Goal: Task Accomplishment & Management: Use online tool/utility

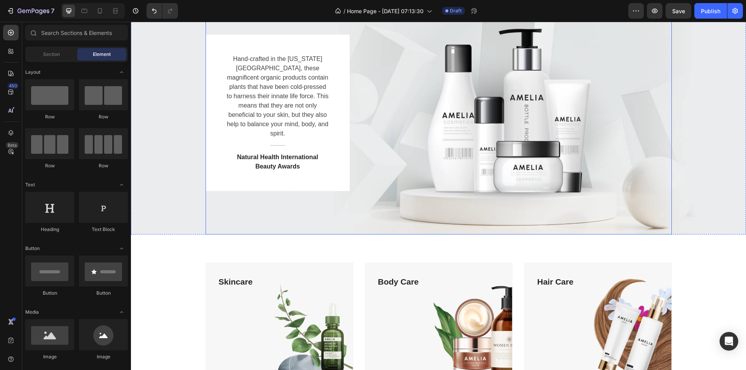
scroll to position [39, 0]
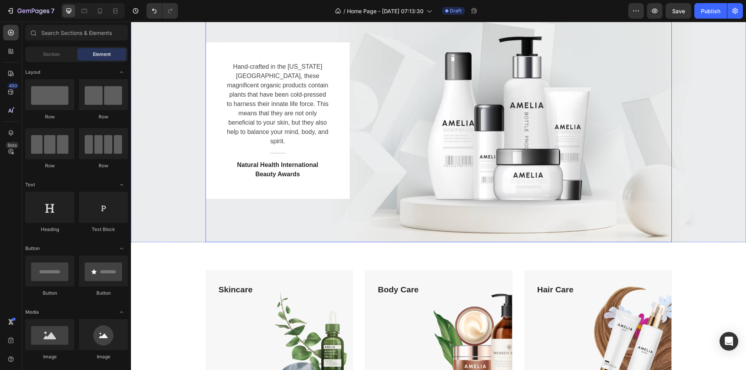
click at [504, 137] on div "Hand-crafted in the Colorado Mountains, these magnificent organic products cont…" at bounding box center [439, 120] width 466 height 157
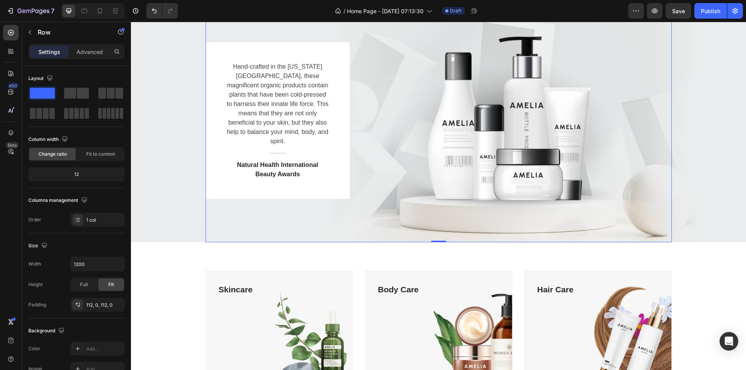
click at [524, 102] on div "Hand-crafted in the Colorado Mountains, these magnificent organic products cont…" at bounding box center [439, 120] width 466 height 157
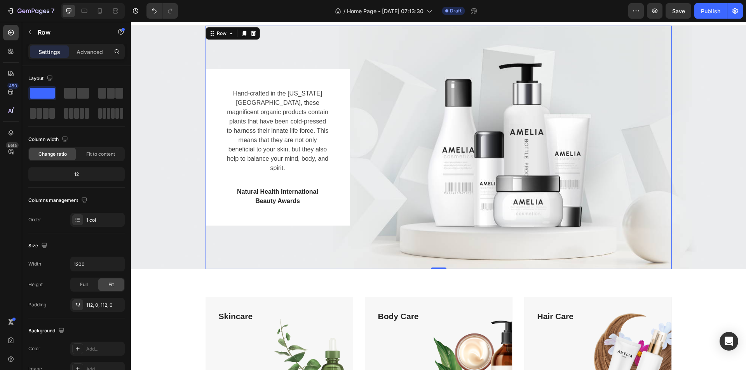
scroll to position [0, 0]
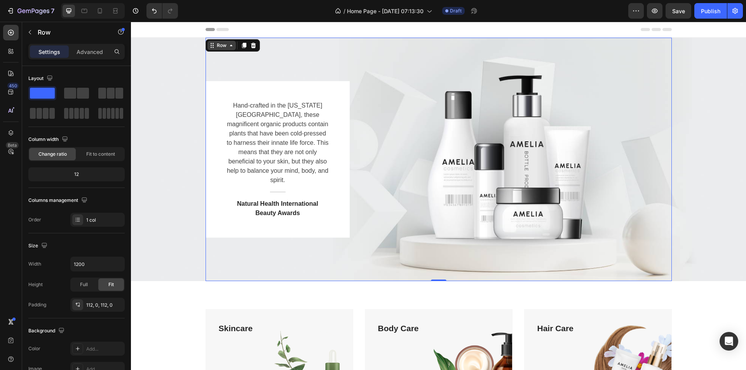
click at [228, 45] on icon at bounding box center [231, 45] width 6 height 6
click at [223, 47] on div "Row" at bounding box center [221, 45] width 13 height 7
click at [506, 130] on div "Hand-crafted in the Colorado Mountains, these magnificent organic products cont…" at bounding box center [439, 159] width 466 height 157
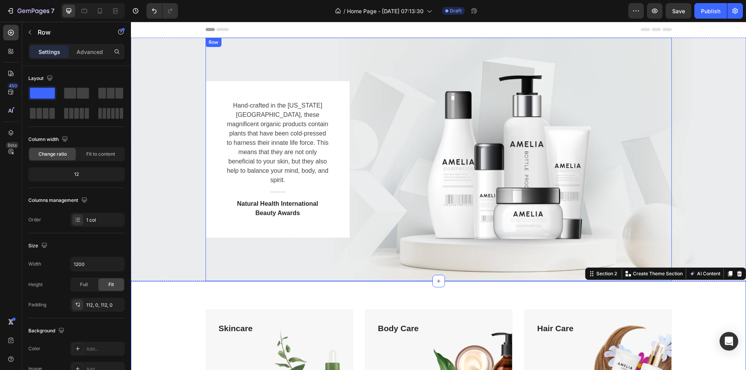
click at [616, 109] on div "Hand-crafted in the Colorado Mountains, these magnificent organic products cont…" at bounding box center [439, 159] width 466 height 157
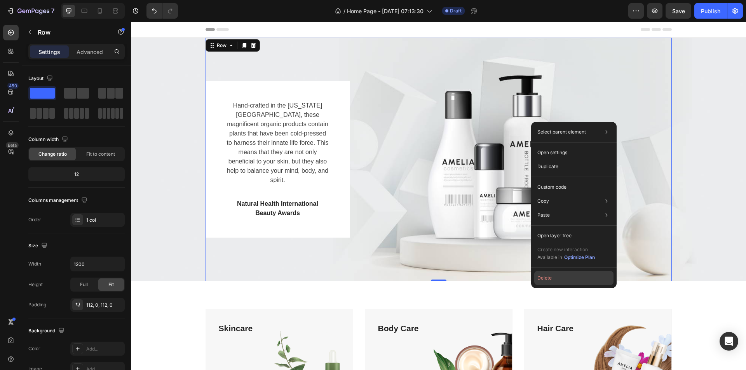
drag, startPoint x: 545, startPoint y: 279, endPoint x: 414, endPoint y: 257, distance: 132.8
click at [545, 279] on button "Delete" at bounding box center [573, 278] width 79 height 14
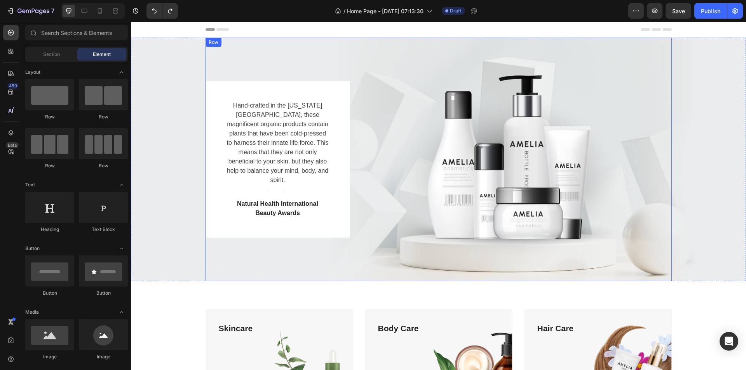
click at [442, 166] on div "Hand-crafted in the Colorado Mountains, these magnificent organic products cont…" at bounding box center [439, 159] width 466 height 157
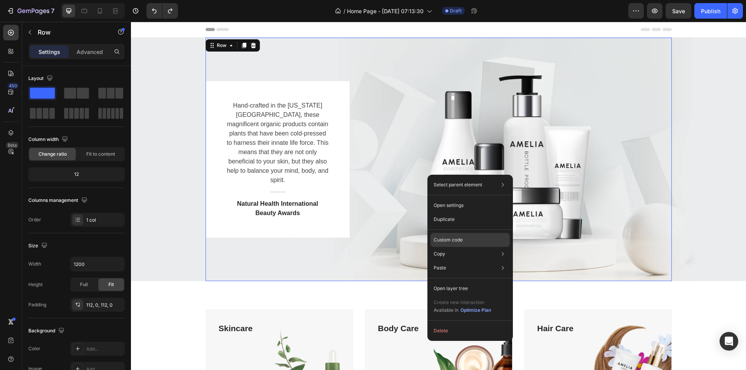
click at [464, 261] on div "Custom code" at bounding box center [470, 268] width 79 height 14
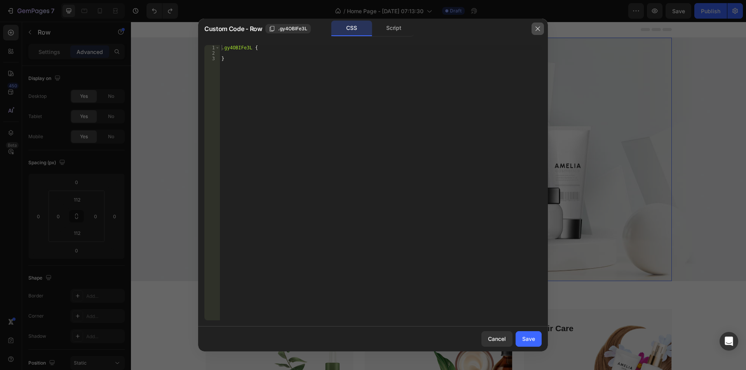
click at [538, 32] on button "button" at bounding box center [538, 29] width 12 height 12
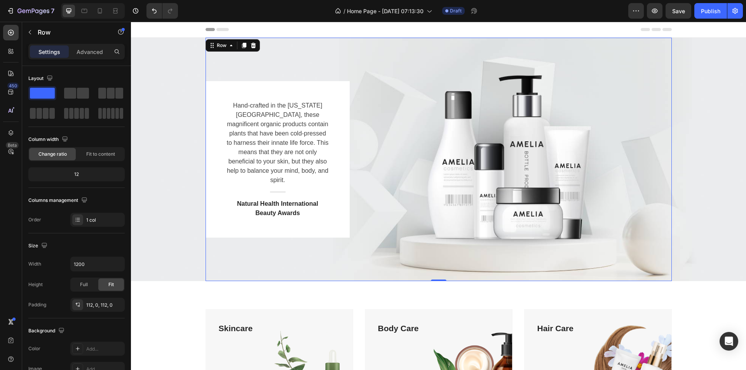
click at [491, 139] on div "Hand-crafted in the Colorado Mountains, these magnificent organic products cont…" at bounding box center [439, 159] width 466 height 157
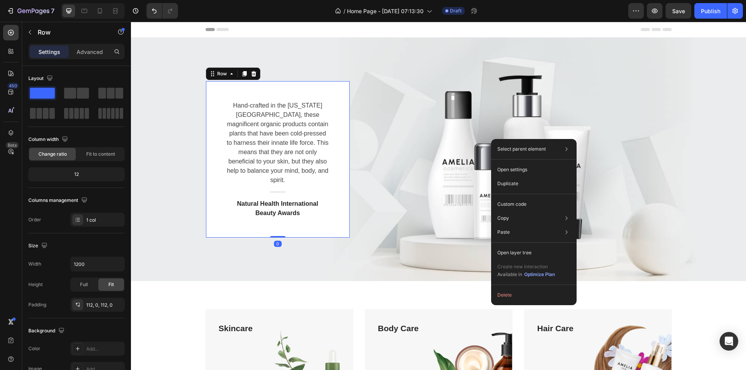
click at [343, 214] on div "Hand-crafted in the Colorado Mountains, these magnificent organic products cont…" at bounding box center [278, 159] width 144 height 157
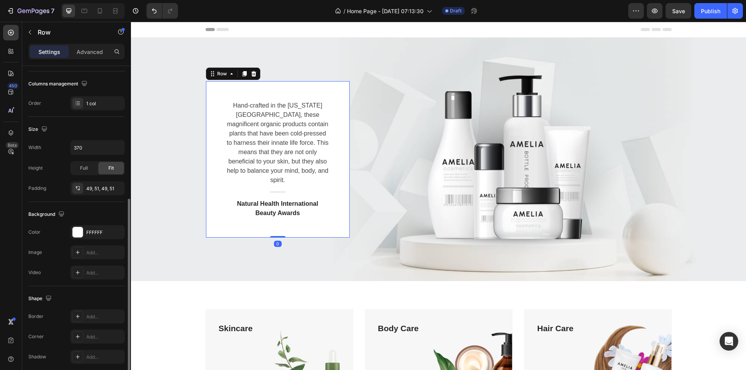
scroll to position [148, 0]
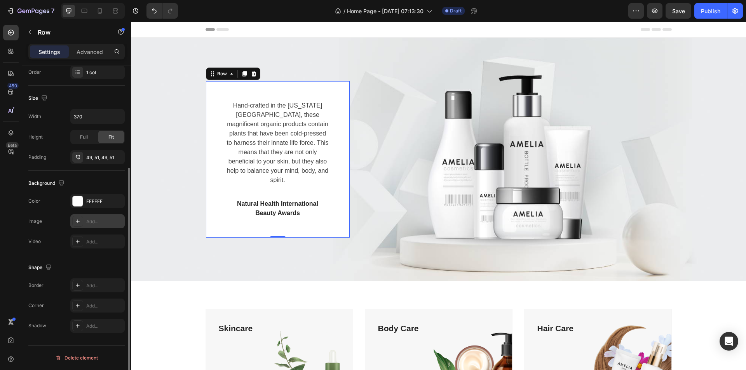
click at [91, 225] on div "Add..." at bounding box center [104, 221] width 37 height 7
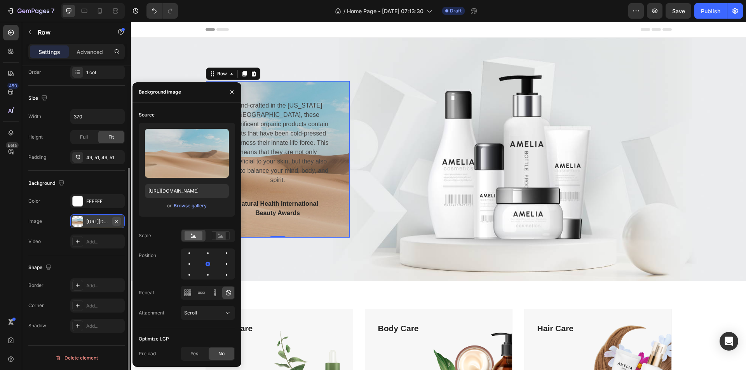
click at [119, 219] on icon "button" at bounding box center [116, 221] width 6 height 6
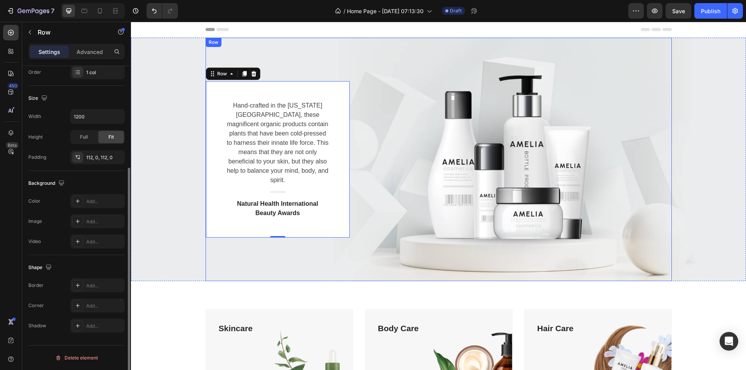
click at [395, 240] on div "Hand-crafted in the Colorado Mountains, these magnificent organic products cont…" at bounding box center [439, 160] width 466 height 244
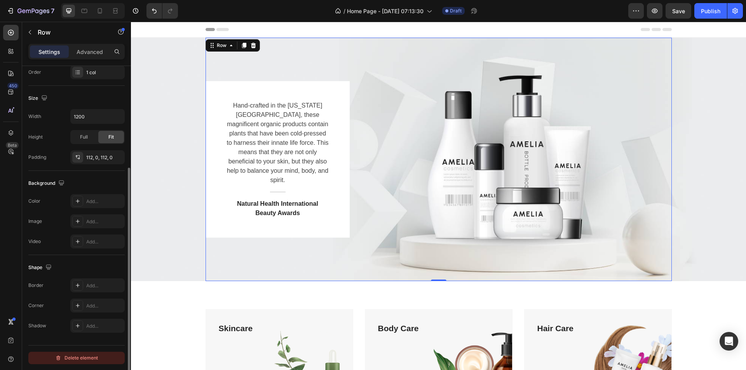
click at [61, 356] on icon "button" at bounding box center [58, 358] width 6 height 6
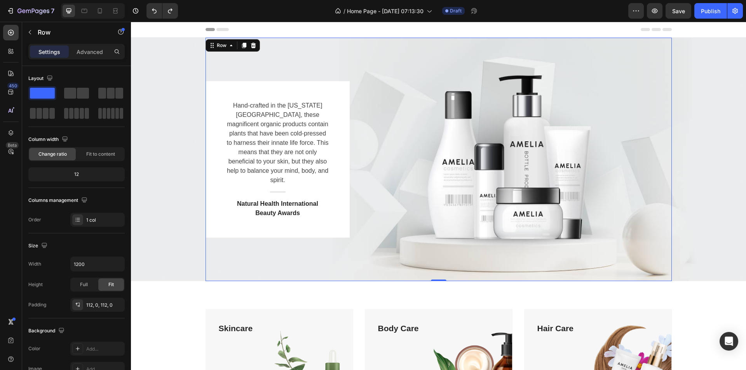
click at [463, 189] on div "Hand-crafted in the Colorado Mountains, these magnificent organic products cont…" at bounding box center [439, 159] width 466 height 157
click at [241, 44] on icon at bounding box center [244, 45] width 6 height 6
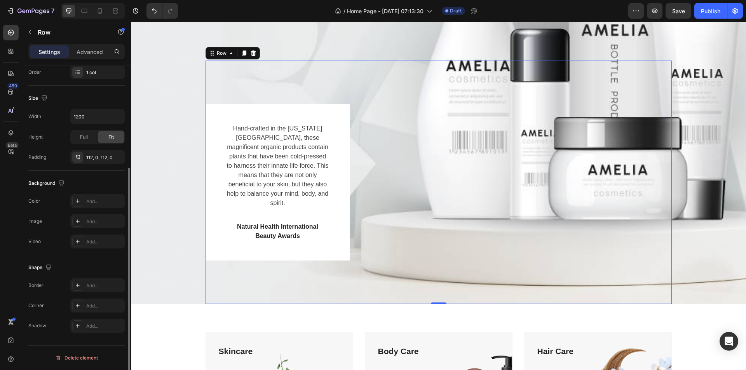
scroll to position [223, 0]
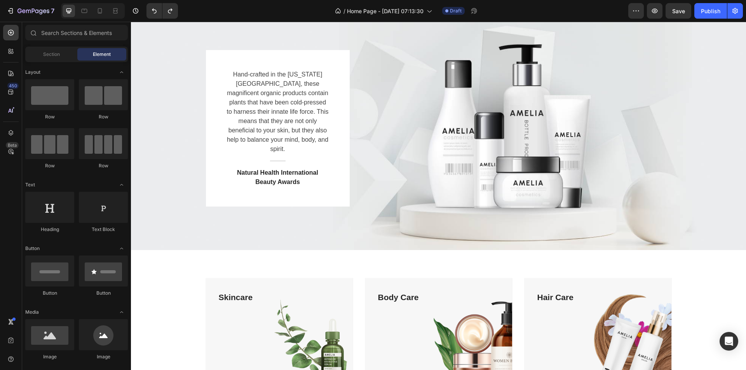
scroll to position [0, 0]
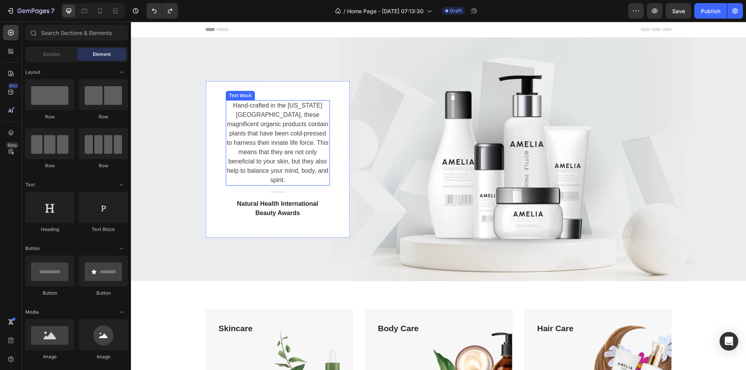
click at [260, 128] on p "Hand-crafted in the [US_STATE][GEOGRAPHIC_DATA], these magnificent organic prod…" at bounding box center [278, 143] width 103 height 84
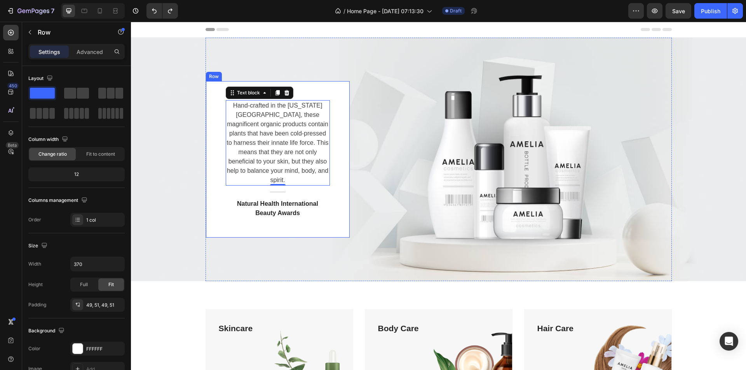
click at [301, 87] on div "Hand-crafted in the Colorado Mountains, these magnificent organic products cont…" at bounding box center [278, 159] width 144 height 157
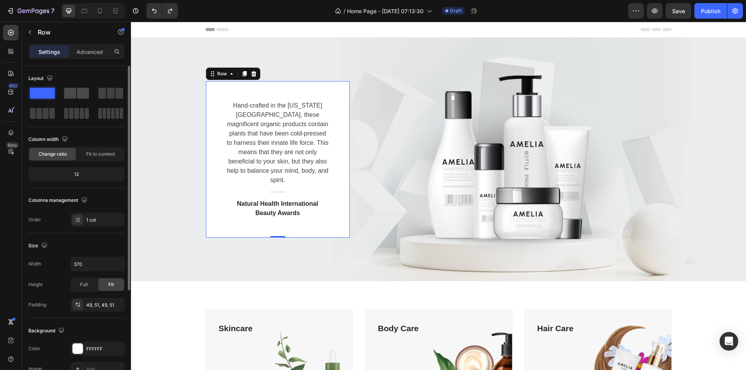
click at [72, 90] on span at bounding box center [70, 93] width 12 height 11
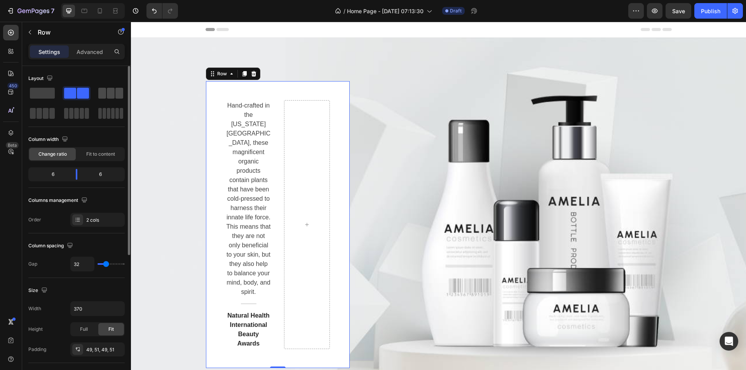
click at [113, 93] on span at bounding box center [111, 93] width 8 height 11
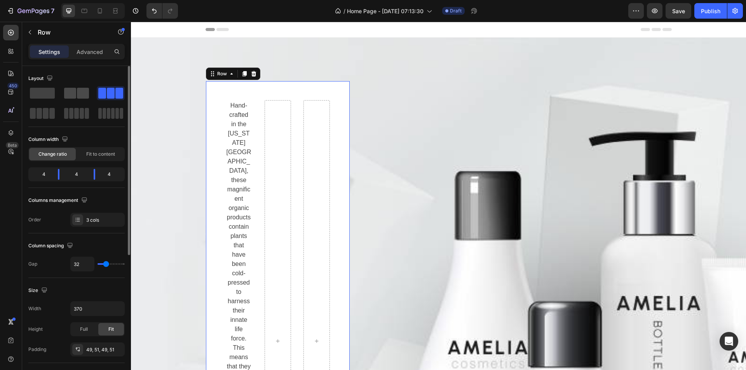
click at [71, 92] on span at bounding box center [70, 93] width 12 height 11
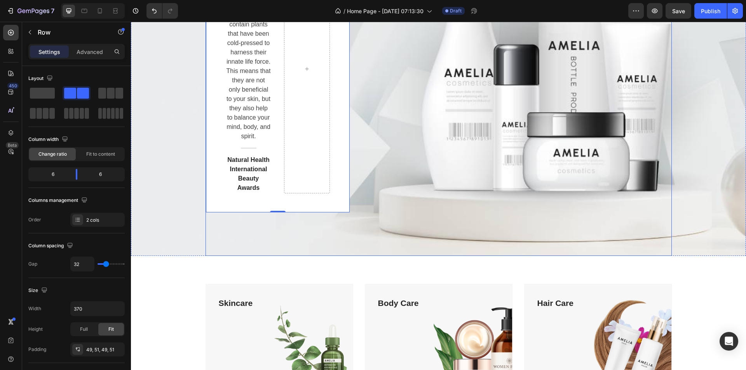
scroll to position [117, 0]
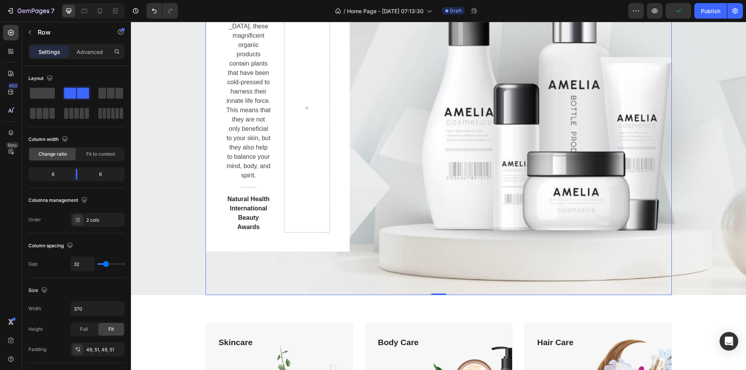
click at [503, 186] on div "Hand-crafted in the Colorado Mountains, these magnificent organic products cont…" at bounding box center [439, 108] width 466 height 287
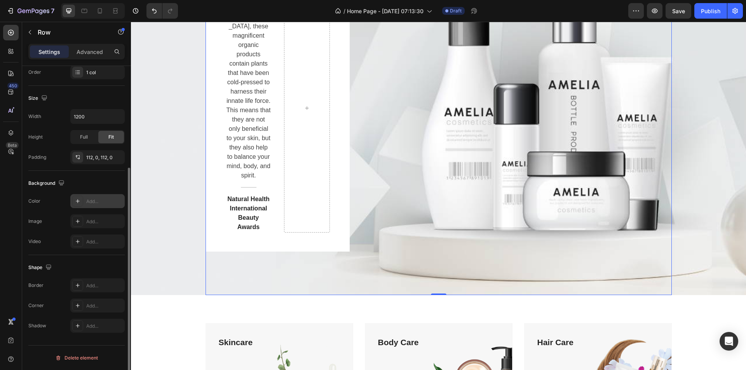
click at [77, 201] on icon at bounding box center [78, 201] width 6 height 6
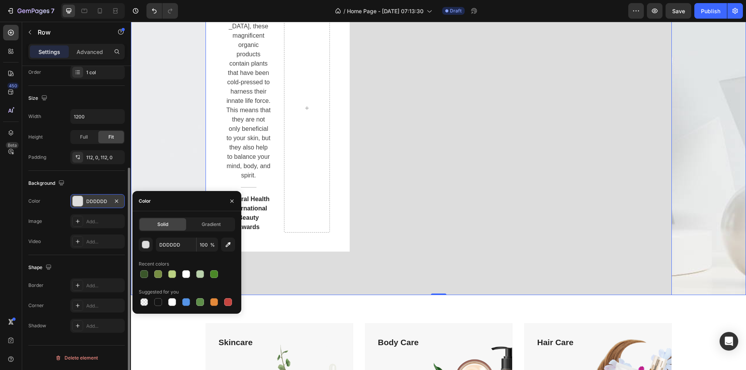
click at [726, 192] on div "Hand-crafted in the Colorado Mountains, these magnificent organic products cont…" at bounding box center [438, 108] width 615 height 374
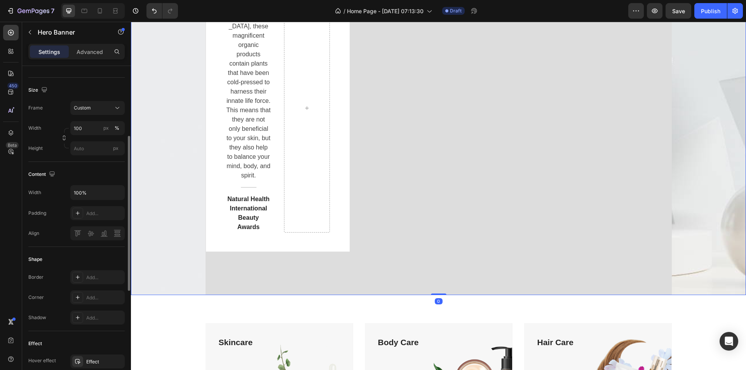
scroll to position [0, 0]
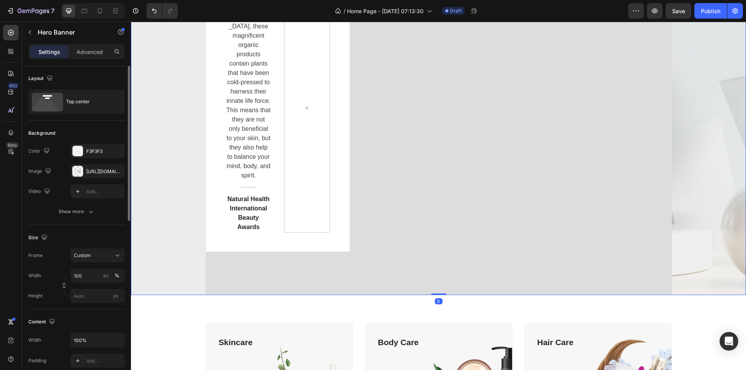
click at [723, 195] on div "Hand-crafted in the Colorado Mountains, these magnificent organic products cont…" at bounding box center [438, 108] width 615 height 374
click at [118, 171] on icon "button" at bounding box center [116, 171] width 6 height 6
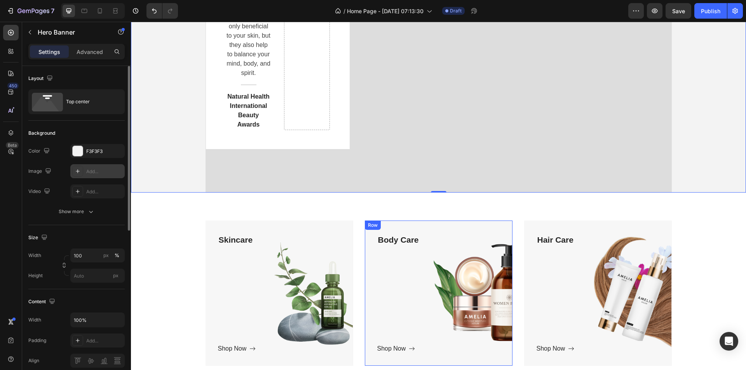
scroll to position [272, 0]
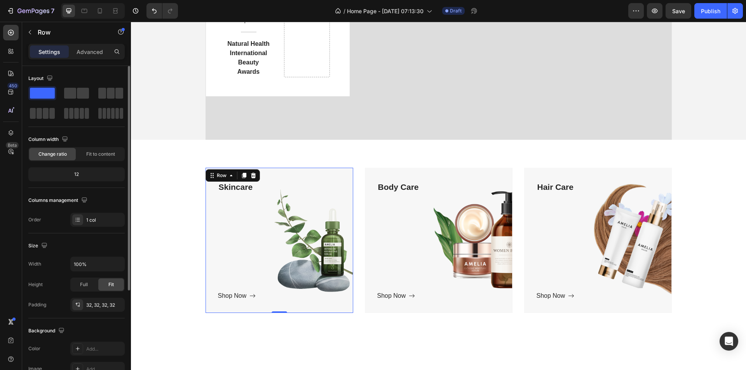
click at [252, 233] on div "Skincare Text block Shop Now Button" at bounding box center [279, 240] width 123 height 120
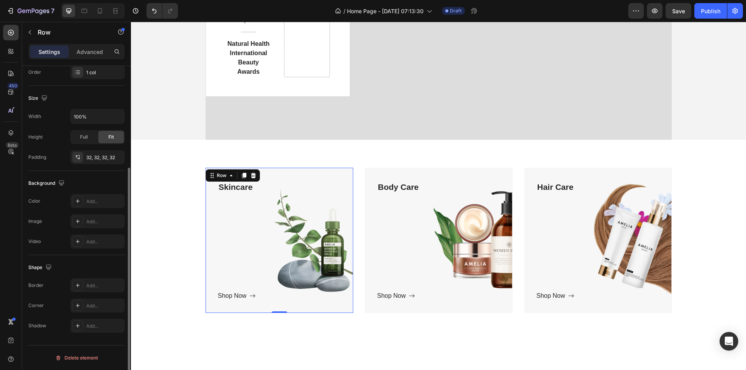
scroll to position [0, 0]
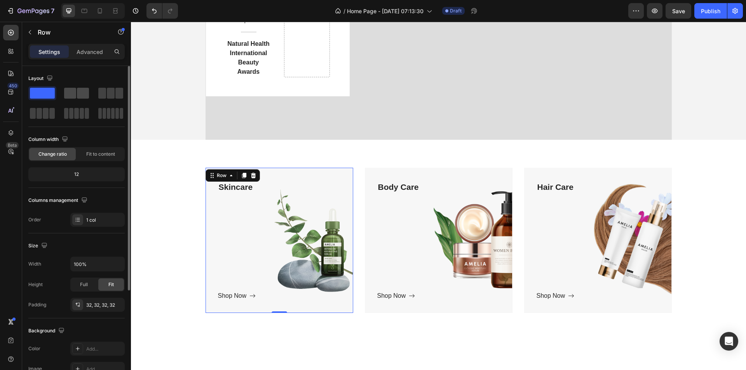
click at [72, 91] on span at bounding box center [70, 93] width 12 height 11
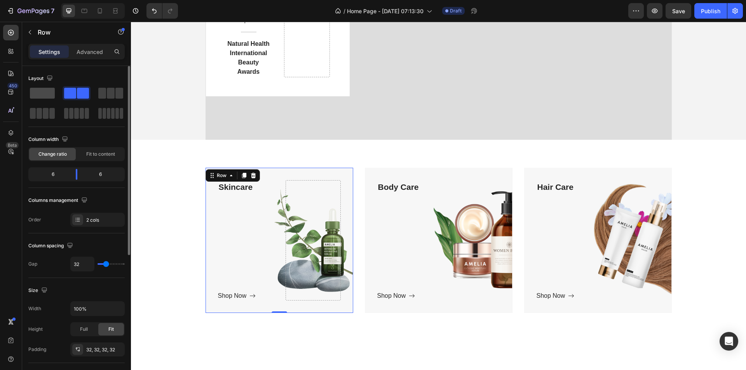
click at [40, 96] on span at bounding box center [42, 93] width 25 height 11
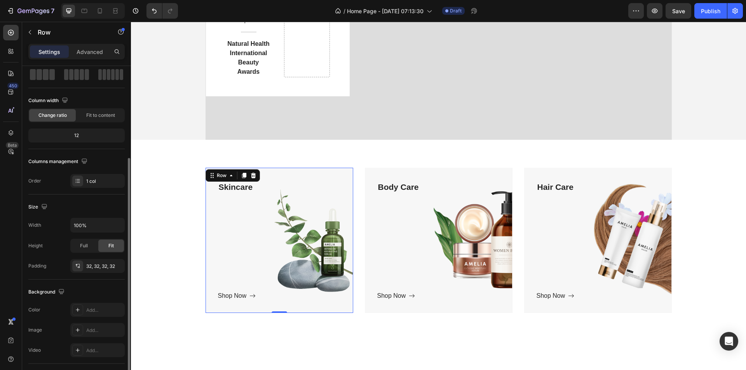
scroll to position [78, 0]
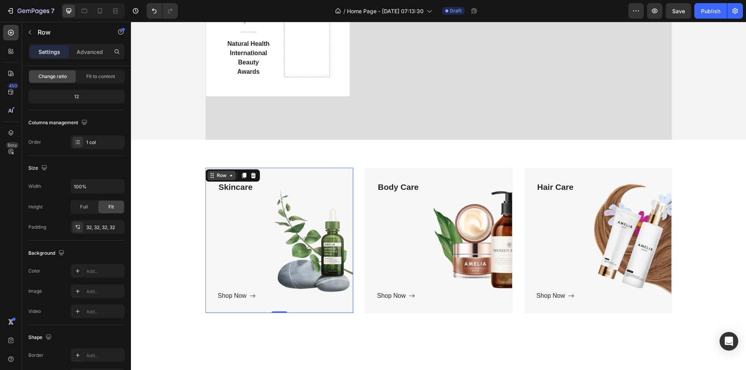
click at [218, 172] on div "Row" at bounding box center [221, 175] width 13 height 7
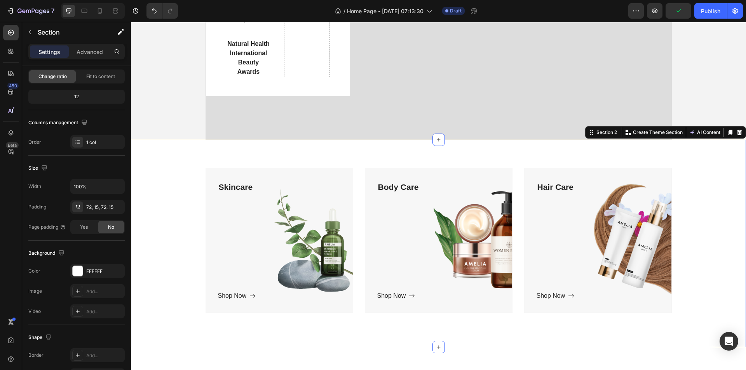
click at [155, 199] on div "Skincare Text block Shop Now Button Row Hero Banner Body Care Text block Shop N…" at bounding box center [439, 244] width 604 height 152
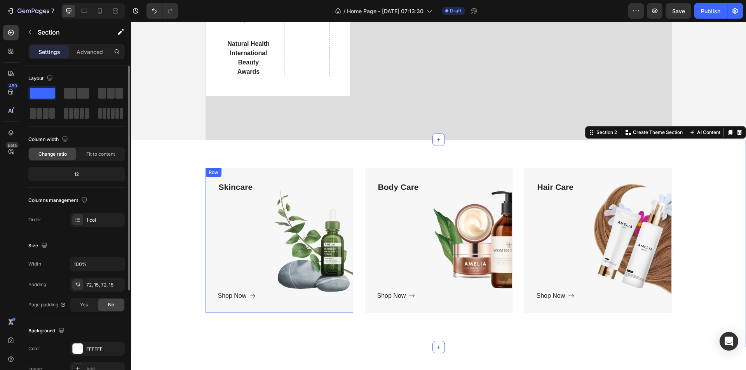
click at [243, 234] on div "Skincare Text block Shop Now Button" at bounding box center [279, 240] width 123 height 120
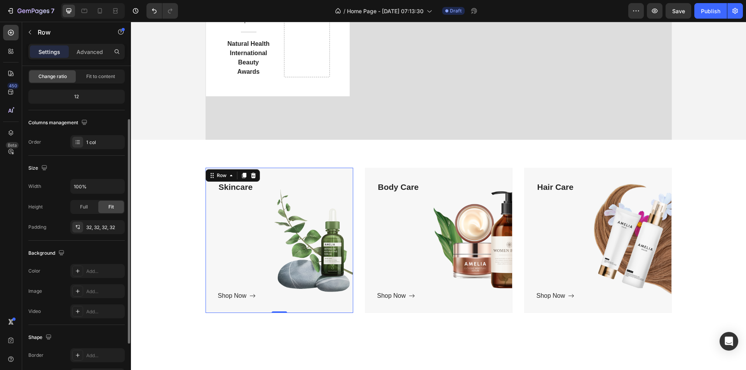
scroll to position [117, 0]
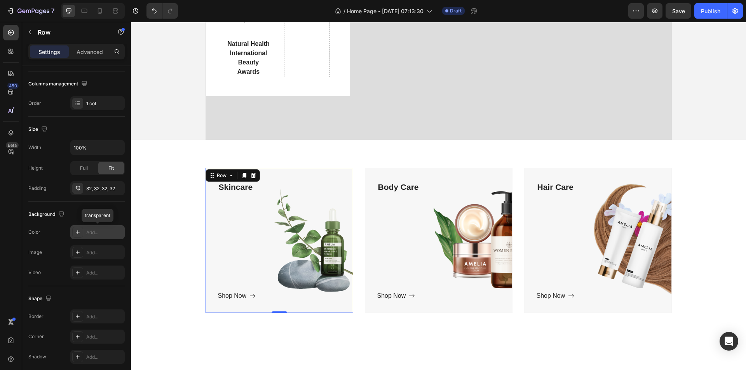
click at [86, 237] on div "Add..." at bounding box center [97, 232] width 54 height 14
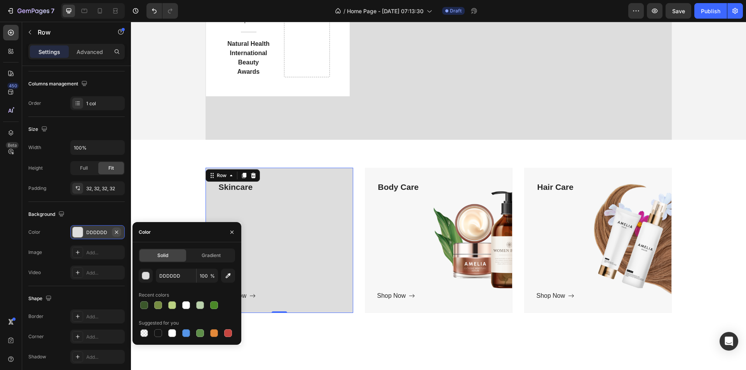
click at [117, 232] on icon "button" at bounding box center [116, 231] width 3 height 3
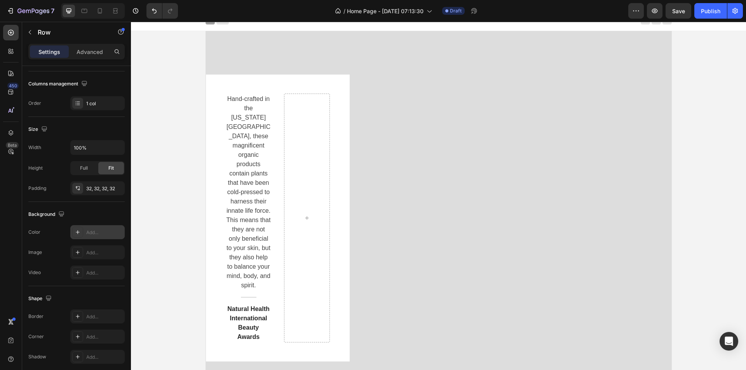
scroll to position [0, 0]
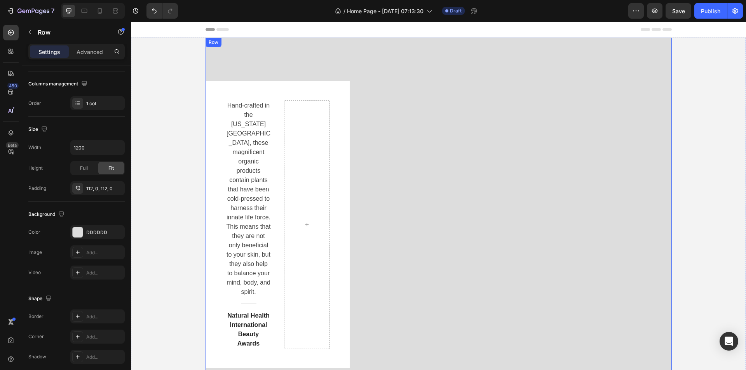
click at [565, 170] on div "Hand-crafted in the Colorado Mountains, these magnificent organic products cont…" at bounding box center [439, 224] width 466 height 287
click at [581, 167] on div "Hand-crafted in the Colorado Mountains, these magnificent organic products cont…" at bounding box center [439, 224] width 466 height 287
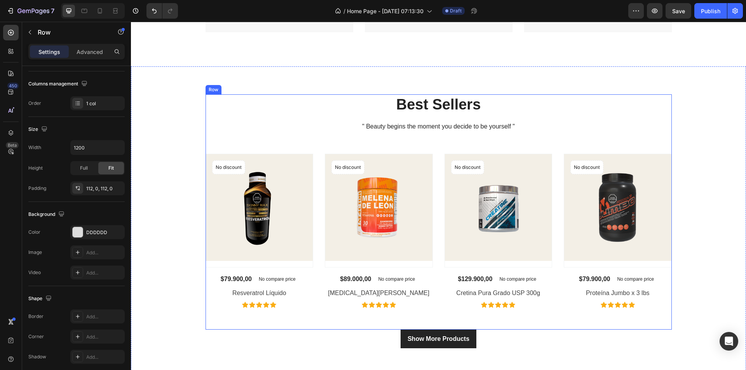
scroll to position [544, 0]
click at [473, 108] on p "Best Sellers" at bounding box center [438, 104] width 465 height 19
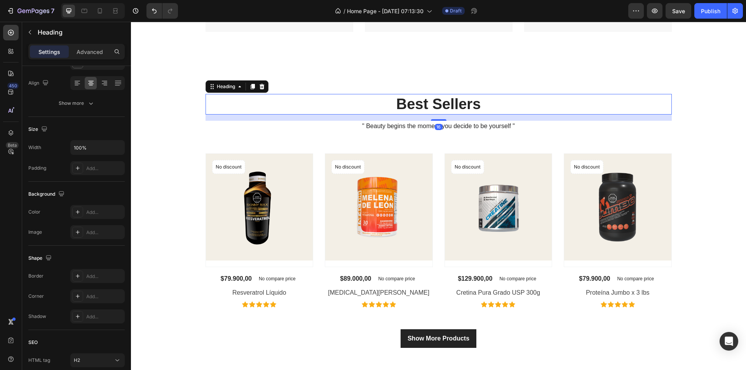
scroll to position [0, 0]
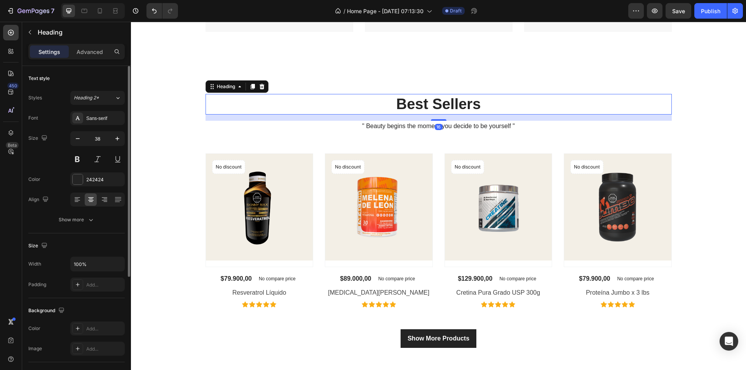
click at [482, 107] on p "Best Sellers" at bounding box center [438, 104] width 465 height 19
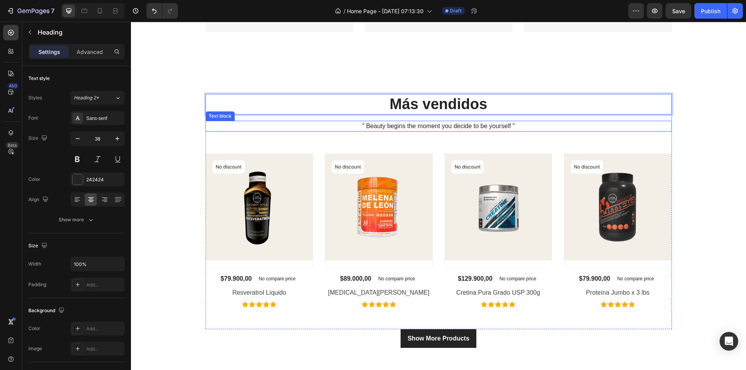
click at [466, 127] on p "" Beauty begins the moment you decide to be yourself "" at bounding box center [438, 126] width 465 height 9
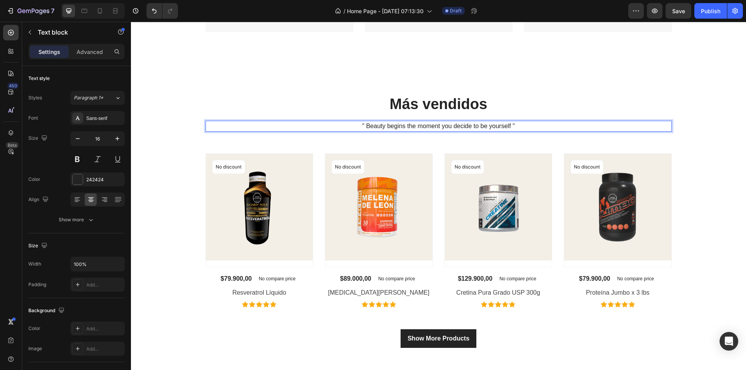
click at [515, 122] on p "" Beauty begins the moment you decide to be yourself "" at bounding box center [438, 126] width 465 height 9
drag, startPoint x: 515, startPoint y: 122, endPoint x: 347, endPoint y: 130, distance: 168.5
click at [347, 130] on p "" Beauty begins the moment you decide to be yourself "" at bounding box center [438, 126] width 465 height 9
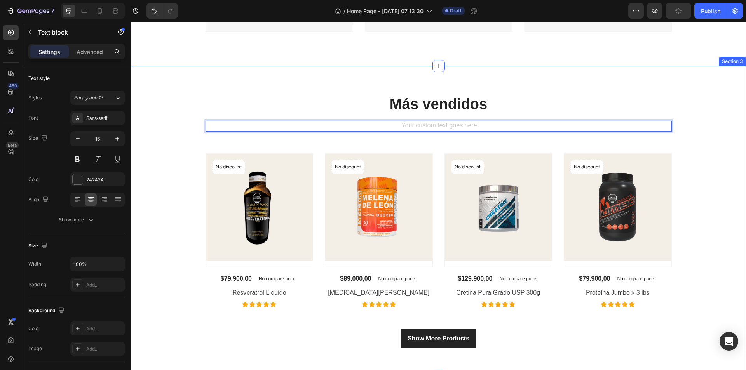
click at [158, 161] on div "Más vendidos Heading Text block 56 Product Images No discount Not be displayed …" at bounding box center [439, 221] width 604 height 255
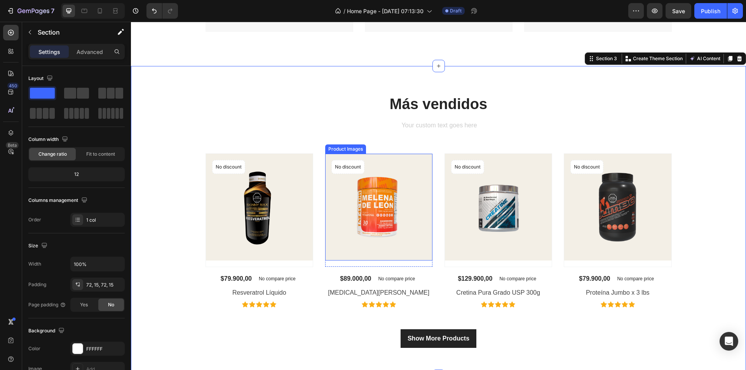
click at [359, 213] on img at bounding box center [378, 207] width 107 height 107
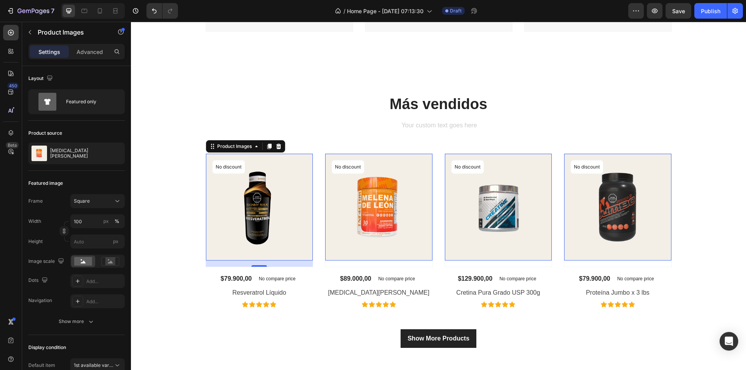
click at [235, 212] on img at bounding box center [259, 207] width 107 height 107
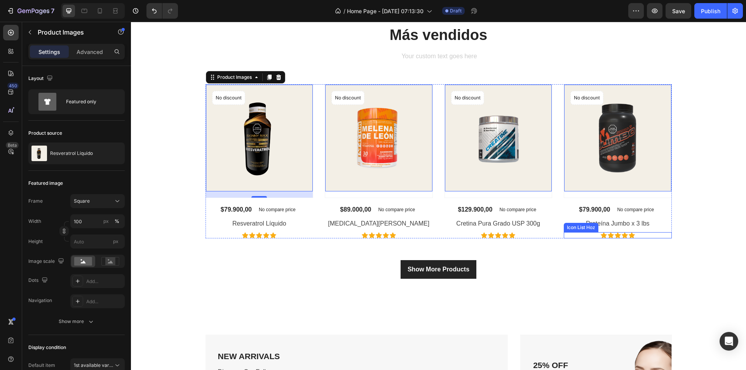
scroll to position [661, 0]
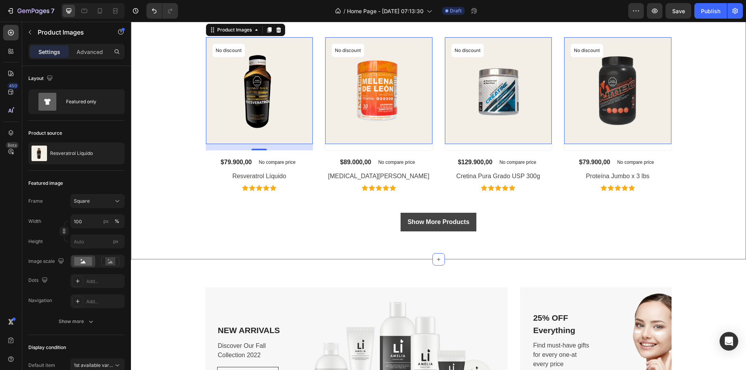
click at [446, 215] on link "Show More Products" at bounding box center [439, 222] width 76 height 19
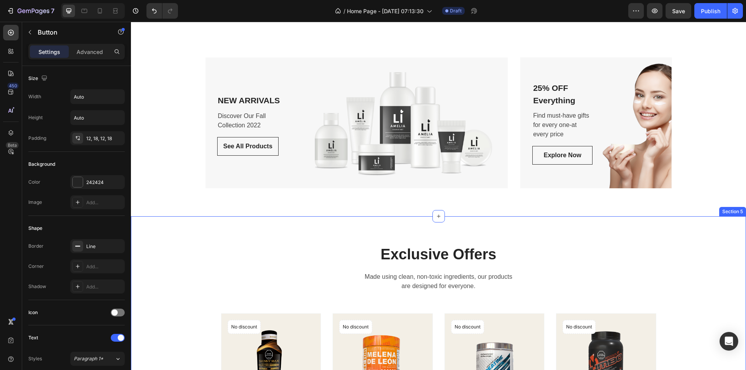
scroll to position [894, 0]
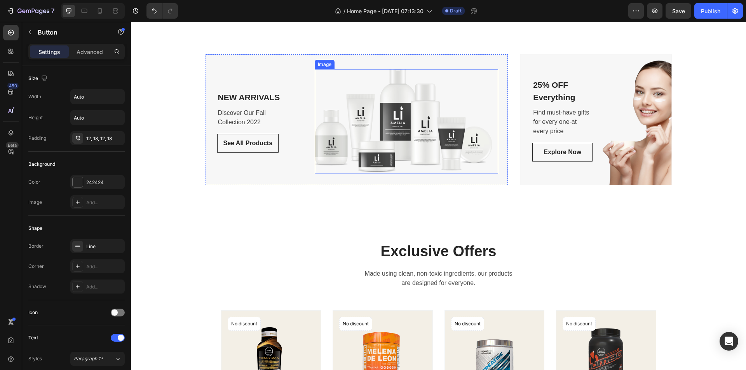
click at [448, 128] on img at bounding box center [404, 121] width 178 height 105
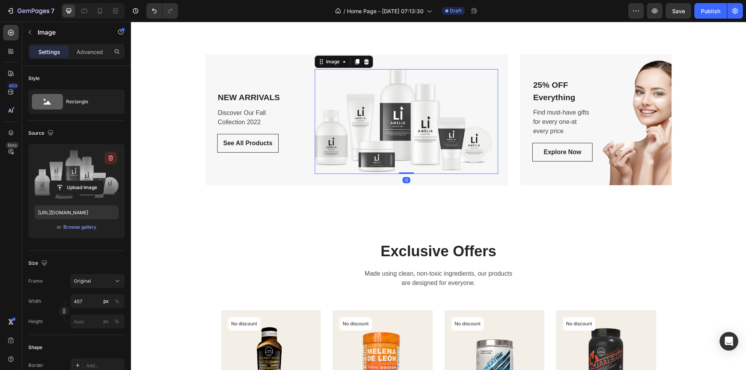
click at [110, 158] on icon "button" at bounding box center [111, 158] width 8 height 8
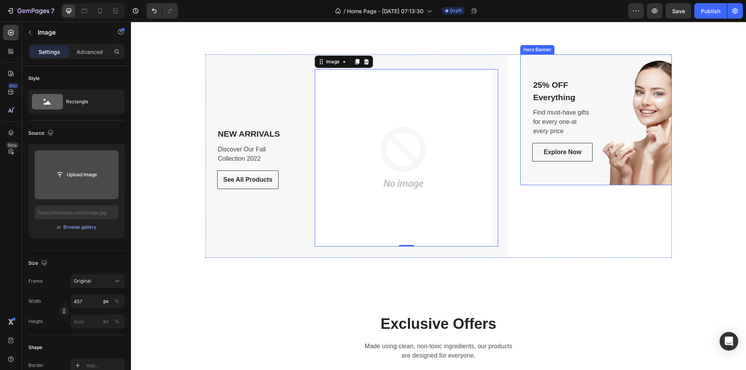
click at [601, 124] on div "25% OFF Everything Text block Find must-have gifts for every one-at every price…" at bounding box center [596, 120] width 128 height 84
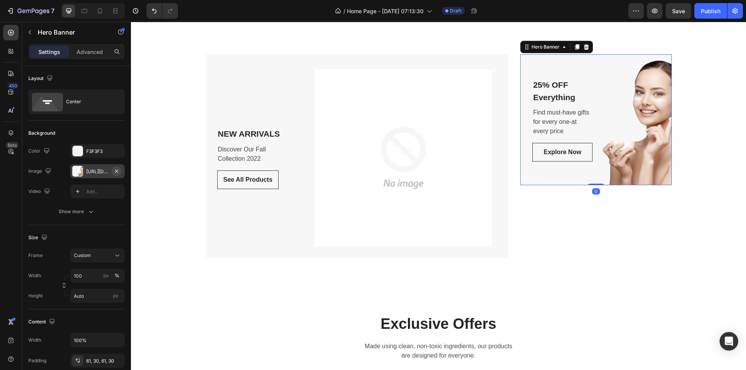
click at [119, 170] on icon "button" at bounding box center [116, 171] width 6 height 6
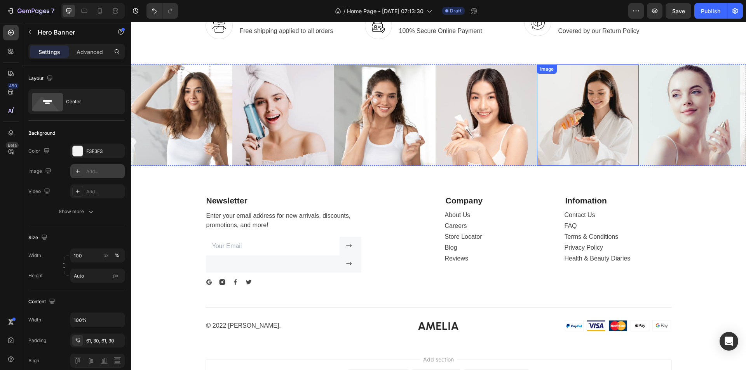
scroll to position [1671, 0]
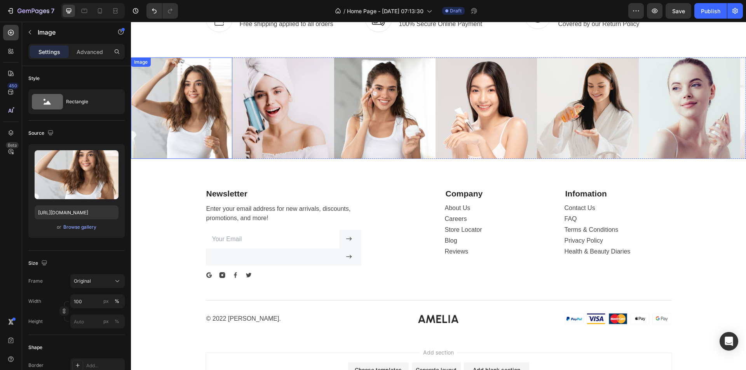
click at [193, 140] on img at bounding box center [181, 108] width 101 height 101
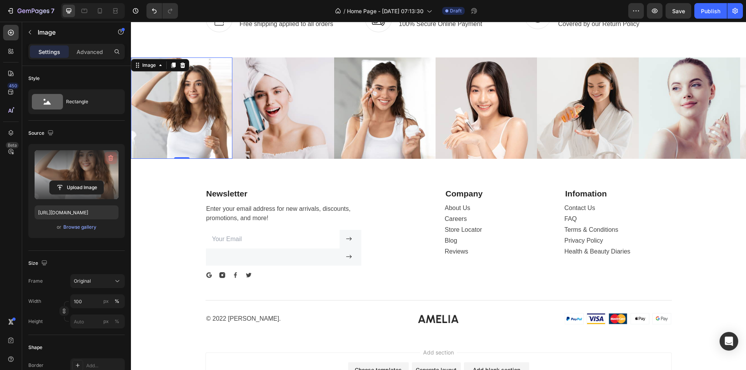
click at [111, 155] on icon "button" at bounding box center [110, 158] width 5 height 6
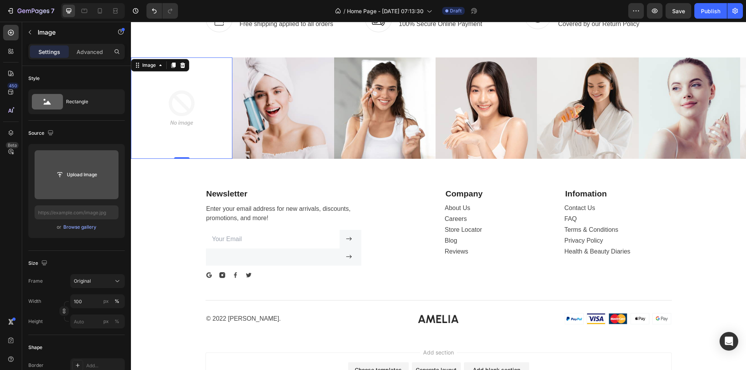
click at [276, 142] on img at bounding box center [282, 108] width 101 height 101
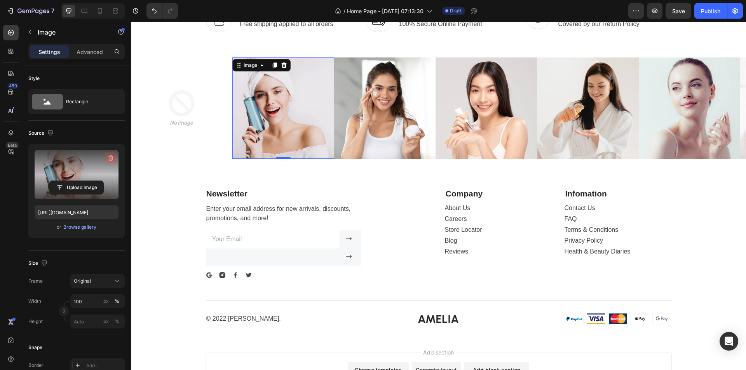
click at [108, 159] on icon "button" at bounding box center [111, 158] width 8 height 8
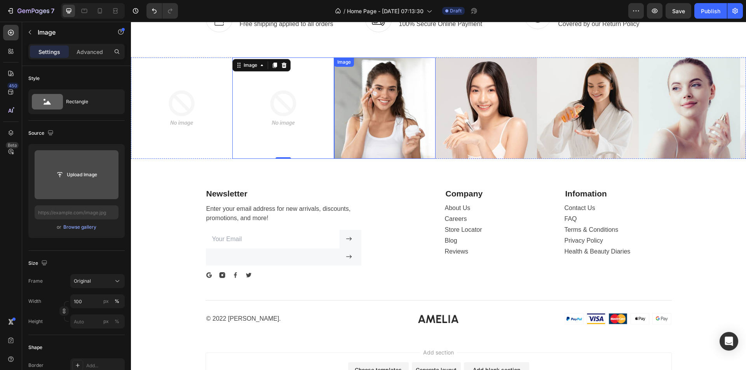
click at [390, 138] on img at bounding box center [384, 108] width 101 height 101
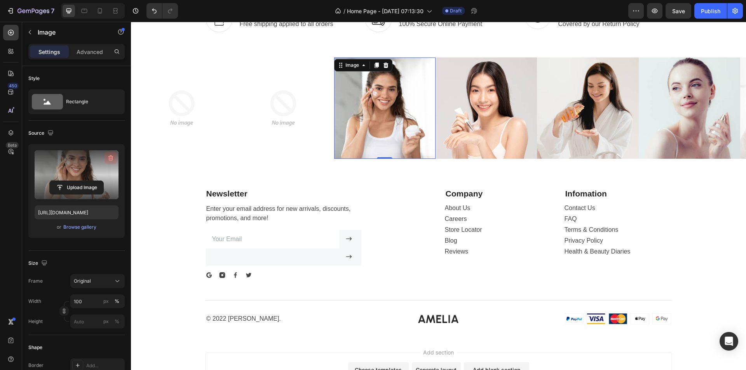
click at [112, 154] on button "button" at bounding box center [111, 158] width 12 height 12
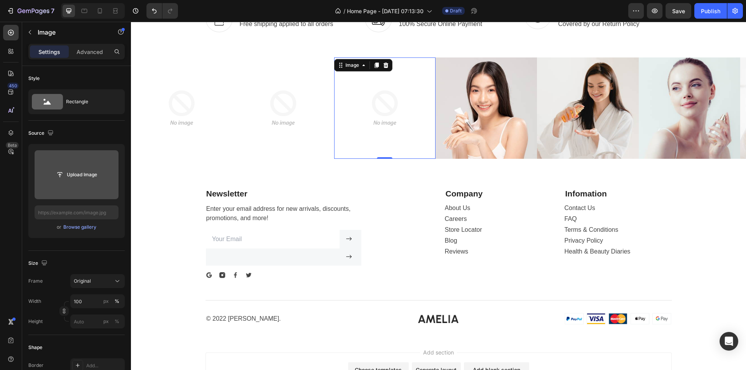
click at [441, 156] on img at bounding box center [486, 108] width 101 height 101
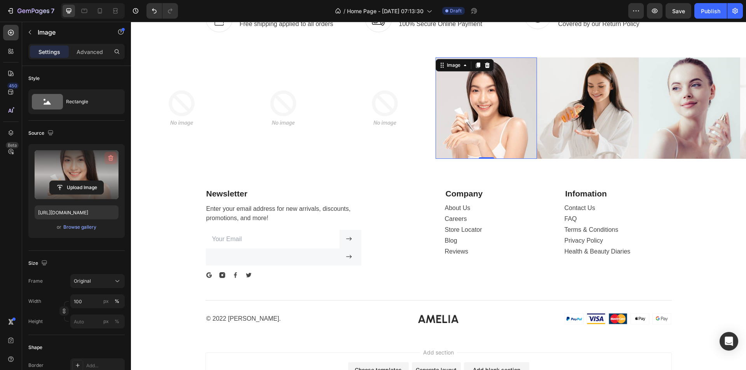
click at [109, 157] on icon "button" at bounding box center [111, 158] width 8 height 8
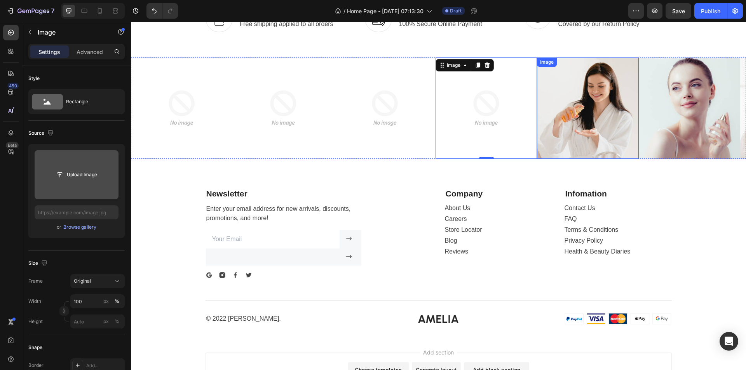
click at [600, 141] on img at bounding box center [587, 108] width 101 height 101
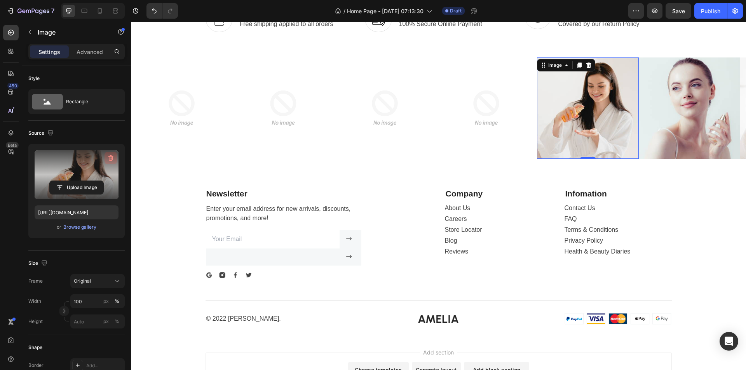
click at [108, 158] on icon "button" at bounding box center [111, 158] width 8 height 8
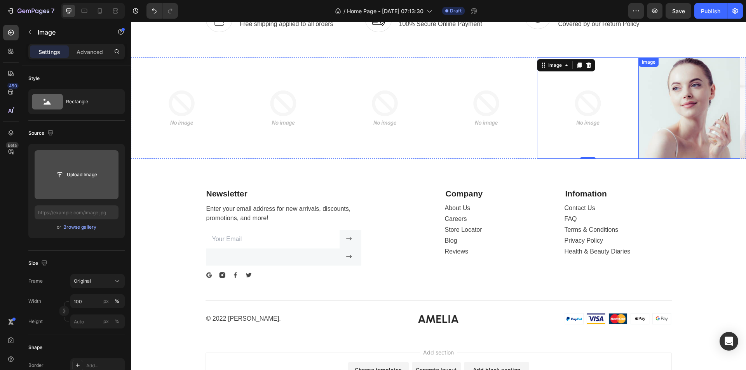
click at [710, 152] on img at bounding box center [689, 108] width 101 height 101
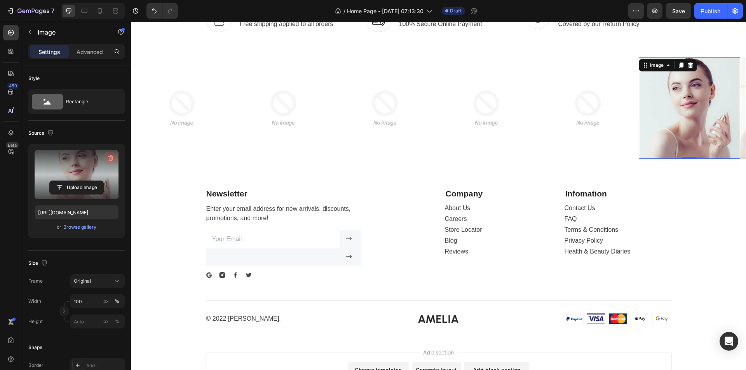
click at [112, 155] on icon "button" at bounding box center [111, 158] width 8 height 8
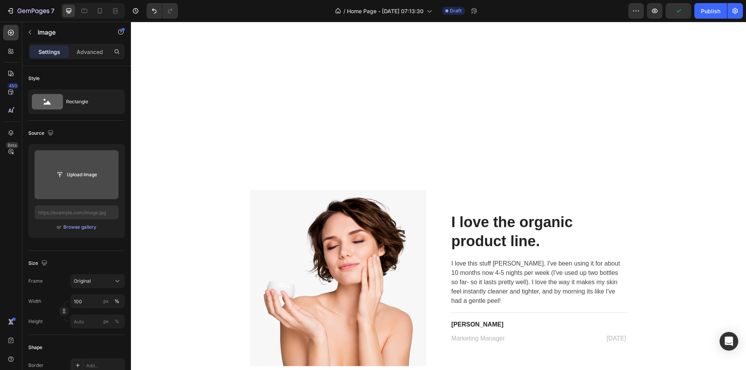
scroll to position [1445, 0]
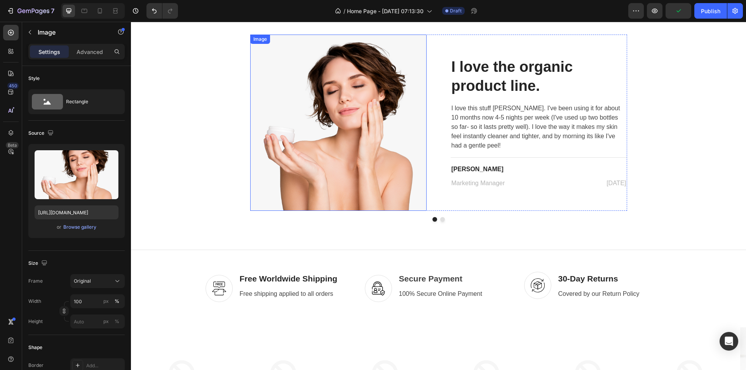
click at [337, 69] on img at bounding box center [338, 123] width 176 height 176
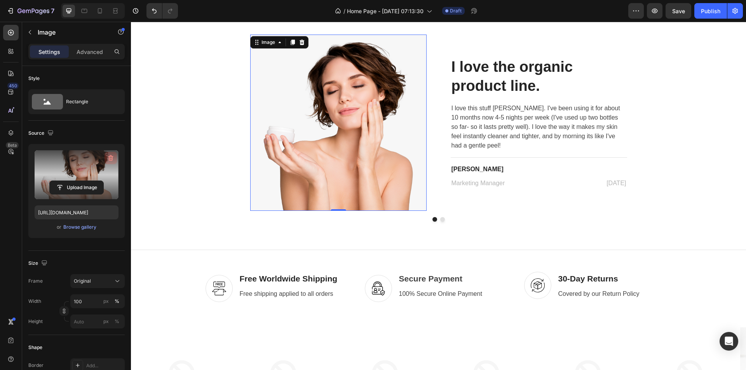
click at [106, 158] on button "button" at bounding box center [111, 158] width 12 height 12
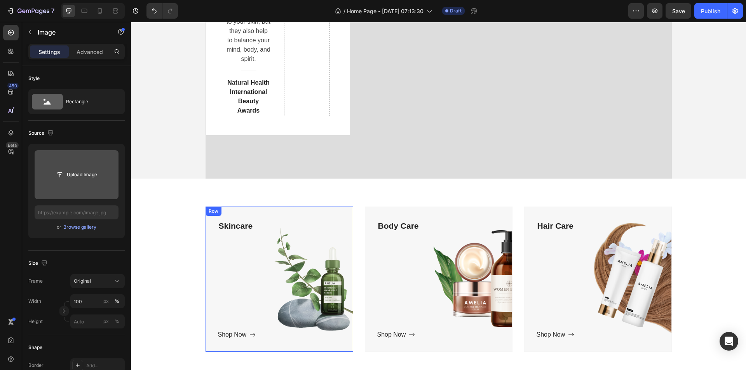
scroll to position [350, 0]
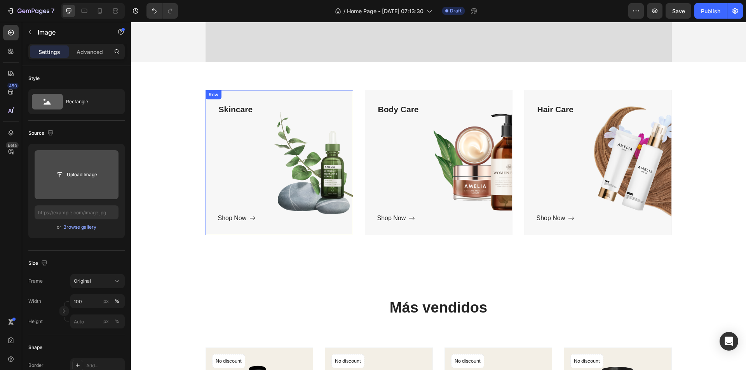
click at [275, 159] on div "Skincare Text block Shop Now Button" at bounding box center [279, 163] width 123 height 120
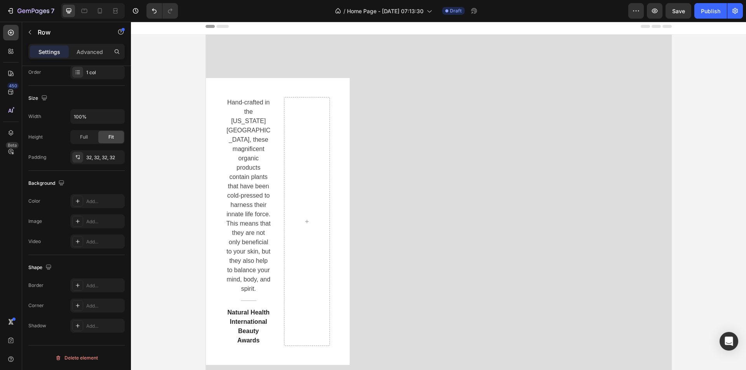
scroll to position [0, 0]
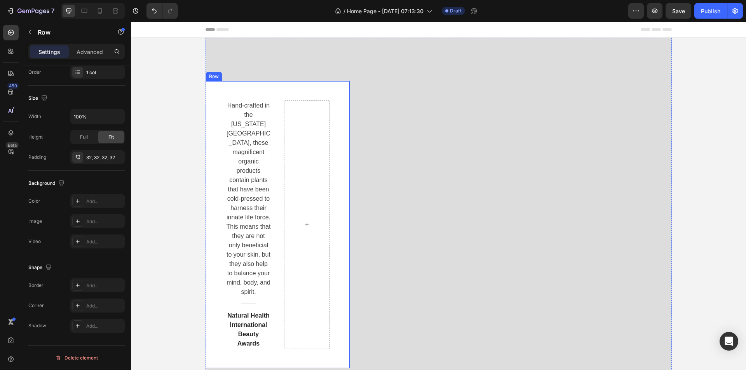
click at [307, 89] on div "Hand-crafted in the Colorado Mountains, these magnificent organic products cont…" at bounding box center [278, 224] width 144 height 287
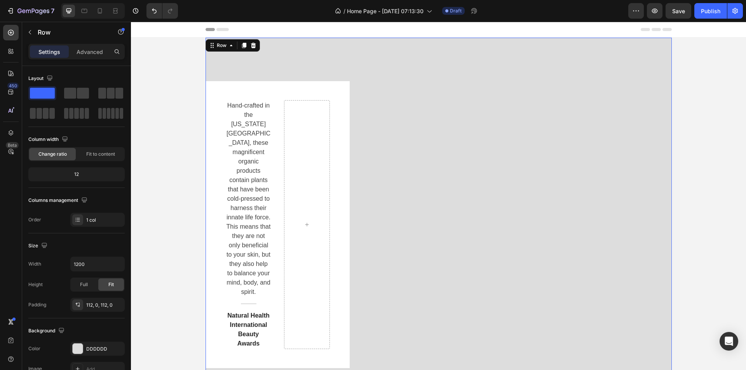
click at [395, 107] on div "Hand-crafted in the Colorado Mountains, these magnificent organic products cont…" at bounding box center [439, 224] width 466 height 287
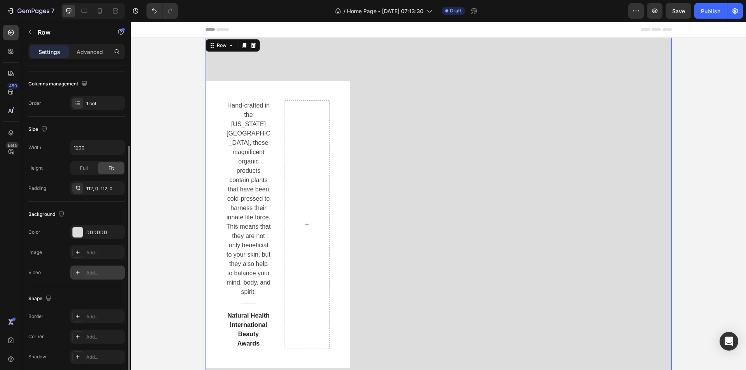
scroll to position [148, 0]
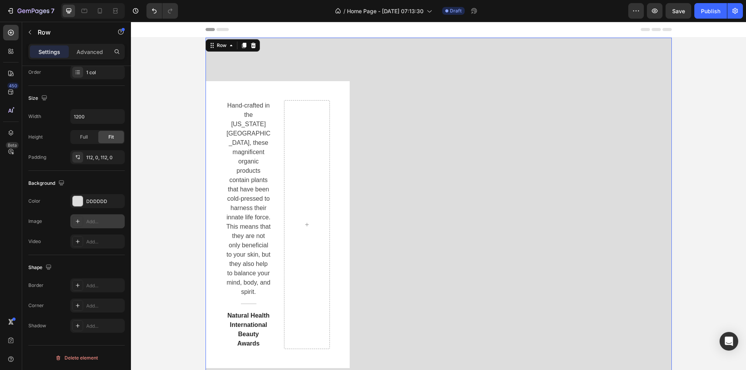
click at [80, 222] on icon at bounding box center [78, 221] width 6 height 6
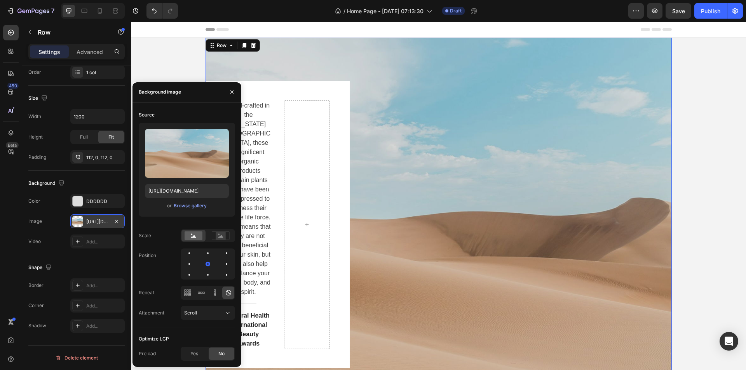
click at [184, 201] on div "or Browse gallery" at bounding box center [187, 205] width 84 height 9
click at [183, 209] on div "Browse gallery" at bounding box center [190, 205] width 33 height 7
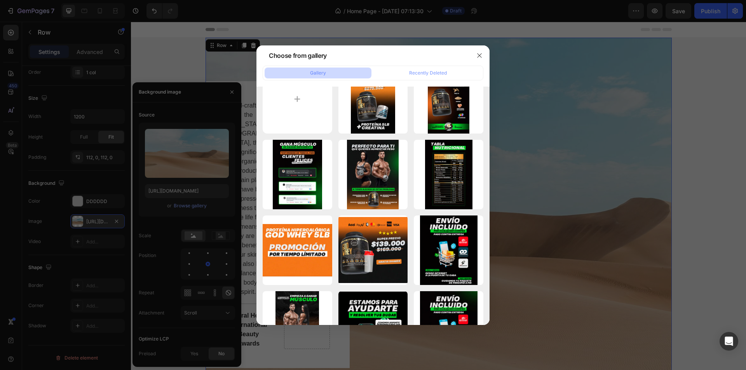
scroll to position [0, 0]
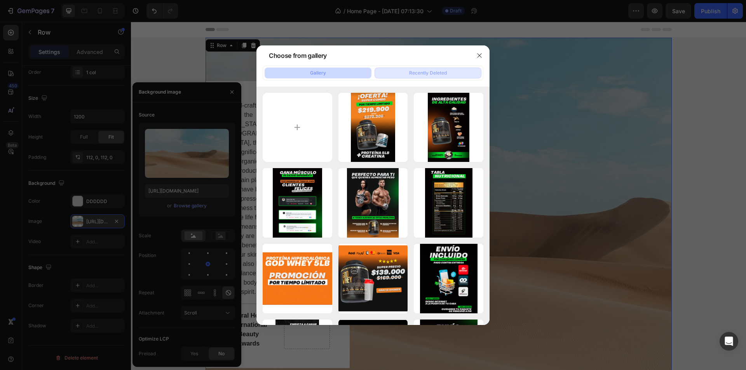
click at [410, 77] on button "Recently Deleted" at bounding box center [428, 73] width 107 height 11
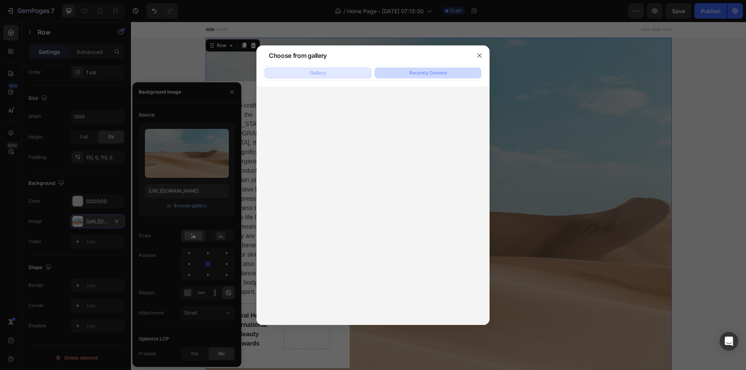
click at [307, 73] on button "Gallery" at bounding box center [318, 73] width 107 height 11
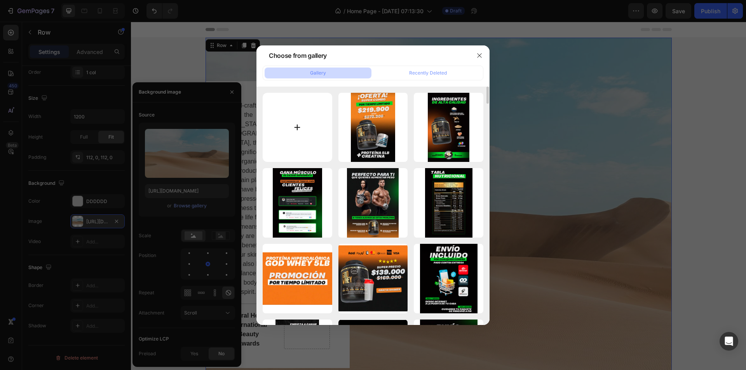
click at [304, 122] on input "file" at bounding box center [298, 128] width 70 height 70
click at [483, 54] on button "button" at bounding box center [479, 55] width 12 height 12
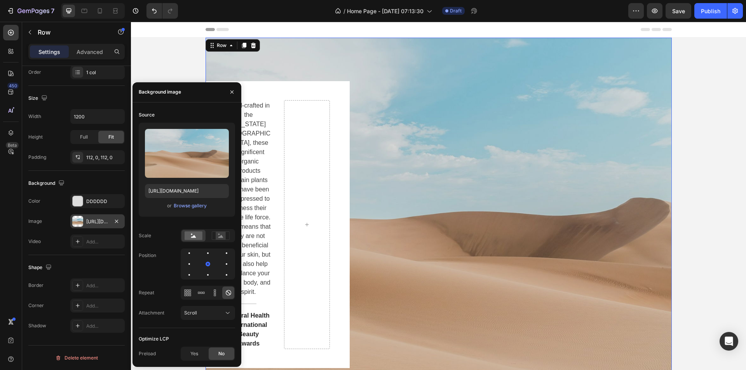
click at [238, 66] on div "Hand-crafted in the Colorado Mountains, these magnificent organic products cont…" at bounding box center [439, 225] width 466 height 374
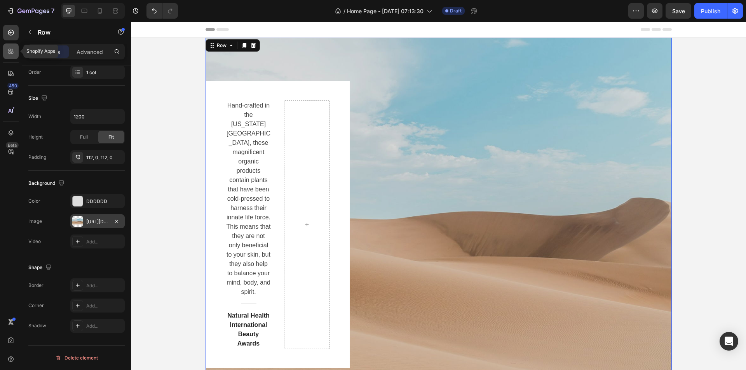
click at [14, 54] on icon at bounding box center [11, 51] width 8 height 8
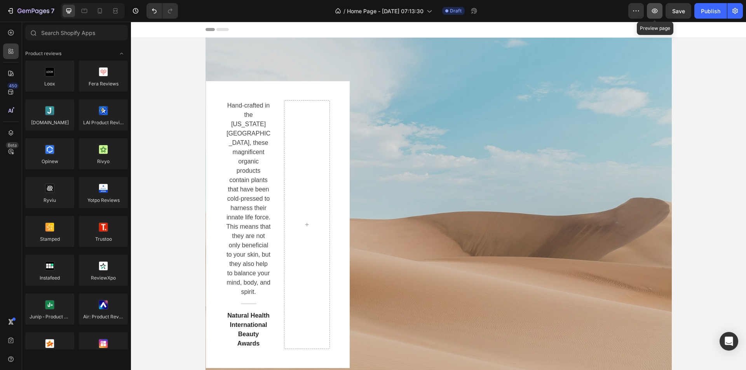
click at [651, 11] on icon "button" at bounding box center [655, 11] width 8 height 8
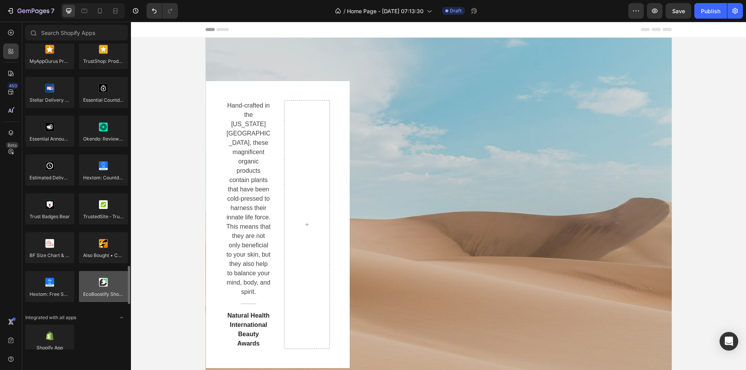
scroll to position [2151, 0]
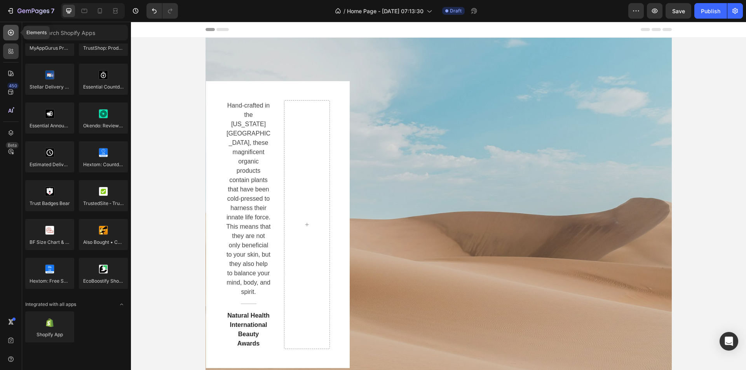
click at [13, 37] on div at bounding box center [11, 33] width 16 height 16
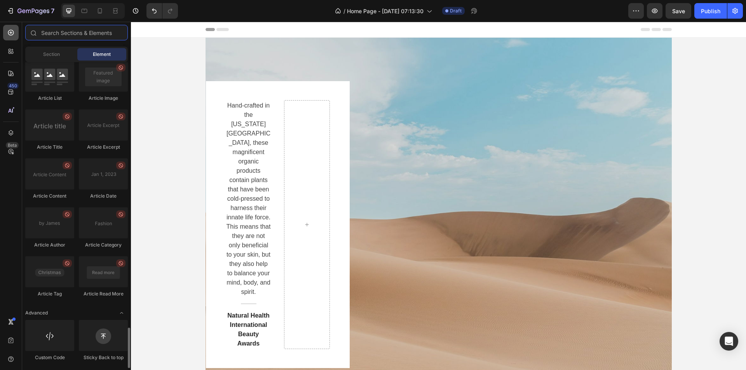
scroll to position [1997, 0]
click at [50, 75] on div at bounding box center [49, 76] width 49 height 31
click at [7, 56] on div at bounding box center [11, 52] width 16 height 16
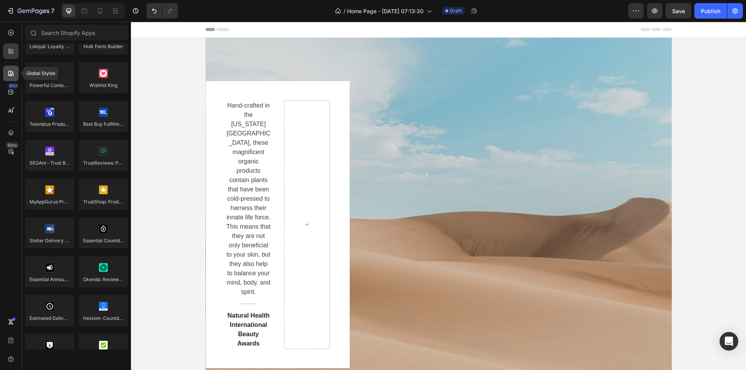
click at [6, 72] on div at bounding box center [11, 74] width 16 height 16
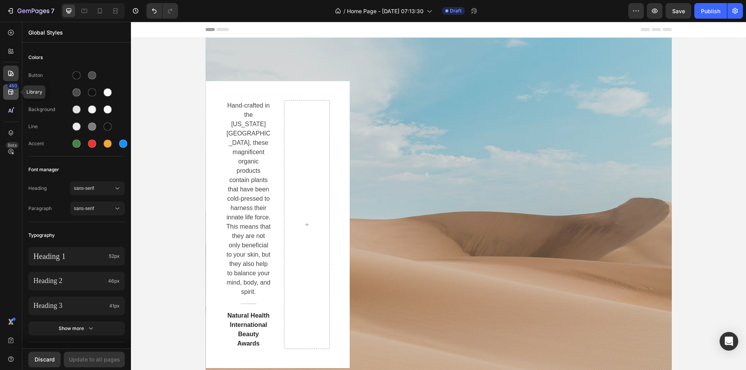
click at [10, 94] on icon at bounding box center [11, 92] width 8 height 8
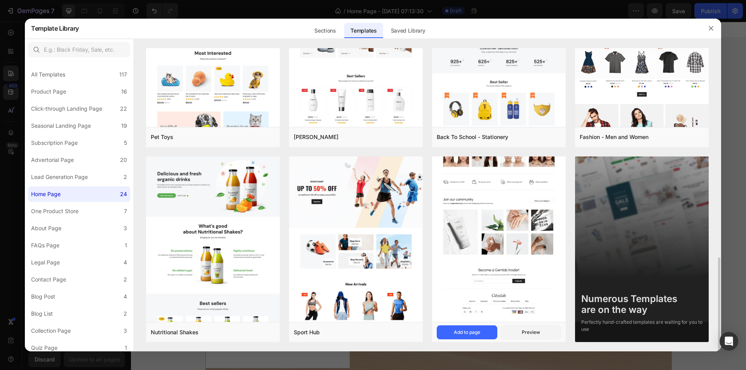
scroll to position [362, 0]
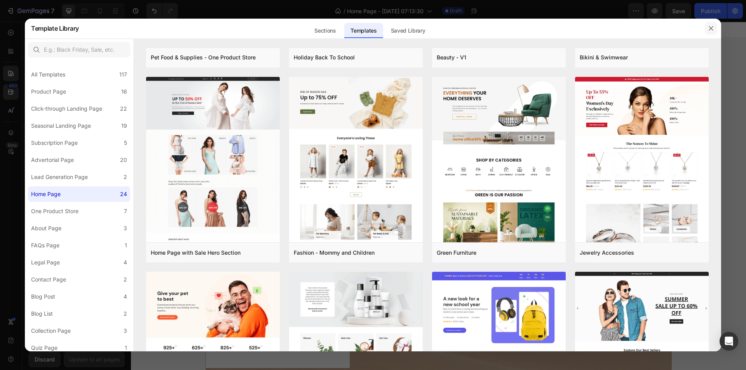
click at [709, 24] on button "button" at bounding box center [711, 28] width 12 height 12
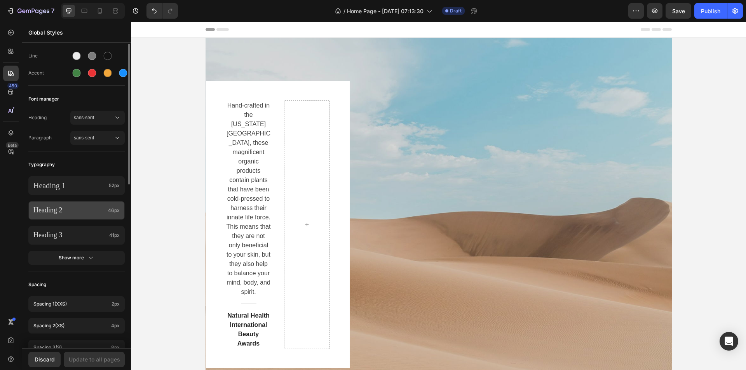
scroll to position [32, 0]
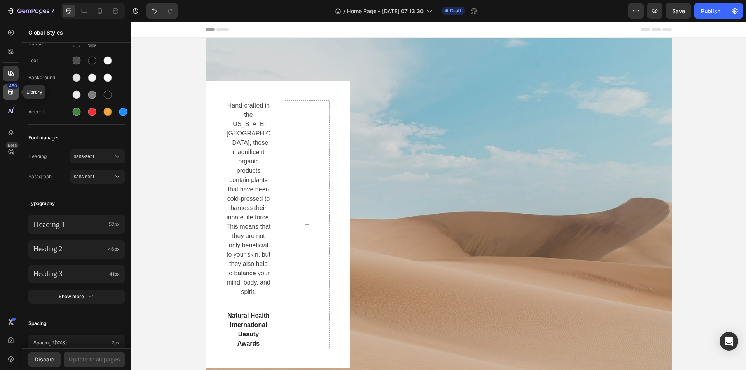
click at [10, 93] on icon at bounding box center [11, 92] width 8 height 8
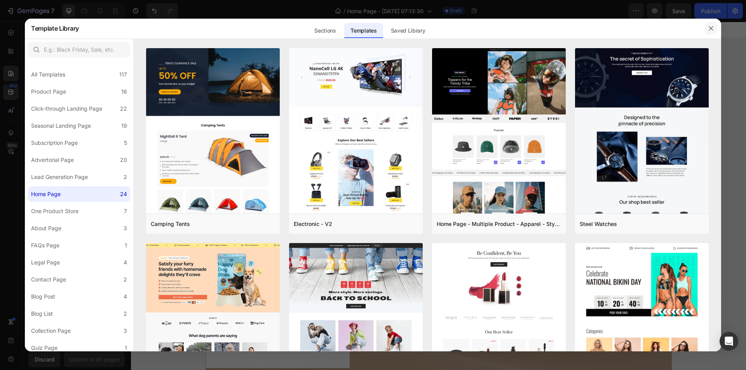
click at [712, 29] on icon "button" at bounding box center [711, 28] width 4 height 4
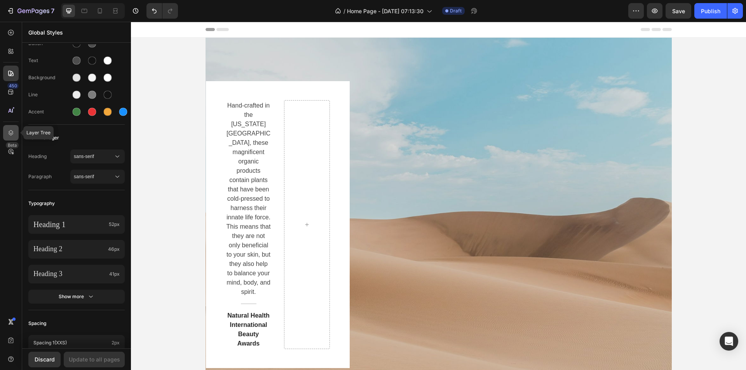
click at [7, 128] on div at bounding box center [11, 133] width 16 height 16
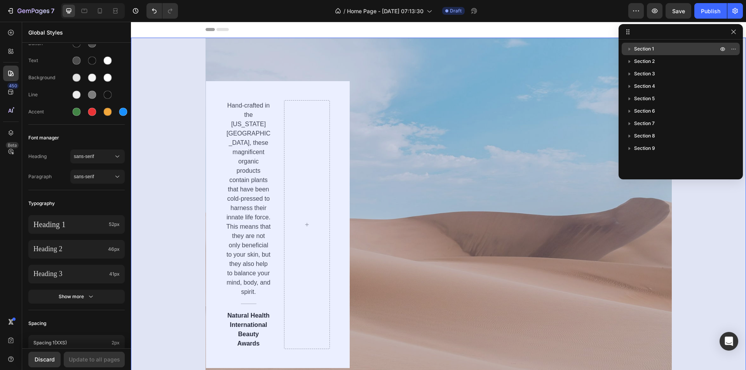
click at [654, 47] on p "Section 1" at bounding box center [677, 49] width 86 height 8
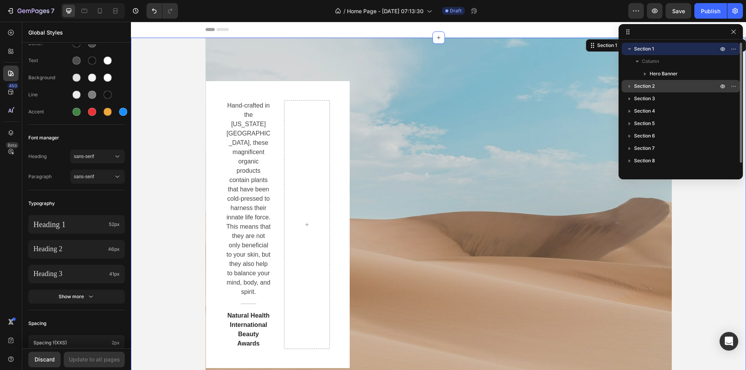
click at [654, 86] on span "Section 2" at bounding box center [644, 86] width 21 height 8
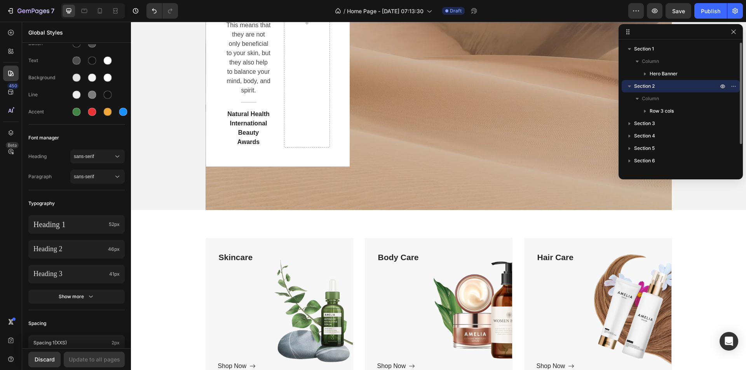
scroll to position [354, 0]
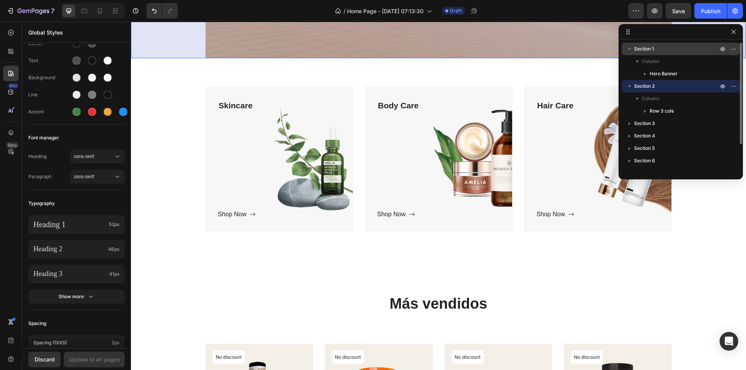
click at [649, 44] on div "Section 1" at bounding box center [681, 49] width 112 height 12
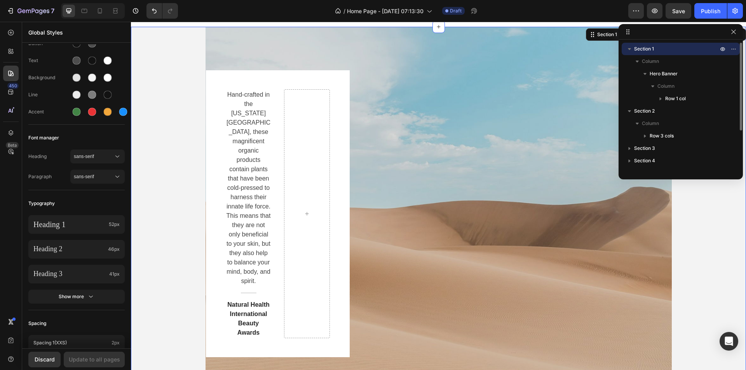
scroll to position [0, 0]
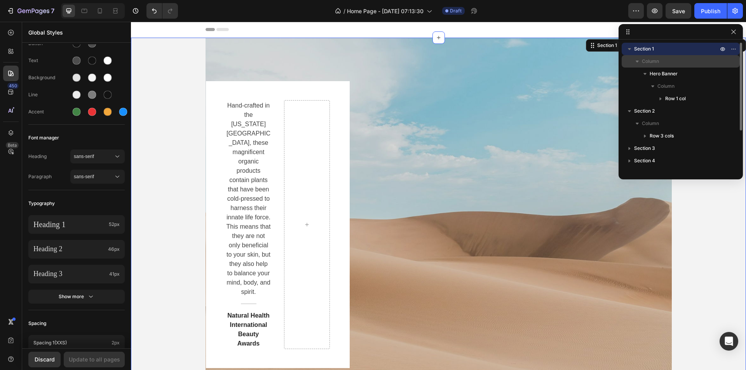
click at [650, 63] on span "Column" at bounding box center [650, 62] width 17 height 8
click at [650, 64] on span "Column" at bounding box center [650, 62] width 17 height 8
drag, startPoint x: 737, startPoint y: 32, endPoint x: 733, endPoint y: 32, distance: 4.3
click at [733, 32] on button "button" at bounding box center [733, 31] width 9 height 9
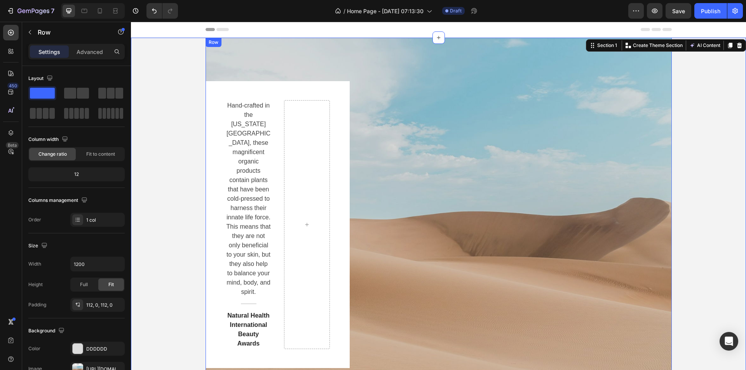
click at [417, 150] on div "Hand-crafted in the Colorado Mountains, these magnificent organic products cont…" at bounding box center [439, 224] width 466 height 287
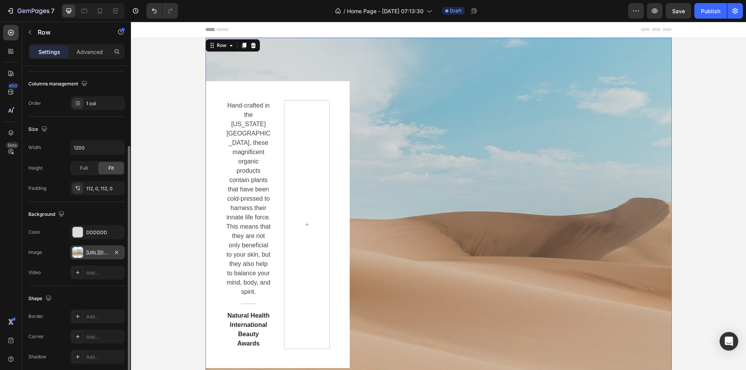
scroll to position [148, 0]
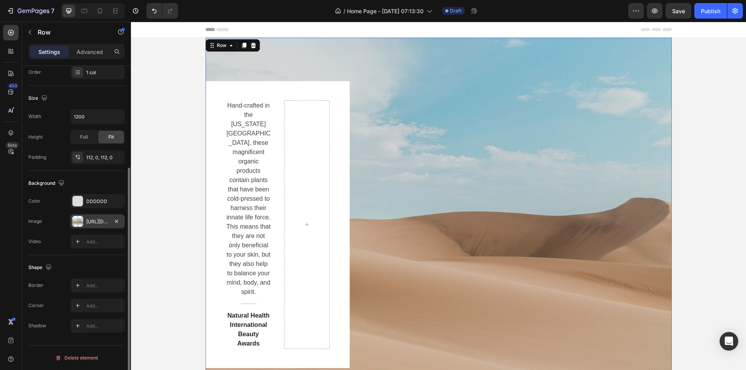
click at [101, 219] on div "[URL][DOMAIN_NAME]" at bounding box center [97, 221] width 23 height 7
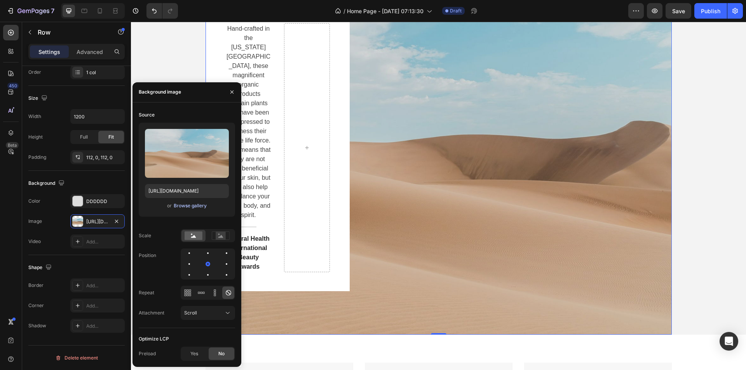
scroll to position [78, 0]
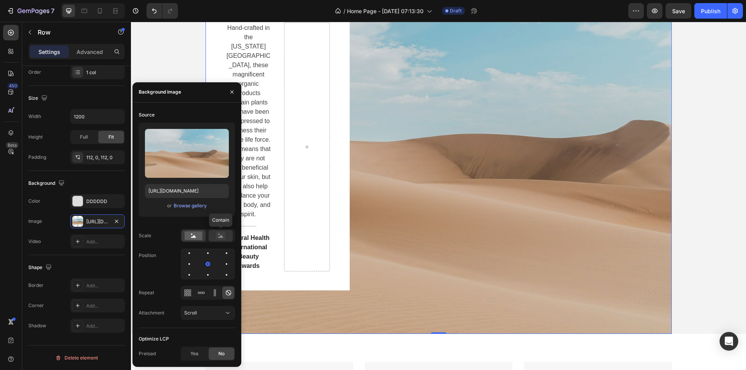
click at [223, 238] on rect at bounding box center [221, 236] width 10 height 8
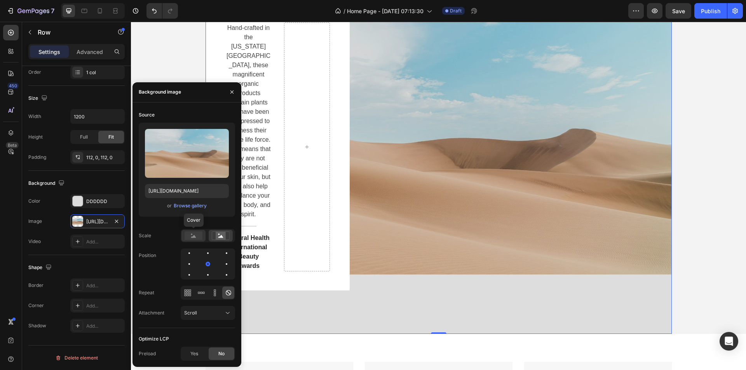
click at [188, 236] on rect at bounding box center [194, 236] width 18 height 9
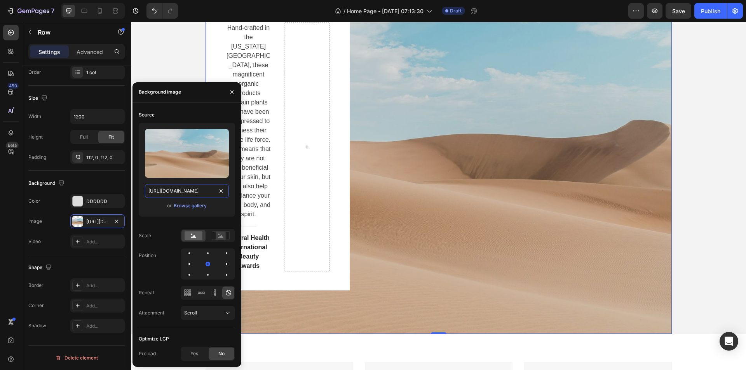
click at [194, 195] on input "[URL][DOMAIN_NAME]" at bounding box center [187, 191] width 84 height 14
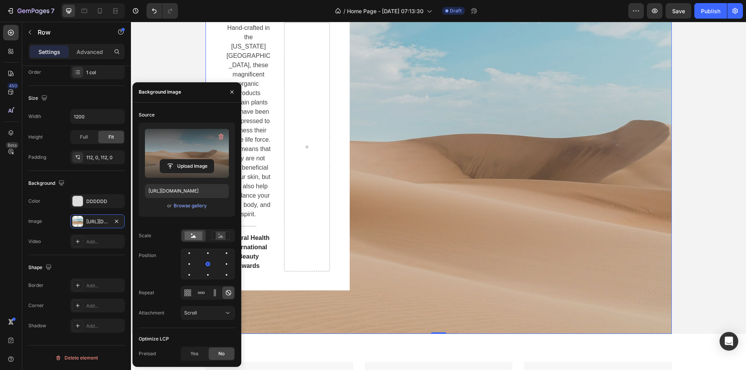
click at [201, 155] on label at bounding box center [187, 153] width 84 height 49
click at [201, 160] on input "file" at bounding box center [187, 166] width 54 height 13
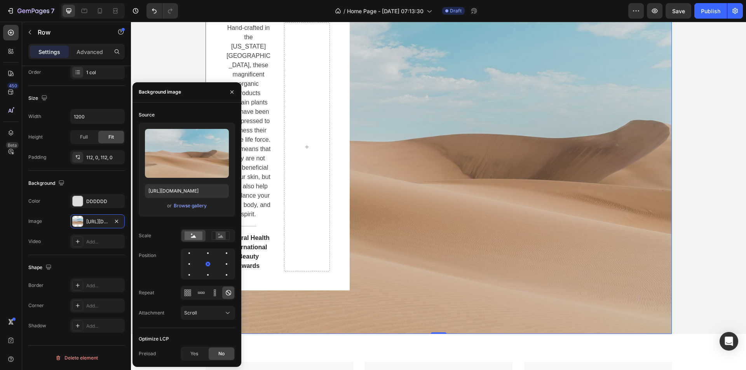
click at [456, 194] on div "Hand-crafted in the Colorado Mountains, these magnificent organic products cont…" at bounding box center [439, 146] width 466 height 287
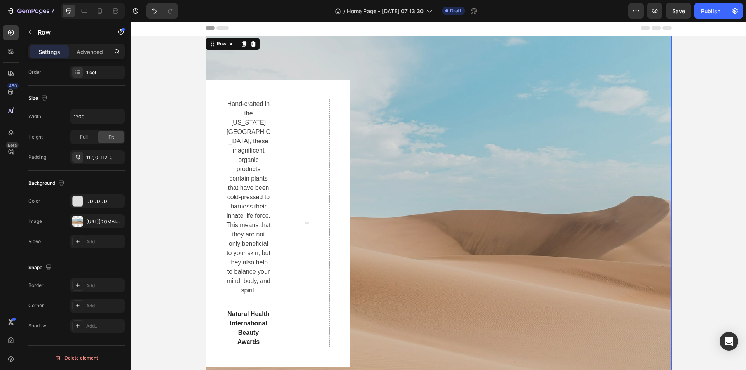
scroll to position [0, 0]
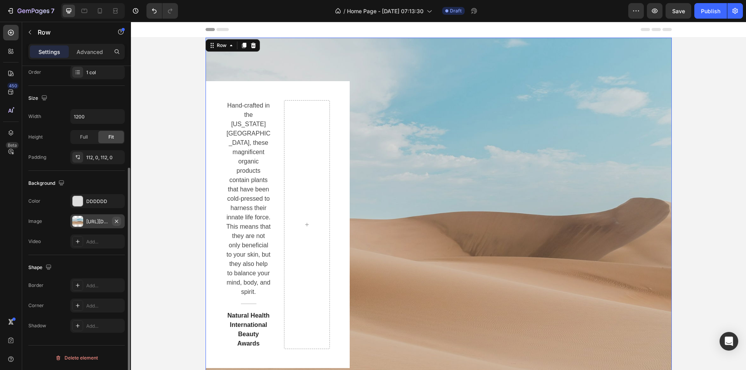
click at [115, 222] on icon "button" at bounding box center [116, 221] width 6 height 6
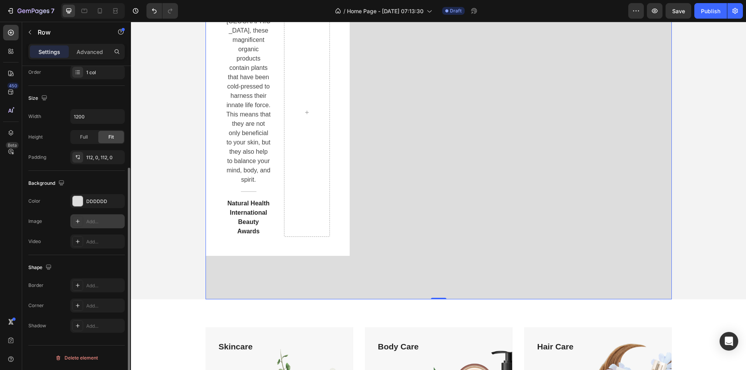
scroll to position [117, 0]
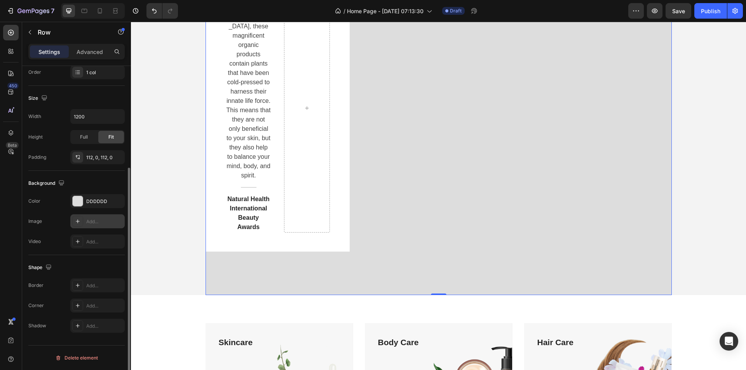
click at [423, 139] on div "Hand-crafted in the Colorado Mountains, these magnificent organic products cont…" at bounding box center [439, 108] width 466 height 287
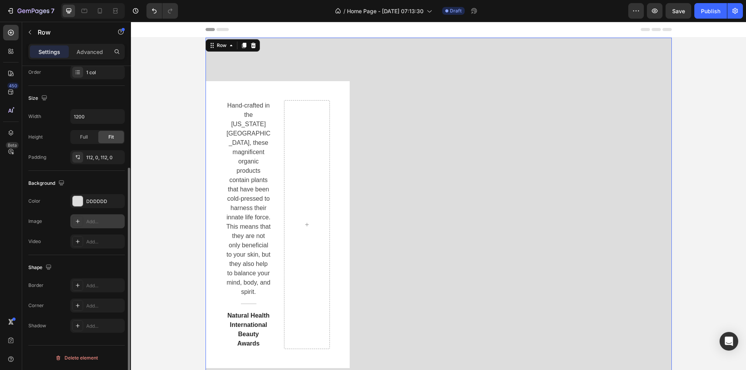
scroll to position [0, 0]
click at [215, 44] on div "Row" at bounding box center [221, 45] width 13 height 7
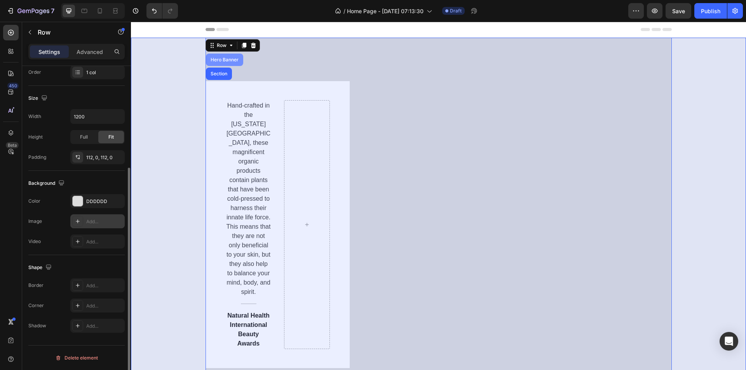
click at [225, 63] on div "Hero Banner" at bounding box center [224, 60] width 37 height 12
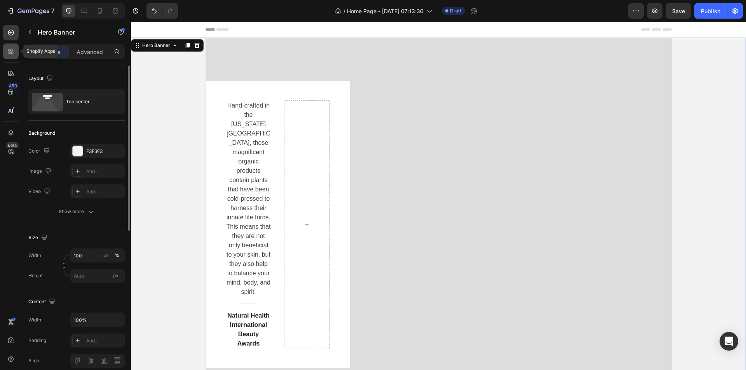
click at [14, 54] on icon at bounding box center [11, 51] width 8 height 8
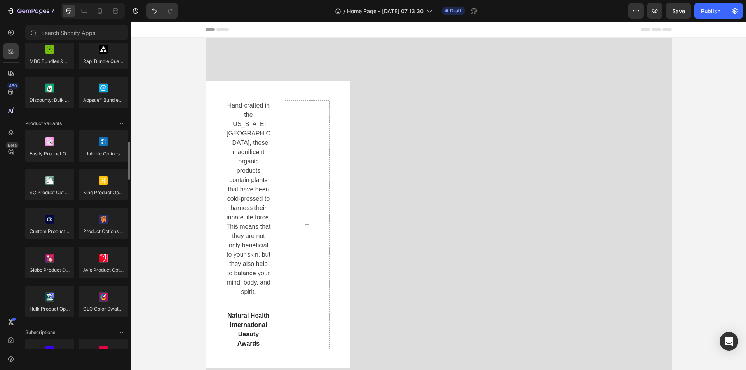
scroll to position [868, 0]
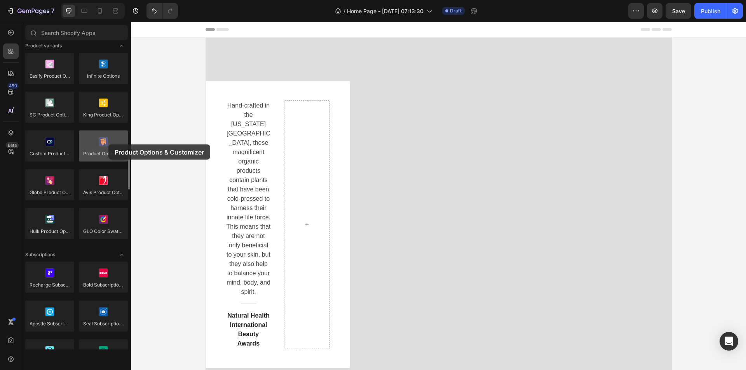
click at [108, 145] on div at bounding box center [103, 146] width 49 height 31
click at [95, 154] on div at bounding box center [103, 146] width 49 height 31
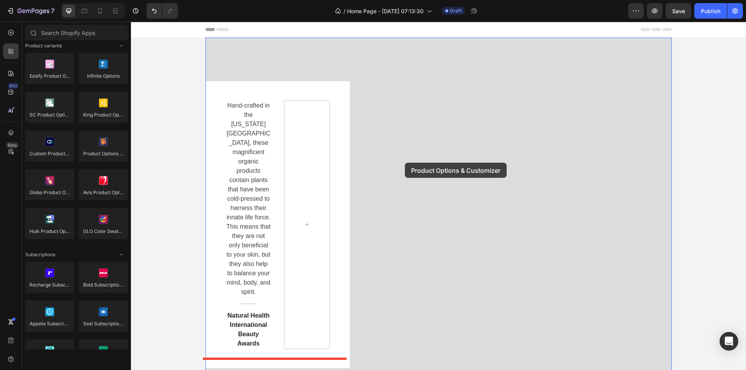
drag, startPoint x: 226, startPoint y: 175, endPoint x: 405, endPoint y: 163, distance: 179.2
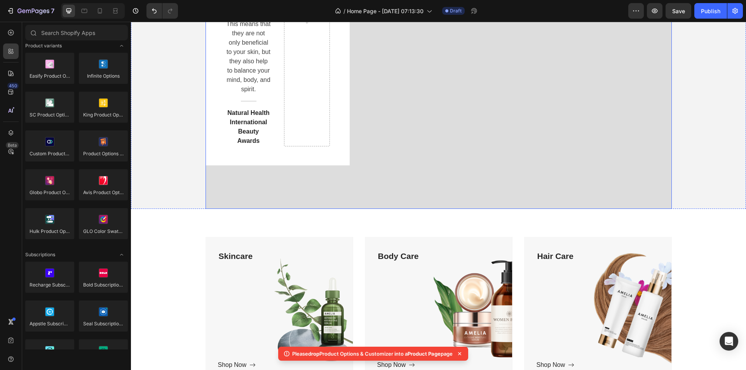
scroll to position [0, 0]
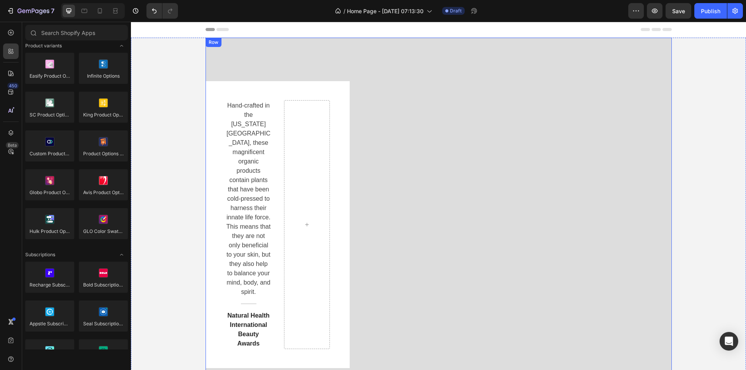
click at [207, 41] on div "Row" at bounding box center [213, 42] width 13 height 7
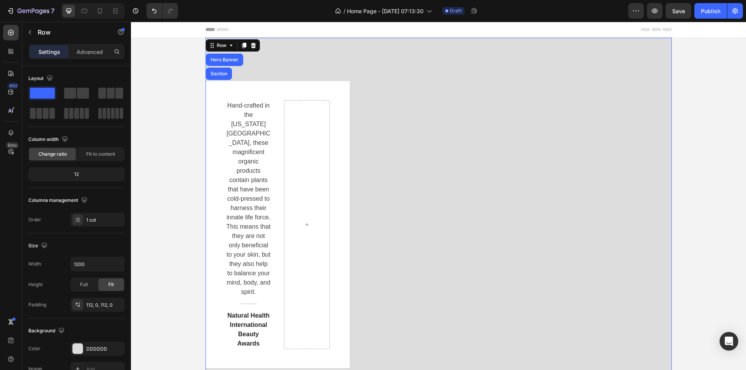
click at [258, 58] on div "Hand-crafted in the Colorado Mountains, these magnificent organic products cont…" at bounding box center [439, 225] width 466 height 374
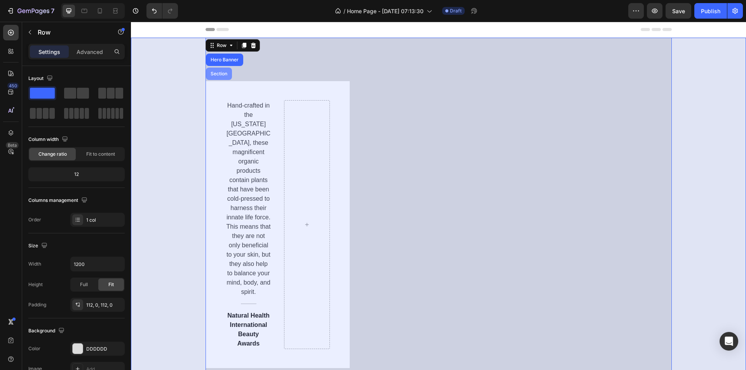
click at [216, 75] on div "Section" at bounding box center [219, 74] width 20 height 5
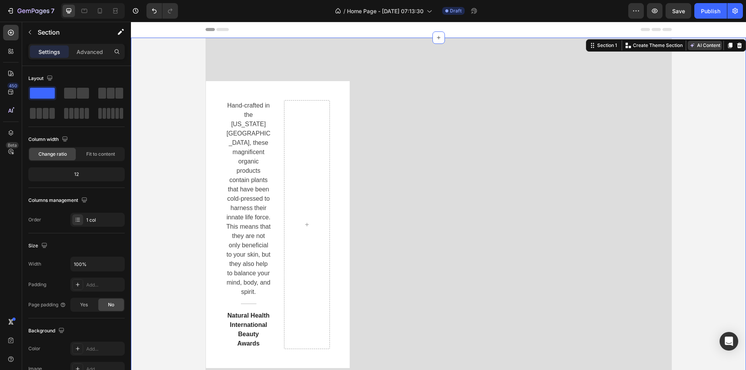
click at [694, 41] on button "AI Content" at bounding box center [705, 45] width 34 height 9
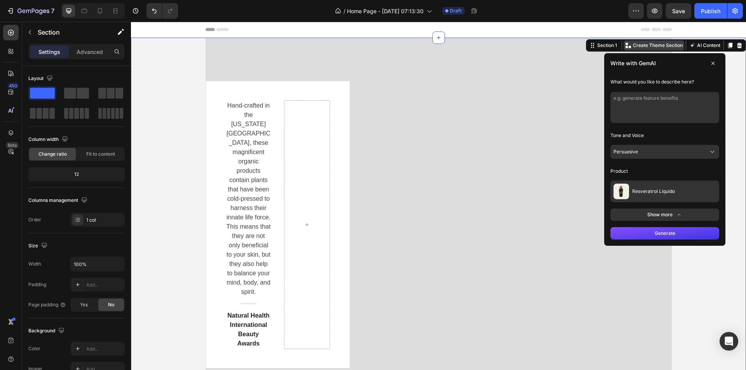
click at [668, 45] on p "Create Theme Section" at bounding box center [658, 45] width 50 height 7
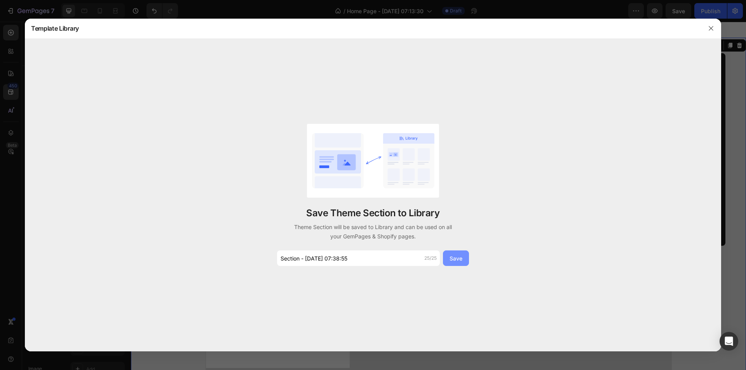
click at [452, 259] on div "Save" at bounding box center [456, 259] width 13 height 8
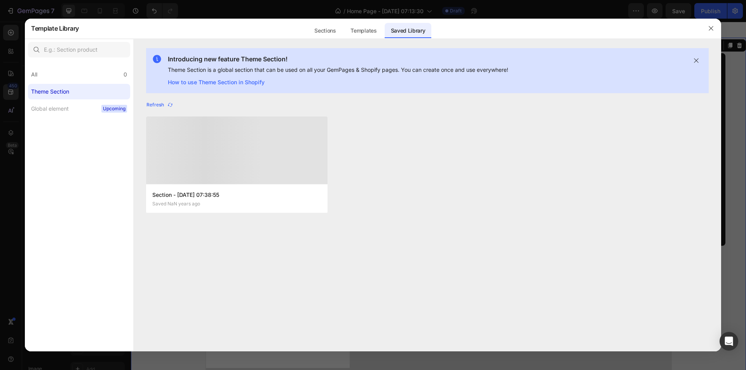
drag, startPoint x: 288, startPoint y: 188, endPoint x: 288, endPoint y: 192, distance: 4.3
click at [288, 192] on div "Section - Aug 26 07:38:55 Saved NaN years ago" at bounding box center [237, 198] width 182 height 29
click at [709, 27] on icon "button" at bounding box center [711, 28] width 6 height 6
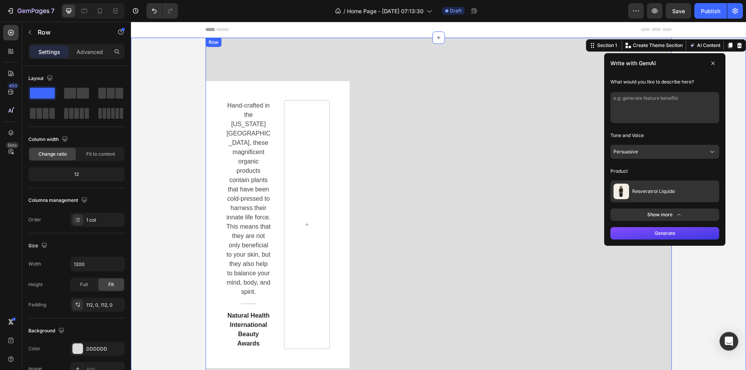
click at [504, 122] on div "Hand-crafted in the Colorado Mountains, these magnificent organic products cont…" at bounding box center [439, 224] width 466 height 287
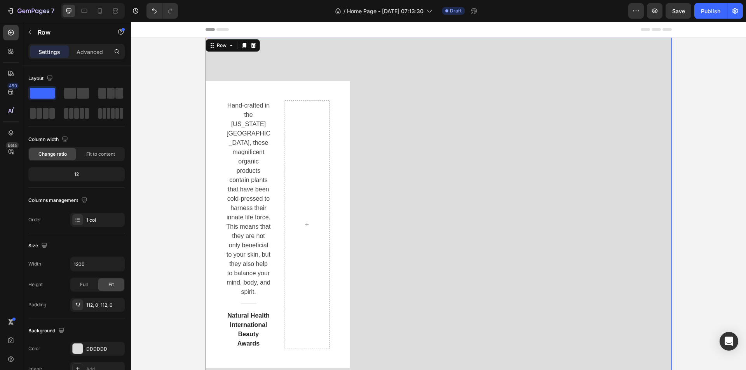
click at [606, 106] on div "Hand-crafted in the Colorado Mountains, these magnificent organic products cont…" at bounding box center [439, 224] width 466 height 287
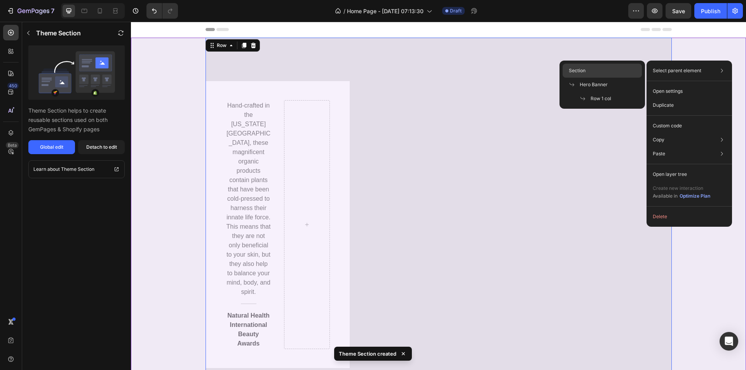
click at [581, 78] on div "Section" at bounding box center [602, 85] width 79 height 14
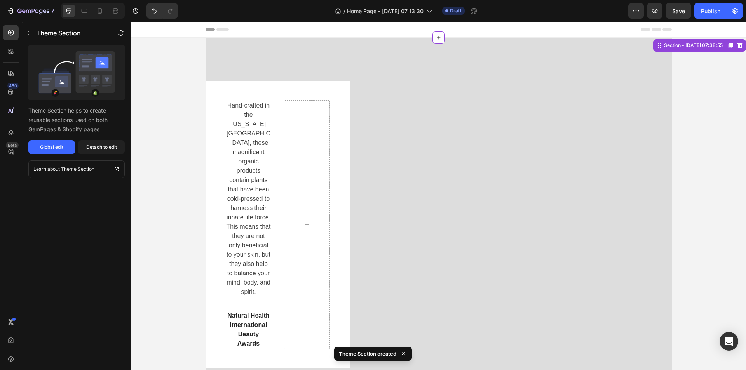
click at [606, 59] on div "Hand-crafted in the Colorado Mountains, these magnificent organic products cont…" at bounding box center [439, 225] width 466 height 374
click at [688, 55] on div "Hand-crafted in the Colorado Mountains, these magnificent organic products cont…" at bounding box center [438, 225] width 615 height 374
click at [691, 48] on div "Section - Aug 26 07:38:55" at bounding box center [694, 45] width 62 height 7
click at [62, 148] on div "Global edit" at bounding box center [51, 147] width 23 height 7
click at [28, 31] on icon "button" at bounding box center [28, 33] width 6 height 6
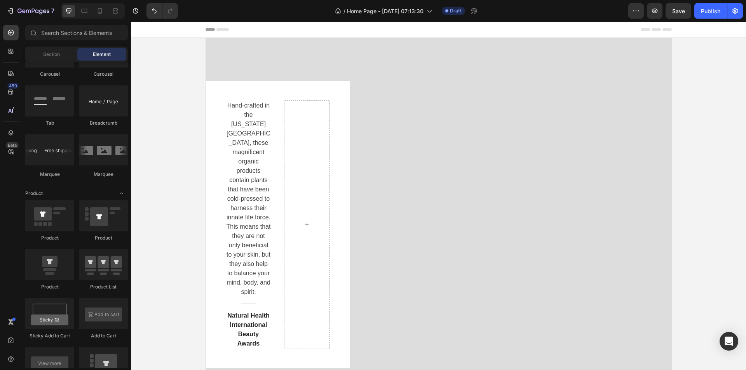
click at [219, 28] on icon at bounding box center [222, 29] width 12 height 3
click at [149, 29] on span "Header" at bounding box center [154, 30] width 17 height 8
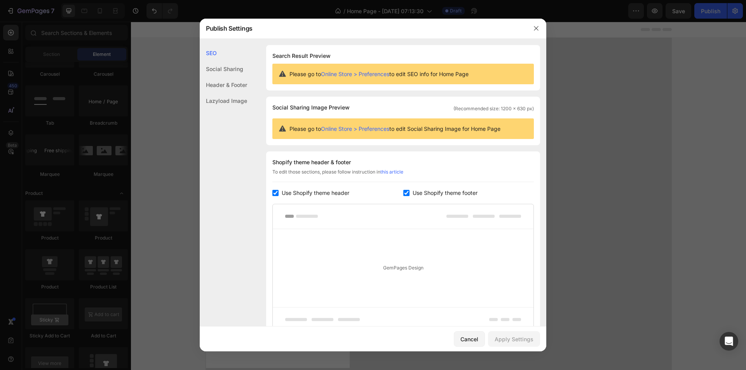
click at [220, 77] on div "Social Sharing" at bounding box center [223, 85] width 47 height 16
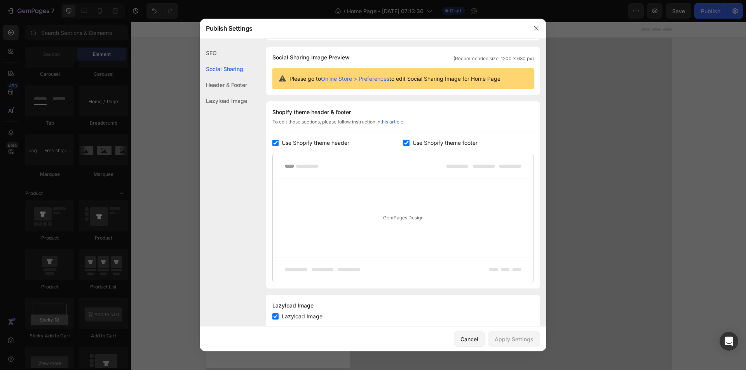
click at [220, 93] on div "Header & Footer" at bounding box center [223, 101] width 47 height 16
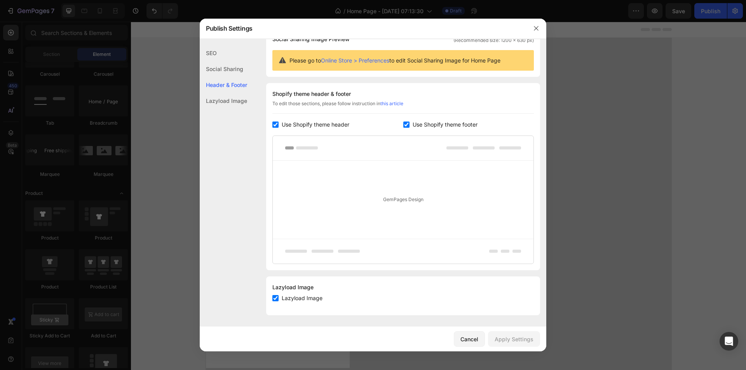
scroll to position [69, 0]
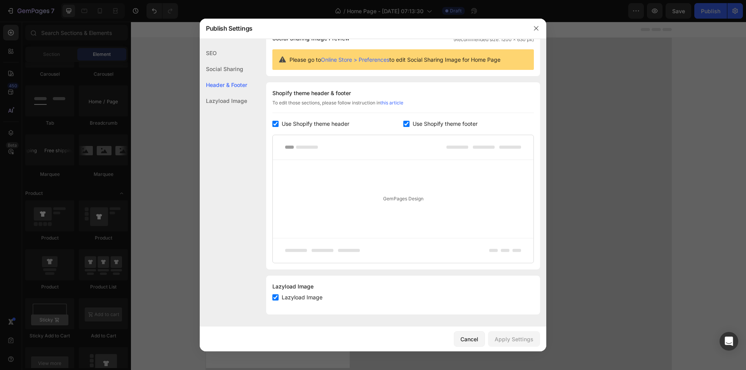
click at [221, 95] on div "Lazyload Image" at bounding box center [223, 101] width 47 height 16
click at [536, 25] on button "button" at bounding box center [536, 28] width 12 height 12
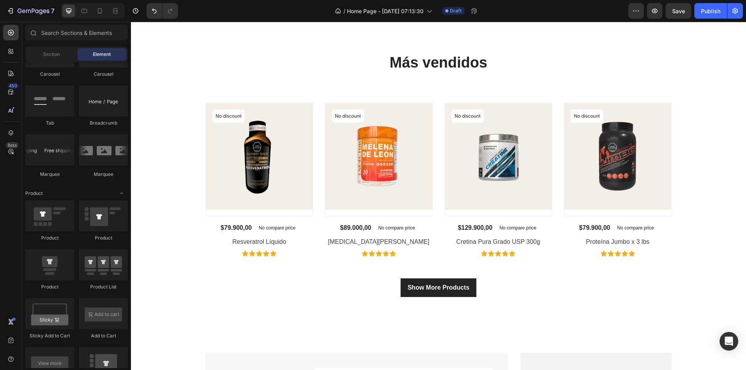
scroll to position [505, 0]
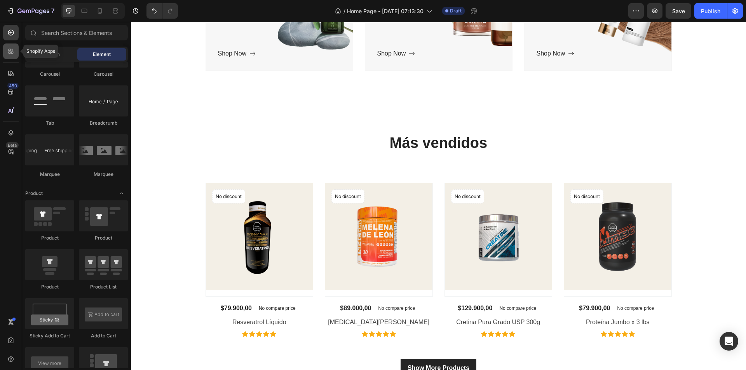
click at [15, 58] on div at bounding box center [11, 52] width 16 height 16
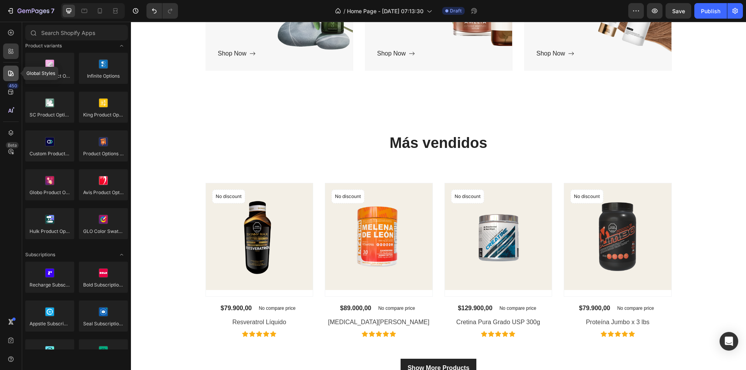
click at [13, 70] on icon at bounding box center [11, 74] width 8 height 8
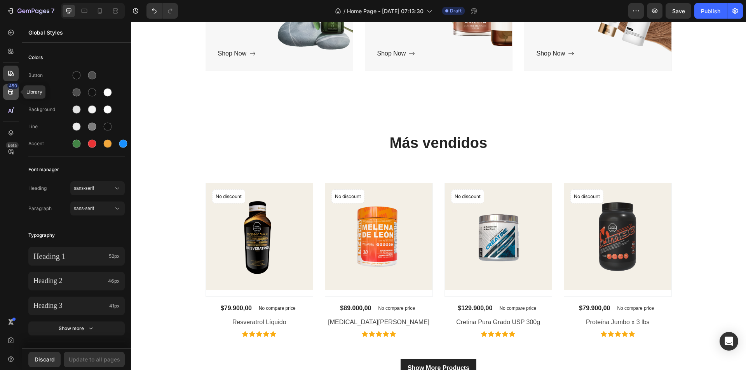
click at [10, 93] on icon at bounding box center [11, 92] width 8 height 8
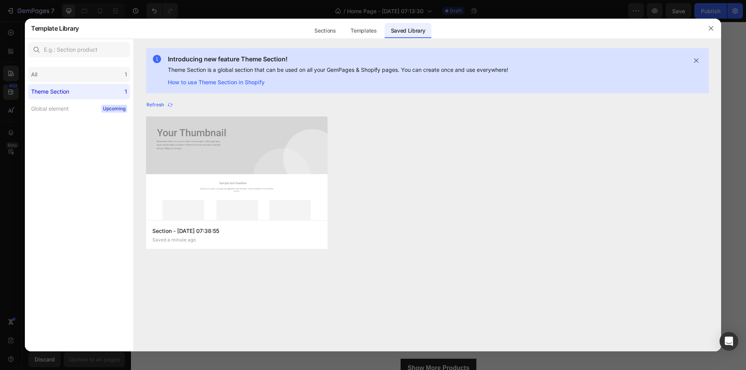
click at [52, 76] on div "All 1" at bounding box center [79, 75] width 102 height 16
click at [714, 31] on icon "button" at bounding box center [711, 28] width 6 height 6
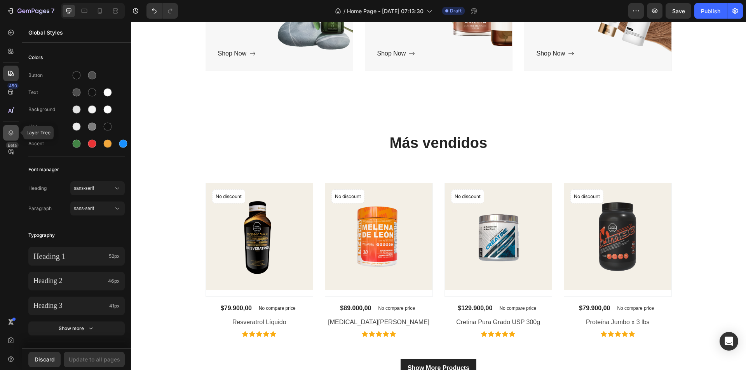
click at [10, 133] on icon at bounding box center [11, 133] width 8 height 8
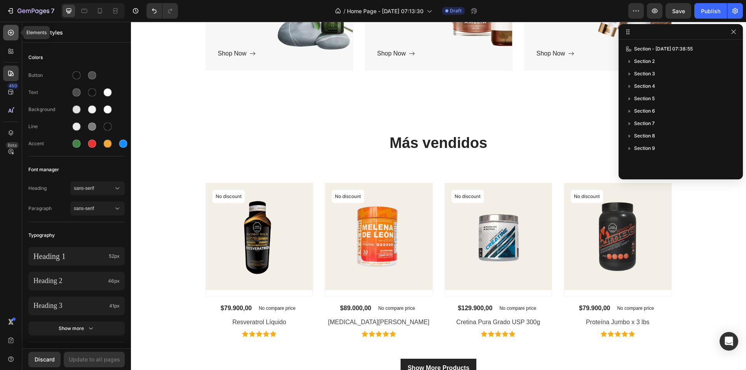
click at [12, 33] on icon at bounding box center [11, 33] width 8 height 8
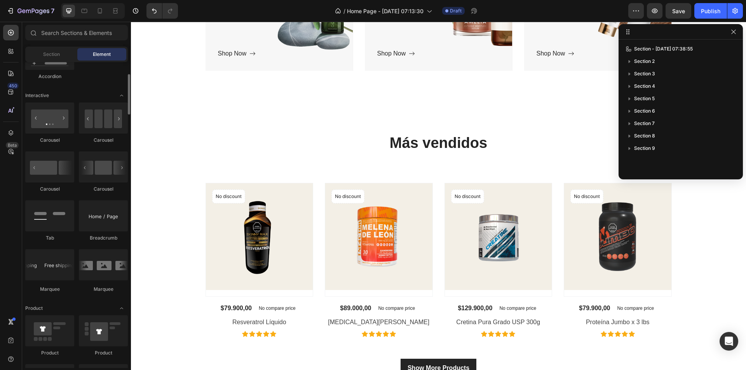
scroll to position [676, 0]
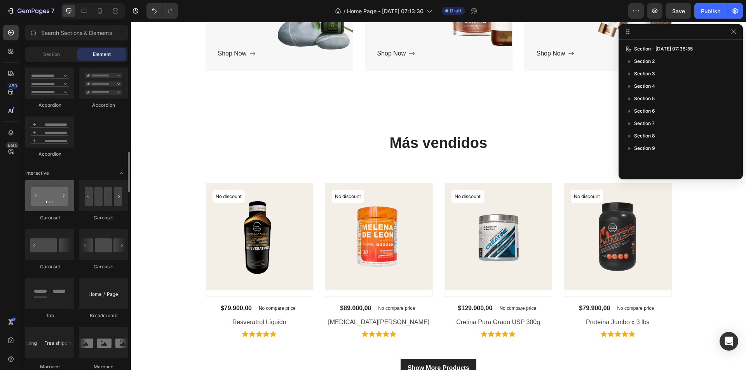
click at [45, 201] on div at bounding box center [49, 195] width 49 height 31
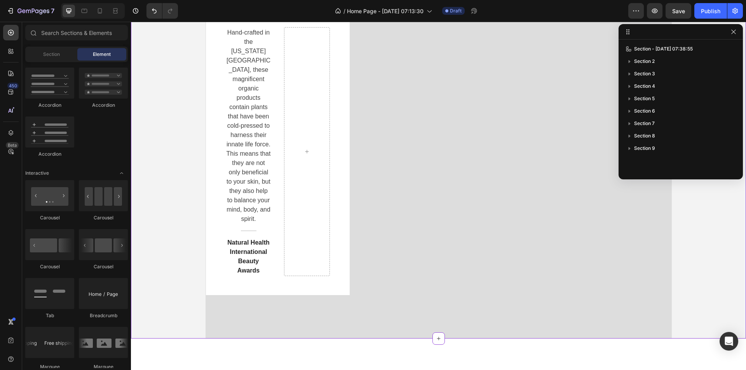
scroll to position [0, 0]
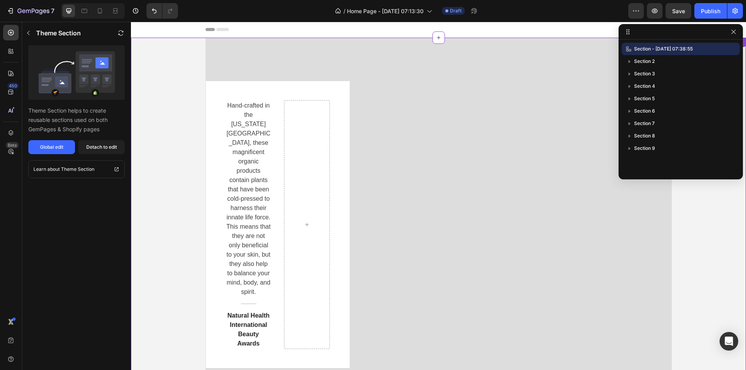
click at [479, 101] on div "Hand-crafted in the Colorado Mountains, these magnificent organic products cont…" at bounding box center [439, 224] width 466 height 287
click at [436, 37] on icon at bounding box center [439, 38] width 6 height 6
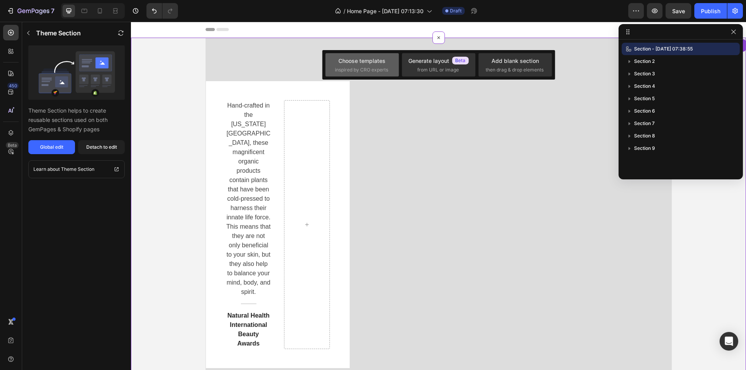
click at [349, 71] on span "inspired by CRO experts" at bounding box center [361, 69] width 53 height 7
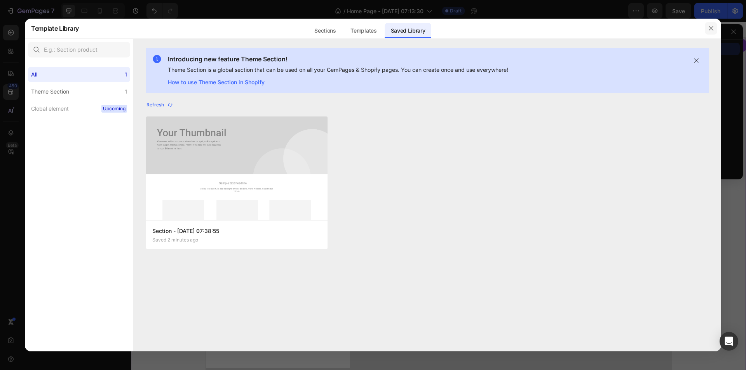
click at [711, 30] on icon "button" at bounding box center [711, 28] width 6 height 6
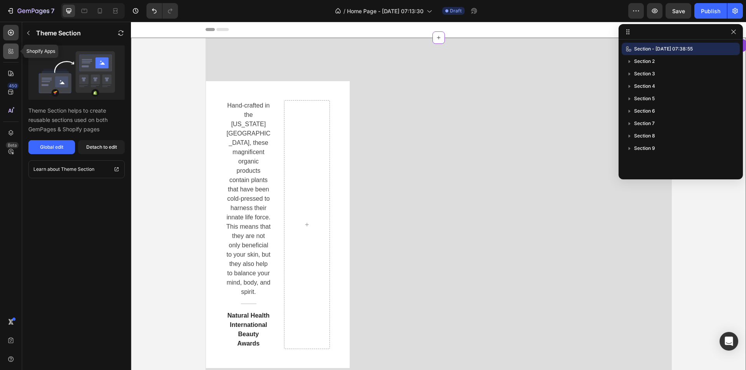
click at [6, 48] on div at bounding box center [11, 52] width 16 height 16
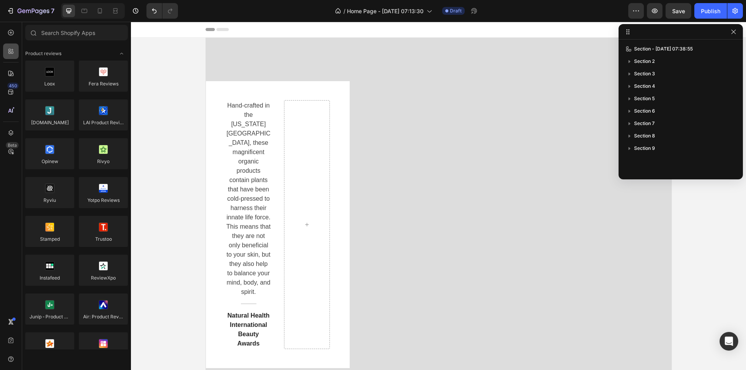
scroll to position [676, 0]
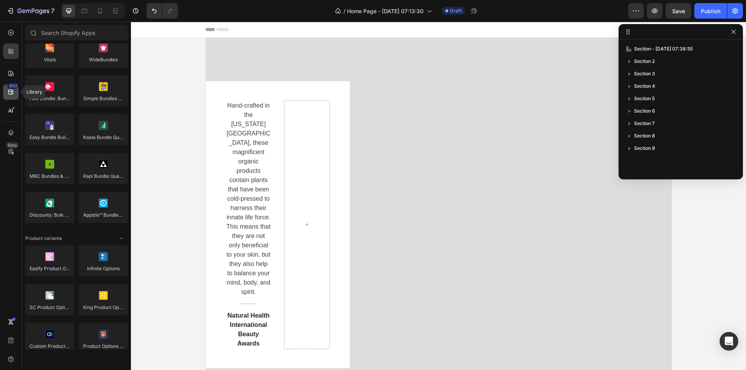
click at [13, 96] on div "450" at bounding box center [11, 92] width 16 height 16
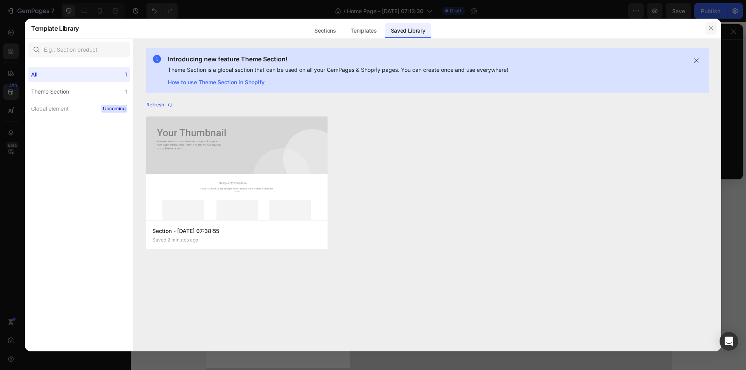
click at [708, 29] on icon "button" at bounding box center [711, 28] width 6 height 6
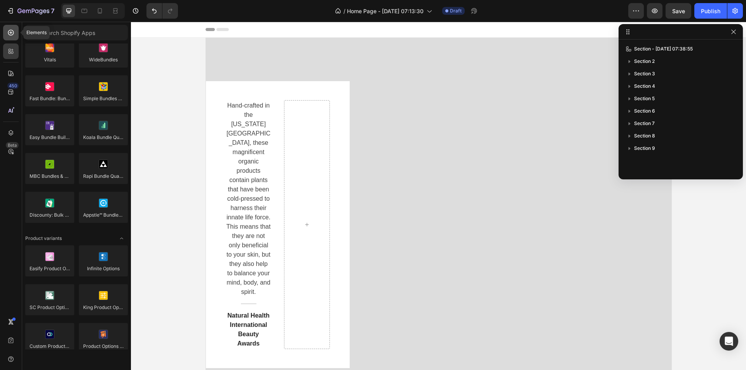
click at [10, 35] on icon at bounding box center [11, 33] width 8 height 8
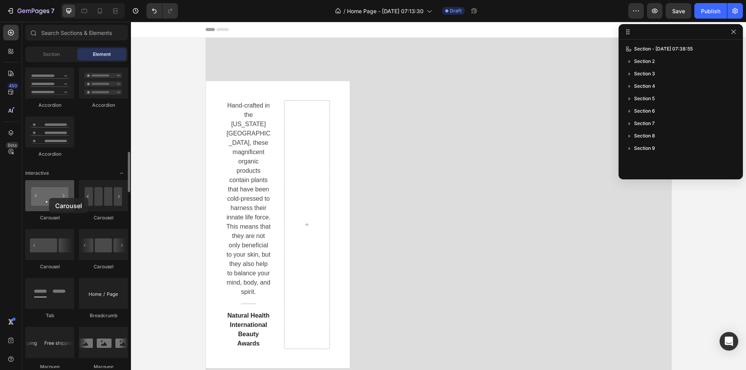
click at [49, 198] on div at bounding box center [49, 195] width 49 height 31
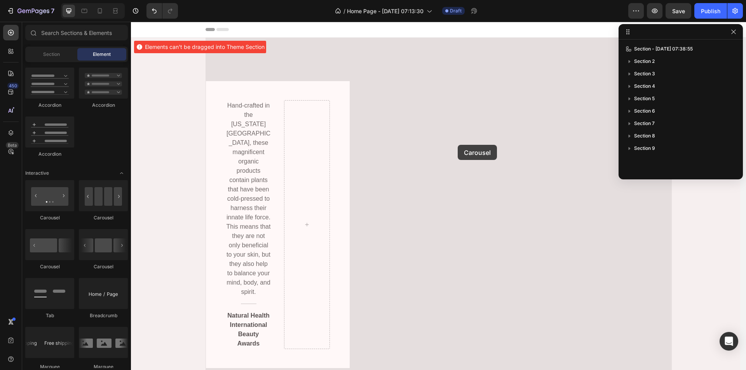
drag, startPoint x: 180, startPoint y: 220, endPoint x: 458, endPoint y: 145, distance: 287.8
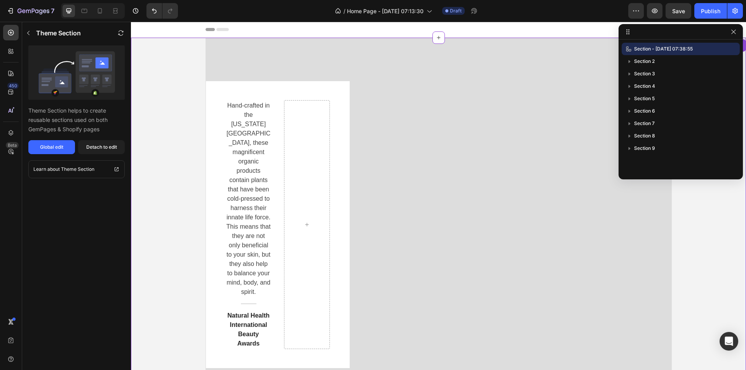
click at [456, 70] on div "Hand-crafted in the Colorado Mountains, these magnificent organic products cont…" at bounding box center [439, 225] width 466 height 374
click at [6, 49] on div at bounding box center [11, 52] width 16 height 16
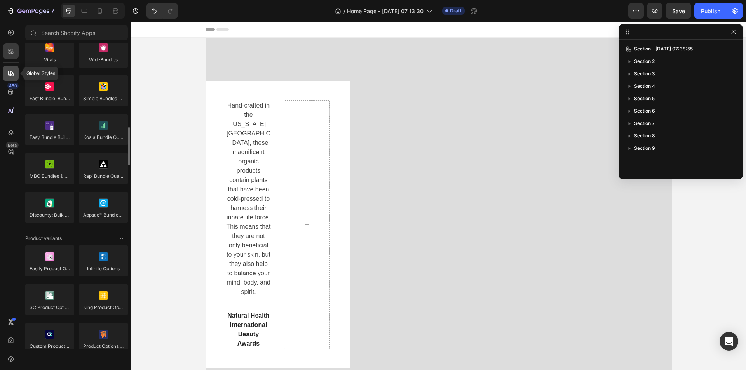
click at [14, 75] on icon at bounding box center [11, 74] width 8 height 8
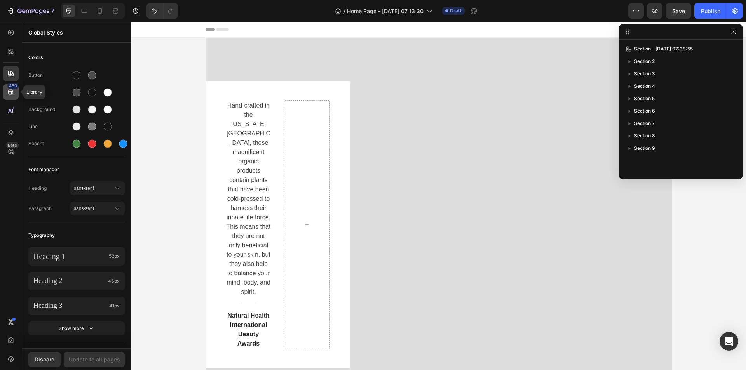
click at [9, 89] on div "450" at bounding box center [12, 86] width 11 height 6
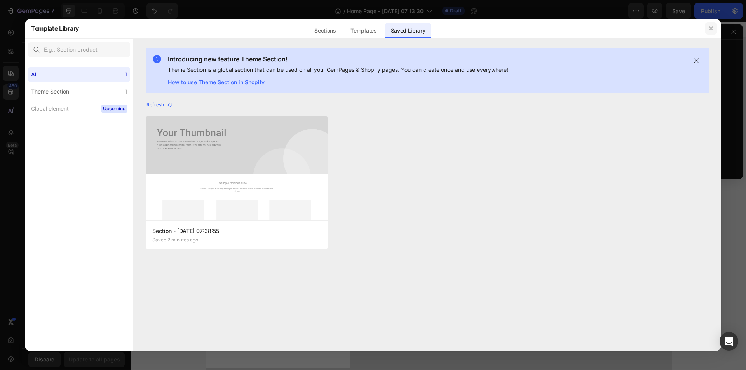
click at [709, 28] on icon "button" at bounding box center [711, 28] width 6 height 6
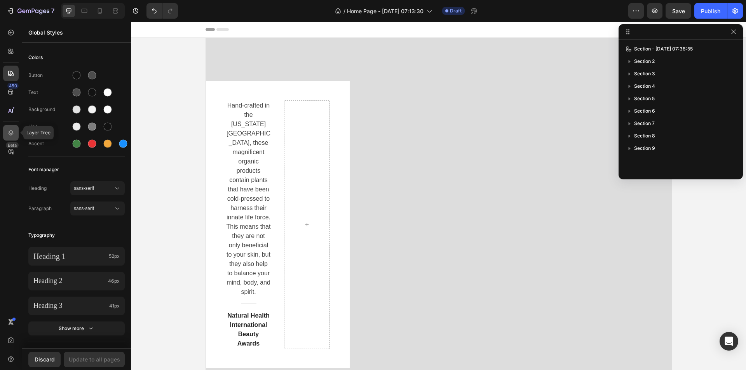
click at [15, 133] on div at bounding box center [11, 133] width 16 height 16
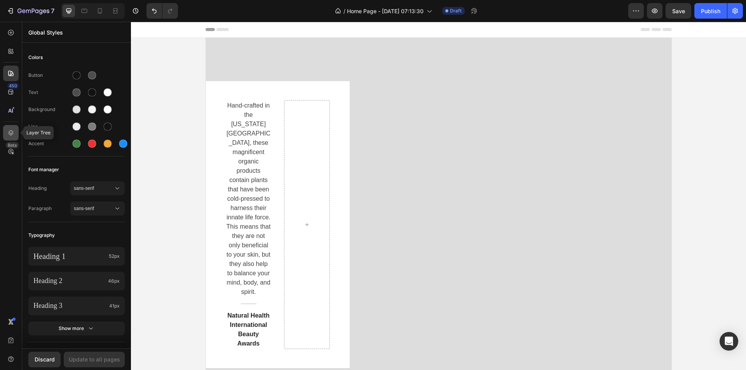
click at [12, 138] on div at bounding box center [11, 133] width 16 height 16
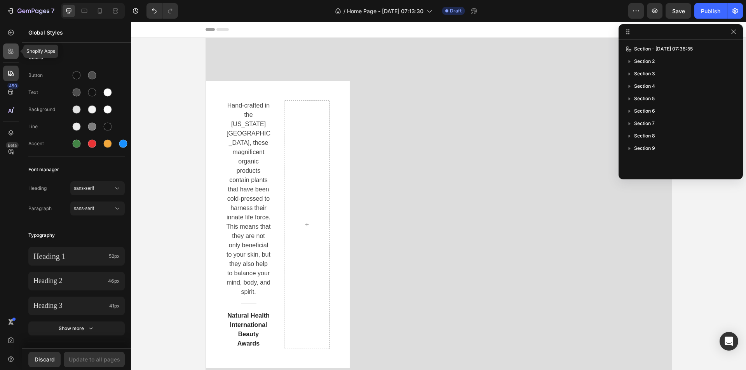
click at [15, 48] on div at bounding box center [11, 52] width 16 height 16
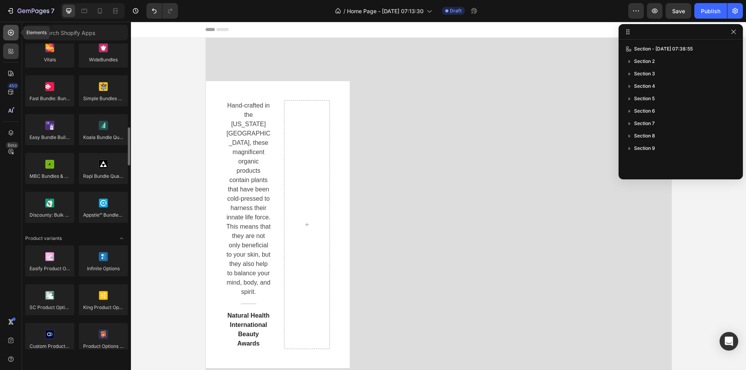
click at [16, 35] on div at bounding box center [11, 33] width 16 height 16
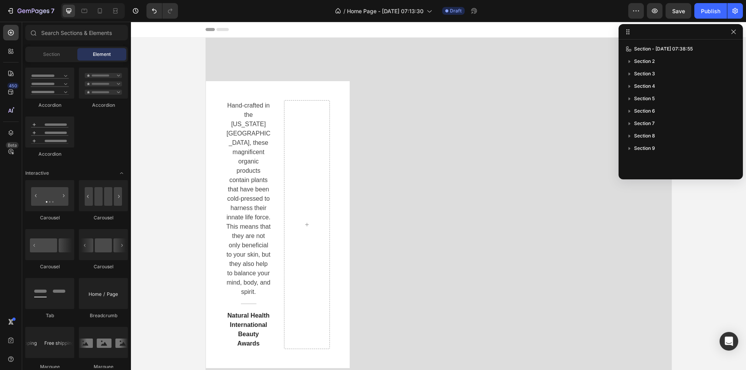
click at [61, 62] on div "Section Element" at bounding box center [76, 55] width 103 height 16
click at [59, 57] on span "Section" at bounding box center [51, 54] width 17 height 7
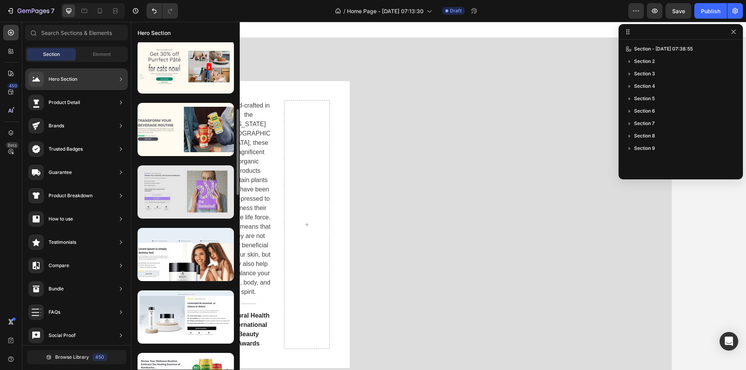
scroll to position [216, 0]
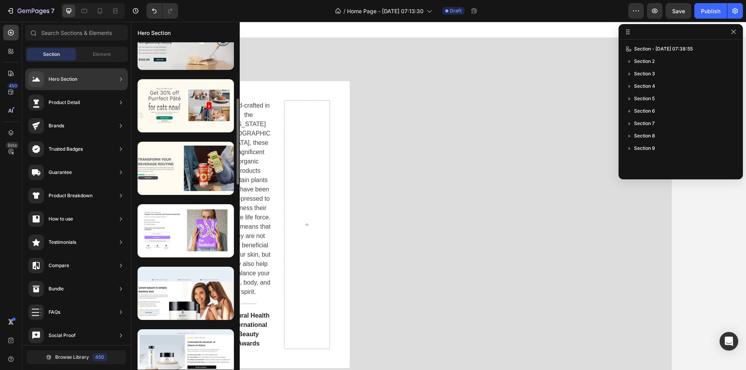
click at [82, 80] on div "Hero Section" at bounding box center [76, 79] width 103 height 22
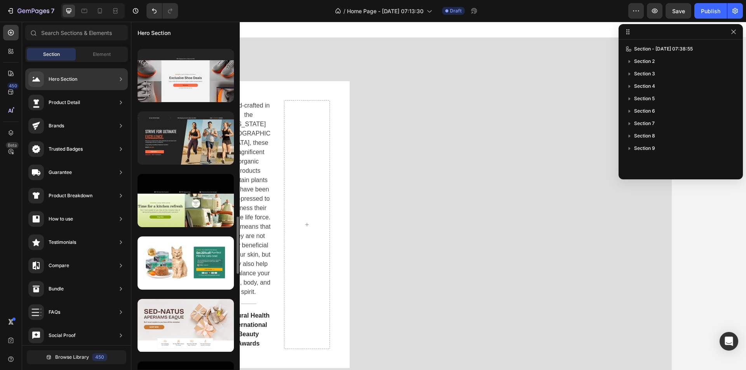
scroll to position [1075, 0]
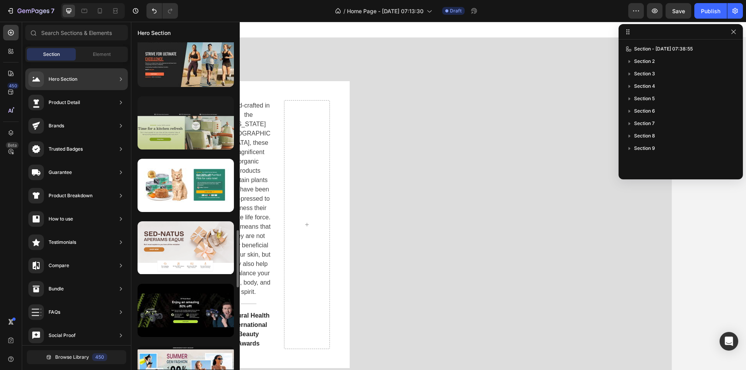
click at [197, 112] on div at bounding box center [186, 122] width 96 height 53
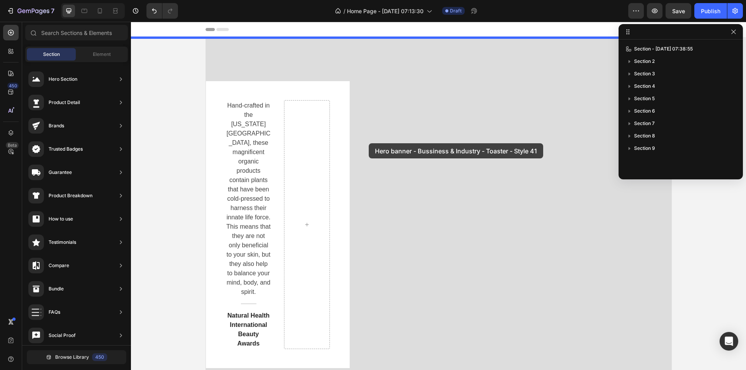
drag, startPoint x: 322, startPoint y: 166, endPoint x: 368, endPoint y: 143, distance: 51.3
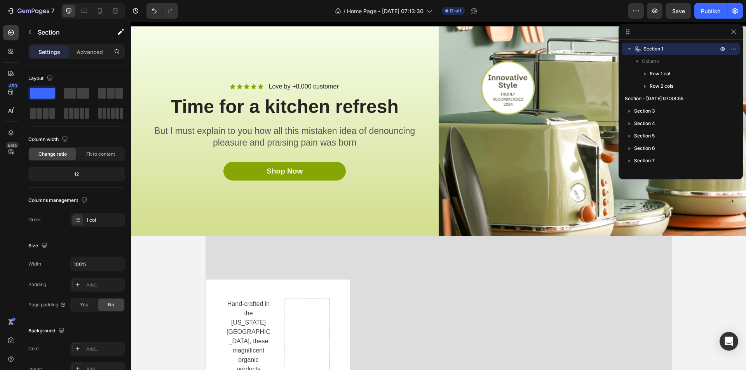
scroll to position [0, 0]
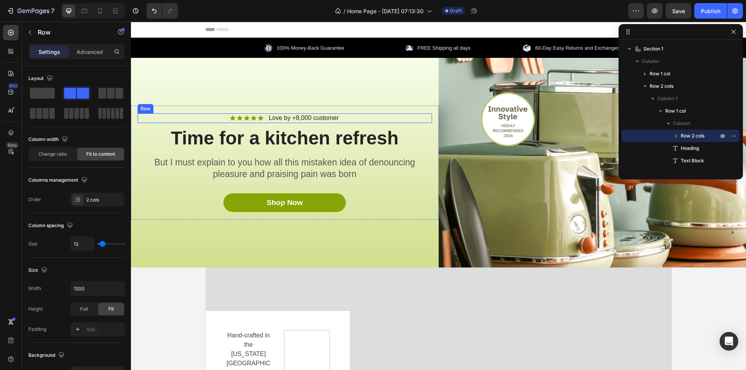
click at [396, 117] on div "Icon Icon Icon Icon Icon Icon List Love by +8,000 customer Text Block Row" at bounding box center [285, 118] width 295 height 10
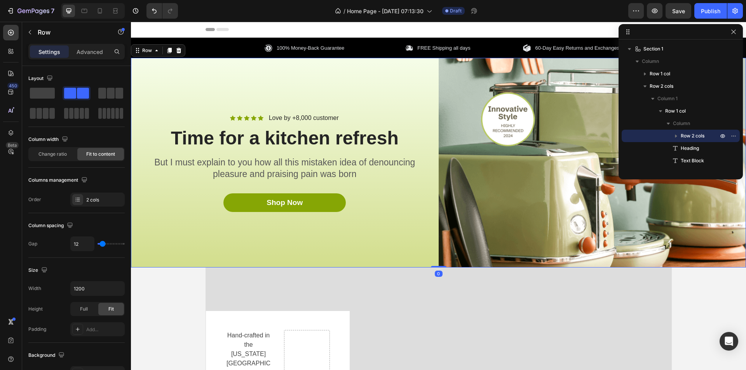
click at [293, 79] on div "Icon Icon Icon Icon Icon Icon List Love by +8,000 customer Text Block Row Time …" at bounding box center [285, 163] width 308 height 210
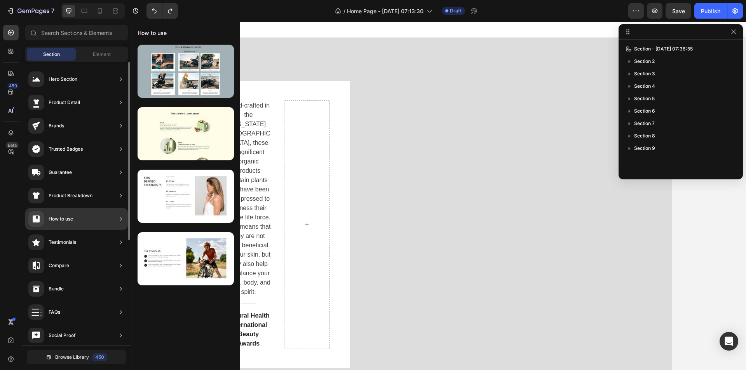
click at [105, 278] on div "Compare" at bounding box center [76, 289] width 103 height 22
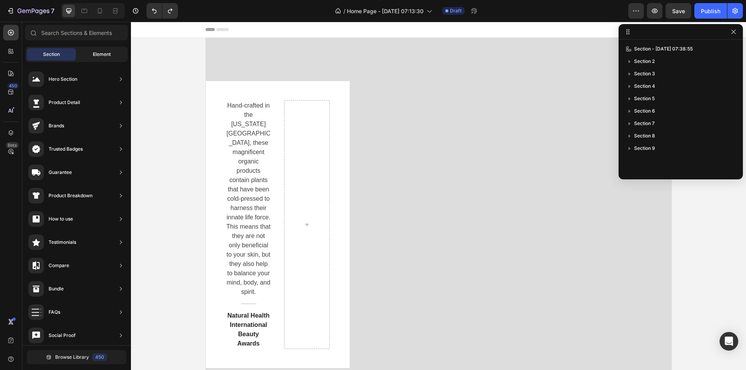
click at [100, 53] on span "Element" at bounding box center [102, 54] width 18 height 7
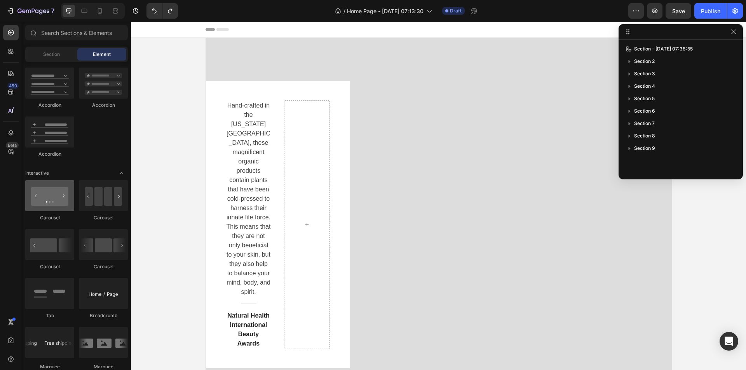
click at [51, 202] on div at bounding box center [49, 195] width 49 height 31
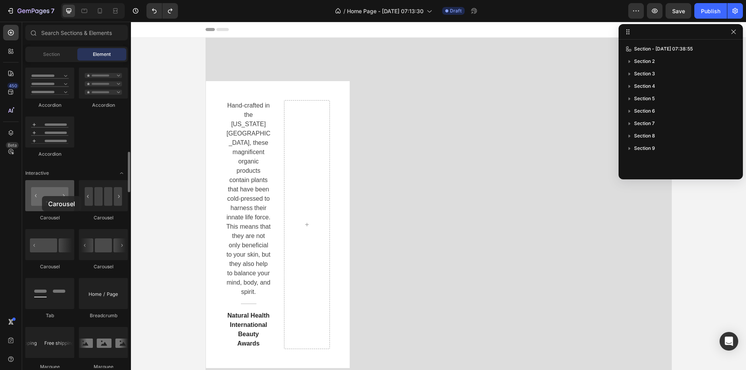
drag, startPoint x: 51, startPoint y: 202, endPoint x: 42, endPoint y: 196, distance: 10.9
click at [42, 196] on div at bounding box center [49, 195] width 49 height 31
click at [285, 57] on div "Hand-crafted in the Colorado Mountains, these magnificent organic products cont…" at bounding box center [439, 225] width 466 height 374
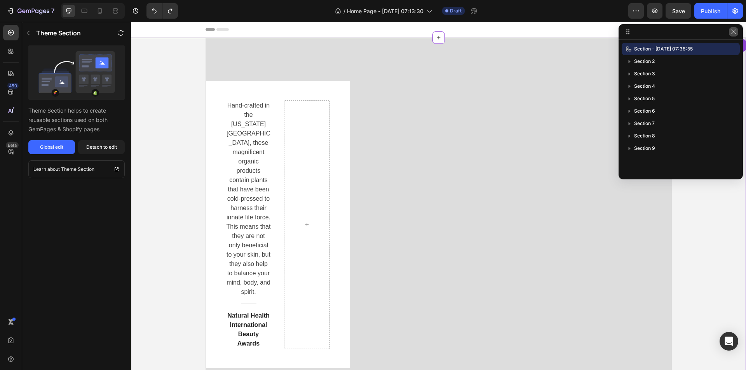
click at [737, 35] on button "button" at bounding box center [733, 31] width 9 height 9
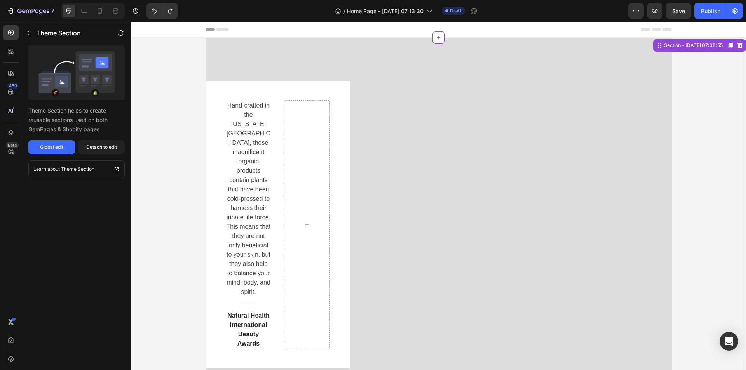
click at [737, 47] on icon at bounding box center [740, 45] width 6 height 6
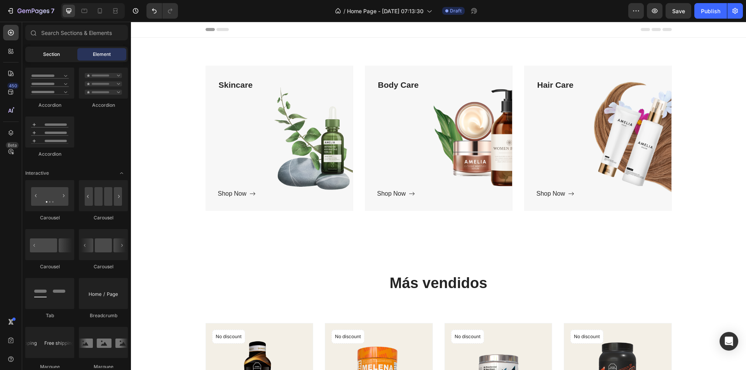
click at [53, 49] on div "Section" at bounding box center [51, 54] width 49 height 12
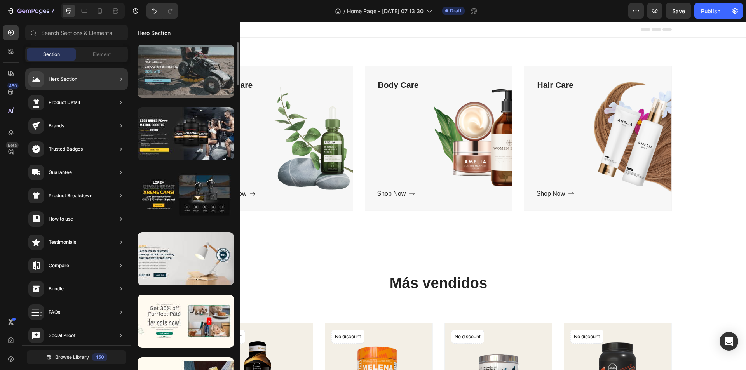
click at [199, 77] on div at bounding box center [186, 71] width 96 height 53
click at [180, 70] on div at bounding box center [186, 71] width 96 height 53
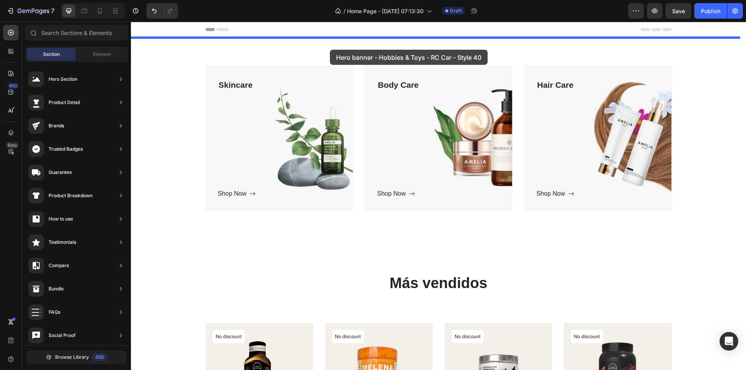
drag, startPoint x: 311, startPoint y: 91, endPoint x: 330, endPoint y: 50, distance: 45.7
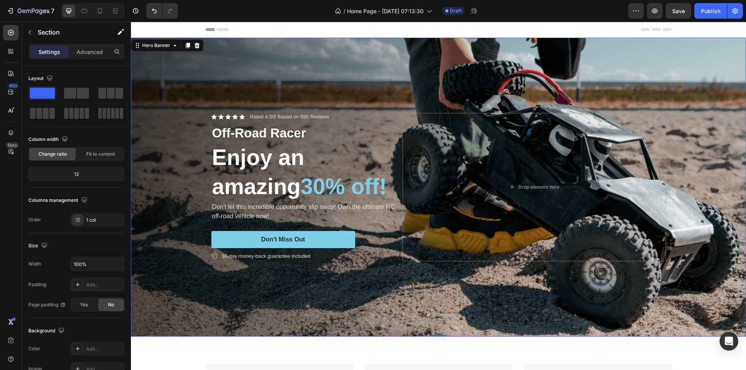
click at [255, 58] on div "Background Image" at bounding box center [438, 187] width 615 height 299
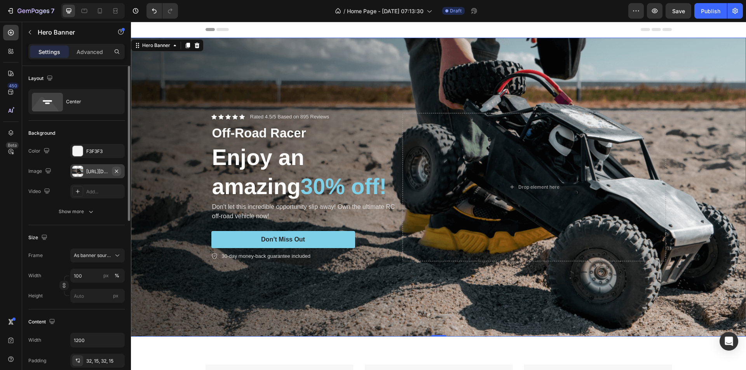
click at [115, 170] on icon "button" at bounding box center [116, 170] width 3 height 3
type input "Auto"
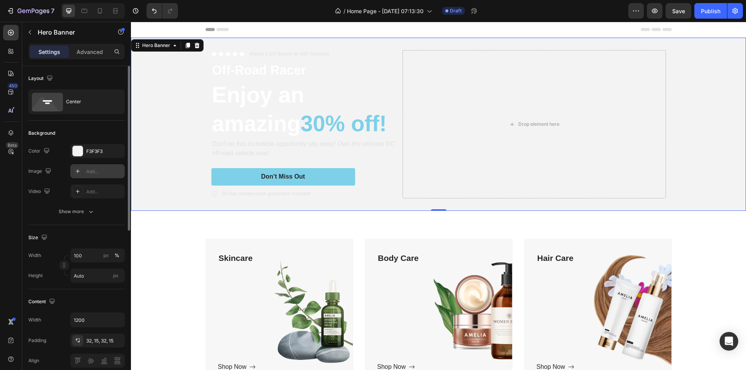
click at [77, 174] on icon at bounding box center [78, 171] width 6 height 6
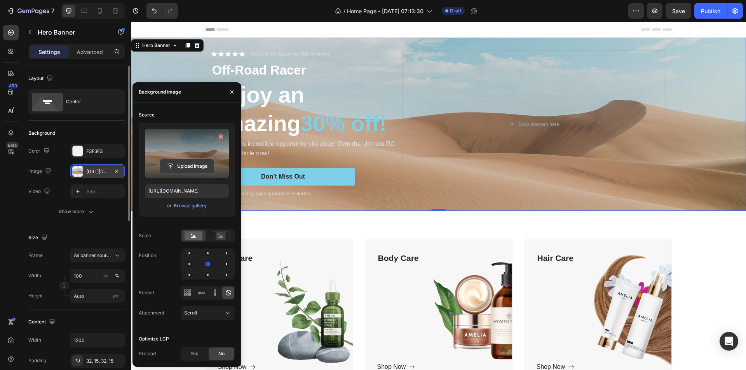
click at [183, 162] on input "file" at bounding box center [187, 166] width 54 height 13
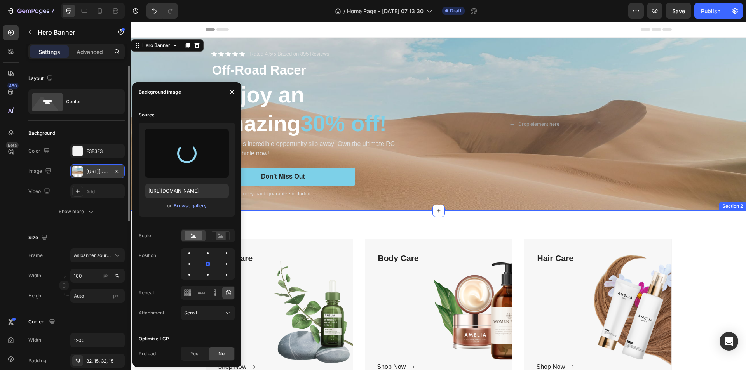
type input "https://cdn.shopify.com/s/files/1/0825/9479/1617/files/gempages_565700632476910…"
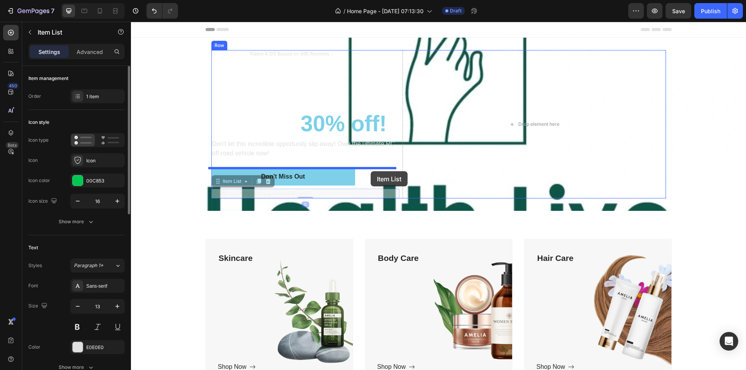
drag, startPoint x: 371, startPoint y: 193, endPoint x: 371, endPoint y: 171, distance: 21.4
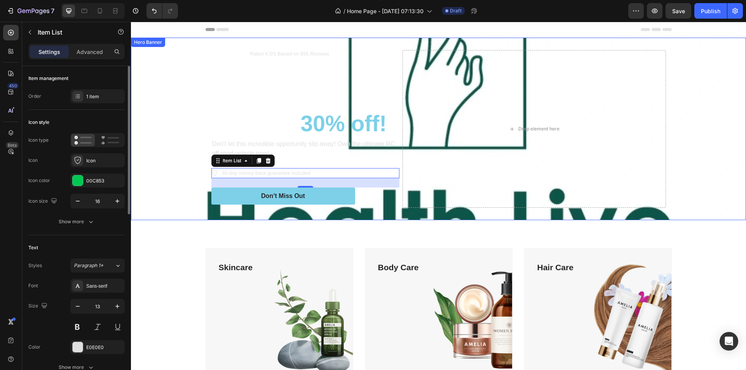
click at [187, 196] on div "Background Image" at bounding box center [438, 129] width 615 height 183
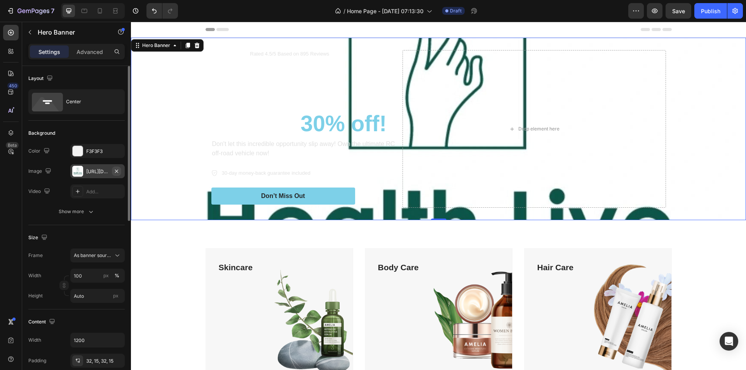
click at [117, 169] on icon "button" at bounding box center [116, 171] width 6 height 6
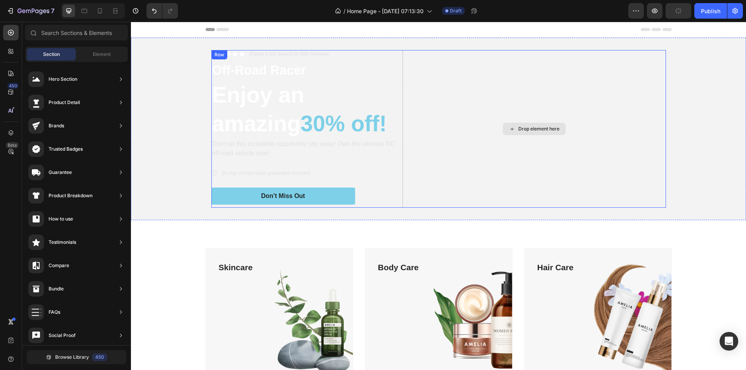
click at [530, 128] on div "Drop element here" at bounding box center [538, 129] width 41 height 6
click at [524, 129] on div "Drop element here" at bounding box center [538, 129] width 41 height 6
click at [514, 127] on div "Drop element here" at bounding box center [534, 129] width 63 height 12
click at [507, 125] on div "Drop element here" at bounding box center [534, 129] width 63 height 12
click at [518, 127] on div "Drop element here" at bounding box center [538, 129] width 41 height 6
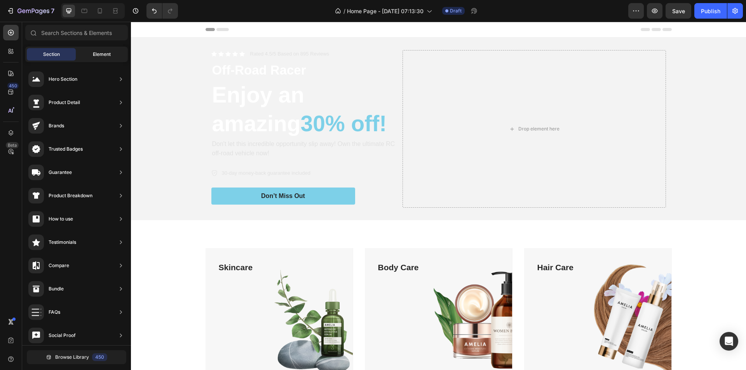
click at [111, 52] on span "Element" at bounding box center [102, 54] width 18 height 7
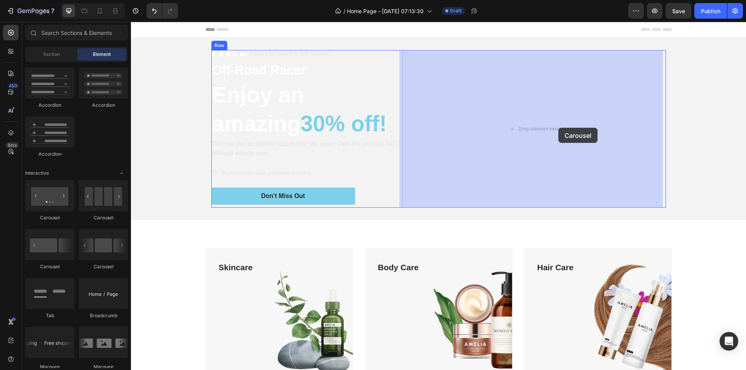
drag, startPoint x: 180, startPoint y: 223, endPoint x: 559, endPoint y: 128, distance: 390.5
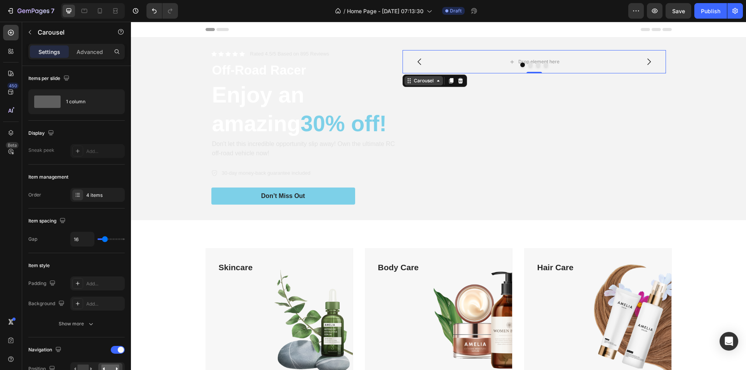
click at [429, 82] on div "Carousel" at bounding box center [423, 80] width 23 height 7
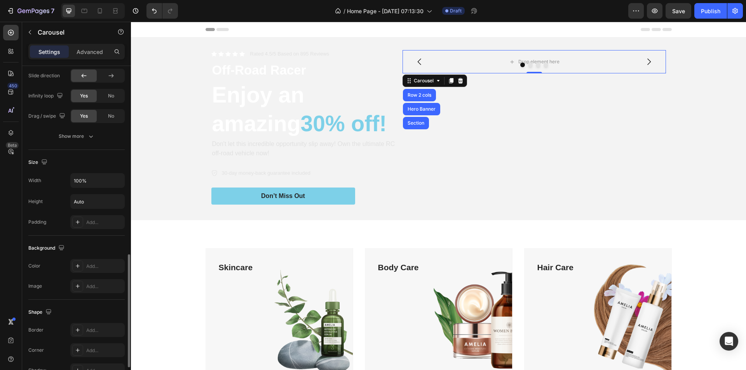
scroll to position [616, 0]
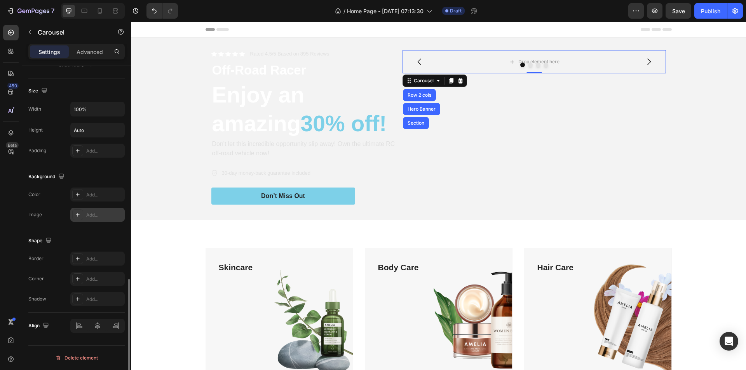
click at [76, 211] on div at bounding box center [77, 214] width 11 height 11
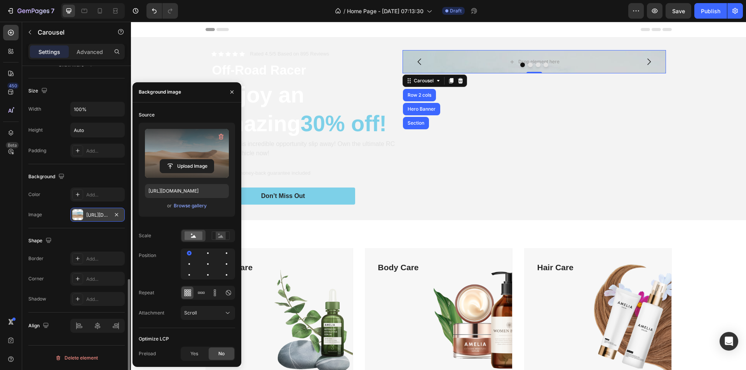
click at [199, 155] on label at bounding box center [187, 153] width 84 height 49
click at [199, 160] on input "file" at bounding box center [187, 166] width 54 height 13
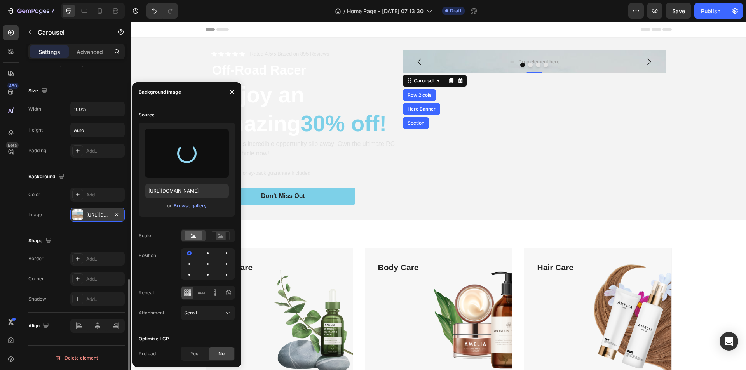
type input "https://cdn.shopify.com/s/files/1/0825/9479/1617/files/gempages_565700632476910…"
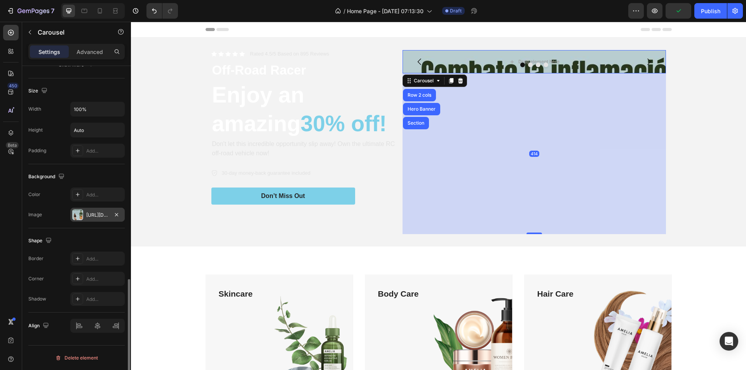
drag, startPoint x: 534, startPoint y: 73, endPoint x: 564, endPoint y: 234, distance: 163.8
click at [564, 73] on div "414" at bounding box center [535, 73] width 264 height 0
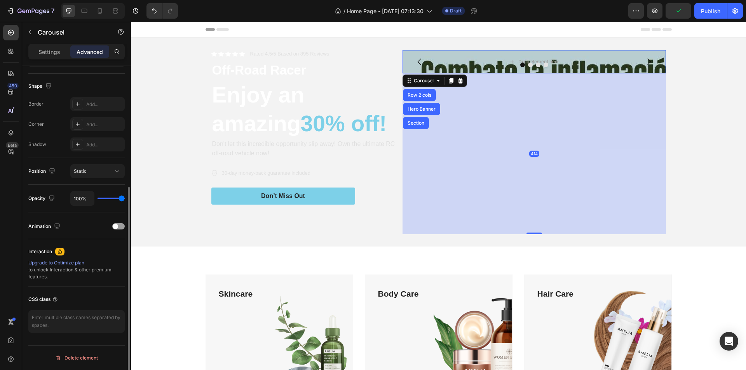
scroll to position [192, 0]
type input "0"
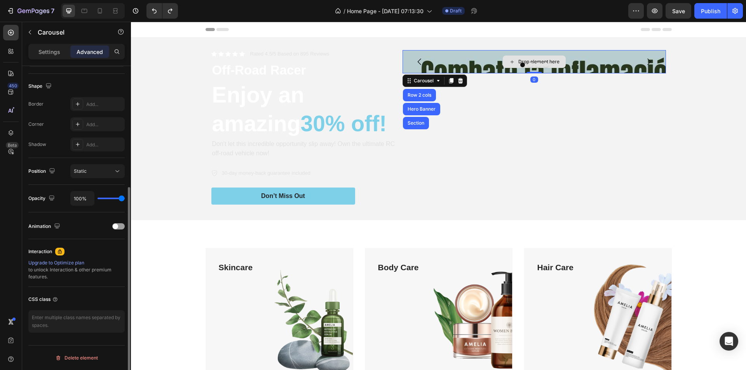
click at [486, 59] on div "Drop element here" at bounding box center [535, 61] width 264 height 23
click at [646, 59] on icon "Carousel Next Arrow" at bounding box center [648, 61] width 9 height 9
click at [418, 56] on button "Carousel Back Arrow" at bounding box center [420, 62] width 22 height 22
click at [430, 83] on div "Carousel" at bounding box center [423, 80] width 23 height 7
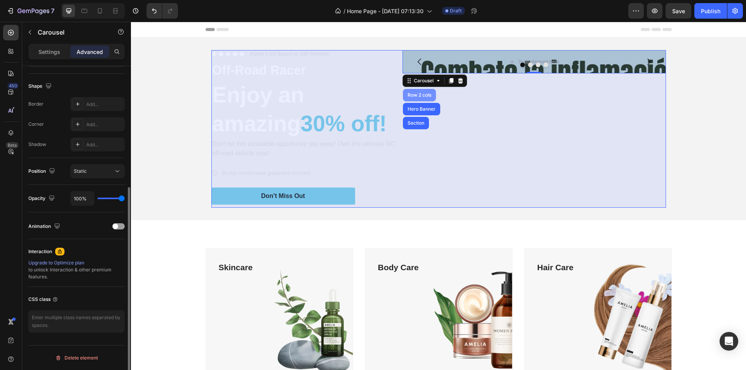
click at [424, 93] on div "Row 2 cols" at bounding box center [419, 95] width 27 height 5
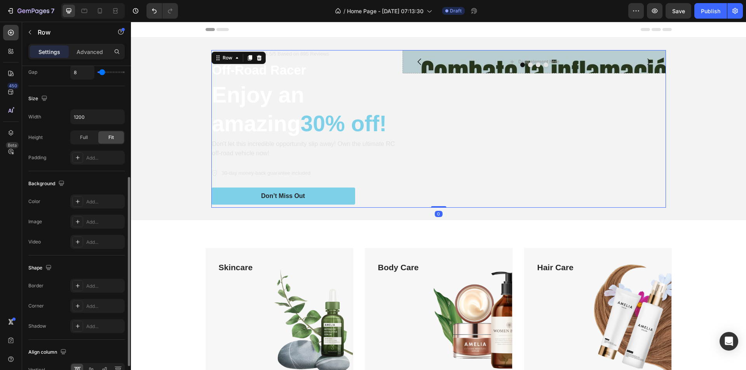
scroll to position [0, 0]
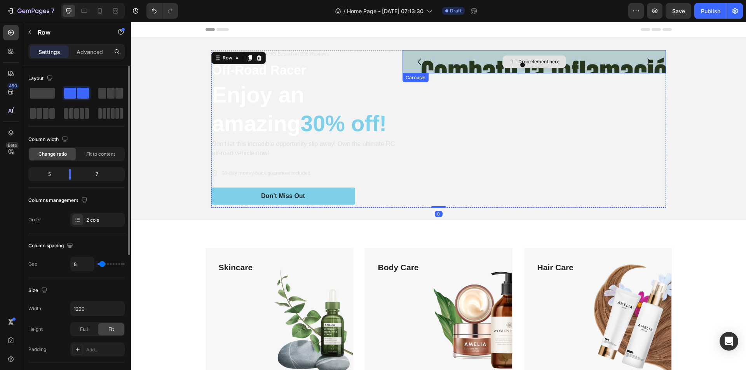
click at [457, 65] on div at bounding box center [535, 65] width 264 height 5
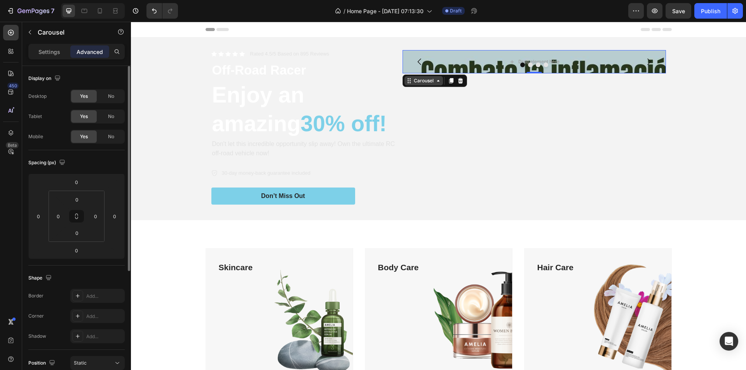
click at [435, 81] on icon at bounding box center [438, 81] width 6 height 6
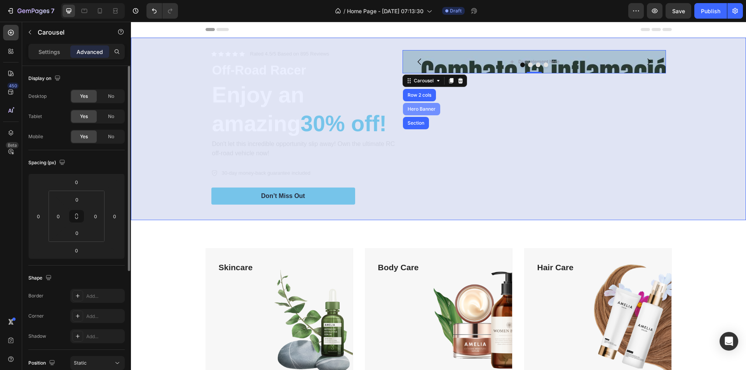
click at [429, 106] on div "Hero Banner" at bounding box center [421, 109] width 37 height 12
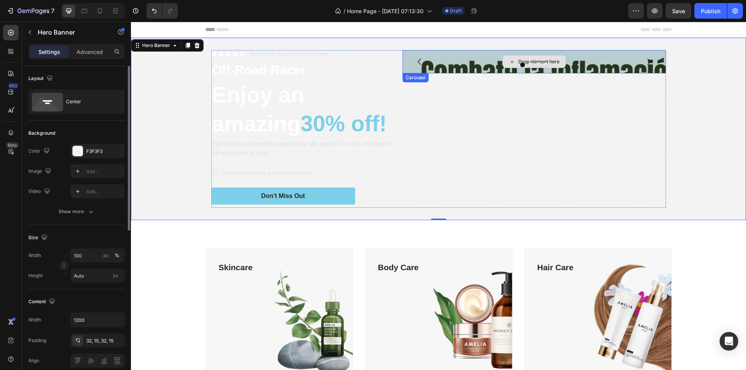
click at [440, 69] on div "Drop element here" at bounding box center [535, 61] width 264 height 23
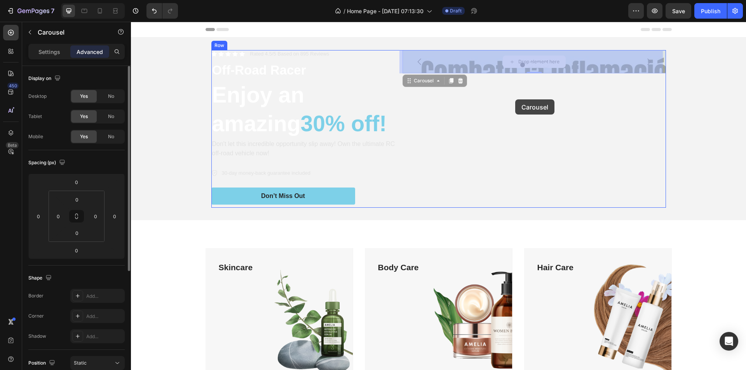
drag, startPoint x: 512, startPoint y: 54, endPoint x: 515, endPoint y: 99, distance: 45.6
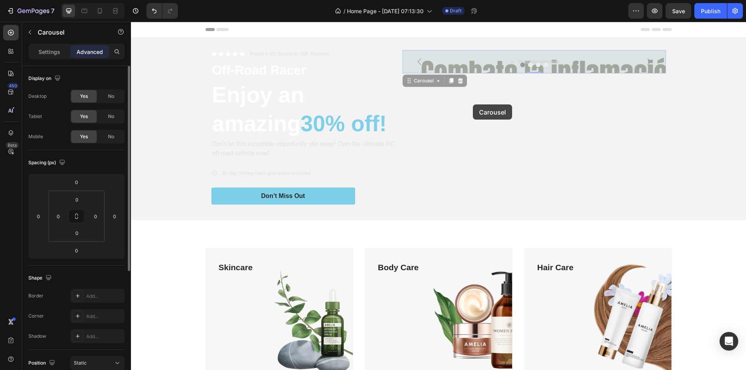
drag, startPoint x: 469, startPoint y: 79, endPoint x: 473, endPoint y: 105, distance: 26.3
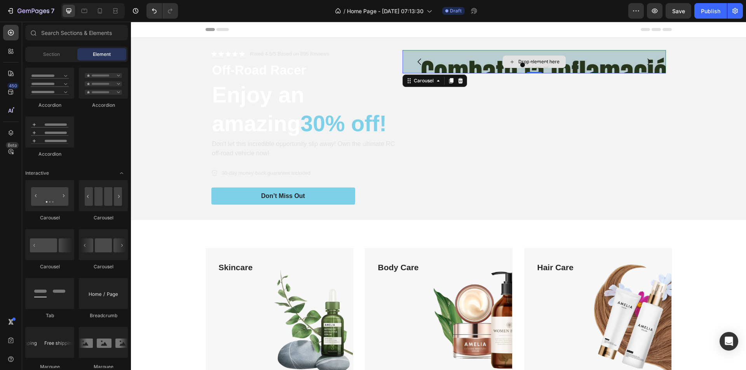
click at [518, 61] on div "Drop element here" at bounding box center [538, 62] width 41 height 6
click at [464, 66] on div at bounding box center [535, 65] width 264 height 5
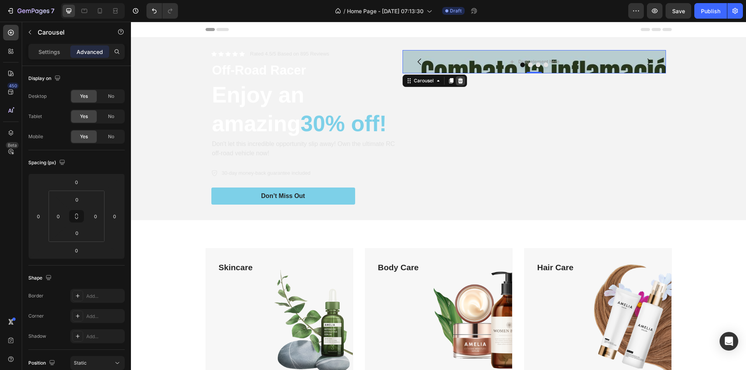
click at [457, 85] on div at bounding box center [460, 80] width 9 height 9
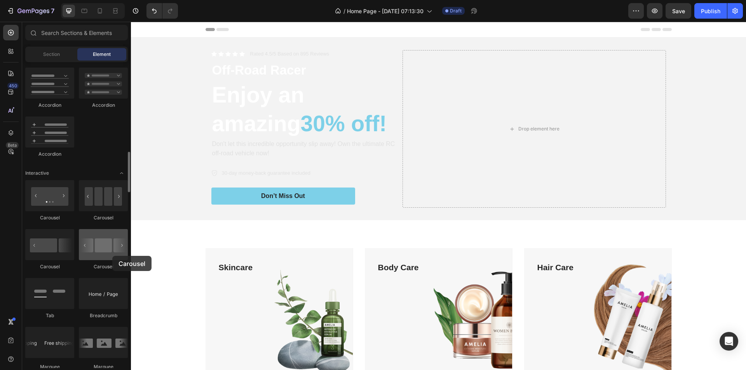
click at [112, 256] on div at bounding box center [103, 244] width 49 height 31
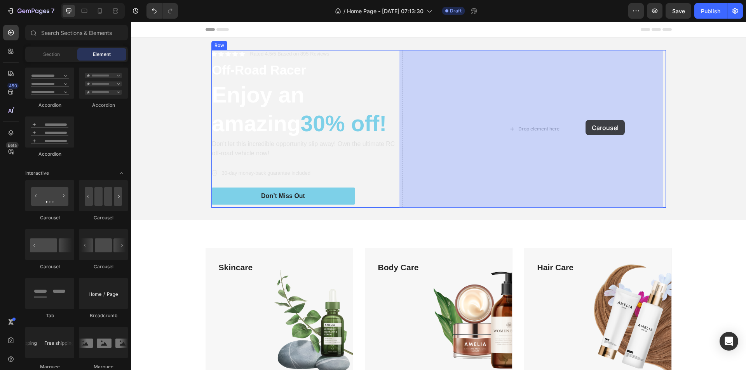
drag, startPoint x: 233, startPoint y: 272, endPoint x: 586, endPoint y: 120, distance: 384.4
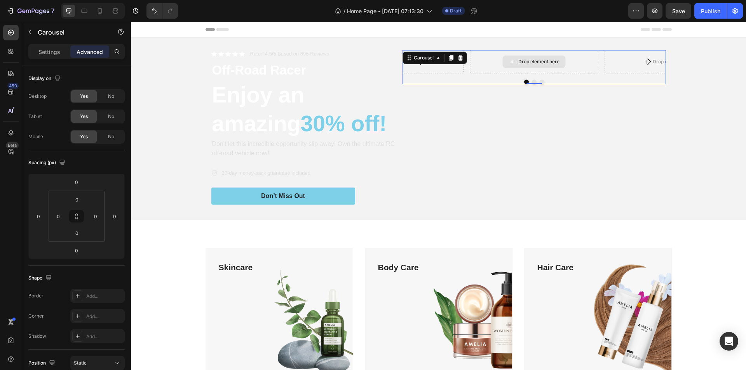
click at [542, 63] on div "Drop element here Drop element here Drop element here" at bounding box center [535, 61] width 264 height 23
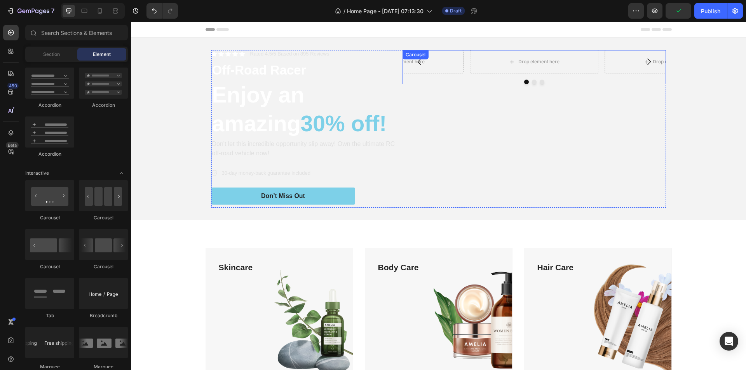
click at [545, 77] on div "Drop element here Drop element here Drop element here Carousel" at bounding box center [535, 67] width 264 height 34
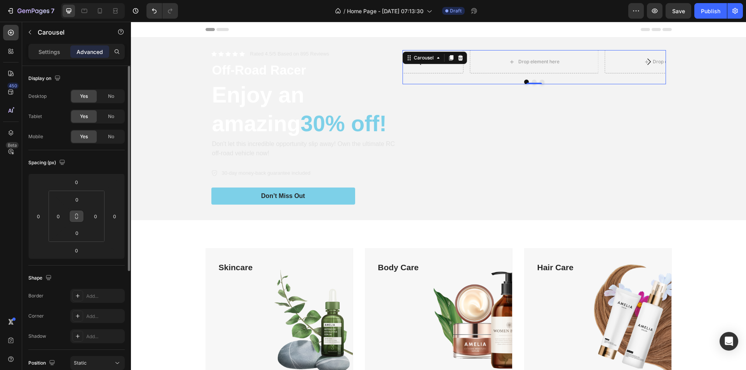
click at [70, 216] on button at bounding box center [76, 216] width 15 height 12
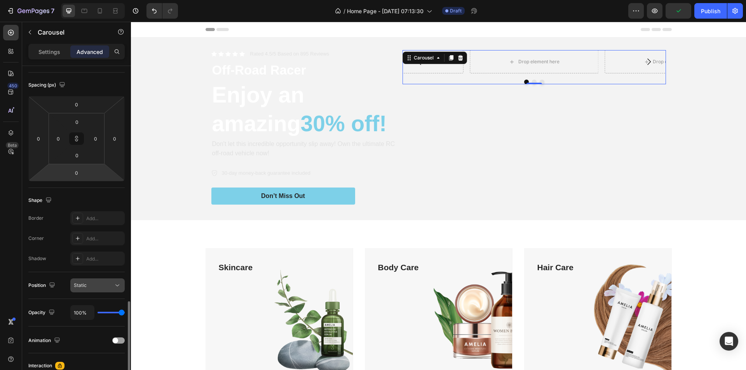
scroll to position [192, 0]
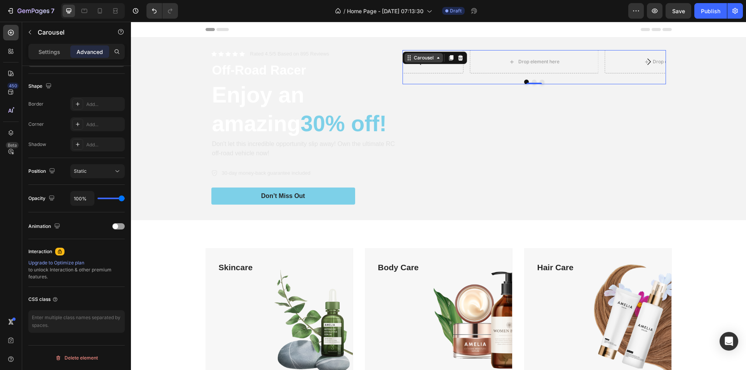
click at [426, 56] on div "Carousel" at bounding box center [423, 57] width 23 height 7
click at [428, 58] on div "Carousel" at bounding box center [423, 57] width 23 height 7
click at [448, 59] on icon at bounding box center [451, 58] width 6 height 6
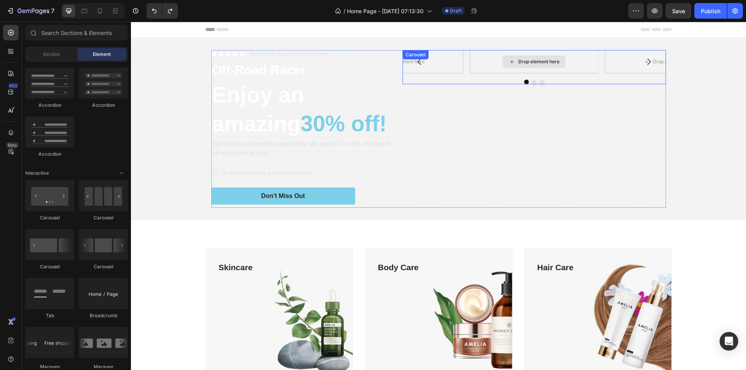
click at [541, 67] on div "Drop element here" at bounding box center [534, 62] width 63 height 12
click at [478, 60] on div "Drop element here" at bounding box center [534, 61] width 129 height 23
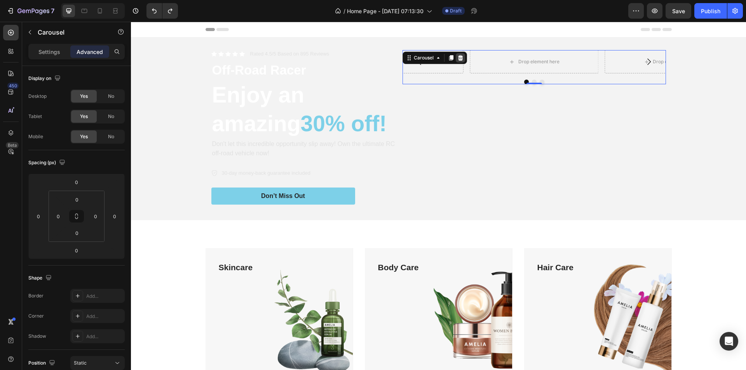
click at [460, 59] on icon at bounding box center [460, 58] width 6 height 6
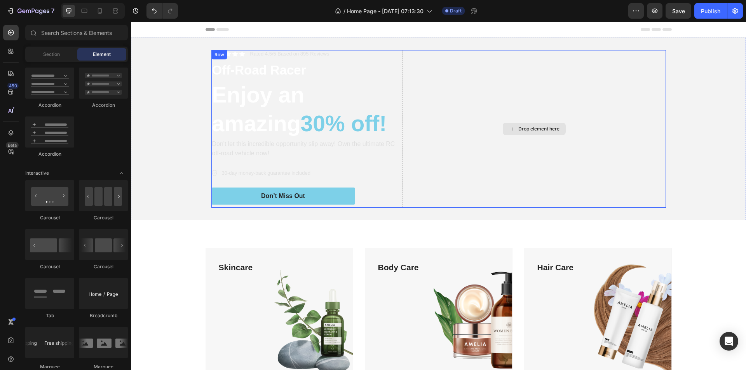
click at [517, 125] on div "Drop element here" at bounding box center [534, 129] width 63 height 12
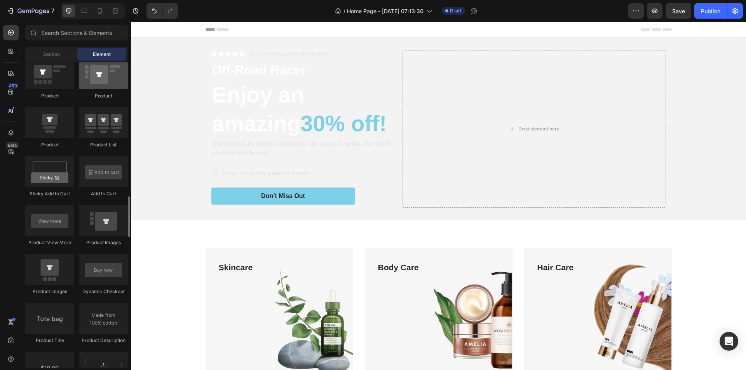
scroll to position [1088, 0]
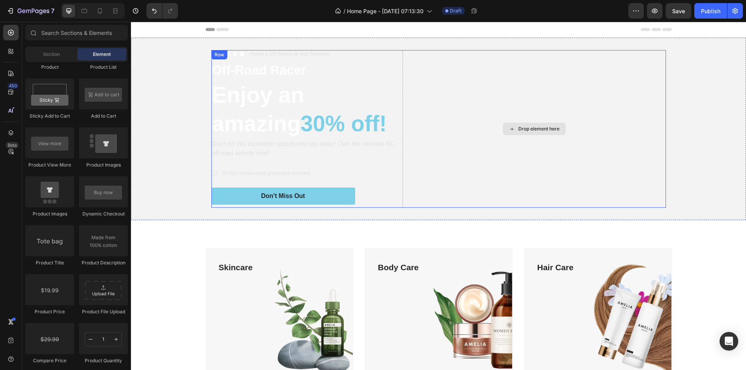
click at [525, 129] on div "Drop element here" at bounding box center [538, 129] width 41 height 6
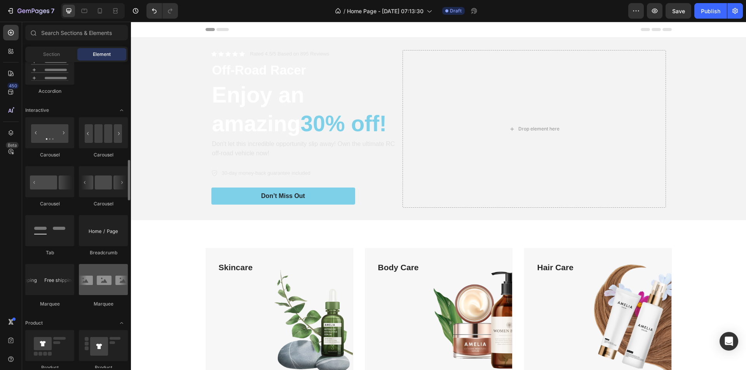
scroll to position [816, 0]
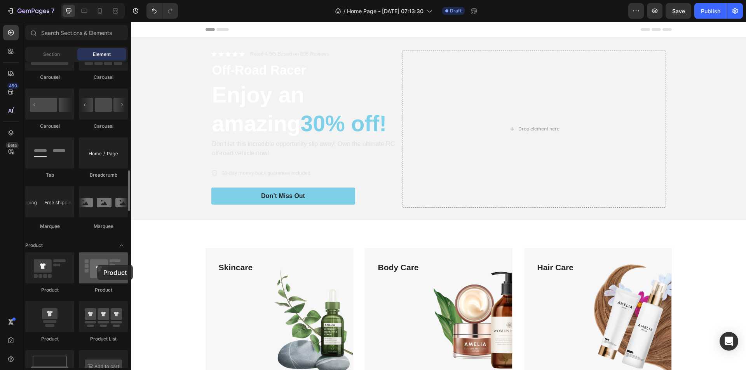
click at [97, 265] on div at bounding box center [103, 268] width 49 height 31
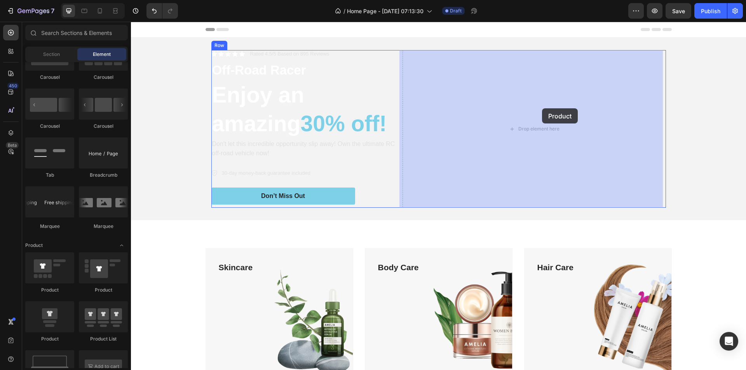
drag, startPoint x: 228, startPoint y: 287, endPoint x: 542, endPoint y: 108, distance: 361.2
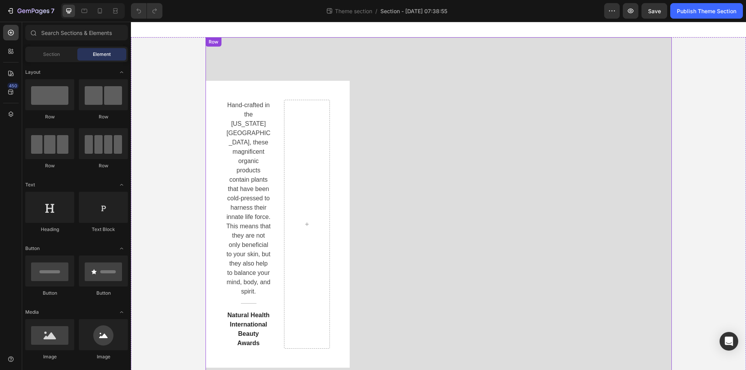
click at [620, 85] on div "Hand-crafted in the Colorado Mountains, these magnificent organic products cont…" at bounding box center [439, 224] width 466 height 287
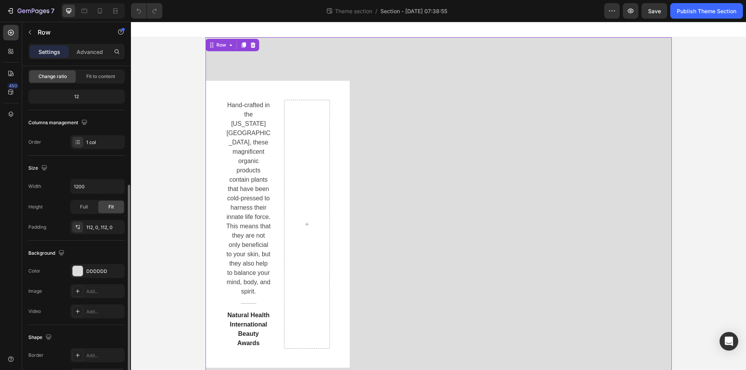
scroll to position [148, 0]
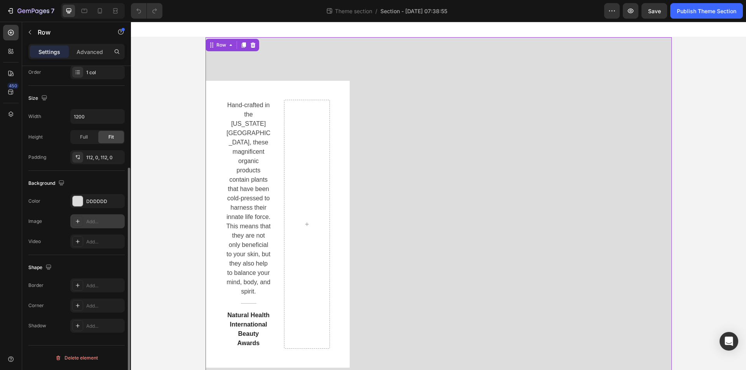
click at [84, 220] on div "Add..." at bounding box center [97, 222] width 54 height 14
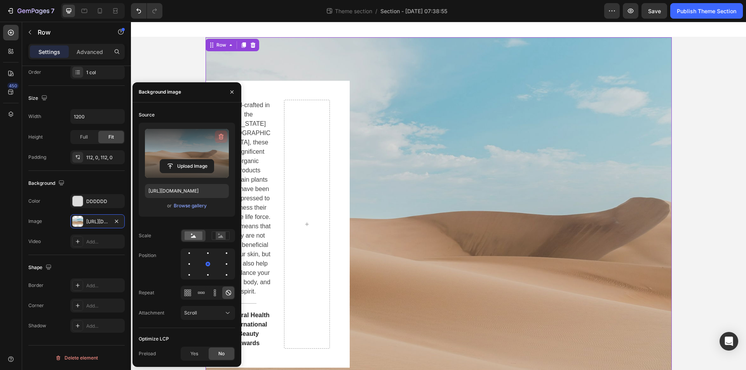
click at [224, 136] on icon "button" at bounding box center [221, 137] width 8 height 8
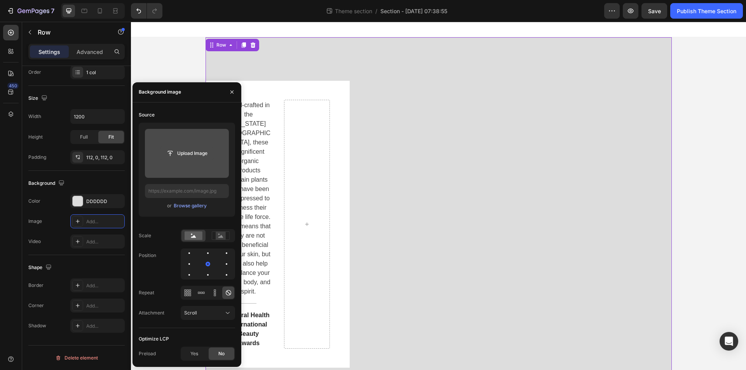
click at [187, 154] on input "file" at bounding box center [187, 153] width 54 height 13
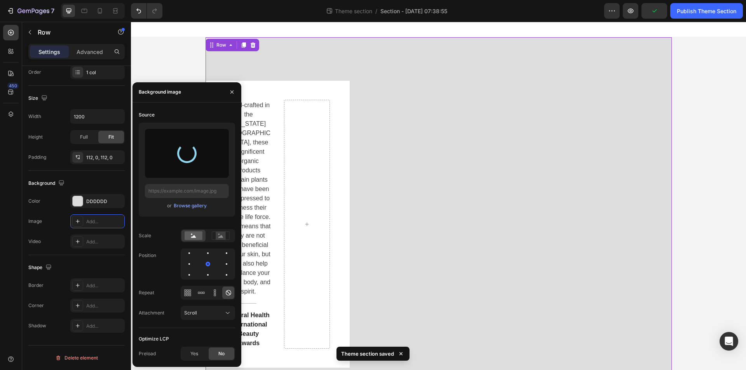
type input "https://cdn.shopify.com/s/files/1/0825/9479/1617/files/gempages_565700632476910…"
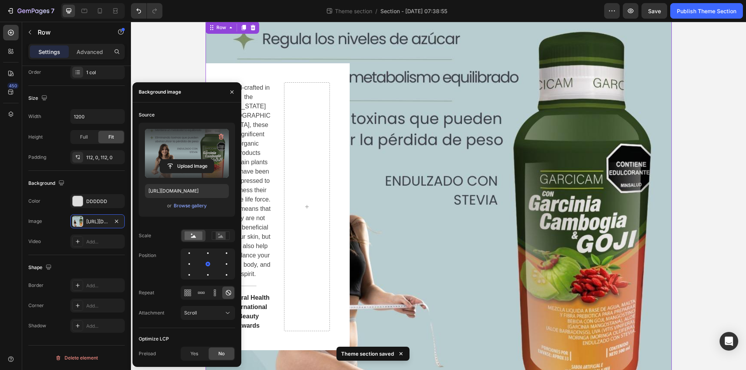
scroll to position [32, 0]
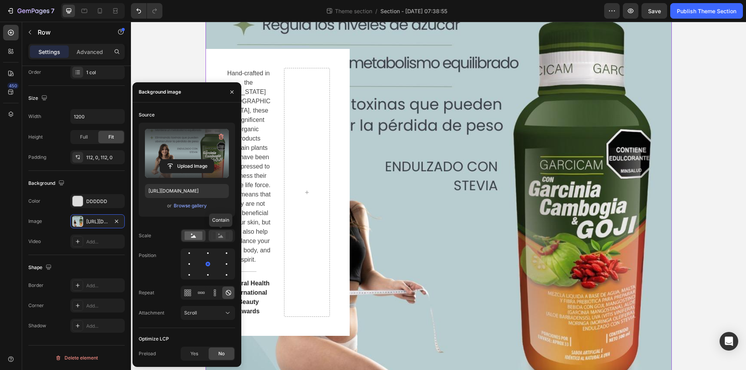
click at [220, 236] on rect at bounding box center [221, 236] width 10 height 8
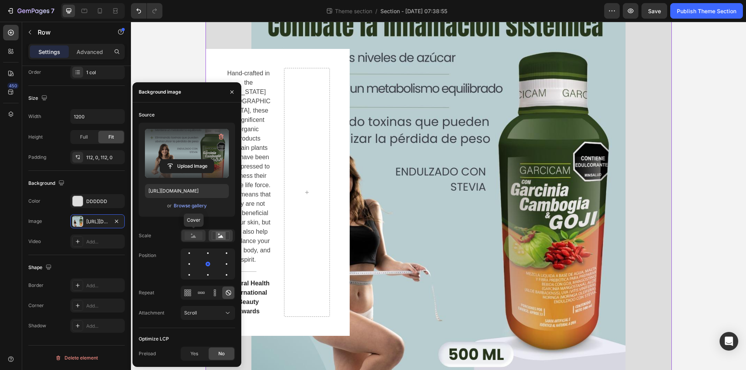
click at [191, 230] on div at bounding box center [194, 236] width 24 height 12
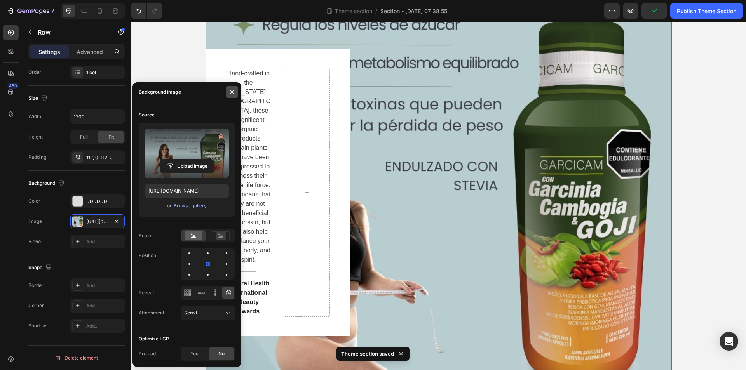
click at [229, 92] on button "button" at bounding box center [232, 92] width 12 height 12
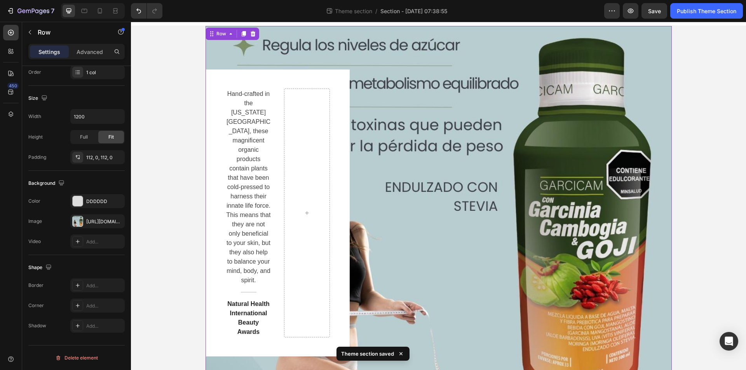
scroll to position [0, 0]
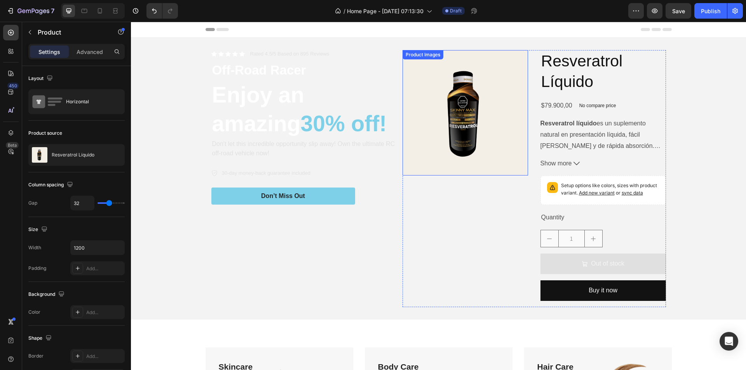
click at [487, 87] on img at bounding box center [466, 113] width 126 height 126
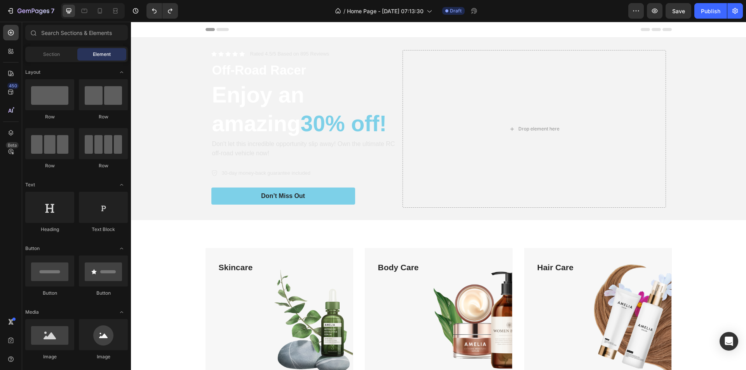
scroll to position [700, 0]
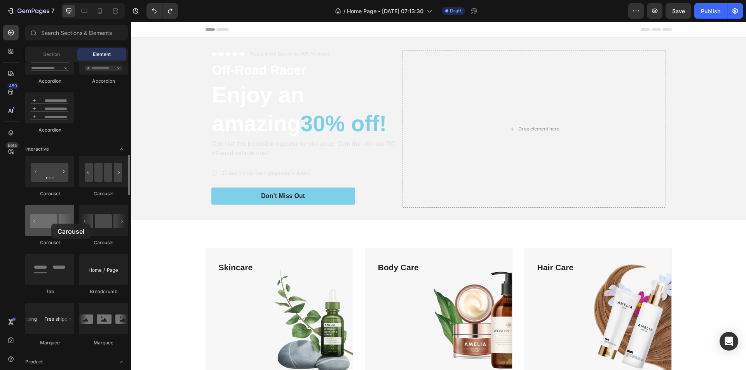
click at [51, 224] on div at bounding box center [49, 220] width 49 height 31
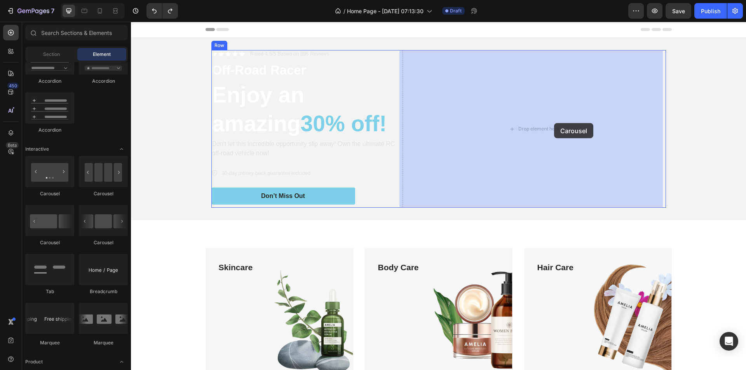
drag, startPoint x: 182, startPoint y: 246, endPoint x: 554, endPoint y: 123, distance: 391.6
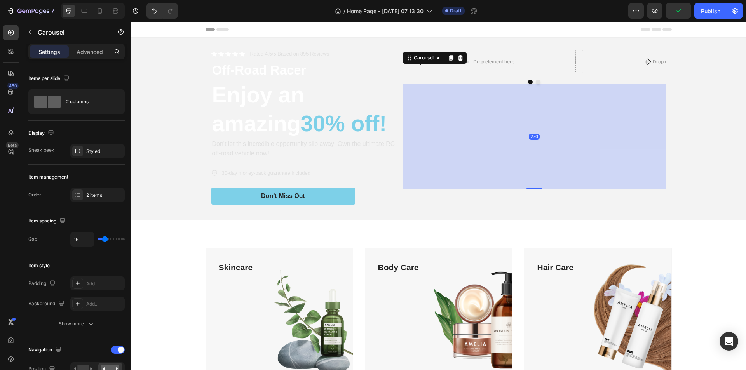
drag, startPoint x: 536, startPoint y: 83, endPoint x: 553, endPoint y: 188, distance: 106.3
click at [553, 84] on div "270" at bounding box center [535, 84] width 264 height 0
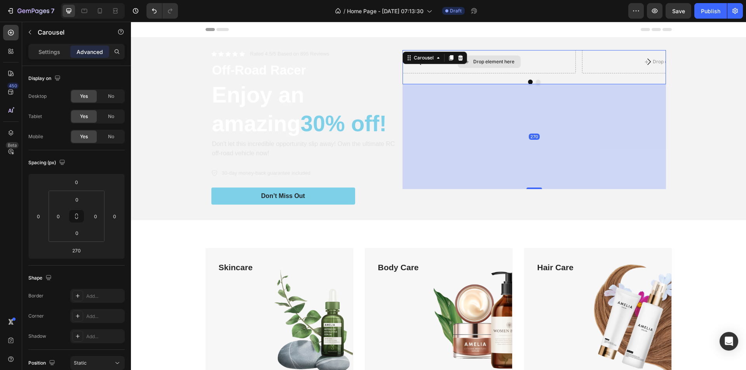
click at [454, 68] on div "Drop element here" at bounding box center [490, 61] width 174 height 23
click at [673, 90] on div "Background Image" at bounding box center [438, 129] width 615 height 183
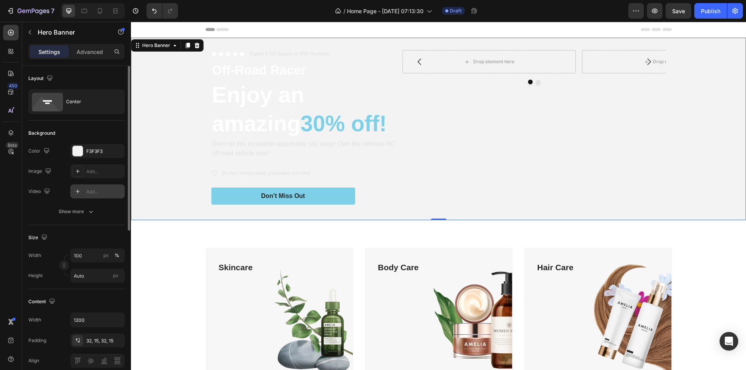
scroll to position [0, 0]
click at [464, 79] on div "Drop element here Drop element here Carousel" at bounding box center [535, 67] width 264 height 34
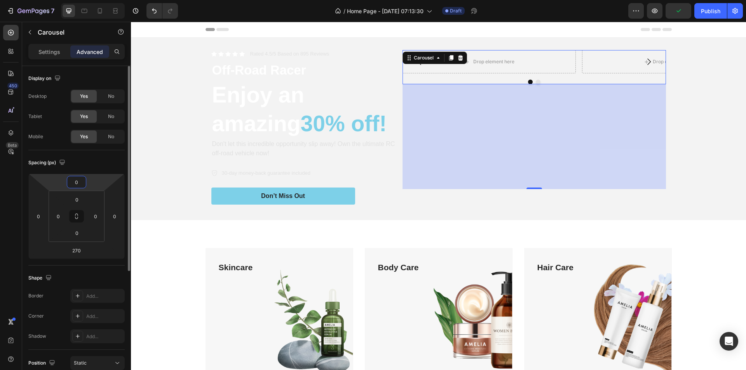
click at [75, 183] on input "0" at bounding box center [77, 182] width 16 height 12
click at [101, 0] on html "7 Version history / Home Page - Aug 26, 07:13:30 Draft Preview Publish 450 Beta…" at bounding box center [373, 0] width 746 height 0
click at [100, 0] on html "7 Version history / Home Page - Aug 26, 07:13:30 Draft Preview Publish 450 Beta…" at bounding box center [373, 0] width 746 height 0
click at [79, 211] on button at bounding box center [76, 216] width 15 height 12
click at [77, 252] on input "270" at bounding box center [77, 251] width 16 height 12
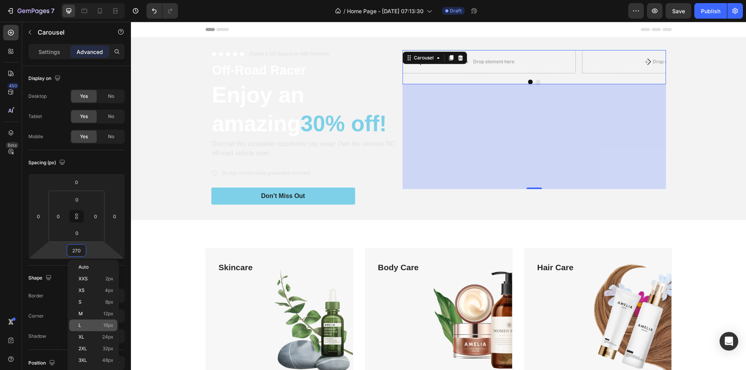
click at [105, 322] on div "L 16px" at bounding box center [93, 326] width 48 height 12
type input "16"
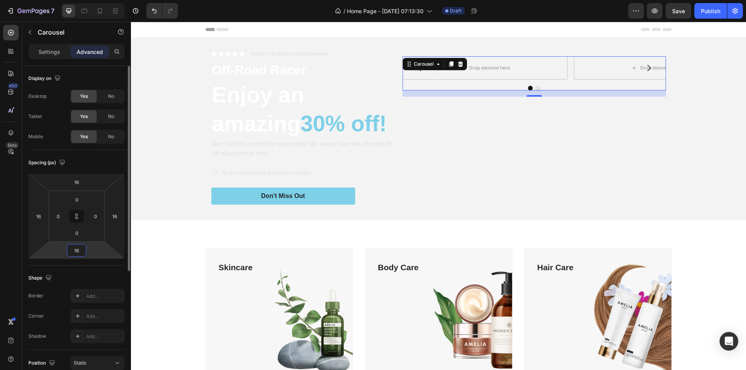
click at [75, 250] on input "16" at bounding box center [77, 251] width 16 height 12
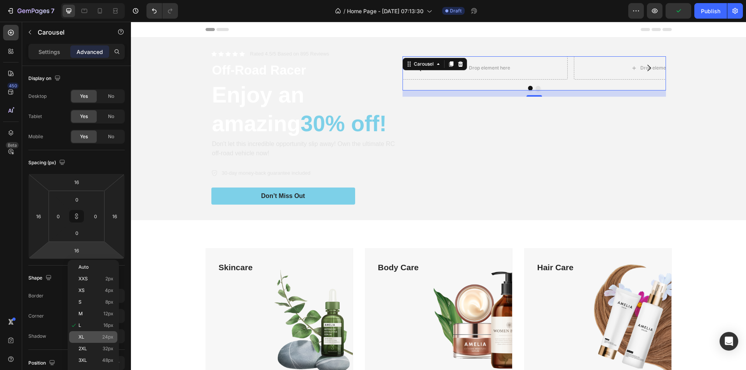
click at [101, 337] on p "XL 24px" at bounding box center [96, 337] width 35 height 5
type input "24"
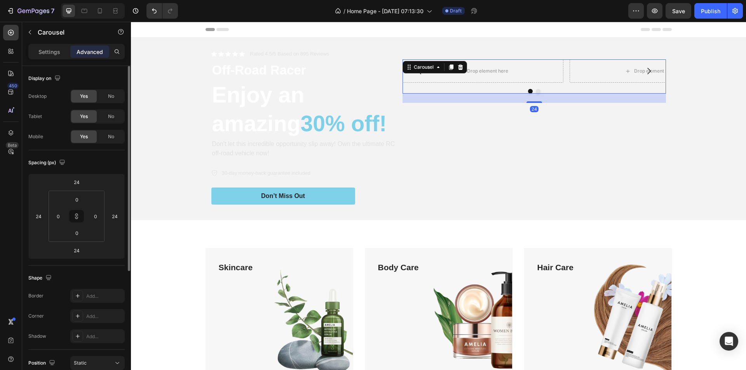
click at [0, 0] on div "Spacing (px) 24 24 24 24 0 0 0 0" at bounding box center [0, 0] width 0 height 0
click at [75, 251] on input "24" at bounding box center [77, 251] width 16 height 12
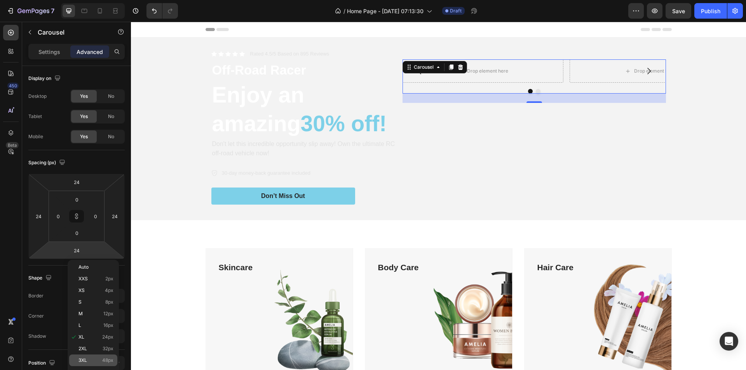
click at [92, 363] on p "3XL 48px" at bounding box center [96, 360] width 35 height 5
type input "48"
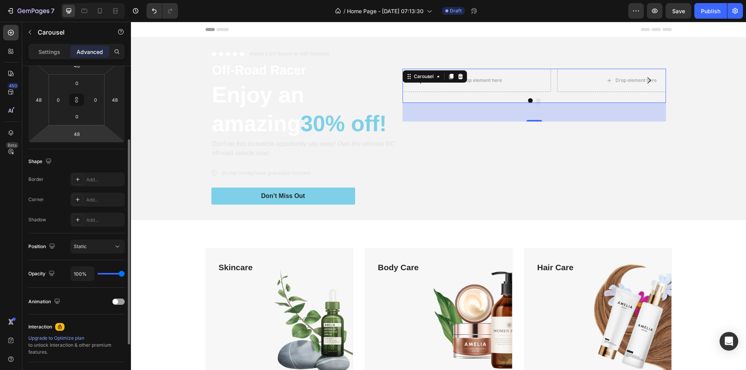
scroll to position [192, 0]
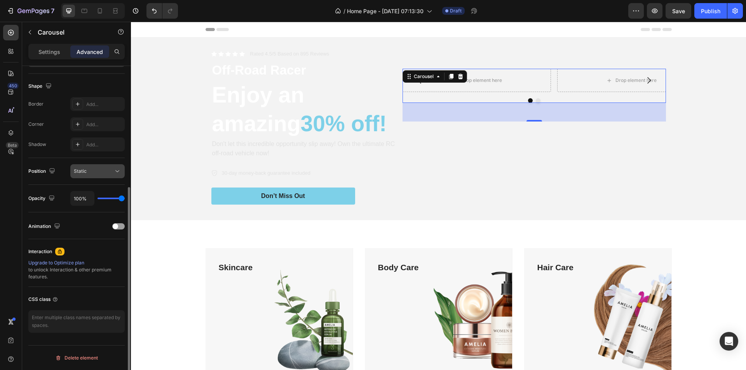
click at [115, 174] on icon at bounding box center [117, 172] width 8 height 8
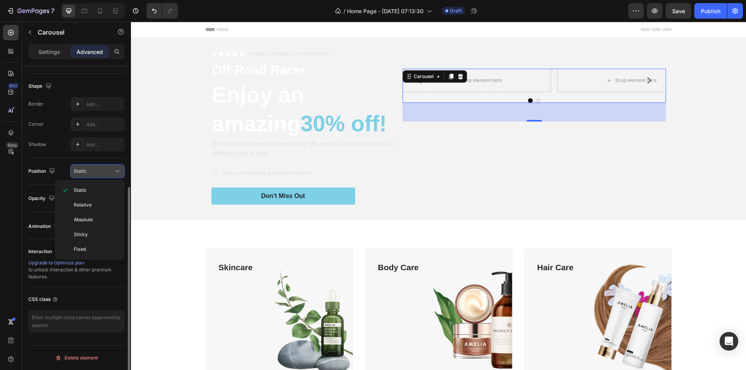
click at [115, 174] on icon at bounding box center [117, 172] width 8 height 8
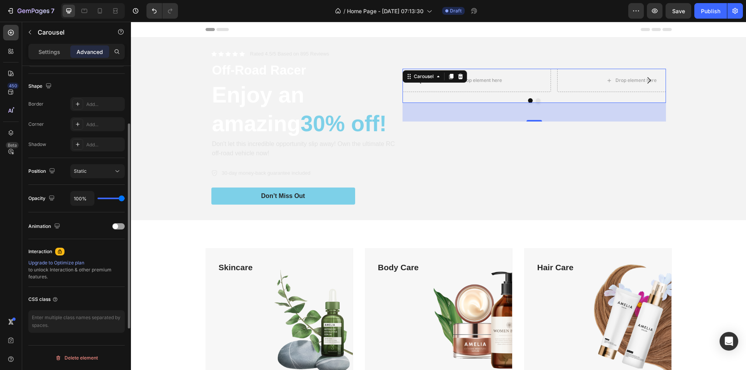
scroll to position [37, 0]
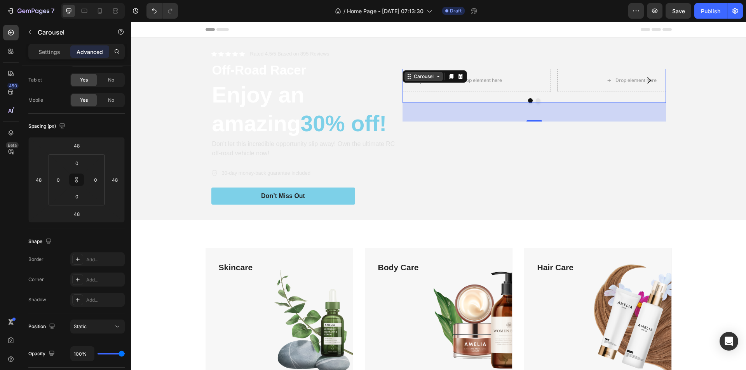
click at [424, 78] on div "Carousel" at bounding box center [423, 76] width 23 height 7
click at [514, 145] on div "Drop element here Drop element here Carousel Row 2 cols Hero Banner Section 48" at bounding box center [535, 129] width 264 height 158
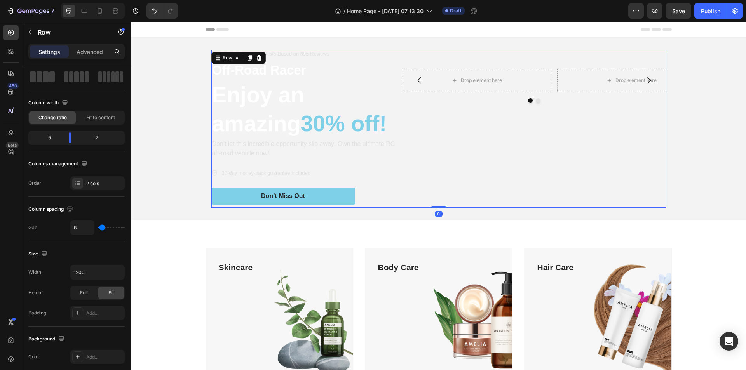
scroll to position [0, 0]
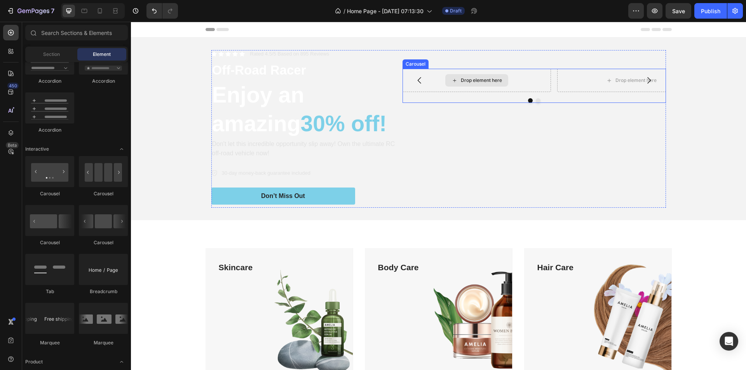
click at [453, 75] on div "Drop element here" at bounding box center [476, 80] width 63 height 12
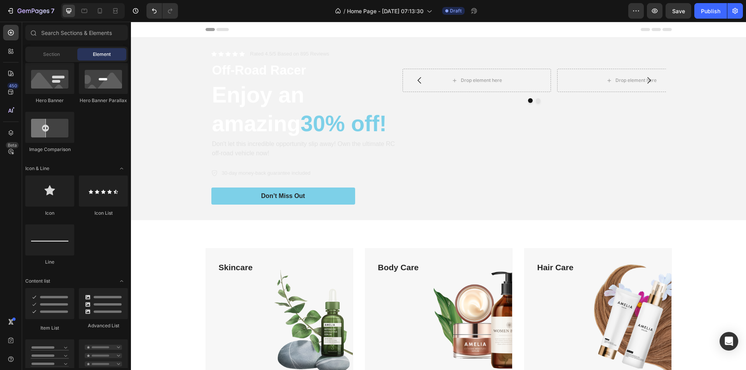
scroll to position [170, 0]
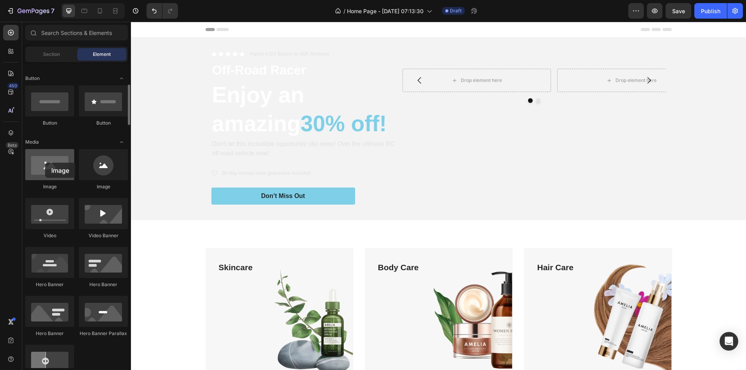
click at [45, 163] on div at bounding box center [49, 164] width 49 height 31
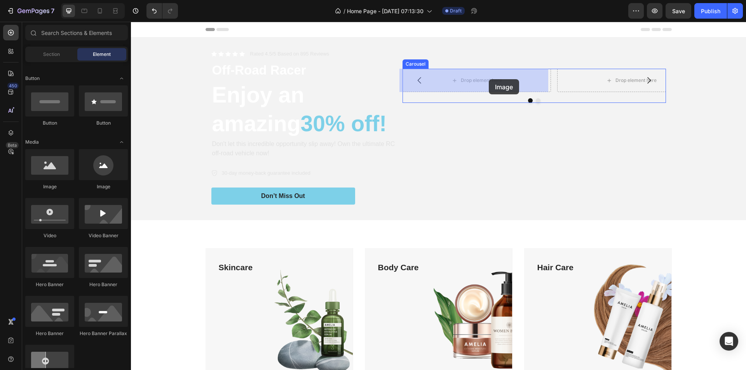
drag, startPoint x: 222, startPoint y: 174, endPoint x: 488, endPoint y: 79, distance: 282.2
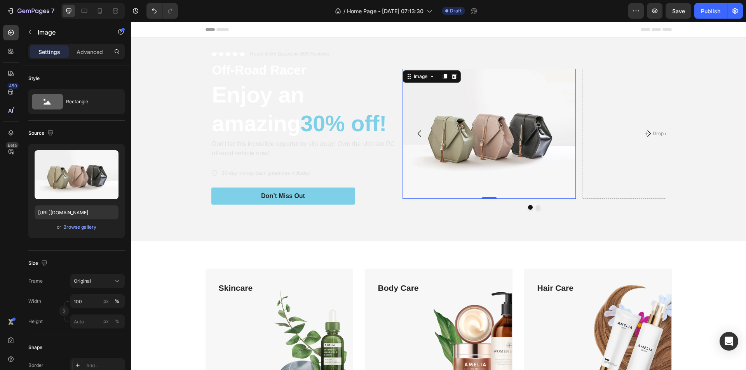
click at [452, 135] on img at bounding box center [490, 134] width 174 height 130
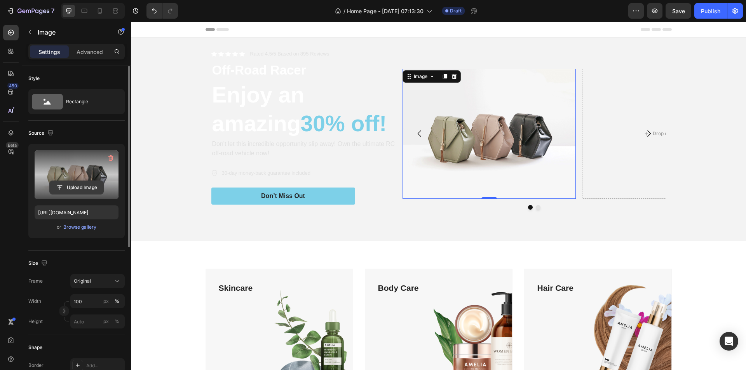
click at [75, 186] on input "file" at bounding box center [77, 187] width 54 height 13
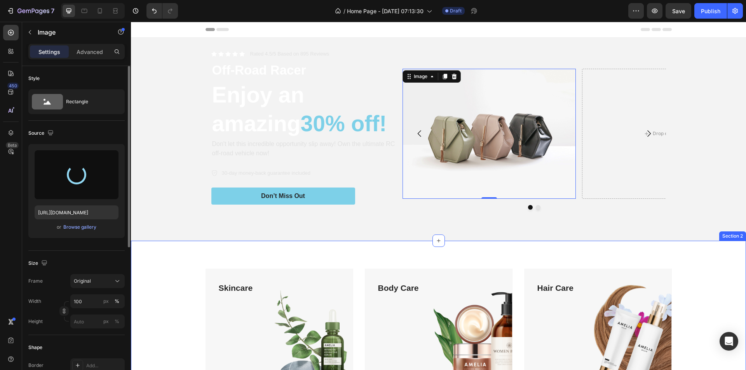
type input "https://cdn.shopify.com/s/files/1/0825/9479/1617/files/gempages_565700632476910…"
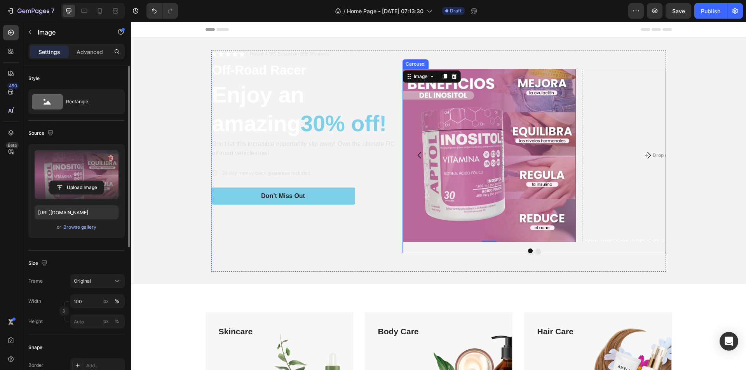
click at [648, 155] on icon "Carousel Next Arrow" at bounding box center [649, 155] width 3 height 7
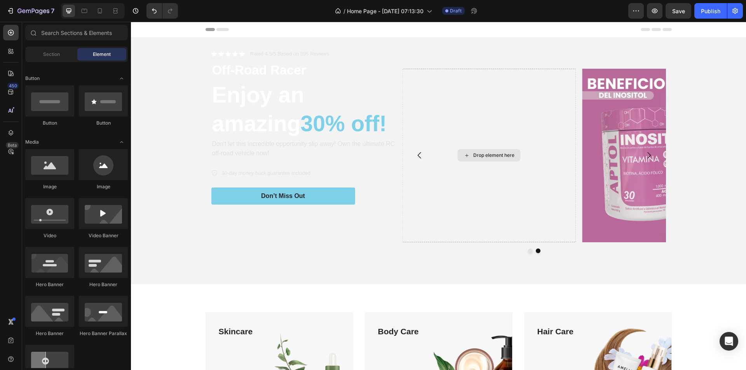
click at [487, 155] on div "Drop element here" at bounding box center [493, 155] width 41 height 6
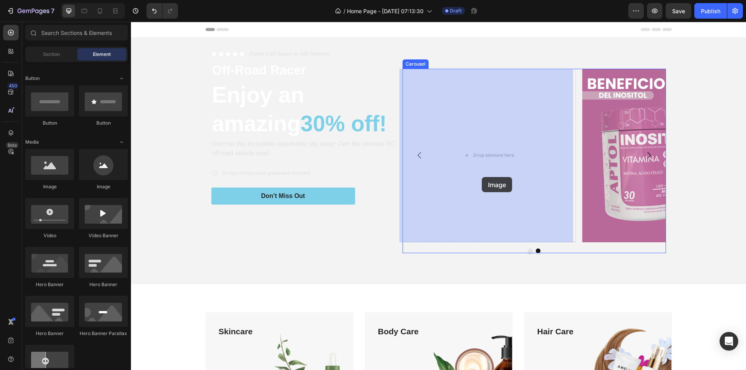
drag, startPoint x: 212, startPoint y: 191, endPoint x: 482, endPoint y: 177, distance: 270.1
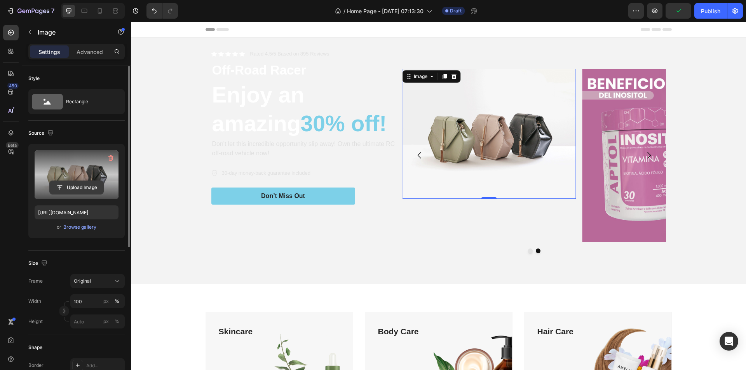
click at [76, 183] on input "file" at bounding box center [77, 187] width 54 height 13
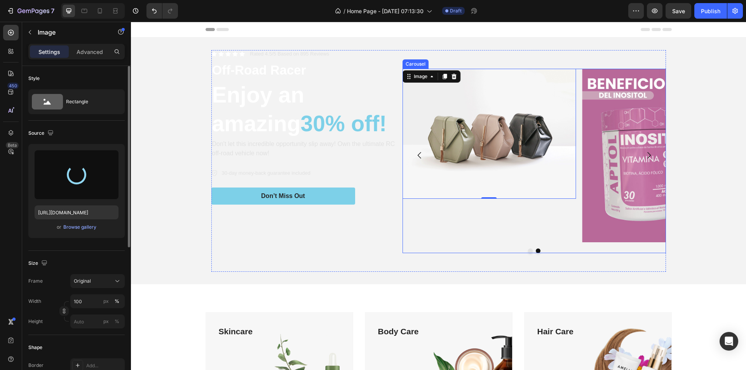
type input "https://cdn.shopify.com/s/files/1/0825/9479/1617/files/gempages_565700632476910…"
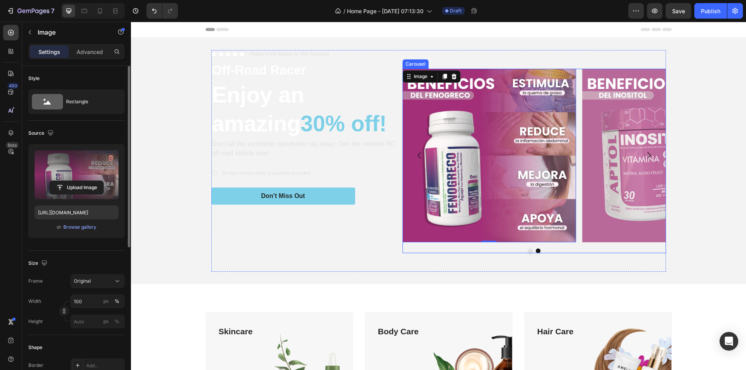
click at [417, 157] on icon "Carousel Back Arrow" at bounding box center [418, 155] width 3 height 7
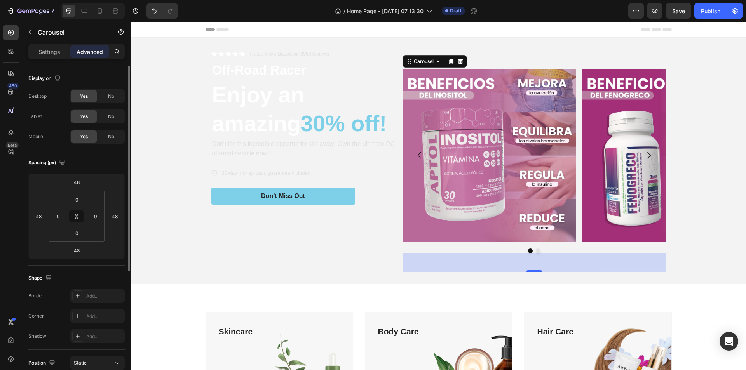
click at [644, 153] on icon "Carousel Next Arrow" at bounding box center [648, 155] width 9 height 9
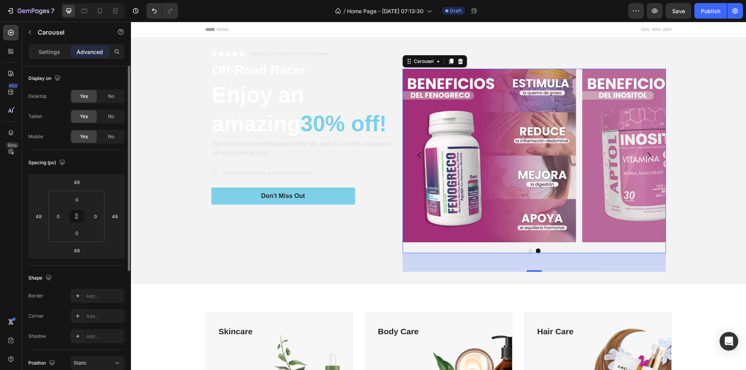
click at [644, 153] on icon "Carousel Next Arrow" at bounding box center [648, 155] width 9 height 9
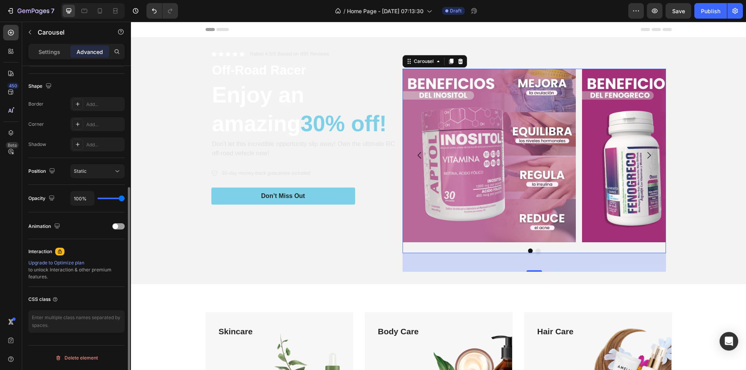
scroll to position [0, 0]
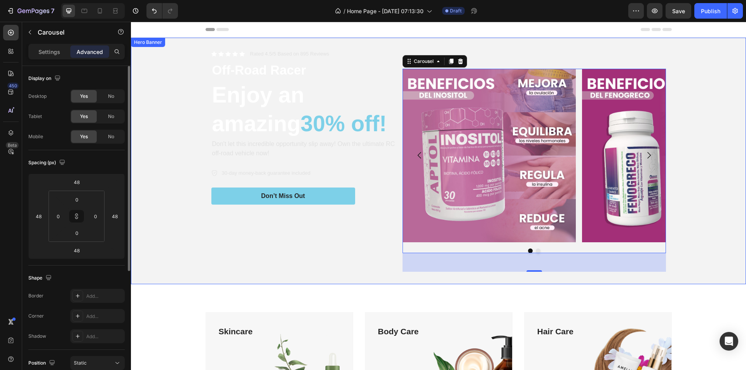
click at [719, 112] on div "Background Image" at bounding box center [438, 161] width 615 height 247
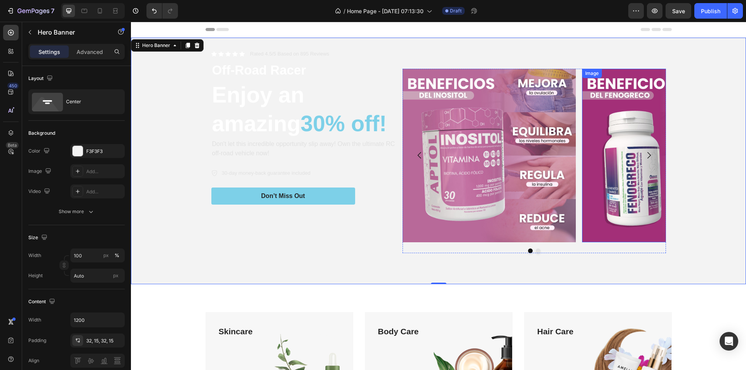
click at [602, 151] on img at bounding box center [669, 156] width 174 height 174
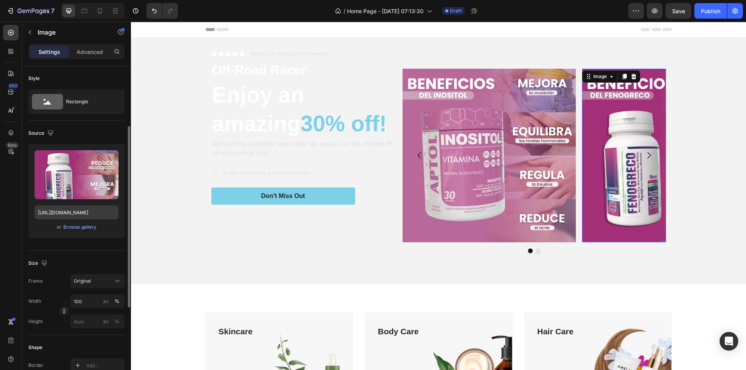
scroll to position [39, 0]
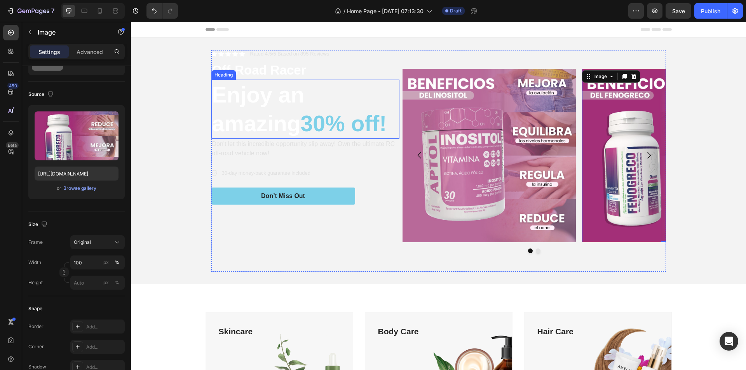
click at [387, 124] on span "30% off!" at bounding box center [344, 123] width 86 height 25
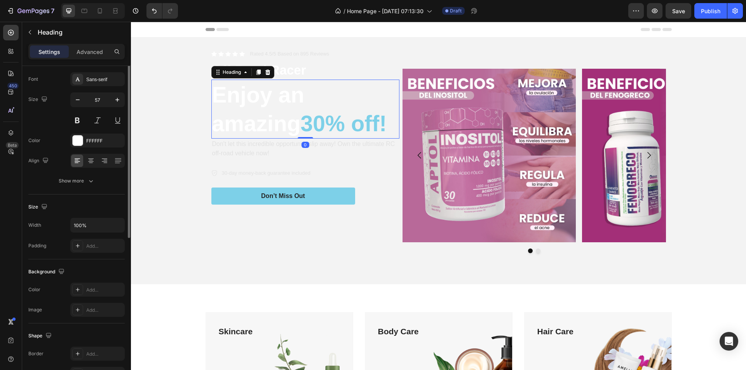
scroll to position [0, 0]
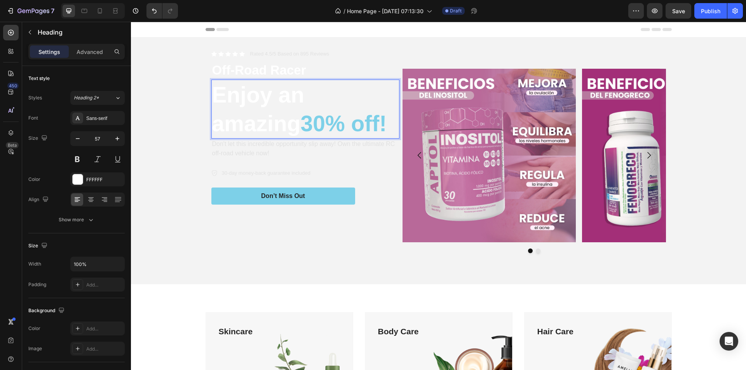
click at [393, 129] on p "Enjoy an amazing 30% off!" at bounding box center [305, 109] width 187 height 58
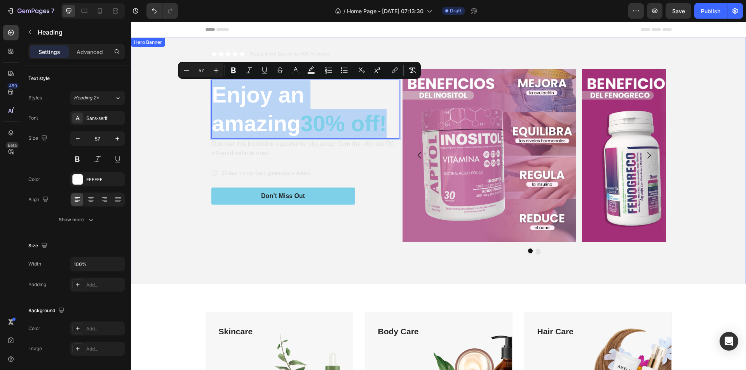
drag, startPoint x: 393, startPoint y: 126, endPoint x: 202, endPoint y: 92, distance: 193.8
click at [202, 92] on div "Icon Icon Icon Icon Icon Icon List Rated 4.5/5 Based on 895 Reviews Text Block …" at bounding box center [438, 161] width 615 height 247
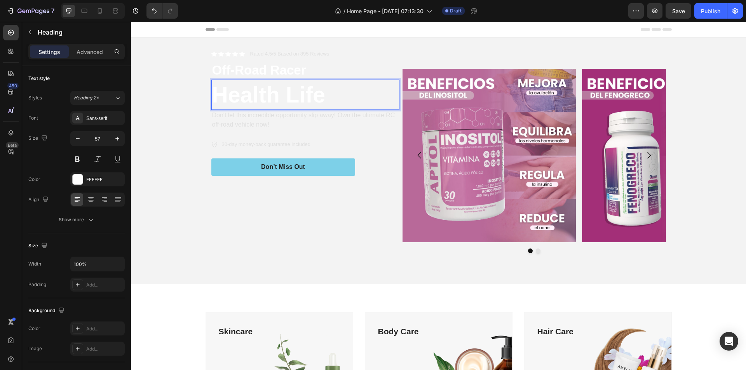
click at [325, 97] on p "Health Life" at bounding box center [305, 94] width 187 height 29
drag, startPoint x: 294, startPoint y: 93, endPoint x: 220, endPoint y: 93, distance: 74.2
click at [220, 93] on p "Health Live" at bounding box center [305, 94] width 187 height 29
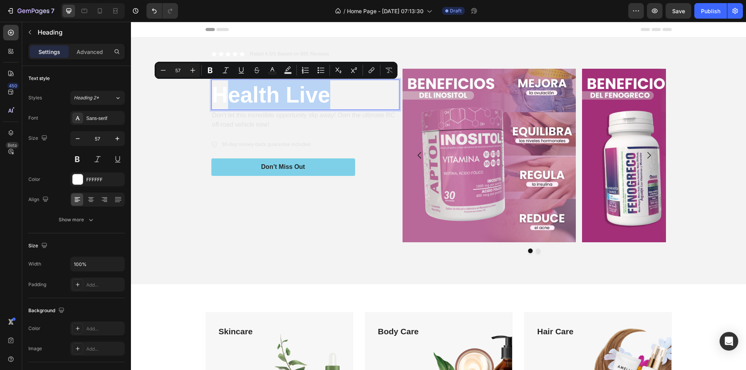
drag, startPoint x: 330, startPoint y: 97, endPoint x: 354, endPoint y: 89, distance: 25.4
click at [330, 97] on p "Health Live" at bounding box center [305, 94] width 187 height 29
click at [354, 89] on p "Health Live" at bounding box center [305, 94] width 187 height 29
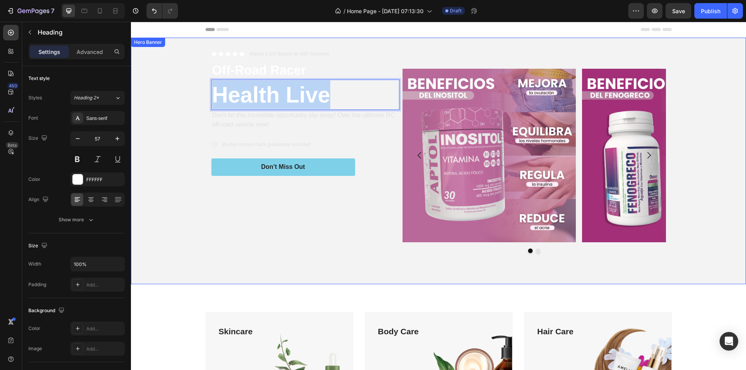
drag, startPoint x: 351, startPoint y: 96, endPoint x: 208, endPoint y: 96, distance: 143.0
click at [208, 96] on div "Icon Icon Icon Icon Icon Icon List Rated 4.5/5 Based on 895 Reviews Text Block …" at bounding box center [439, 161] width 466 height 247
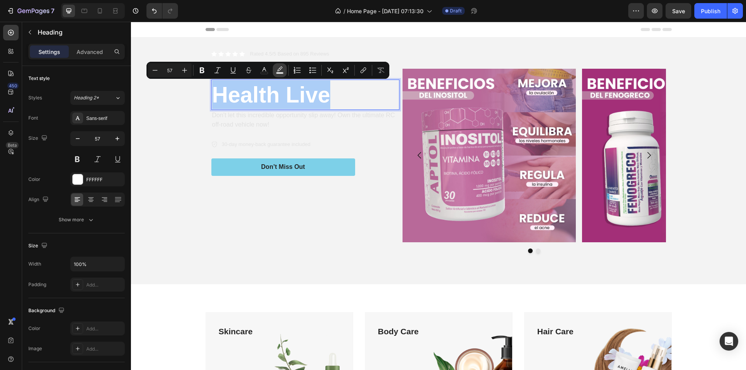
click at [283, 73] on rect "Editor contextual toolbar" at bounding box center [279, 73] width 7 height 2
type input "000000"
type input "77"
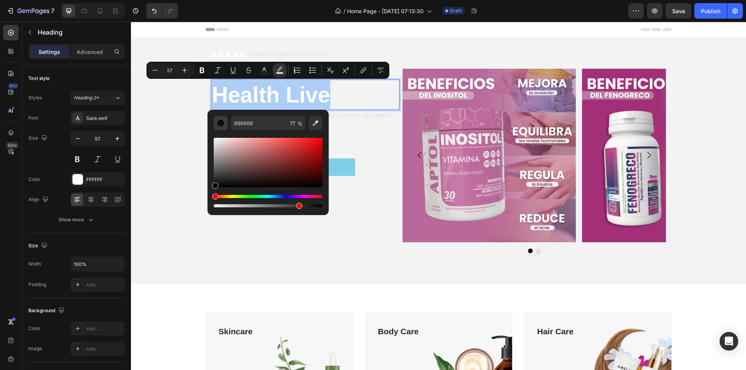
click at [221, 124] on div "Editor contextual toolbar" at bounding box center [221, 123] width 8 height 8
click at [220, 119] on button "Editor contextual toolbar" at bounding box center [221, 123] width 14 height 14
type input "020202"
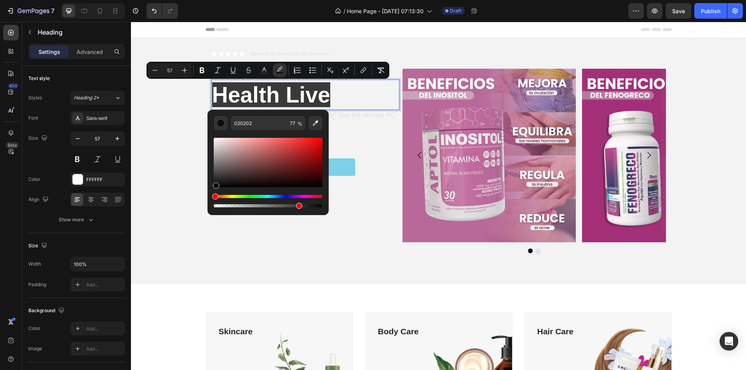
click at [215, 187] on div "Editor contextual toolbar" at bounding box center [216, 186] width 6 height 6
click at [150, 128] on div "Background Image" at bounding box center [438, 161] width 615 height 247
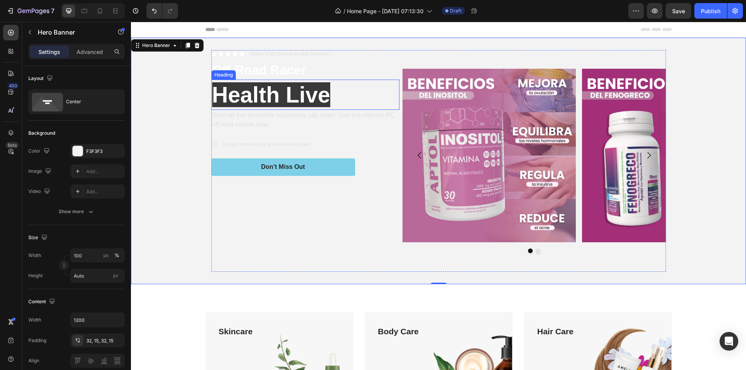
click at [332, 91] on p "⁠⁠⁠⁠⁠⁠⁠ Health Live" at bounding box center [305, 94] width 187 height 29
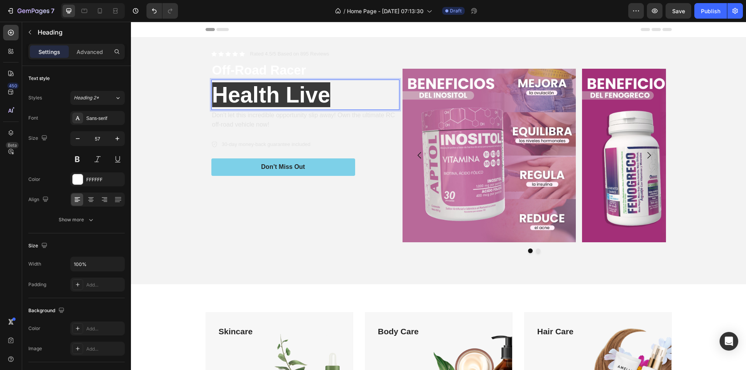
click at [332, 100] on p "Health Live" at bounding box center [305, 94] width 187 height 29
click at [328, 94] on p "Health Live" at bounding box center [305, 94] width 187 height 29
click at [329, 89] on p "Health Live" at bounding box center [305, 94] width 187 height 29
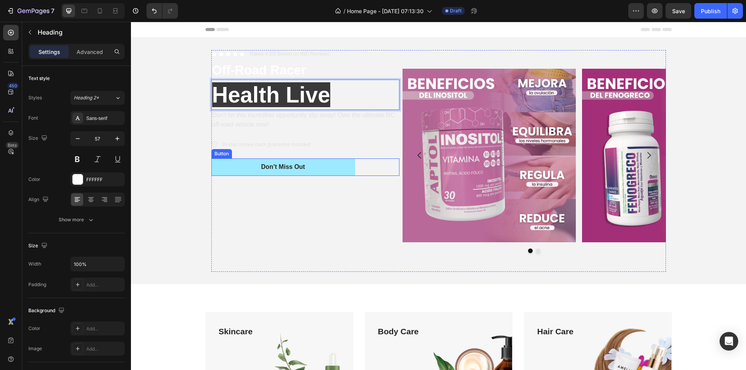
click at [231, 165] on button "Don’t Miss Out" at bounding box center [283, 167] width 144 height 17
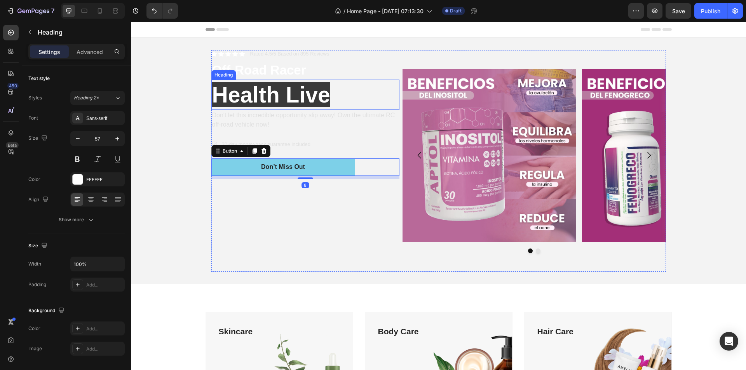
click at [212, 87] on span "Health Live" at bounding box center [271, 94] width 118 height 25
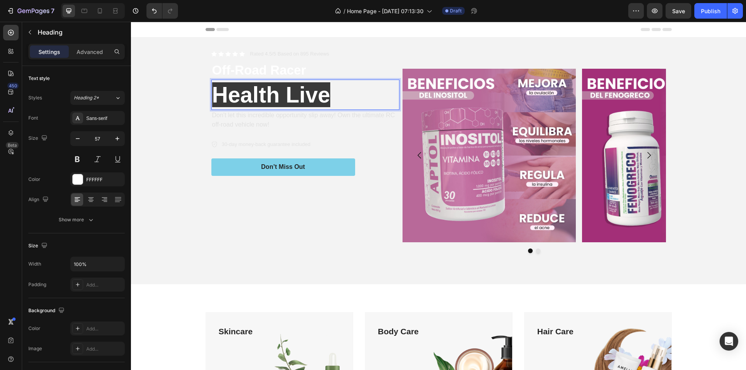
click at [323, 98] on span "Health Live" at bounding box center [271, 94] width 118 height 25
click at [332, 96] on p "Health Live" at bounding box center [305, 94] width 187 height 29
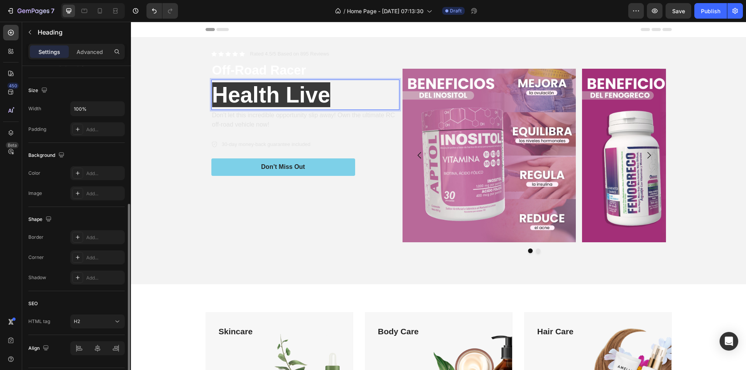
scroll to position [178, 0]
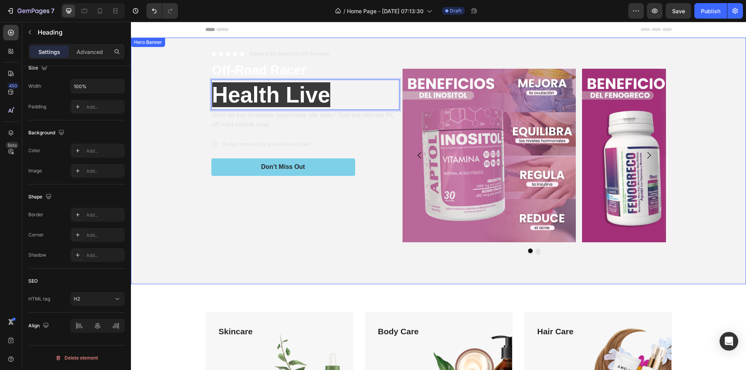
click at [171, 135] on div "Background Image" at bounding box center [438, 161] width 615 height 247
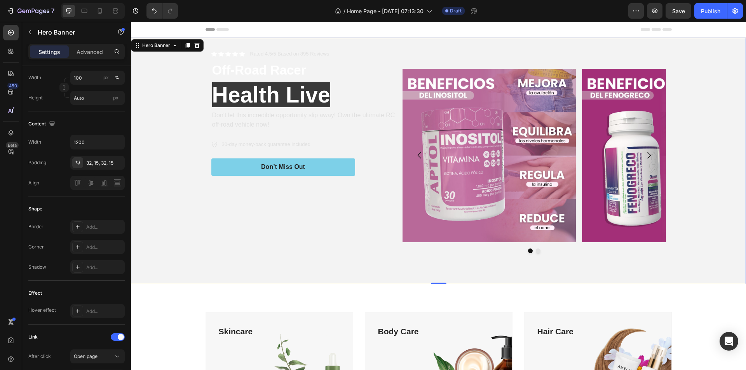
scroll to position [0, 0]
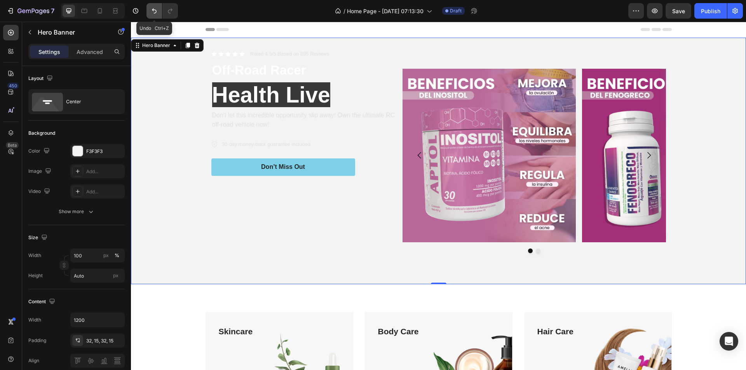
click at [157, 10] on icon "Undo/Redo" at bounding box center [154, 11] width 8 height 8
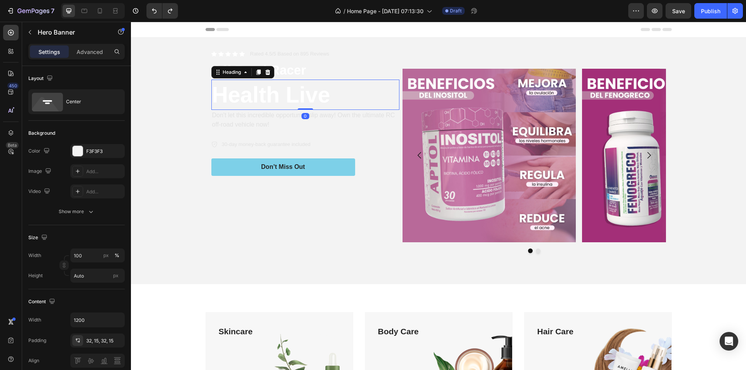
click at [257, 93] on h2 "Health Live" at bounding box center [305, 95] width 188 height 30
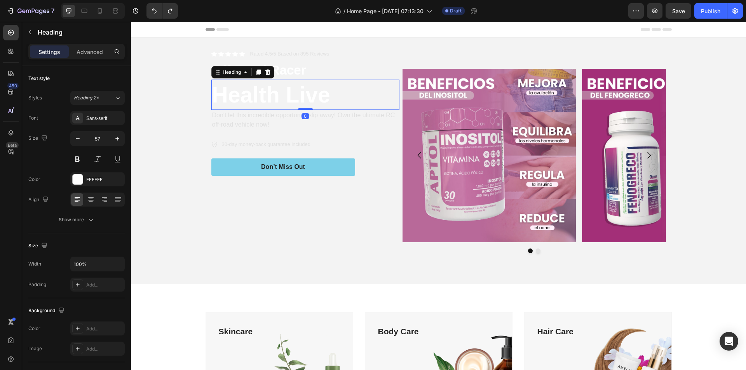
click at [341, 93] on h2 "Health Live" at bounding box center [305, 95] width 188 height 30
click at [341, 93] on p "Health Live" at bounding box center [305, 94] width 187 height 29
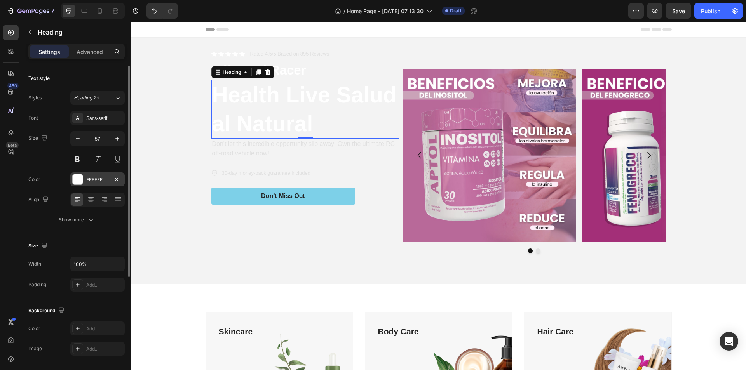
click at [77, 185] on div "FFFFFF" at bounding box center [97, 180] width 54 height 14
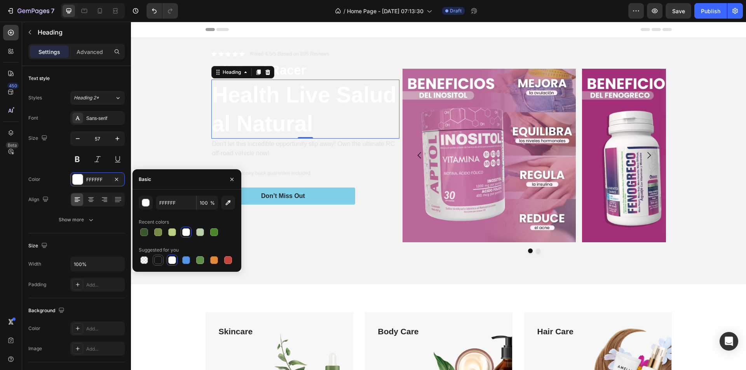
click at [162, 262] on div at bounding box center [158, 260] width 9 height 9
type input "151515"
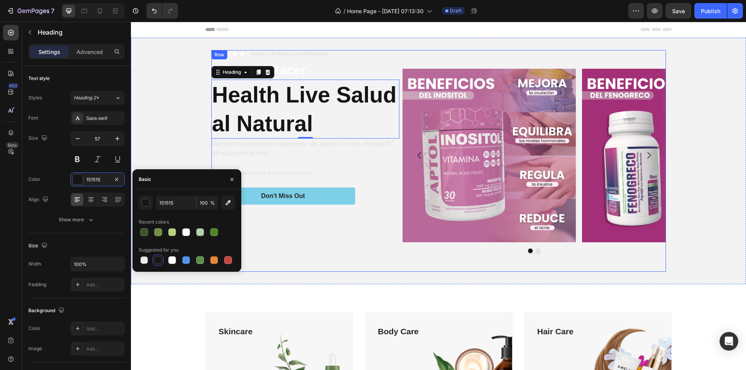
click at [302, 257] on div "Icon Icon Icon Icon Icon Icon List Rated 4.5/5 Based on 895 Reviews Text Block …" at bounding box center [305, 161] width 188 height 222
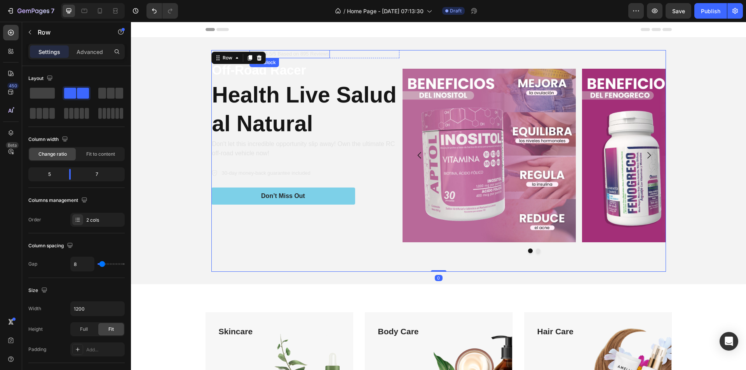
click at [304, 51] on p "Rated 4.5/5 Based on 895 Reviews" at bounding box center [289, 54] width 79 height 7
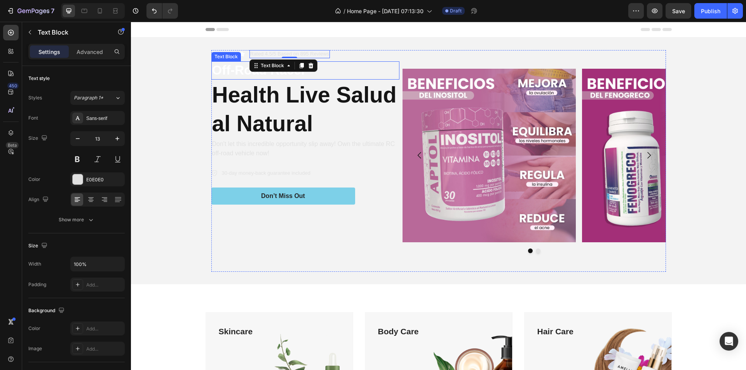
click at [231, 70] on p "Off-Road Racer" at bounding box center [305, 70] width 187 height 17
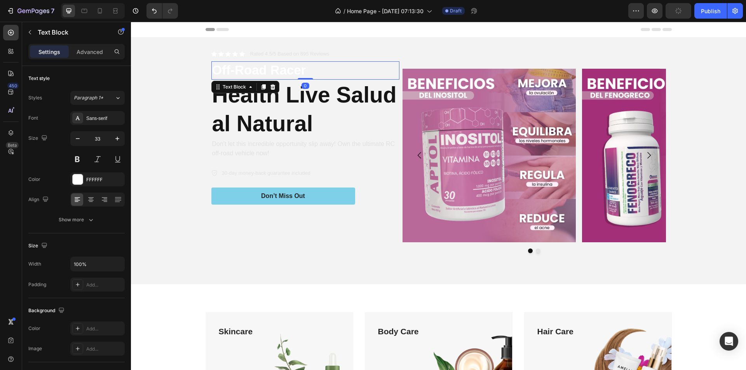
click at [326, 73] on p "Off-Road Racer" at bounding box center [305, 70] width 187 height 17
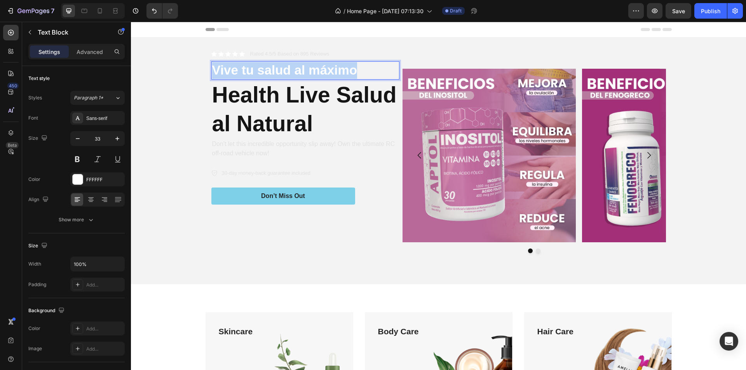
drag, startPoint x: 360, startPoint y: 72, endPoint x: 192, endPoint y: 74, distance: 167.5
click at [192, 74] on div "Icon Icon Icon Icon Icon Icon List Rated 4.5/5 Based on 895 Reviews Text Block …" at bounding box center [438, 161] width 615 height 247
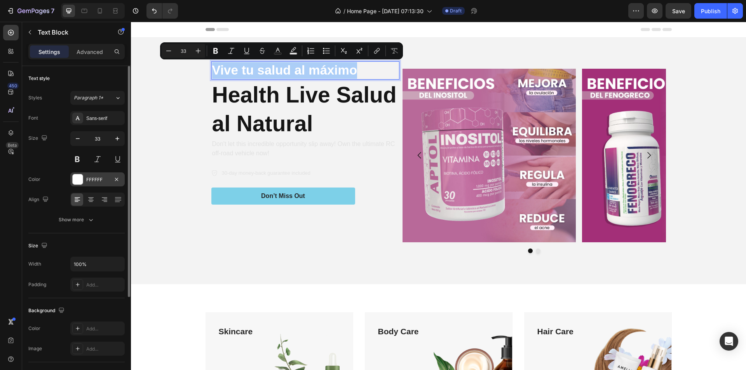
click at [74, 177] on div at bounding box center [78, 180] width 10 height 10
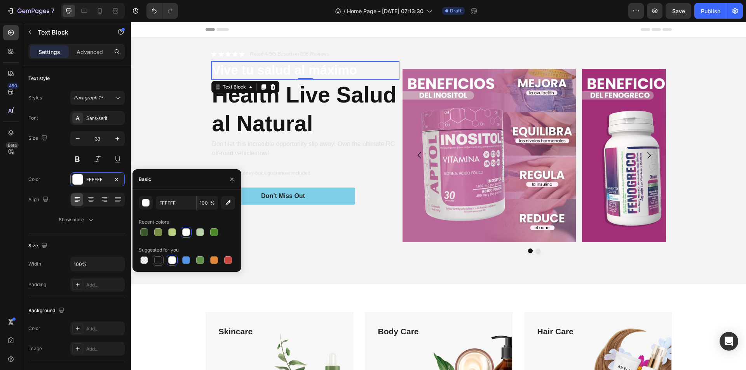
click at [157, 262] on div at bounding box center [158, 261] width 8 height 8
type input "151515"
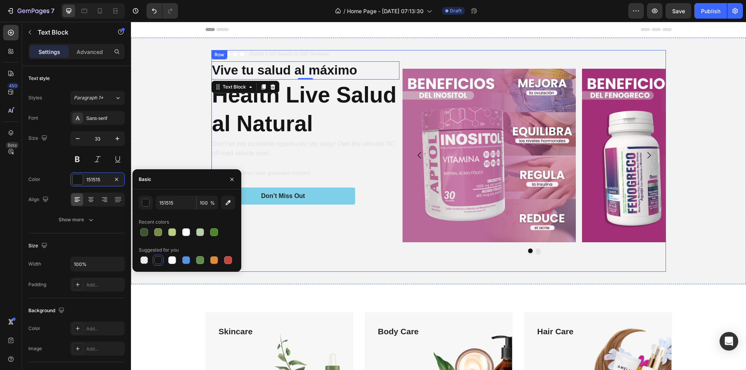
click at [294, 278] on div "Icon Icon Icon Icon Icon Icon List Rated 4.5/5 Based on 895 Reviews Text Block …" at bounding box center [439, 161] width 466 height 247
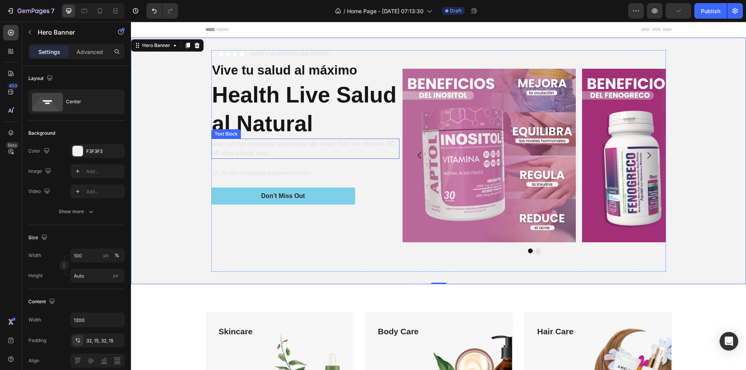
click at [220, 152] on p "Don't let this incredible opportunity slip away! Own the ultimate RC off-road v…" at bounding box center [305, 149] width 187 height 19
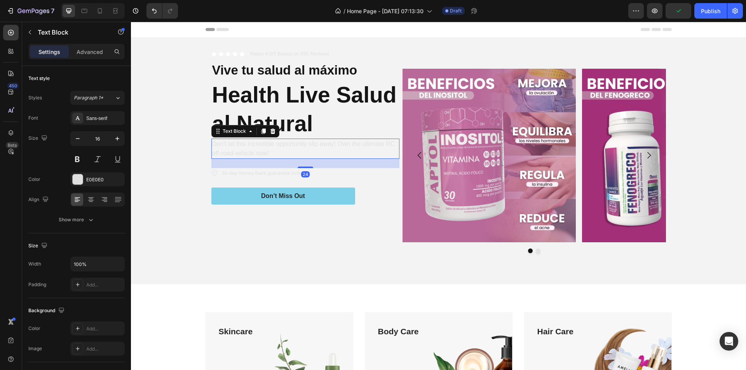
click at [276, 155] on p "Don't let this incredible opportunity slip away! Own the ultimate RC off-road v…" at bounding box center [305, 149] width 187 height 19
click at [276, 156] on p "Don't let this incredible opportunity slip away! Own the ultimate RC off-road v…" at bounding box center [305, 149] width 187 height 19
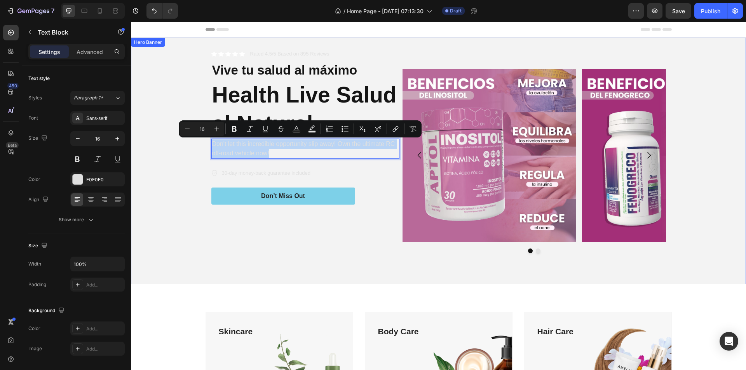
drag, startPoint x: 276, startPoint y: 156, endPoint x: 208, endPoint y: 144, distance: 69.5
click at [208, 144] on div "Icon Icon Icon Icon Icon Icon List Rated 4.5/5 Based on 895 Reviews Text Block …" at bounding box center [439, 161] width 466 height 247
click at [278, 155] on p "Don't let this incredible opportunity slip away! Own the ultimate RC off-road v…" at bounding box center [305, 149] width 187 height 19
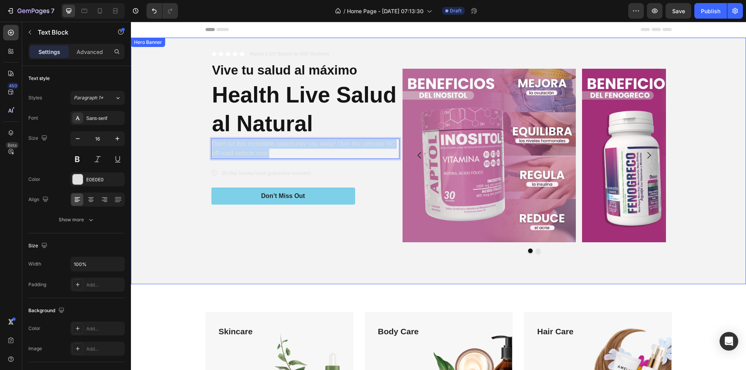
drag, startPoint x: 266, startPoint y: 157, endPoint x: 206, endPoint y: 145, distance: 61.4
click at [206, 145] on div "Icon Icon Icon Icon Icon Icon List Rated 4.5/5 Based on 895 Reviews Text Block …" at bounding box center [439, 161] width 466 height 247
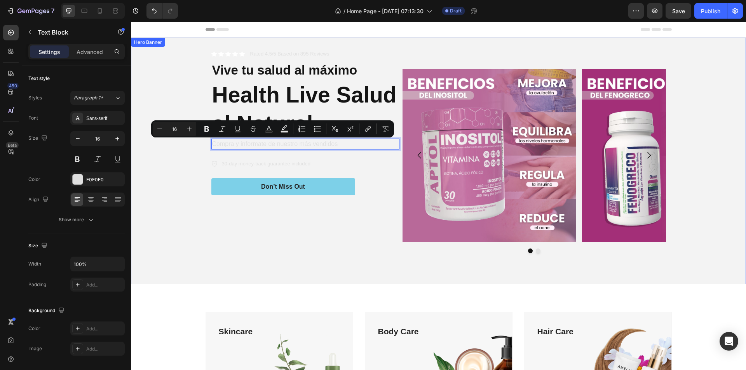
drag, startPoint x: 314, startPoint y: 148, endPoint x: 204, endPoint y: 149, distance: 110.8
click at [206, 149] on div "Icon Icon Icon Icon Icon Icon List Rated 4.5/5 Based on 895 Reviews Text Block …" at bounding box center [439, 161] width 466 height 247
click at [96, 182] on div "E0E0E0" at bounding box center [97, 179] width 23 height 7
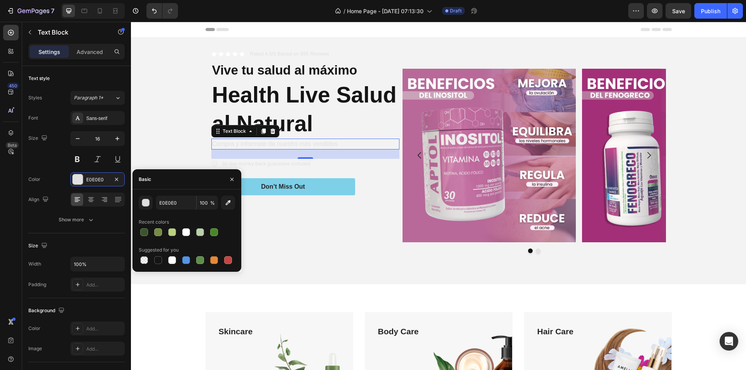
click at [180, 261] on div at bounding box center [187, 260] width 96 height 11
click at [185, 260] on div at bounding box center [186, 261] width 8 height 8
click at [205, 257] on div at bounding box center [200, 260] width 11 height 11
type input "5E8E49"
click at [316, 242] on div "Icon Icon Icon Icon Icon Icon List Rated 4.5/5 Based on 895 Reviews Text Block …" at bounding box center [305, 161] width 188 height 222
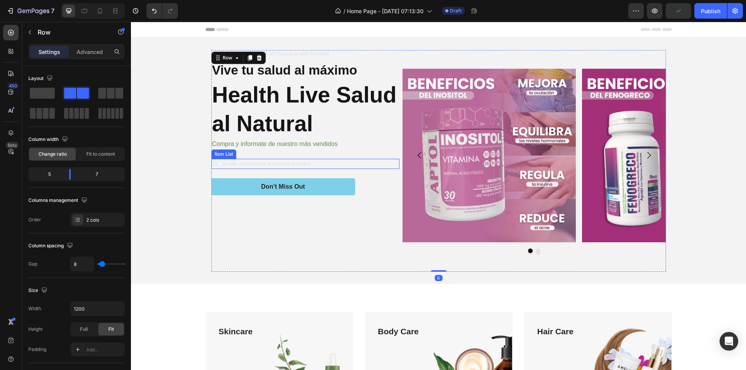
click at [279, 164] on p "30-day money-back guarantee included" at bounding box center [266, 164] width 89 height 8
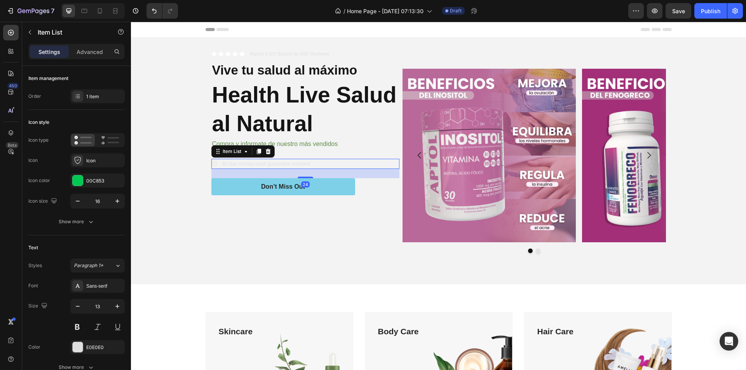
click at [306, 165] on p "30-day money-back guarantee included" at bounding box center [266, 164] width 89 height 8
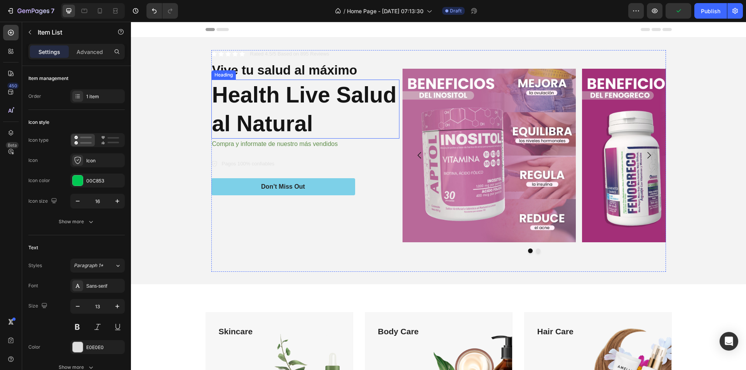
click at [337, 124] on p "Health Live Salud al Natural" at bounding box center [305, 109] width 187 height 58
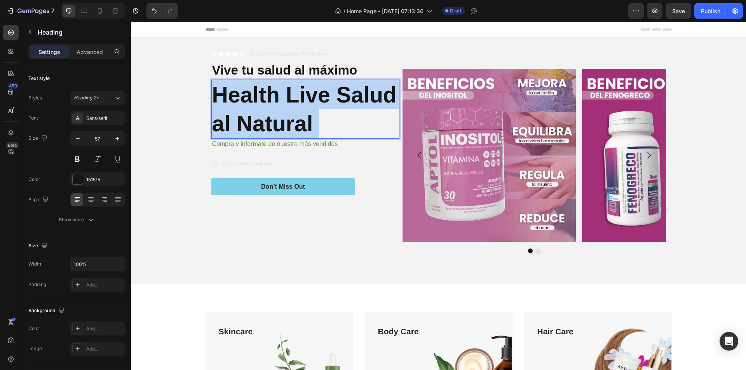
drag, startPoint x: 327, startPoint y: 125, endPoint x: 321, endPoint y: 96, distance: 29.8
click at [321, 96] on p "Health Live Salud al Natural" at bounding box center [305, 109] width 187 height 58
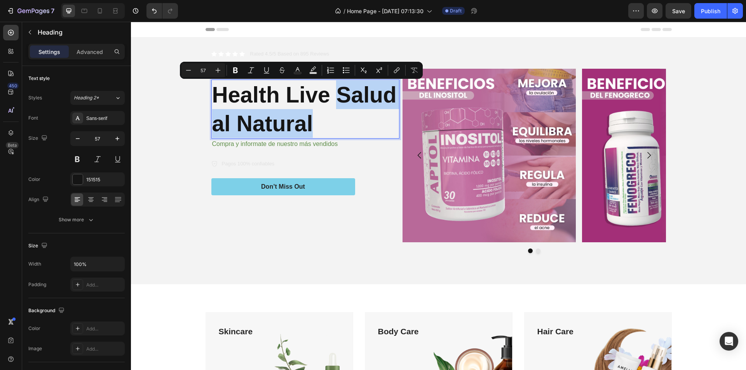
drag, startPoint x: 302, startPoint y: 125, endPoint x: 337, endPoint y: 85, distance: 52.9
click at [337, 85] on p "Health Live Salud al Natural" at bounding box center [305, 109] width 187 height 58
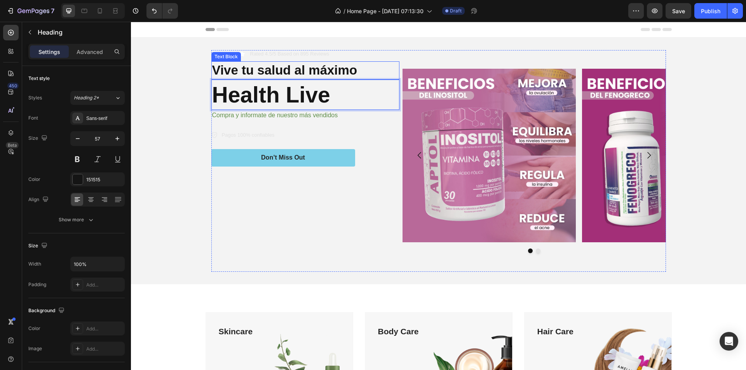
click at [358, 69] on p "Vive tu salud al máximo" at bounding box center [305, 70] width 187 height 17
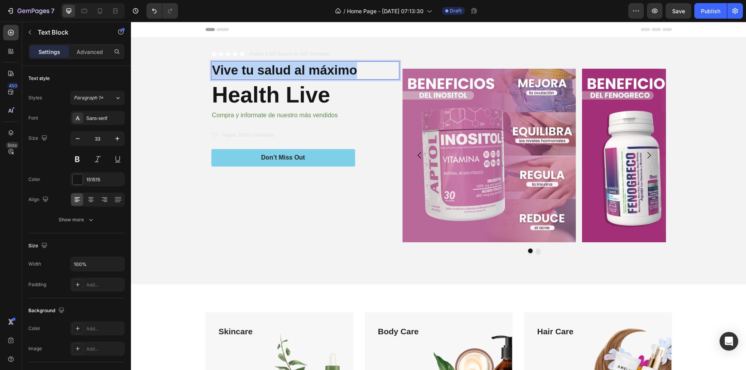
drag, startPoint x: 358, startPoint y: 67, endPoint x: 211, endPoint y: 61, distance: 147.4
click at [212, 65] on p "Vive tu salud al máximo" at bounding box center [305, 70] width 187 height 17
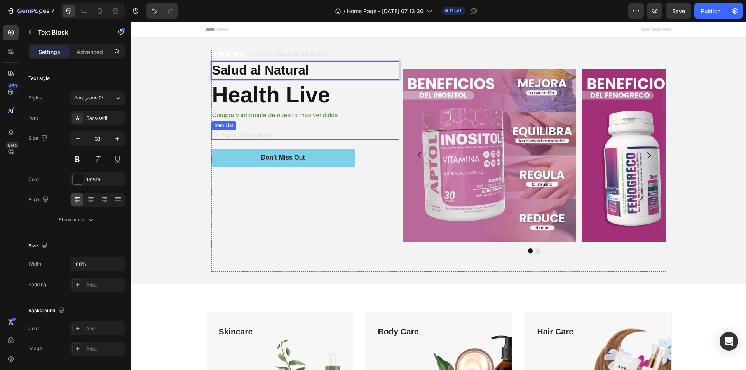
click at [264, 136] on p "Pagos 100% confiables" at bounding box center [248, 135] width 53 height 8
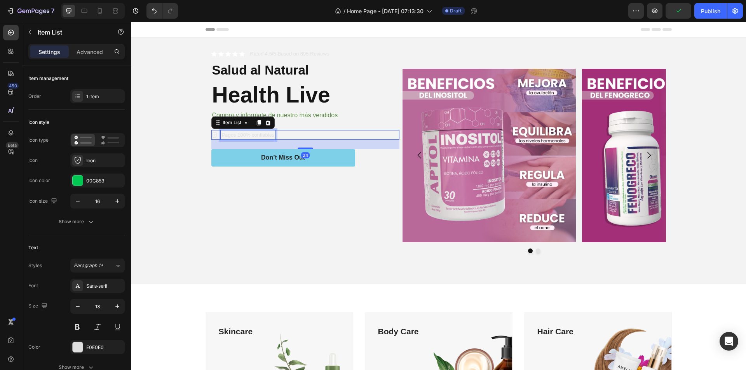
click at [273, 135] on p "Pagos 100% confiables" at bounding box center [248, 135] width 53 height 8
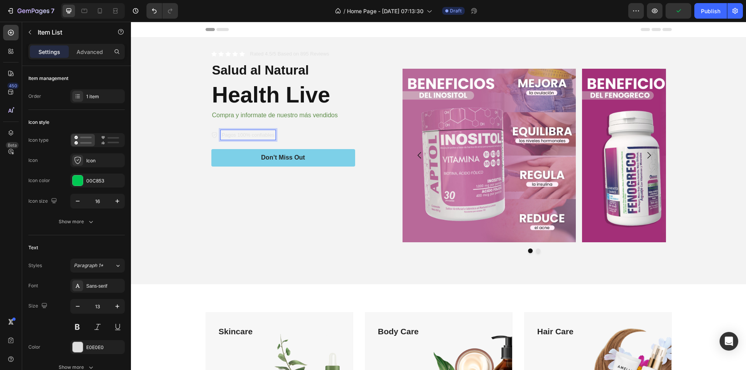
click at [271, 133] on p "Pagos 100% confiables" at bounding box center [248, 135] width 53 height 8
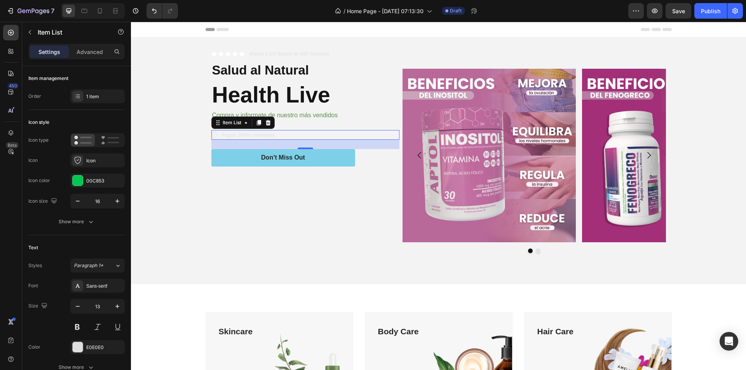
click at [277, 136] on div "Pagos 100% confiables" at bounding box center [305, 135] width 188 height 10
click at [267, 132] on p "Pagos 100% confiables" at bounding box center [248, 135] width 53 height 8
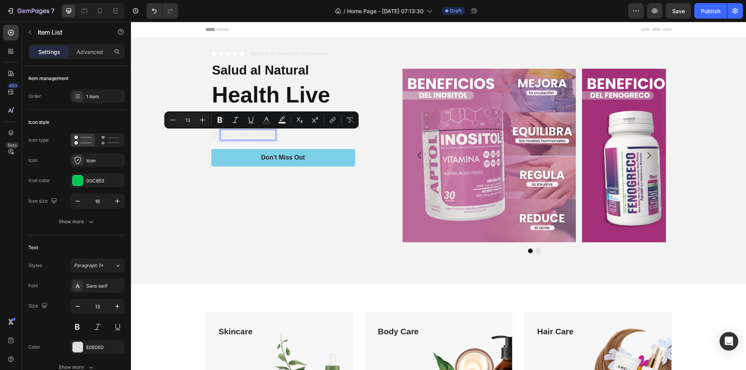
click at [275, 134] on div "Pagos 100% confiables" at bounding box center [248, 135] width 55 height 10
drag, startPoint x: 272, startPoint y: 136, endPoint x: 218, endPoint y: 136, distance: 54.0
click at [221, 136] on div "Pagos 100% confiables" at bounding box center [248, 135] width 55 height 10
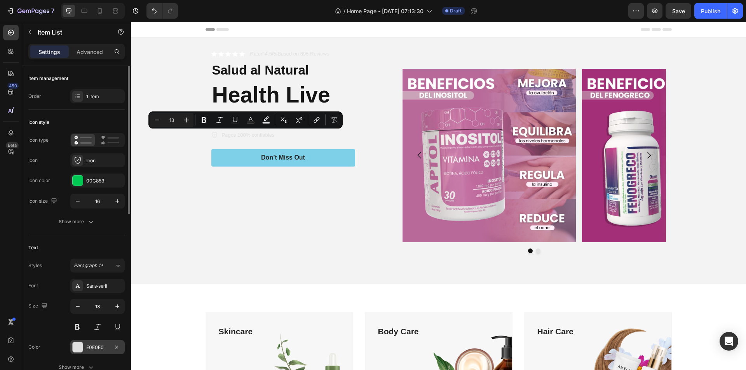
click at [87, 349] on div "E0E0E0" at bounding box center [97, 347] width 23 height 7
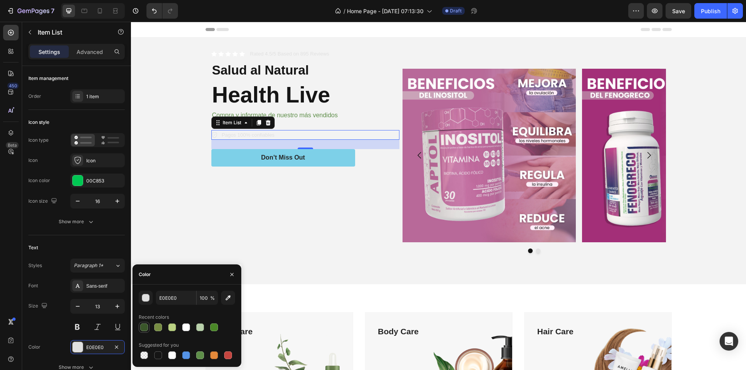
click at [141, 324] on div at bounding box center [144, 327] width 9 height 9
type input "3A562A"
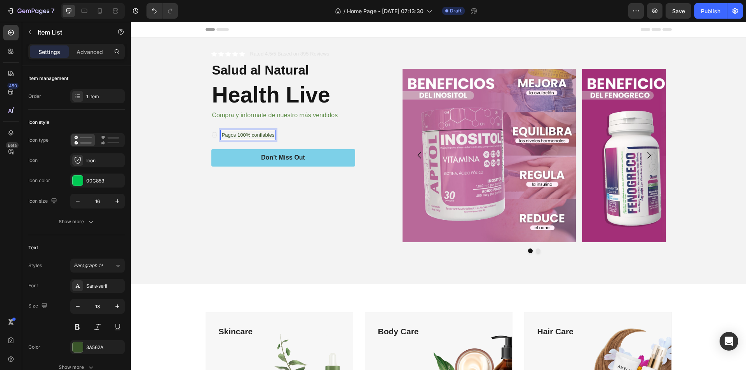
click at [272, 134] on p "Pagos 100% confiables" at bounding box center [248, 135] width 53 height 8
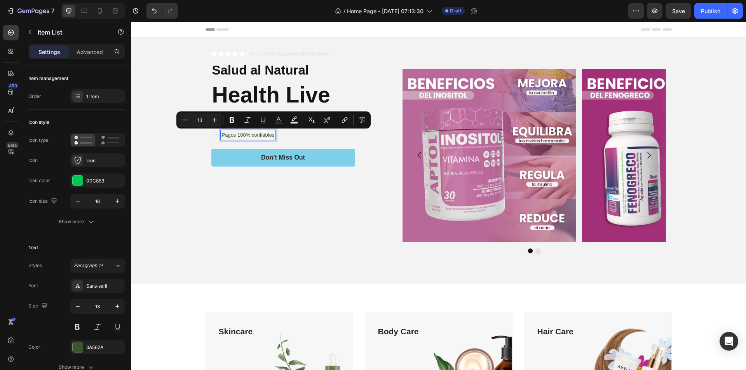
click at [272, 134] on p "Pagos 100% confiables" at bounding box center [248, 135] width 53 height 8
click at [273, 136] on p "Pagos 100% confiables" at bounding box center [248, 135] width 53 height 8
click at [270, 140] on div "Icon Icon Icon Icon Icon Icon List Rated 4.5/5 Based on 895 Reviews Text Block …" at bounding box center [305, 161] width 188 height 222
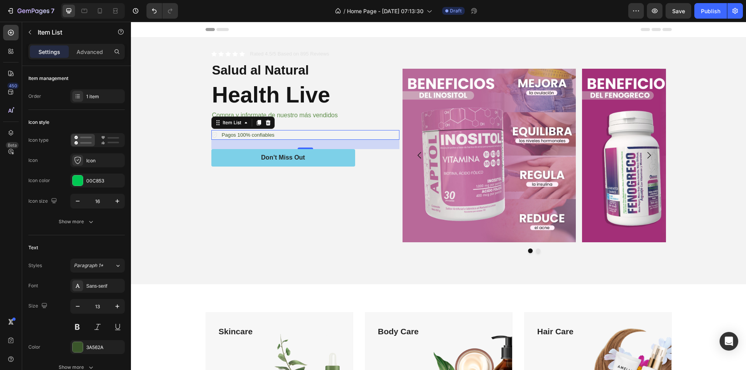
click at [273, 137] on p "Pagos 100% confiables" at bounding box center [248, 135] width 53 height 8
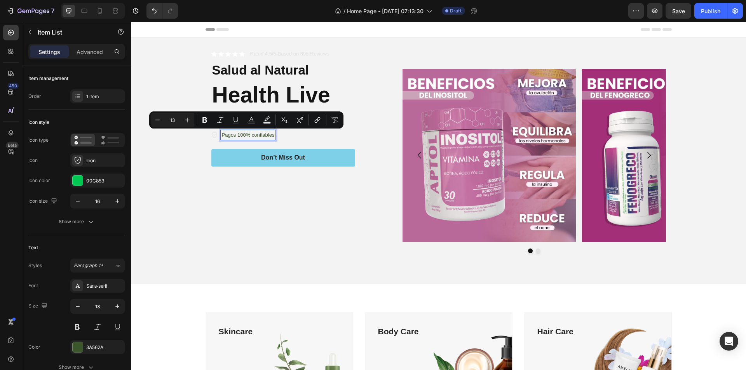
click at [273, 137] on p "Pagos 100% confiables" at bounding box center [248, 135] width 53 height 8
click at [275, 134] on div "Pagos 100% confiables" at bounding box center [248, 135] width 55 height 10
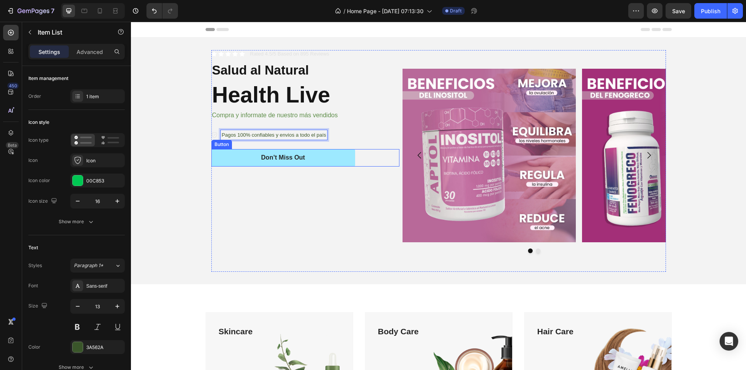
click at [293, 163] on button "Don’t Miss Out" at bounding box center [283, 157] width 144 height 17
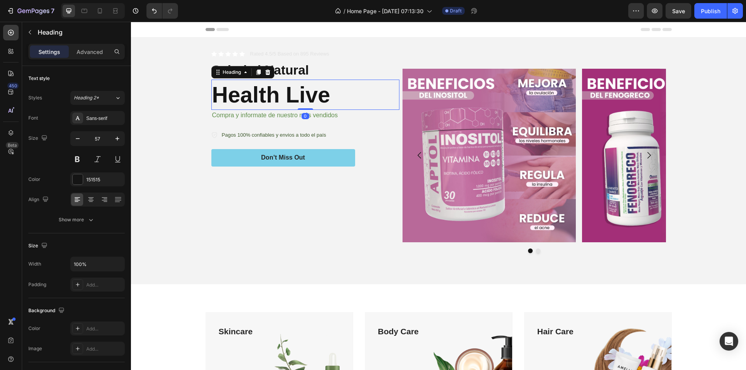
click at [272, 93] on p "Health Live" at bounding box center [305, 94] width 187 height 29
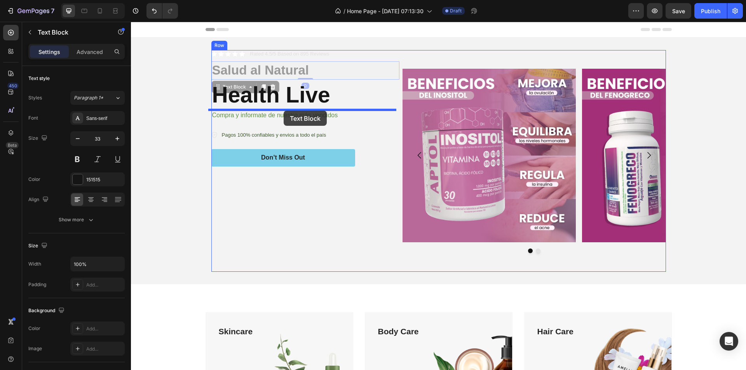
drag, startPoint x: 283, startPoint y: 68, endPoint x: 284, endPoint y: 111, distance: 42.8
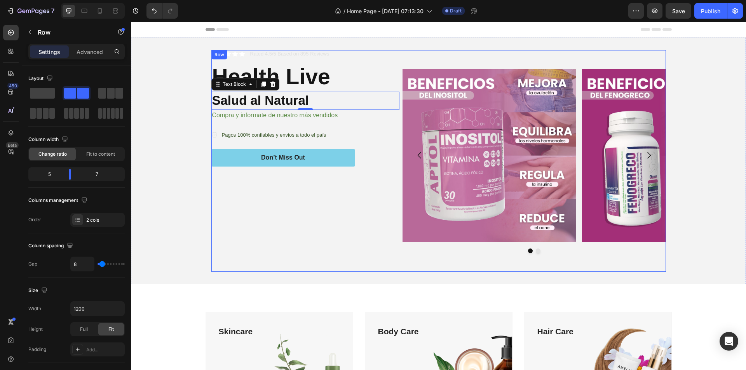
click at [282, 236] on div "Icon Icon Icon Icon Icon Icon List Rated 4.5/5 Based on 895 Reviews Text Block …" at bounding box center [305, 161] width 188 height 222
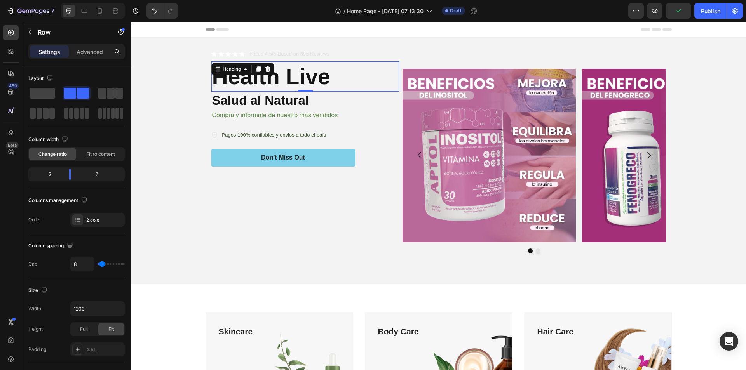
click at [294, 73] on p "Health Live" at bounding box center [305, 76] width 187 height 29
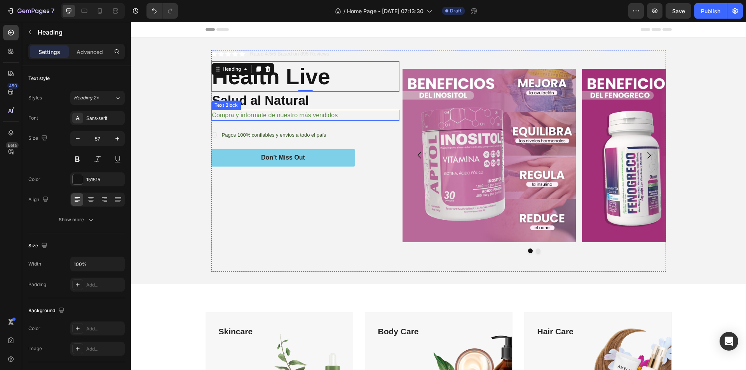
click at [293, 114] on p "Compra y informate de nuestro más vendidos" at bounding box center [305, 115] width 187 height 9
click at [297, 116] on p "Compra y informate de nuestro más vendidos" at bounding box center [305, 115] width 187 height 9
click at [293, 114] on p "Compra y informate de nuestro más vendidos" at bounding box center [305, 115] width 187 height 9
click at [231, 116] on p "Compra y informate de nuestros más vendidos" at bounding box center [305, 115] width 187 height 9
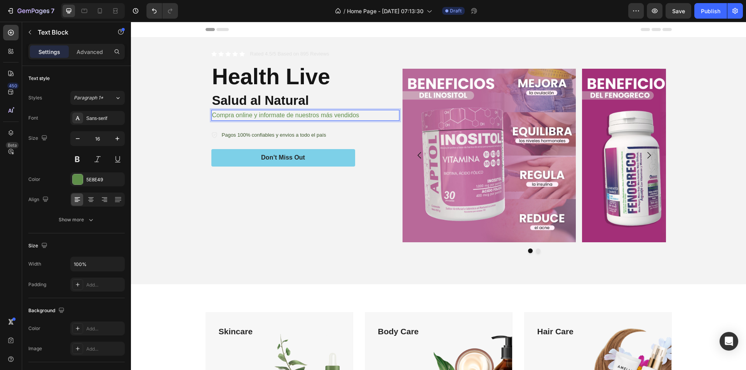
click at [268, 116] on p "Compra online y informate de nuestros más vendidos" at bounding box center [305, 115] width 187 height 9
click at [309, 197] on div "Icon Icon Icon Icon Icon Icon List Rated 4.5/5 Based on 895 Reviews Text Block …" at bounding box center [305, 161] width 188 height 222
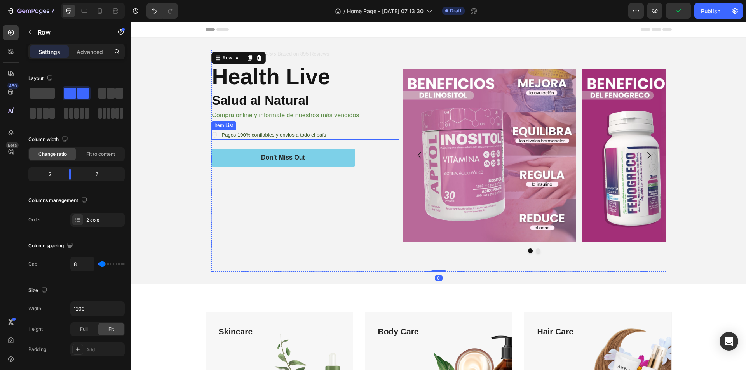
click at [211, 134] on icon at bounding box center [214, 135] width 6 height 6
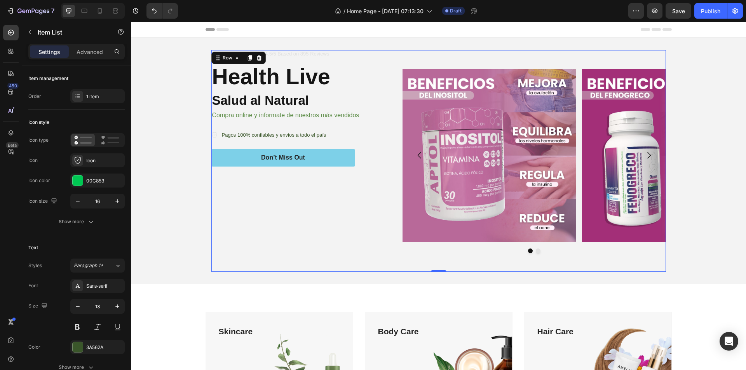
click at [326, 176] on div "Icon Icon Icon Icon Icon Icon List Rated 4.5/5 Based on 895 Reviews Text Block …" at bounding box center [305, 161] width 188 height 222
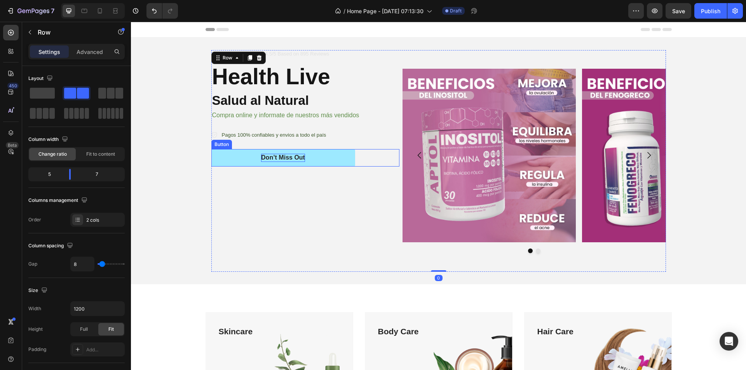
click at [300, 161] on div "Don’t Miss Out" at bounding box center [283, 158] width 44 height 8
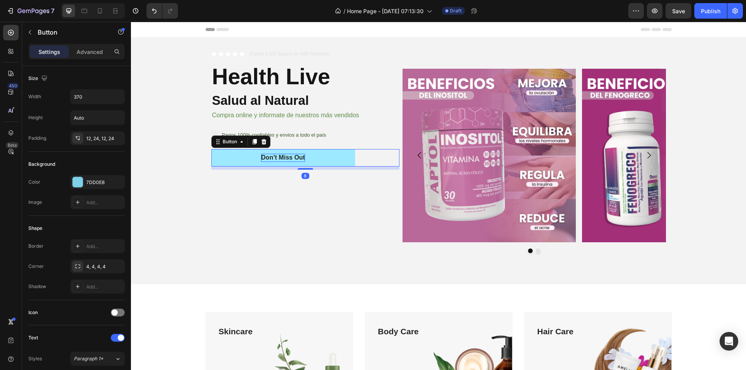
click at [296, 157] on div "Don’t Miss Out" at bounding box center [283, 158] width 44 height 8
drag, startPoint x: 301, startPoint y: 157, endPoint x: 266, endPoint y: 158, distance: 34.6
click at [266, 158] on p "Don’t Miss Out" at bounding box center [283, 158] width 44 height 8
drag, startPoint x: 302, startPoint y: 157, endPoint x: 259, endPoint y: 158, distance: 42.8
click at [261, 158] on p "Don’t Miss Out" at bounding box center [283, 158] width 44 height 8
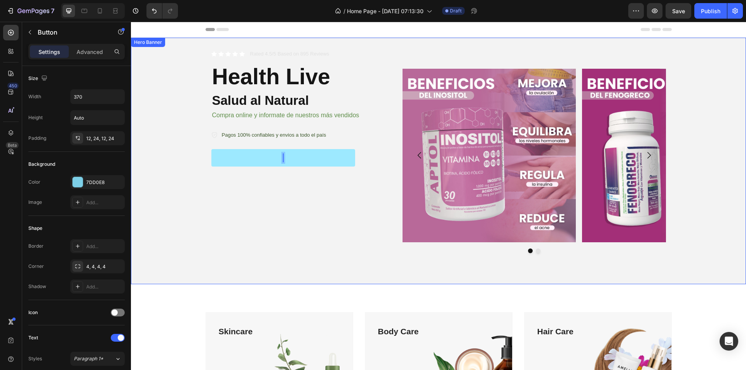
click at [180, 174] on div "Background Image" at bounding box center [438, 161] width 615 height 247
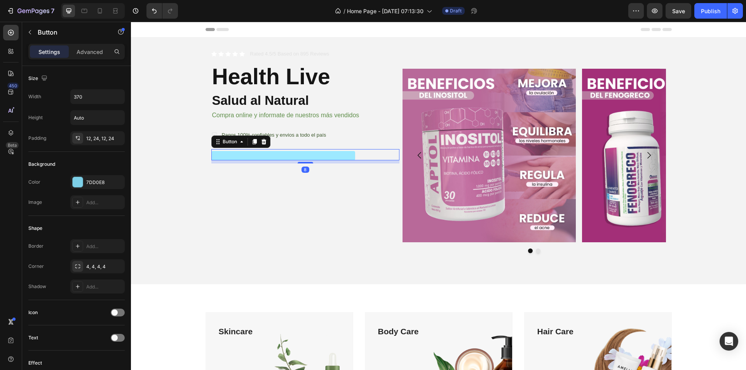
click at [229, 152] on button at bounding box center [283, 155] width 144 height 9
click at [264, 141] on icon at bounding box center [264, 142] width 6 height 6
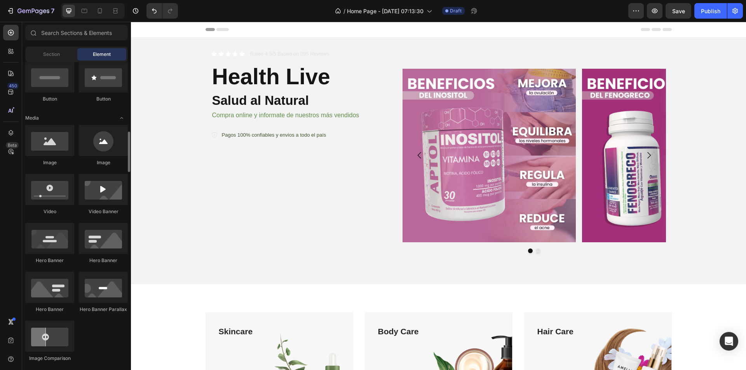
scroll to position [233, 0]
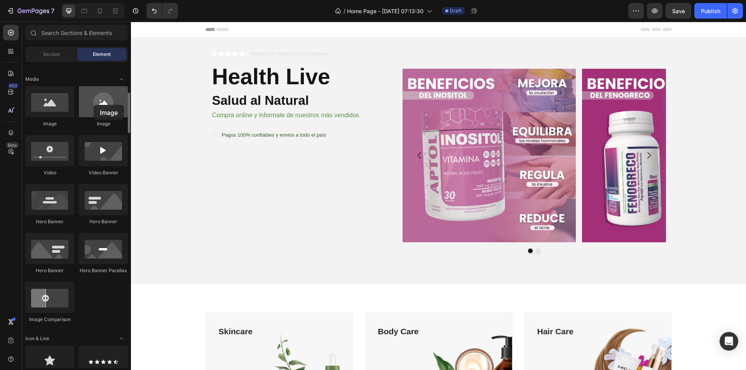
click at [94, 105] on div at bounding box center [103, 101] width 49 height 31
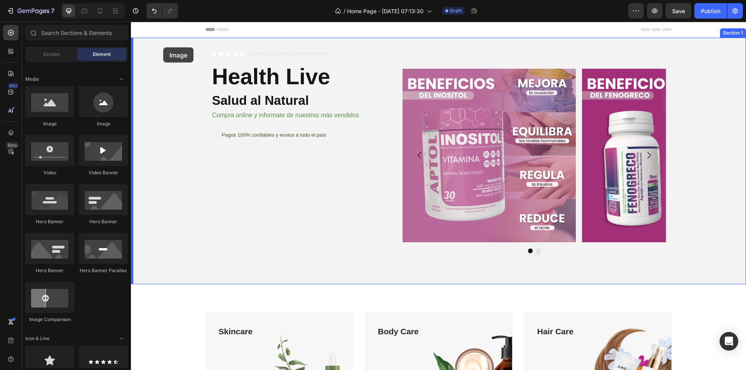
drag, startPoint x: 225, startPoint y: 127, endPoint x: 163, endPoint y: 47, distance: 100.3
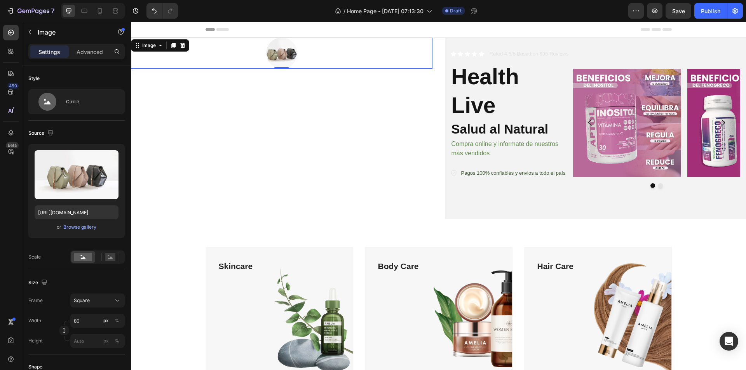
click at [319, 54] on div at bounding box center [282, 53] width 302 height 31
click at [292, 59] on img at bounding box center [281, 53] width 31 height 31
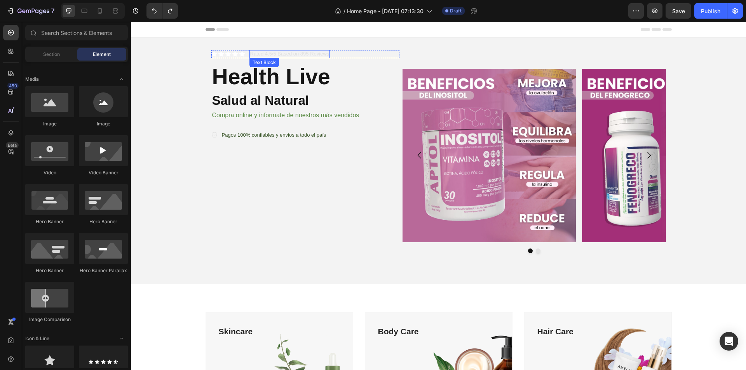
click at [260, 52] on p "Rated 4.5/5 Based on 895 Reviews" at bounding box center [289, 54] width 79 height 7
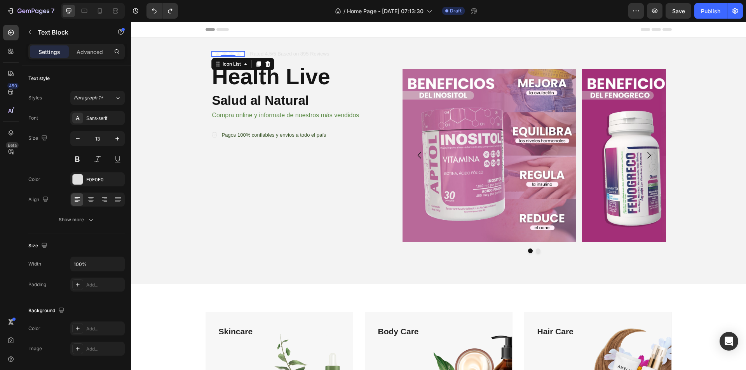
click at [228, 52] on div "Icon Icon Icon Icon Icon" at bounding box center [227, 53] width 33 height 5
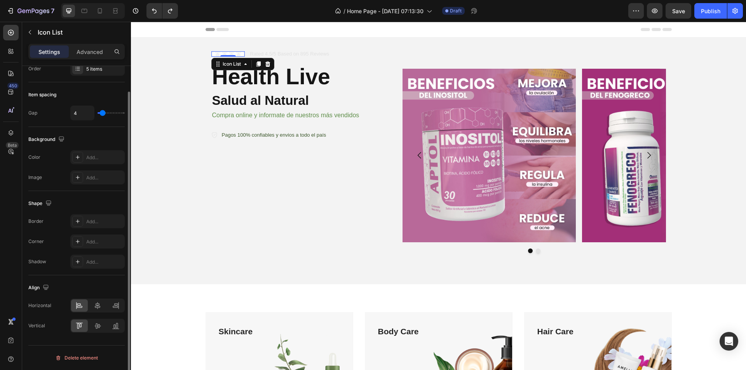
scroll to position [0, 0]
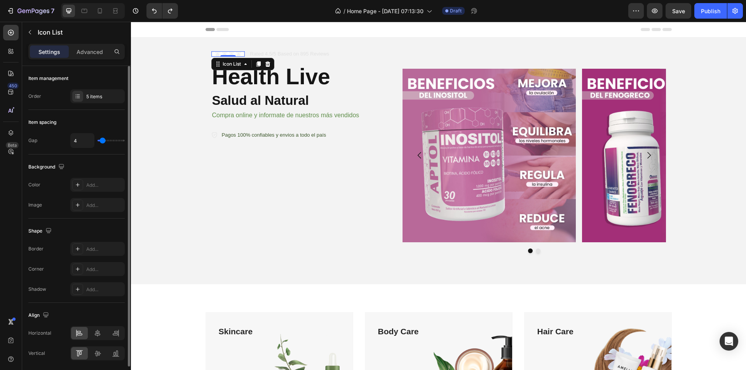
type input "7"
type input "13"
type input "15"
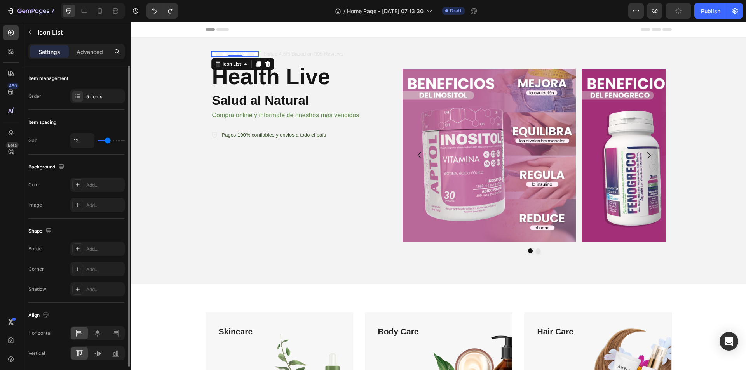
type input "15"
type input "16"
type input "13"
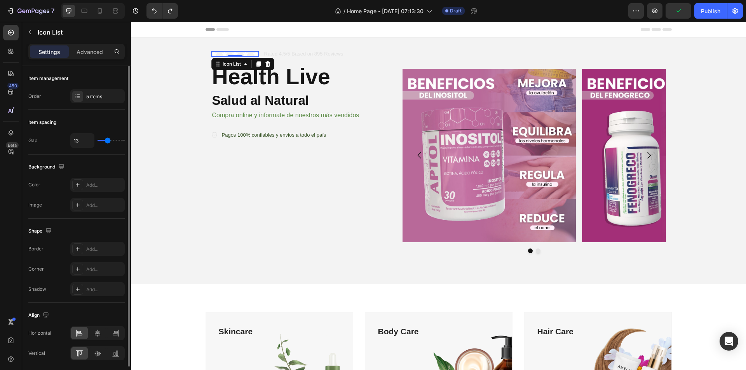
type input "11"
drag, startPoint x: 103, startPoint y: 143, endPoint x: 106, endPoint y: 145, distance: 4.0
type input "11"
click at [106, 141] on input "range" at bounding box center [111, 141] width 27 height 2
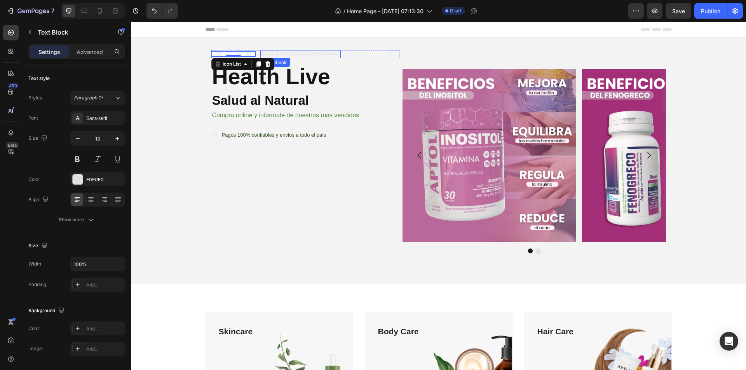
click at [296, 54] on p "Rated 4.5/5 Based on 895 Reviews" at bounding box center [300, 54] width 79 height 7
click at [337, 53] on div "Rated 4.5/5 Based on 895 Reviews" at bounding box center [300, 54] width 81 height 8
click at [336, 53] on p "Rated 4.5/5 Based on 895 Reviews" at bounding box center [300, 54] width 79 height 7
click at [336, 54] on p "Rated 4.5/5 Based on 895 Reviews" at bounding box center [300, 54] width 79 height 7
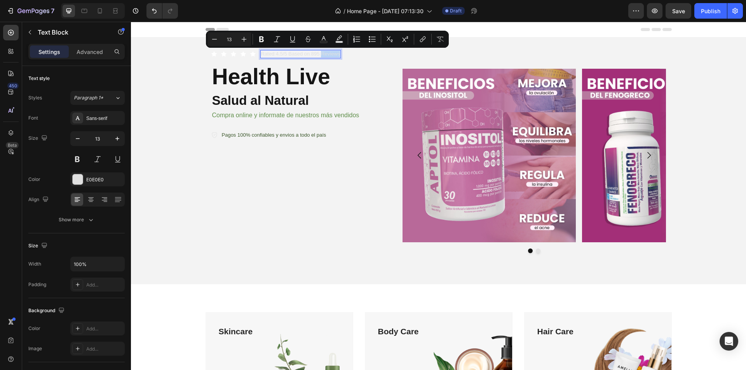
click at [336, 54] on p "Rated 4.5/5 Based on 895 Reviews" at bounding box center [300, 54] width 79 height 7
click at [339, 55] on div "Icon Icon Icon Icon Icon Icon List Rated 4.5/5 Based on 895 Reviews Text Block …" at bounding box center [305, 54] width 188 height 8
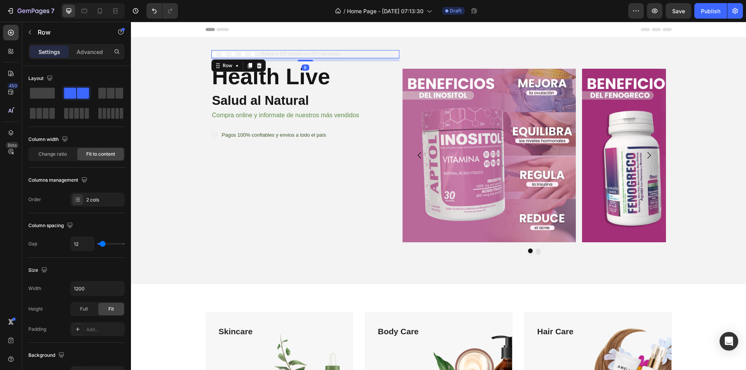
click at [339, 54] on div "Icon Icon Icon Icon Icon Icon List Rated 4.5/5 Based on 895 Reviews Text Block …" at bounding box center [305, 54] width 188 height 8
click at [321, 52] on p "Rated 4.5/5 Based on 895 Reviews" at bounding box center [300, 54] width 79 height 7
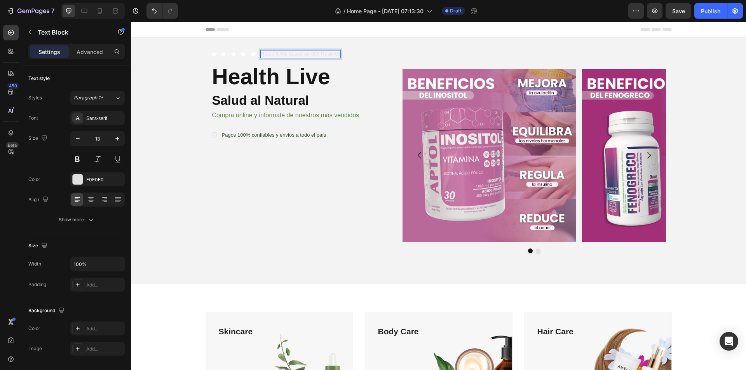
click at [330, 54] on p "Rated 4.5/5 Based on 895 Reviews" at bounding box center [300, 54] width 79 height 7
drag, startPoint x: 336, startPoint y: 53, endPoint x: 257, endPoint y: 53, distance: 79.3
click at [257, 53] on div "Icon Icon Icon Icon Icon Icon List Rated 4.5/5 Based on 895 Reviews Text Block …" at bounding box center [305, 54] width 188 height 8
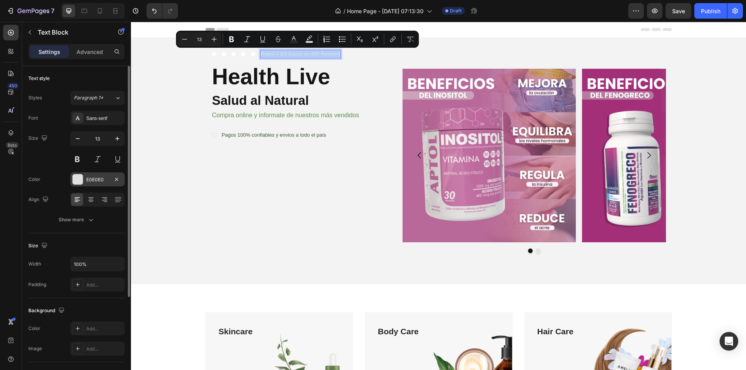
click at [73, 176] on div at bounding box center [78, 180] width 10 height 10
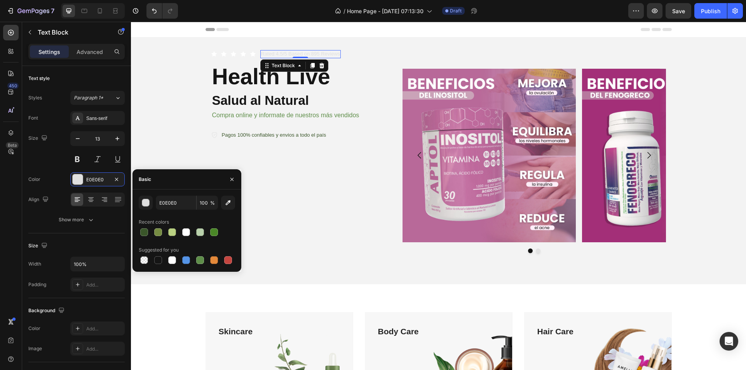
click at [152, 260] on div at bounding box center [187, 260] width 96 height 11
click at [155, 256] on div at bounding box center [158, 260] width 9 height 9
type input "151515"
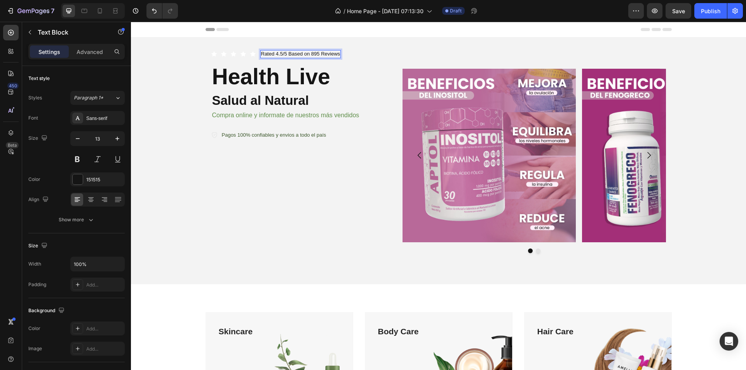
click at [337, 54] on p "Rated 4.5/5 Based on 895 Reviews" at bounding box center [300, 54] width 79 height 7
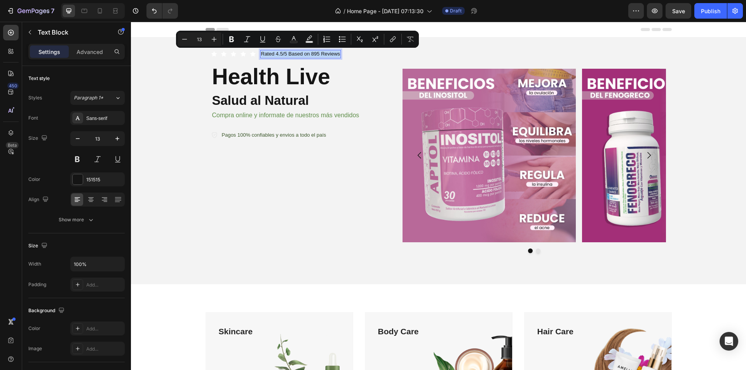
drag, startPoint x: 337, startPoint y: 56, endPoint x: 258, endPoint y: 56, distance: 78.5
click at [261, 56] on p "Rated 4.5/5 Based on 895 Reviews" at bounding box center [300, 54] width 79 height 7
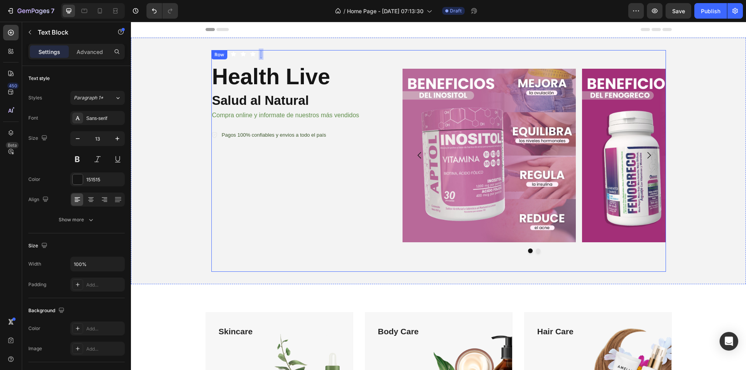
click at [354, 232] on div "Icon Icon Icon Icon Icon Icon List Text Block 0 Row Health Live Heading Salud a…" at bounding box center [305, 161] width 188 height 222
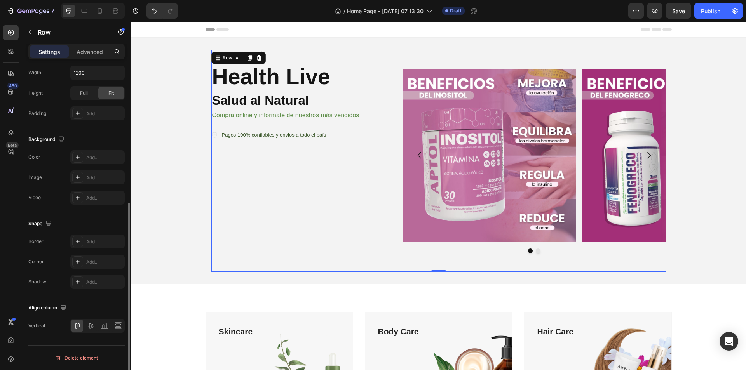
scroll to position [3, 0]
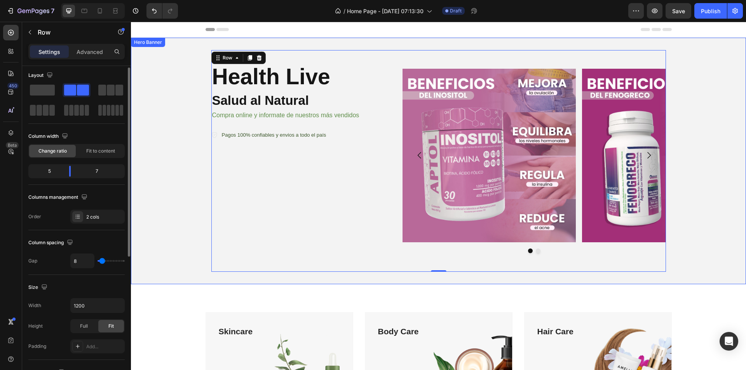
click at [165, 176] on div "Background Image" at bounding box center [438, 161] width 615 height 247
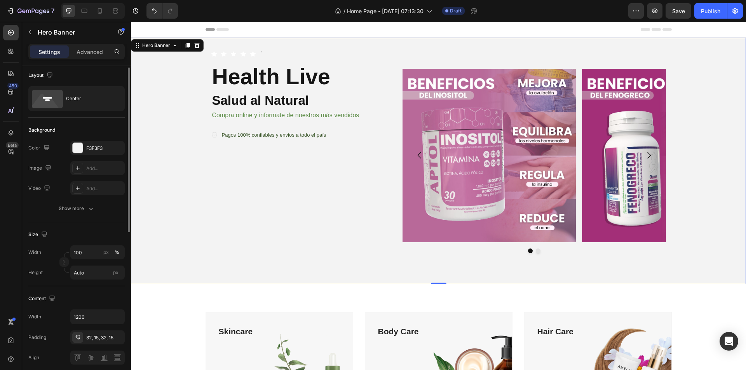
scroll to position [0, 0]
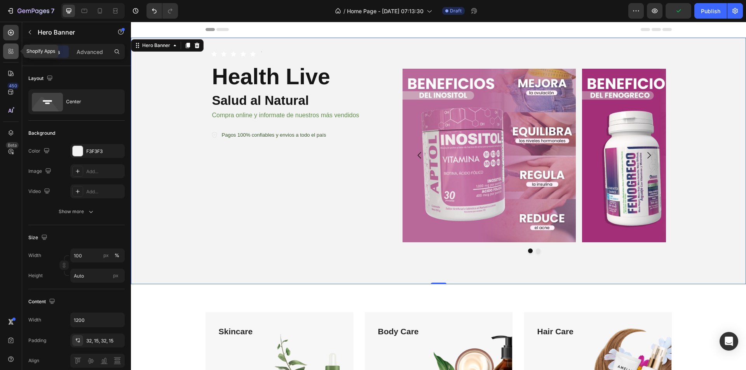
click at [15, 52] on div at bounding box center [11, 52] width 16 height 16
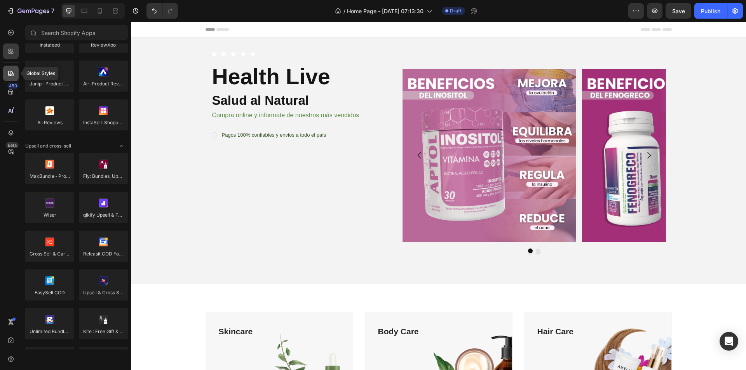
click at [9, 75] on icon at bounding box center [9, 74] width 1 height 1
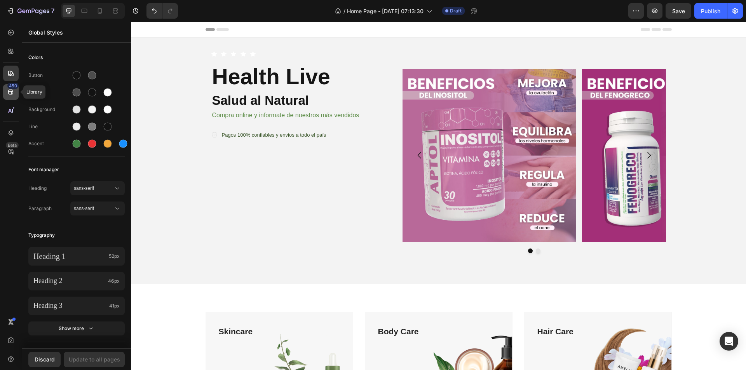
click at [14, 96] on div "450" at bounding box center [11, 92] width 16 height 16
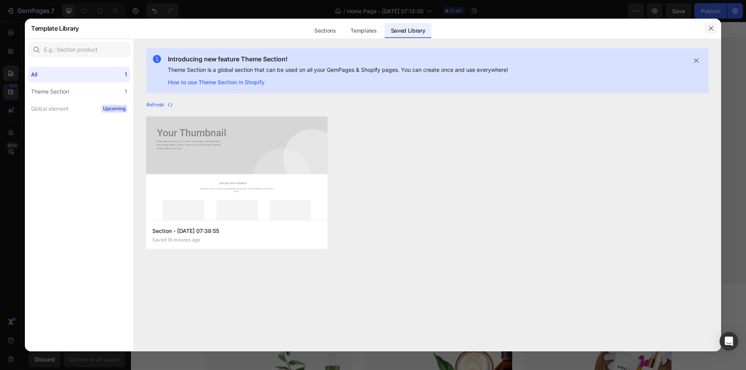
click at [715, 28] on button "button" at bounding box center [711, 28] width 12 height 12
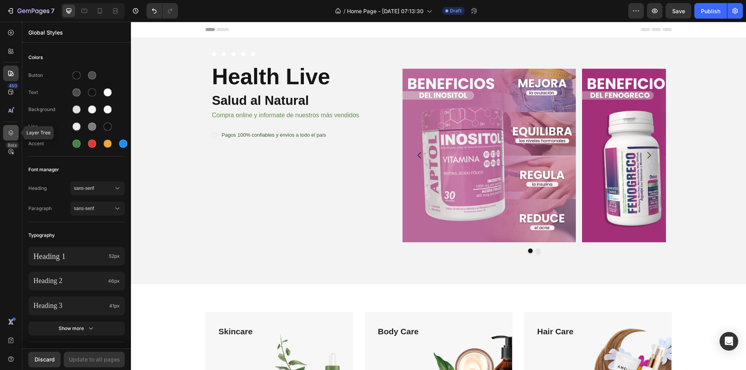
click at [11, 136] on icon at bounding box center [11, 133] width 8 height 8
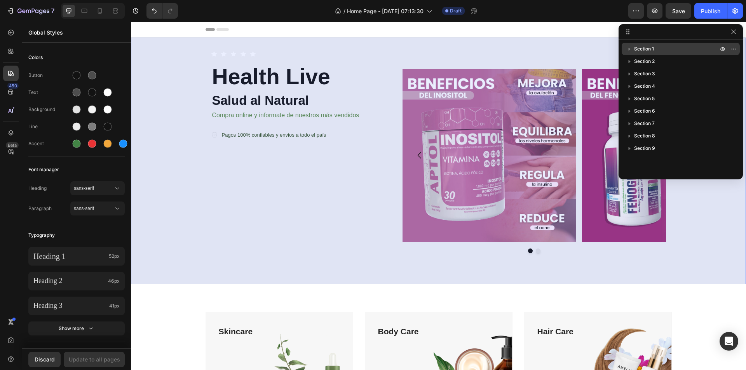
click at [664, 50] on p "Section 1" at bounding box center [677, 49] width 86 height 8
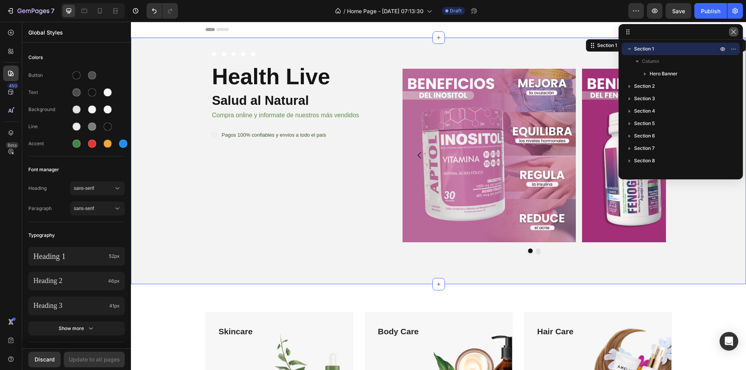
click at [730, 32] on button "button" at bounding box center [733, 31] width 9 height 9
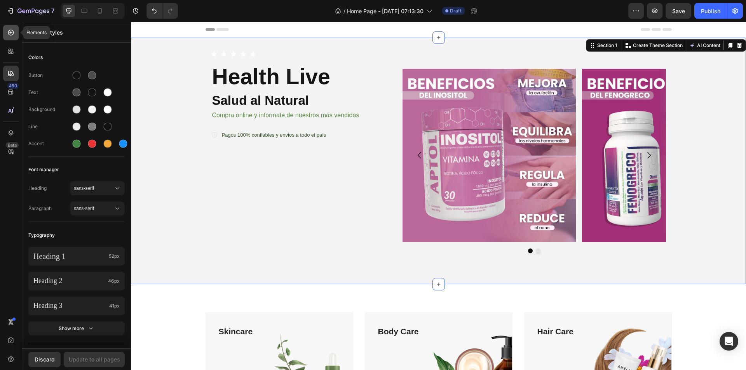
click at [12, 31] on icon at bounding box center [11, 33] width 8 height 8
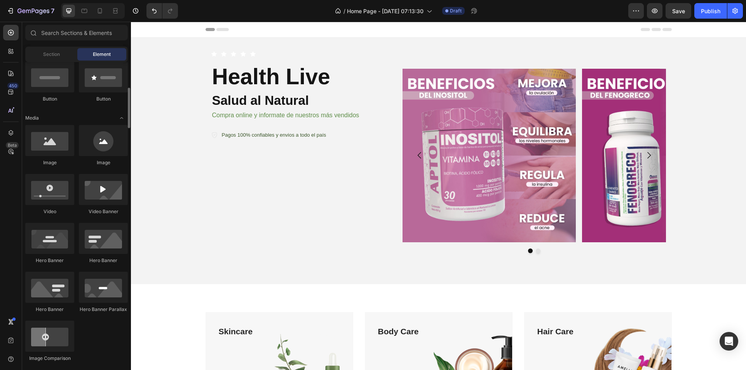
scroll to position [155, 0]
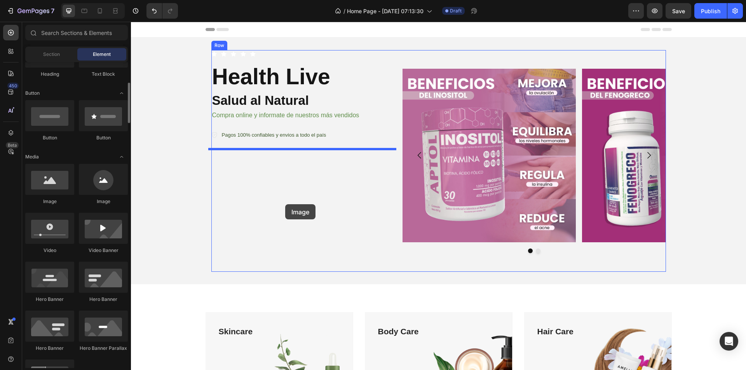
drag, startPoint x: 171, startPoint y: 166, endPoint x: 285, endPoint y: 204, distance: 120.6
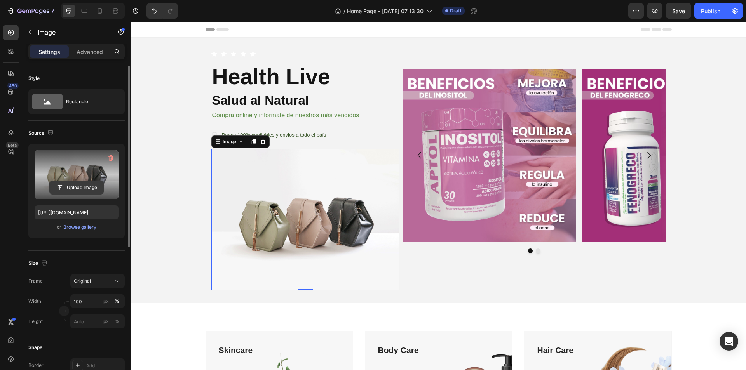
click at [66, 189] on input "file" at bounding box center [77, 187] width 54 height 13
type input "https://cdn.shopify.com/s/files/1/0825/9479/1617/files/gempages_565700632476910…"
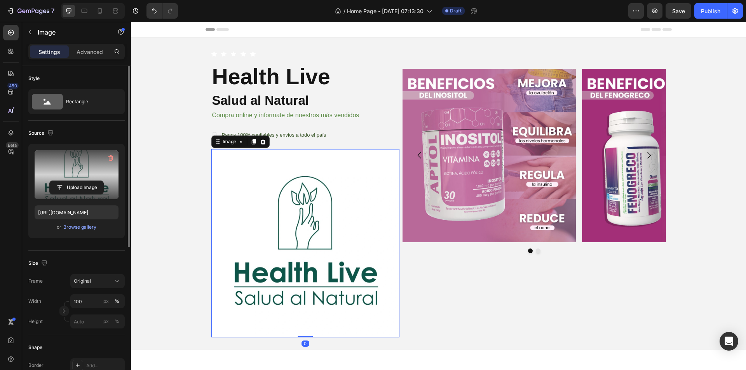
drag, startPoint x: 300, startPoint y: 335, endPoint x: 299, endPoint y: 310, distance: 25.3
click at [299, 310] on div "Image 0" at bounding box center [305, 243] width 188 height 188
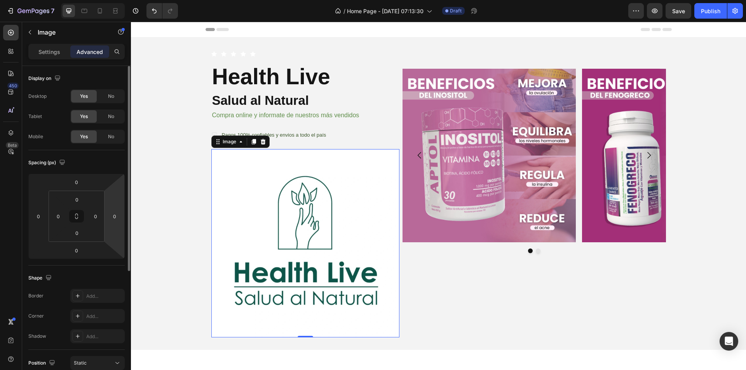
scroll to position [39, 0]
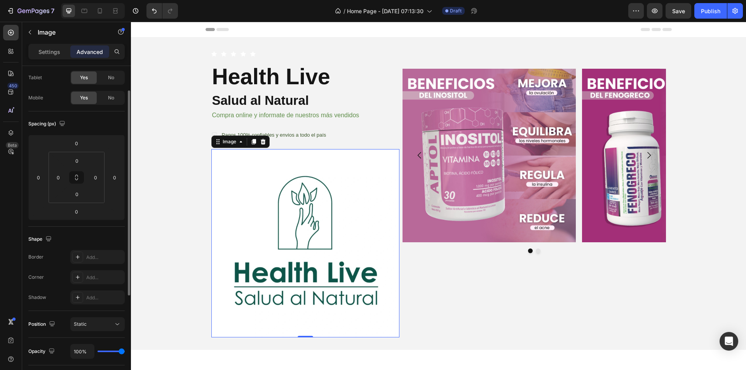
drag, startPoint x: 119, startPoint y: 350, endPoint x: 114, endPoint y: 351, distance: 4.4
click at [114, 351] on div "100%" at bounding box center [97, 351] width 54 height 15
type input "78%"
type input "78"
type input "69%"
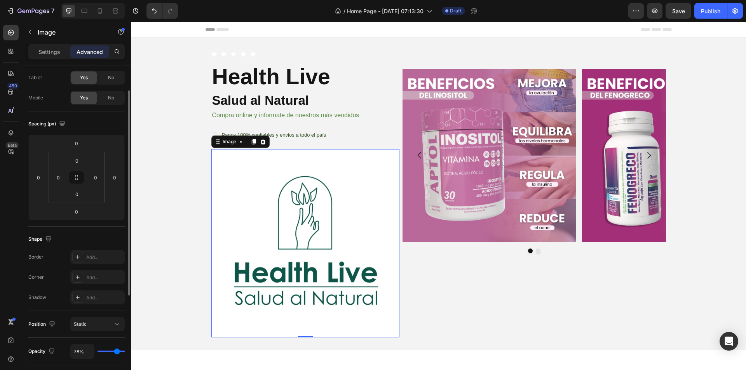
type input "69"
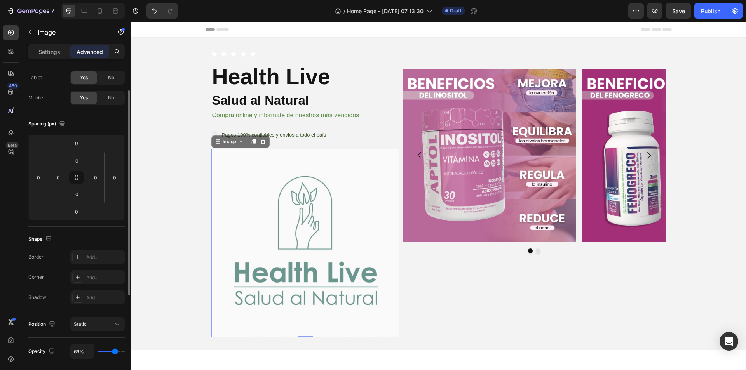
type input "59%"
type input "59"
type input "54%"
type input "54"
type input "52%"
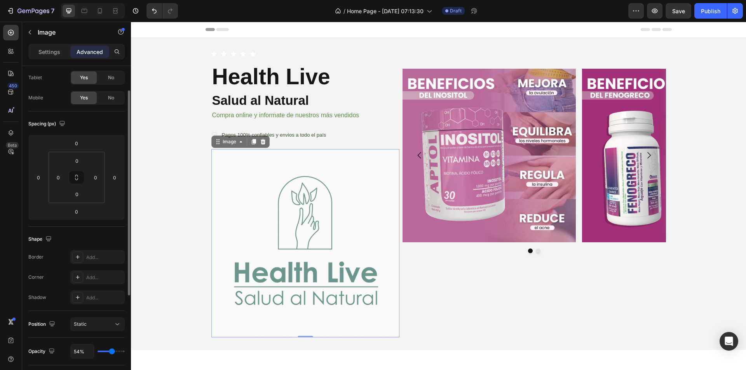
type input "52"
type input "50%"
type input "50"
type input "65%"
type input "65"
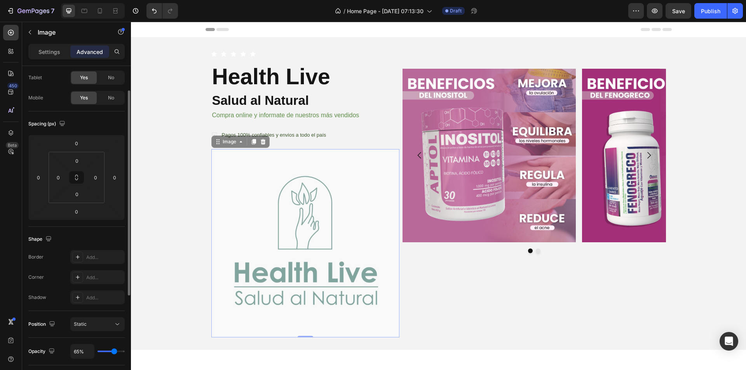
type input "67%"
type input "67"
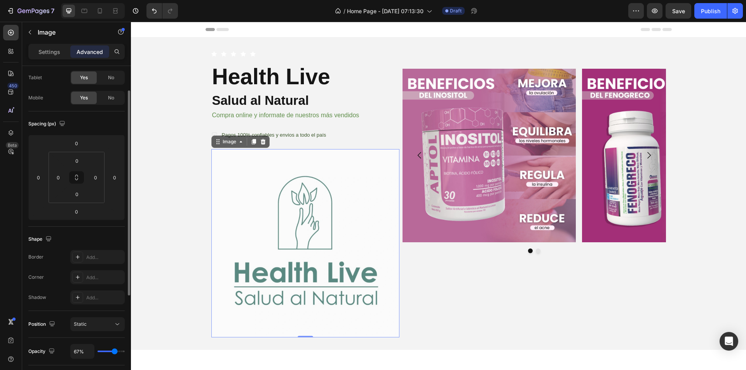
type input "72%"
type input "72"
type input "74%"
type input "74"
type input "83%"
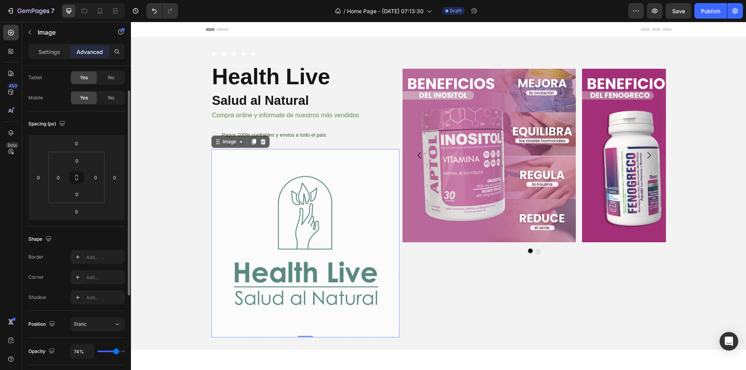
type input "83"
type input "85%"
type input "85"
type input "100%"
type input "100"
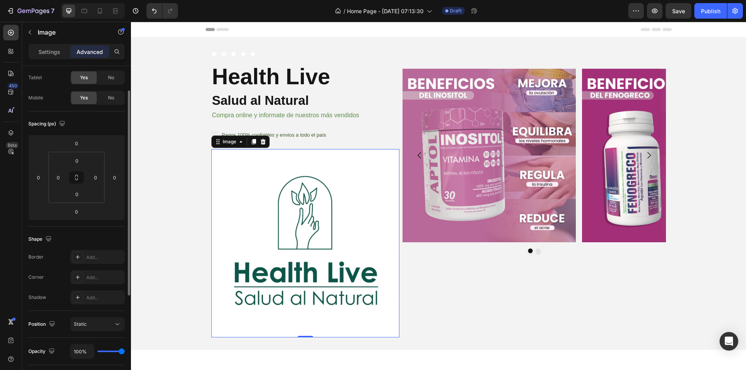
drag, startPoint x: 123, startPoint y: 352, endPoint x: 138, endPoint y: 354, distance: 14.9
click at [125, 353] on input "range" at bounding box center [111, 352] width 27 height 2
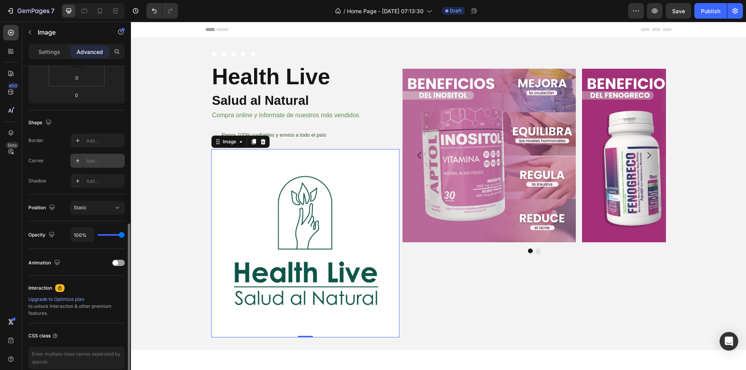
scroll to position [192, 0]
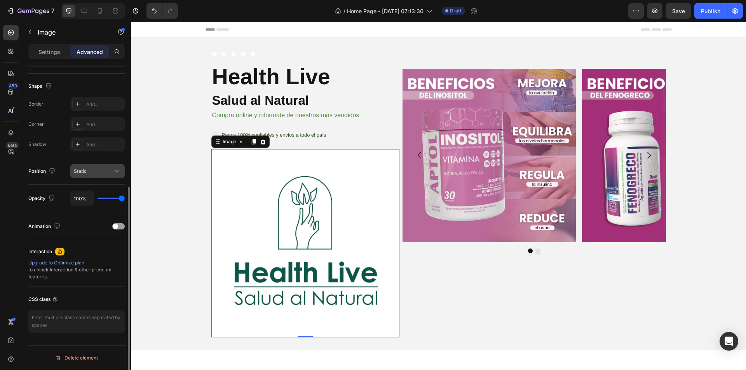
click at [93, 176] on button "Static" at bounding box center [97, 171] width 54 height 14
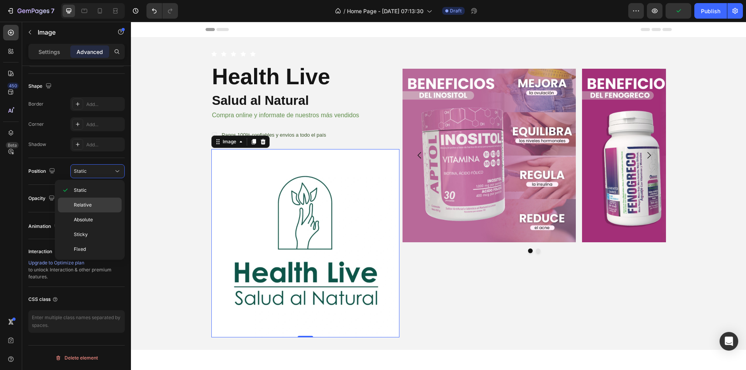
click at [94, 213] on div "Relative" at bounding box center [90, 220] width 64 height 15
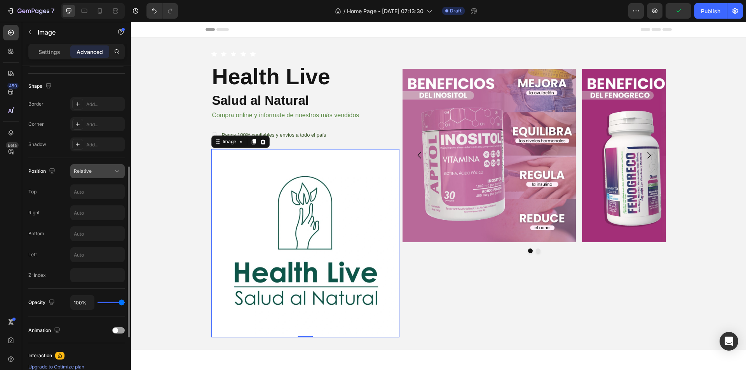
click at [94, 173] on div "Relative" at bounding box center [94, 171] width 40 height 7
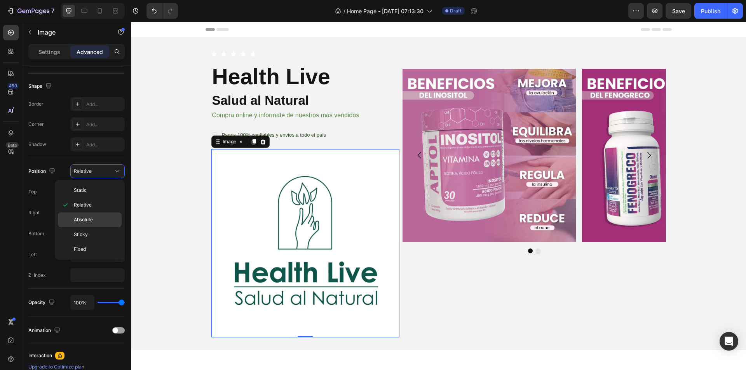
click at [91, 219] on span "Absolute" at bounding box center [83, 219] width 19 height 7
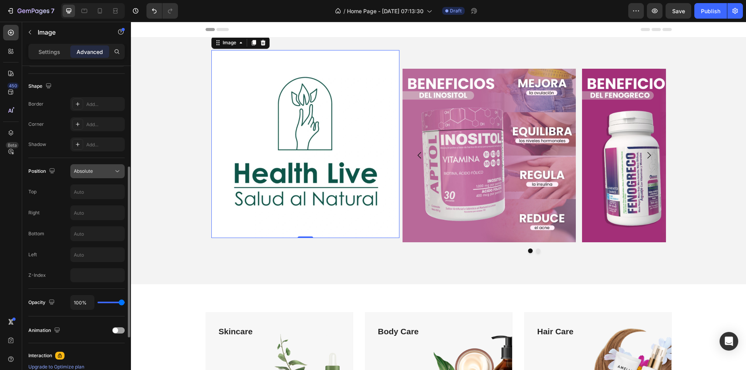
click at [106, 172] on div "Absolute" at bounding box center [94, 171] width 40 height 7
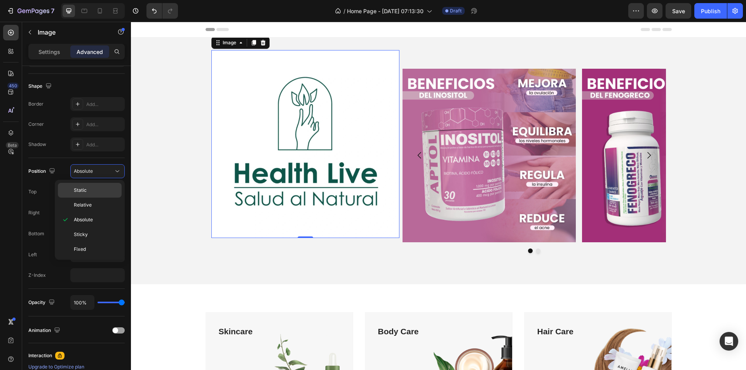
click at [106, 189] on p "Static" at bounding box center [96, 190] width 44 height 7
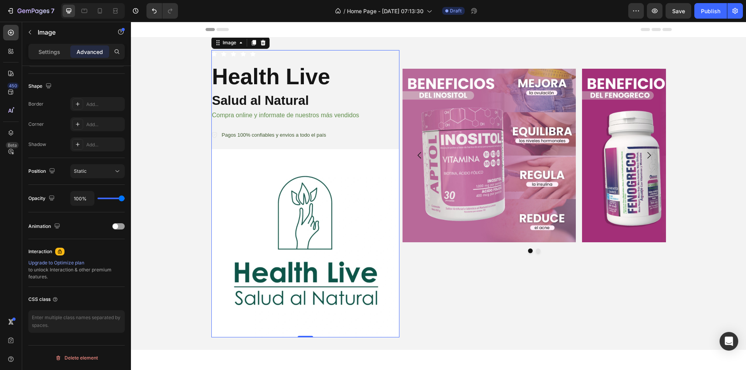
click at [305, 201] on img at bounding box center [305, 243] width 188 height 188
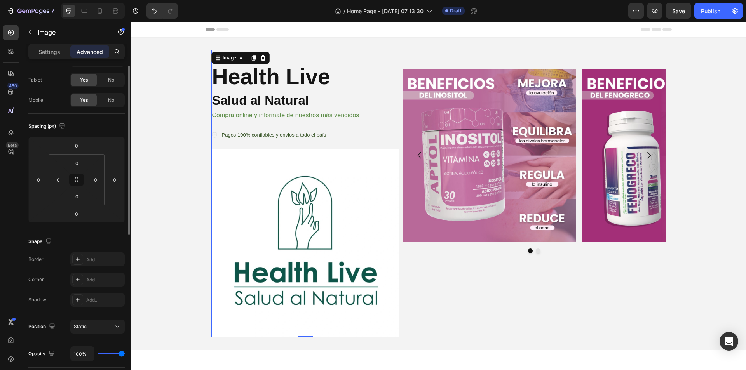
scroll to position [0, 0]
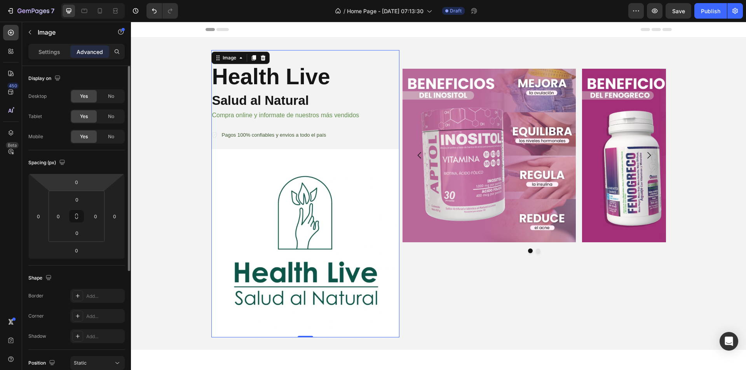
click at [78, 0] on html "7 Version history / Home Page - Aug 26, 07:13:30 Draft Preview Save Publish 450…" at bounding box center [373, 0] width 746 height 0
click at [78, 217] on icon at bounding box center [76, 218] width 3 height 2
click at [77, 212] on button at bounding box center [76, 216] width 15 height 12
click at [501, 296] on div "Image Image Carousel" at bounding box center [535, 194] width 264 height 288
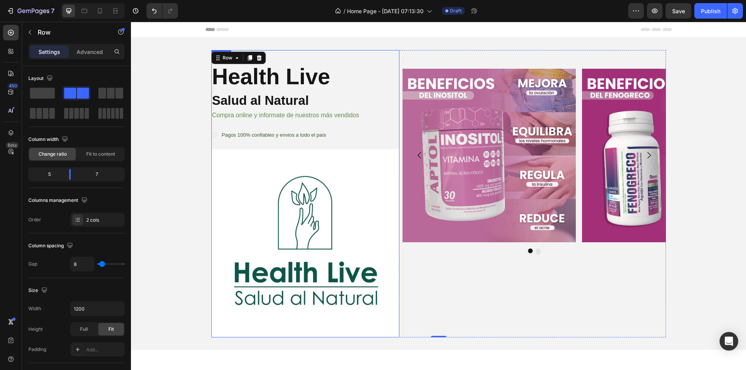
click at [296, 215] on img at bounding box center [305, 243] width 188 height 188
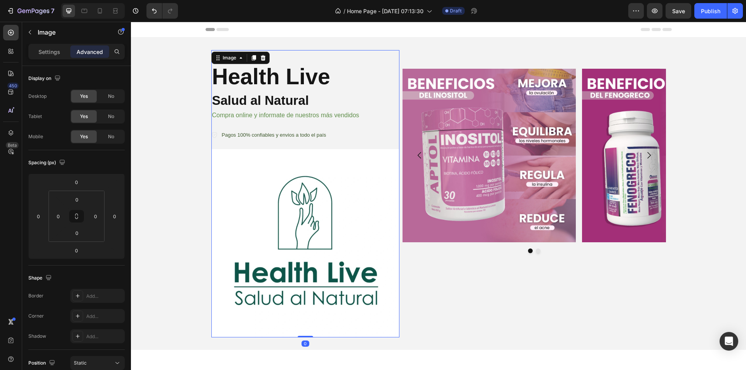
click at [381, 252] on img at bounding box center [305, 243] width 188 height 188
type input "-2"
click at [122, 0] on html "7 Version history / Home Page - Aug 26, 07:13:30 Draft Preview Save Publish 450…" at bounding box center [373, 0] width 746 height 0
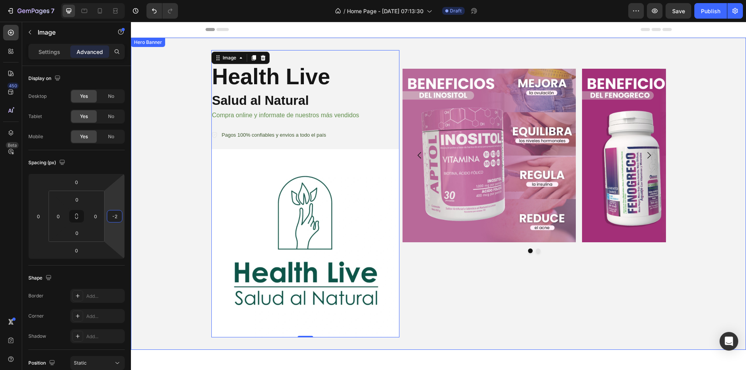
click at [168, 189] on div "Background Image" at bounding box center [438, 194] width 615 height 312
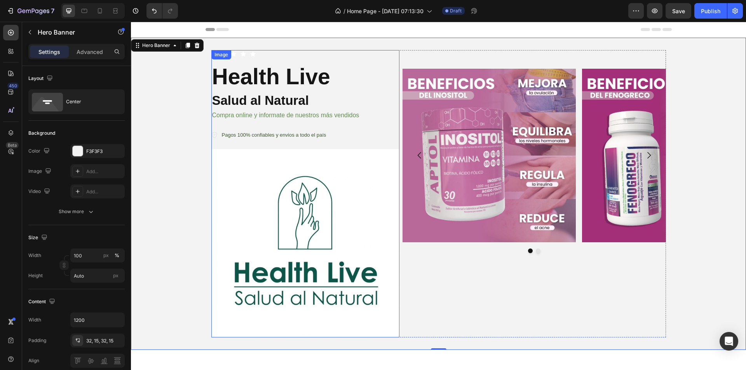
click at [255, 170] on img at bounding box center [305, 243] width 188 height 188
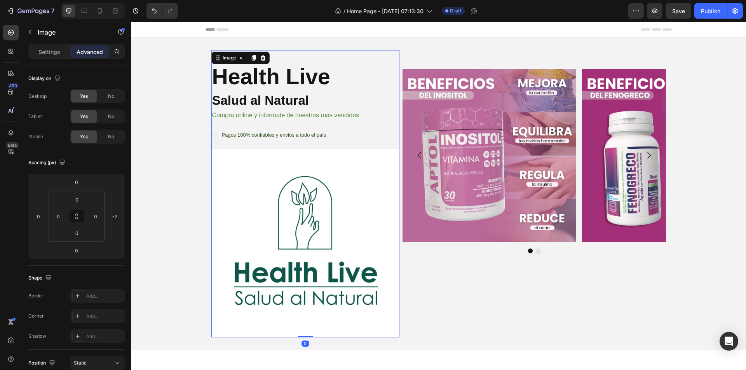
drag, startPoint x: 298, startPoint y: 336, endPoint x: 306, endPoint y: 309, distance: 28.4
click at [298, 315] on div "Image 0" at bounding box center [305, 243] width 188 height 188
click at [232, 60] on div "Image" at bounding box center [229, 57] width 17 height 7
click at [346, 252] on img at bounding box center [305, 243] width 188 height 188
click at [471, 302] on div "Image Image Carousel" at bounding box center [535, 194] width 264 height 288
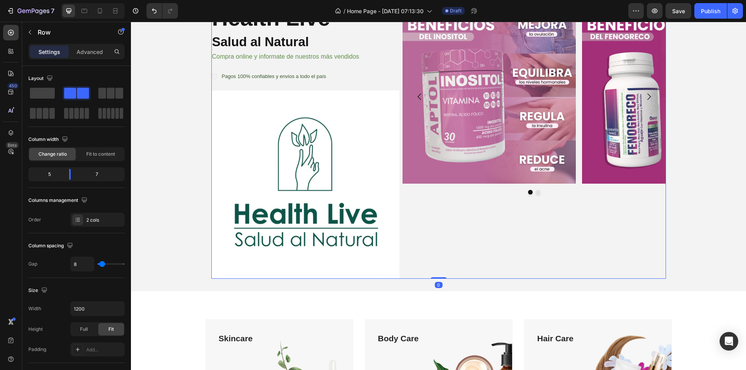
scroll to position [78, 0]
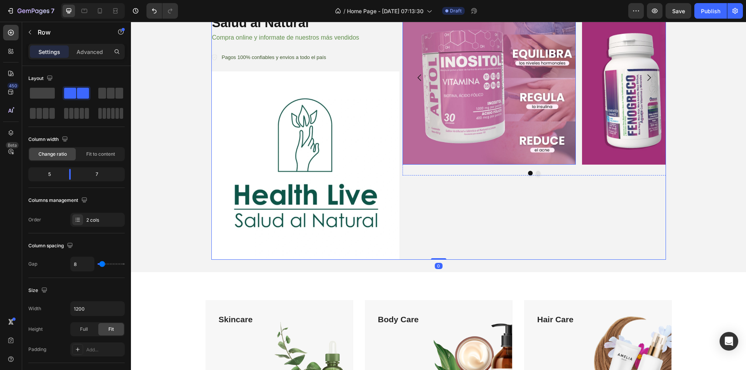
click at [474, 94] on img at bounding box center [490, 78] width 174 height 174
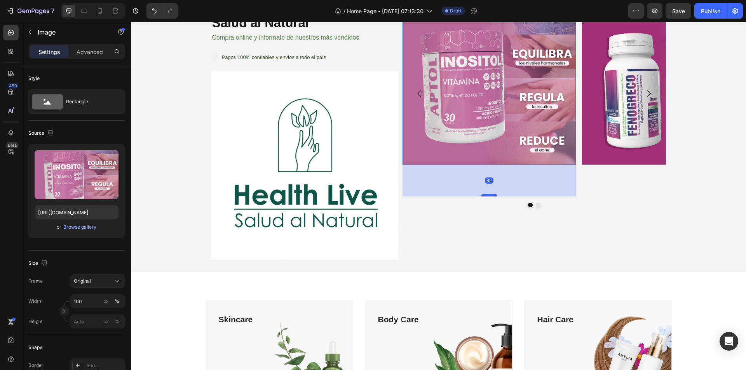
drag, startPoint x: 483, startPoint y: 164, endPoint x: 488, endPoint y: 196, distance: 32.3
click at [488, 196] on div at bounding box center [490, 195] width 16 height 2
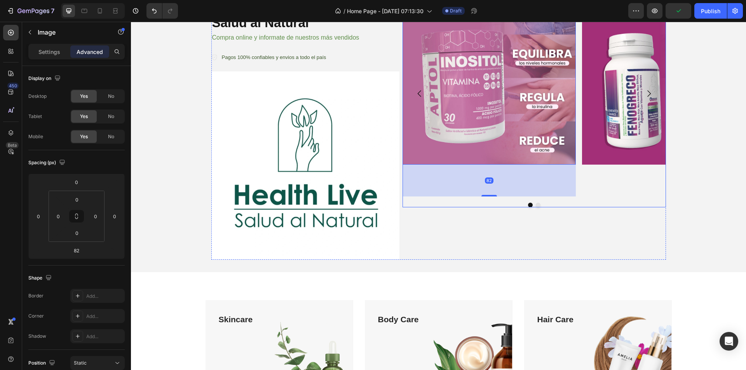
click at [548, 228] on div "Image 82 Image Carousel" at bounding box center [535, 116] width 264 height 288
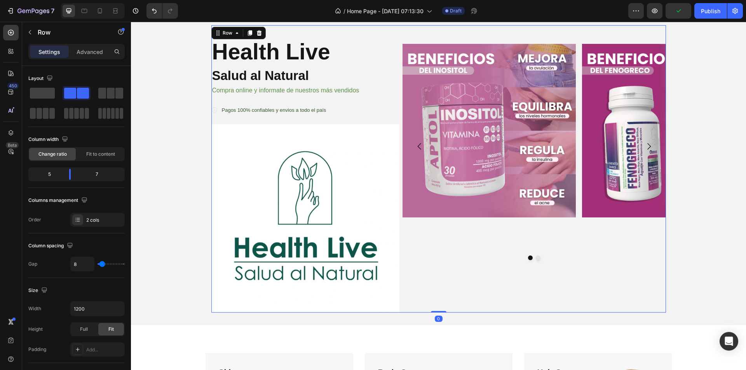
scroll to position [0, 0]
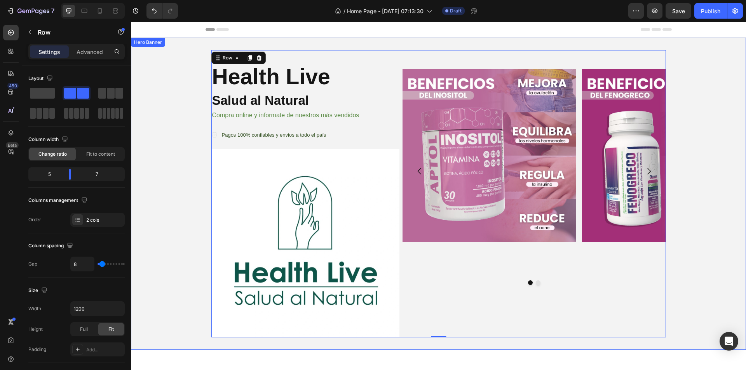
click at [172, 106] on div "Background Image" at bounding box center [438, 194] width 615 height 312
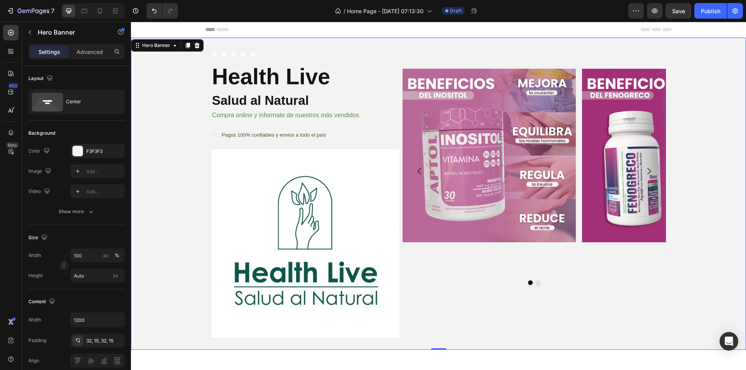
scroll to position [39, 0]
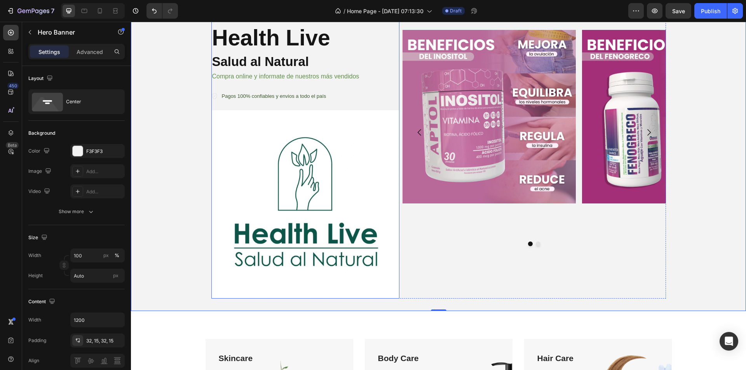
click at [341, 210] on img at bounding box center [305, 204] width 188 height 188
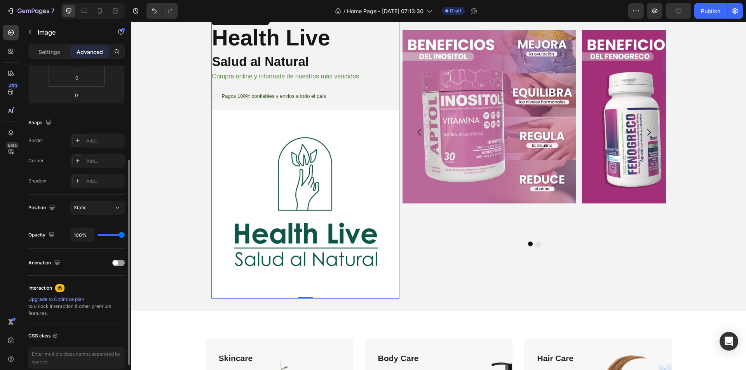
scroll to position [153, 0]
click at [331, 182] on img at bounding box center [305, 204] width 188 height 188
click at [117, 126] on div "Shape" at bounding box center [76, 125] width 96 height 12
click at [177, 130] on div "Background Image" at bounding box center [438, 155] width 615 height 312
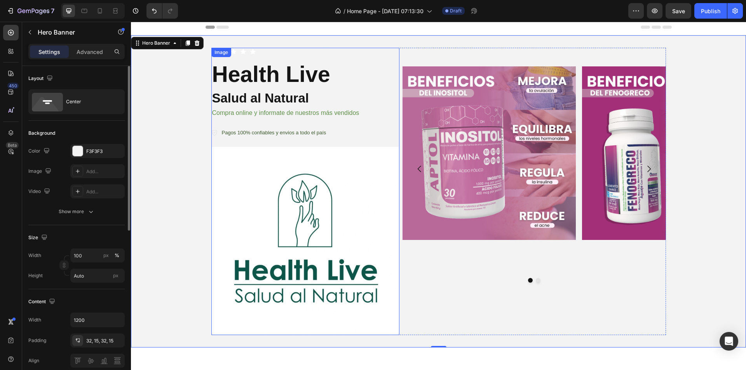
scroll to position [0, 0]
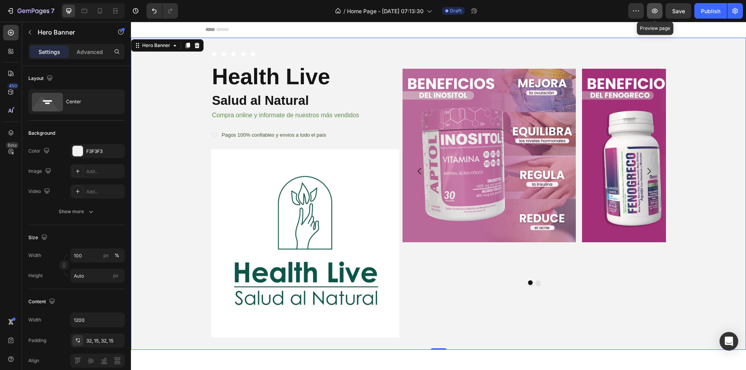
click at [652, 12] on icon "button" at bounding box center [655, 11] width 8 height 8
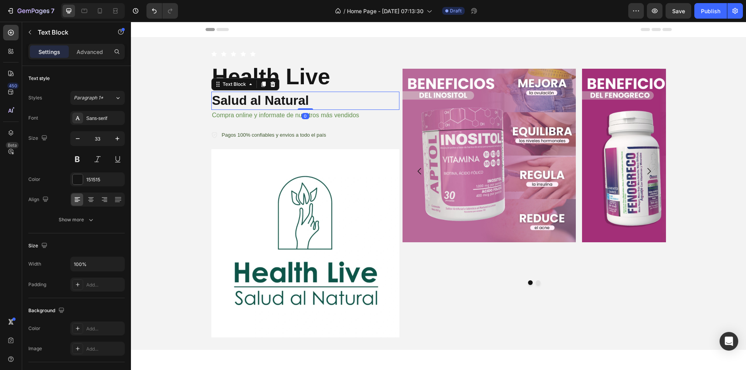
click at [293, 99] on p "Salud al Natural" at bounding box center [305, 101] width 187 height 17
click at [293, 73] on p "Health Live" at bounding box center [305, 76] width 187 height 29
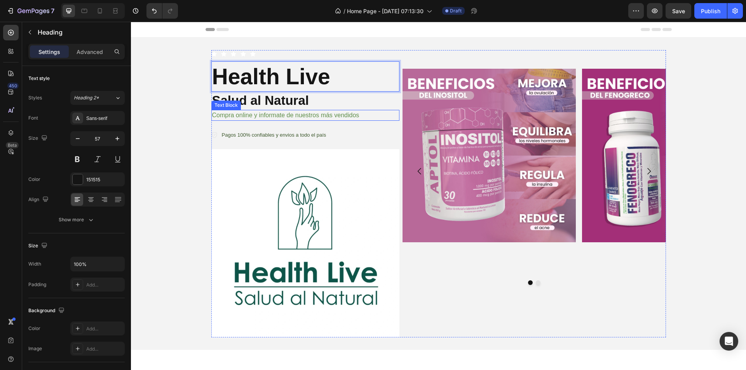
drag, startPoint x: 308, startPoint y: 79, endPoint x: 300, endPoint y: 112, distance: 34.4
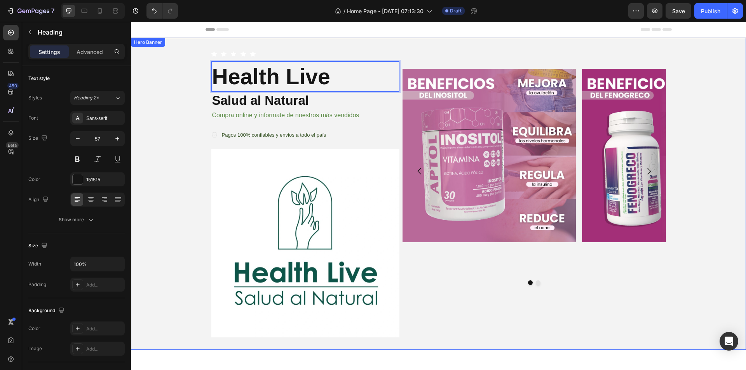
click at [185, 86] on div "Background Image" at bounding box center [438, 194] width 615 height 312
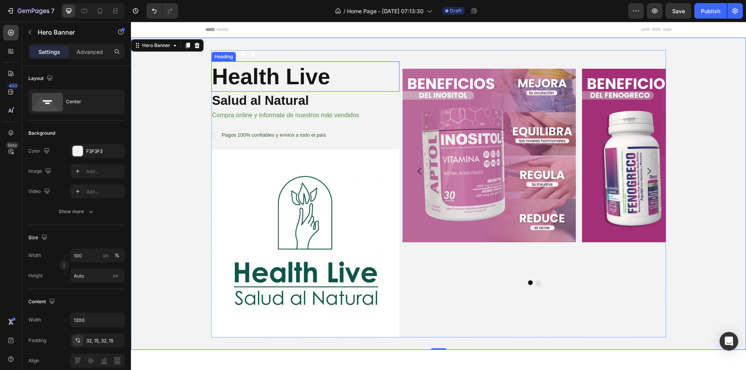
click at [236, 80] on p "Health Live" at bounding box center [305, 76] width 187 height 29
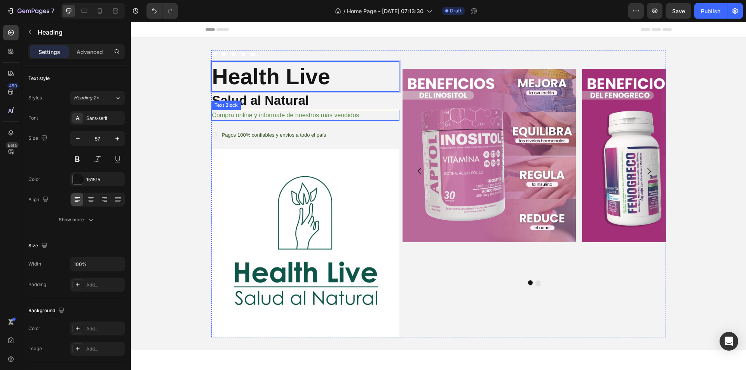
drag, startPoint x: 240, startPoint y: 81, endPoint x: 238, endPoint y: 110, distance: 28.8
drag, startPoint x: 262, startPoint y: 91, endPoint x: 262, endPoint y: 116, distance: 24.9
click at [262, 116] on div "Icon Icon Icon Icon Icon Icon List Text Block Row Health Live Heading 0 Salud a…" at bounding box center [305, 194] width 188 height 288
drag, startPoint x: 326, startPoint y: 76, endPoint x: 326, endPoint y: 108, distance: 32.3
click at [326, 108] on div "Icon Icon Icon Icon Icon Icon List Text Block Row Health Live Heading 0 Salud a…" at bounding box center [305, 194] width 188 height 288
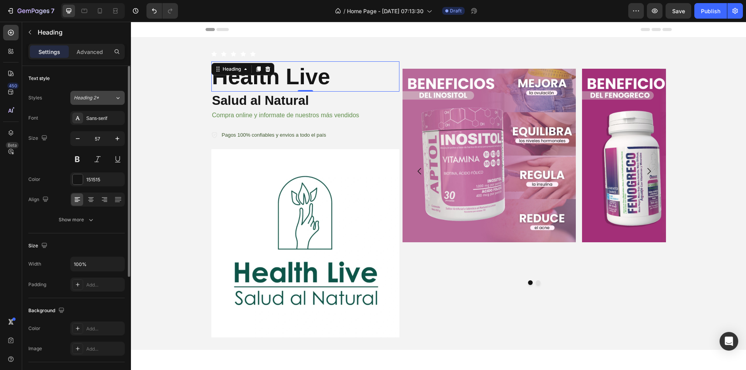
click at [123, 97] on button "Heading 2*" at bounding box center [97, 98] width 54 height 14
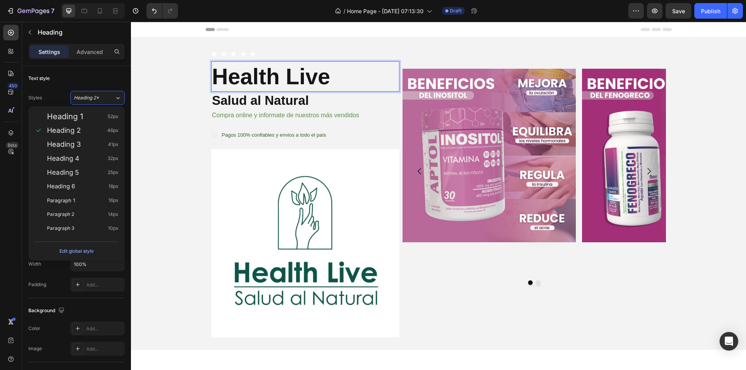
click at [337, 83] on p "Health Live" at bounding box center [305, 76] width 187 height 29
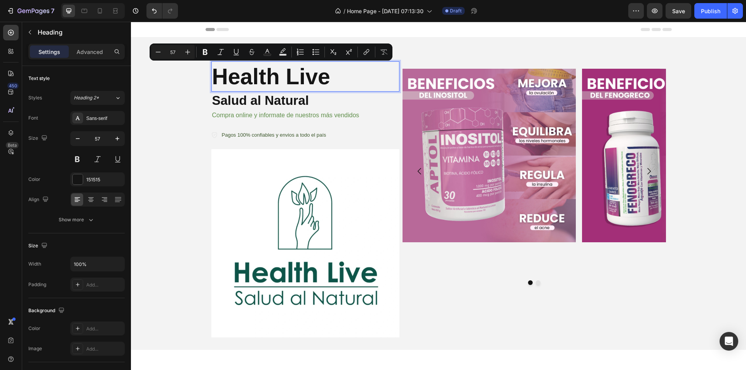
drag, startPoint x: 337, startPoint y: 83, endPoint x: 209, endPoint y: 86, distance: 127.9
click at [211, 86] on h2 "Health Live" at bounding box center [305, 76] width 188 height 30
click at [206, 51] on icon "Editor contextual toolbar" at bounding box center [205, 52] width 5 height 6
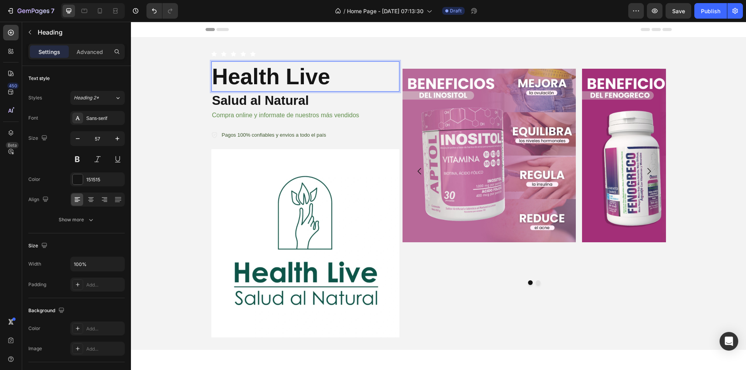
click at [329, 77] on strong "Health Live" at bounding box center [271, 76] width 118 height 25
drag, startPoint x: 329, startPoint y: 77, endPoint x: 202, endPoint y: 74, distance: 127.1
click at [212, 77] on strong "Health Live" at bounding box center [271, 76] width 118 height 25
click at [80, 161] on button at bounding box center [77, 159] width 14 height 14
drag, startPoint x: 80, startPoint y: 161, endPoint x: 99, endPoint y: 155, distance: 19.8
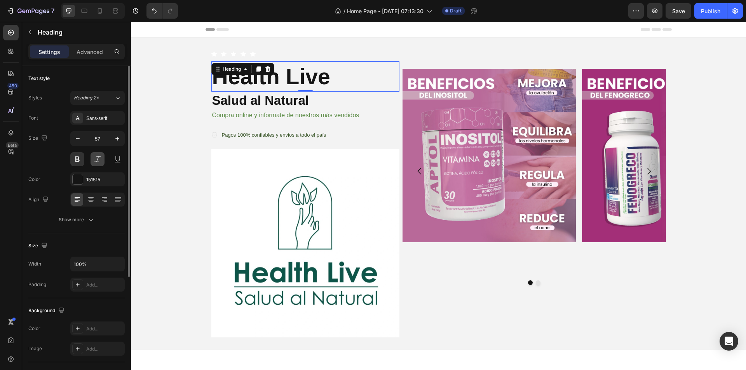
click at [79, 161] on button at bounding box center [77, 159] width 14 height 14
click at [363, 70] on p "Health Live" at bounding box center [305, 76] width 187 height 29
drag, startPoint x: 340, startPoint y: 83, endPoint x: 210, endPoint y: 84, distance: 129.4
click at [212, 84] on p "Health Live" at bounding box center [305, 76] width 187 height 29
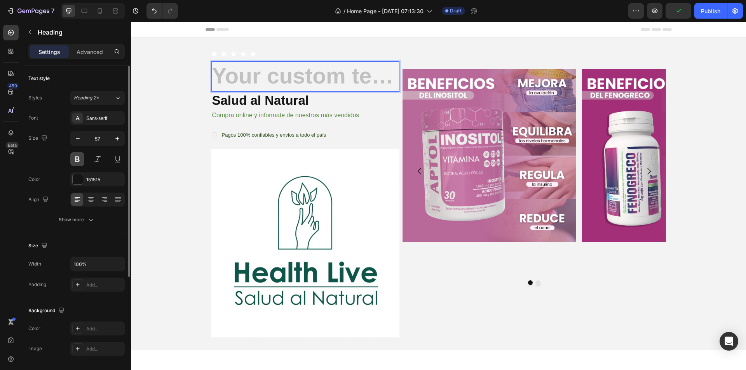
click at [78, 155] on button at bounding box center [77, 159] width 14 height 14
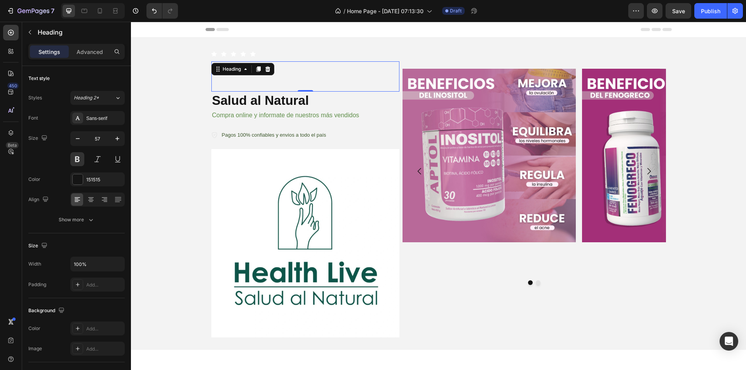
click at [281, 83] on h2 "Rich Text Editor. Editing area: main" at bounding box center [305, 76] width 188 height 30
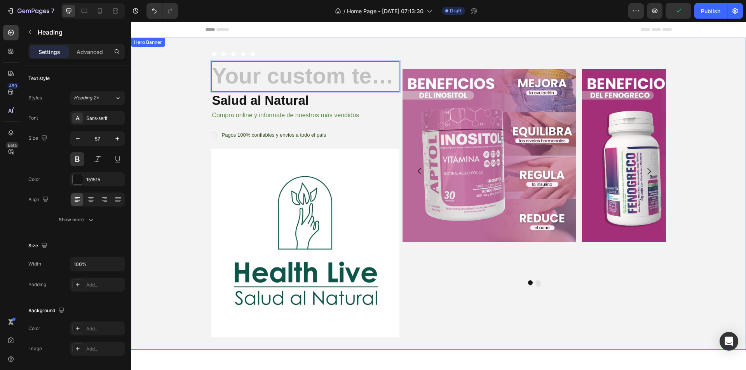
click at [147, 203] on div "Background Image" at bounding box center [438, 194] width 615 height 312
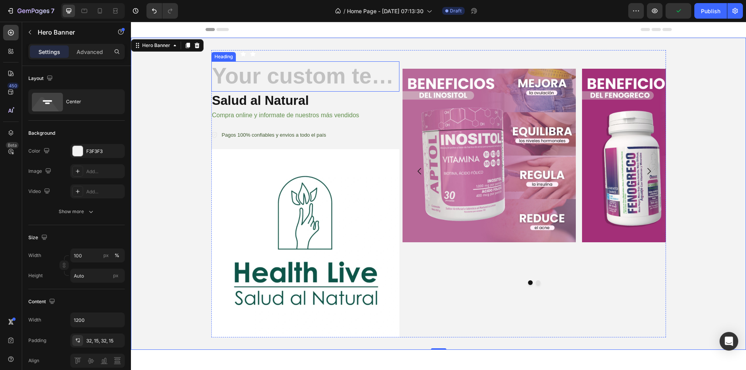
click at [214, 79] on h2 "Rich Text Editor. Editing area: main" at bounding box center [305, 76] width 188 height 30
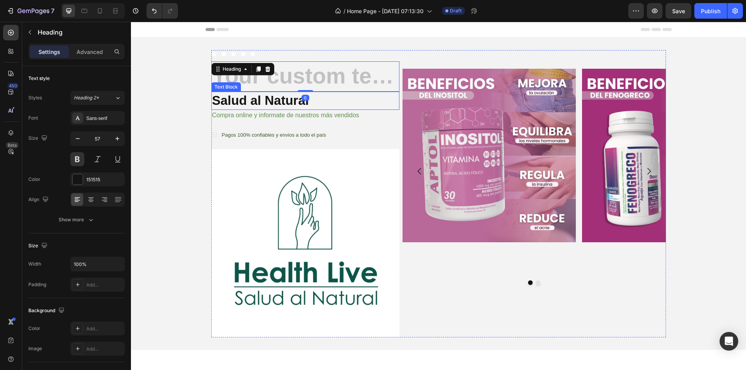
click at [243, 101] on p "Salud al Natural" at bounding box center [305, 101] width 187 height 17
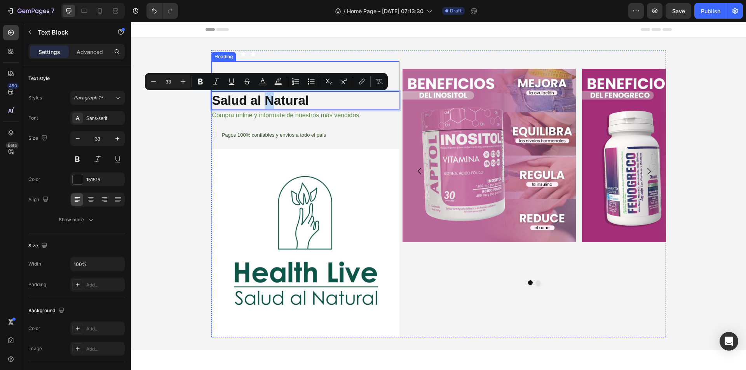
drag, startPoint x: 267, startPoint y: 97, endPoint x: 265, endPoint y: 73, distance: 24.5
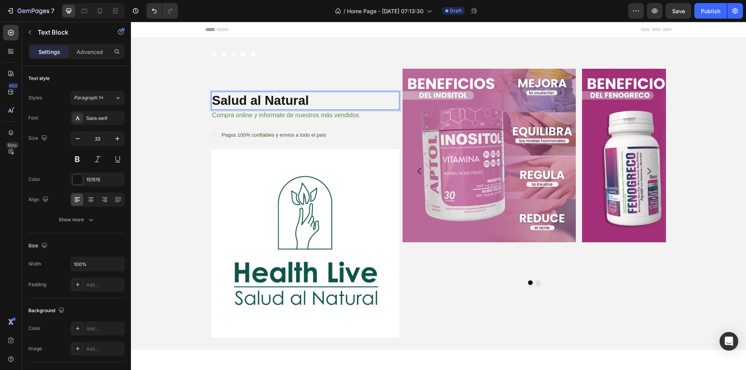
click at [226, 95] on p "Salud al Natural" at bounding box center [305, 101] width 187 height 17
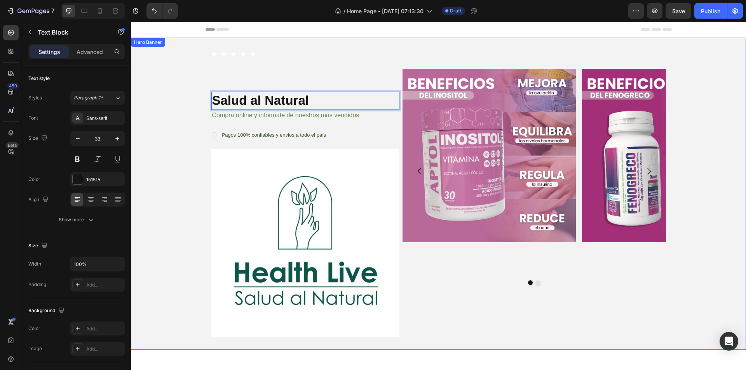
click at [208, 93] on div "Icon Icon Icon Icon Icon Icon List Text Block Row Heading Salud al Natural Text…" at bounding box center [439, 194] width 466 height 312
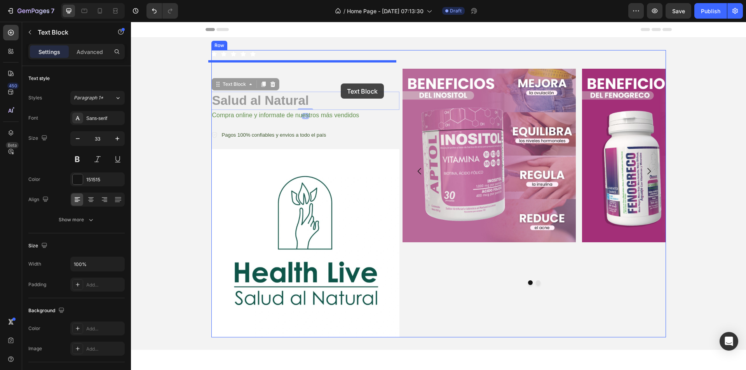
drag, startPoint x: 345, startPoint y: 105, endPoint x: 341, endPoint y: 84, distance: 21.7
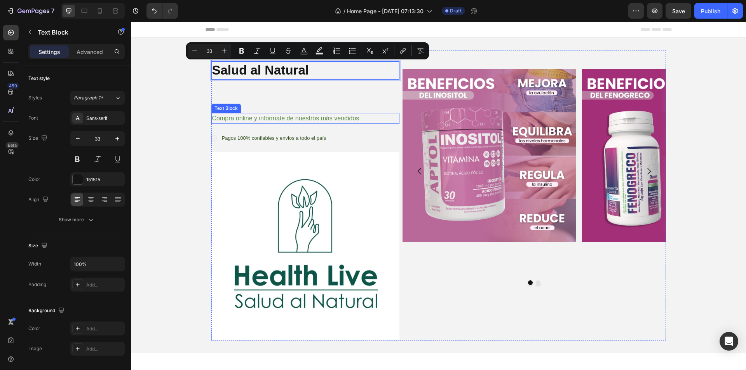
drag, startPoint x: 307, startPoint y: 71, endPoint x: 311, endPoint y: 113, distance: 42.6
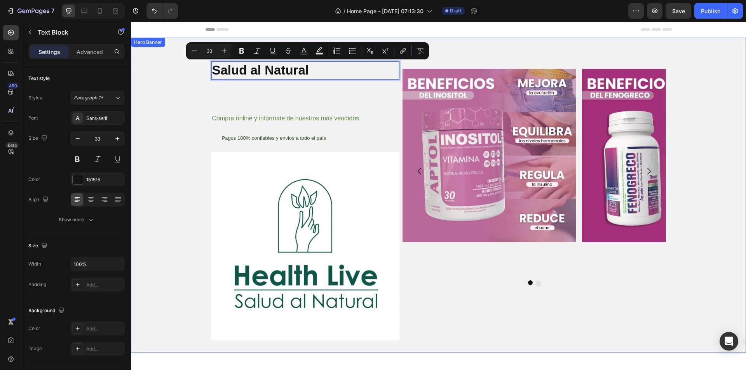
click at [168, 91] on div "Background Image" at bounding box center [438, 196] width 615 height 316
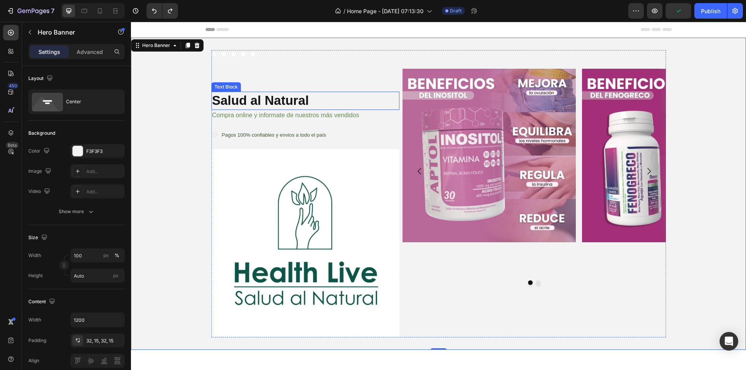
click at [277, 101] on p "Salud al Natural" at bounding box center [305, 101] width 187 height 17
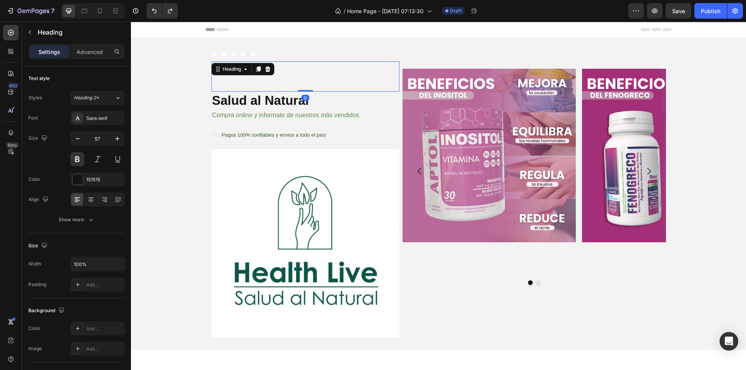
click at [293, 70] on p "Rich Text Editor. Editing area: main" at bounding box center [305, 76] width 187 height 29
click at [293, 72] on h2 "Rich Text Editor. Editing area: main" at bounding box center [305, 76] width 188 height 30
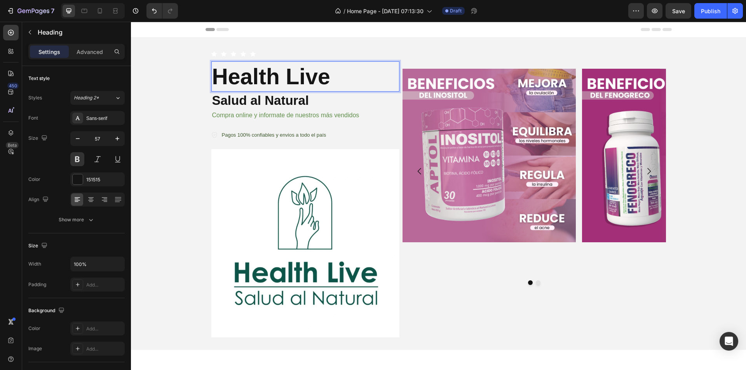
click at [329, 73] on p "Health Live" at bounding box center [305, 76] width 187 height 29
click at [75, 143] on button "button" at bounding box center [78, 139] width 14 height 14
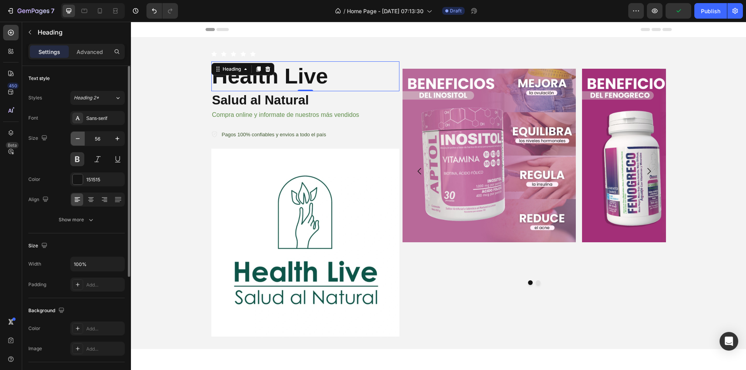
click at [79, 140] on icon "button" at bounding box center [78, 139] width 8 height 8
click at [79, 141] on icon "button" at bounding box center [78, 139] width 8 height 8
click at [79, 142] on icon "button" at bounding box center [78, 139] width 8 height 8
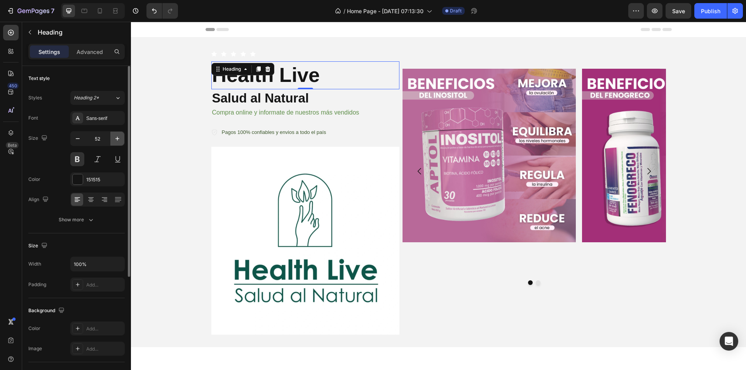
click at [115, 136] on icon "button" at bounding box center [117, 139] width 8 height 8
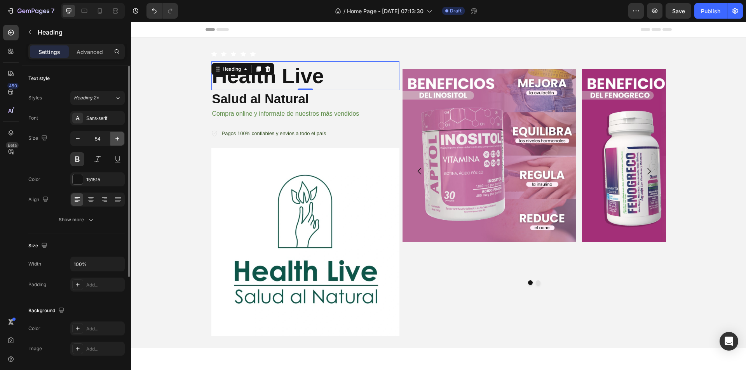
click at [115, 136] on icon "button" at bounding box center [117, 139] width 8 height 8
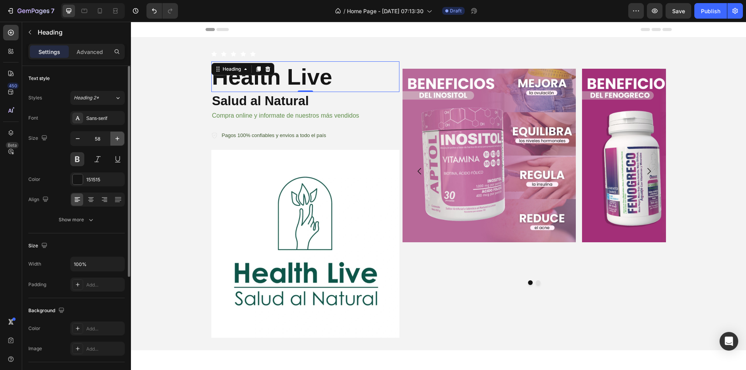
click at [115, 136] on icon "button" at bounding box center [117, 139] width 8 height 8
click at [115, 137] on icon "button" at bounding box center [117, 139] width 8 height 8
type input "60"
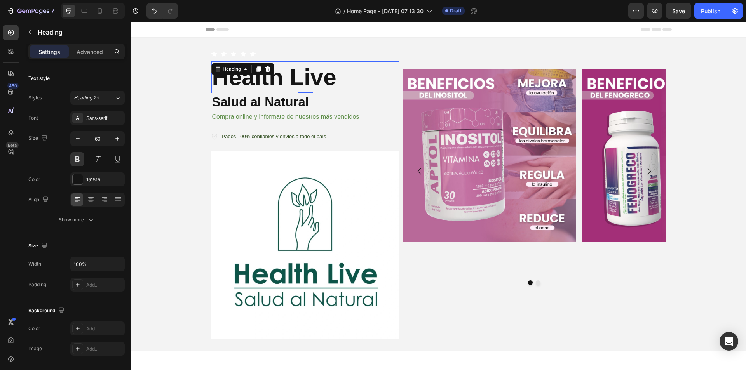
click at [319, 79] on p "Health Live" at bounding box center [305, 77] width 187 height 30
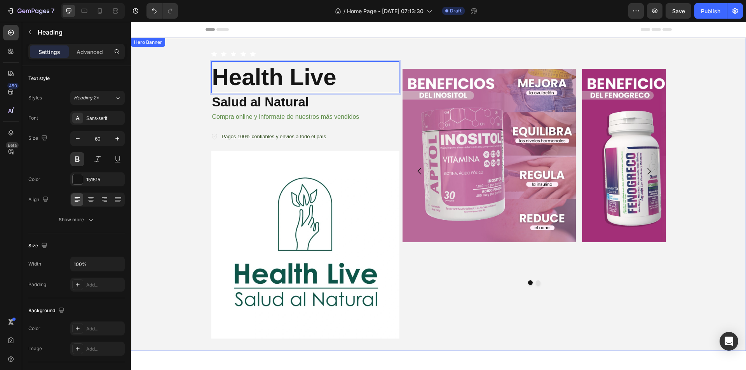
drag, startPoint x: 339, startPoint y: 79, endPoint x: 203, endPoint y: 92, distance: 135.9
click at [206, 92] on div "Icon Icon Icon Icon Icon Icon List Text Block Row Health Live Heading 0 Salud a…" at bounding box center [439, 195] width 466 height 314
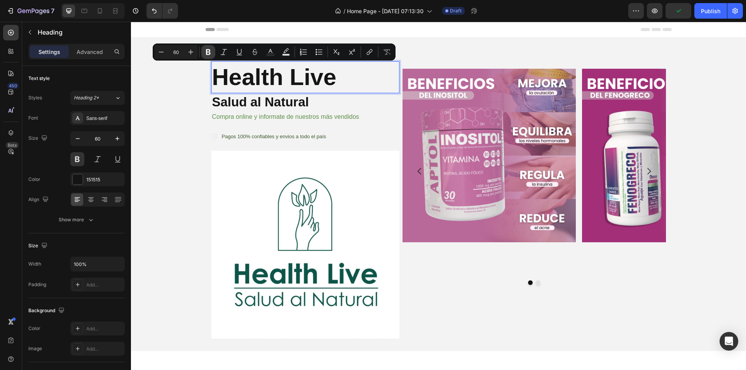
click at [209, 51] on icon "Editor contextual toolbar" at bounding box center [208, 52] width 5 height 6
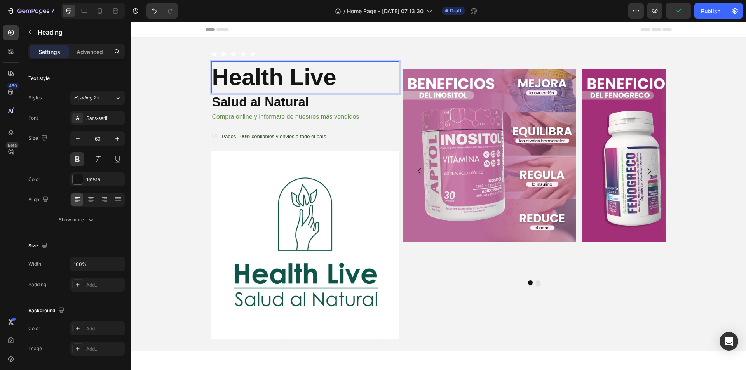
click at [345, 76] on p "Health Live" at bounding box center [305, 77] width 187 height 30
click at [80, 156] on button at bounding box center [77, 159] width 14 height 14
click at [326, 78] on strong "Health Live" at bounding box center [274, 77] width 124 height 26
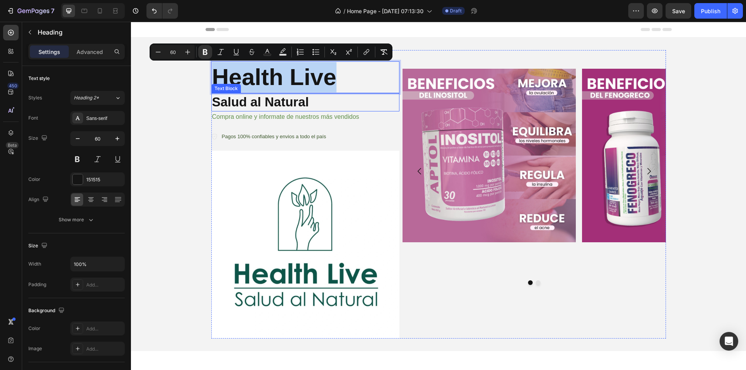
drag, startPoint x: 334, startPoint y: 80, endPoint x: 216, endPoint y: 93, distance: 118.4
click at [216, 93] on div "Icon Icon Icon Icon Icon Icon List Text Block Row Health Live Heading 0 Salud a…" at bounding box center [305, 194] width 188 height 289
click at [300, 108] on p "Salud al Natural" at bounding box center [305, 102] width 187 height 17
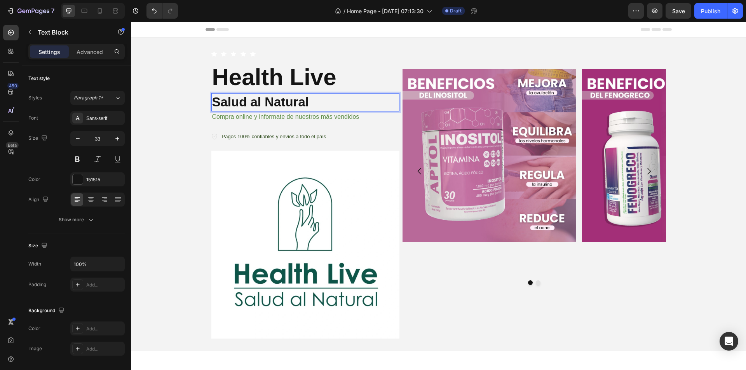
click at [309, 104] on p "Salud al Natural" at bounding box center [305, 102] width 187 height 17
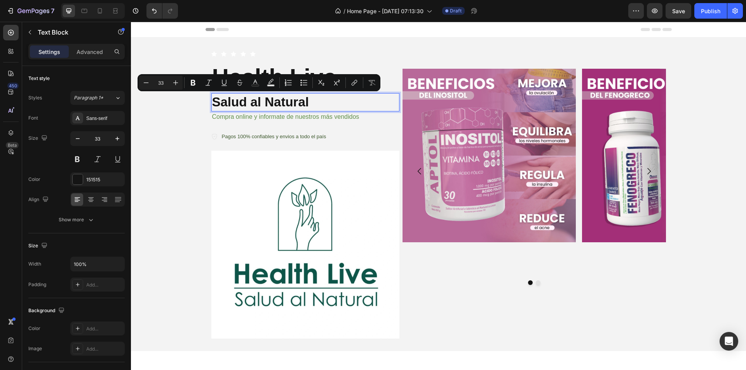
drag, startPoint x: 307, startPoint y: 104, endPoint x: 203, endPoint y: 108, distance: 103.8
click at [206, 108] on div "Icon Icon Icon Icon Icon Icon List Text Block Row ⁠⁠⁠⁠⁠⁠⁠ Health Live Heading S…" at bounding box center [439, 195] width 466 height 314
click at [79, 159] on button at bounding box center [77, 159] width 14 height 14
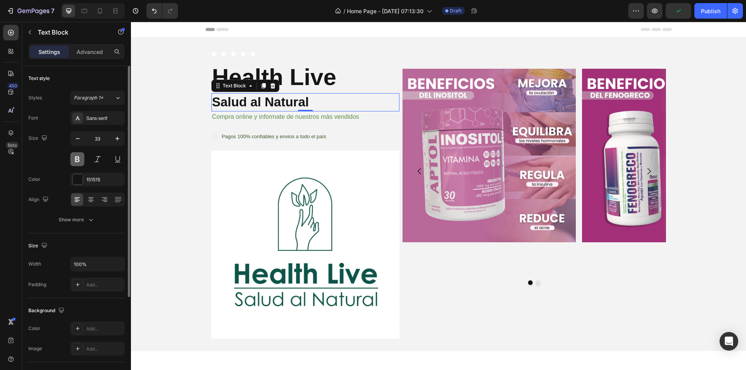
click at [79, 159] on button at bounding box center [77, 159] width 14 height 14
click at [72, 157] on button at bounding box center [77, 159] width 14 height 14
click at [251, 99] on p "Salud al Natural" at bounding box center [305, 102] width 187 height 17
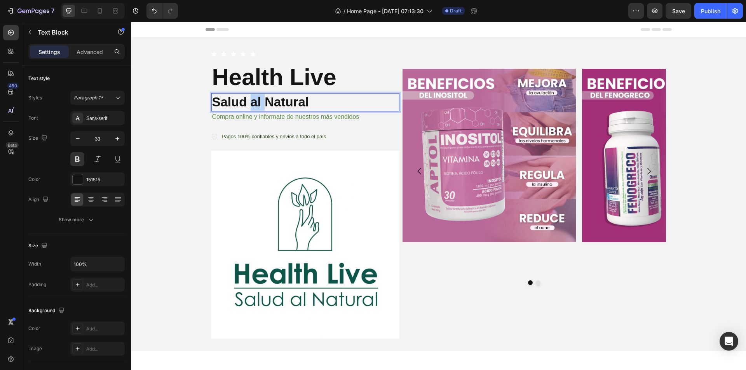
click at [251, 99] on p "Salud al Natural" at bounding box center [305, 102] width 187 height 17
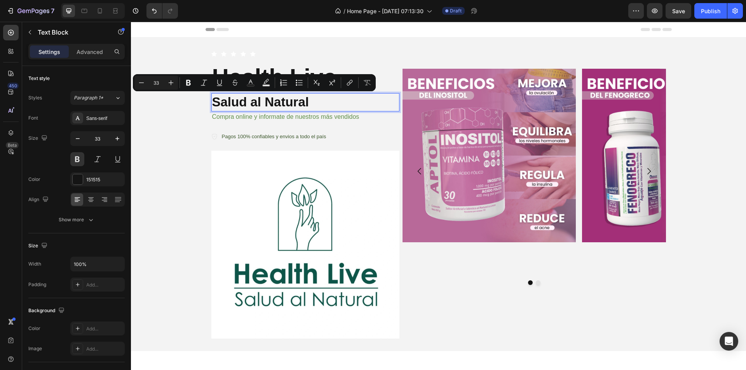
click at [316, 98] on p "Salud al Natural" at bounding box center [305, 102] width 187 height 17
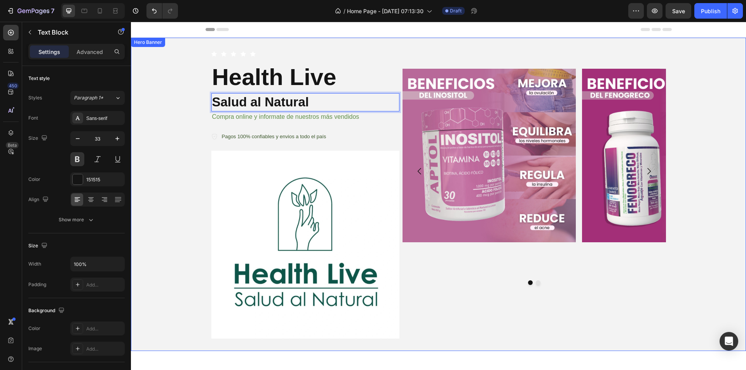
drag, startPoint x: 251, startPoint y: 105, endPoint x: 201, endPoint y: 105, distance: 50.1
click at [201, 105] on div "Icon Icon Icon Icon Icon Icon List Text Block Row ⁠⁠⁠⁠⁠⁠⁠ Health Live Heading S…" at bounding box center [438, 195] width 615 height 314
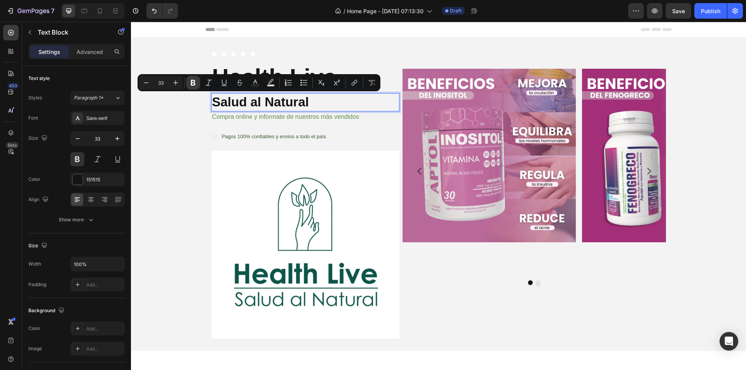
click at [188, 83] on button "Bold" at bounding box center [193, 83] width 14 height 14
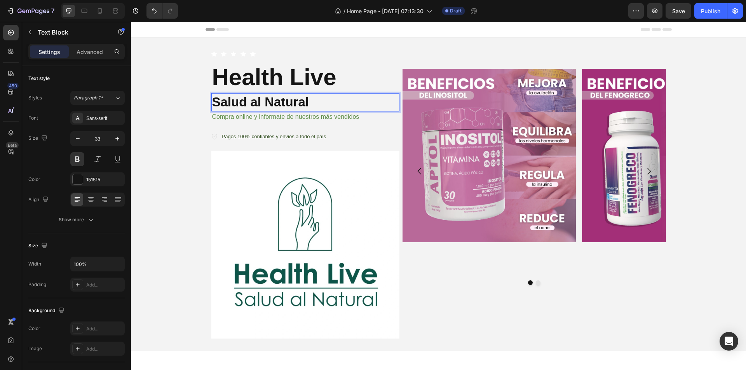
click at [192, 80] on div "Background Image" at bounding box center [438, 195] width 615 height 314
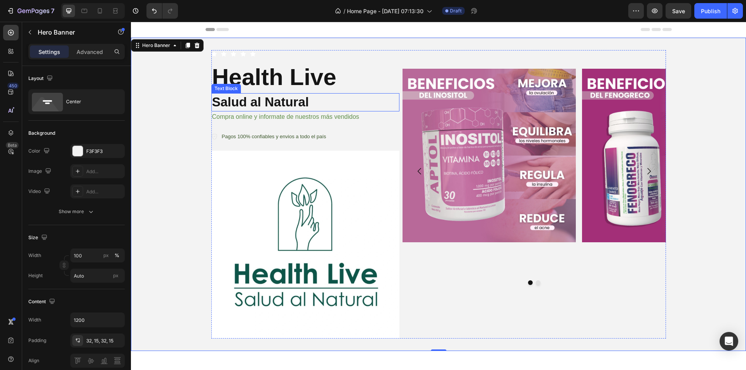
click at [272, 100] on strong "Salud al Natural" at bounding box center [260, 102] width 97 height 14
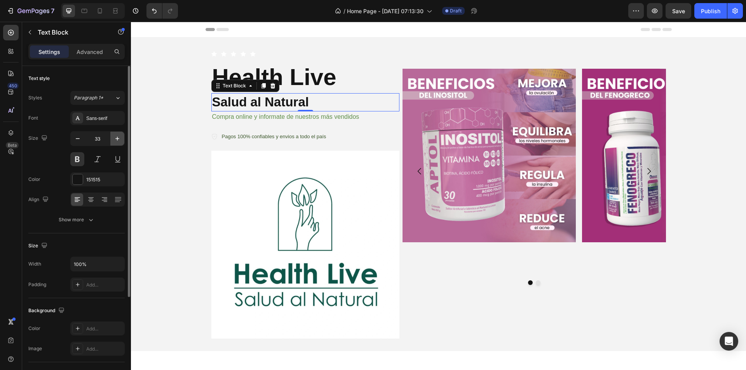
click at [119, 140] on icon "button" at bounding box center [117, 139] width 8 height 8
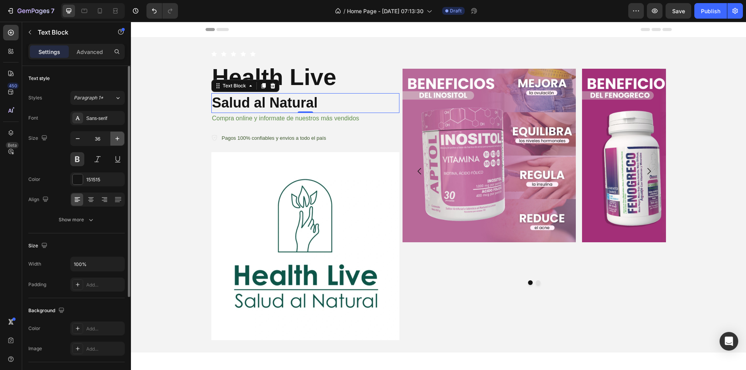
click at [119, 140] on icon "button" at bounding box center [117, 139] width 8 height 8
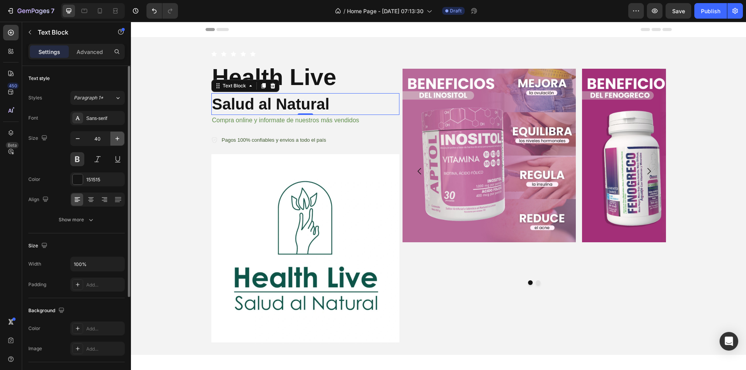
click at [119, 140] on icon "button" at bounding box center [117, 139] width 8 height 8
type input "43"
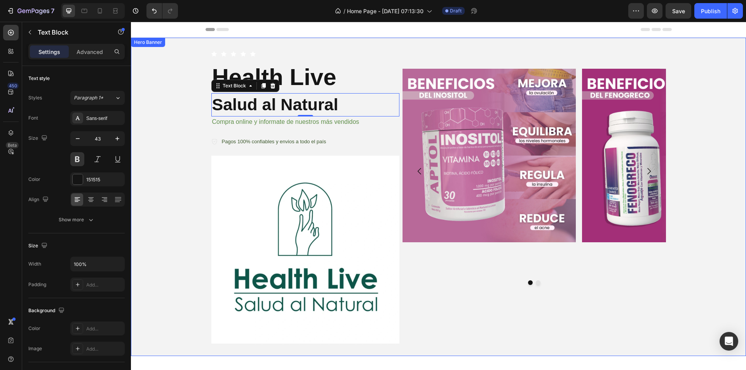
click at [178, 141] on div "Background Image" at bounding box center [438, 197] width 615 height 319
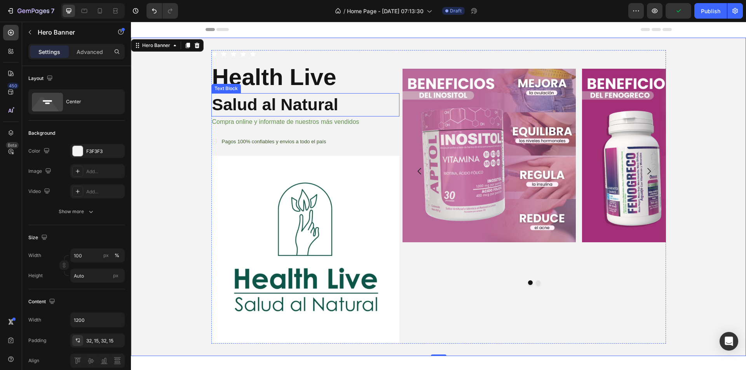
click at [345, 81] on p "⁠⁠⁠⁠⁠⁠⁠ Health Live" at bounding box center [305, 77] width 187 height 30
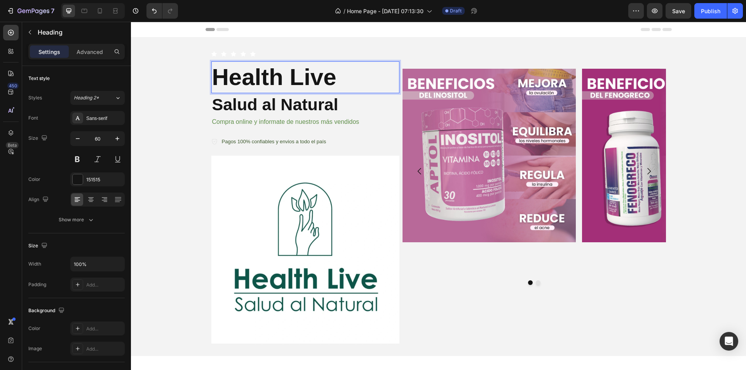
drag, startPoint x: 344, startPoint y: 82, endPoint x: 208, endPoint y: 82, distance: 136.0
click at [211, 82] on h2 "Health Live" at bounding box center [305, 77] width 188 height 32
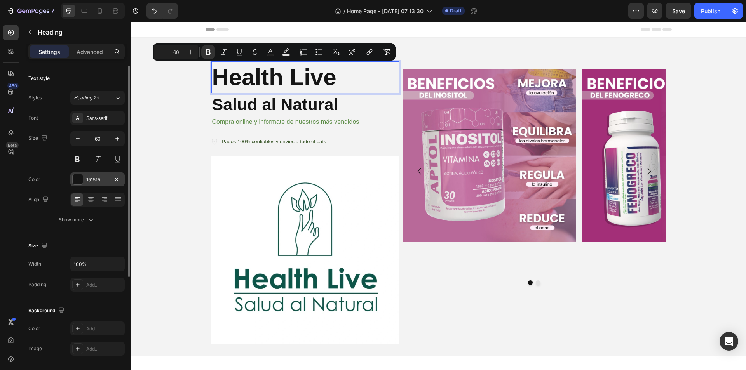
click at [82, 175] on div "151515" at bounding box center [97, 180] width 54 height 14
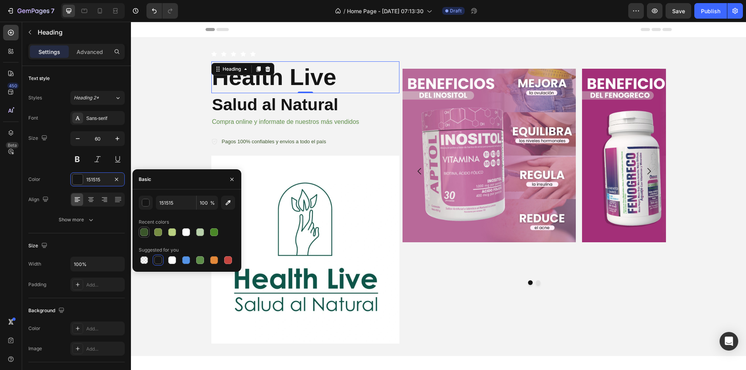
click at [144, 235] on div at bounding box center [144, 233] width 8 height 8
type input "3A562A"
click at [229, 107] on div "Text Block" at bounding box center [226, 111] width 30 height 9
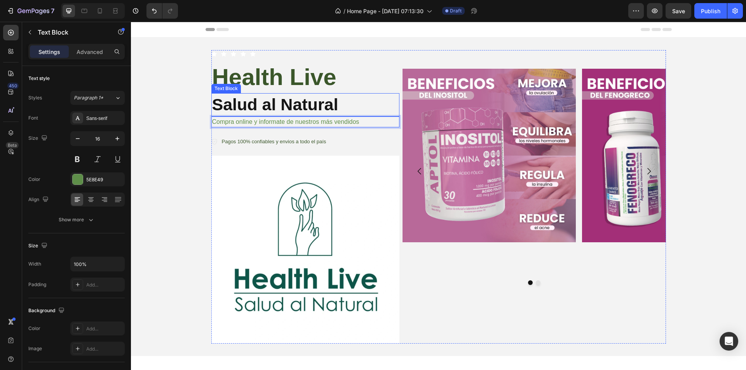
click at [265, 100] on strong "Salud al Natural" at bounding box center [275, 104] width 126 height 19
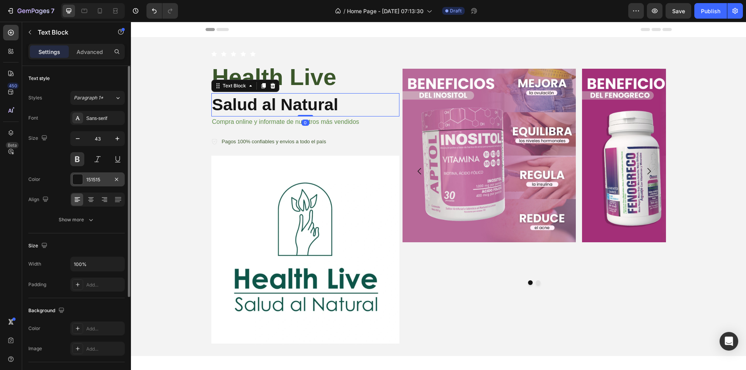
click at [97, 177] on div "151515" at bounding box center [97, 179] width 23 height 7
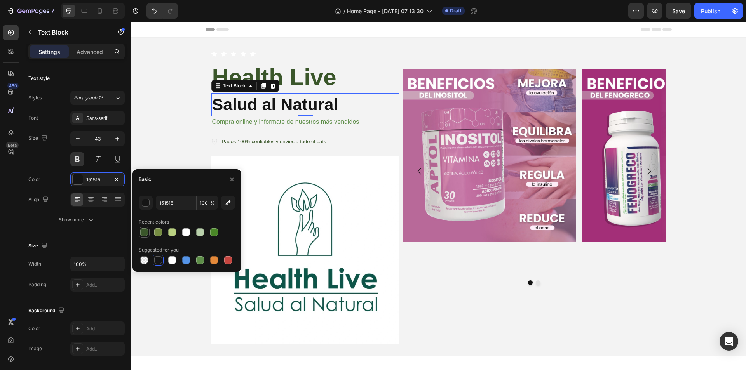
click at [139, 232] on div at bounding box center [144, 232] width 11 height 11
type input "3A562A"
click at [158, 123] on div "Background Image" at bounding box center [438, 197] width 615 height 319
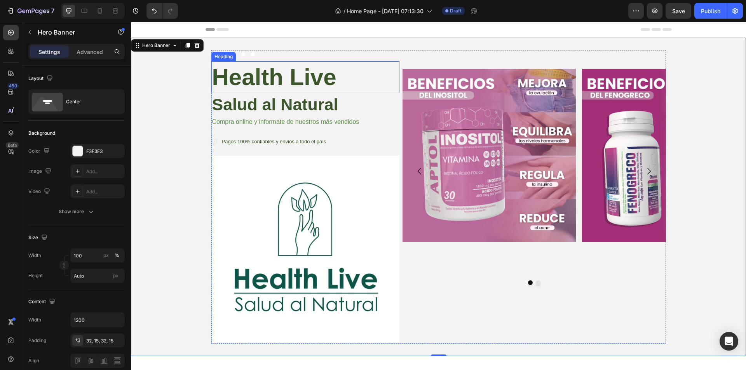
click at [303, 84] on strong "Health Live" at bounding box center [274, 77] width 124 height 26
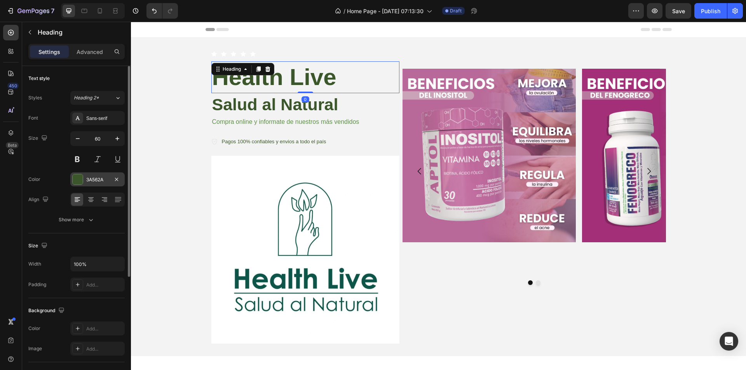
click at [78, 184] on div at bounding box center [78, 180] width 10 height 10
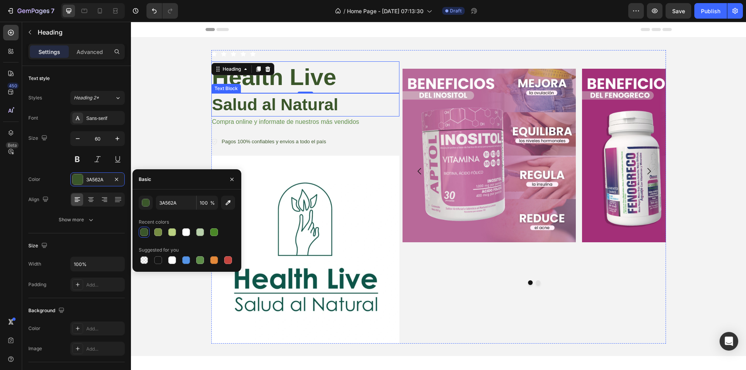
click at [288, 107] on strong "Salud al Natural" at bounding box center [275, 104] width 126 height 19
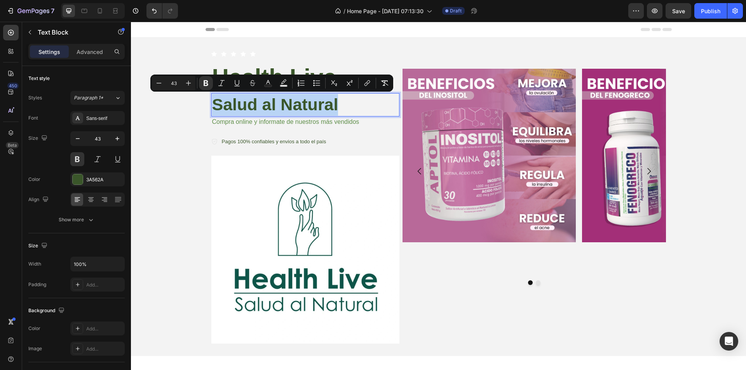
drag, startPoint x: 337, startPoint y: 104, endPoint x: 209, endPoint y: 107, distance: 127.1
click at [212, 107] on strong "Salud al Natural" at bounding box center [275, 104] width 126 height 19
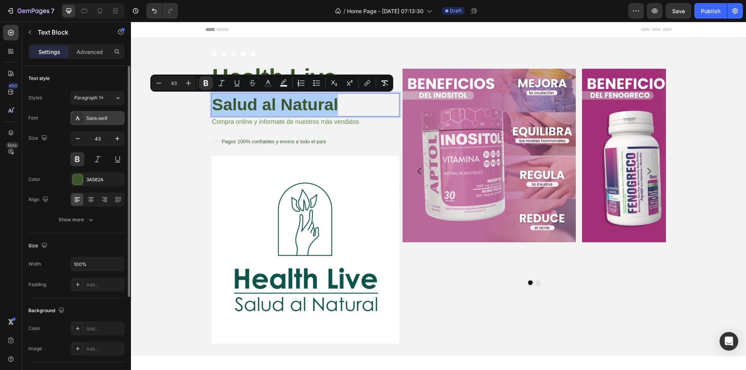
click at [96, 120] on div "Sans-serif" at bounding box center [104, 118] width 37 height 7
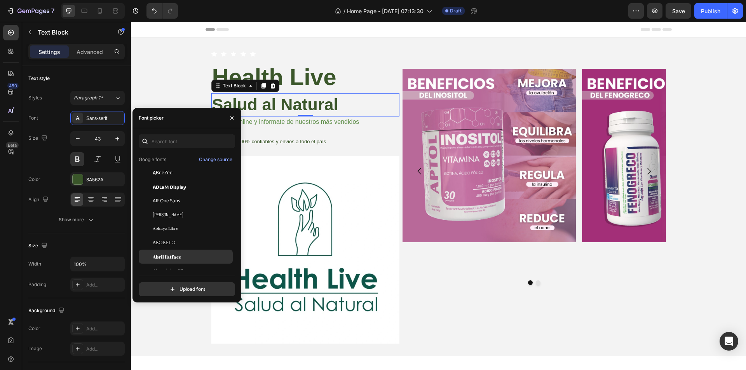
scroll to position [39, 0]
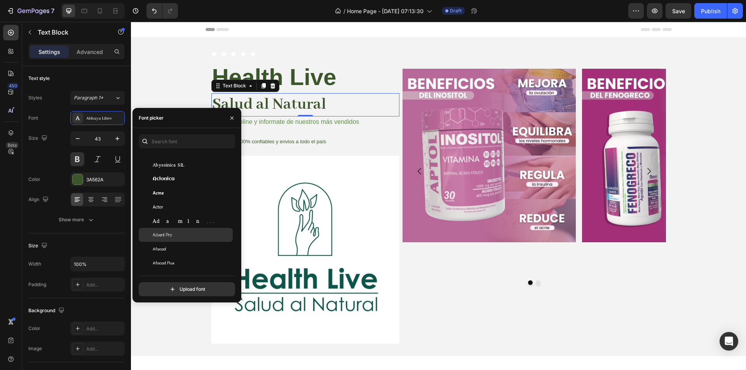
scroll to position [233, 0]
click at [232, 114] on button "button" at bounding box center [232, 118] width 12 height 12
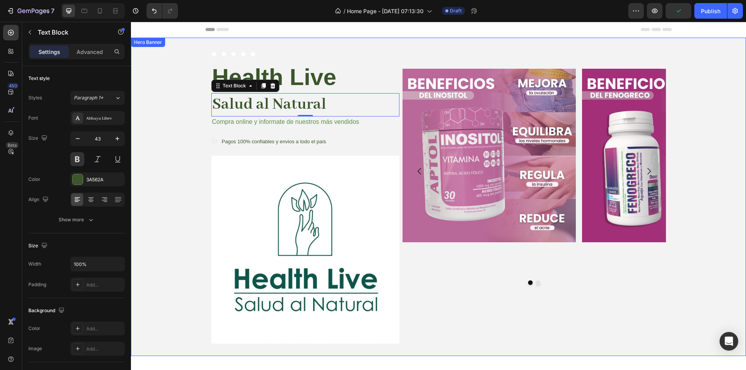
click at [165, 109] on div "Background Image" at bounding box center [438, 197] width 615 height 319
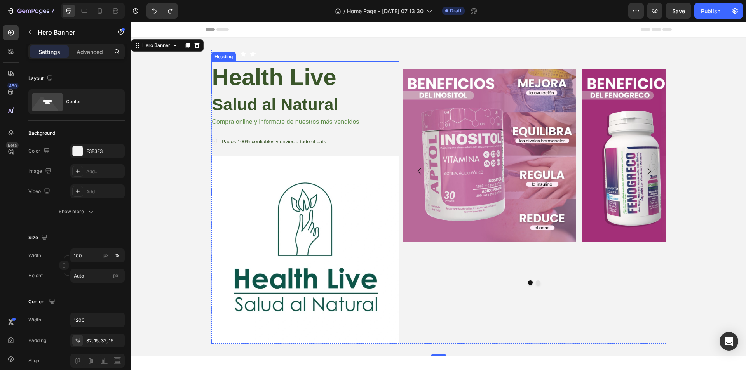
click at [330, 72] on strong "Health Live" at bounding box center [274, 77] width 124 height 26
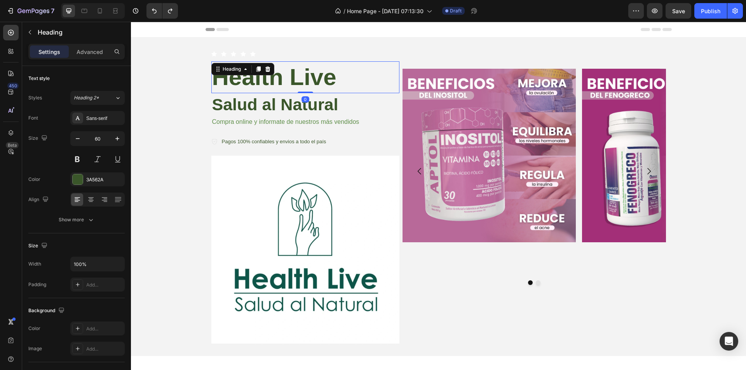
click at [337, 75] on strong "Health Live" at bounding box center [274, 77] width 124 height 26
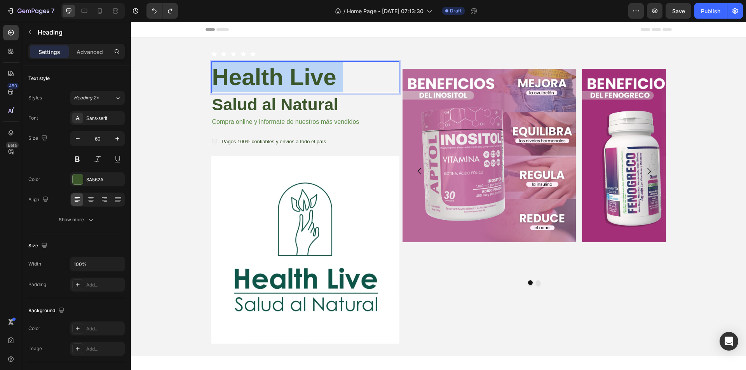
drag, startPoint x: 339, startPoint y: 75, endPoint x: 215, endPoint y: 76, distance: 123.2
click at [215, 76] on strong "Health Live" at bounding box center [274, 77] width 124 height 26
drag, startPoint x: 334, startPoint y: 72, endPoint x: 213, endPoint y: 83, distance: 121.7
click at [213, 83] on strong "Health Live" at bounding box center [274, 77] width 124 height 26
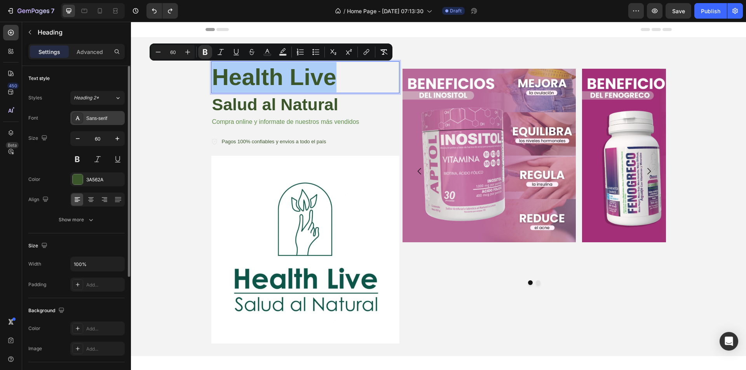
click at [99, 119] on div "Sans-serif" at bounding box center [104, 118] width 37 height 7
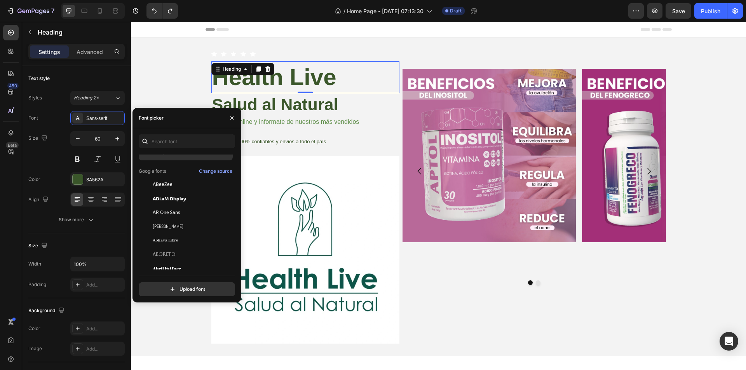
scroll to position [0, 0]
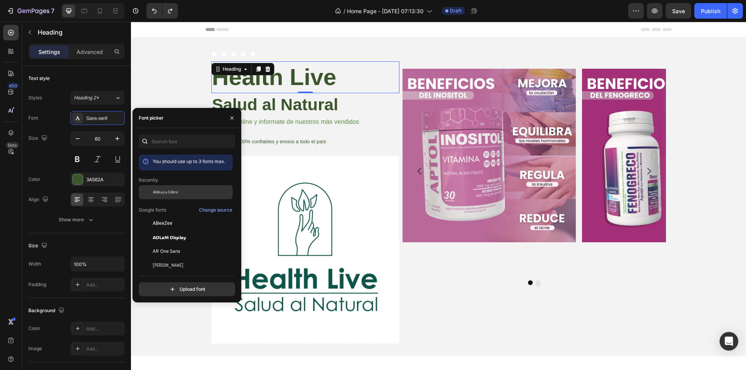
click at [172, 244] on div "Abhaya Libre" at bounding box center [186, 251] width 94 height 14
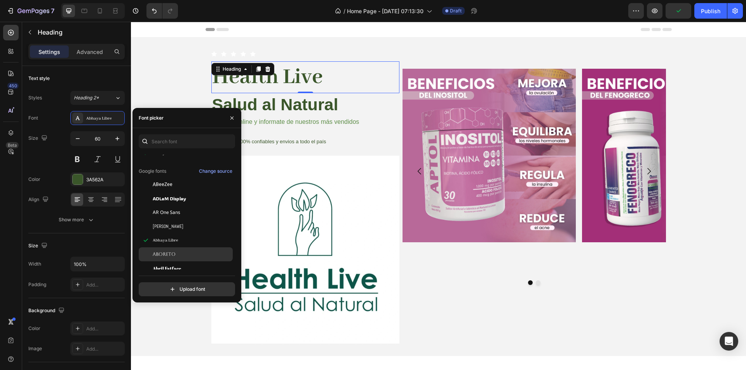
scroll to position [78, 0]
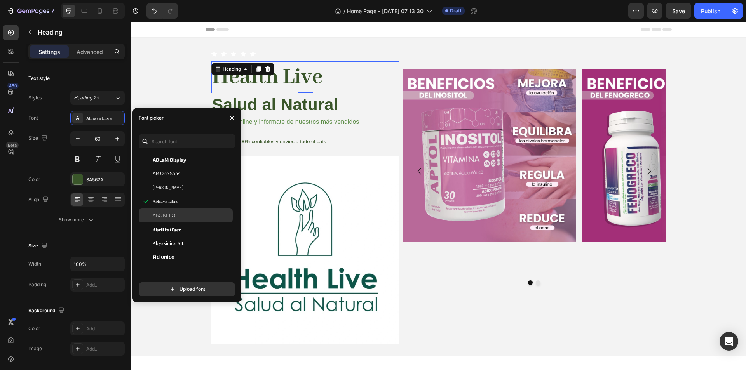
click at [175, 214] on div "Aboreto" at bounding box center [192, 215] width 79 height 7
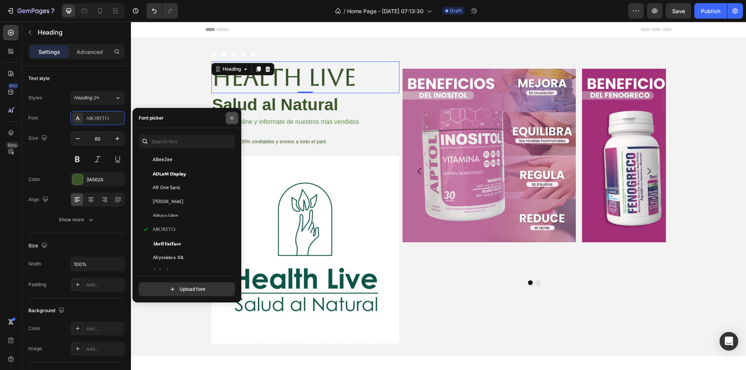
click at [229, 119] on icon "button" at bounding box center [232, 118] width 6 height 6
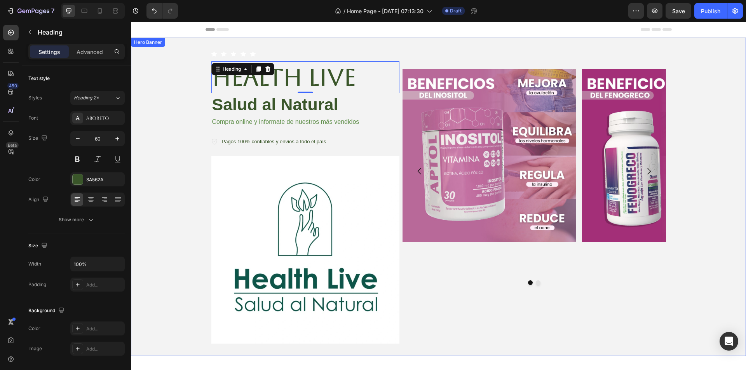
click at [188, 87] on div "Background Image" at bounding box center [438, 197] width 615 height 319
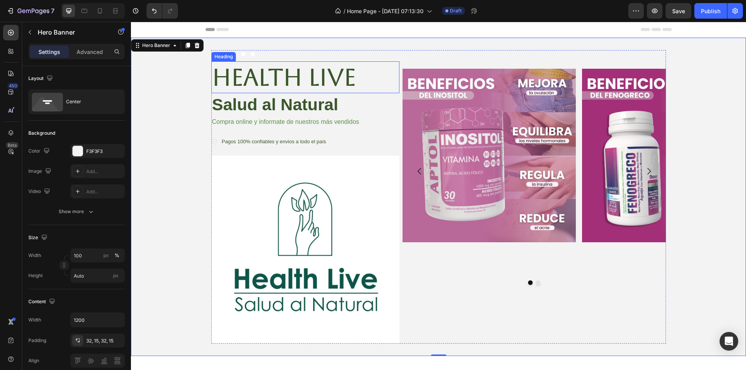
click at [240, 87] on strong "Health Live" at bounding box center [284, 77] width 144 height 27
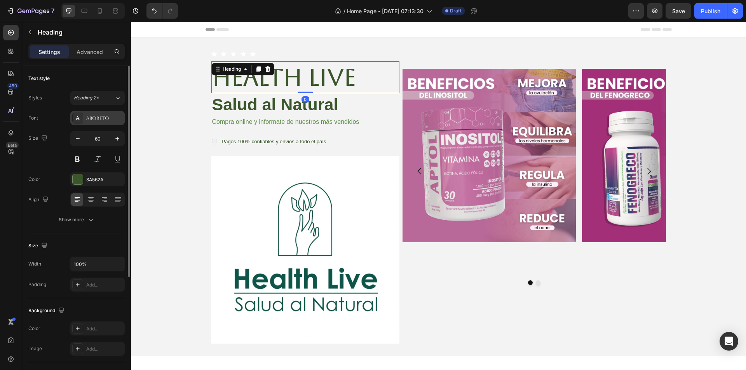
click at [110, 117] on div "Aboreto" at bounding box center [104, 118] width 37 height 7
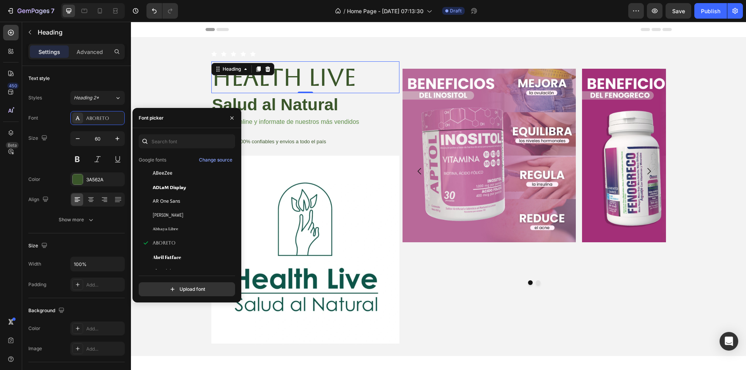
scroll to position [117, 0]
click at [188, 206] on div "Abril Fatface" at bounding box center [192, 204] width 79 height 7
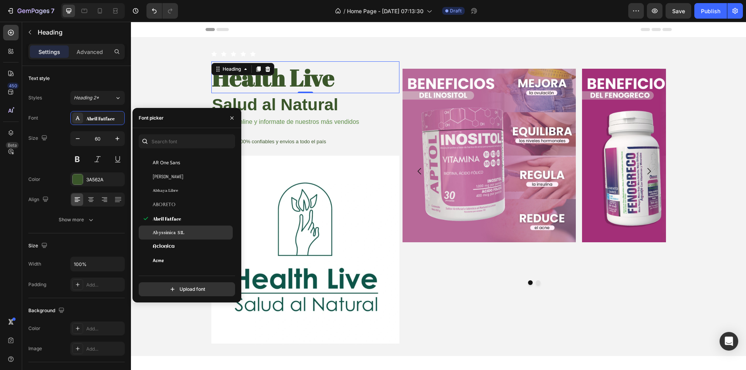
click at [176, 236] on span "Abyssinica SIL" at bounding box center [168, 232] width 31 height 7
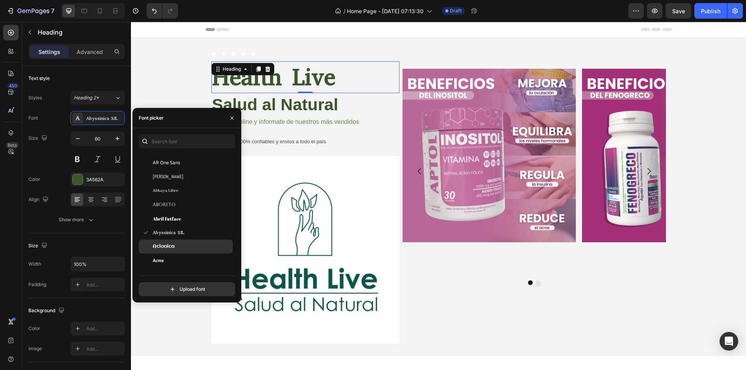
click at [178, 244] on div "Aclonica" at bounding box center [192, 246] width 79 height 7
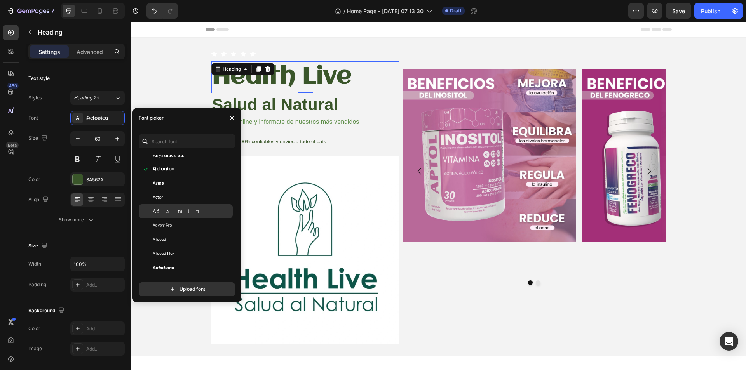
scroll to position [194, 0]
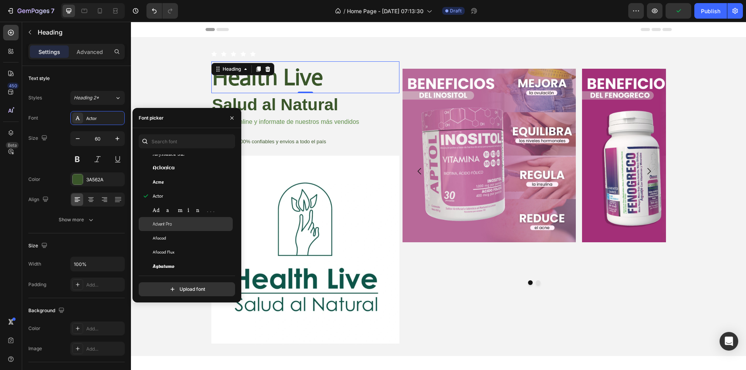
click at [180, 221] on div "Advent Pro" at bounding box center [186, 224] width 94 height 14
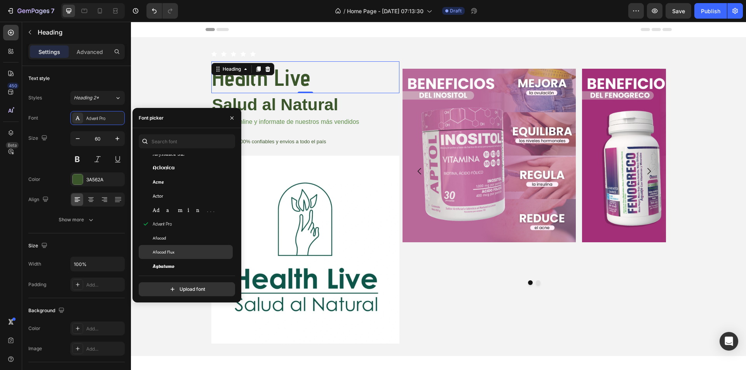
click at [182, 253] on div "Afacad Flux" at bounding box center [192, 252] width 79 height 7
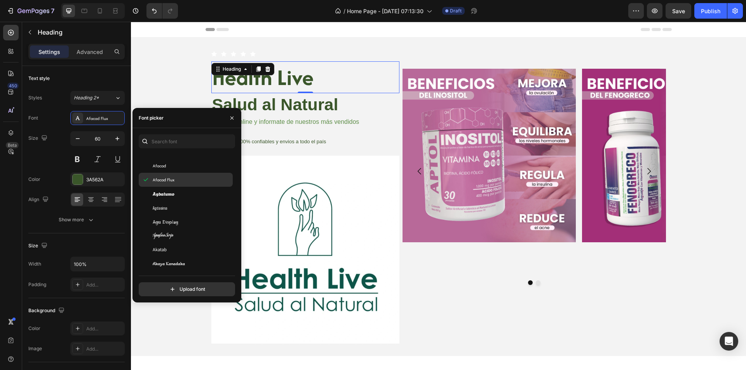
scroll to position [272, 0]
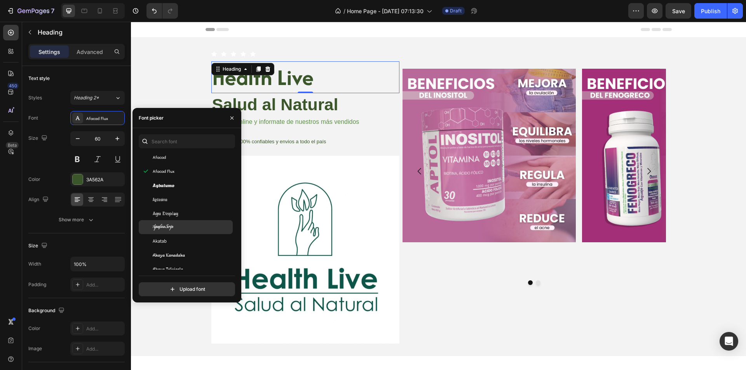
click at [176, 226] on div "Aguafina Script" at bounding box center [192, 227] width 79 height 7
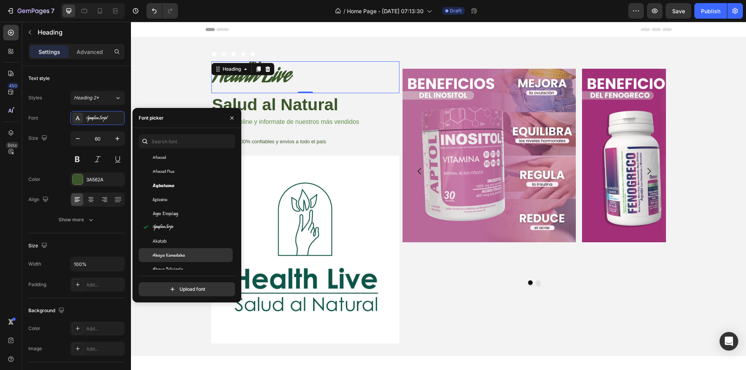
click at [178, 258] on span "Akaya Kanadaka" at bounding box center [169, 255] width 32 height 7
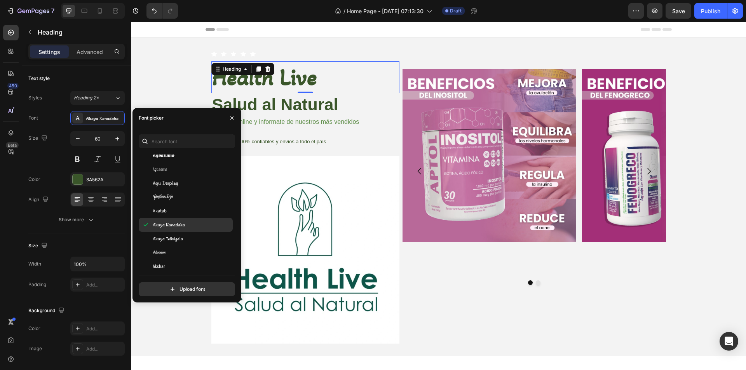
scroll to position [311, 0]
click at [170, 232] on span "Akaya Telivigala" at bounding box center [168, 230] width 30 height 7
click at [173, 243] on div "Akronim" at bounding box center [192, 244] width 79 height 7
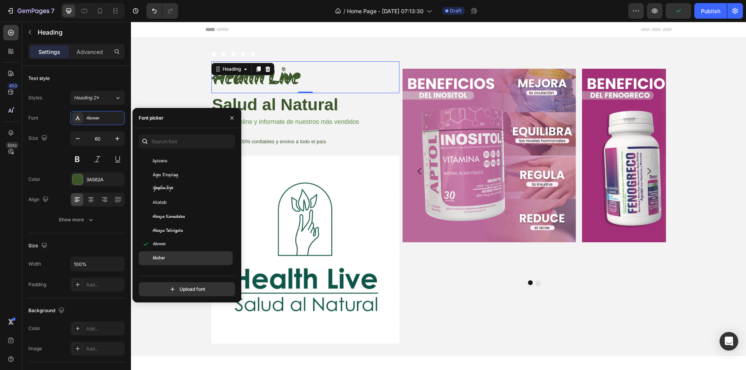
click at [177, 253] on div "Akshar" at bounding box center [186, 258] width 94 height 14
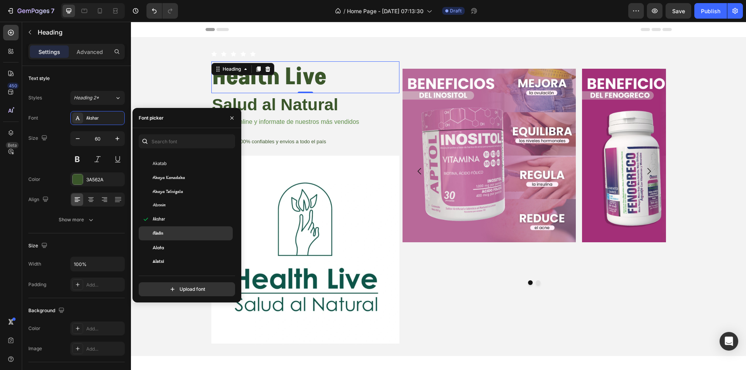
click at [175, 231] on div "Aladin" at bounding box center [192, 233] width 79 height 7
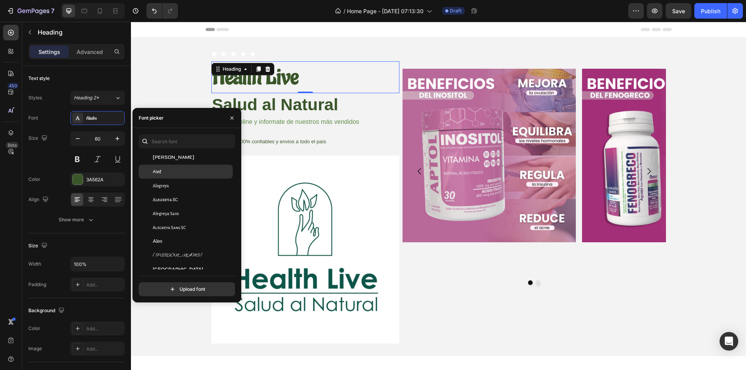
scroll to position [505, 0]
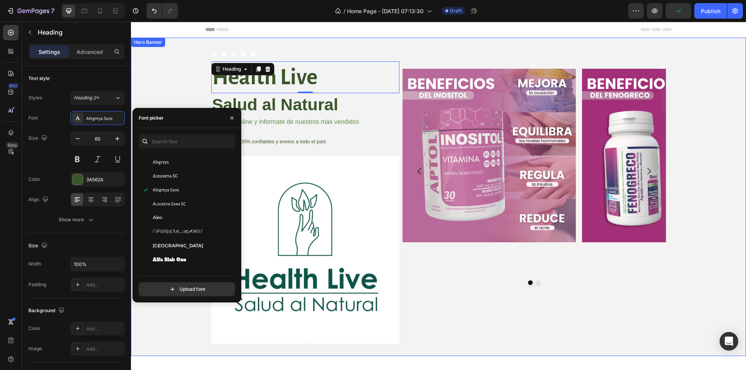
click at [162, 82] on div "Background Image" at bounding box center [438, 197] width 615 height 319
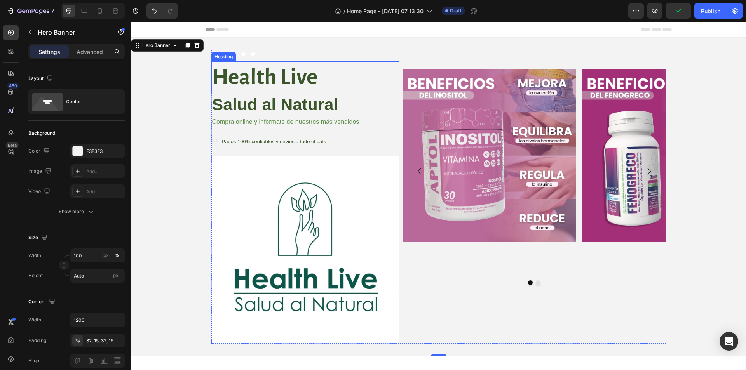
click at [244, 80] on strong "Health Live" at bounding box center [264, 77] width 105 height 23
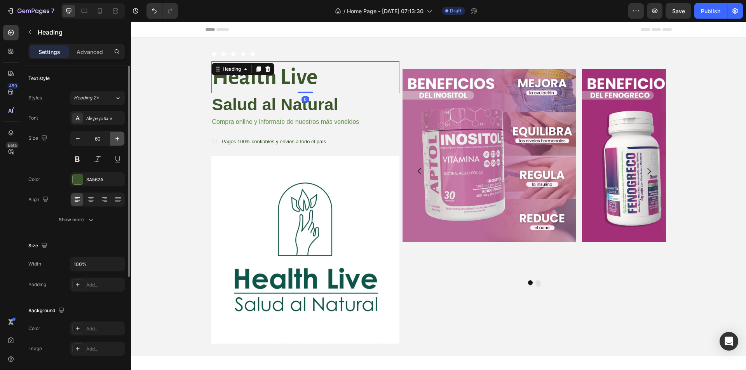
click at [118, 137] on icon "button" at bounding box center [117, 139] width 8 height 8
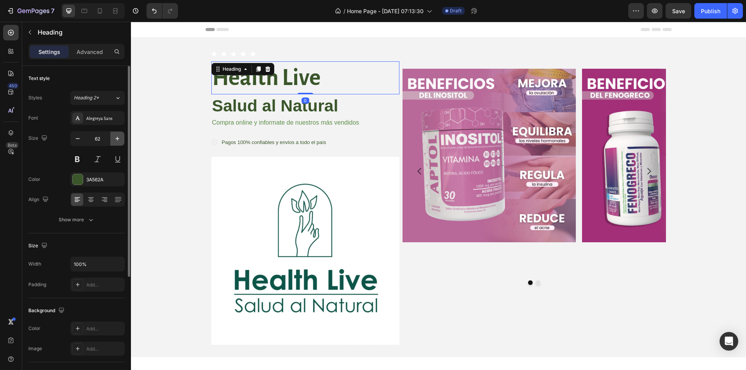
click at [118, 137] on icon "button" at bounding box center [117, 139] width 8 height 8
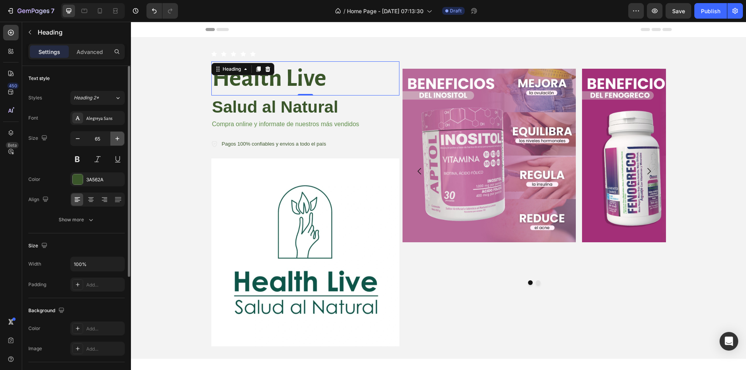
click at [118, 137] on icon "button" at bounding box center [117, 139] width 8 height 8
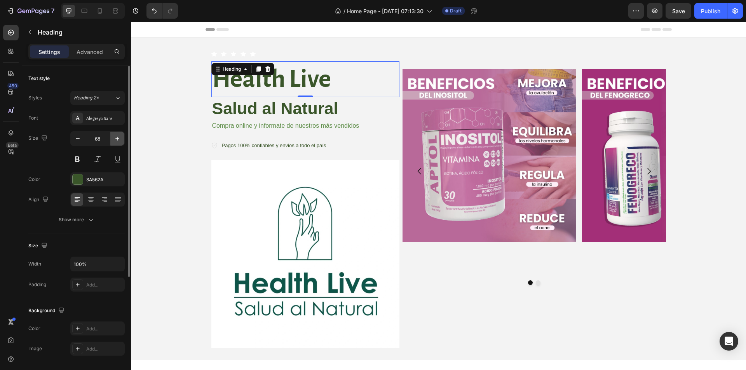
click at [118, 137] on icon "button" at bounding box center [117, 139] width 8 height 8
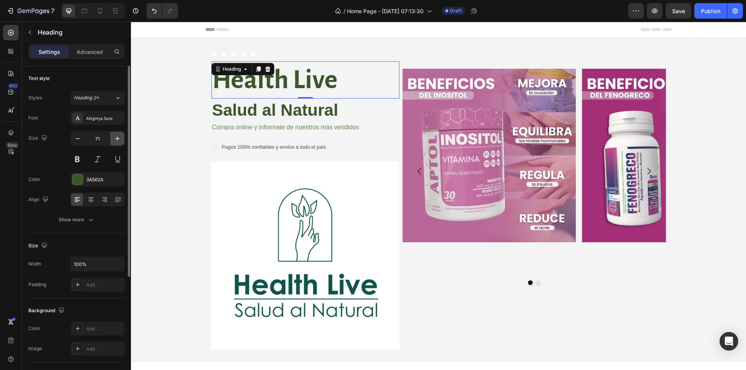
click at [118, 137] on icon "button" at bounding box center [117, 139] width 8 height 8
click at [118, 138] on icon "button" at bounding box center [117, 139] width 8 height 8
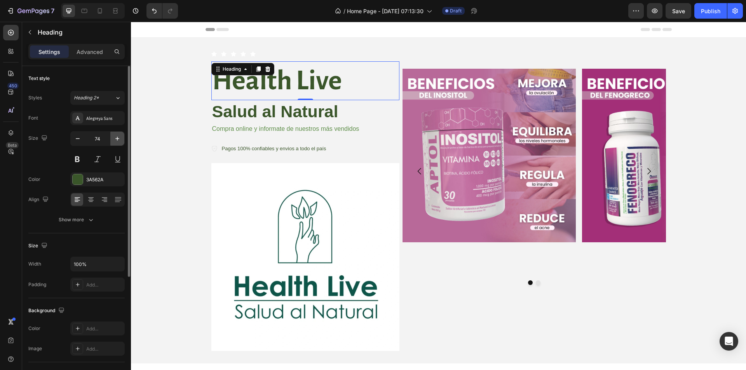
click at [118, 138] on icon "button" at bounding box center [117, 139] width 8 height 8
type input "76"
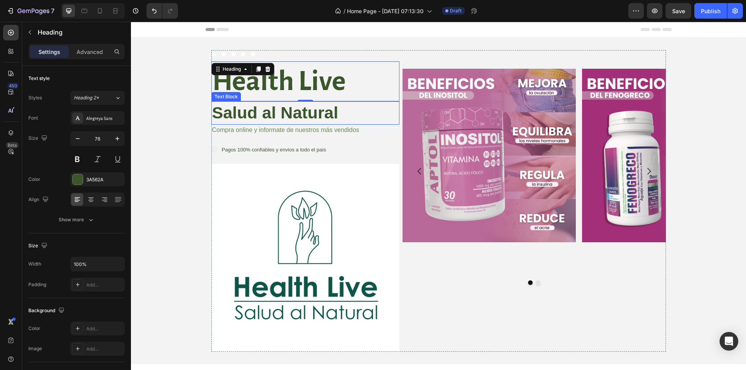
click at [265, 112] on strong "Salud al Natural" at bounding box center [275, 112] width 126 height 19
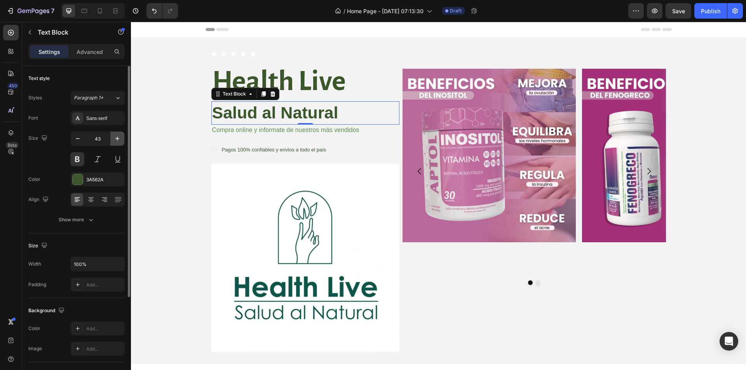
click at [113, 138] on icon "button" at bounding box center [117, 139] width 8 height 8
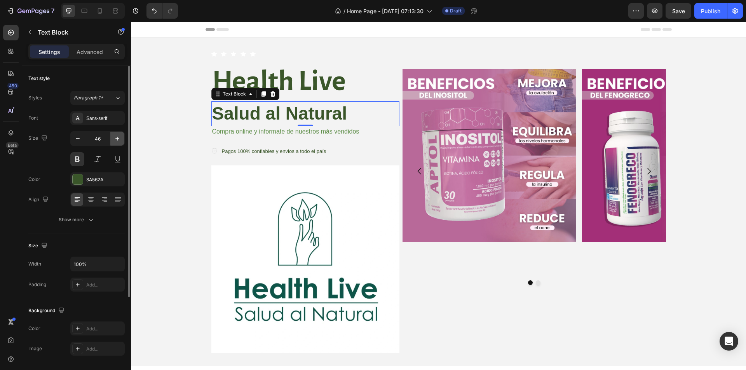
click at [114, 138] on icon "button" at bounding box center [117, 139] width 8 height 8
type input "48"
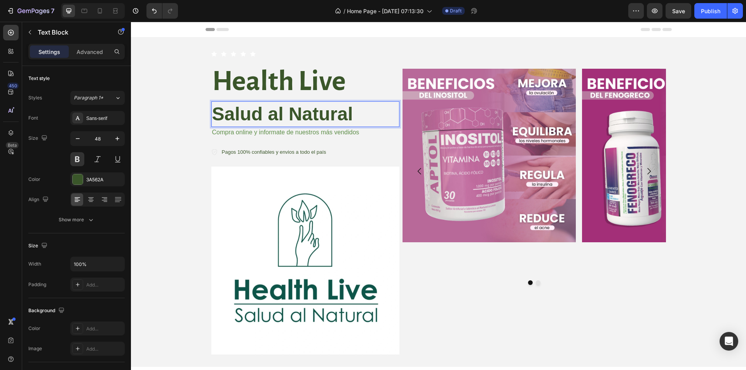
click at [356, 114] on p "Salud al Natural" at bounding box center [305, 114] width 187 height 24
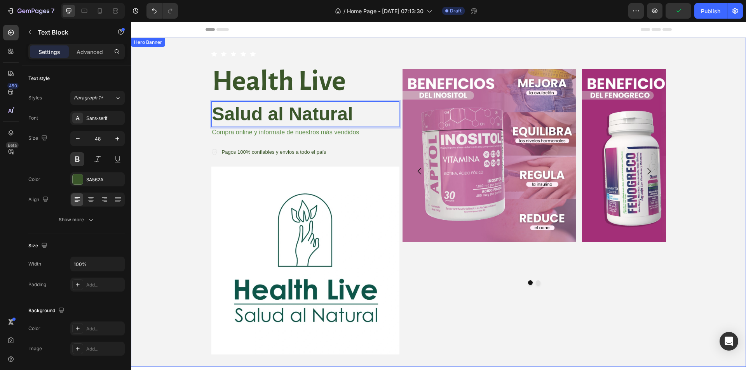
drag, startPoint x: 356, startPoint y: 114, endPoint x: 206, endPoint y: 123, distance: 150.7
click at [206, 123] on div "Icon Icon Icon Icon Icon Icon List Text Block Row ⁠⁠⁠⁠⁠⁠⁠ Health Live Heading S…" at bounding box center [439, 203] width 466 height 330
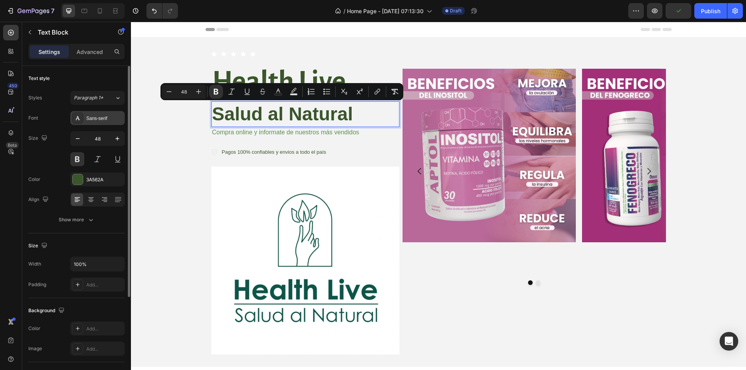
click at [100, 118] on div "Sans-serif" at bounding box center [104, 118] width 37 height 7
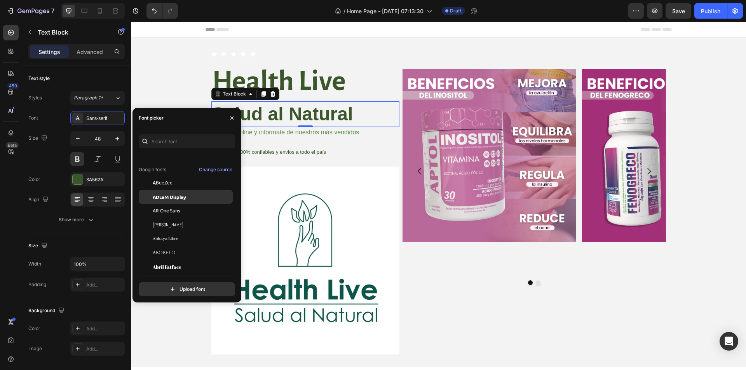
scroll to position [117, 0]
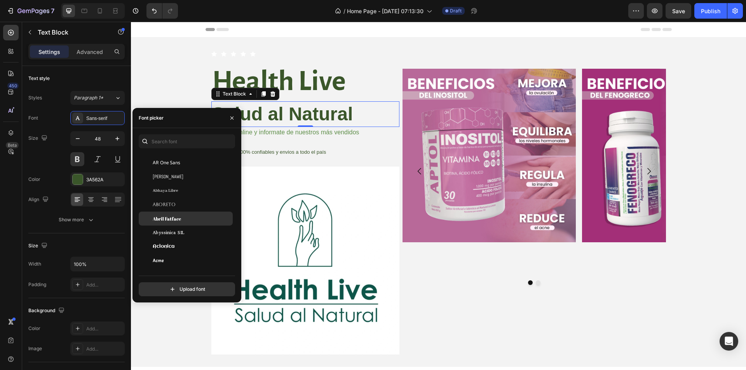
click at [206, 222] on div "Abril Fatface" at bounding box center [192, 218] width 79 height 7
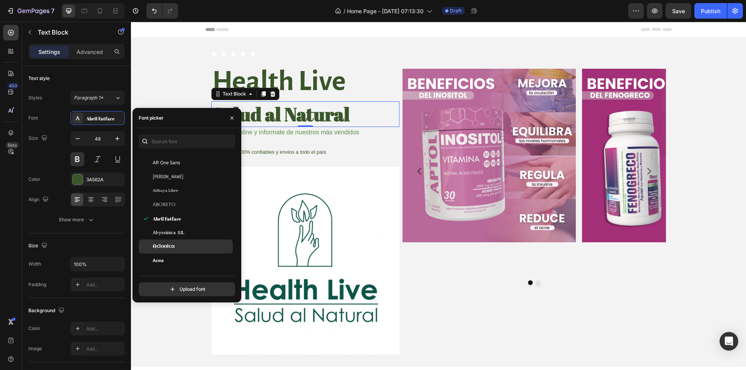
click at [184, 244] on div "Aclonica" at bounding box center [192, 246] width 79 height 7
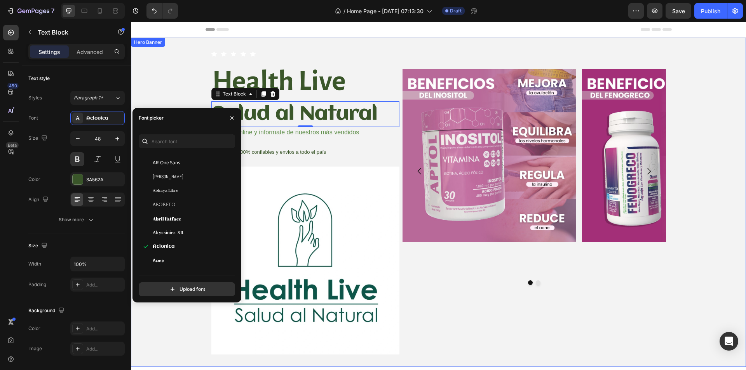
click at [191, 101] on div "Background Image" at bounding box center [438, 203] width 615 height 330
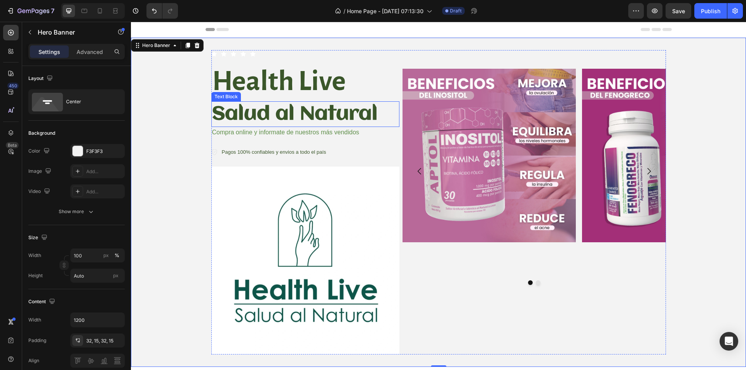
click at [259, 115] on strong "Salud al Natural" at bounding box center [295, 114] width 166 height 20
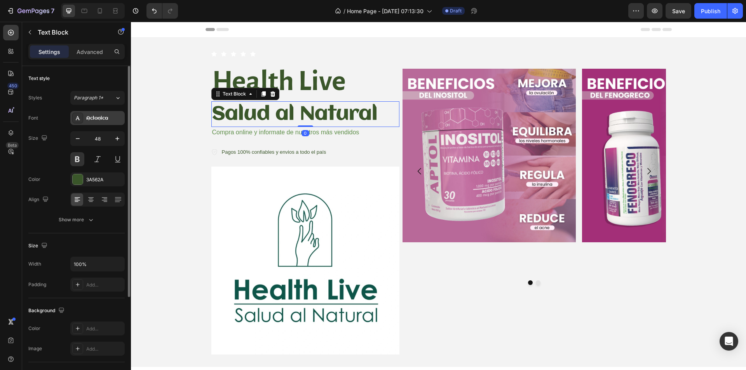
click at [100, 118] on div "Aclonica" at bounding box center [104, 118] width 37 height 7
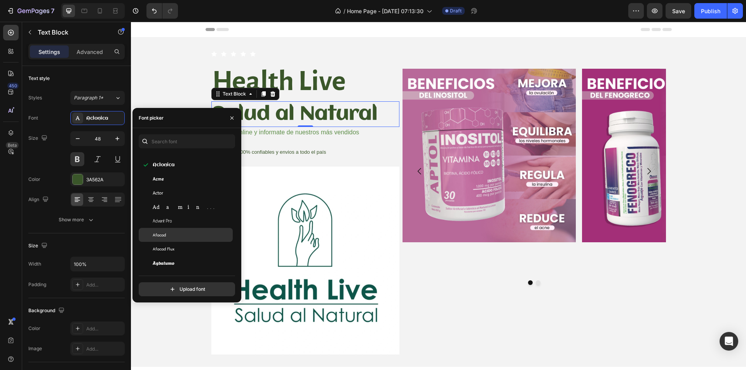
scroll to position [233, 0]
click at [183, 226] on div "Agbalumo" at bounding box center [192, 224] width 79 height 7
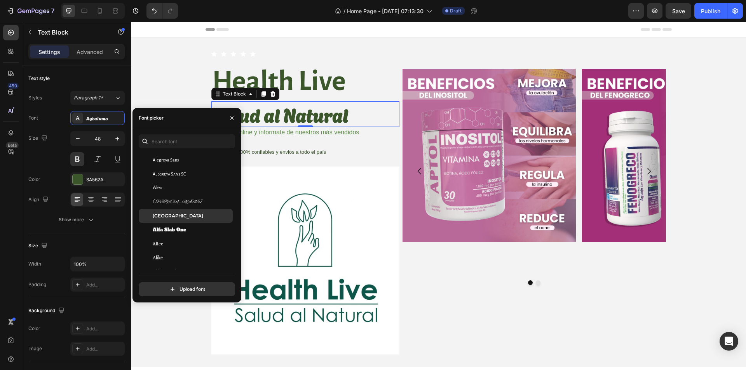
scroll to position [544, 0]
click at [189, 226] on div "Alfa Slab One" at bounding box center [186, 221] width 94 height 14
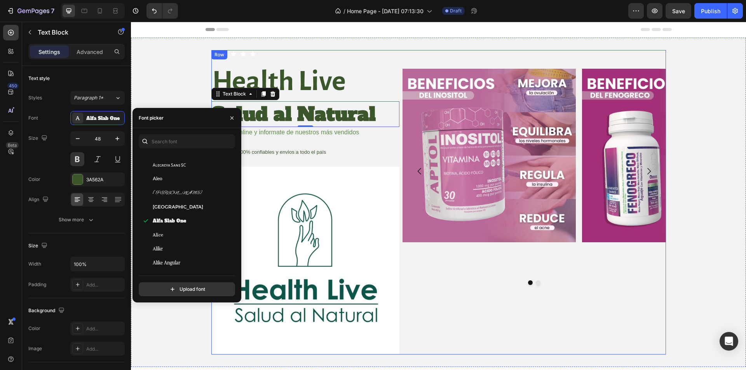
click at [489, 300] on div "Image Image Carousel" at bounding box center [535, 177] width 264 height 254
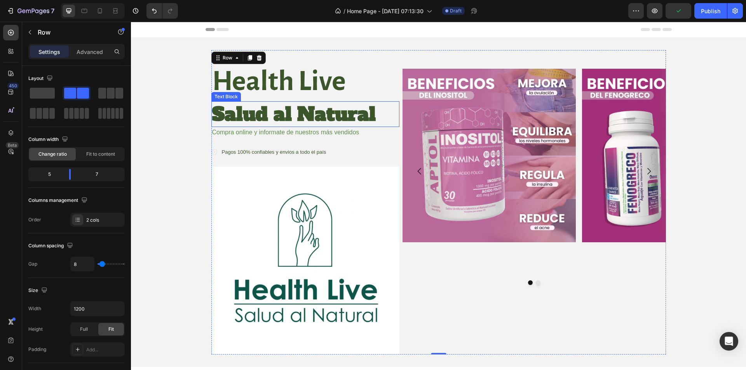
click at [225, 111] on strong "Salud al Natural" at bounding box center [294, 114] width 164 height 26
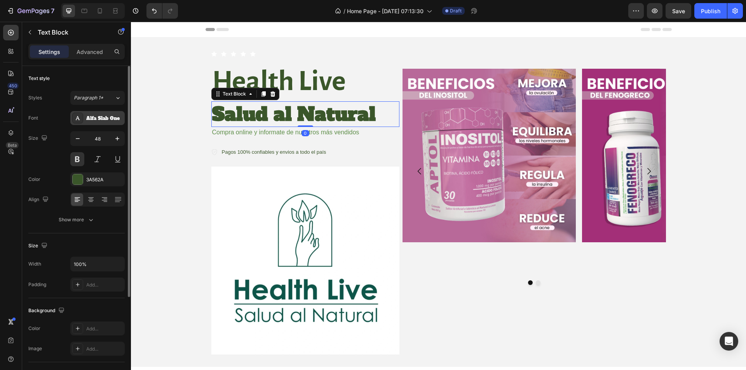
click at [100, 117] on div "Alfa Slab One" at bounding box center [104, 118] width 37 height 7
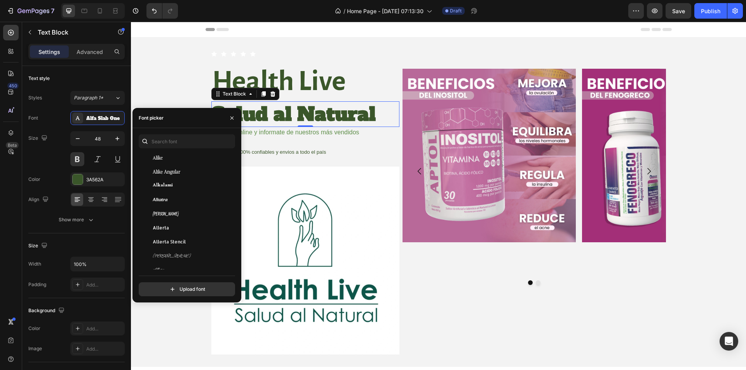
scroll to position [700, 0]
click at [174, 175] on span "Allerta Stencil" at bounding box center [169, 177] width 33 height 7
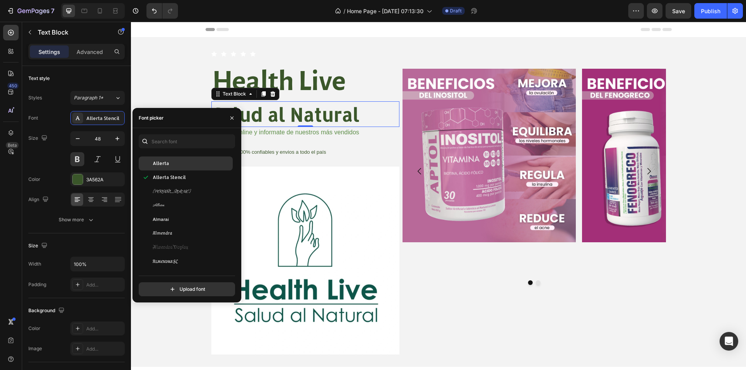
click at [174, 161] on div "Allerta" at bounding box center [192, 163] width 79 height 7
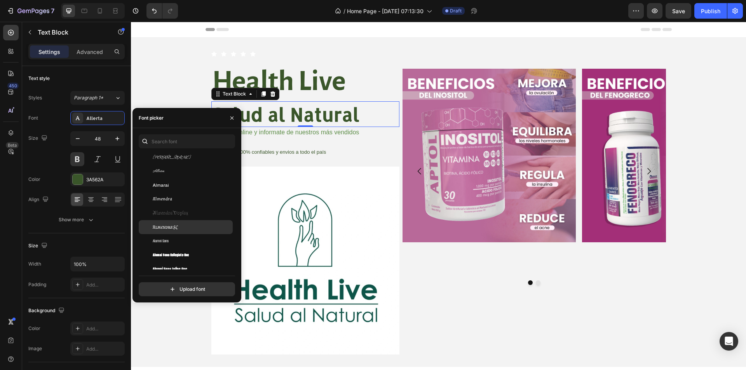
scroll to position [738, 0]
click at [177, 222] on span "Almendra SC" at bounding box center [165, 222] width 25 height 7
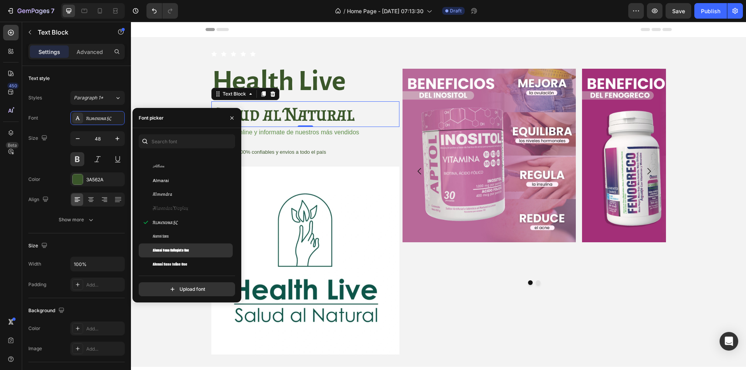
click at [192, 249] on div "Alumni Sans Collegiate One" at bounding box center [192, 250] width 79 height 7
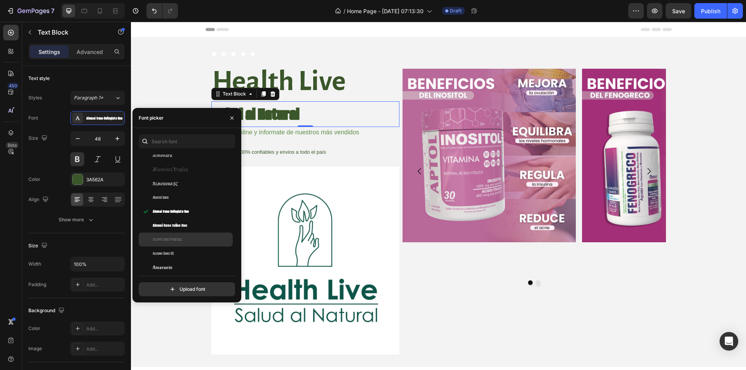
click at [193, 244] on div "Alumni Sans Pinstripe" at bounding box center [186, 240] width 94 height 14
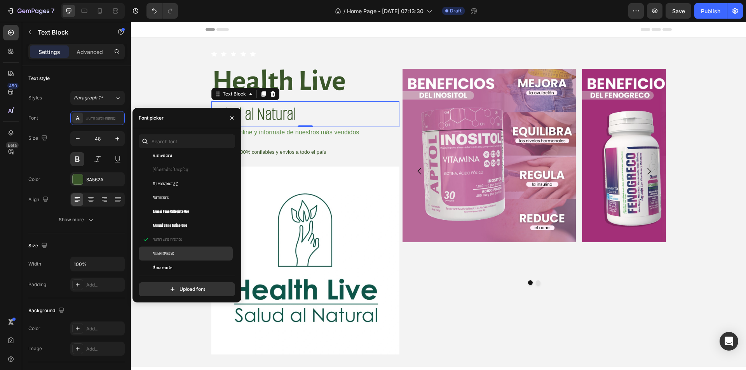
click at [194, 256] on div "Alumni Sans SC" at bounding box center [192, 253] width 79 height 7
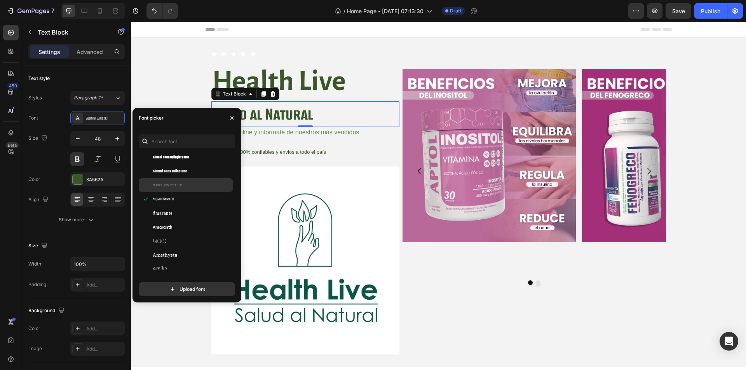
scroll to position [847, 0]
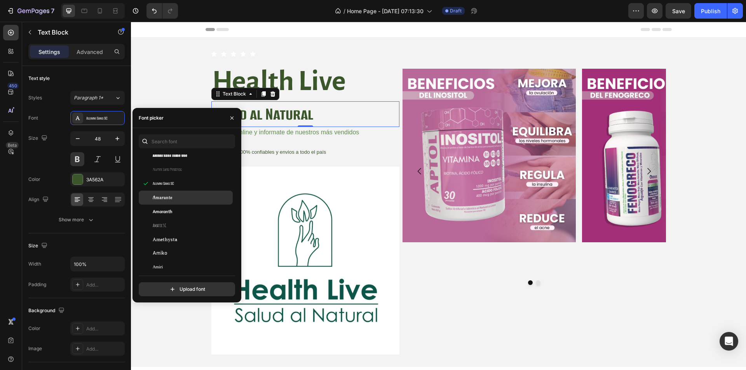
click at [189, 196] on div "Amarante" at bounding box center [192, 197] width 79 height 7
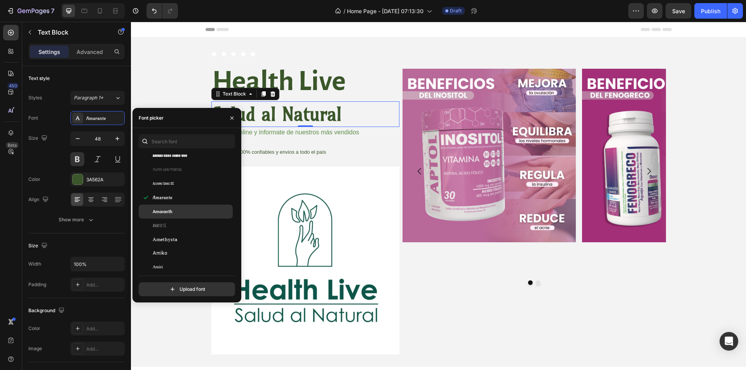
click at [190, 209] on div "Amaranth" at bounding box center [186, 212] width 94 height 14
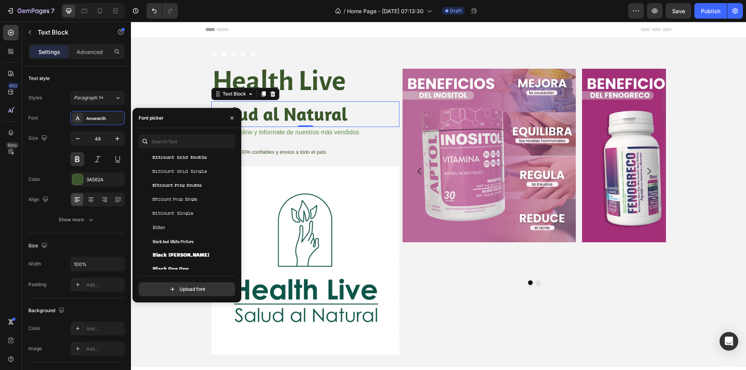
scroll to position [3032, 0]
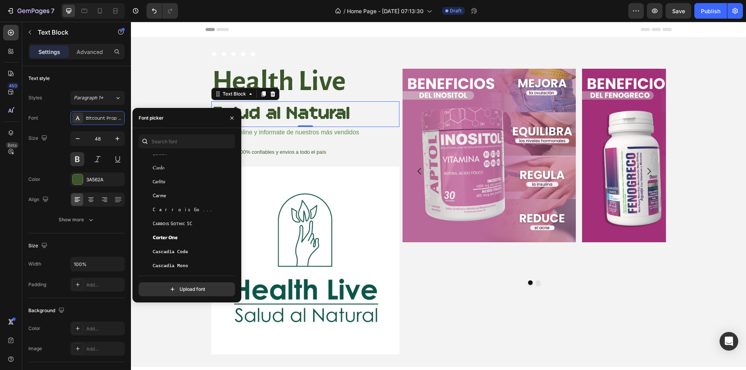
scroll to position [3964, 0]
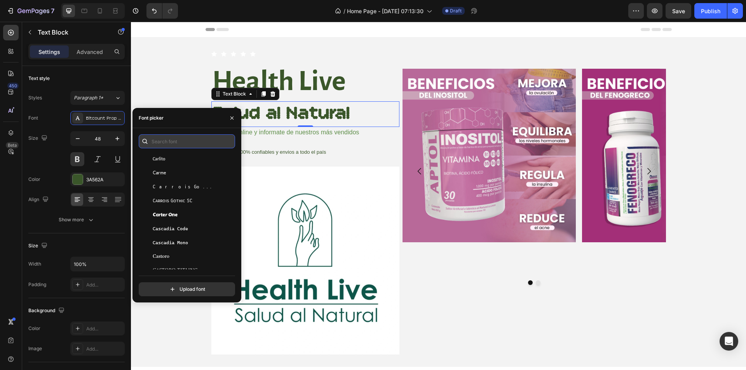
click at [166, 146] on input "text" at bounding box center [187, 141] width 96 height 14
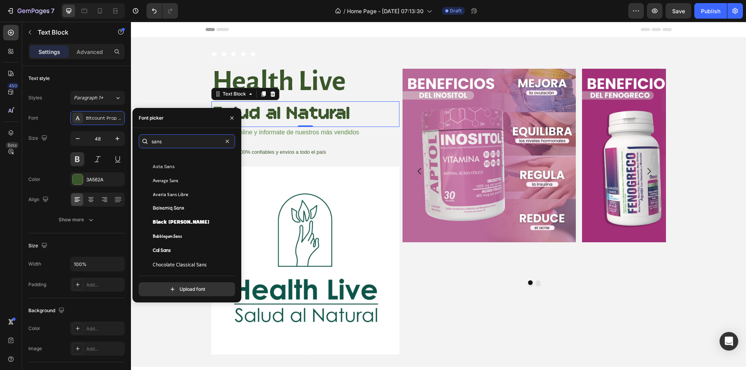
scroll to position [0, 0]
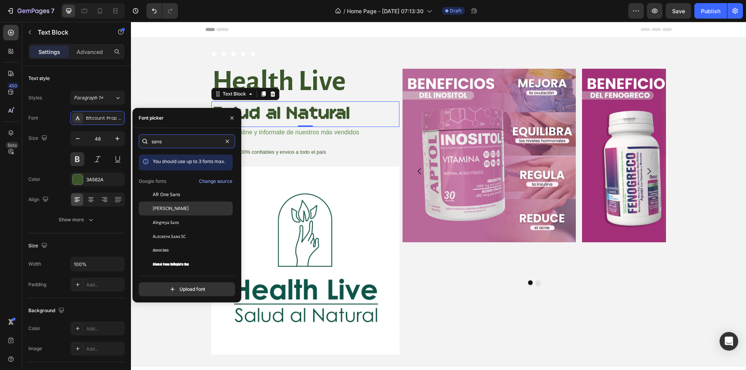
type input "sans"
click at [174, 210] on span "Albert Sans" at bounding box center [171, 208] width 36 height 7
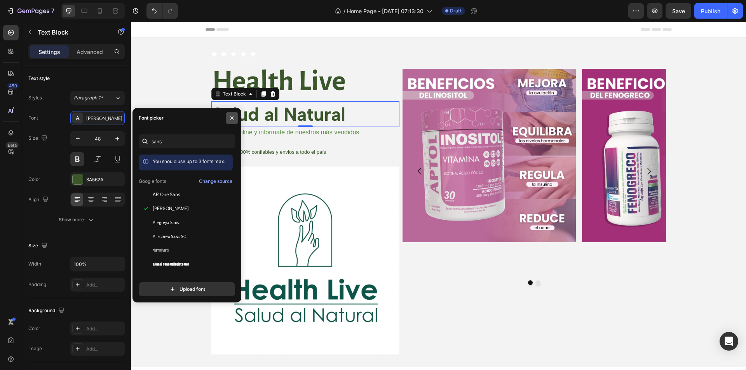
click at [226, 118] on button "button" at bounding box center [232, 118] width 12 height 12
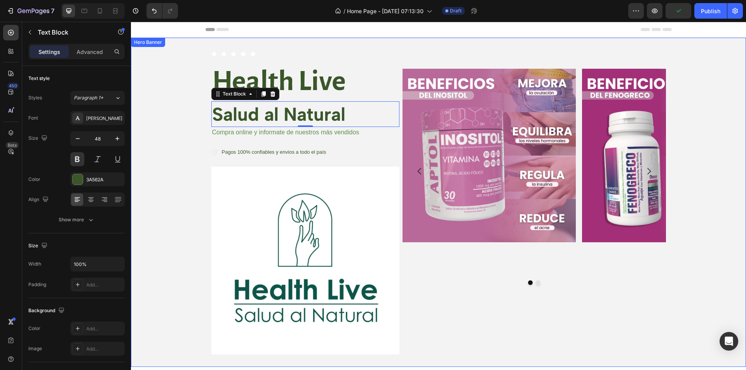
click at [178, 125] on div "Background Image" at bounding box center [438, 203] width 615 height 330
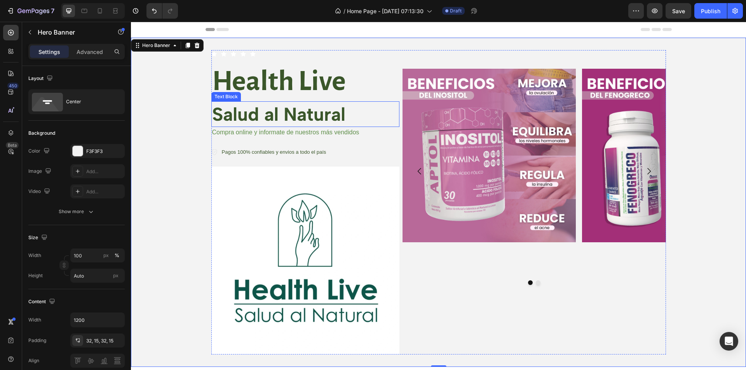
click at [260, 117] on strong "Salud al Natural" at bounding box center [278, 114] width 133 height 23
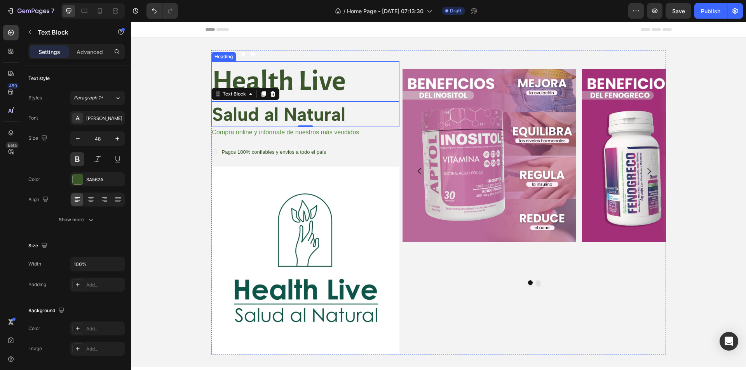
click at [303, 74] on strong "Health Live" at bounding box center [279, 81] width 134 height 30
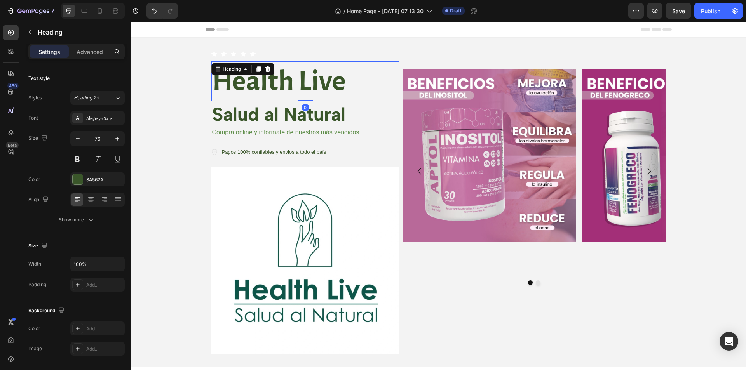
click at [208, 88] on div "Icon Icon Icon Icon Icon Icon List Text Block Row ⁠⁠⁠⁠⁠⁠⁠ Health Live Heading 0…" at bounding box center [439, 203] width 466 height 330
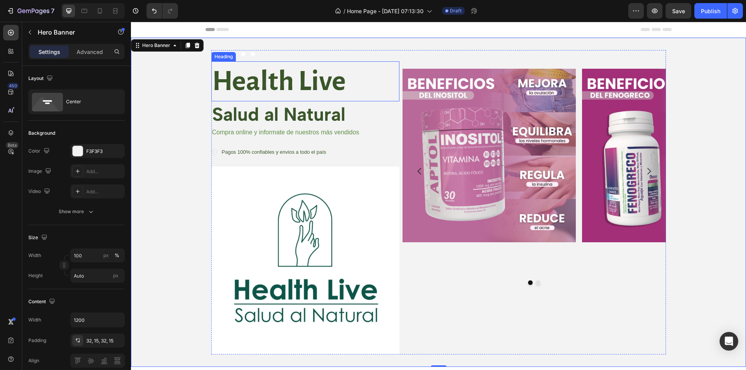
click at [212, 80] on strong "Health Live" at bounding box center [279, 81] width 134 height 30
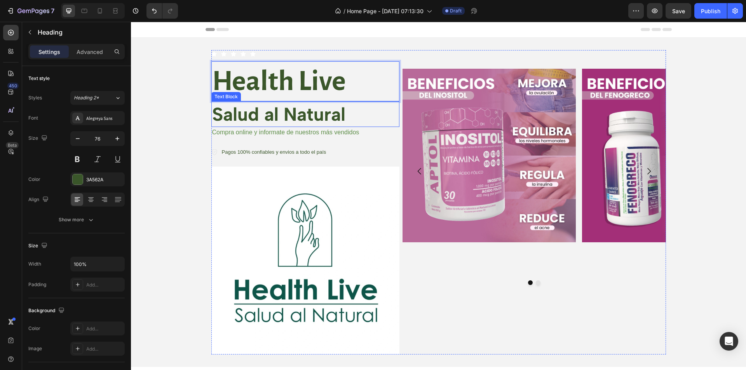
click at [362, 118] on p "Salud al Natural" at bounding box center [305, 114] width 187 height 24
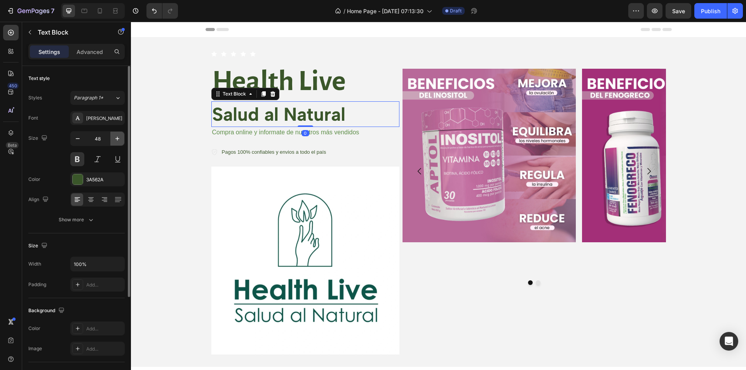
click at [118, 139] on icon "button" at bounding box center [117, 139] width 4 height 4
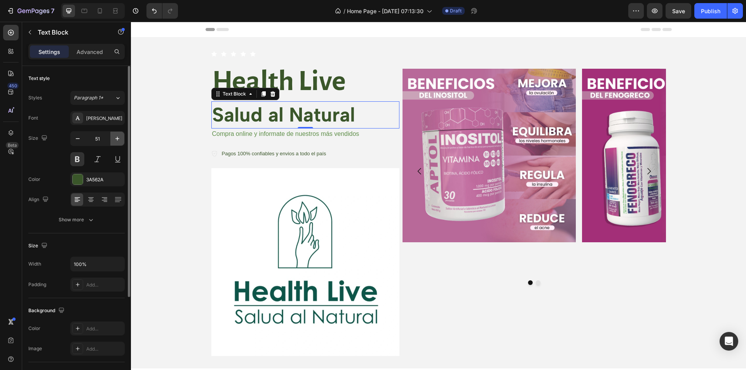
click at [118, 138] on icon "button" at bounding box center [117, 139] width 8 height 8
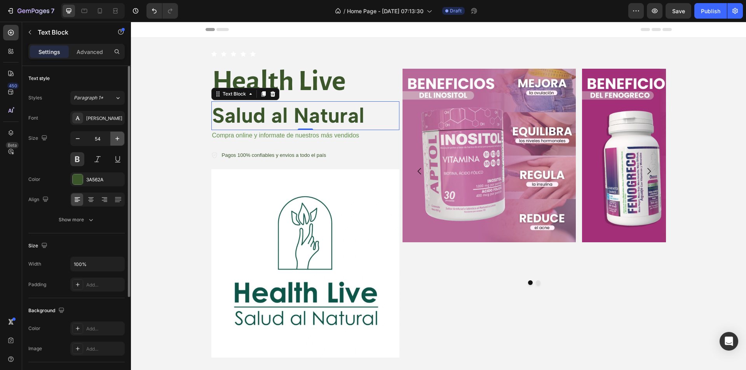
click at [118, 138] on icon "button" at bounding box center [117, 139] width 8 height 8
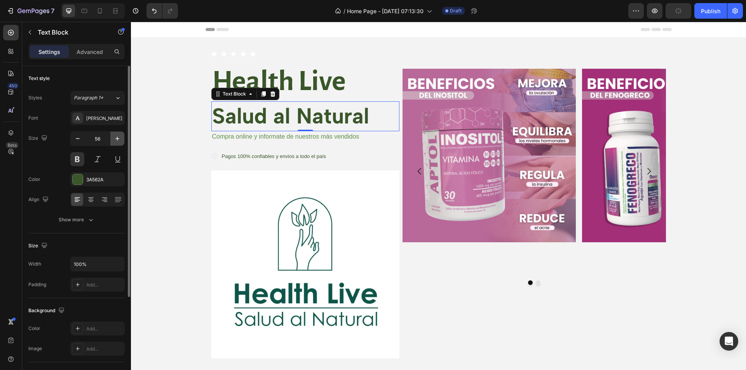
click at [118, 138] on icon "button" at bounding box center [117, 139] width 8 height 8
click at [119, 138] on icon "button" at bounding box center [117, 139] width 8 height 8
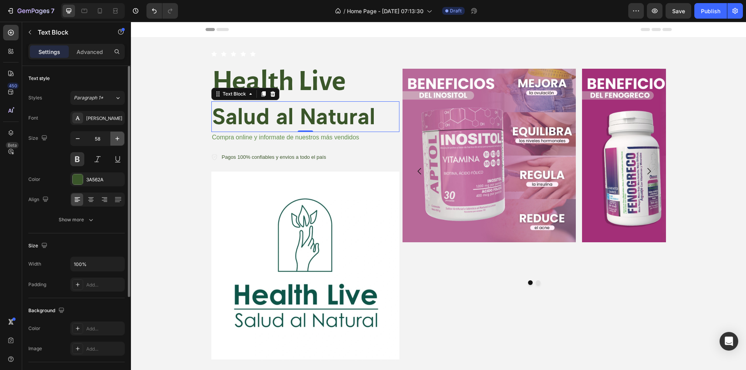
click at [120, 138] on icon "button" at bounding box center [117, 139] width 8 height 8
click at [121, 138] on icon "button" at bounding box center [117, 139] width 8 height 8
click at [122, 138] on button "button" at bounding box center [117, 139] width 14 height 14
click at [122, 140] on button "button" at bounding box center [117, 139] width 14 height 14
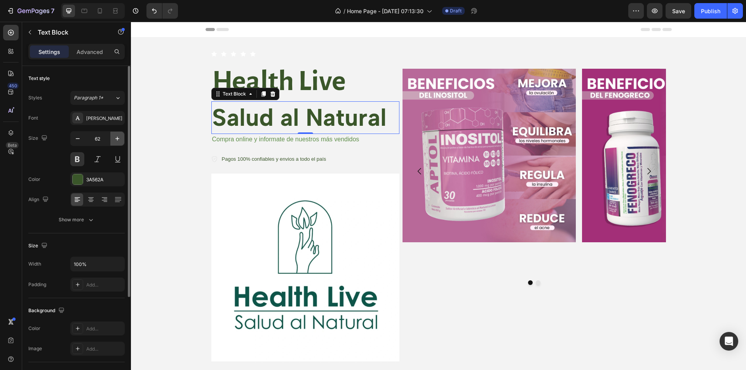
click at [123, 141] on button "button" at bounding box center [117, 139] width 14 height 14
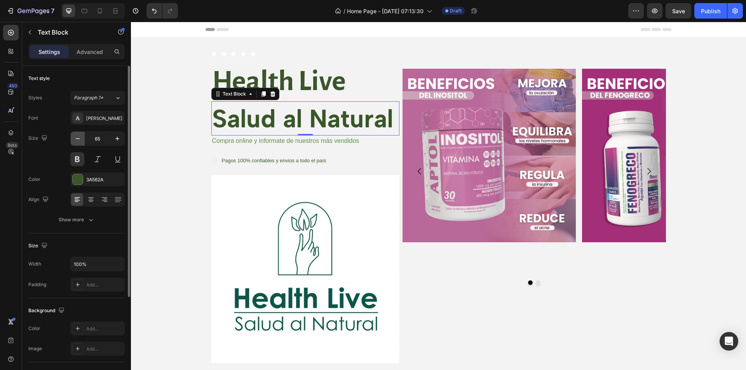
click at [79, 135] on icon "button" at bounding box center [78, 139] width 8 height 8
type input "64"
click at [183, 138] on div "Background Image" at bounding box center [438, 207] width 615 height 338
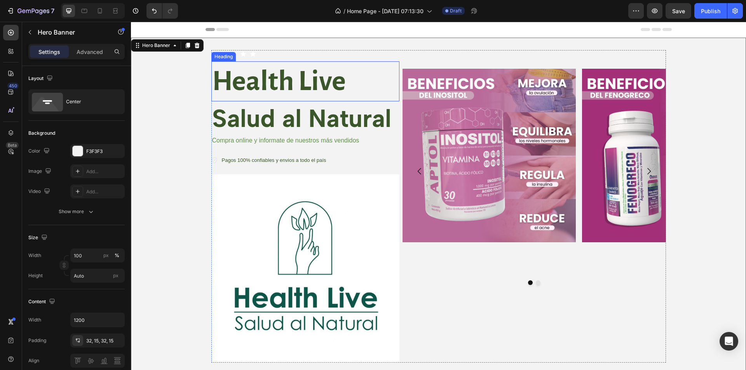
click at [325, 92] on strong "Health Live" at bounding box center [279, 81] width 134 height 30
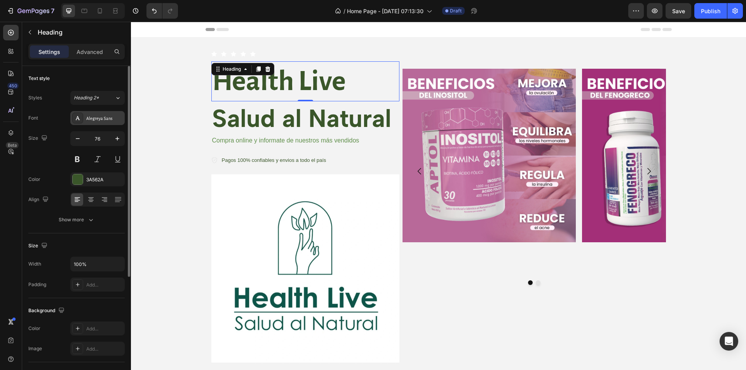
click at [102, 113] on div "Alegreya Sans" at bounding box center [97, 118] width 54 height 14
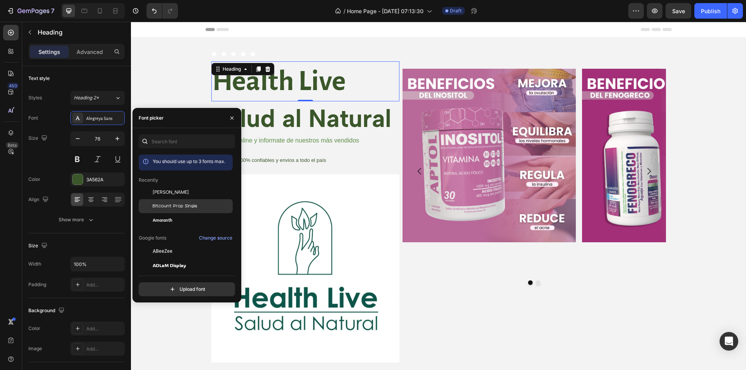
click at [177, 209] on span "Bitcount Prop Single" at bounding box center [175, 206] width 45 height 7
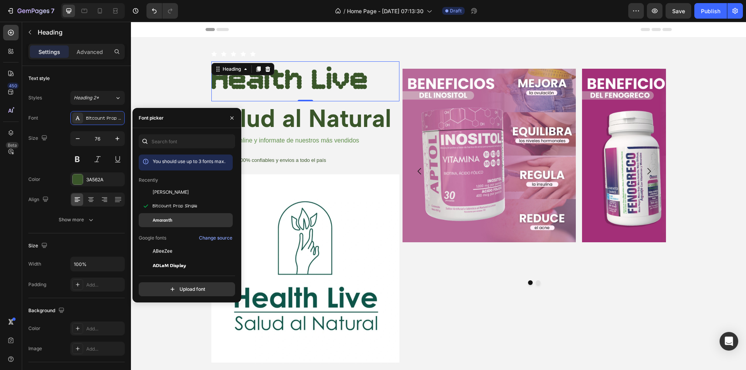
click at [178, 219] on div "Amaranth" at bounding box center [192, 220] width 79 height 7
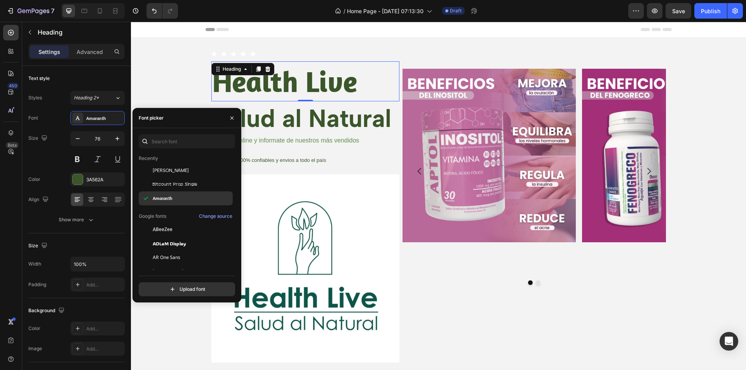
scroll to position [39, 0]
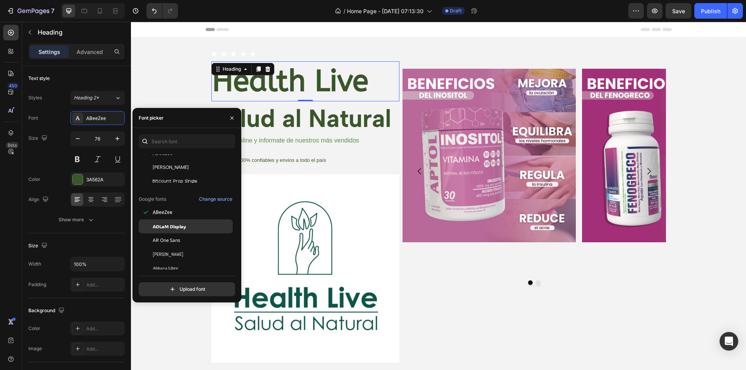
click at [182, 225] on span "ADLaM Display" at bounding box center [169, 226] width 33 height 7
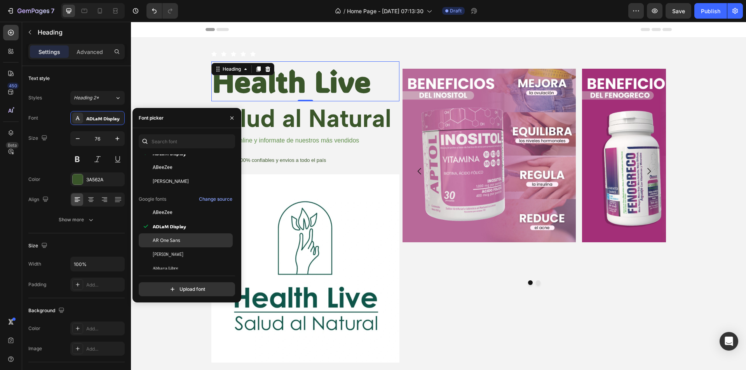
click at [186, 237] on div "AR One Sans" at bounding box center [192, 240] width 79 height 7
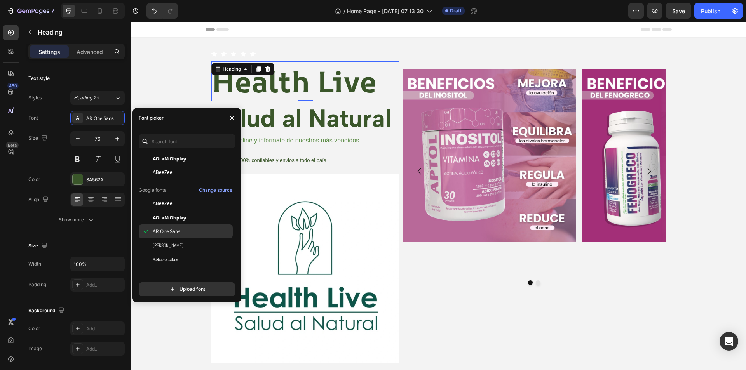
scroll to position [78, 0]
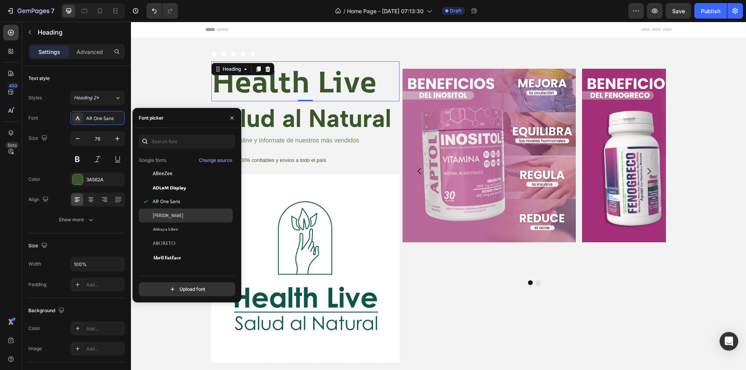
click at [190, 219] on div "Abel" at bounding box center [192, 215] width 79 height 7
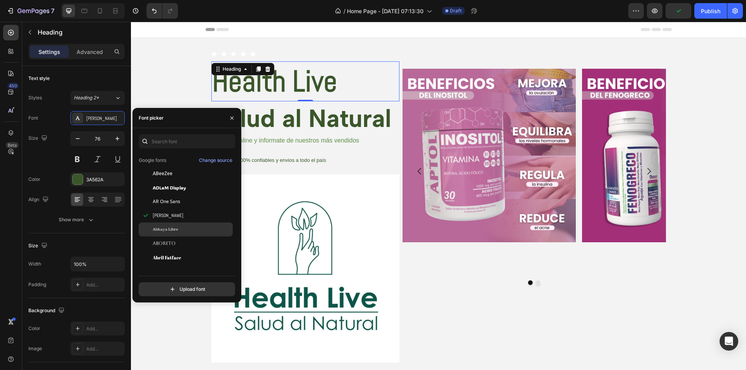
click at [190, 227] on div "Abhaya Libre" at bounding box center [192, 229] width 79 height 7
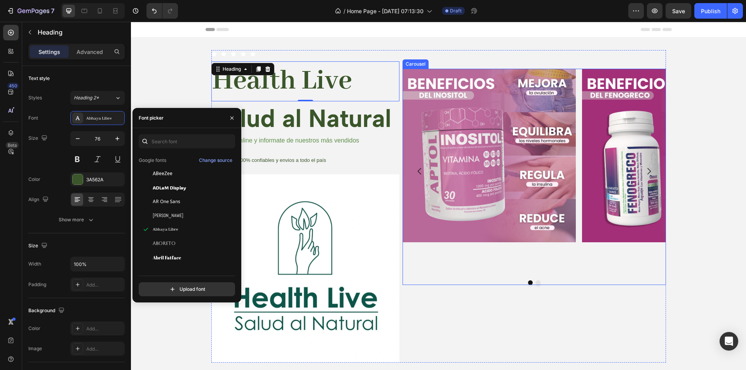
drag, startPoint x: 487, startPoint y: 260, endPoint x: 464, endPoint y: 258, distance: 22.7
click at [487, 261] on div "Image" at bounding box center [490, 172] width 174 height 206
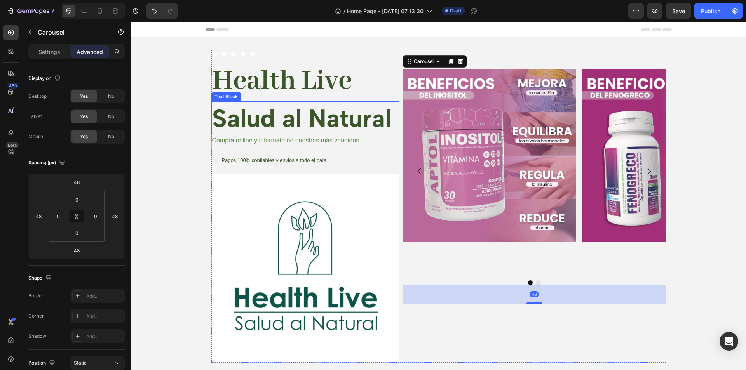
click at [254, 117] on strong "Salud al Natural" at bounding box center [301, 118] width 179 height 30
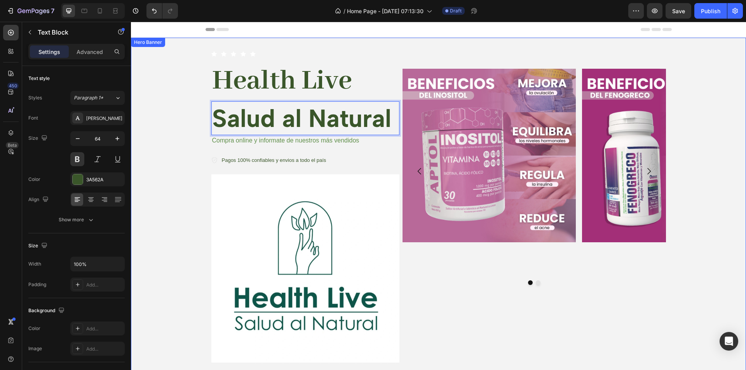
click at [194, 130] on div "Background Image" at bounding box center [438, 207] width 615 height 338
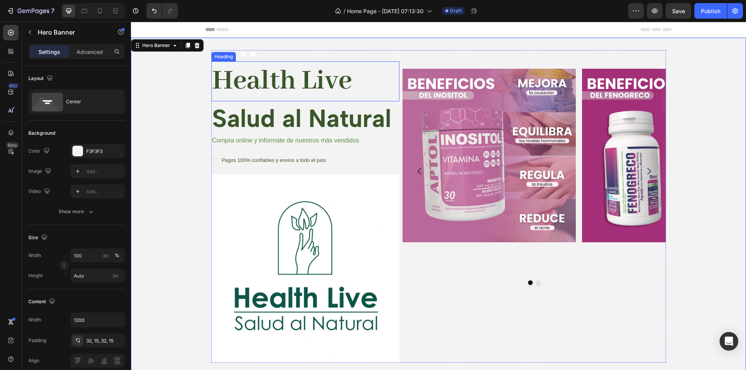
click at [279, 81] on strong "Health Live" at bounding box center [282, 81] width 140 height 35
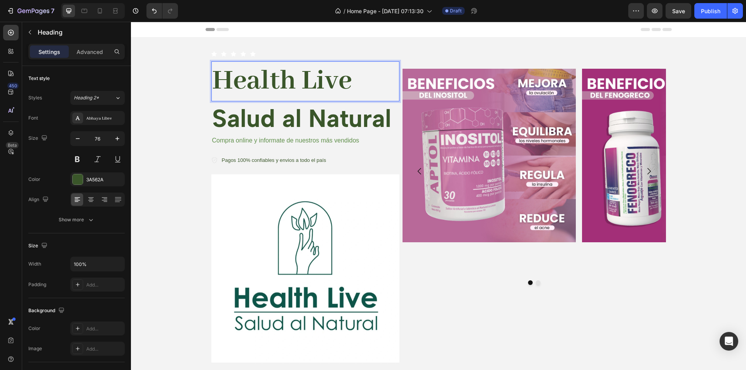
click at [239, 84] on strong "Health Live" at bounding box center [282, 81] width 140 height 35
click at [157, 110] on div "Background Image" at bounding box center [438, 207] width 615 height 338
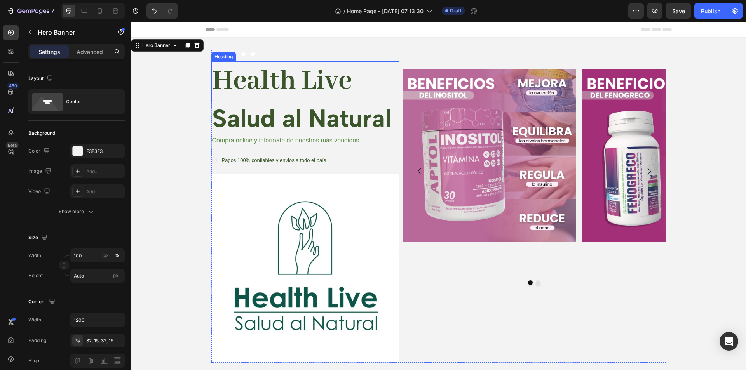
click at [310, 71] on strong "Health Live" at bounding box center [282, 81] width 140 height 35
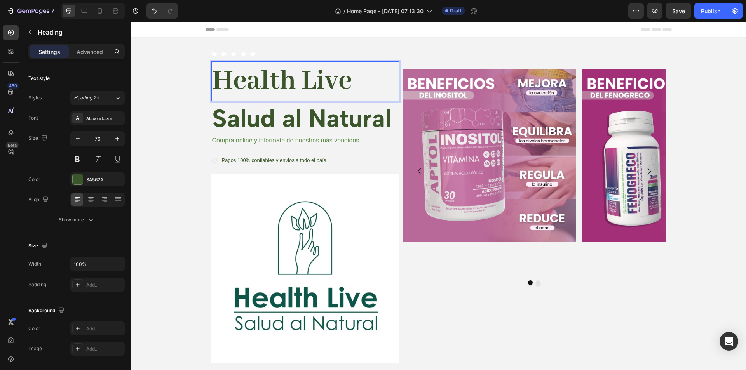
click at [352, 80] on strong "Health Live" at bounding box center [282, 81] width 140 height 35
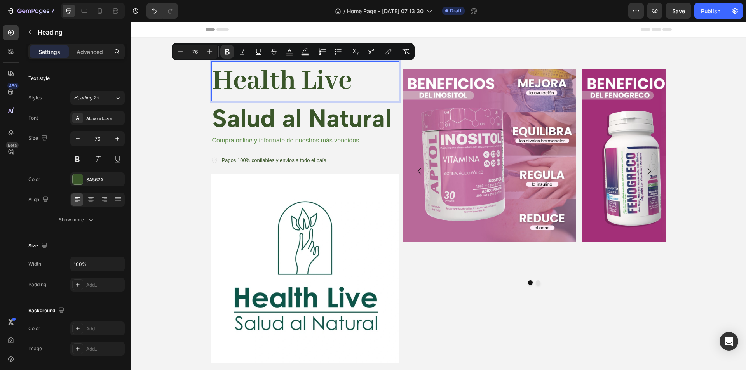
drag, startPoint x: 375, startPoint y: 82, endPoint x: 283, endPoint y: 82, distance: 92.5
click at [283, 82] on strong "Health Live" at bounding box center [282, 81] width 140 height 35
click at [94, 204] on div at bounding box center [91, 200] width 12 height 12
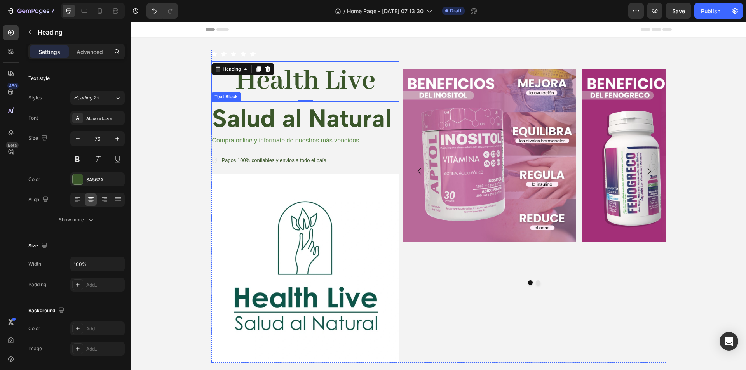
click at [326, 123] on strong "Salud al Natural" at bounding box center [301, 118] width 179 height 30
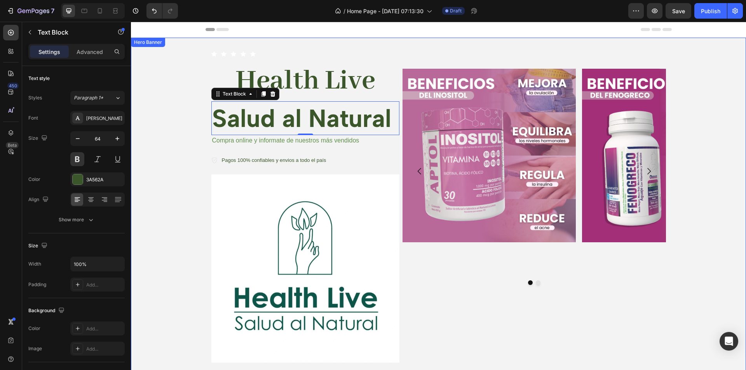
click at [177, 162] on div "Background Image" at bounding box center [438, 207] width 615 height 338
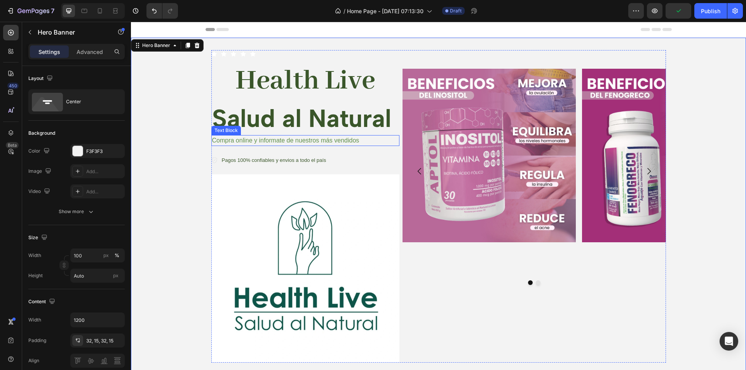
click at [345, 141] on p "Compra online y informate de nuestros más vendidos" at bounding box center [305, 140] width 187 height 9
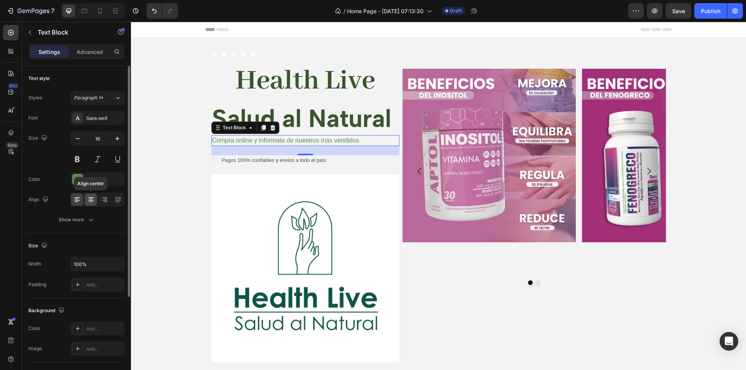
click at [89, 199] on icon at bounding box center [91, 200] width 8 height 8
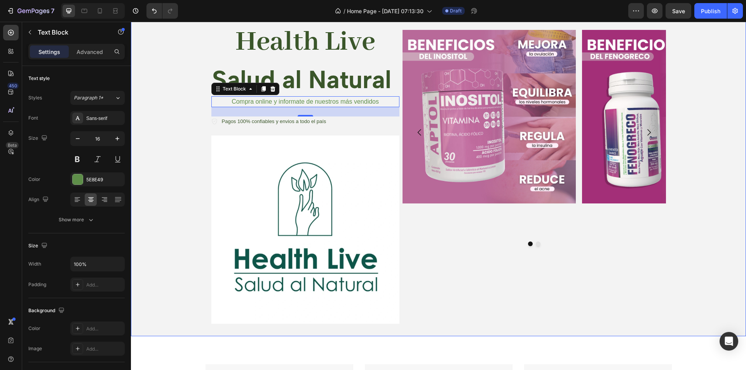
scroll to position [0, 0]
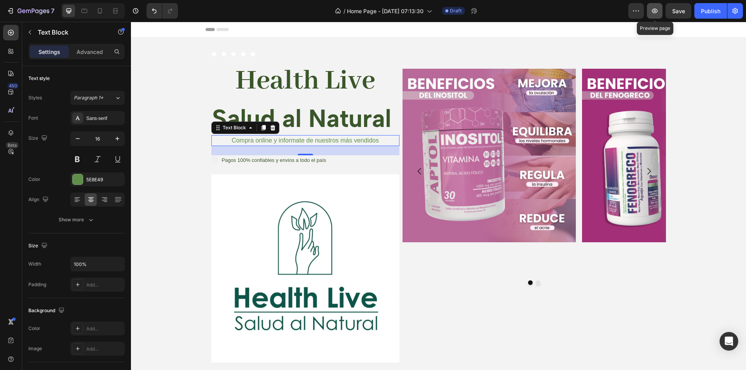
click at [655, 12] on icon "button" at bounding box center [655, 11] width 8 height 8
click at [646, 168] on icon "Carousel Next Arrow" at bounding box center [648, 171] width 9 height 9
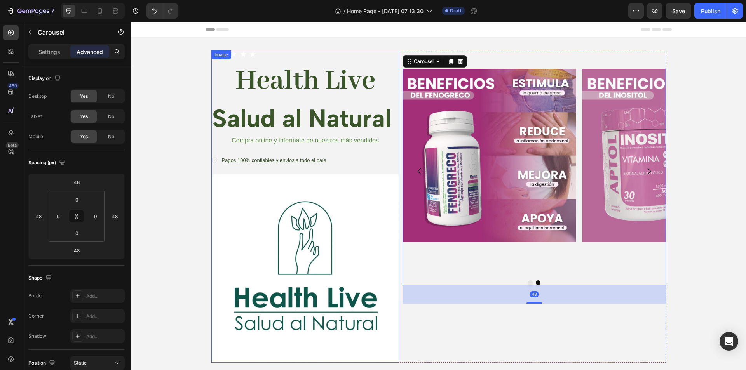
scroll to position [78, 0]
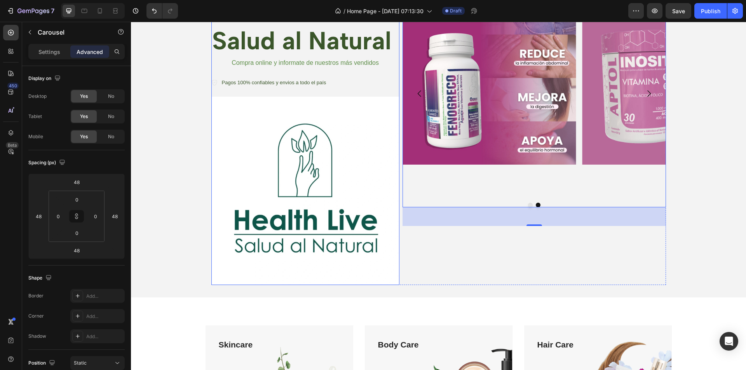
click at [295, 183] on img at bounding box center [305, 191] width 188 height 188
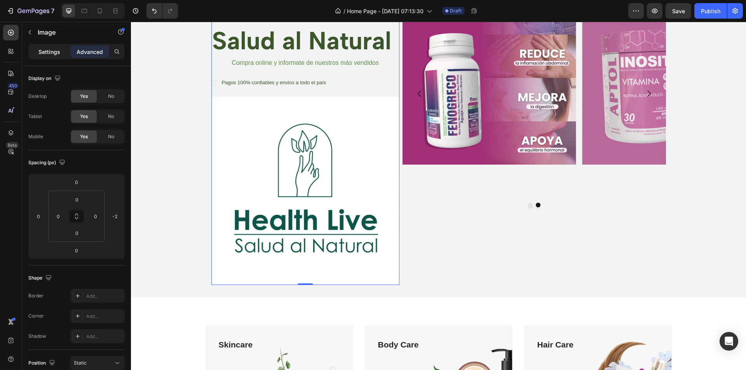
click at [54, 52] on p "Settings" at bounding box center [49, 52] width 22 height 8
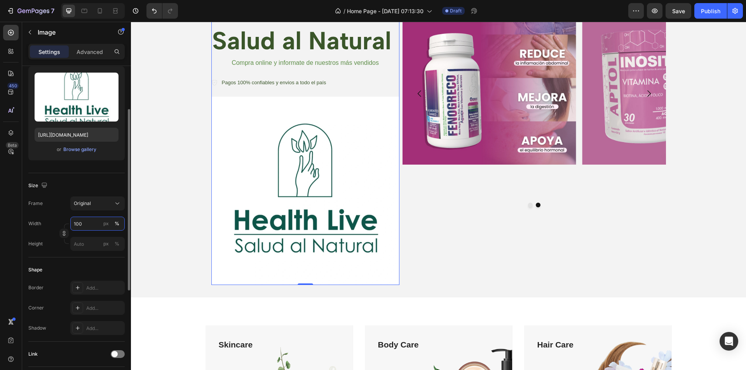
click at [95, 221] on input "100" at bounding box center [97, 224] width 54 height 14
click at [85, 260] on div "Shape Border Add... Corner Add... Shadow Add..." at bounding box center [76, 300] width 96 height 84
click at [65, 235] on icon "button" at bounding box center [63, 233] width 5 height 5
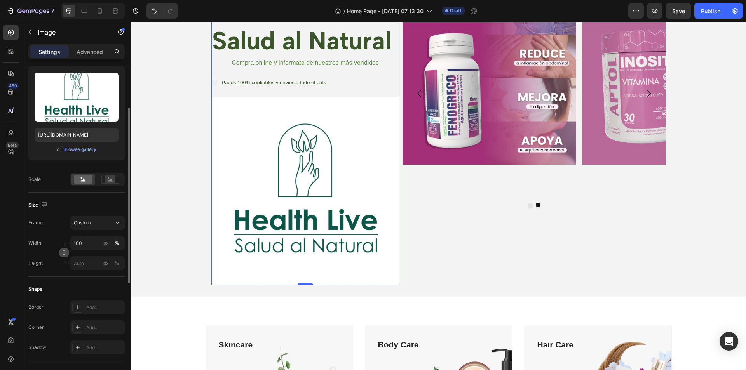
click at [63, 253] on icon "button" at bounding box center [63, 252] width 5 height 5
click at [63, 234] on icon "button" at bounding box center [63, 233] width 5 height 5
click at [86, 221] on span "Custom" at bounding box center [82, 223] width 17 height 7
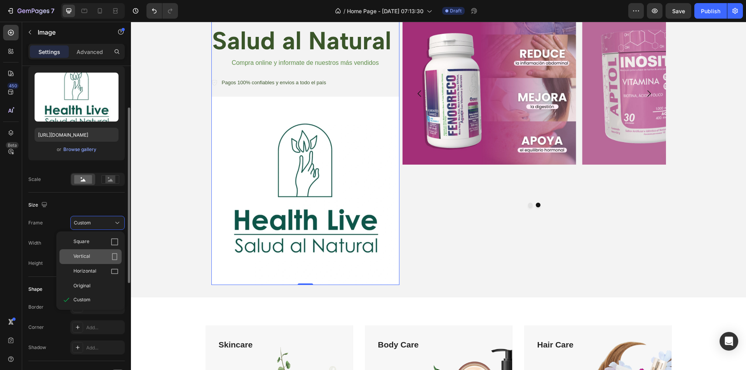
click at [93, 253] on div "Vertical" at bounding box center [95, 257] width 45 height 8
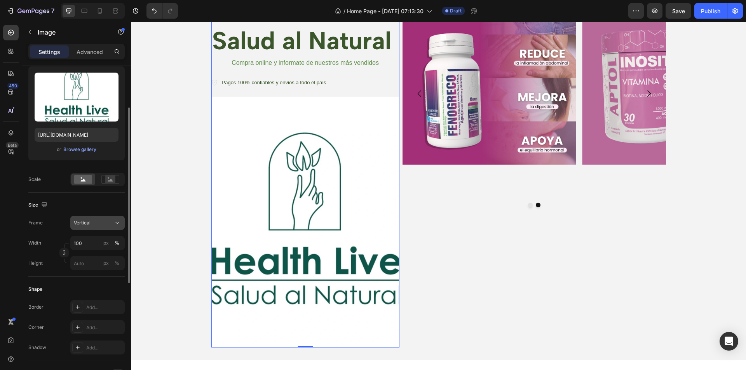
click at [93, 224] on div "Vertical" at bounding box center [93, 223] width 38 height 7
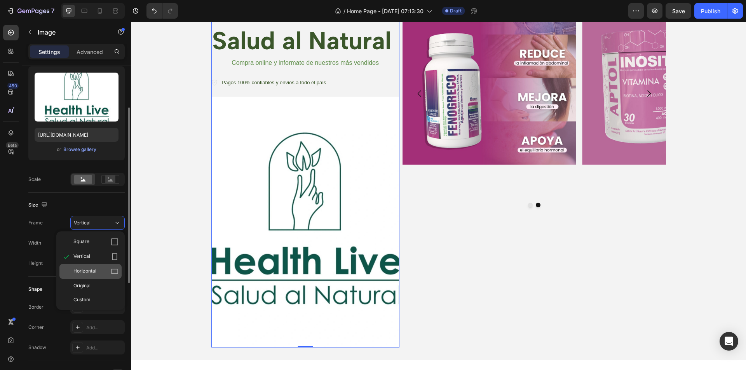
click at [101, 273] on div "Horizontal" at bounding box center [95, 272] width 45 height 8
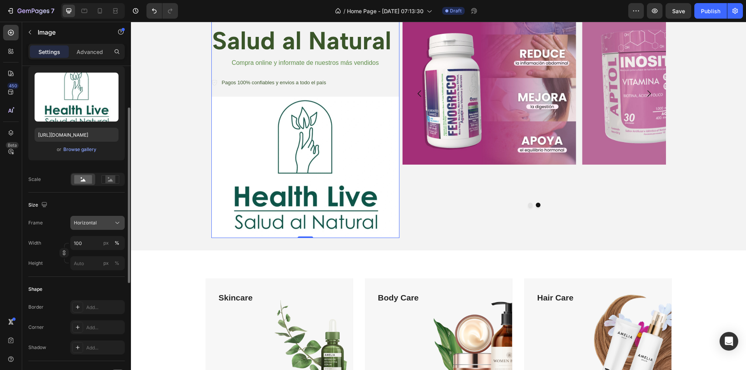
click at [101, 222] on div "Horizontal" at bounding box center [93, 223] width 38 height 7
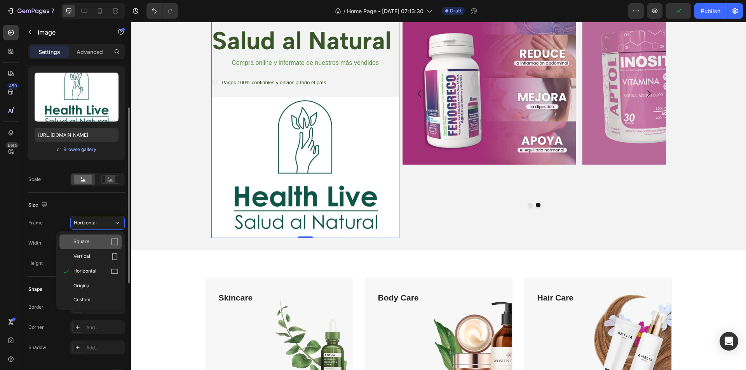
click at [95, 240] on div "Square" at bounding box center [95, 242] width 45 height 8
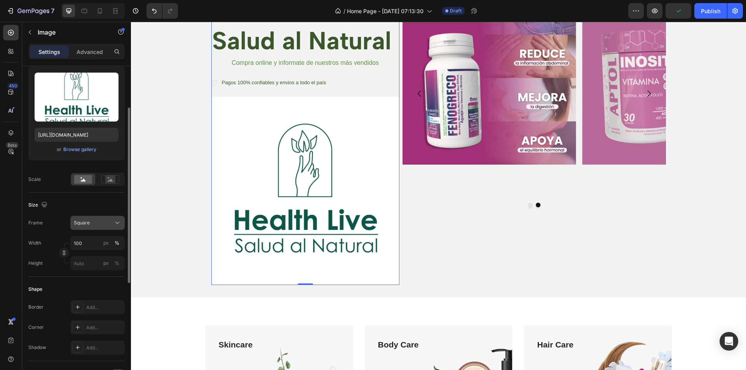
click at [91, 220] on div "Square" at bounding box center [93, 223] width 38 height 7
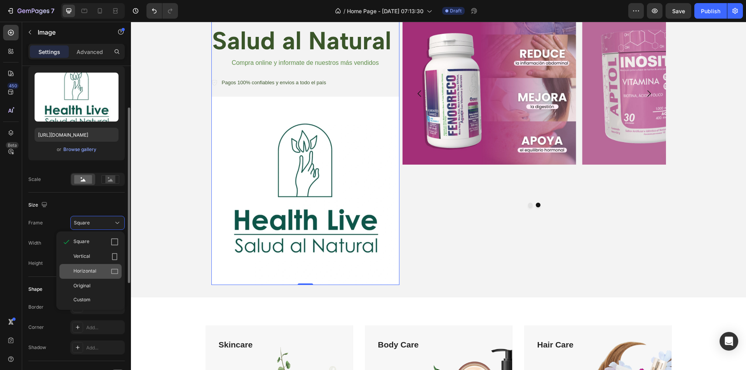
click at [88, 269] on span "Horizontal" at bounding box center [84, 272] width 23 height 8
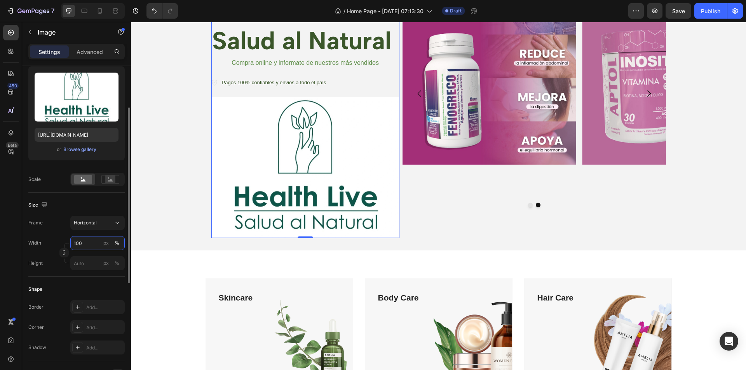
click at [82, 243] on input "100" at bounding box center [97, 243] width 54 height 14
type input "5"
type input "4"
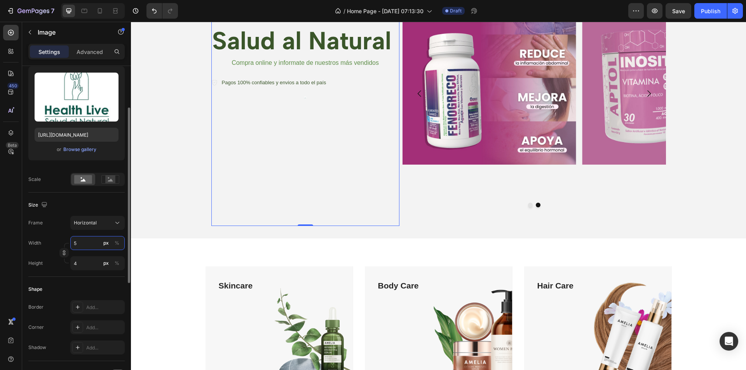
type input "50"
type input "38"
type input "5"
type input "4"
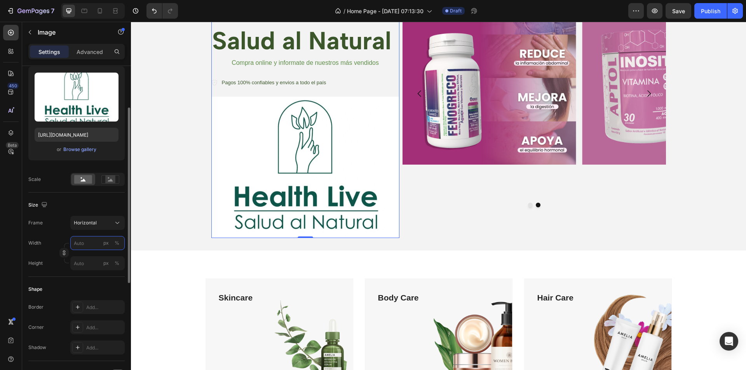
type input "5"
type input "4"
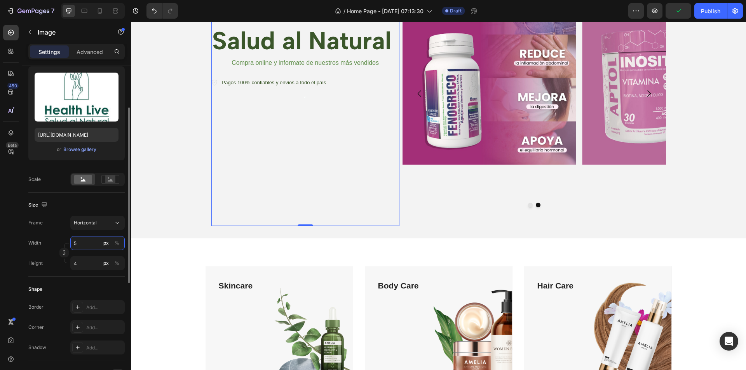
type input "58"
type input "44"
type input "580"
type input "435"
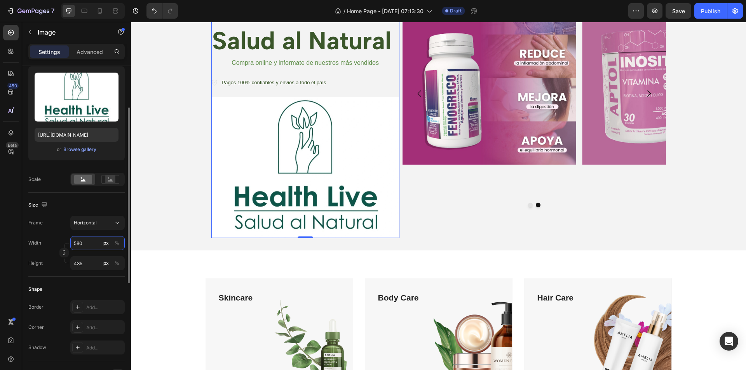
type input "58"
type input "44"
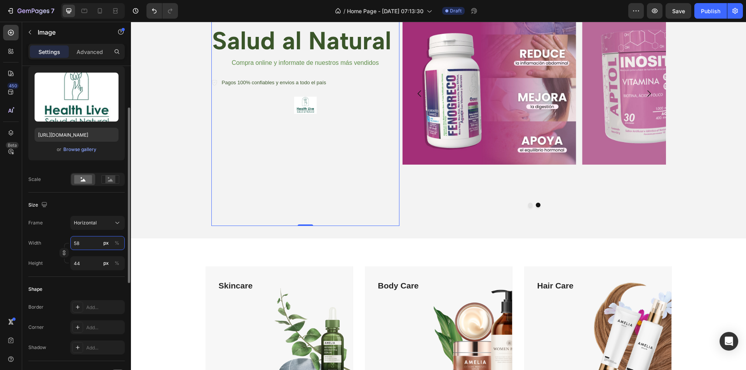
type input "5"
type input "4"
type input "56"
type input "42"
type input "560"
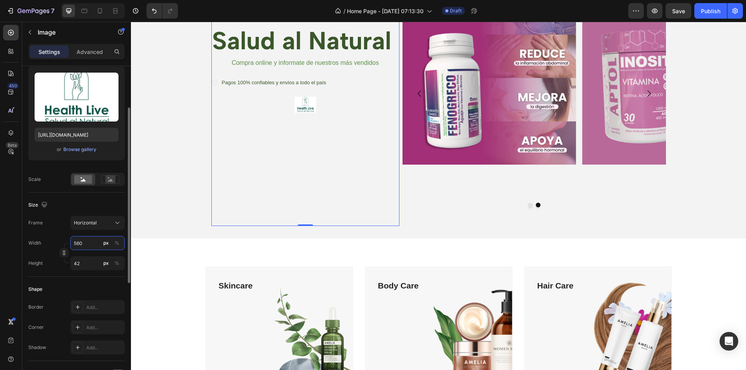
type input "420"
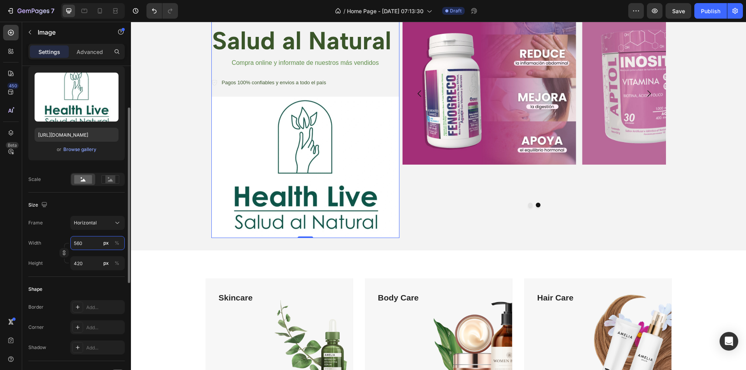
click at [76, 245] on input "560" at bounding box center [97, 243] width 54 height 14
type input "60"
type input "45"
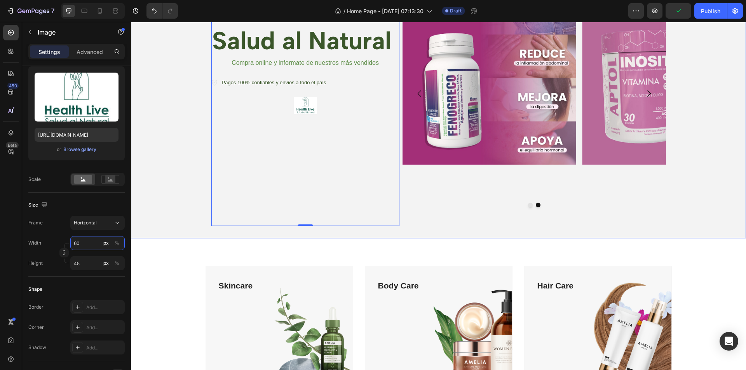
scroll to position [0, 0]
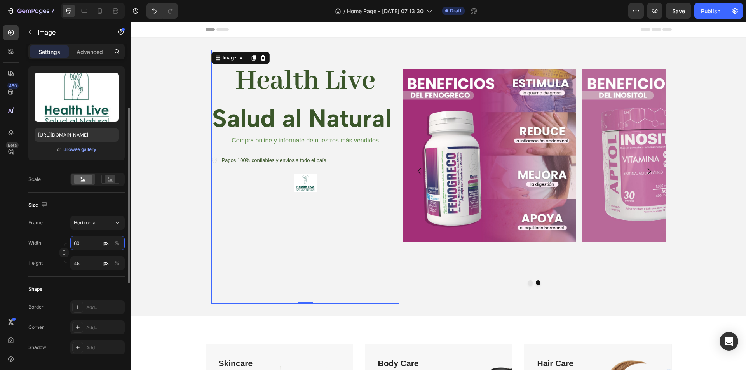
click at [86, 244] on input "60" at bounding box center [97, 243] width 54 height 14
click at [85, 262] on p "Full 100%" at bounding box center [95, 261] width 45 height 7
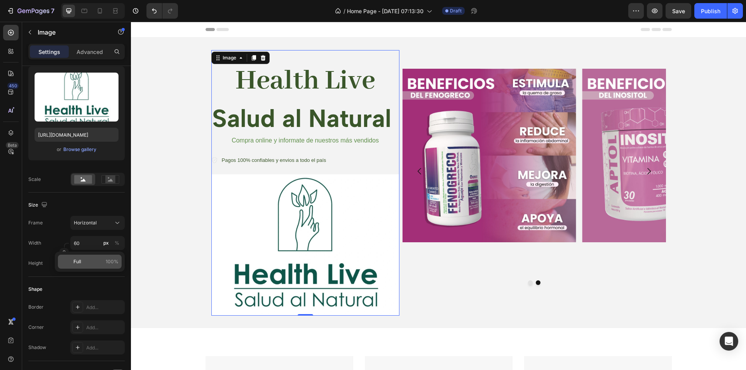
type input "100"
click at [93, 243] on input "100" at bounding box center [97, 243] width 54 height 14
click at [93, 242] on input "100" at bounding box center [97, 243] width 54 height 14
type input "1"
click at [93, 242] on input "180" at bounding box center [97, 243] width 54 height 14
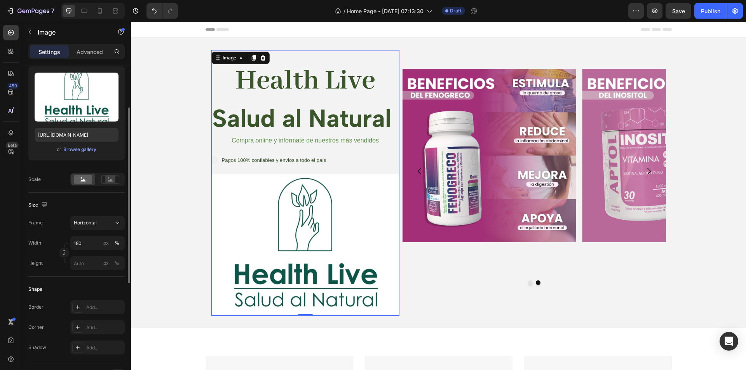
drag, startPoint x: 118, startPoint y: 242, endPoint x: 106, endPoint y: 253, distance: 15.9
click at [106, 253] on div "Width 180 px % Height px %" at bounding box center [76, 253] width 96 height 34
click at [119, 243] on div "%" at bounding box center [117, 243] width 5 height 7
click at [96, 243] on input "180" at bounding box center [97, 243] width 54 height 14
type input "100"
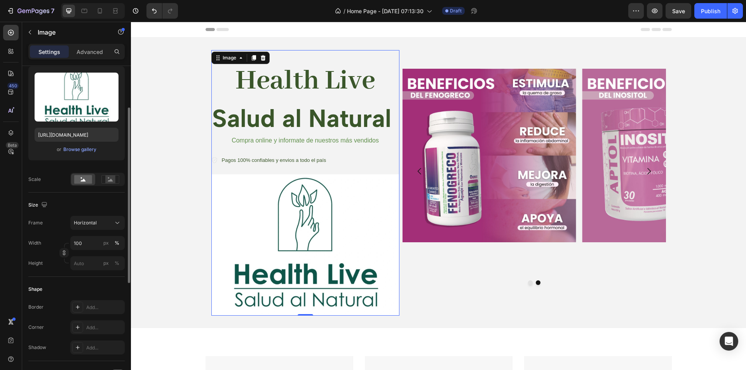
click at [51, 257] on div "Height px %" at bounding box center [76, 264] width 96 height 14
click at [61, 253] on icon "button" at bounding box center [63, 252] width 5 height 5
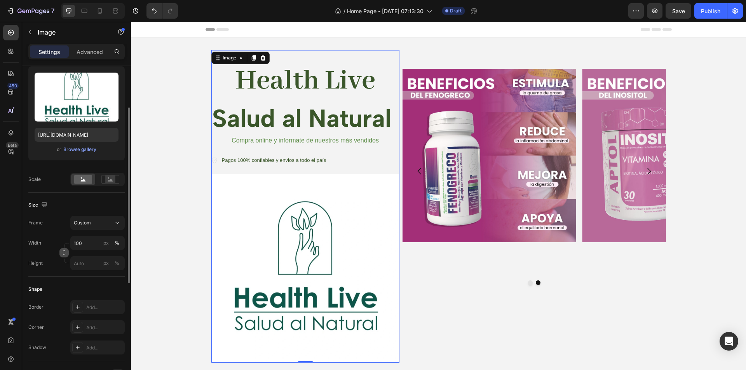
click at [62, 253] on icon "button" at bounding box center [63, 252] width 5 height 5
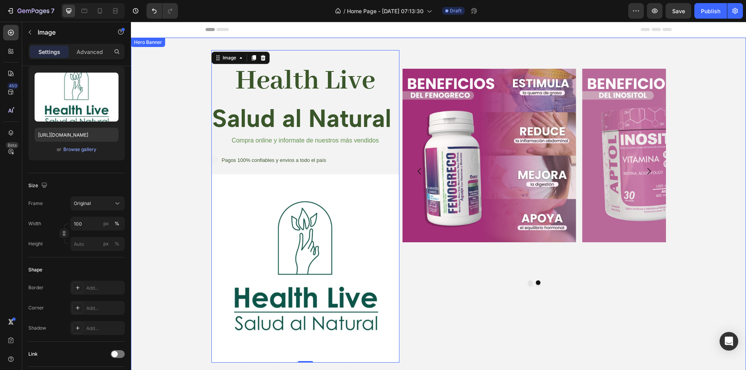
scroll to position [39, 0]
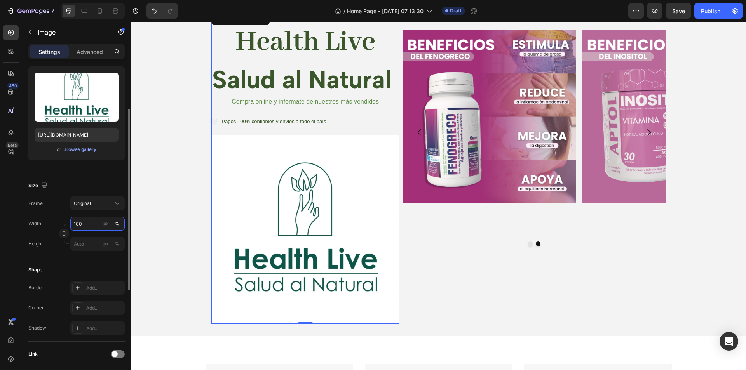
click at [92, 223] on input "100" at bounding box center [97, 224] width 54 height 14
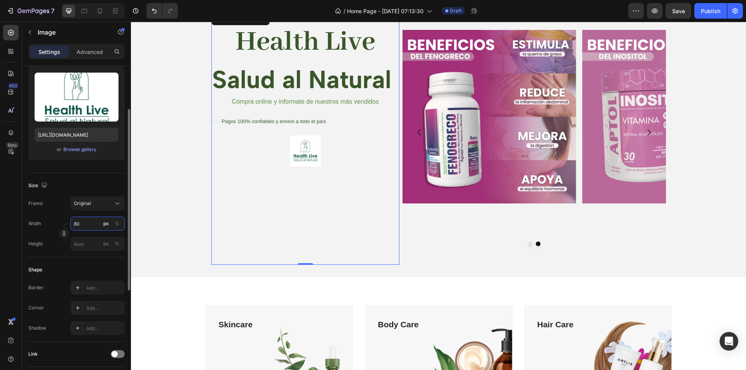
type input "80"
click at [172, 141] on div "Background Image" at bounding box center [438, 138] width 615 height 279
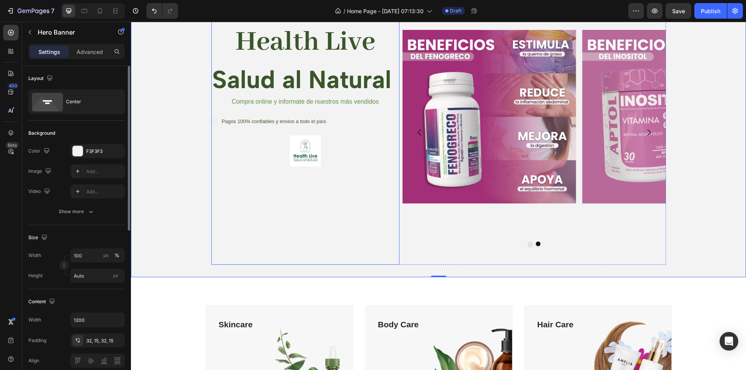
scroll to position [0, 0]
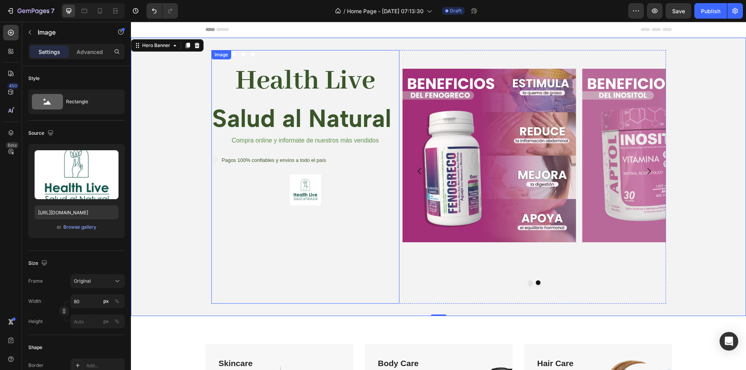
click at [300, 182] on img at bounding box center [305, 190] width 31 height 31
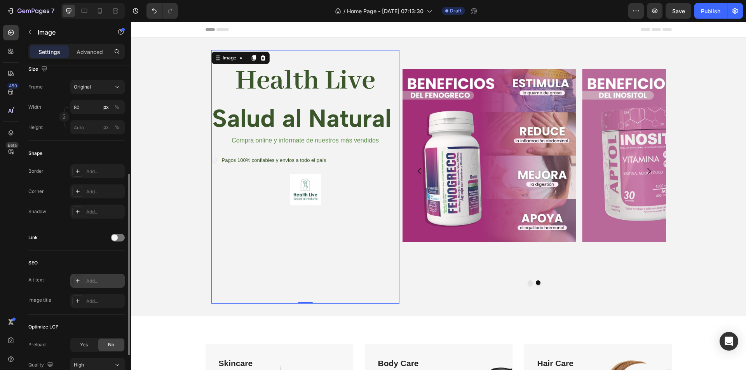
scroll to position [260, 0]
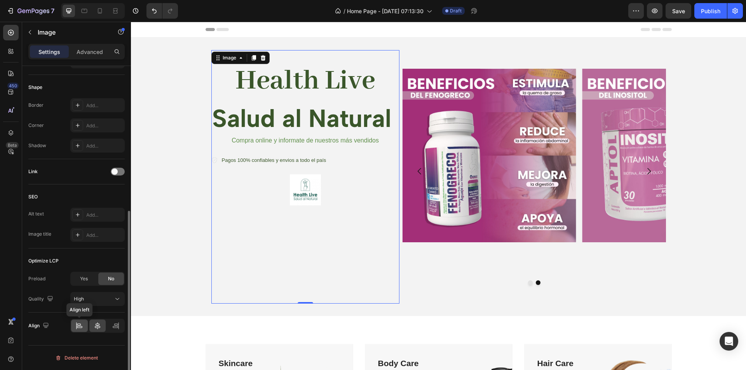
click at [78, 325] on icon at bounding box center [79, 326] width 8 height 8
click at [120, 325] on div at bounding box center [115, 326] width 17 height 12
click at [87, 325] on div at bounding box center [79, 326] width 17 height 12
click at [101, 323] on icon at bounding box center [98, 326] width 8 height 8
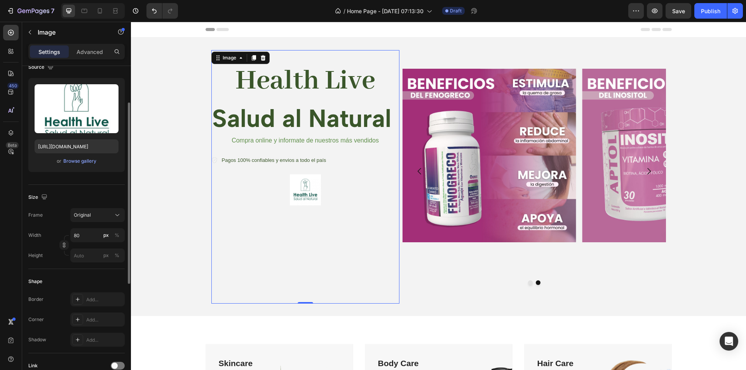
scroll to position [0, 0]
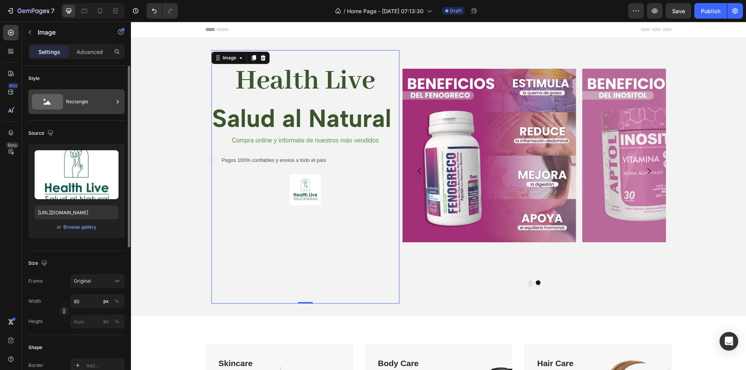
click at [93, 101] on div "Rectangle" at bounding box center [89, 102] width 47 height 18
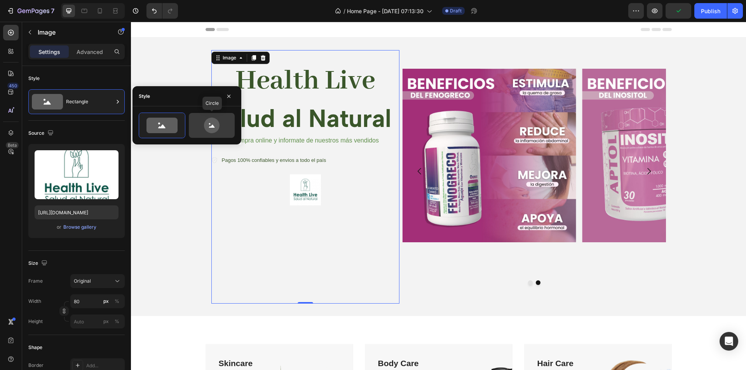
click at [222, 127] on icon at bounding box center [212, 126] width 37 height 16
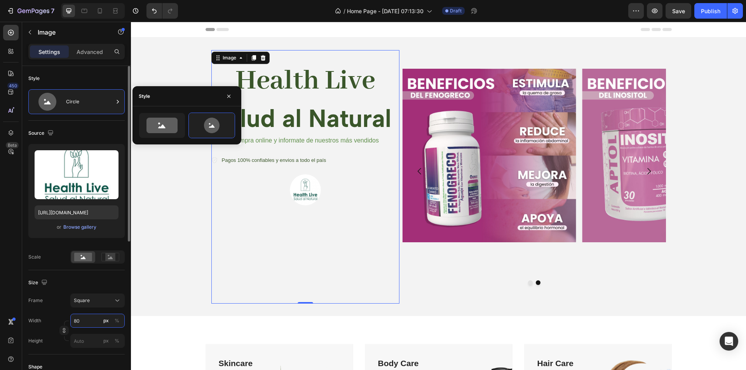
click at [92, 322] on input "80" at bounding box center [97, 321] width 54 height 14
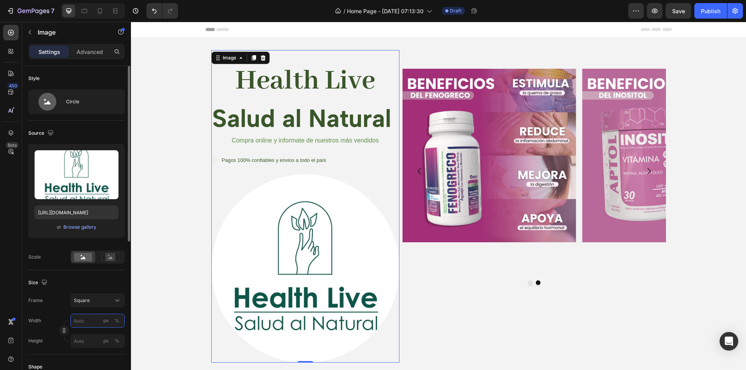
type input "1"
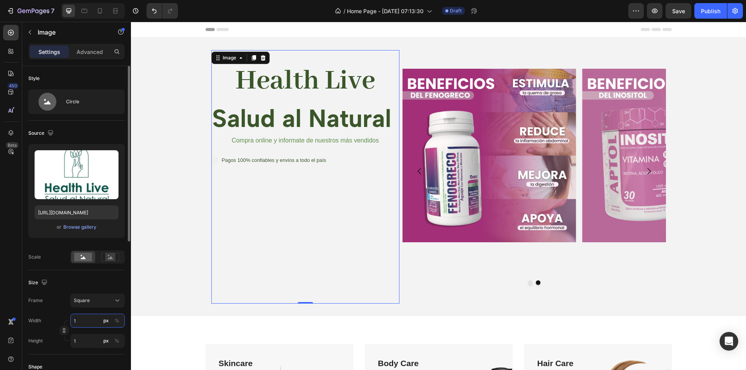
type input "10"
type input "100"
type input "10"
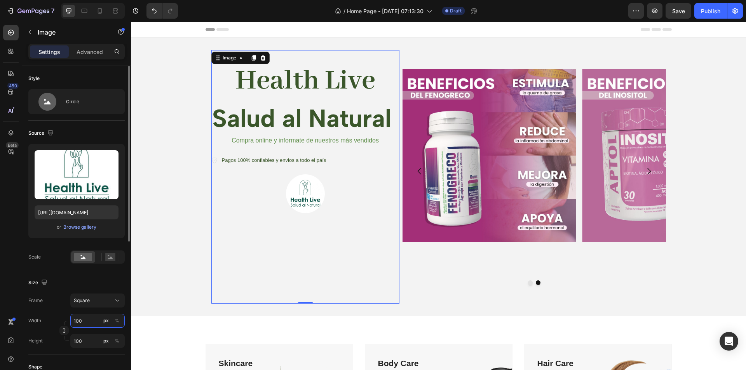
type input "10"
type input "1"
type input "16"
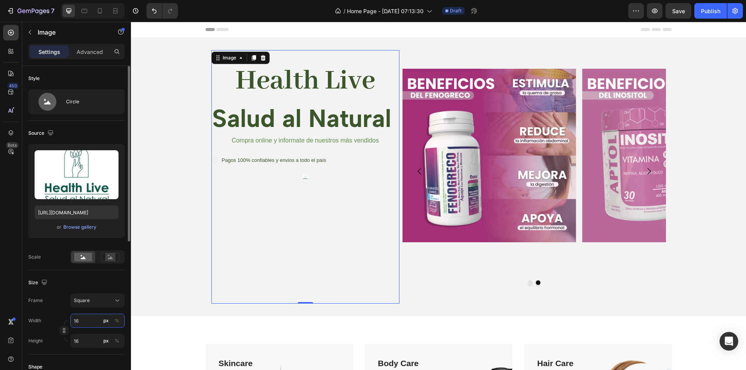
type input "160"
type input "16"
type input "1"
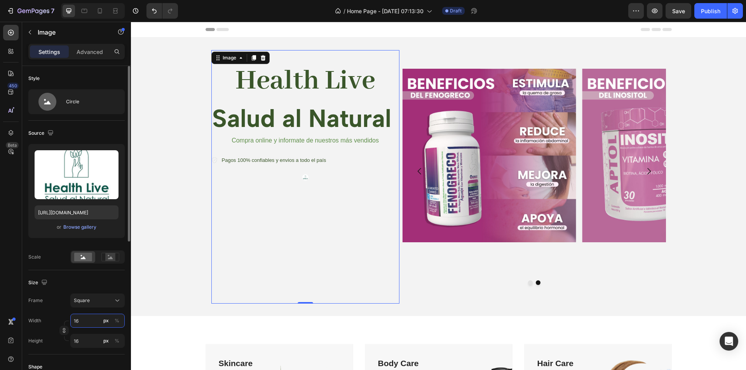
type input "1"
type input "18"
type input "180"
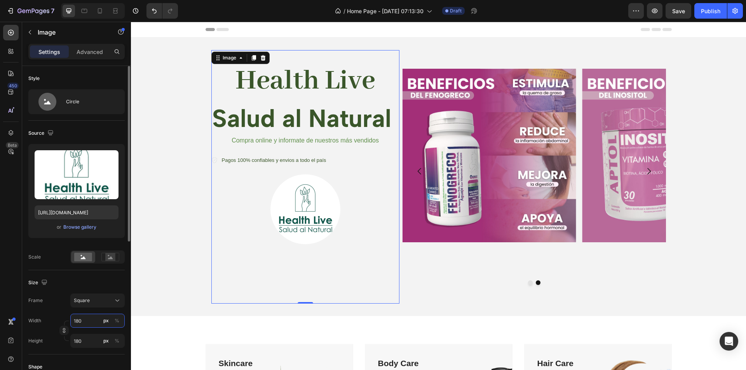
type input "18"
type input "1"
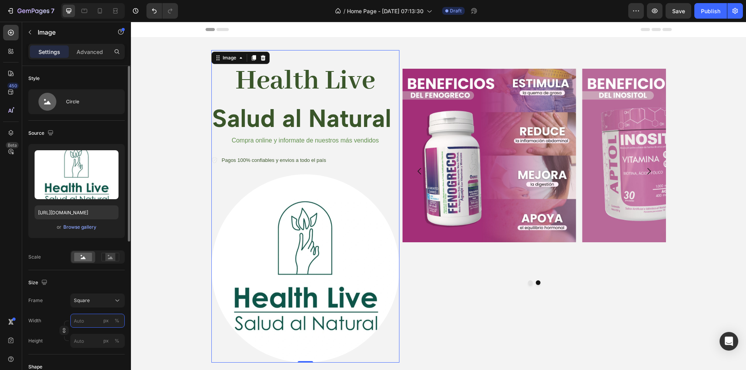
type input "2"
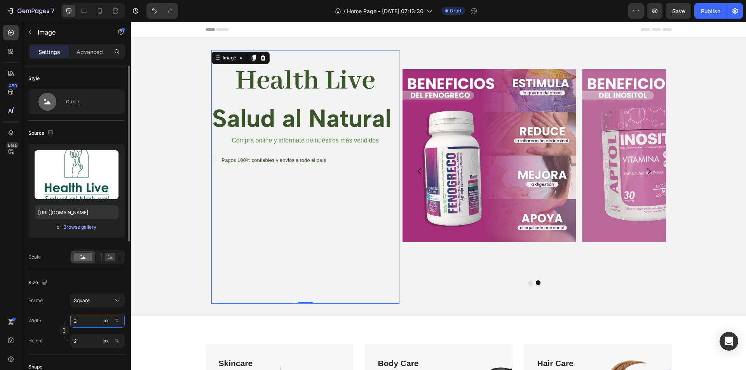
type input "20"
type input "200"
type input "2000"
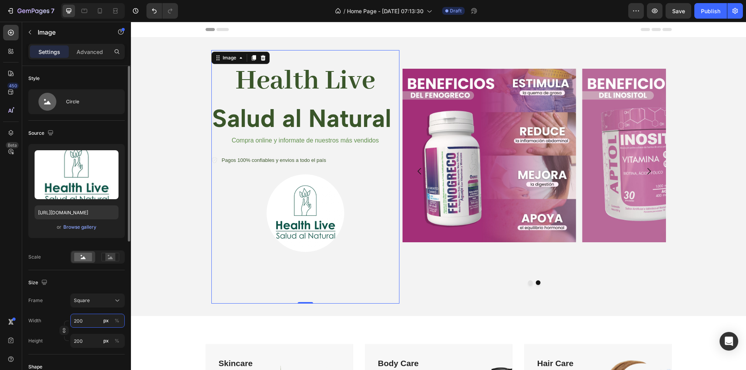
type input "2000"
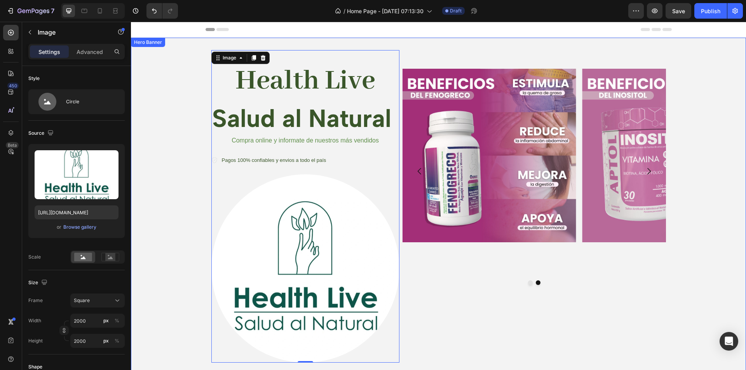
click at [161, 257] on div "Background Image" at bounding box center [438, 207] width 615 height 338
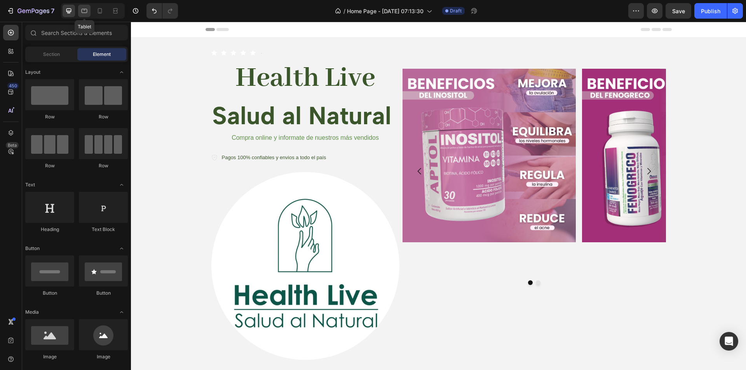
click at [83, 10] on icon at bounding box center [84, 11] width 8 height 8
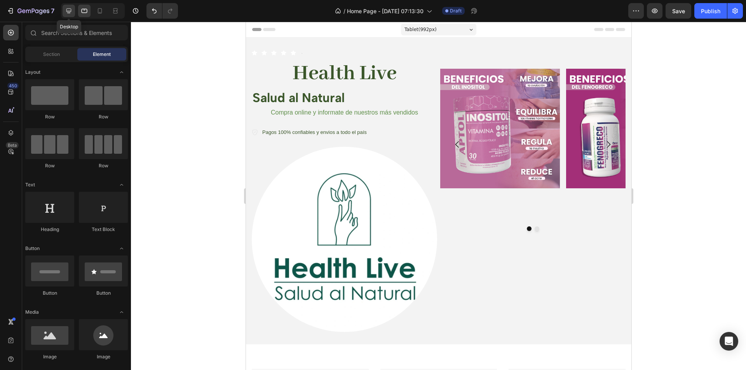
click at [68, 12] on icon at bounding box center [68, 11] width 5 height 5
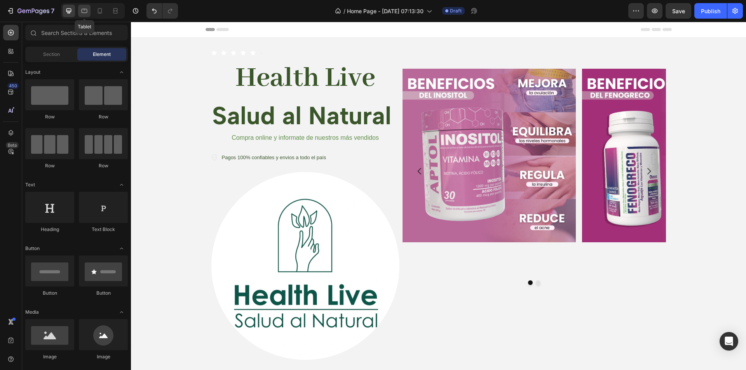
click at [81, 5] on div at bounding box center [84, 11] width 12 height 12
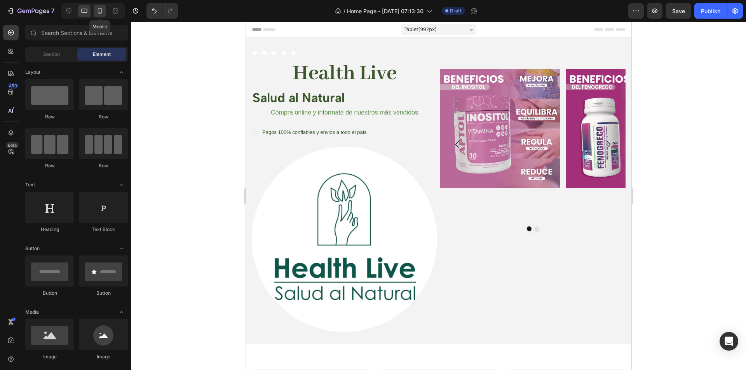
click at [103, 11] on icon at bounding box center [100, 11] width 8 height 8
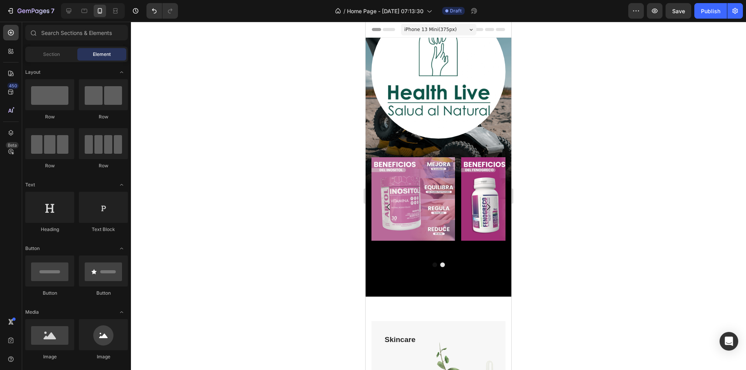
scroll to position [208, 0]
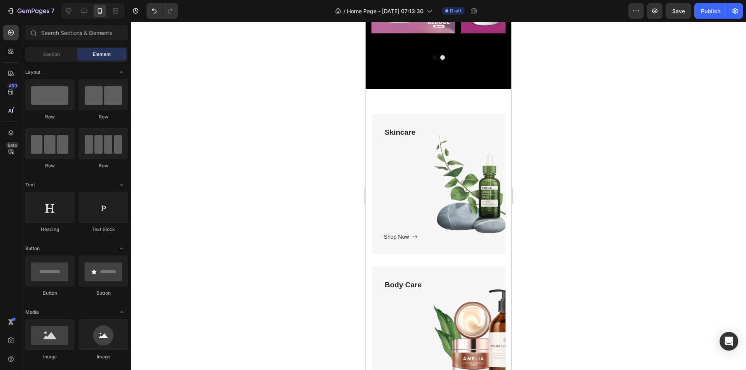
drag, startPoint x: 506, startPoint y: 63, endPoint x: 884, endPoint y: 52, distance: 377.5
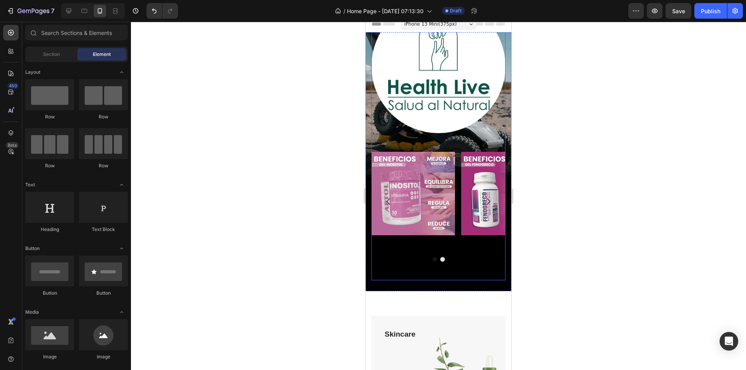
scroll to position [0, 0]
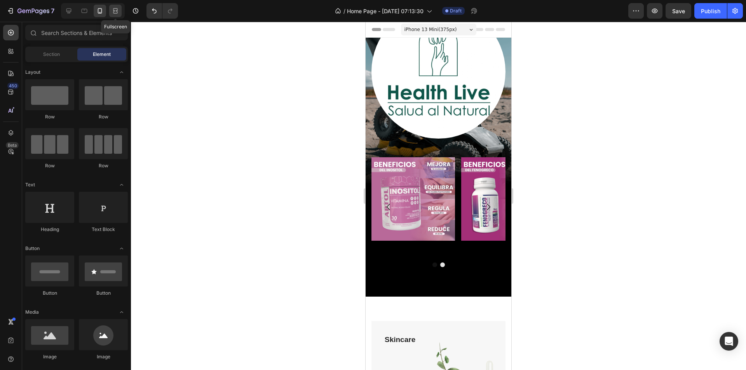
click at [122, 10] on div at bounding box center [115, 11] width 12 height 12
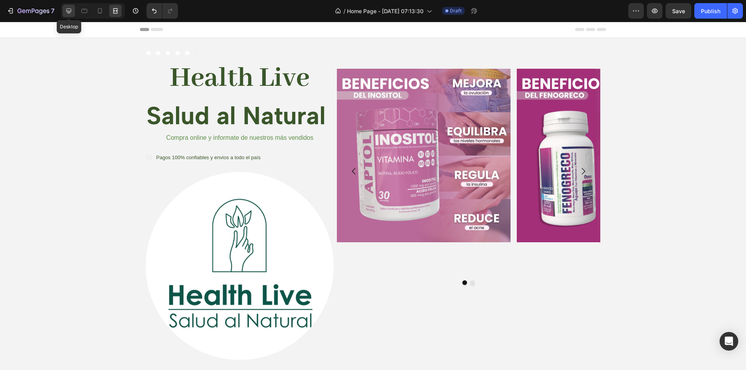
click at [69, 11] on icon at bounding box center [68, 11] width 5 height 5
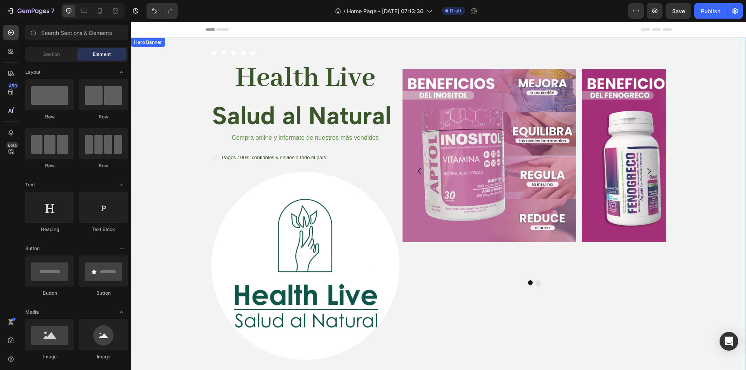
click at [183, 91] on div "Background Image" at bounding box center [438, 205] width 615 height 335
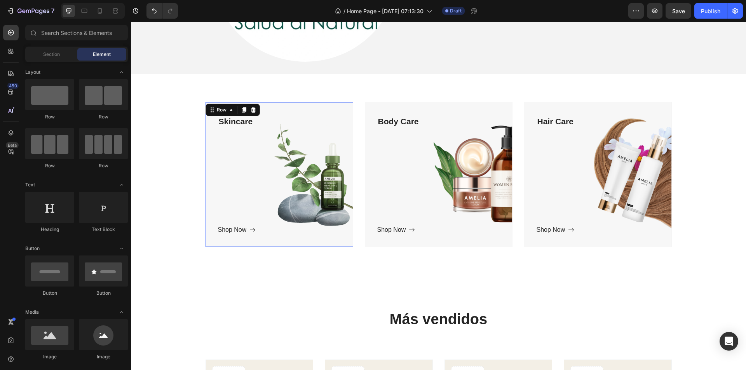
click at [305, 167] on div "Skincare Text block Shop Now Button" at bounding box center [279, 175] width 123 height 120
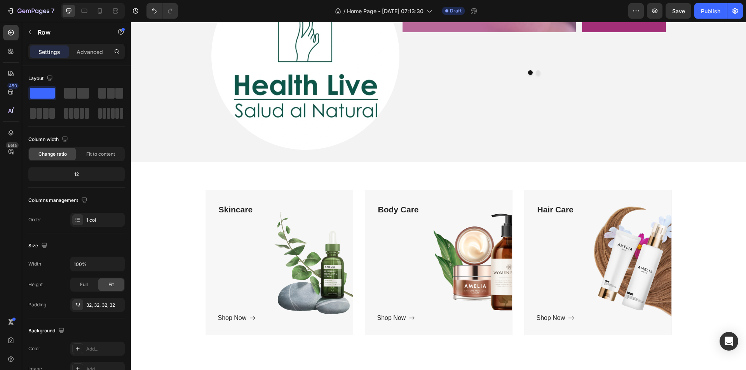
scroll to position [260, 0]
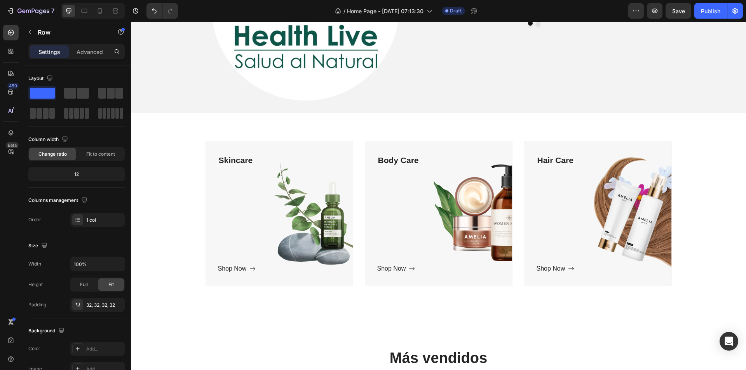
click at [302, 215] on div "Skincare Text block Shop Now Button" at bounding box center [279, 214] width 123 height 120
click at [218, 222] on div "Skincare Text block Shop Now Button" at bounding box center [279, 214] width 123 height 120
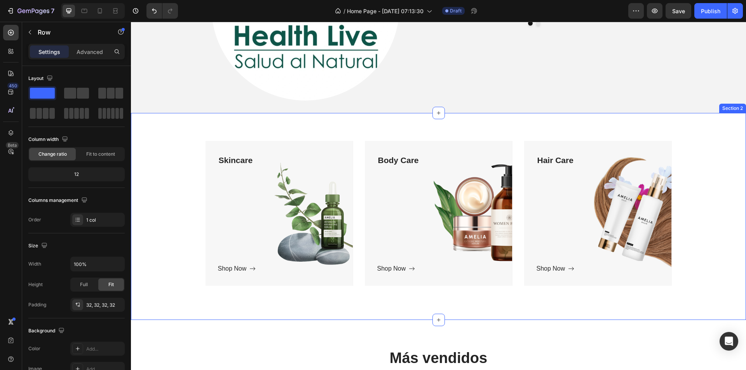
click at [166, 156] on div "Skincare Text block Shop Now Button Row Hero Banner Body Care Text block Shop N…" at bounding box center [439, 217] width 604 height 152
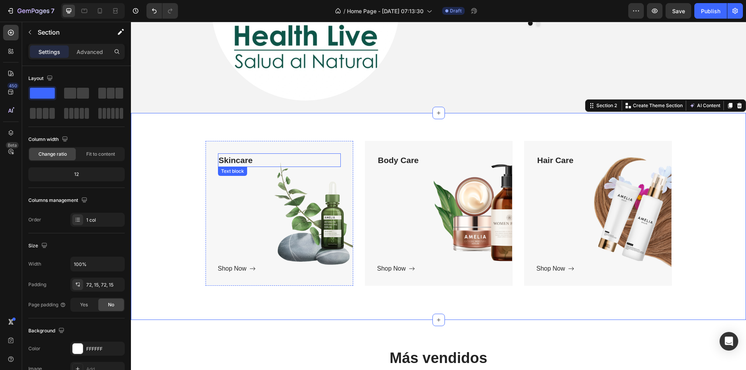
click at [248, 168] on div "Skincare Text block Shop Now Button" at bounding box center [279, 214] width 123 height 120
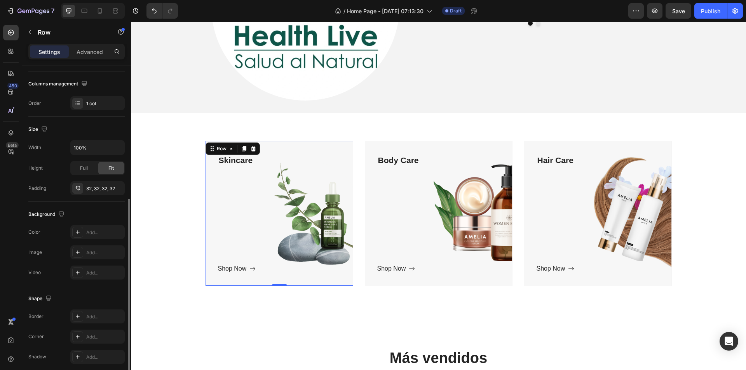
scroll to position [148, 0]
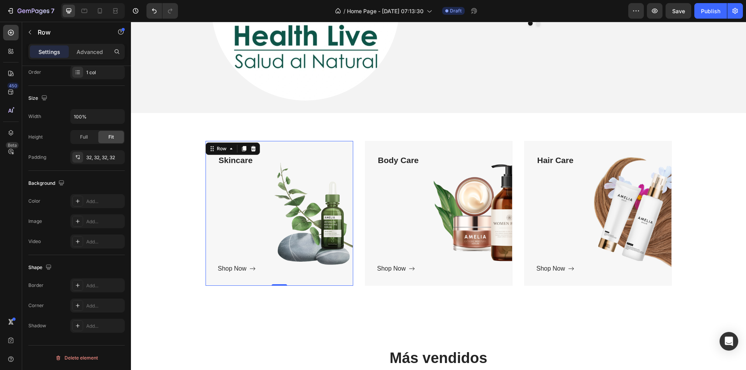
click at [275, 236] on div "Skincare Text block Shop Now Button" at bounding box center [279, 214] width 123 height 120
click at [251, 148] on icon at bounding box center [253, 148] width 5 height 5
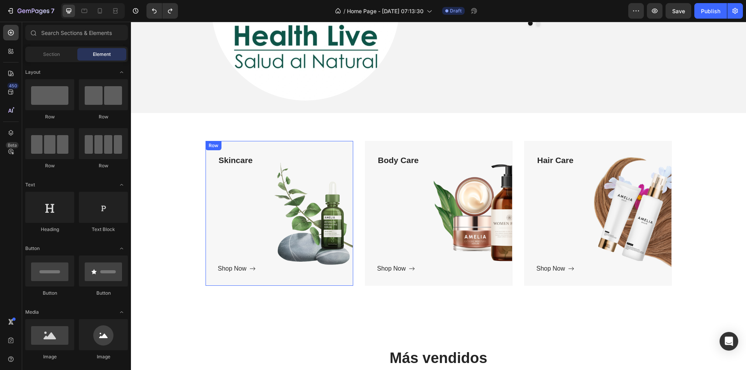
click at [290, 208] on div "Skincare Text block Shop Now Button" at bounding box center [279, 214] width 123 height 120
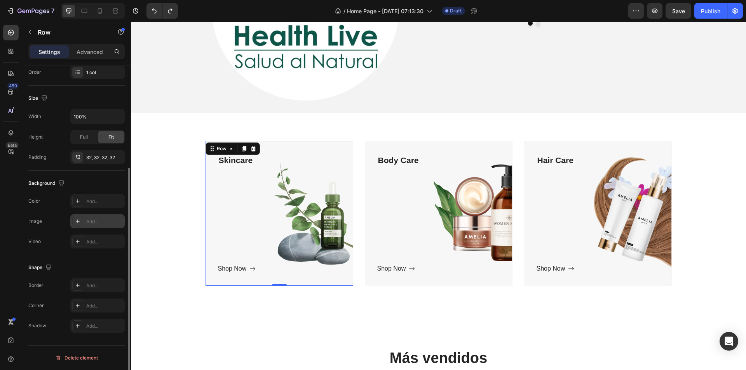
click at [86, 217] on div "Add..." at bounding box center [97, 222] width 54 height 14
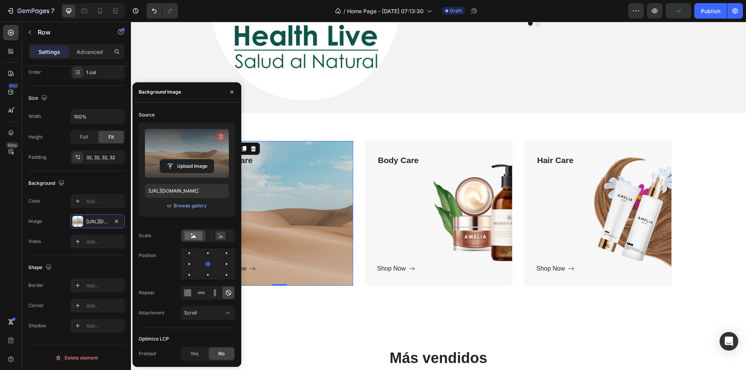
click at [218, 136] on icon "button" at bounding box center [221, 137] width 8 height 8
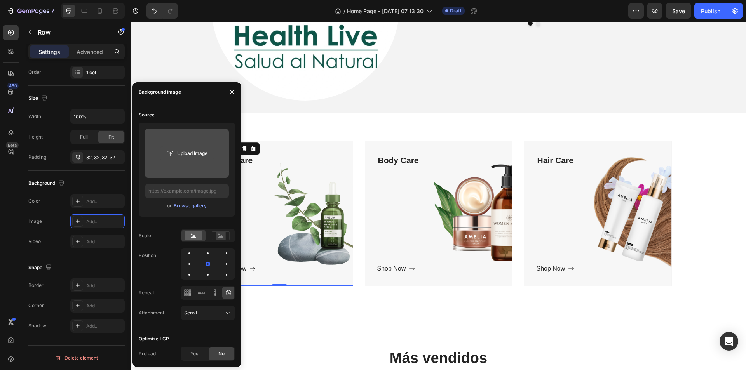
click at [175, 154] on input "file" at bounding box center [187, 153] width 54 height 13
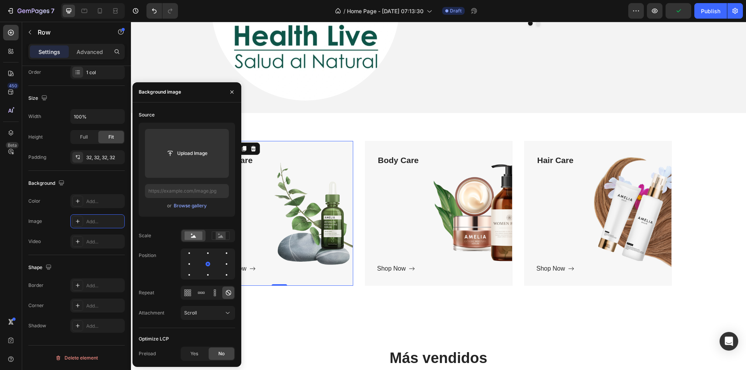
drag, startPoint x: 293, startPoint y: 329, endPoint x: 290, endPoint y: 323, distance: 6.8
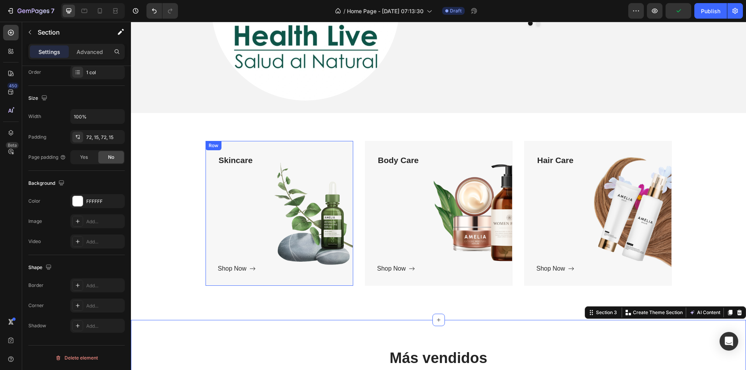
scroll to position [0, 0]
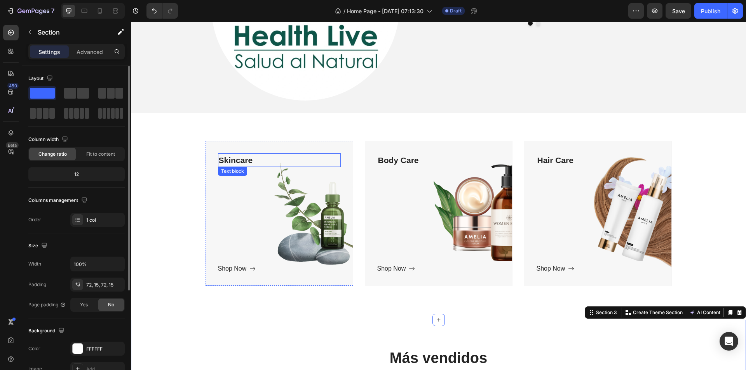
click at [241, 162] on p "Skincare" at bounding box center [279, 160] width 121 height 12
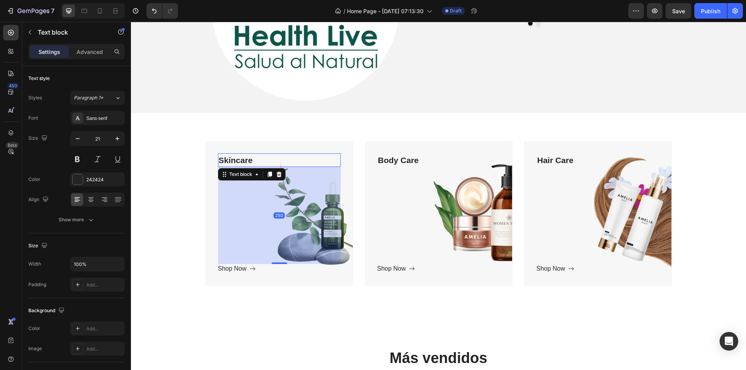
click at [257, 163] on p "Skincare" at bounding box center [279, 160] width 121 height 12
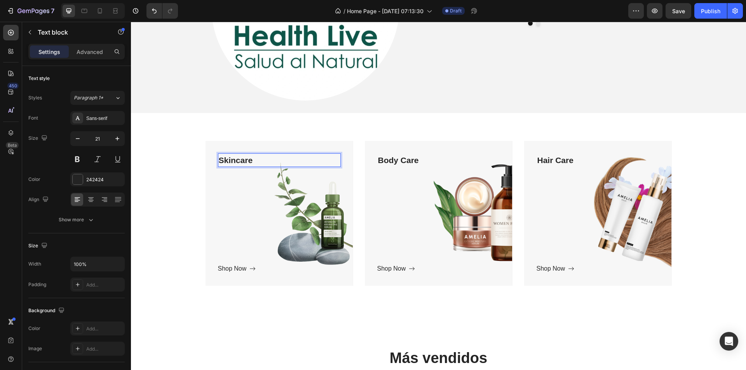
click at [257, 163] on p "Skincare" at bounding box center [279, 160] width 121 height 12
click at [230, 160] on div "Rich Text Editor. Editing area: main" at bounding box center [279, 161] width 123 height 14
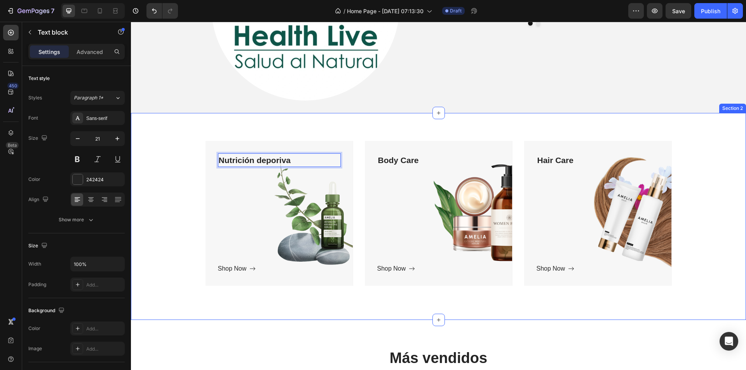
click at [179, 194] on div "Nutrición deporiva Text block 250 Shop Now Button Row Hero Banner Body Care Tex…" at bounding box center [439, 217] width 604 height 152
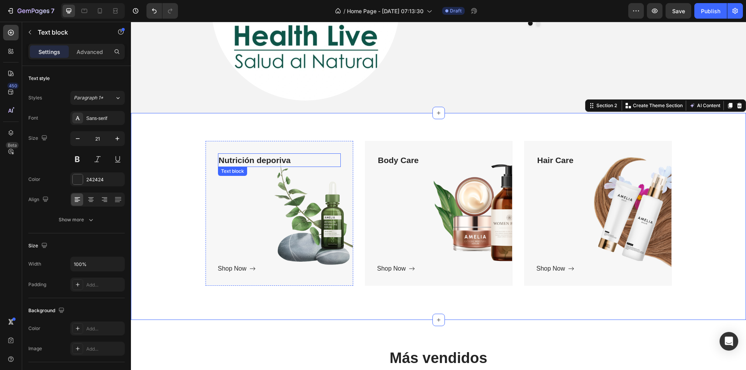
click at [275, 158] on p "Nutrición deporiva" at bounding box center [279, 160] width 121 height 12
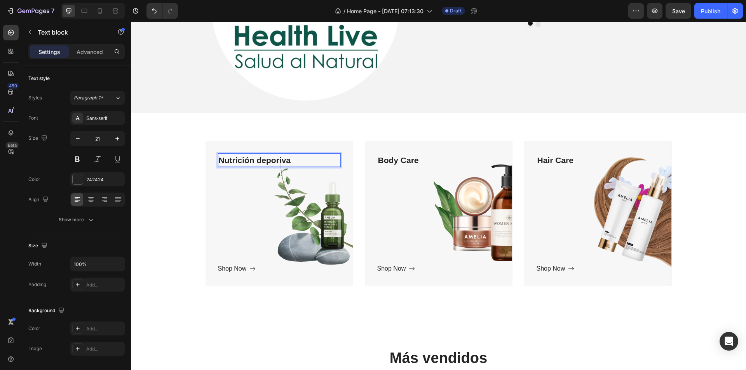
click at [276, 157] on p "Nutrición deporiva" at bounding box center [279, 160] width 121 height 12
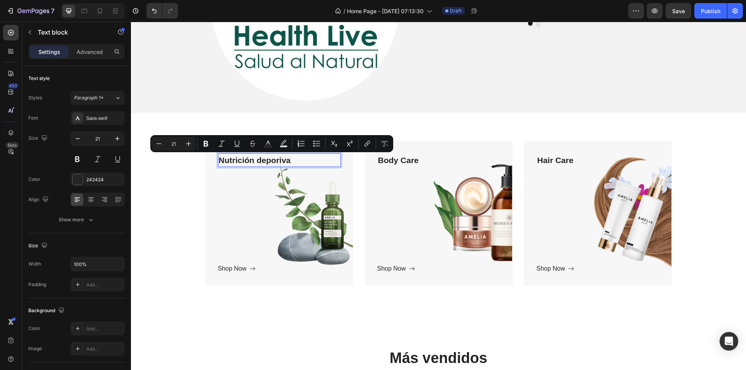
click at [276, 163] on p "Nutrición deporiva" at bounding box center [279, 160] width 121 height 12
click at [278, 161] on p "Nutrición deporiva" at bounding box center [279, 160] width 121 height 12
click at [295, 160] on p "Nutrición deporiva" at bounding box center [279, 160] width 121 height 12
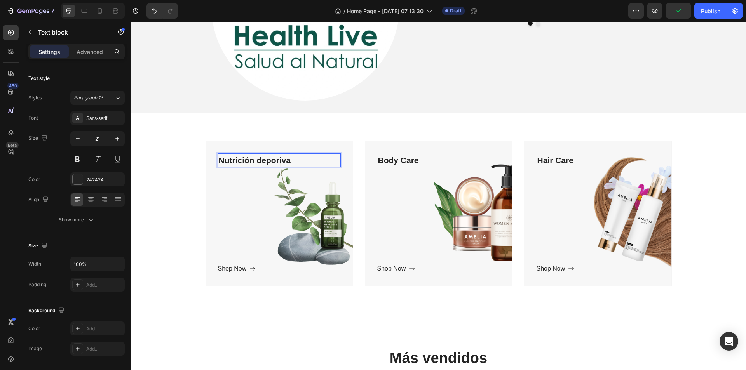
click at [274, 160] on p "Nutrición deporiva" at bounding box center [279, 160] width 121 height 12
click at [278, 161] on p "Nutrición deporiva" at bounding box center [279, 160] width 121 height 12
click at [275, 161] on p "Nutrición deporiva" at bounding box center [279, 160] width 121 height 12
click at [275, 159] on p "Nutrición deporiva" at bounding box center [279, 160] width 121 height 12
click at [279, 160] on p "Nutrición deporiva" at bounding box center [279, 160] width 121 height 12
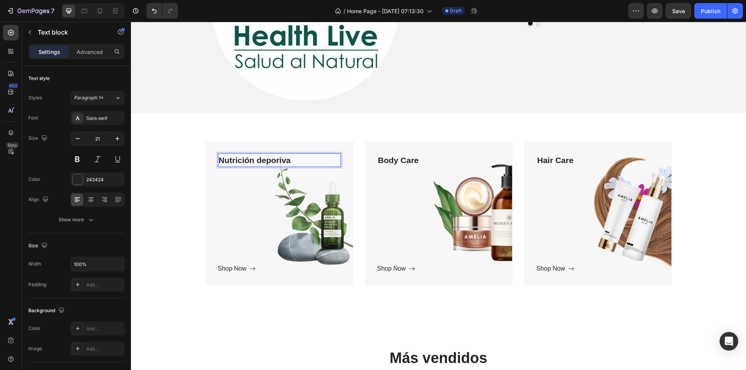
click at [276, 161] on p "Nutrición deporiva" at bounding box center [279, 160] width 121 height 12
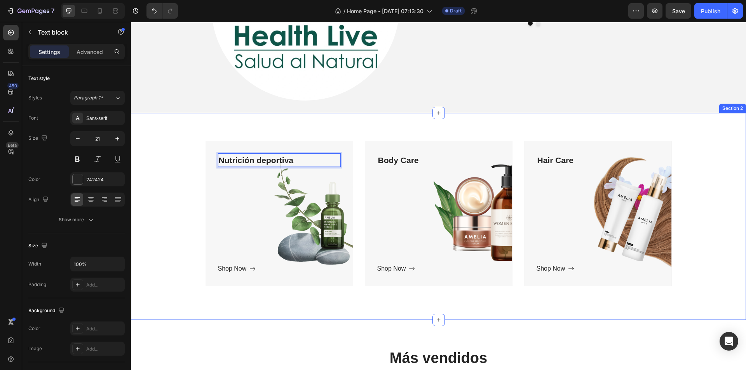
click at [161, 213] on div "Nutrición deportiva Text block 250 Shop Now Button Row Hero Banner Body Care Te…" at bounding box center [439, 217] width 604 height 152
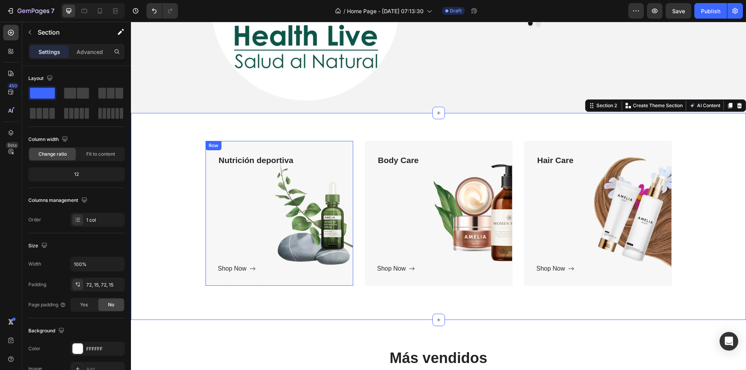
click at [314, 213] on div "Nutrición deportiva Text block Shop Now Button" at bounding box center [279, 214] width 123 height 120
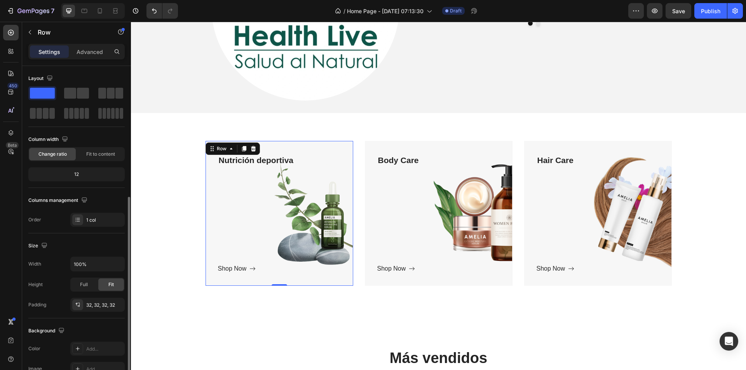
scroll to position [148, 0]
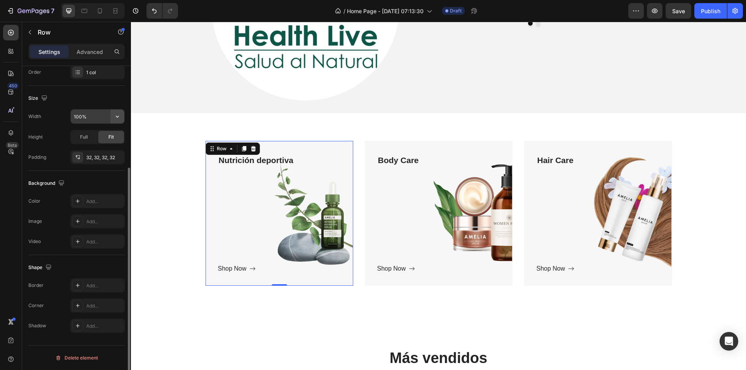
click at [113, 118] on button "button" at bounding box center [117, 117] width 14 height 14
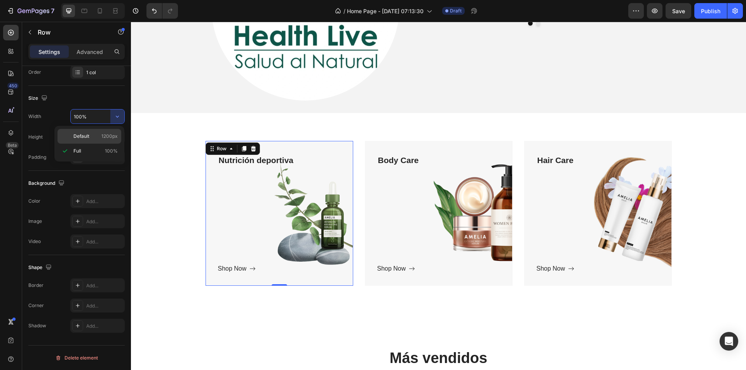
click at [101, 134] on p "Default 1200px" at bounding box center [95, 136] width 44 height 7
type input "1200"
click at [86, 140] on span "Full" at bounding box center [84, 137] width 8 height 7
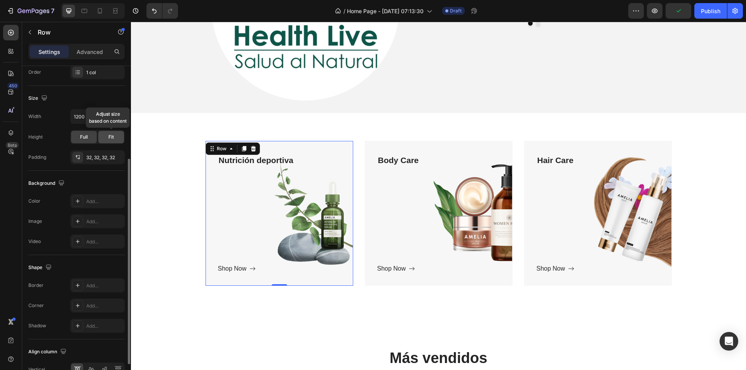
click at [109, 136] on span "Fit" at bounding box center [110, 137] width 5 height 7
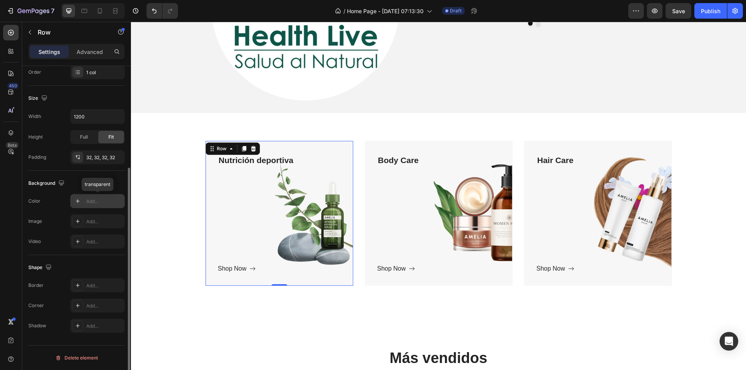
click at [109, 203] on div "Add..." at bounding box center [104, 201] width 37 height 7
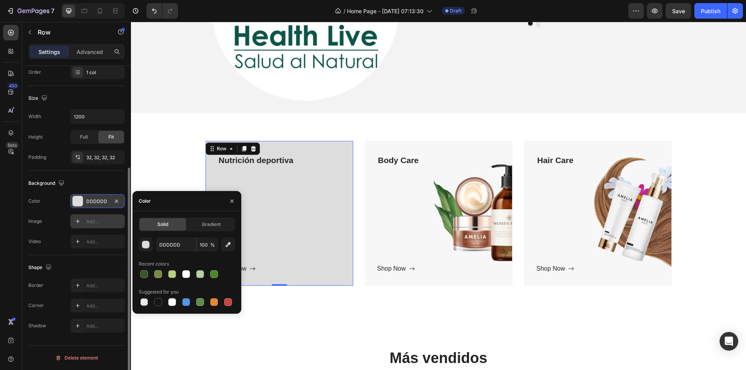
click at [84, 222] on div "Add..." at bounding box center [97, 222] width 54 height 14
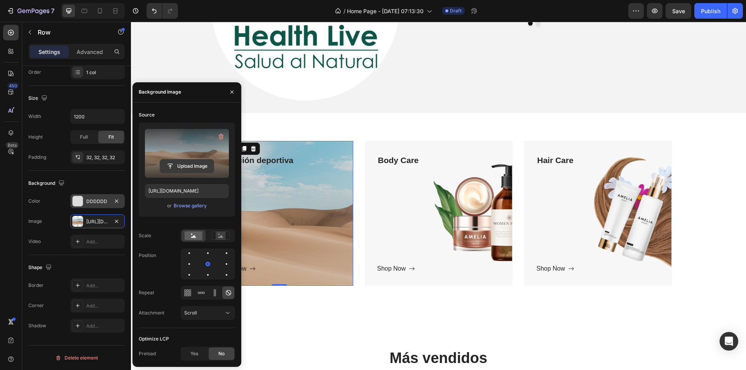
click at [185, 166] on input "file" at bounding box center [187, 166] width 54 height 13
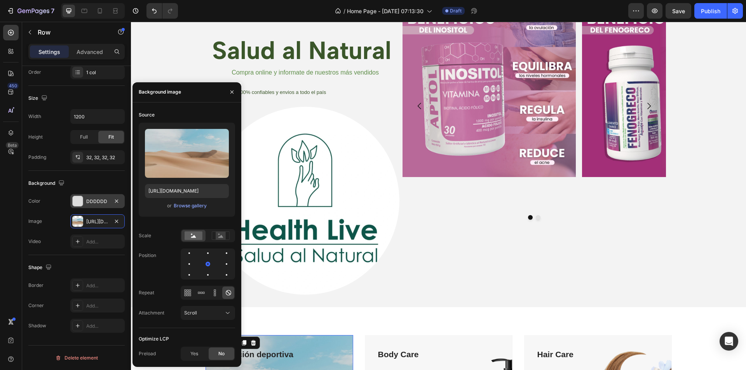
scroll to position [120, 0]
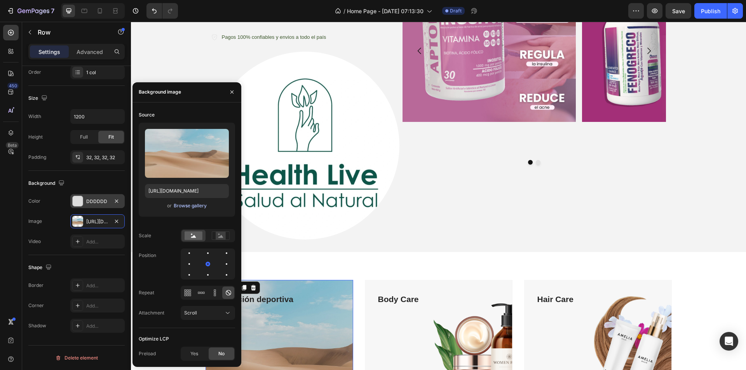
click at [191, 209] on button "Browse gallery" at bounding box center [190, 206] width 34 height 8
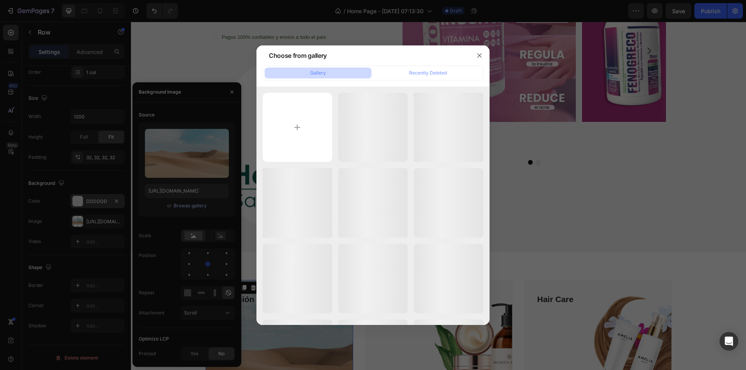
scroll to position [260, 0]
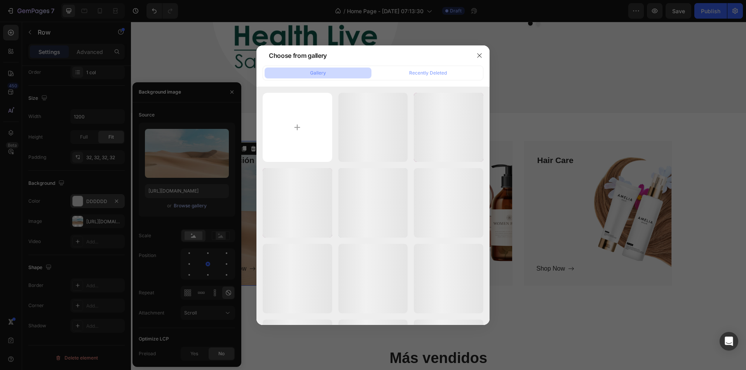
click at [190, 204] on div at bounding box center [373, 185] width 746 height 370
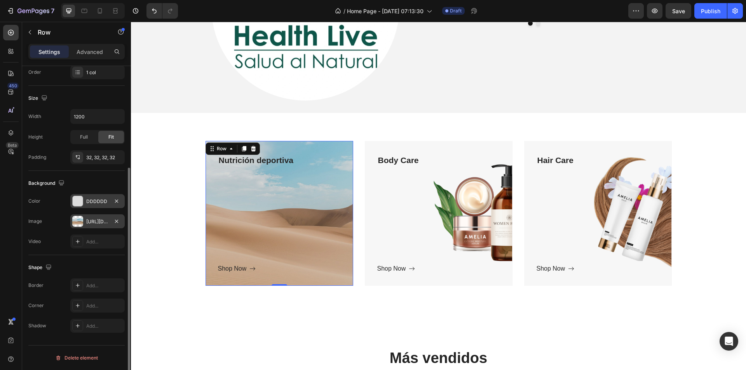
click at [96, 222] on div "[URL][DOMAIN_NAME]" at bounding box center [97, 221] width 23 height 7
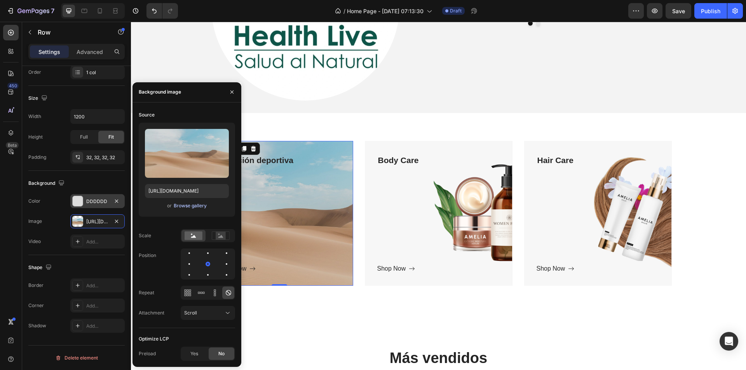
click at [189, 205] on div "Browse gallery" at bounding box center [190, 205] width 33 height 7
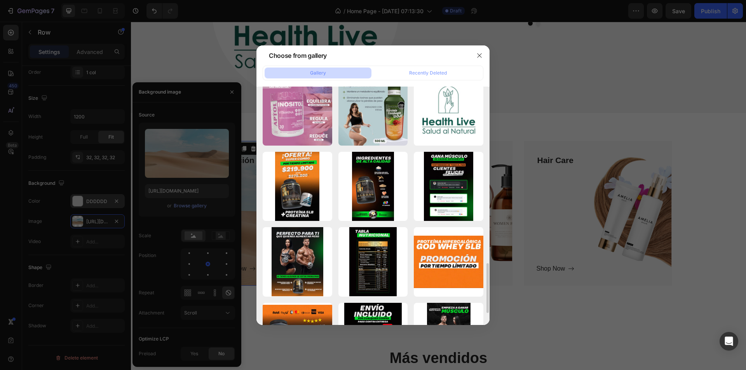
scroll to position [700, 0]
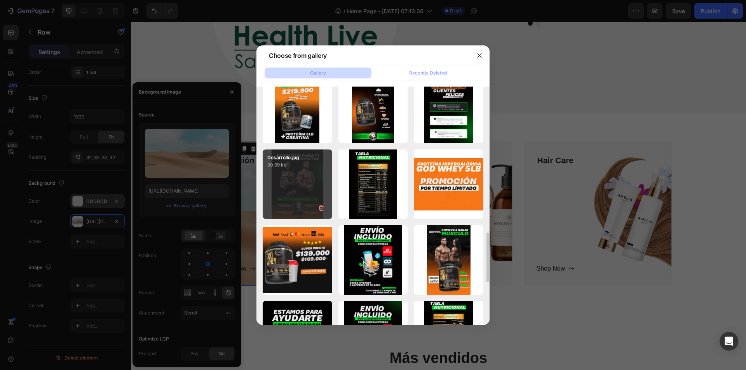
click at [296, 187] on div "Desarrollo.jpg 90.99 kb" at bounding box center [298, 185] width 70 height 70
type input "https://cdn.shopify.com/s/files/1/0825/9479/1617/files/gempages_565700632476910…"
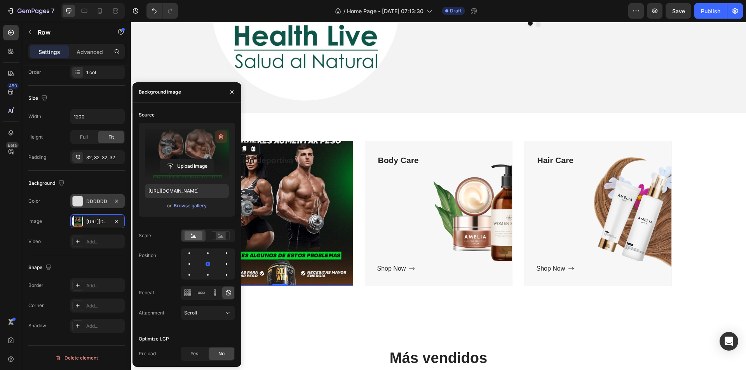
click at [221, 136] on icon "button" at bounding box center [221, 137] width 8 height 8
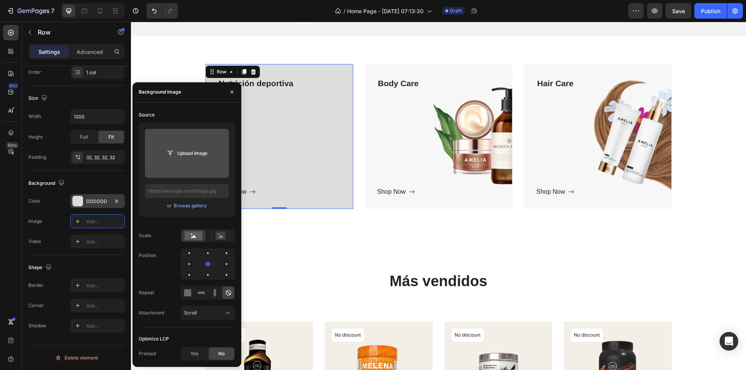
scroll to position [337, 0]
click at [193, 204] on div "Browse gallery" at bounding box center [190, 205] width 33 height 7
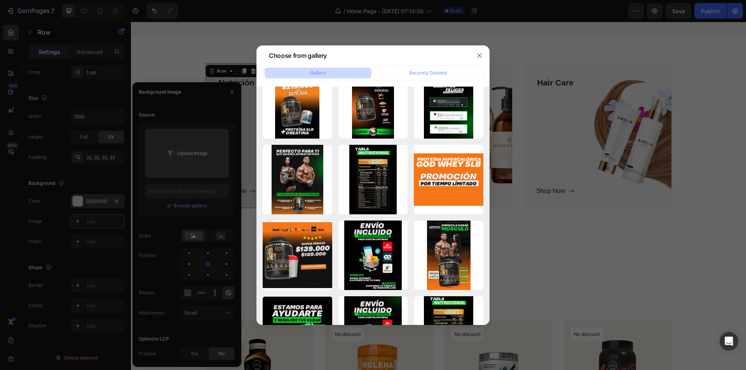
scroll to position [2491, 0]
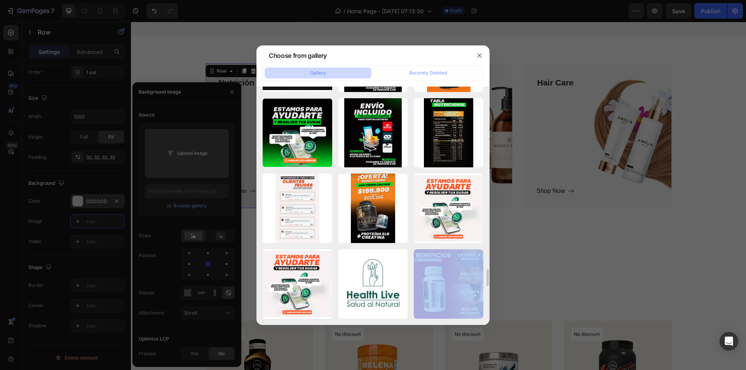
drag, startPoint x: 484, startPoint y: 291, endPoint x: 483, endPoint y: 321, distance: 29.9
click at [483, 321] on div "WhatsApp Image 2025-...AM.jpeg 63.49 kb WhatsApp Image 2025-...PM.jpeg 212.47 k…" at bounding box center [373, 206] width 233 height 239
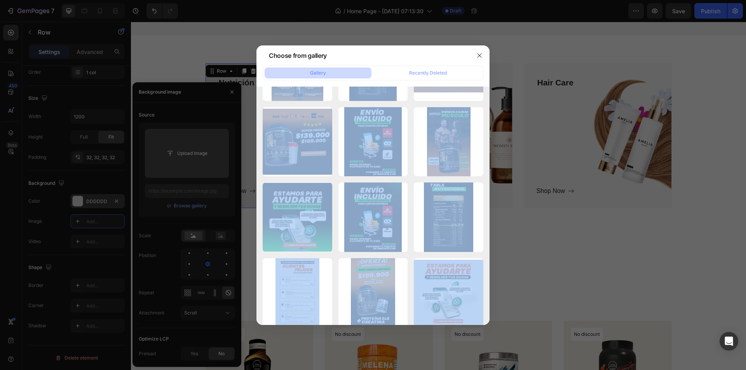
scroll to position [2974, 0]
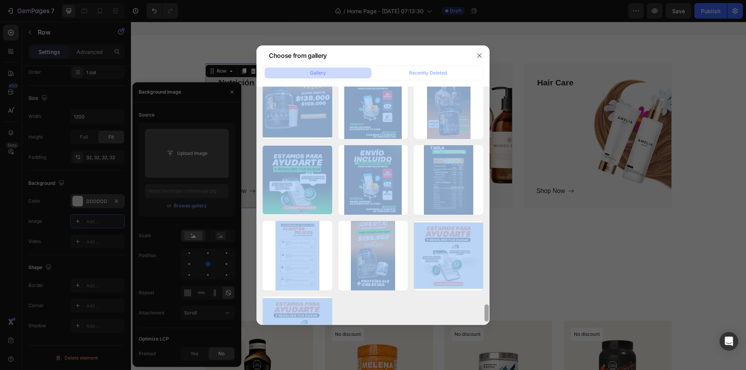
drag, startPoint x: 489, startPoint y: 279, endPoint x: 492, endPoint y: 310, distance: 30.9
click at [492, 310] on div "Choose from gallery Gallery Recently Deleted WhatsApp Image 2025-...AM.jpeg 63.…" at bounding box center [373, 185] width 746 height 370
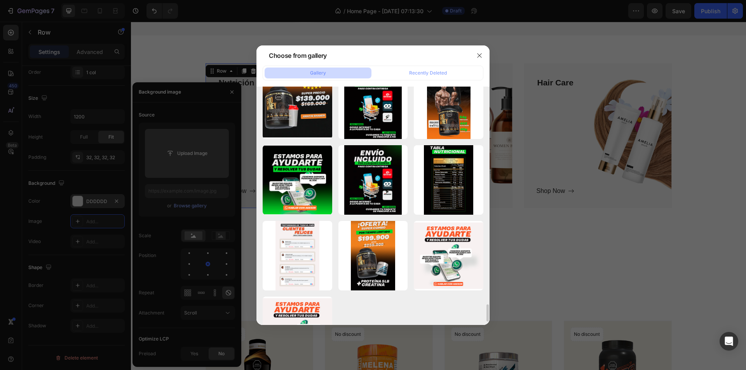
click at [507, 276] on div at bounding box center [373, 185] width 746 height 370
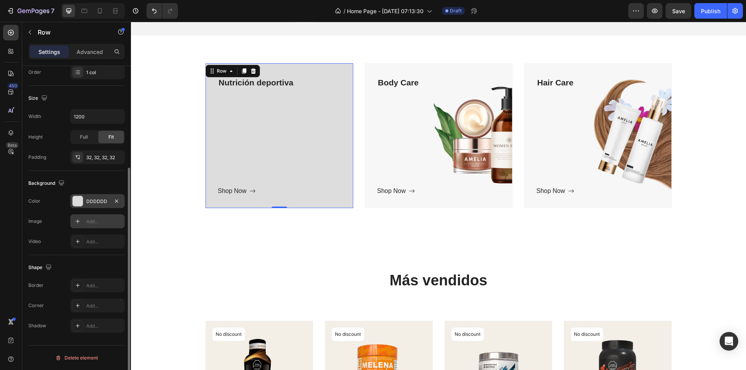
click at [79, 221] on icon at bounding box center [78, 221] width 6 height 6
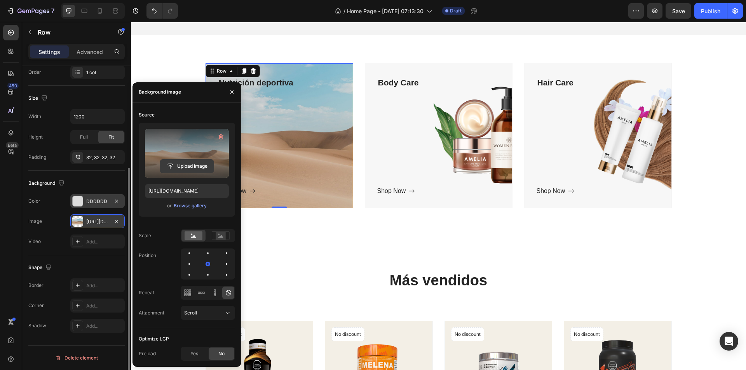
click at [192, 164] on input "file" at bounding box center [187, 166] width 54 height 13
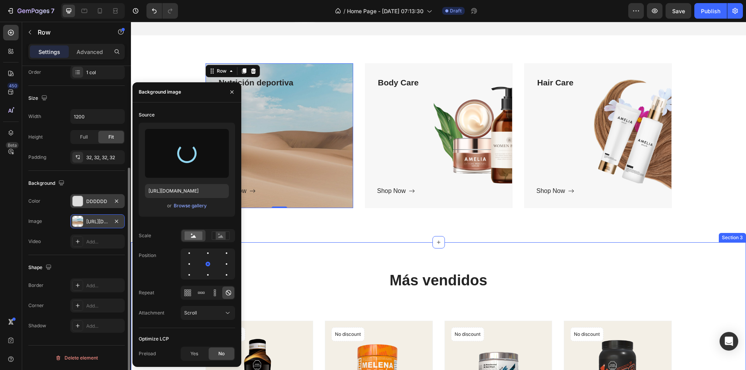
type input "[URL][DOMAIN_NAME]"
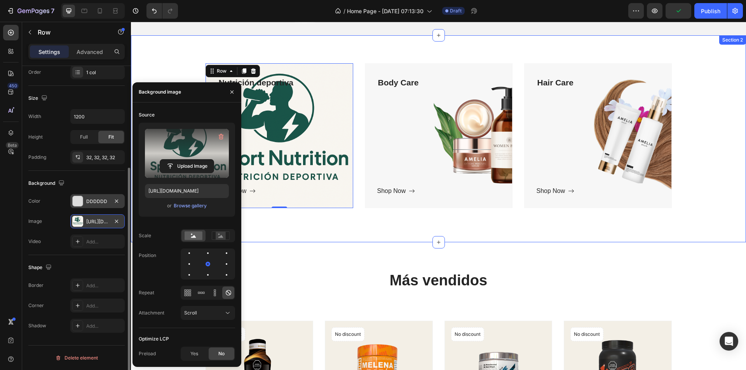
click at [306, 232] on div "Nutrición deportiva Text block Shop Now Button Row 0 Hero Banner Body Care Text…" at bounding box center [438, 139] width 615 height 208
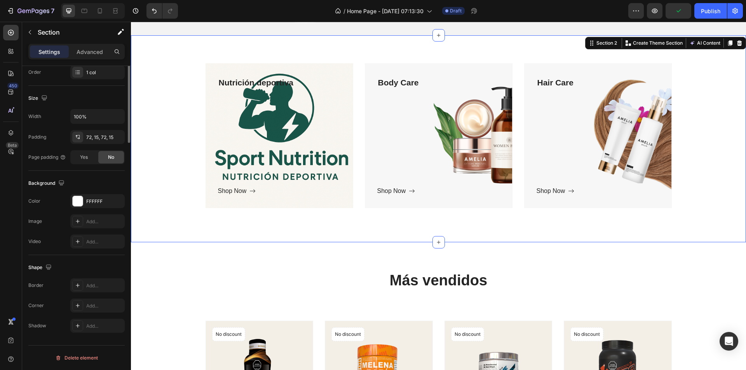
scroll to position [0, 0]
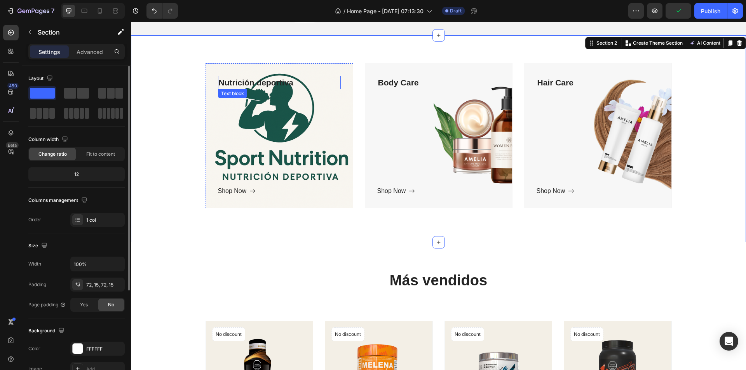
click at [260, 84] on p "Nutrición deportiva" at bounding box center [279, 83] width 121 height 12
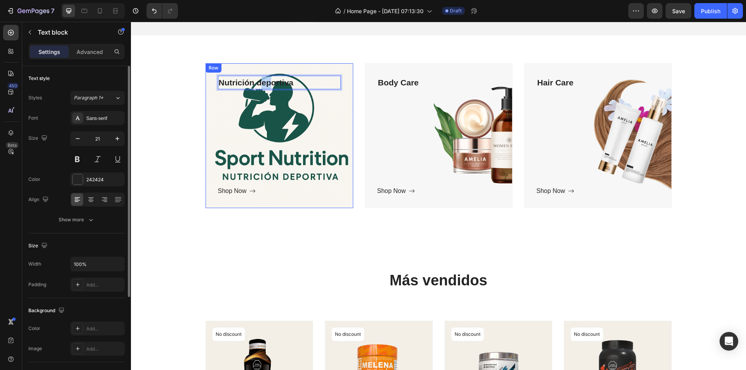
drag, startPoint x: 259, startPoint y: 80, endPoint x: 267, endPoint y: 161, distance: 80.8
click at [233, 87] on p "Nutrición deportiva" at bounding box center [279, 83] width 121 height 12
click at [298, 86] on p "Nutrición deportiva" at bounding box center [279, 83] width 121 height 12
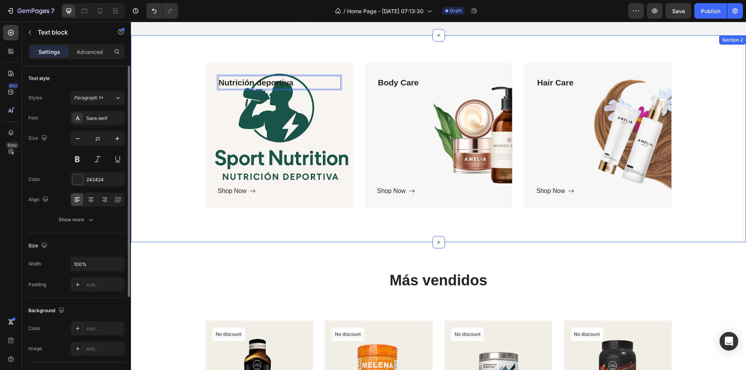
click at [189, 86] on div "Nutrición deportiva Text block 250 Shop Now Button Row Hero Banner Body Care Te…" at bounding box center [439, 139] width 604 height 152
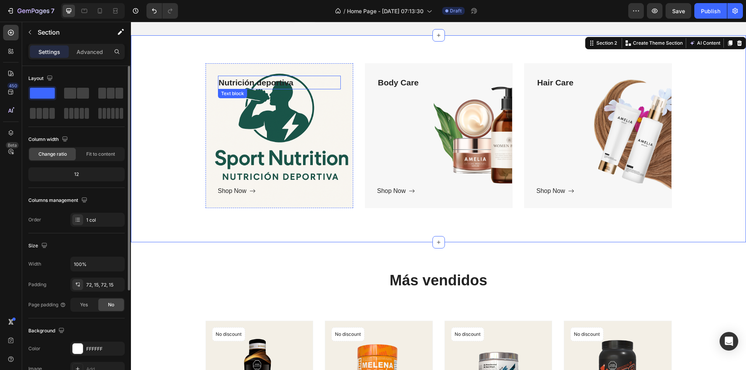
click at [220, 84] on p "Nutrición deportiva" at bounding box center [279, 83] width 121 height 12
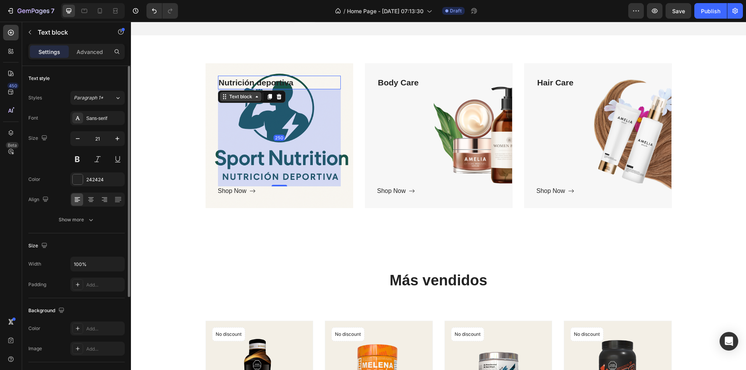
click at [248, 99] on div "Text block" at bounding box center [241, 96] width 26 height 7
click at [268, 98] on icon at bounding box center [269, 96] width 4 height 5
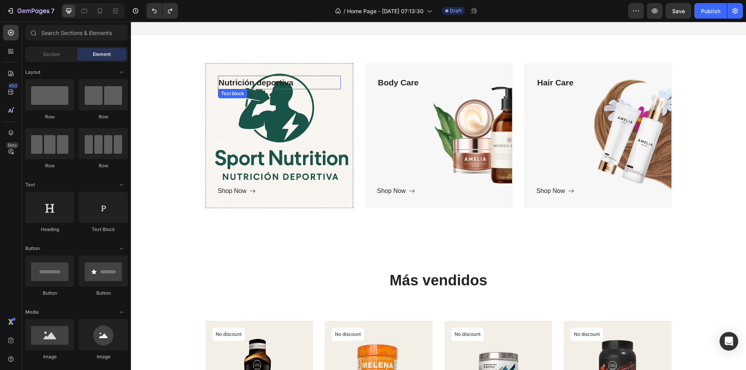
click at [268, 86] on p "Nutrición deportiva" at bounding box center [279, 83] width 121 height 12
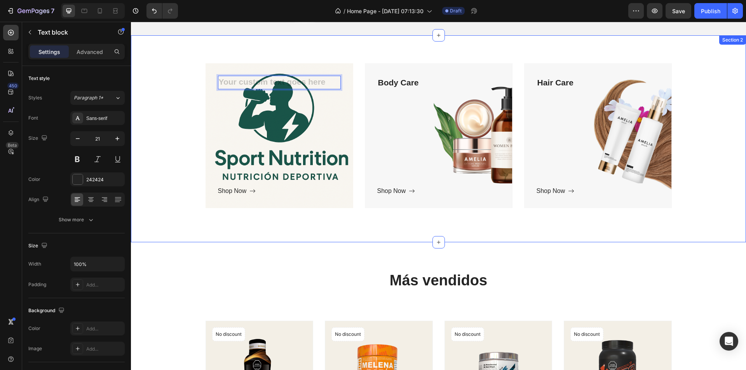
click at [164, 92] on div "Text block 250 Shop Now Button Row Hero Banner Body Care Text block Shop Now Bu…" at bounding box center [439, 139] width 604 height 152
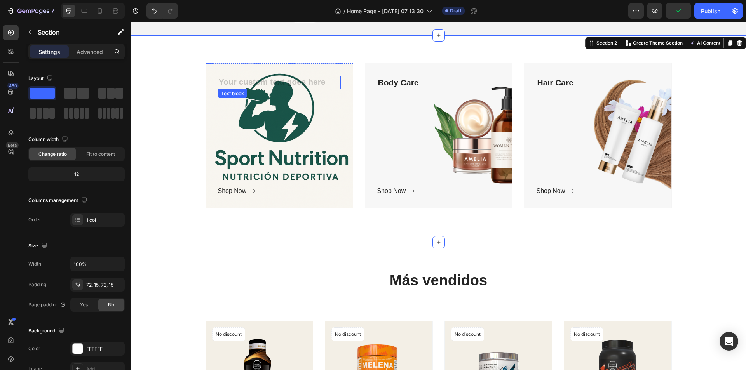
click at [230, 80] on div "Rich Text Editor. Editing area: main" at bounding box center [279, 83] width 123 height 14
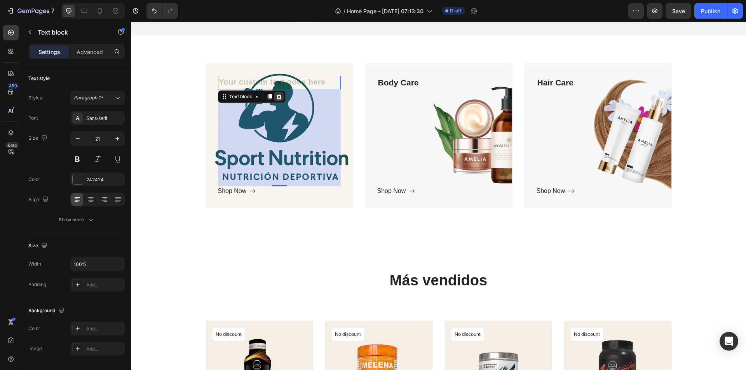
click at [278, 95] on icon at bounding box center [279, 97] width 6 height 6
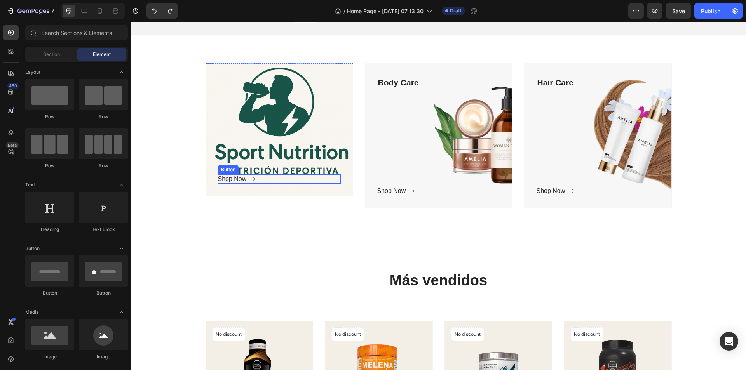
click at [236, 181] on div "Shop Now" at bounding box center [232, 179] width 29 height 9
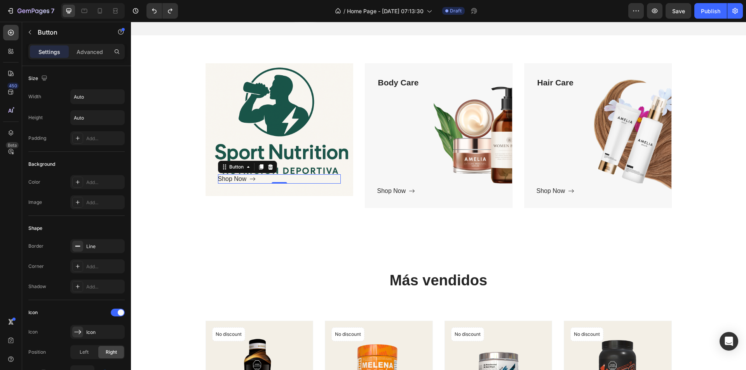
click at [246, 177] on div "Shop Now" at bounding box center [237, 179] width 38 height 9
click at [242, 178] on div "Shop Now" at bounding box center [232, 179] width 29 height 9
click at [242, 178] on p "Shop Now" at bounding box center [232, 179] width 29 height 9
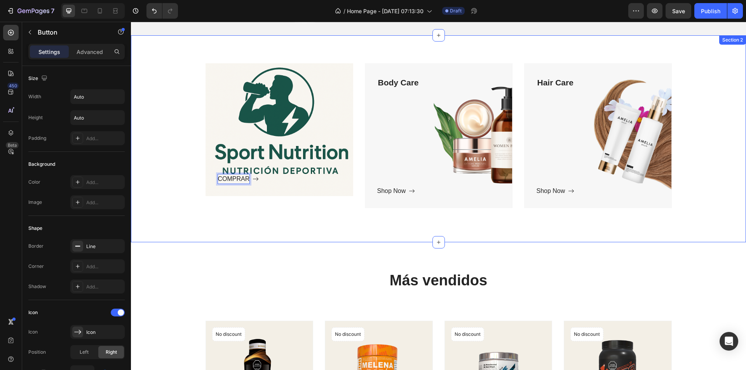
click at [216, 229] on div "Text block COMPRAR Button 0 Row Hero Banner Body Care Text block Shop Now Butto…" at bounding box center [438, 139] width 615 height 208
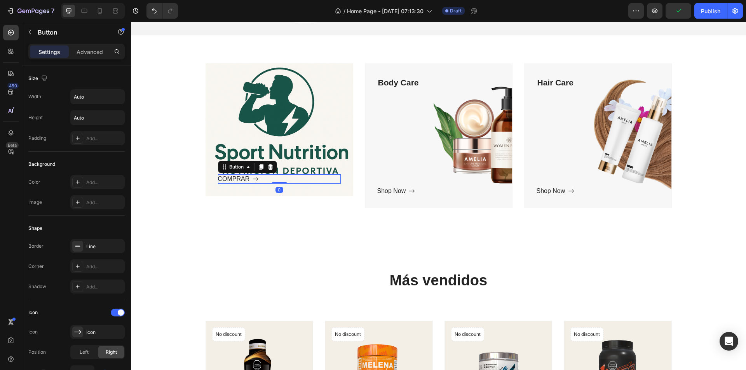
drag, startPoint x: 218, startPoint y: 171, endPoint x: 217, endPoint y: 187, distance: 16.4
click at [217, 187] on div "Text block COMPRAR Button 0 Row" at bounding box center [280, 129] width 148 height 133
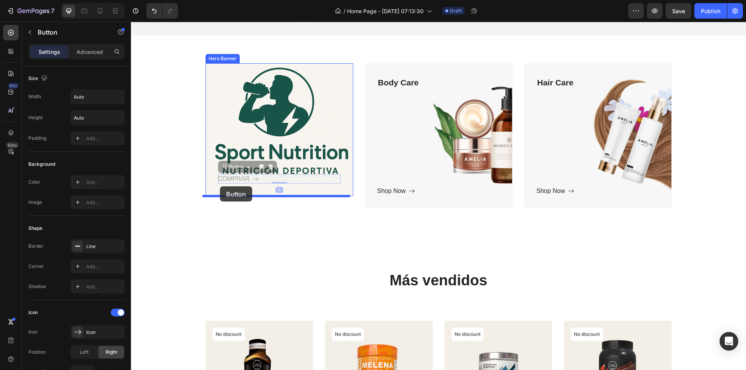
drag, startPoint x: 219, startPoint y: 168, endPoint x: 220, endPoint y: 187, distance: 18.3
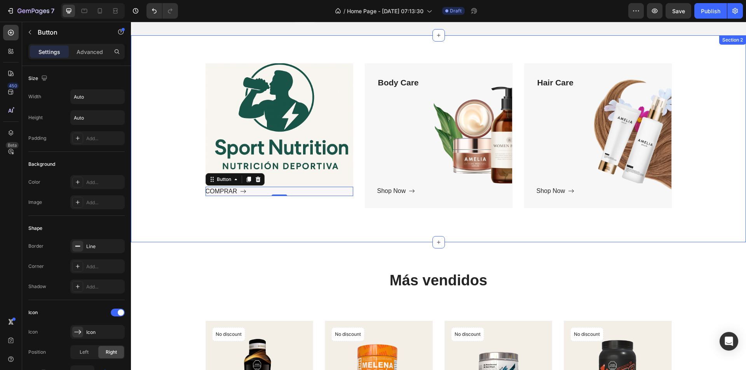
click at [275, 234] on div "Text block Row COMPRAR Button 0 Hero Banner Body Care Text block Shop Now Butto…" at bounding box center [438, 139] width 615 height 208
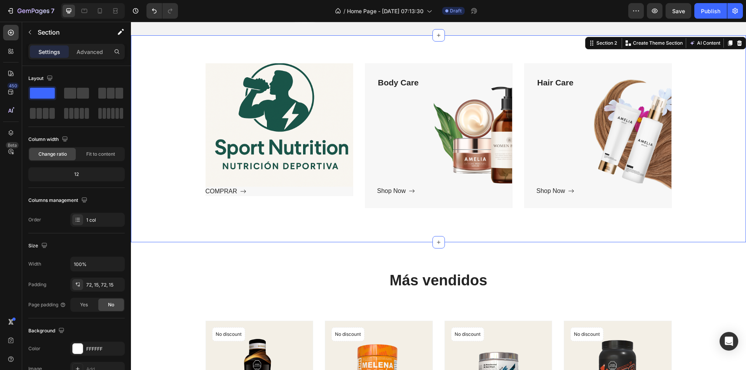
click at [178, 164] on div "Text block Row COMPRAR Button Hero Banner Body Care Text block Shop Now Button …" at bounding box center [439, 139] width 604 height 152
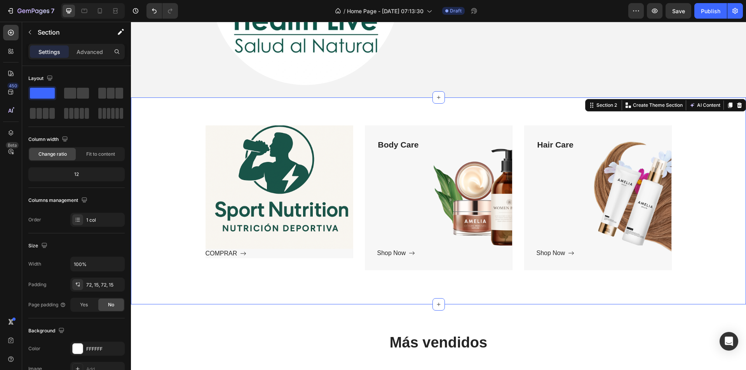
scroll to position [260, 0]
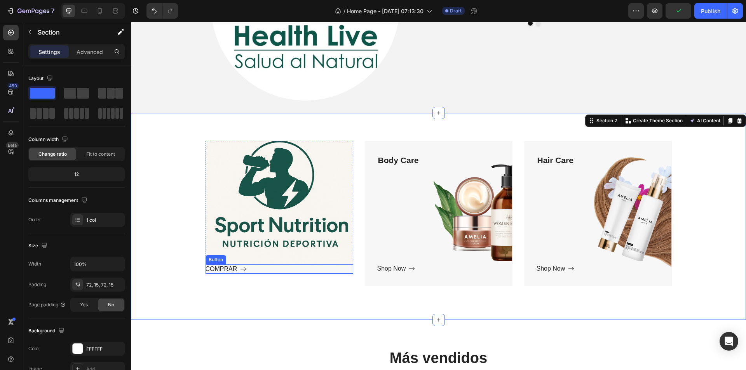
click at [342, 271] on div "COMPRAR Button" at bounding box center [280, 269] width 148 height 9
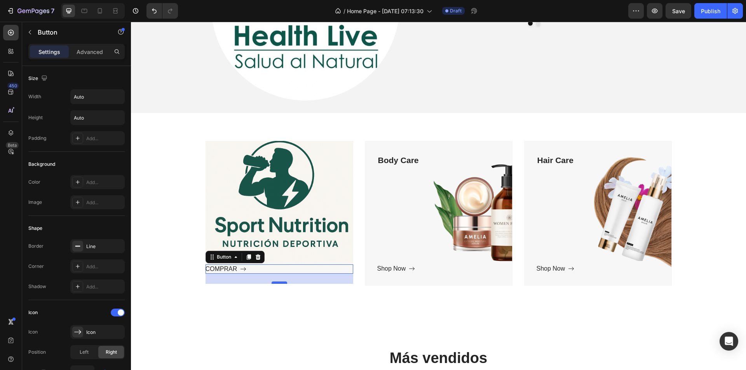
drag, startPoint x: 277, startPoint y: 272, endPoint x: 281, endPoint y: 282, distance: 11.0
click at [281, 282] on div at bounding box center [280, 283] width 16 height 2
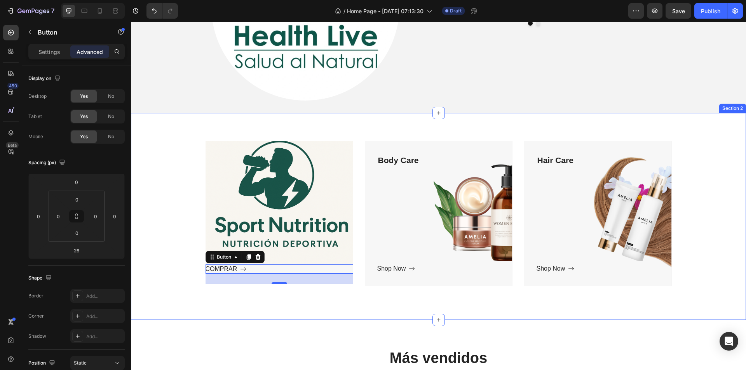
click at [278, 290] on div "Text block Row COMPRAR Button 26 Hero Banner Body Care Text block Shop Now Butt…" at bounding box center [439, 217] width 604 height 152
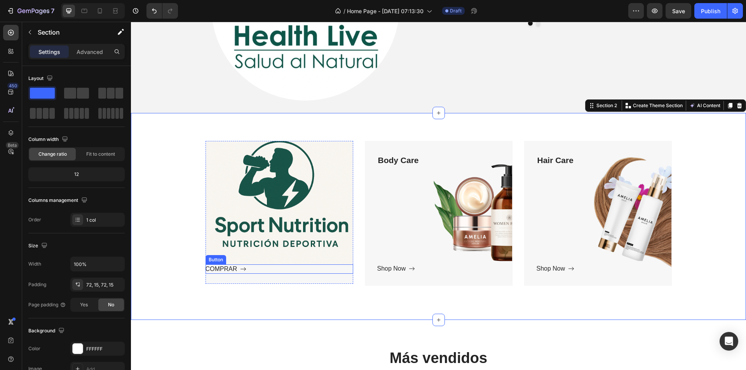
click at [257, 272] on div "COMPRAR Button" at bounding box center [280, 269] width 148 height 9
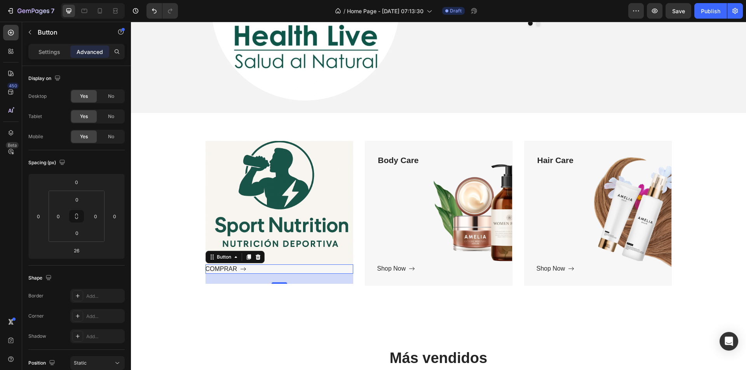
click at [237, 269] on div "COMPRAR" at bounding box center [226, 269] width 41 height 9
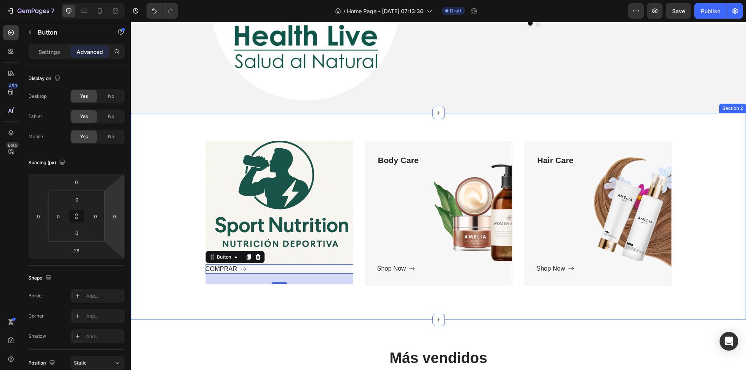
drag, startPoint x: 175, startPoint y: 250, endPoint x: 196, endPoint y: 255, distance: 21.3
click at [175, 250] on div "Text block Row COMPRAR Button 26 Hero Banner Body Care Text block Shop Now Butt…" at bounding box center [439, 217] width 604 height 152
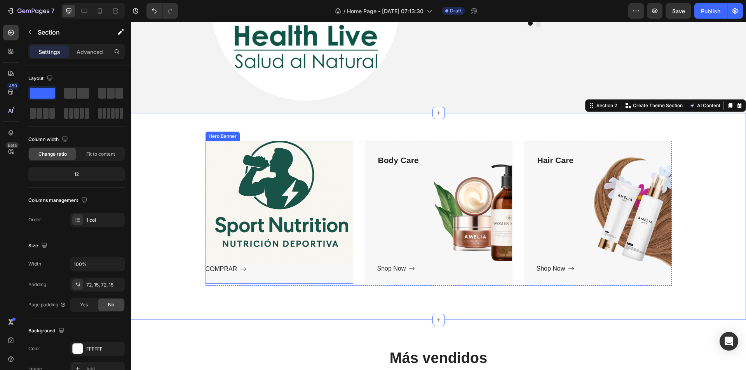
click at [311, 277] on div "COMPRAR Button" at bounding box center [280, 274] width 148 height 19
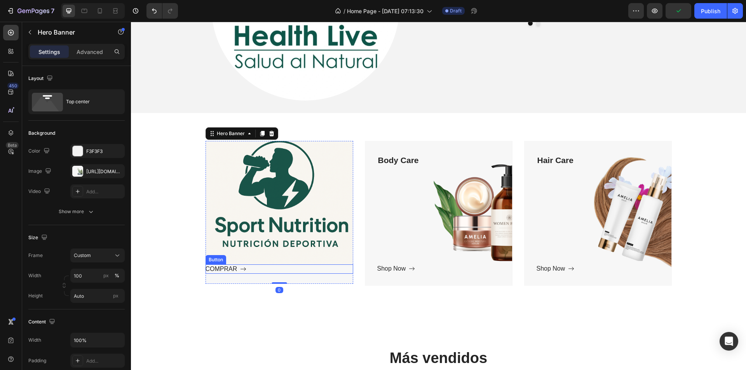
click at [273, 271] on div "COMPRAR Button" at bounding box center [280, 269] width 148 height 9
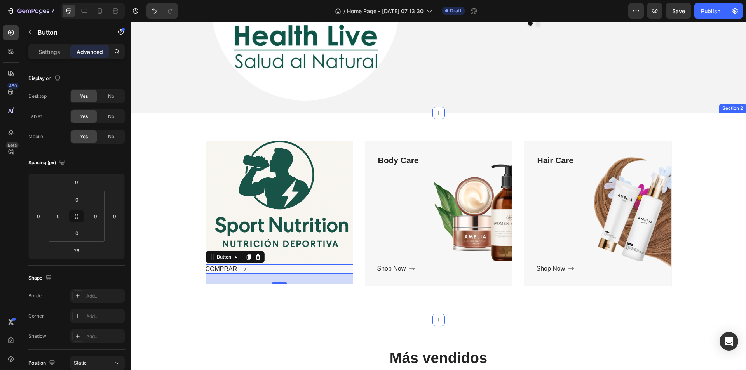
drag, startPoint x: 178, startPoint y: 280, endPoint x: 184, endPoint y: 280, distance: 6.6
click at [177, 280] on div "Text block Row COMPRAR Button 26 Hero Banner Body Care Text block Shop Now Butt…" at bounding box center [439, 217] width 604 height 152
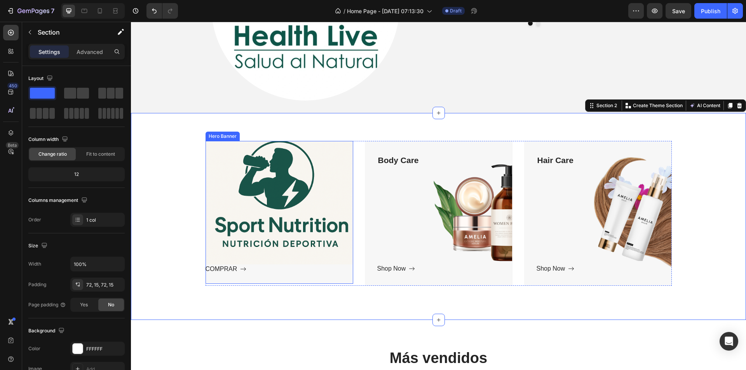
click at [232, 275] on div "COMPRAR Button" at bounding box center [280, 274] width 148 height 19
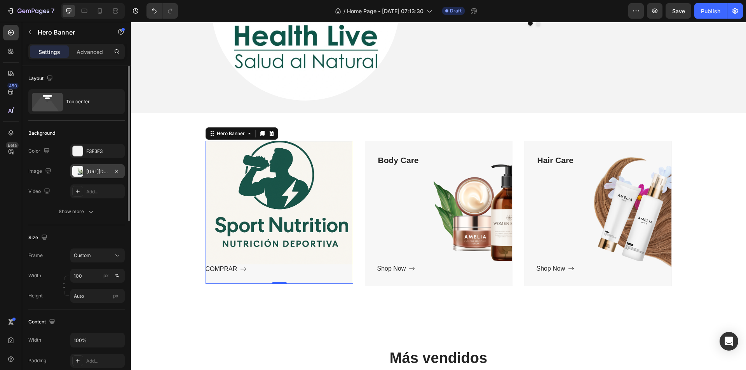
click at [88, 172] on div "https://ucarecdn.com/677023d0-8c3c-4139-b082-70331e6845e8/-/format/auto/-/previ…" at bounding box center [97, 171] width 23 height 7
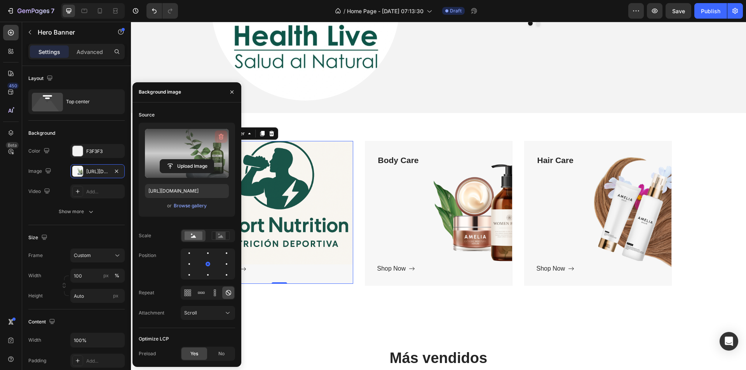
click at [221, 136] on icon "button" at bounding box center [221, 137] width 8 height 8
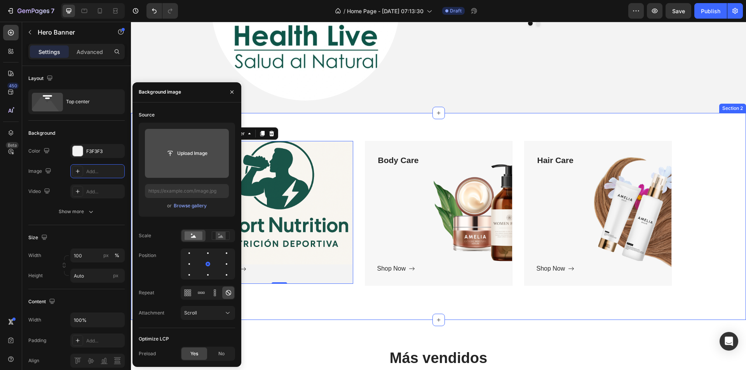
click at [318, 291] on div "Text block Row COMPRAR Button Hero Banner 0 Body Care Text block Shop Now Butto…" at bounding box center [439, 217] width 604 height 152
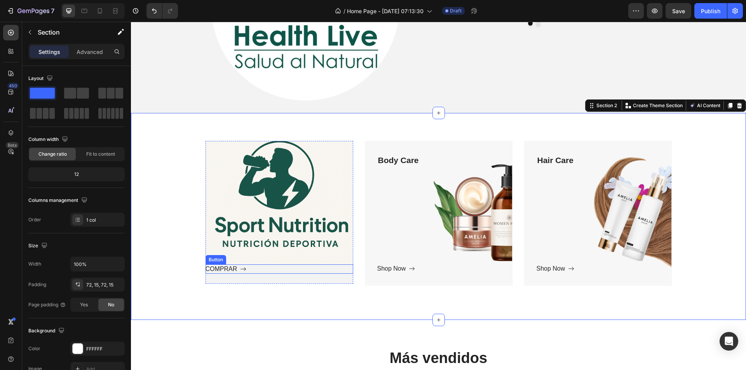
click at [273, 274] on div "COMPRAR Button" at bounding box center [280, 269] width 148 height 9
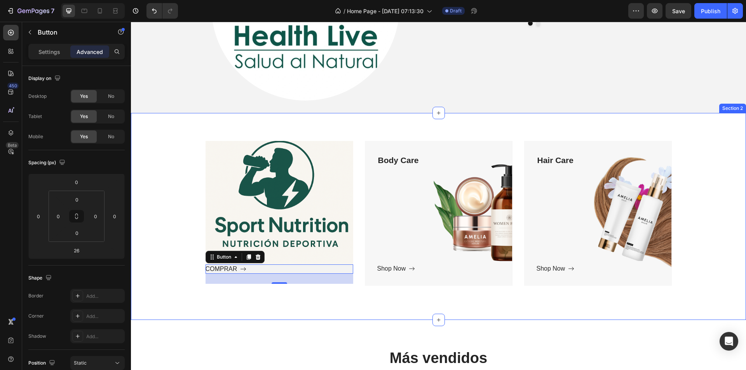
click at [235, 303] on div "Text block Row COMPRAR Button 26 Hero Banner Body Care Text block Shop Now Butt…" at bounding box center [438, 217] width 615 height 208
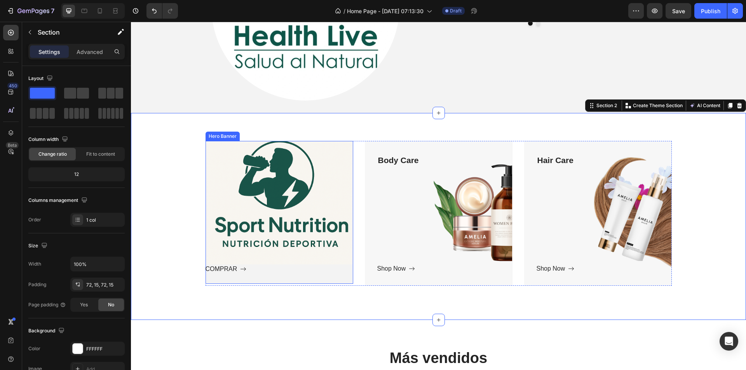
click at [227, 280] on div "COMPRAR Button" at bounding box center [280, 274] width 148 height 19
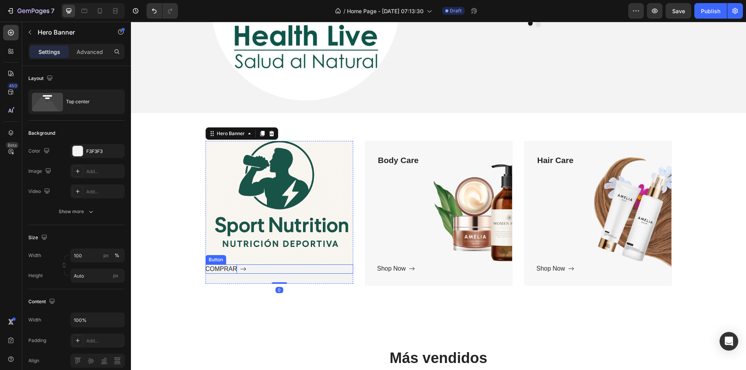
click at [213, 266] on p "COMPRAR" at bounding box center [222, 269] width 32 height 9
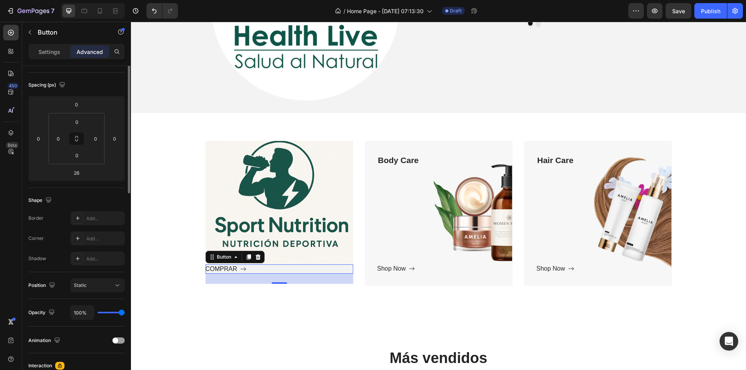
scroll to position [298, 0]
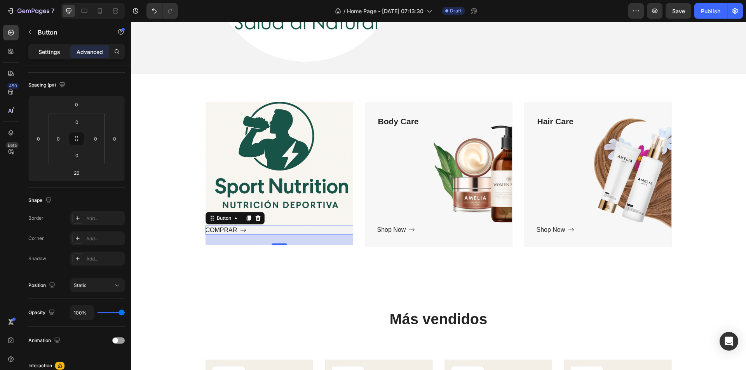
click at [38, 49] on div "Settings" at bounding box center [49, 51] width 39 height 12
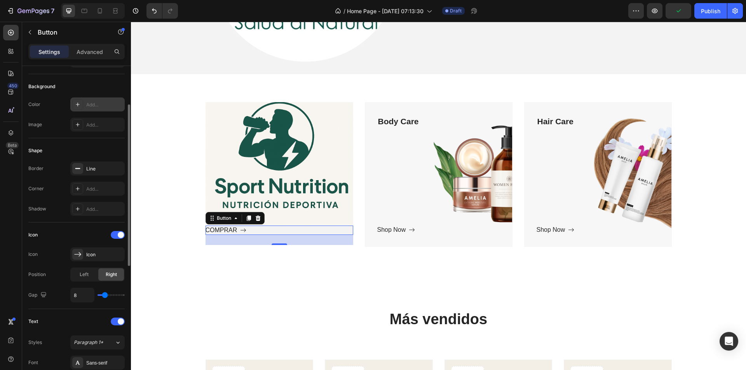
click at [82, 99] on div at bounding box center [77, 104] width 11 height 11
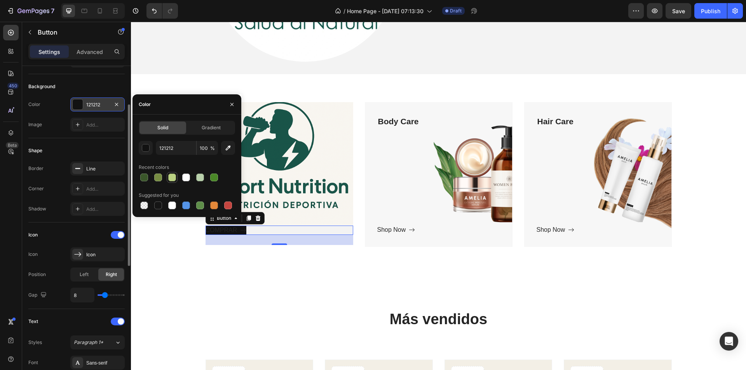
click at [169, 181] on div at bounding box center [172, 178] width 8 height 8
click at [154, 177] on div at bounding box center [158, 177] width 9 height 9
click at [199, 177] on div at bounding box center [200, 178] width 8 height 8
type input "B9D1AB"
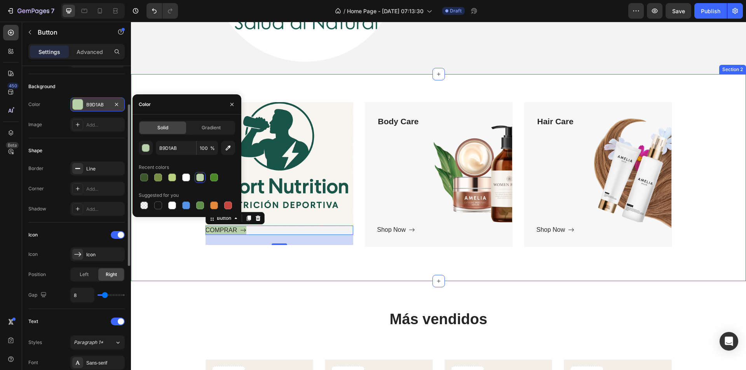
click at [176, 237] on div "Text block Row COMPRAR Button 26 Hero Banner Body Care Text block Shop Now Butt…" at bounding box center [439, 178] width 604 height 152
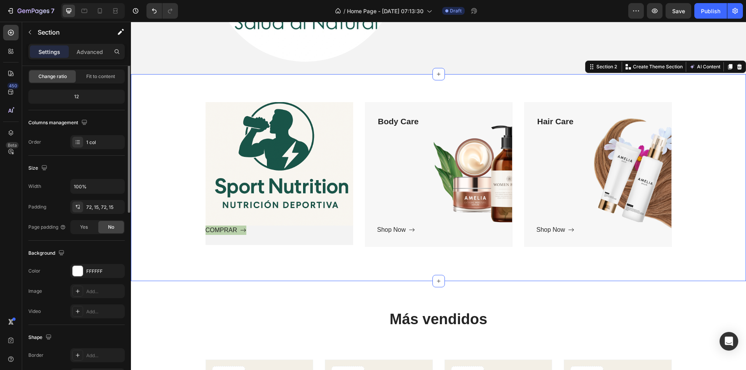
scroll to position [0, 0]
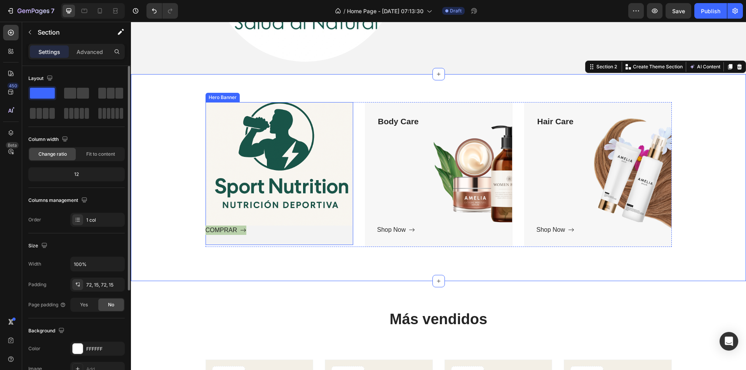
click at [275, 242] on div "COMPRAR Button" at bounding box center [280, 235] width 148 height 19
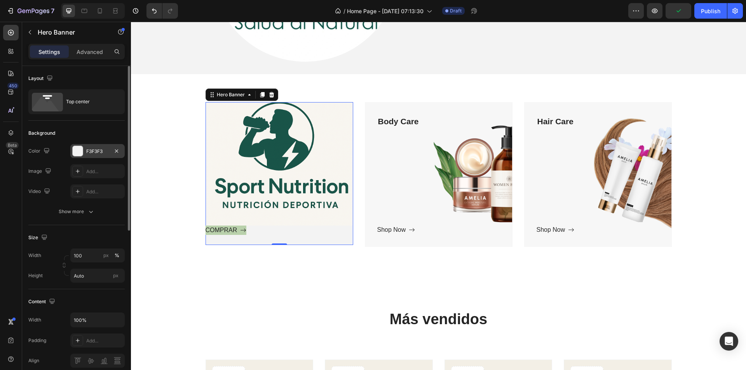
click at [80, 150] on div at bounding box center [78, 151] width 10 height 10
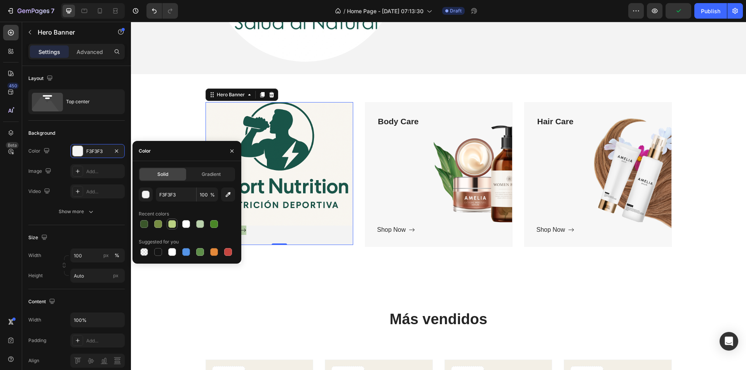
click at [172, 226] on div at bounding box center [172, 224] width 8 height 8
type input "BAD182"
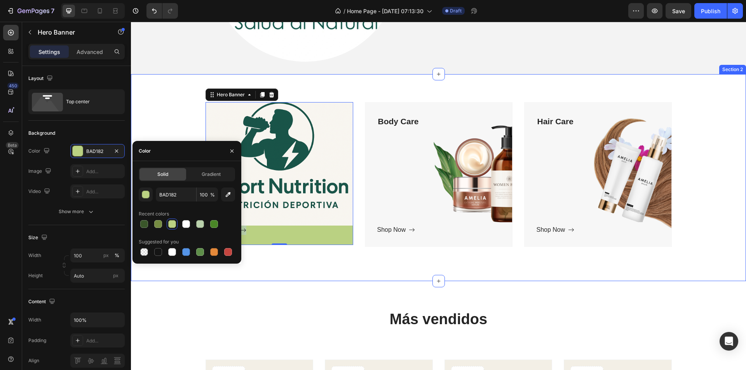
click at [291, 249] on div "Text block Row COMPRAR Button Hero Banner 0 Body Care Text block Shop Now Butto…" at bounding box center [439, 178] width 604 height 152
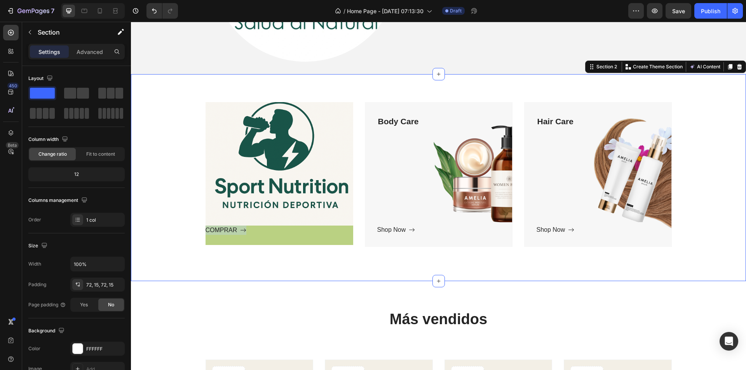
click at [265, 249] on div "Text block Row COMPRAR Button Hero Banner Body Care Text block Shop Now Button …" at bounding box center [439, 178] width 604 height 152
click at [231, 228] on p "COMPRAR" at bounding box center [222, 230] width 32 height 9
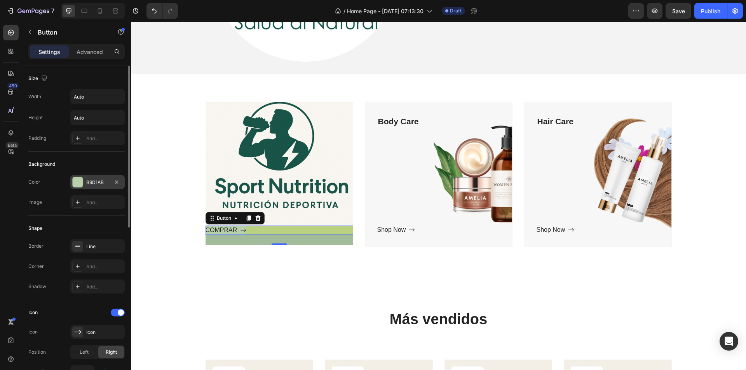
click at [81, 182] on div at bounding box center [78, 182] width 10 height 10
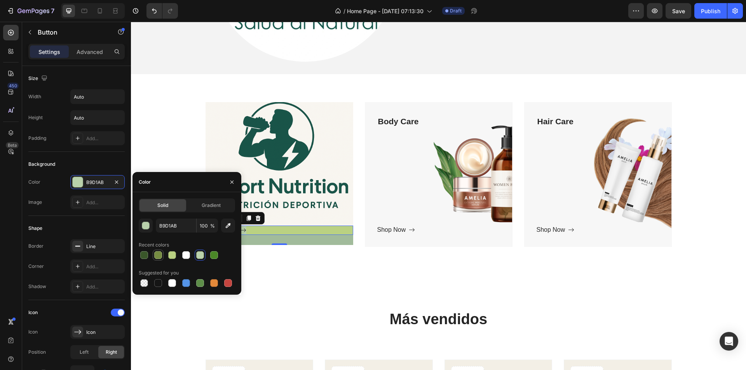
click at [159, 255] on div at bounding box center [158, 255] width 8 height 8
type input "768C42"
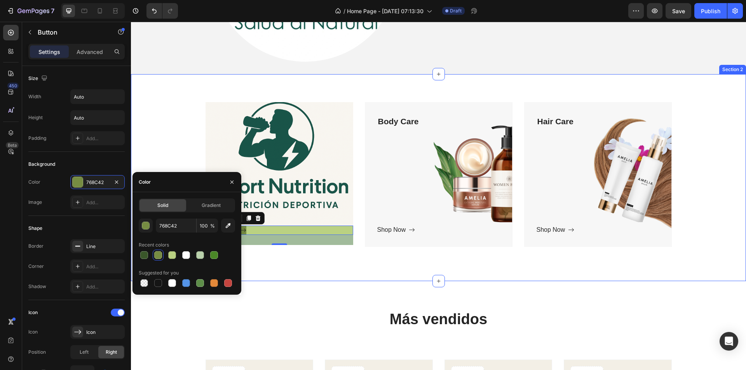
click at [270, 252] on div "Text block Row COMPRAR Button 26 Hero Banner Body Care Text block Shop Now Butt…" at bounding box center [439, 178] width 604 height 152
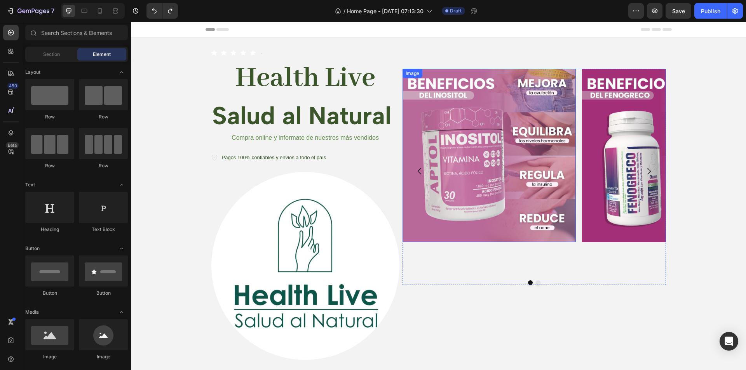
click at [560, 198] on img at bounding box center [490, 156] width 174 height 174
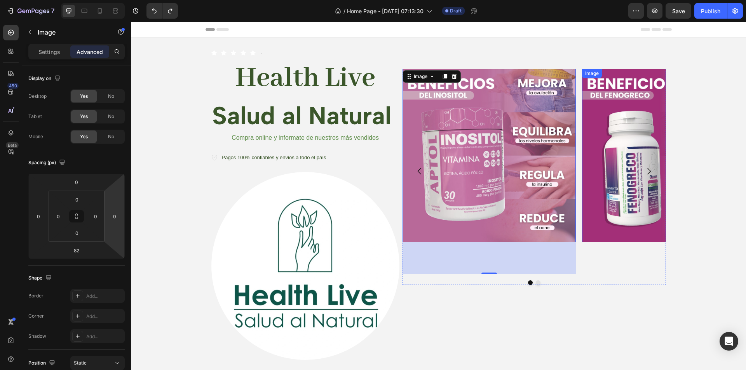
click at [628, 101] on img at bounding box center [669, 156] width 174 height 174
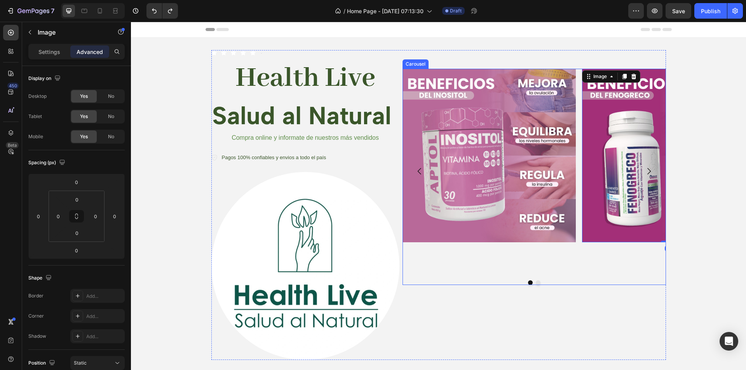
click at [632, 262] on div "Image 0" at bounding box center [669, 172] width 174 height 206
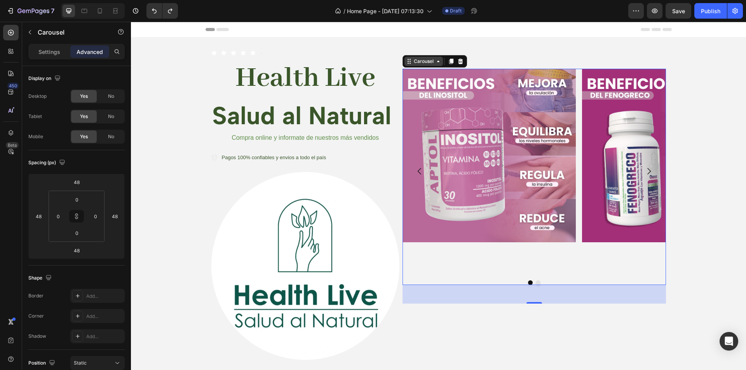
click at [414, 64] on div "Carousel" at bounding box center [423, 61] width 23 height 7
click at [47, 49] on p "Settings" at bounding box center [49, 52] width 22 height 8
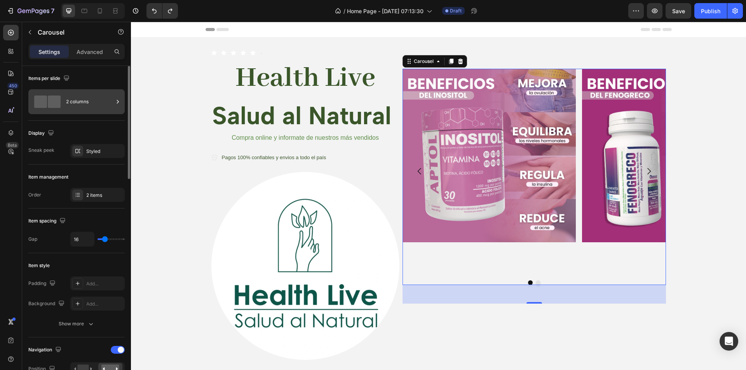
click at [112, 105] on div "2 columns" at bounding box center [89, 102] width 47 height 18
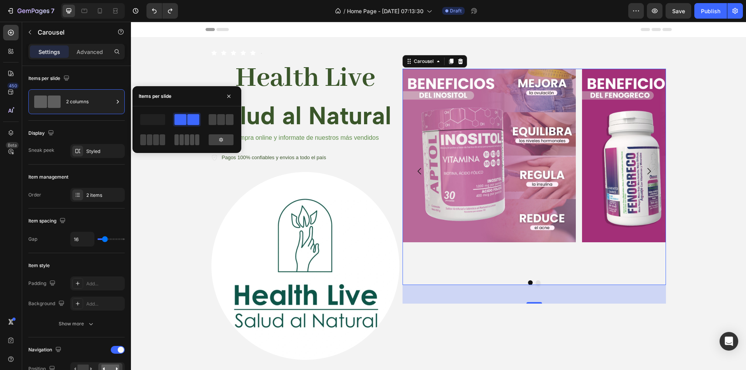
drag, startPoint x: 177, startPoint y: 141, endPoint x: 99, endPoint y: 142, distance: 77.7
click at [177, 141] on span at bounding box center [177, 139] width 4 height 11
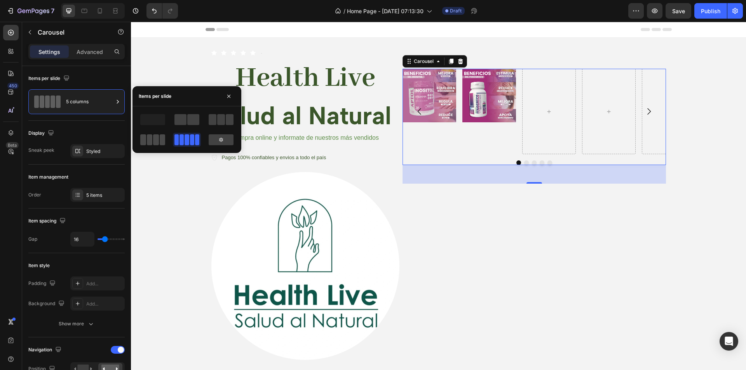
click at [160, 140] on span at bounding box center [163, 139] width 6 height 11
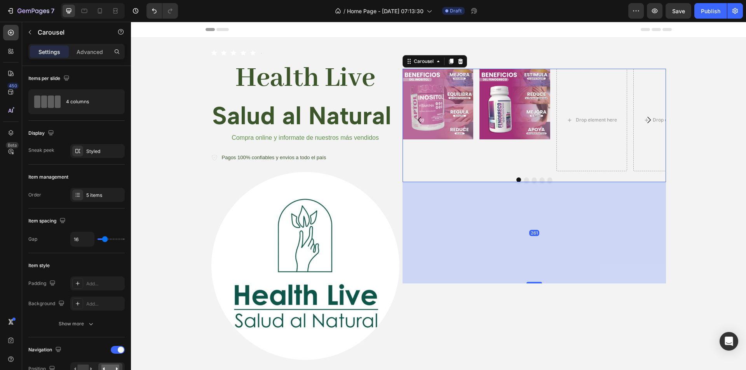
drag, startPoint x: 531, startPoint y: 200, endPoint x: 561, endPoint y: 311, distance: 115.1
click at [561, 182] on div "261" at bounding box center [535, 182] width 264 height 0
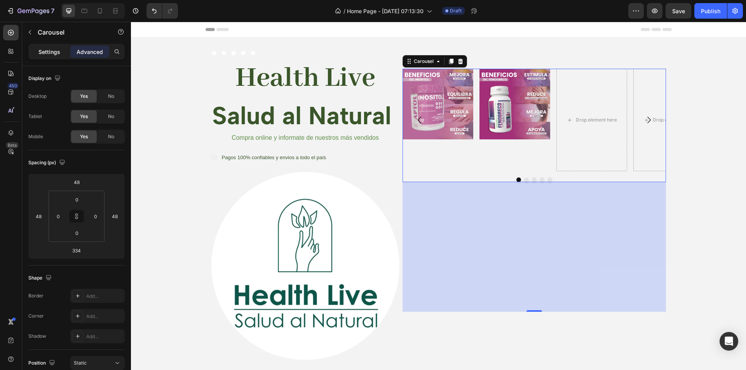
click at [52, 57] on div "Settings" at bounding box center [49, 51] width 39 height 12
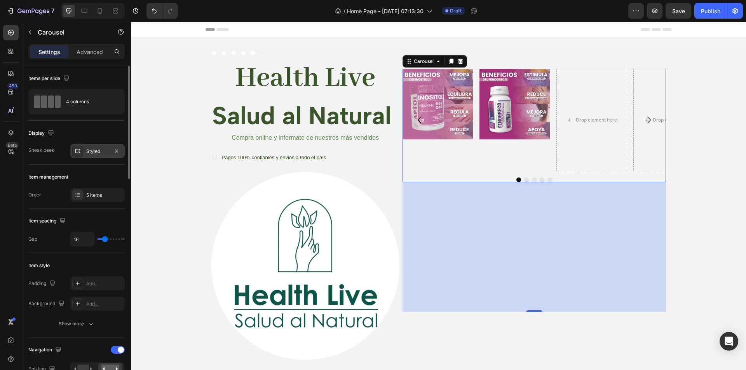
click at [84, 149] on div "Styled" at bounding box center [97, 151] width 54 height 14
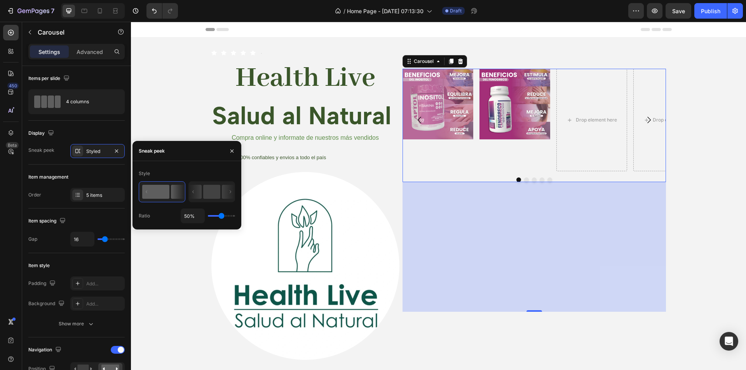
type input "100%"
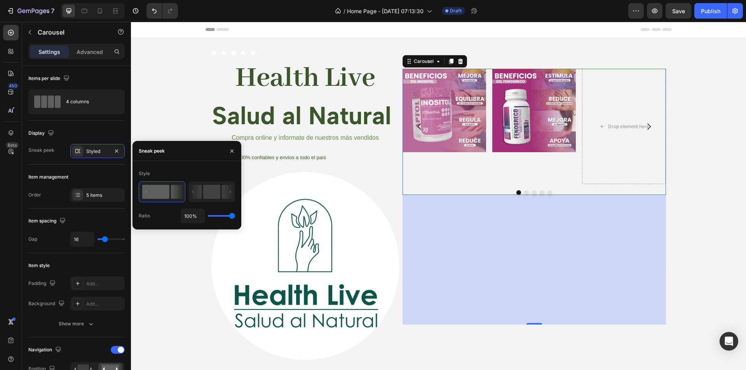
drag, startPoint x: 222, startPoint y: 216, endPoint x: 264, endPoint y: 232, distance: 44.9
type input "100"
click at [235, 217] on input "range" at bounding box center [221, 216] width 27 height 2
click at [214, 190] on rect at bounding box center [211, 192] width 17 height 14
type input "50%"
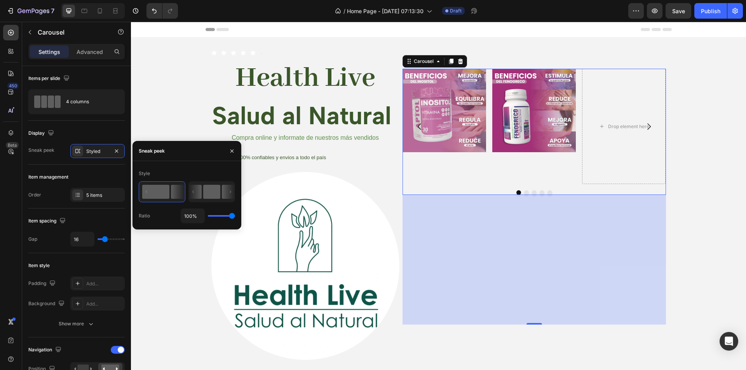
type input "50"
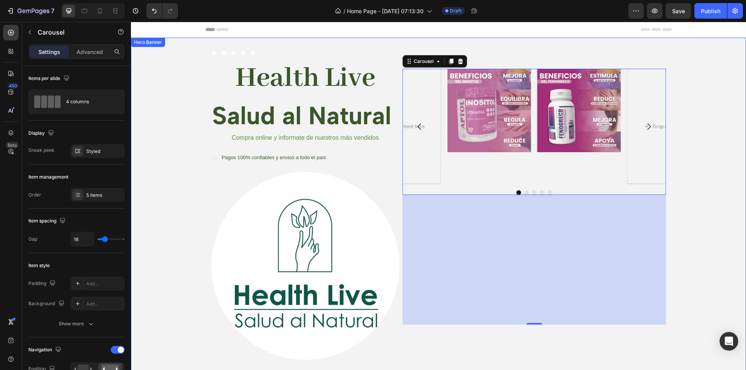
drag, startPoint x: 236, startPoint y: 265, endPoint x: 248, endPoint y: 262, distance: 12.7
type input "77"
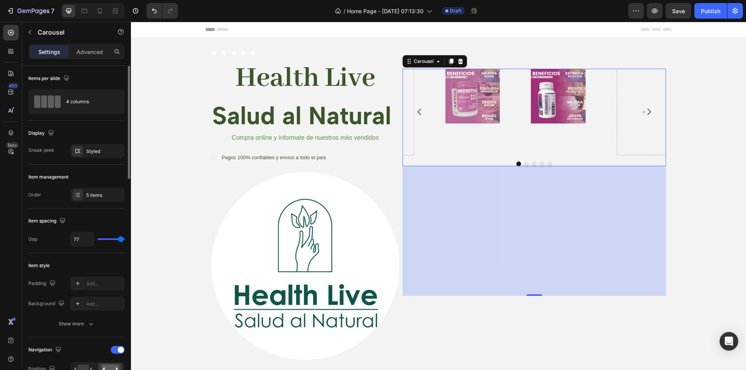
type input "80"
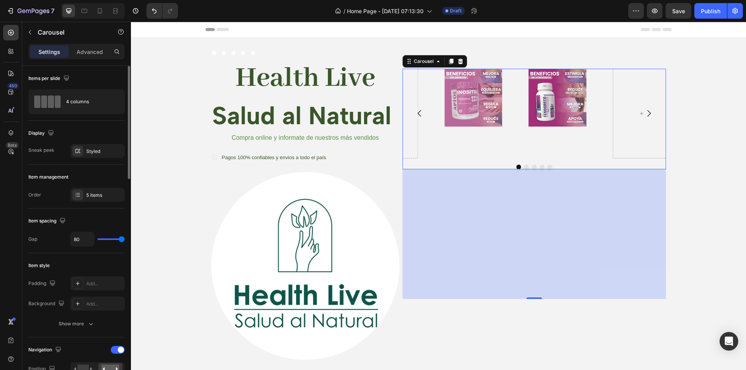
type input "68"
type input "47"
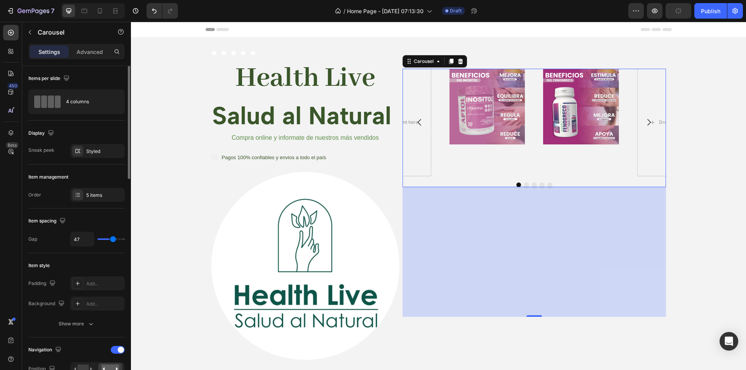
type input "31"
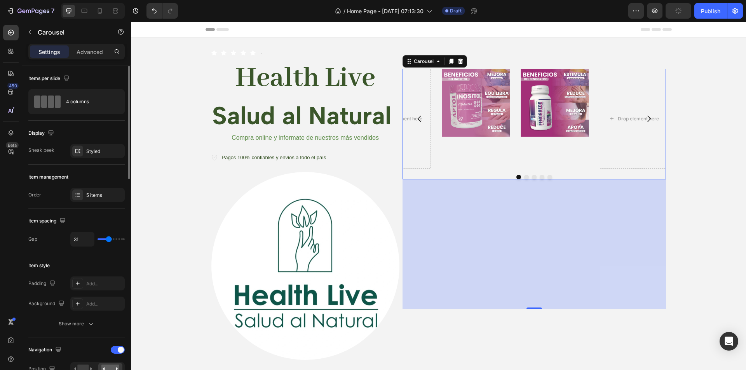
type input "28"
type input "10"
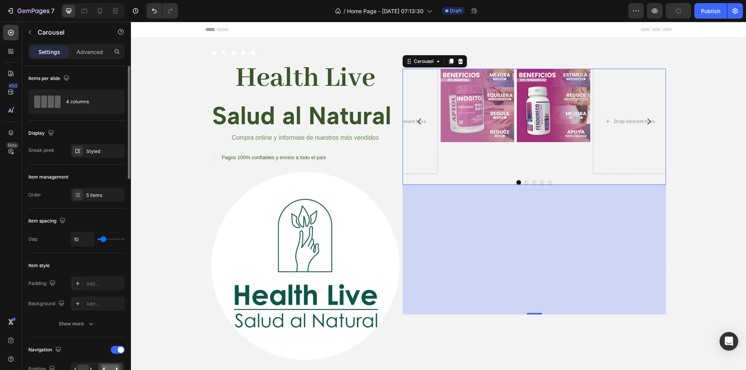
type input "7"
type input "1"
type input "0"
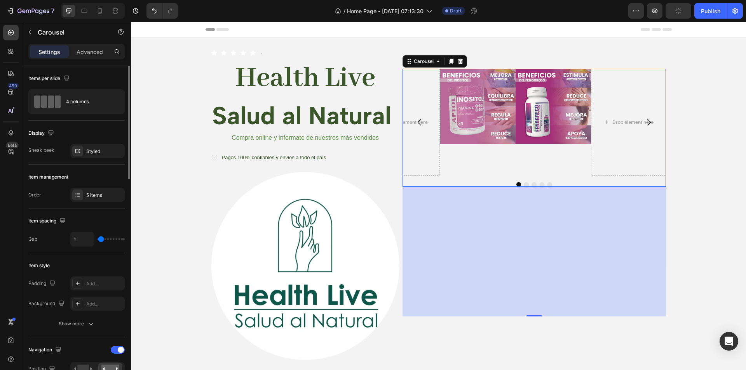
type input "0"
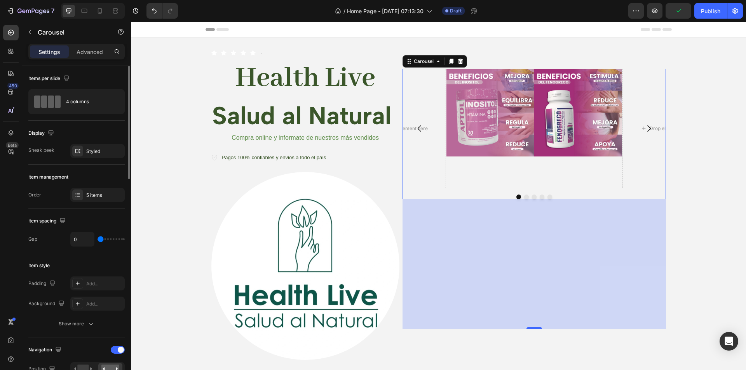
type input "22"
type input "30"
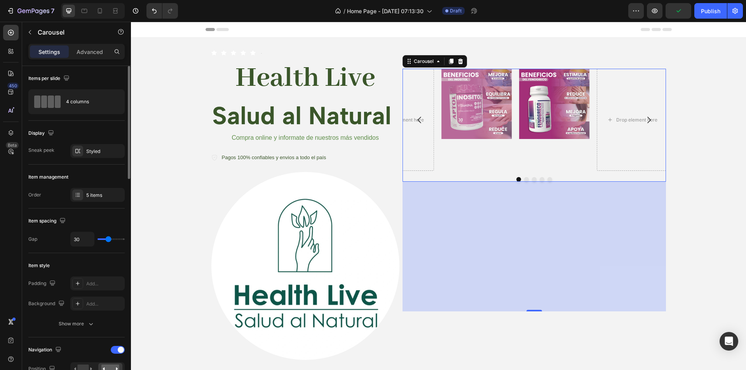
type input "19"
type input "0"
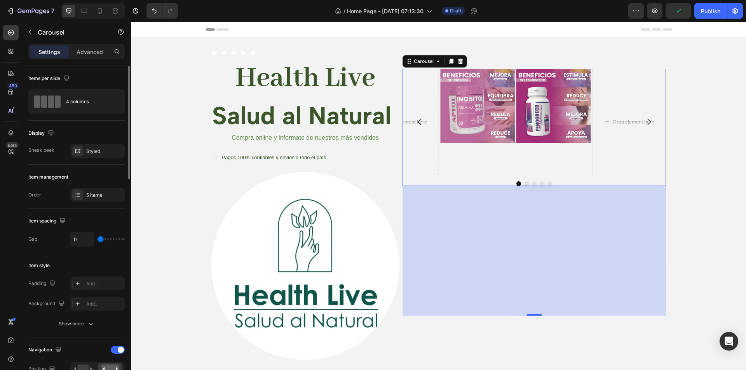
type input "3"
type input "4"
type input "21"
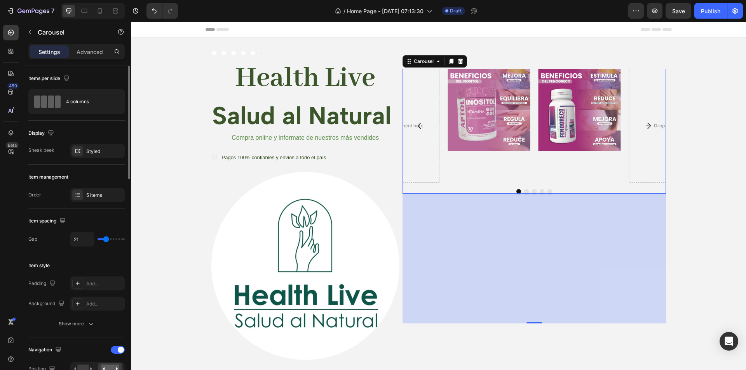
drag, startPoint x: 106, startPoint y: 239, endPoint x: 106, endPoint y: 247, distance: 8.2
type input "21"
click at [106, 240] on input "range" at bounding box center [111, 240] width 27 height 2
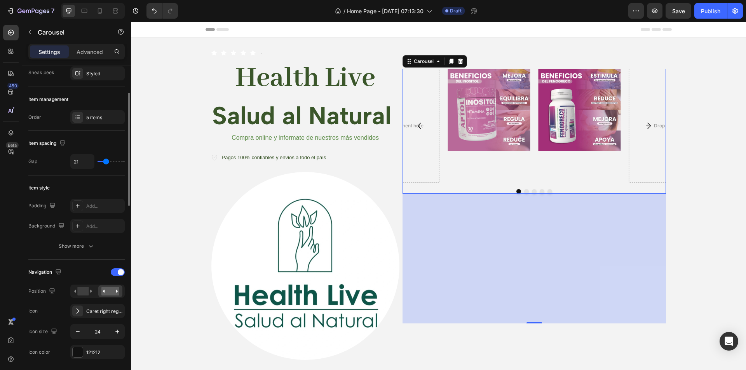
scroll to position [117, 0]
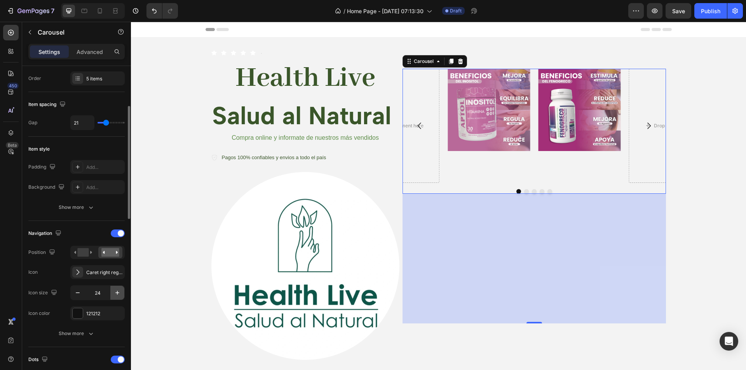
click at [114, 293] on icon "button" at bounding box center [117, 293] width 8 height 8
click at [120, 295] on icon "button" at bounding box center [117, 293] width 8 height 8
click at [119, 295] on icon "button" at bounding box center [117, 293] width 8 height 8
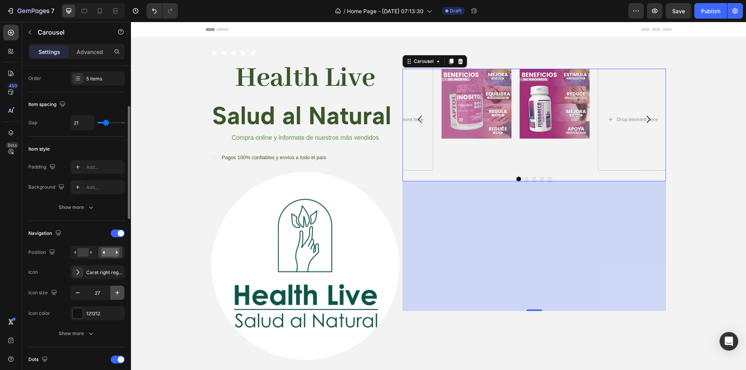
click at [119, 295] on icon "button" at bounding box center [117, 293] width 8 height 8
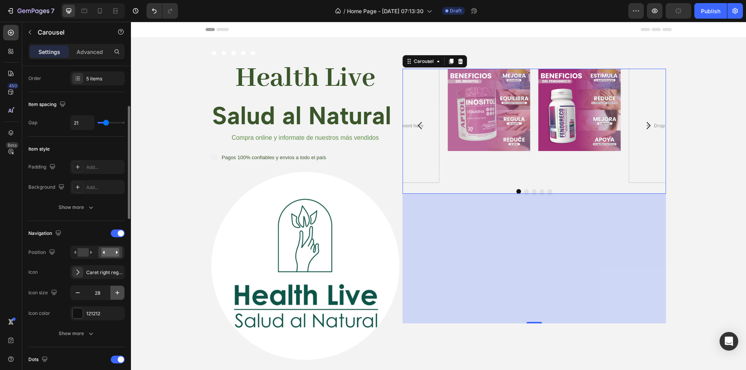
click at [119, 295] on icon "button" at bounding box center [117, 293] width 8 height 8
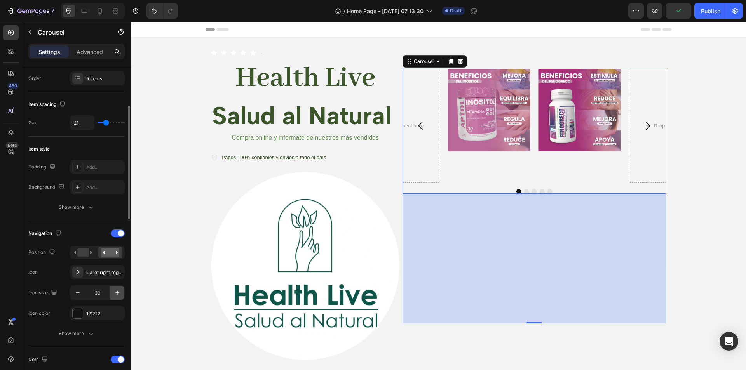
click at [119, 295] on icon "button" at bounding box center [117, 293] width 8 height 8
click at [119, 293] on icon "button" at bounding box center [117, 293] width 8 height 8
type input "32"
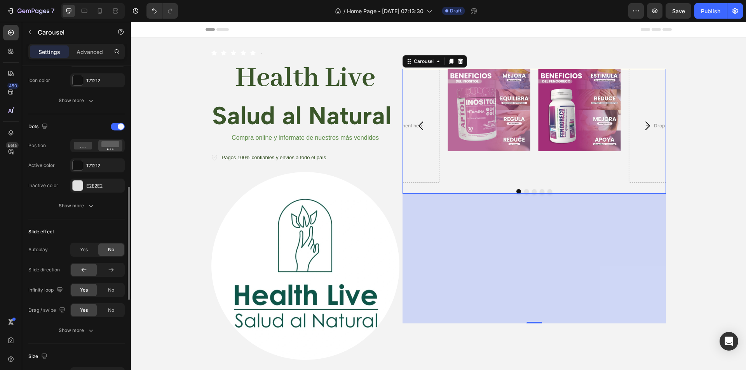
scroll to position [389, 0]
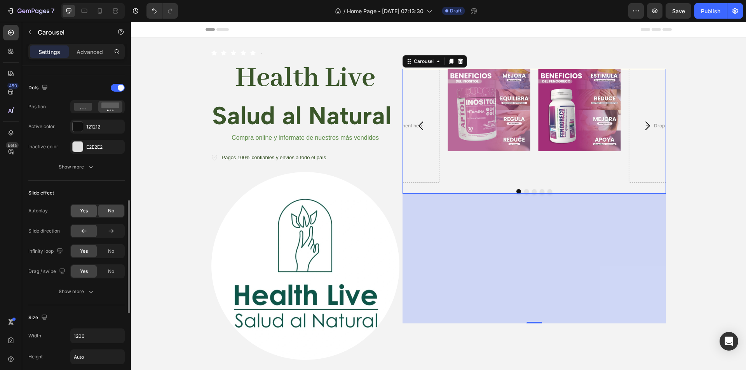
click at [88, 211] on div "Yes" at bounding box center [84, 211] width 26 height 12
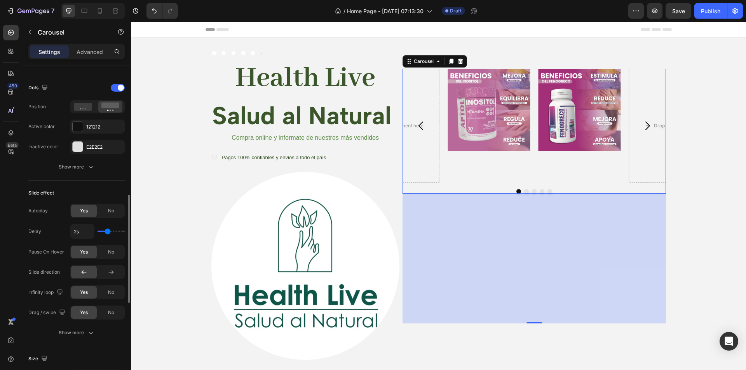
type input "2.9s"
type input "2.9"
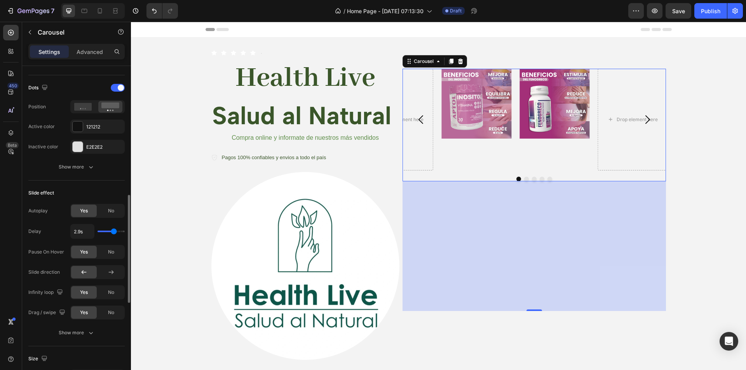
type input "3.2s"
drag, startPoint x: 108, startPoint y: 231, endPoint x: 111, endPoint y: 234, distance: 4.1
type input "2.9"
click at [114, 232] on input "range" at bounding box center [111, 232] width 27 height 2
type input "2.9s"
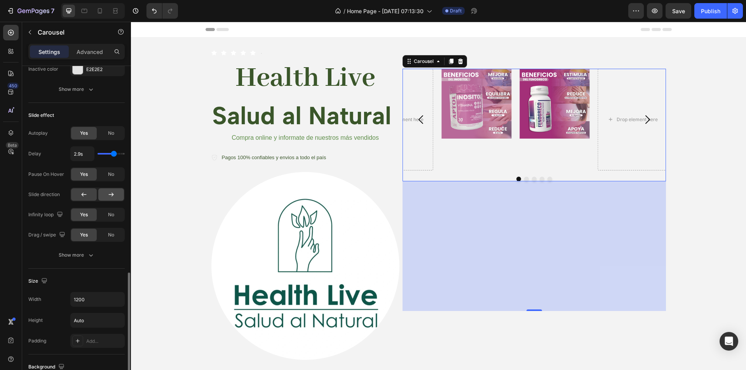
scroll to position [505, 0]
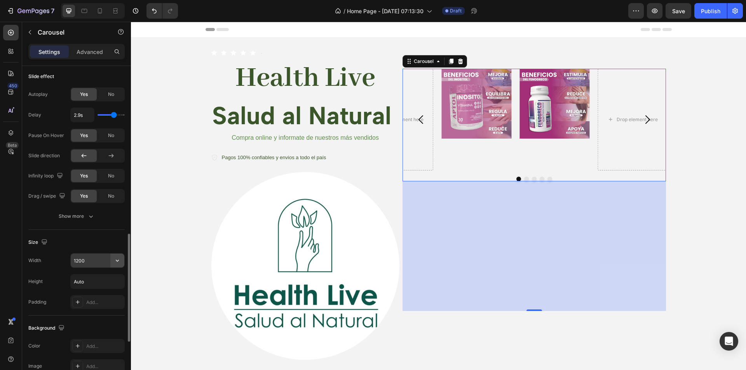
click at [120, 263] on icon "button" at bounding box center [117, 261] width 8 height 8
click at [102, 258] on input "1200" at bounding box center [98, 261] width 54 height 14
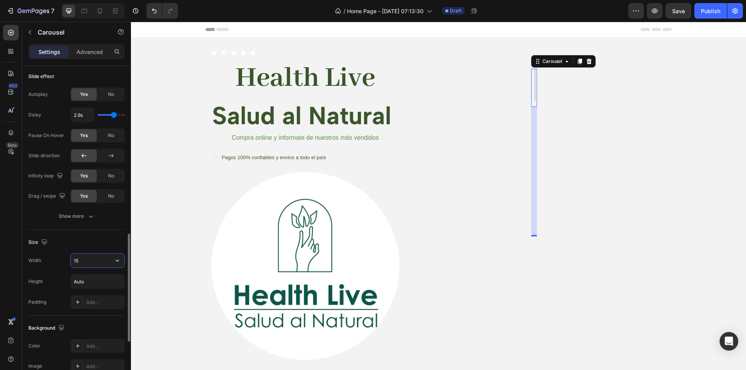
type input "1"
type input "2"
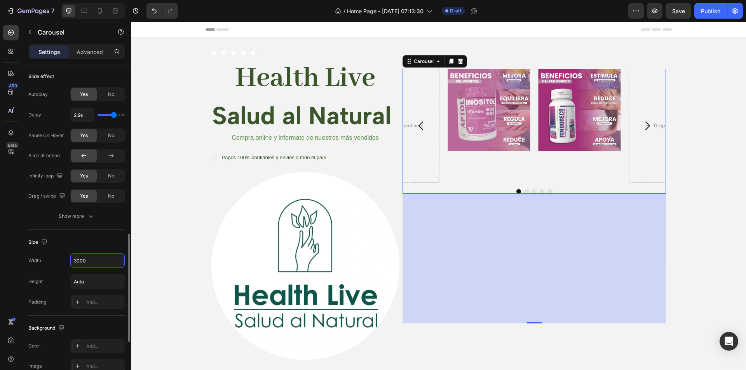
type input "3000"
click at [44, 249] on div "Size" at bounding box center [76, 242] width 96 height 12
click at [95, 284] on input "Auto" at bounding box center [98, 282] width 54 height 14
click at [115, 284] on icon "button" at bounding box center [117, 282] width 8 height 8
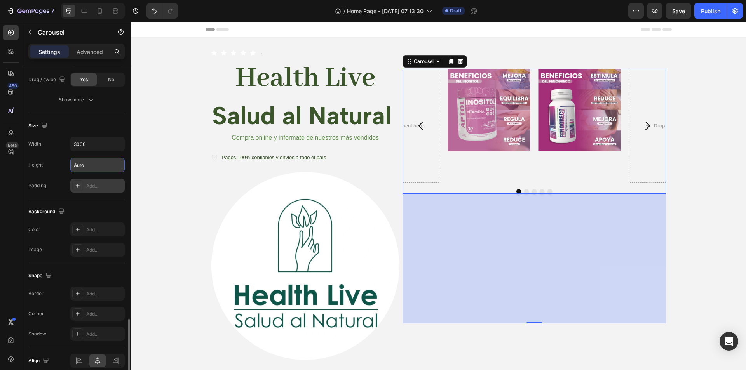
scroll to position [657, 0]
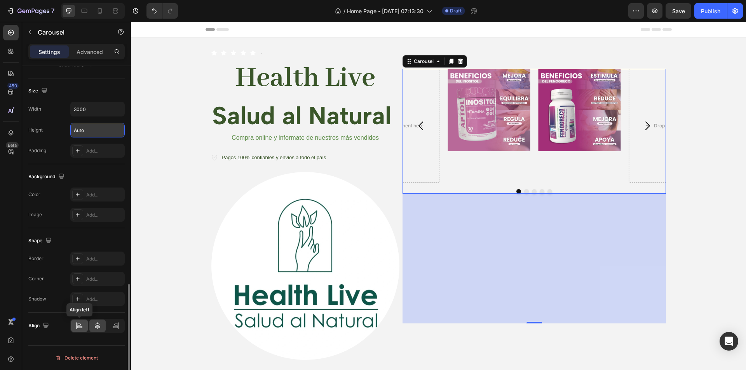
click at [75, 325] on div at bounding box center [79, 326] width 17 height 12
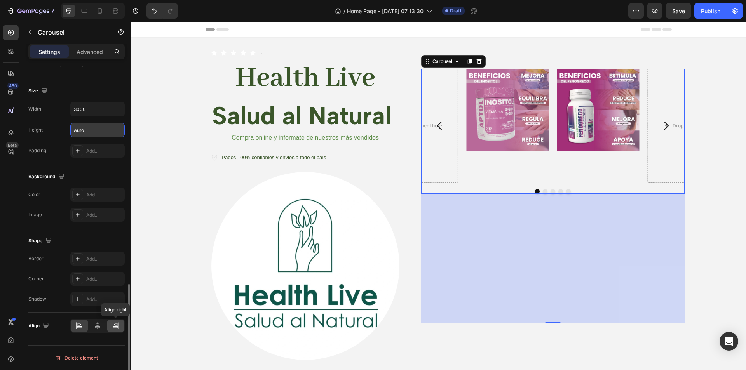
click at [121, 324] on div at bounding box center [115, 326] width 17 height 12
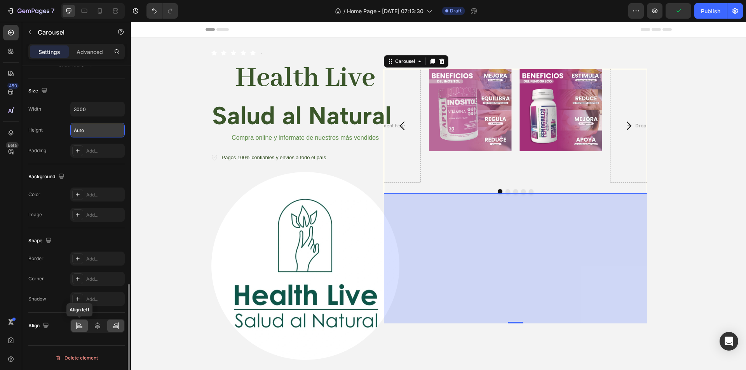
click at [87, 324] on div at bounding box center [79, 326] width 17 height 12
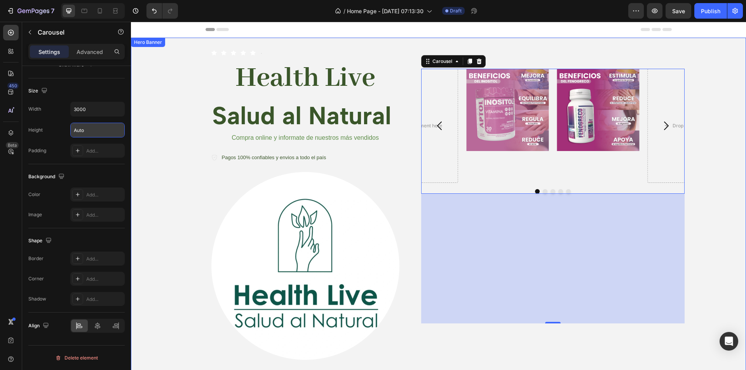
click at [716, 178] on div "Background Image" at bounding box center [438, 205] width 615 height 335
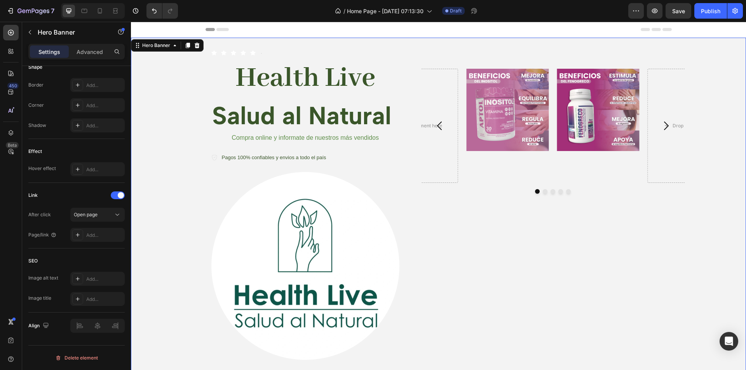
scroll to position [0, 0]
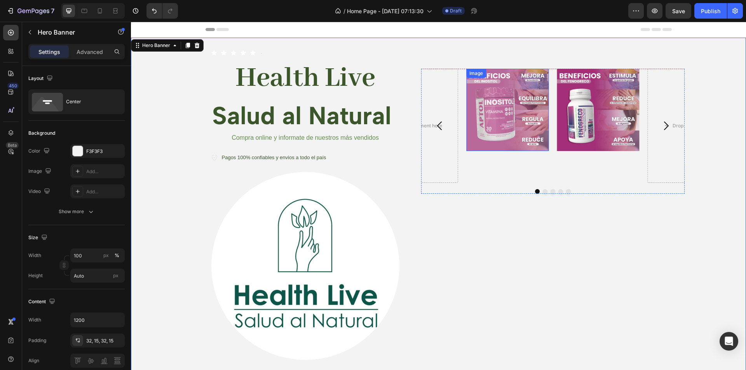
click at [534, 143] on img at bounding box center [507, 110] width 82 height 82
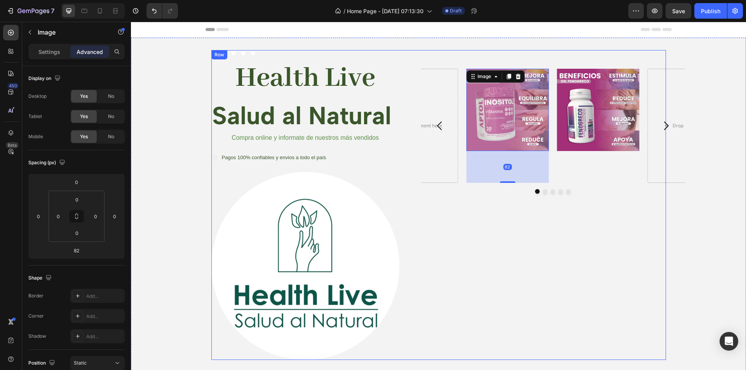
click at [551, 225] on div "Image 82 Image Drop element here Drop element here Drop element here Carousel" at bounding box center [535, 187] width 264 height 274
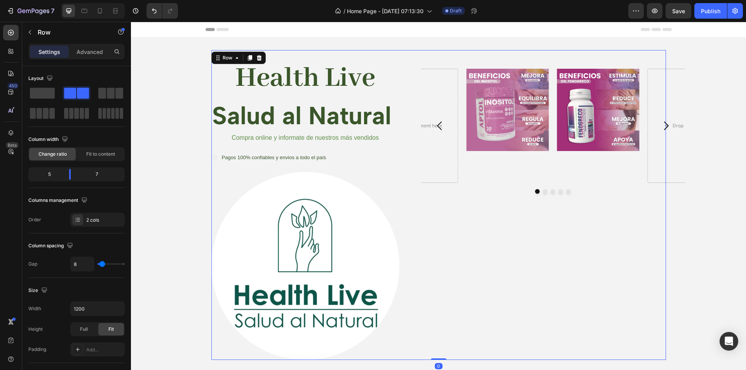
scroll to position [78, 0]
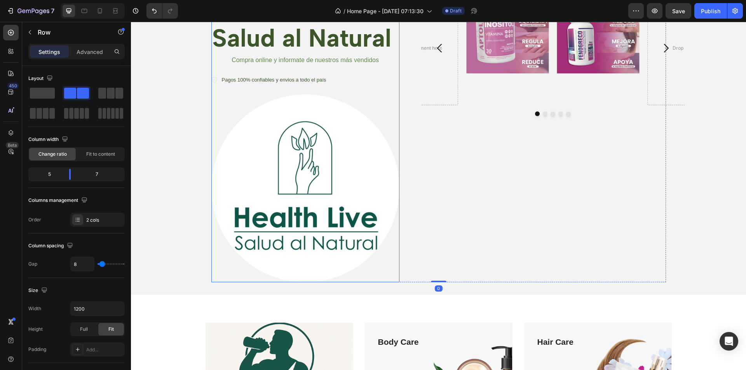
click at [331, 228] on img at bounding box center [305, 188] width 188 height 188
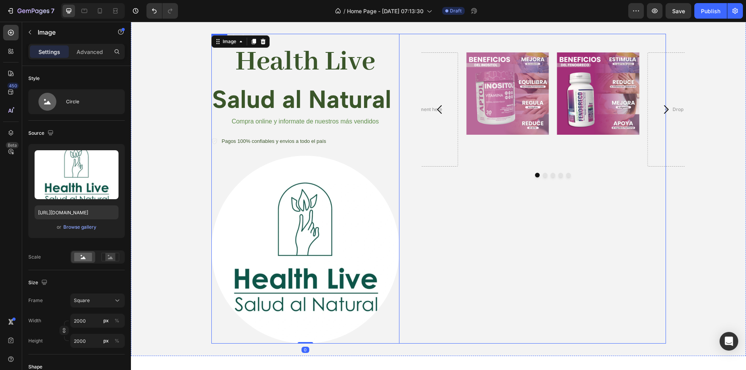
scroll to position [0, 0]
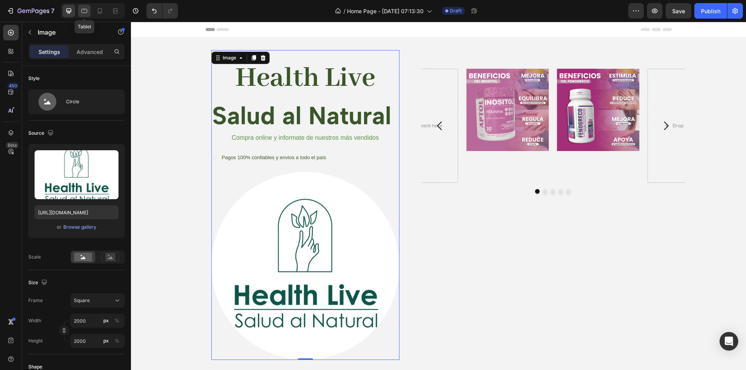
click at [84, 14] on icon at bounding box center [84, 11] width 8 height 8
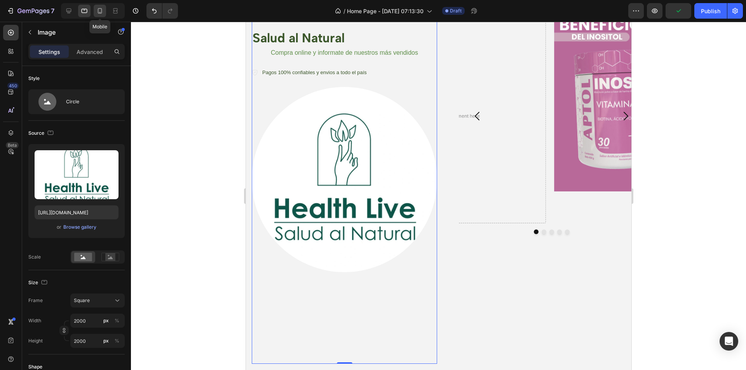
scroll to position [98, 0]
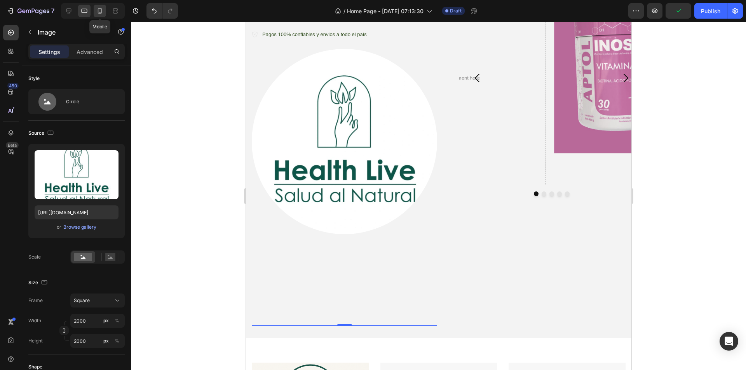
click at [95, 9] on div at bounding box center [100, 11] width 12 height 12
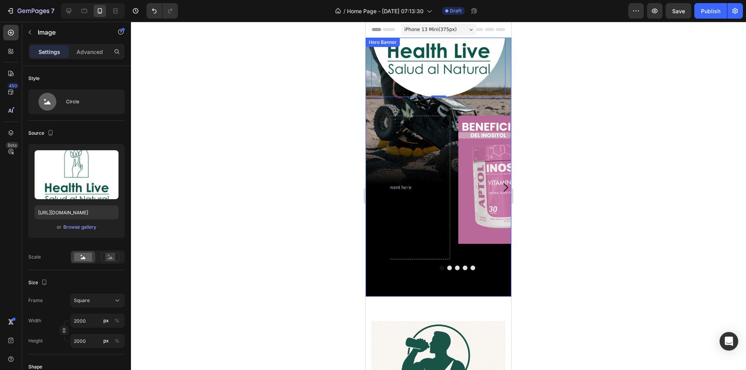
click at [378, 278] on div "Icon Icon Icon Icon Icon Icon List Text Block Row Health Live Heading Salud al …" at bounding box center [439, 87] width 146 height 419
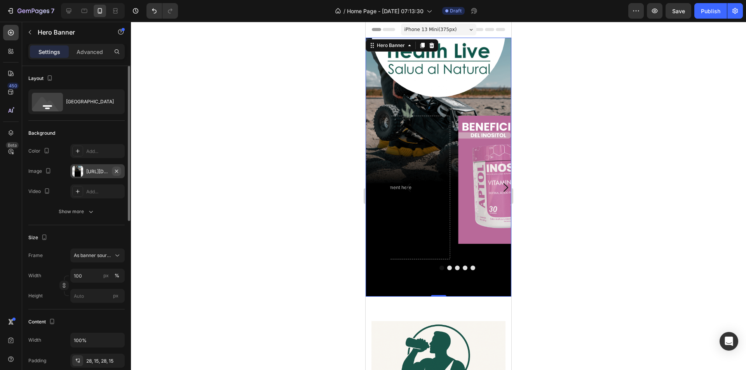
click at [117, 168] on button "button" at bounding box center [116, 171] width 9 height 9
type input "Auto"
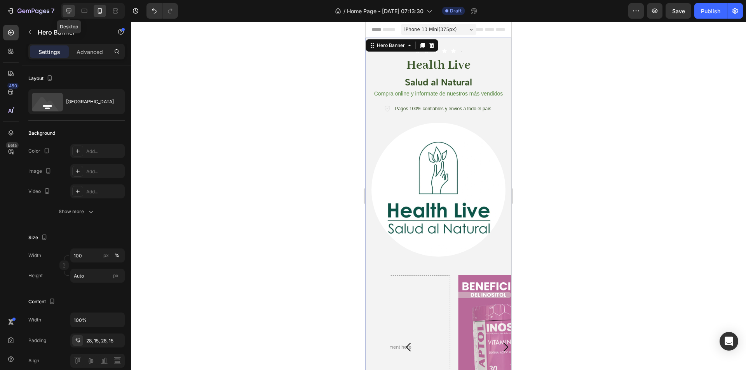
click at [73, 10] on div at bounding box center [69, 11] width 12 height 12
type input "1200"
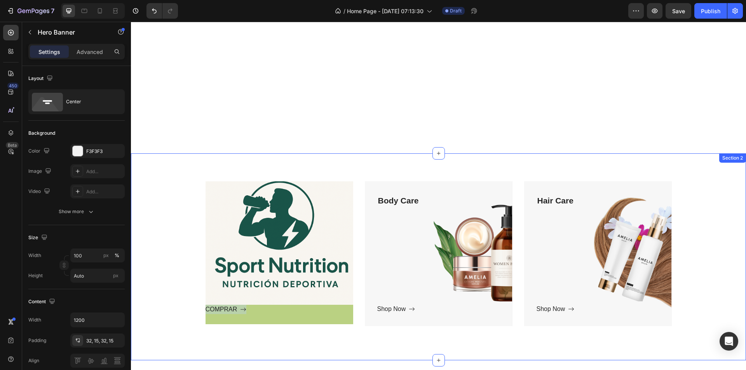
scroll to position [389, 0]
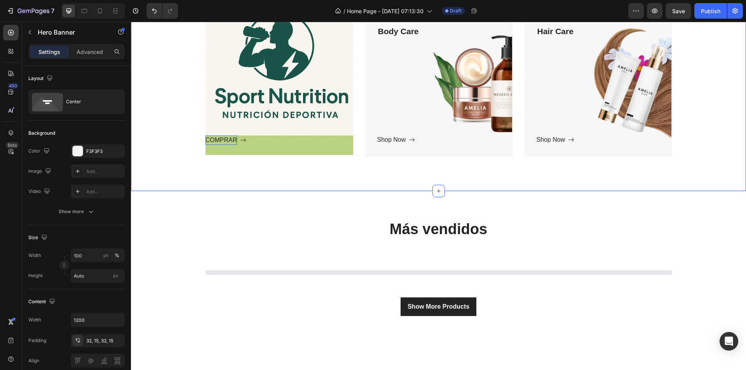
click at [224, 142] on p "COMPRAR" at bounding box center [222, 140] width 32 height 9
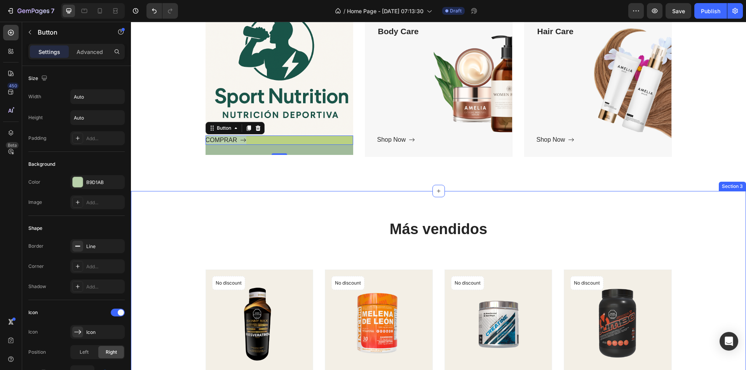
click at [234, 218] on div "Más vendidos Heading Text block Product Images No discount Not be displayed whe…" at bounding box center [438, 341] width 615 height 301
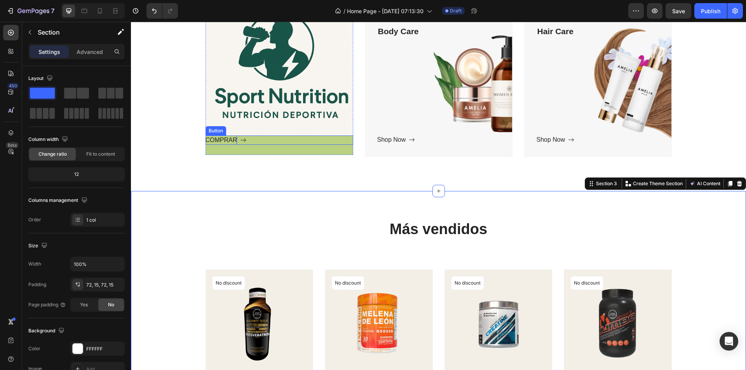
click at [224, 140] on p "COMPRAR" at bounding box center [222, 140] width 32 height 9
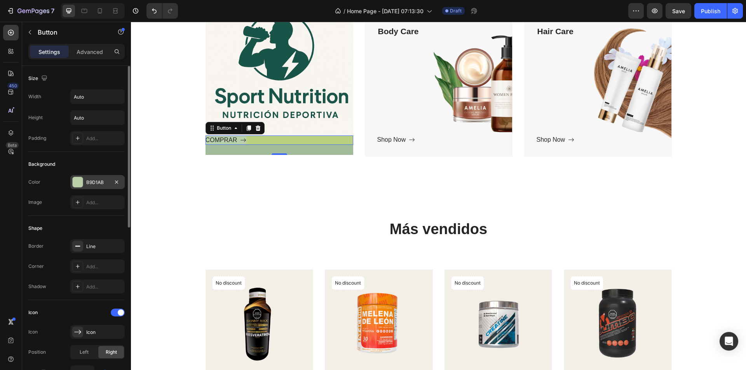
click at [80, 180] on div at bounding box center [78, 182] width 10 height 10
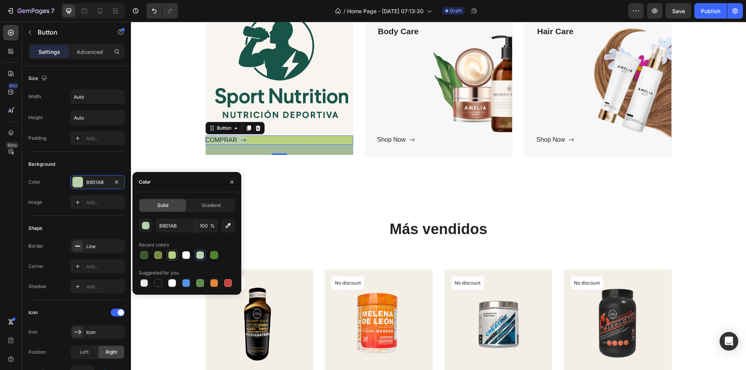
click at [171, 251] on div at bounding box center [172, 255] width 8 height 8
type input "BAD182"
click at [301, 224] on h2 "Más vendidos" at bounding box center [439, 229] width 466 height 21
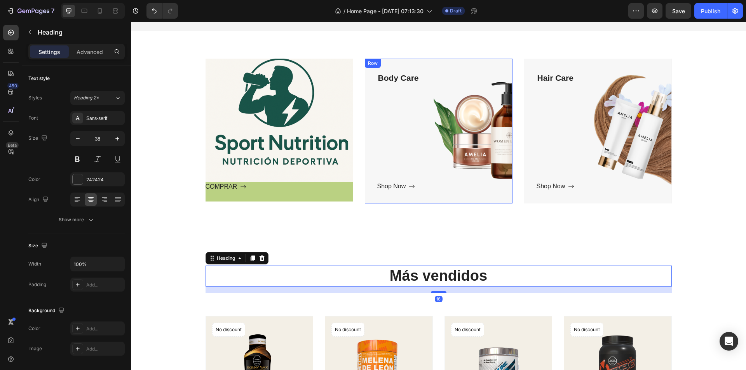
scroll to position [311, 0]
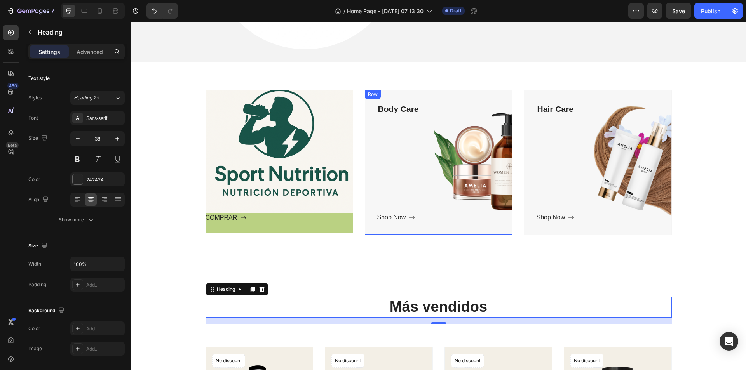
click at [413, 166] on div "Body Care Text block Shop Now Button" at bounding box center [438, 162] width 123 height 120
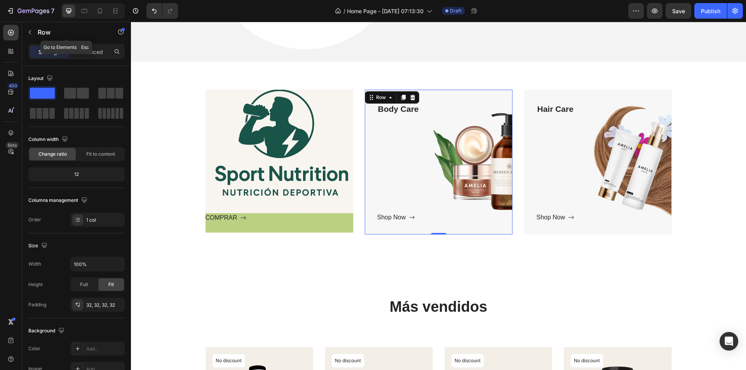
click at [28, 29] on icon "button" at bounding box center [30, 32] width 6 height 6
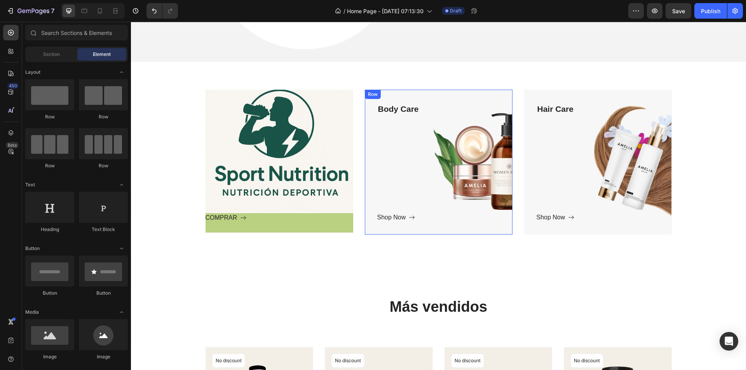
click at [452, 166] on div "Body Care Text block Shop Now Button" at bounding box center [438, 162] width 123 height 120
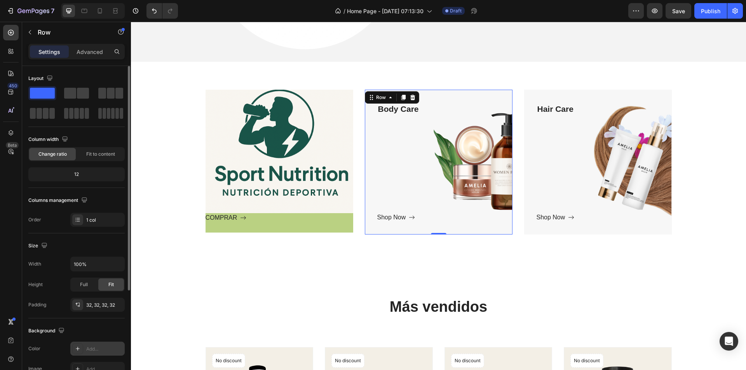
scroll to position [148, 0]
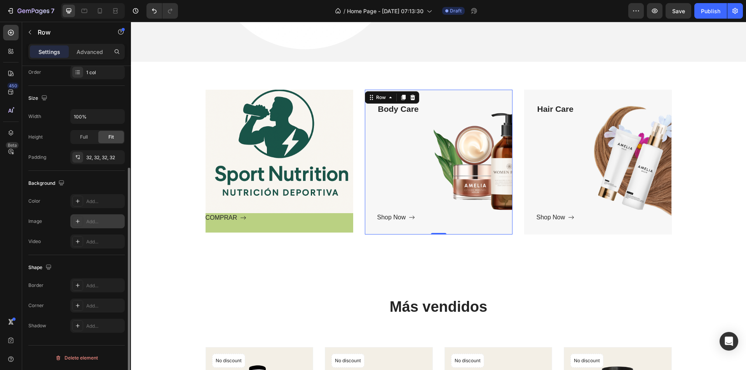
click at [75, 220] on icon at bounding box center [78, 221] width 6 height 6
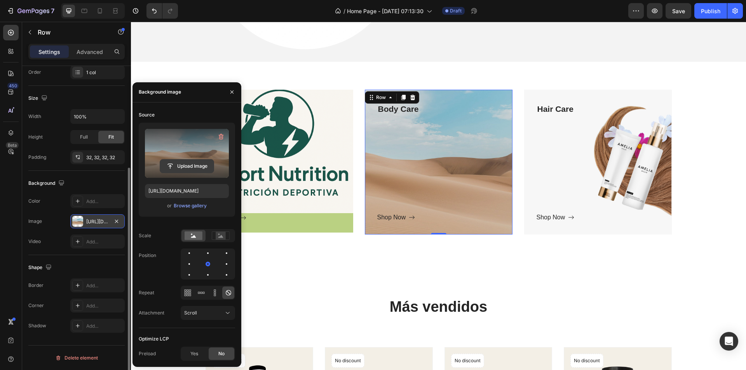
click at [187, 164] on input "file" at bounding box center [187, 166] width 54 height 13
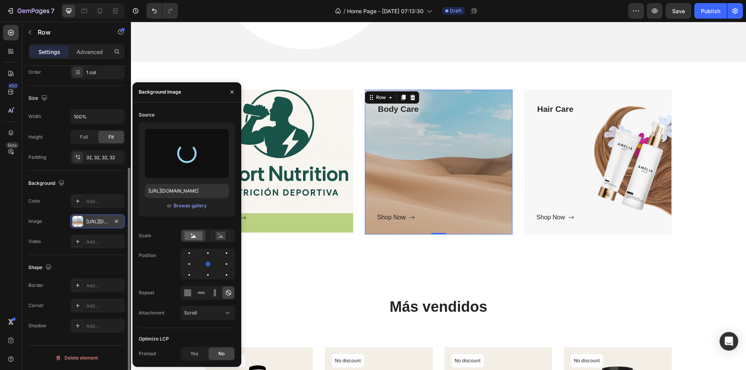
type input "https://cdn.shopify.com/s/files/1/0825/9479/1617/files/gempages_565700632476910…"
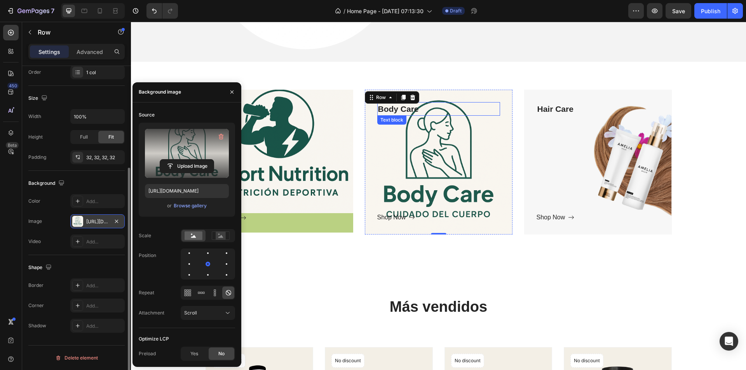
click at [410, 113] on p "Body Care" at bounding box center [438, 109] width 121 height 12
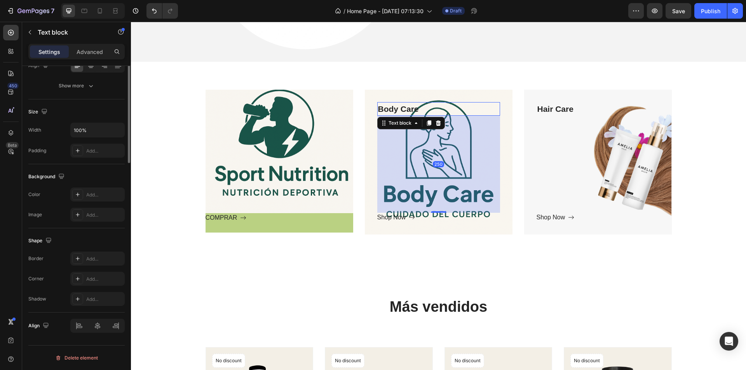
scroll to position [0, 0]
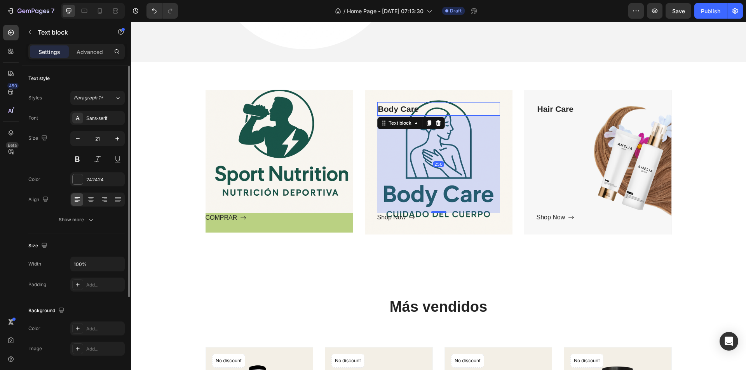
click at [419, 111] on p "Body Care" at bounding box center [438, 109] width 121 height 12
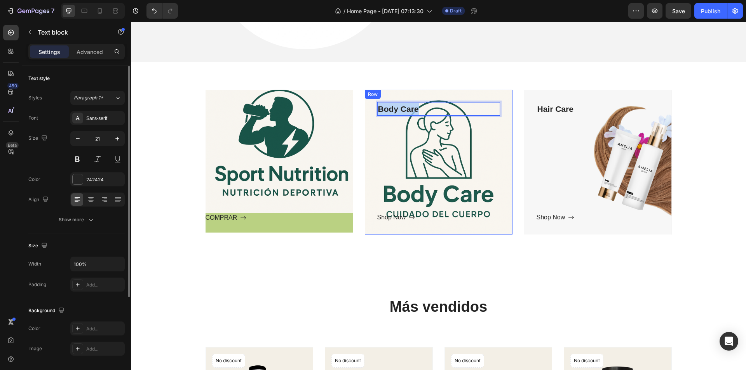
drag, startPoint x: 422, startPoint y: 109, endPoint x: 373, endPoint y: 114, distance: 49.2
click at [373, 114] on div "Body Care Text block 250 Shop Now Button Row" at bounding box center [439, 162] width 148 height 145
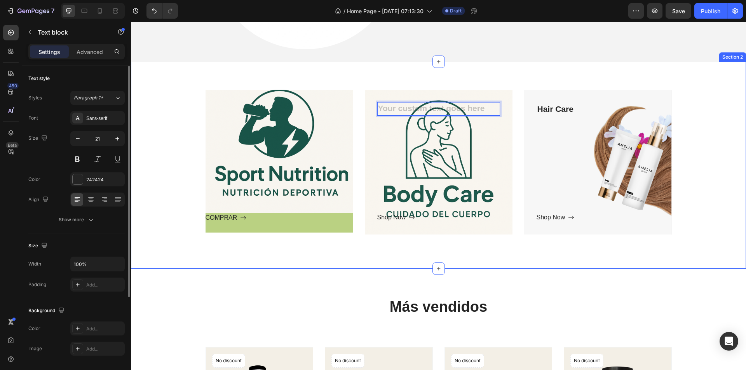
click at [377, 250] on div "Text block Row COMPRAR Button Hero Banner Text block 250 Shop Now Button Row He…" at bounding box center [438, 166] width 615 height 208
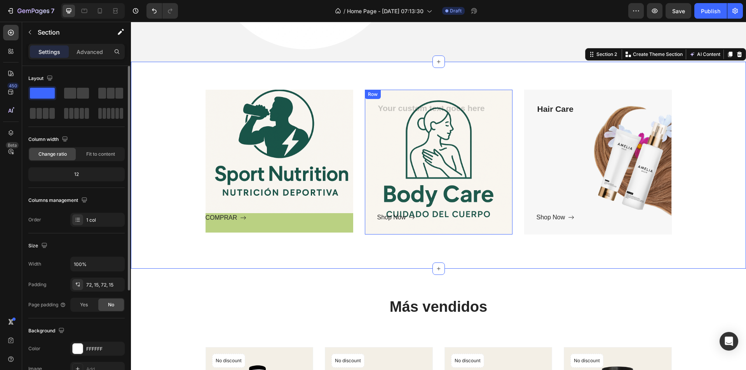
click at [376, 227] on div "Text block Shop Now Button Row" at bounding box center [439, 162] width 148 height 145
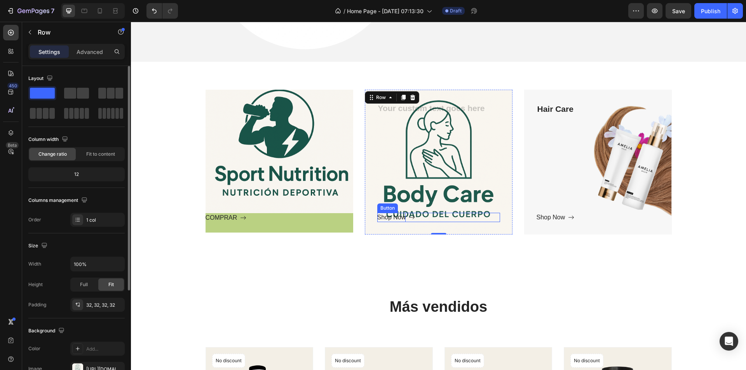
click at [402, 217] on div "Shop Now" at bounding box center [391, 217] width 29 height 9
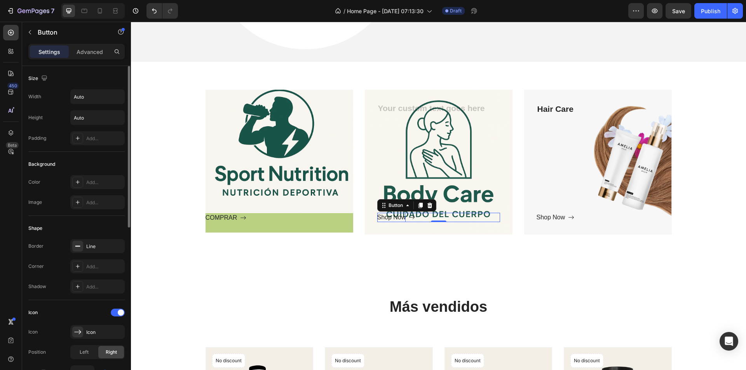
click at [401, 220] on div "Shop Now" at bounding box center [391, 217] width 29 height 9
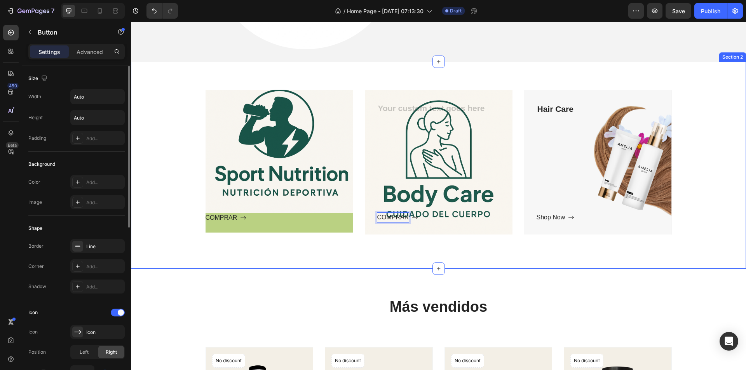
click at [385, 257] on div "Text block Row COMPRAR Button Hero Banner Text block COMPRAR Button 0 Row Hero …" at bounding box center [438, 166] width 615 height 208
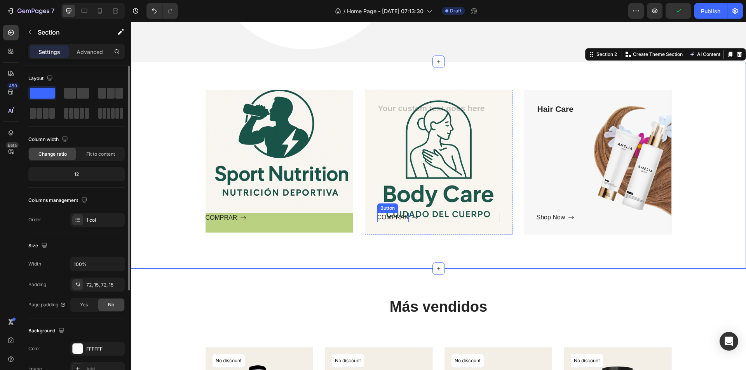
click at [385, 215] on p "COMPRAR" at bounding box center [393, 217] width 32 height 9
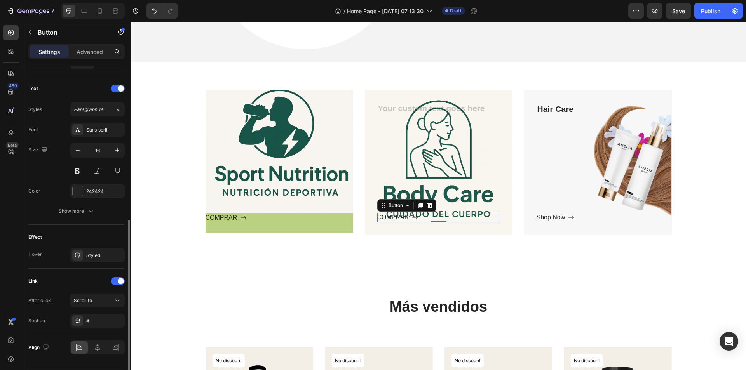
scroll to position [333, 0]
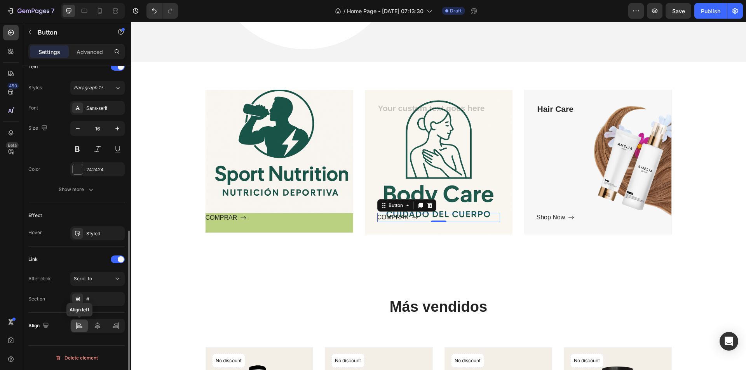
click at [81, 327] on icon at bounding box center [79, 326] width 8 height 8
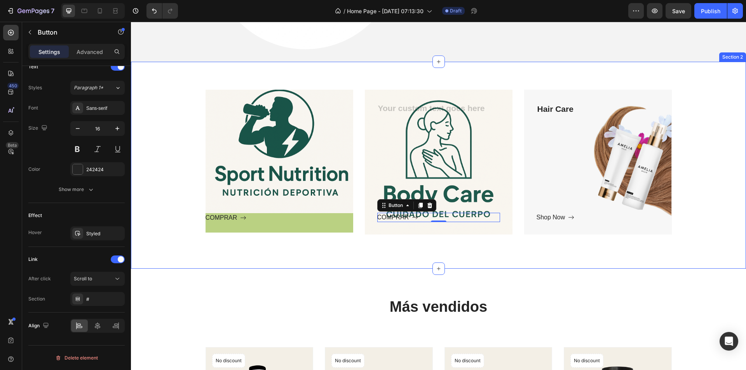
click at [349, 267] on div "Text block Row COMPRAR Button Hero Banner Text block COMPRAR Button 0 Row Hero …" at bounding box center [438, 166] width 615 height 208
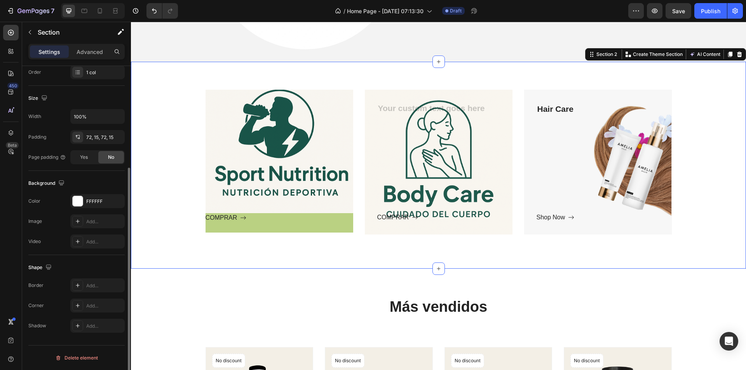
scroll to position [0, 0]
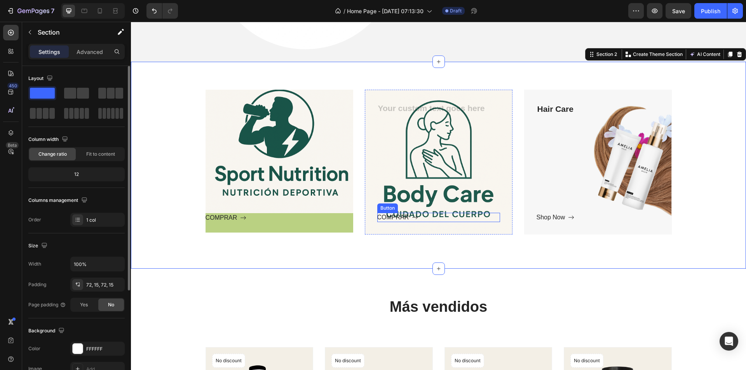
click at [379, 213] on div "COMPRAR Button" at bounding box center [438, 217] width 123 height 9
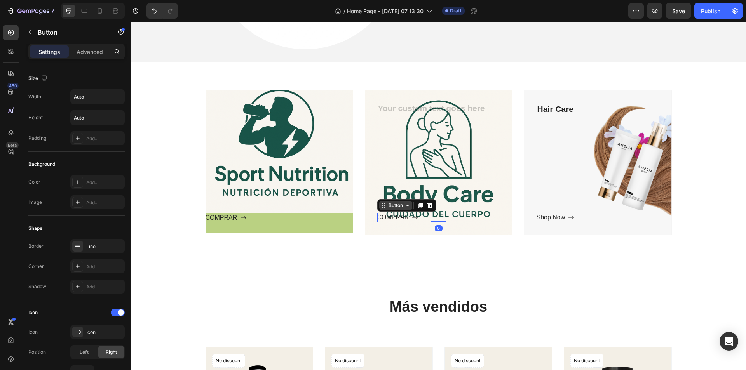
click at [389, 204] on div "Button" at bounding box center [395, 205] width 17 height 7
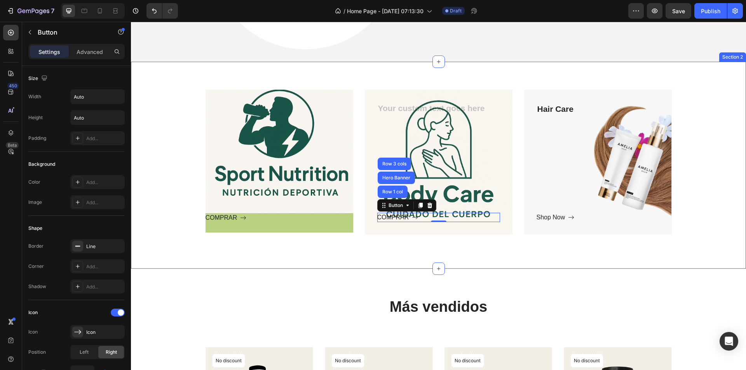
click at [417, 255] on div "Text block Row COMPRAR Button Hero Banner Text block COMPRAR Button Row 1 col H…" at bounding box center [438, 166] width 615 height 208
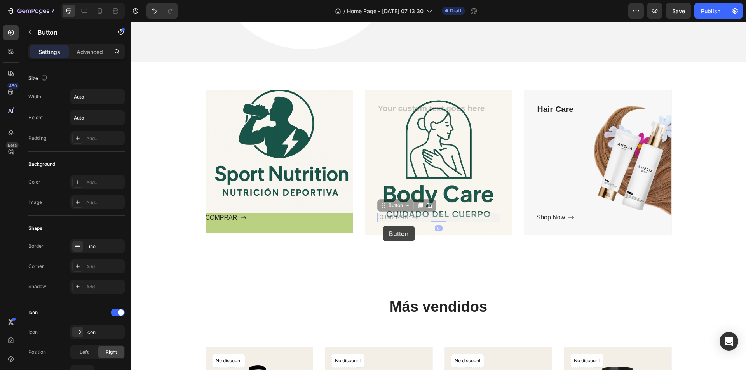
drag, startPoint x: 400, startPoint y: 220, endPoint x: 383, endPoint y: 226, distance: 18.0
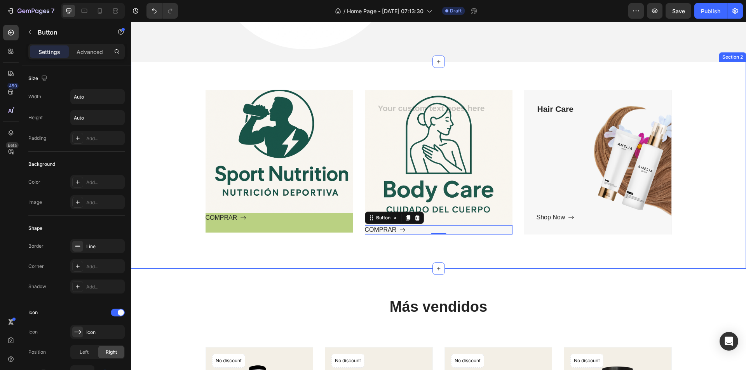
click at [386, 247] on div "Text block Row COMPRAR Button Hero Banner Text block Row COMPRAR Button 0 Hero …" at bounding box center [438, 166] width 615 height 208
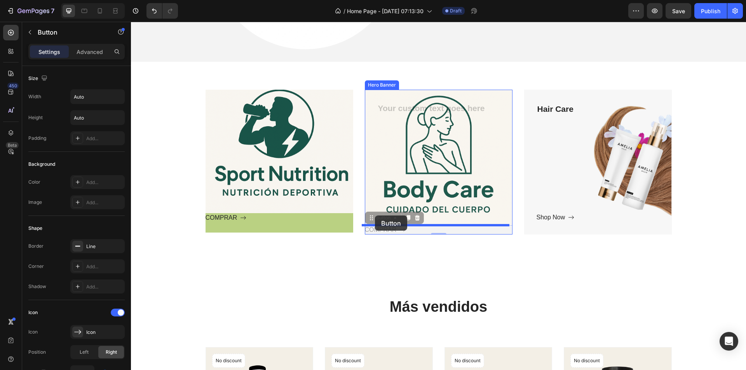
drag, startPoint x: 379, startPoint y: 230, endPoint x: 375, endPoint y: 216, distance: 14.4
drag, startPoint x: 380, startPoint y: 231, endPoint x: 373, endPoint y: 214, distance: 18.3
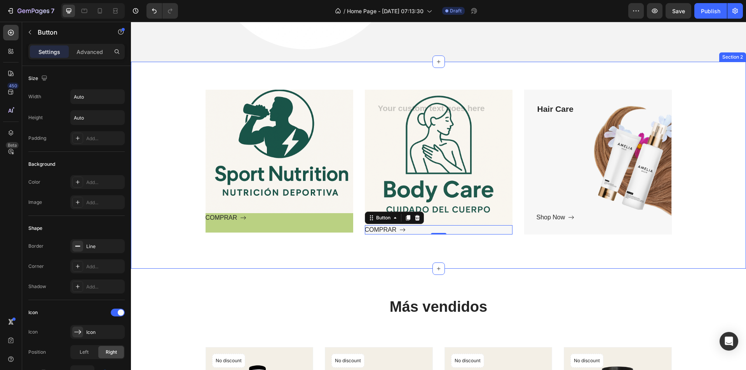
click at [384, 250] on div "Text block Row COMPRAR Button Hero Banner Text block Row COMPRAR Button 0 Hero …" at bounding box center [438, 166] width 615 height 208
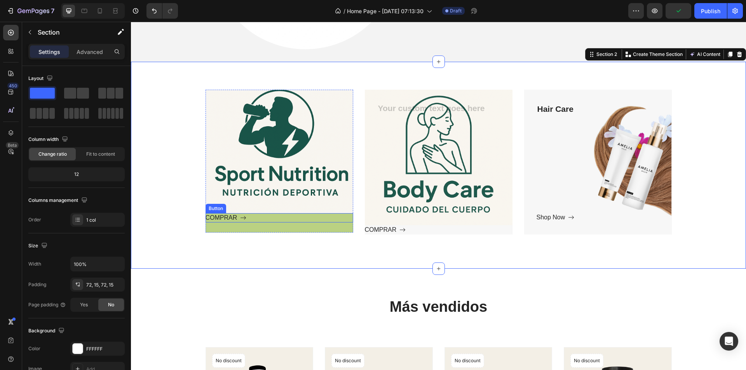
click at [214, 212] on div "Button" at bounding box center [216, 208] width 21 height 9
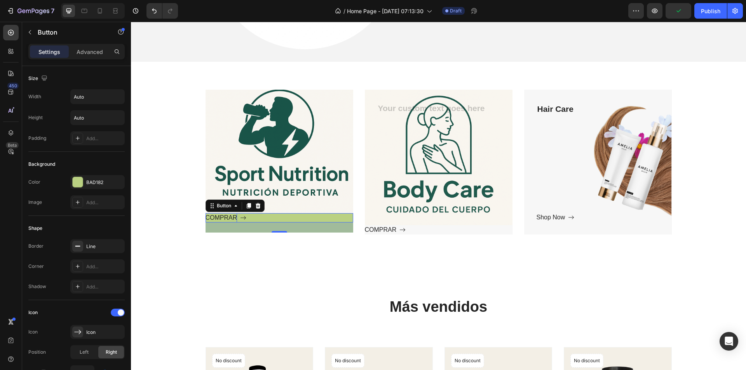
click at [218, 218] on p "COMPRAR" at bounding box center [222, 217] width 32 height 9
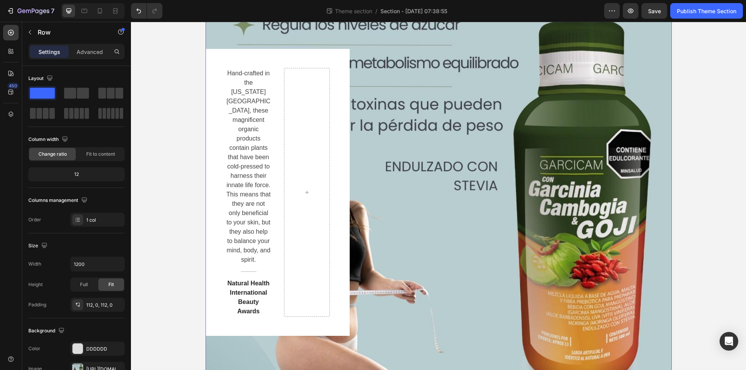
scroll to position [148, 0]
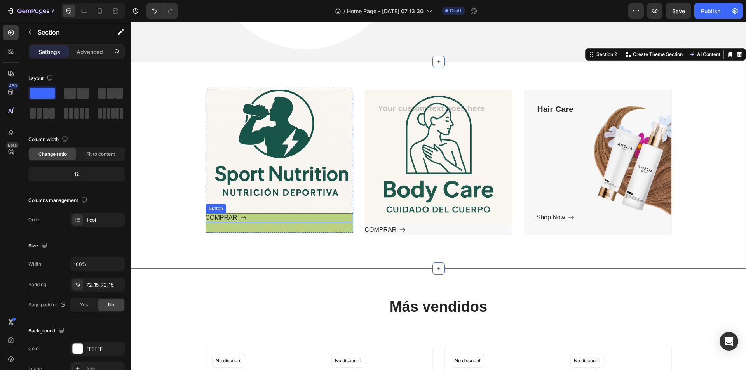
scroll to position [311, 0]
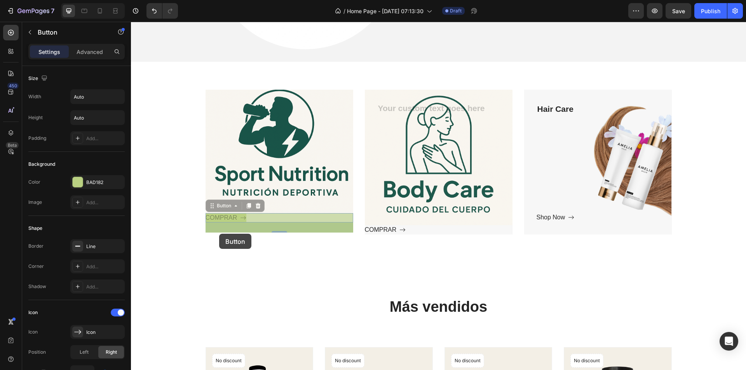
drag, startPoint x: 220, startPoint y: 215, endPoint x: 219, endPoint y: 234, distance: 18.7
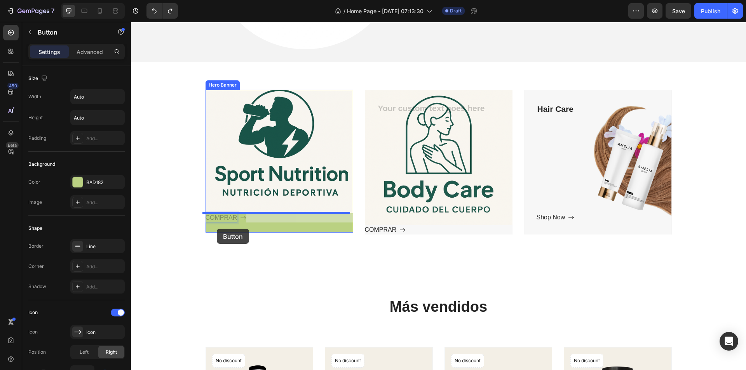
drag, startPoint x: 216, startPoint y: 217, endPoint x: 217, endPoint y: 229, distance: 12.1
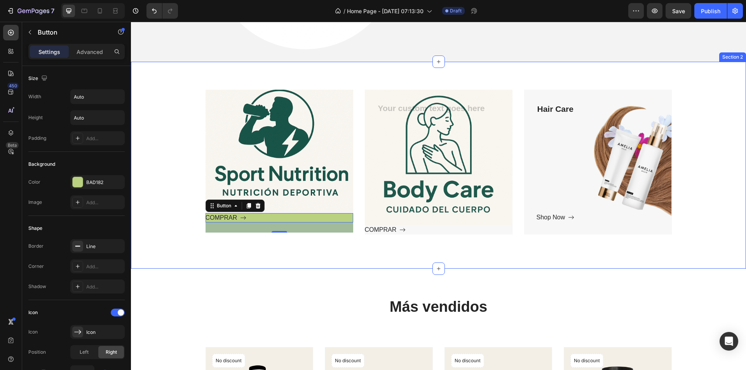
click at [179, 218] on div "Text block Row COMPRAR Button 26 Hero Banner Text block Row COMPRAR Button Hero…" at bounding box center [439, 166] width 604 height 152
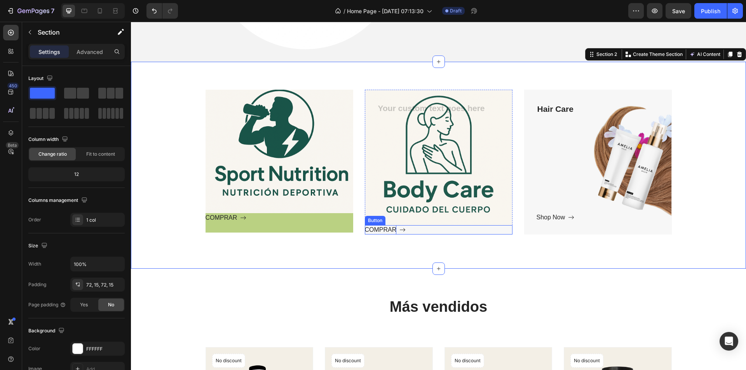
click at [376, 229] on p "COMPRAR" at bounding box center [381, 229] width 32 height 9
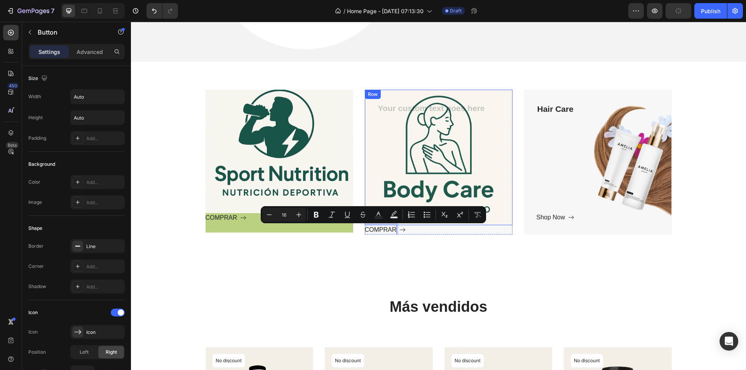
drag, startPoint x: 376, startPoint y: 229, endPoint x: 490, endPoint y: 244, distance: 114.8
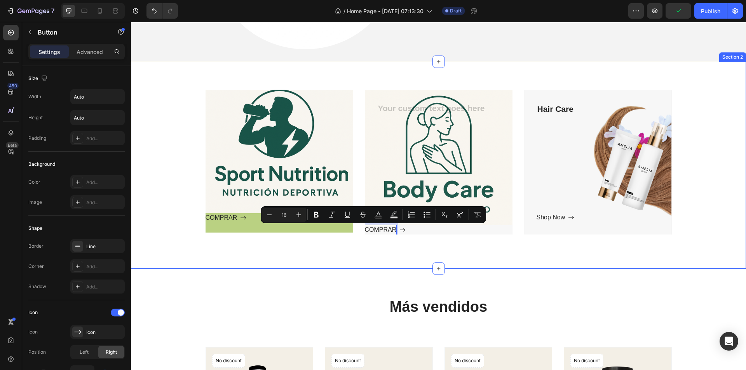
click at [361, 251] on div "Text block Row COMPRAR Button Hero Banner Text block Row COMPRAR Button 0 Hero …" at bounding box center [438, 166] width 615 height 208
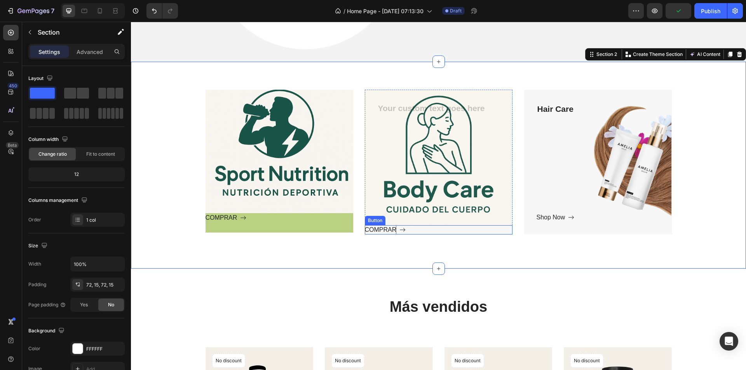
click at [370, 229] on p "COMPRAR" at bounding box center [381, 229] width 32 height 9
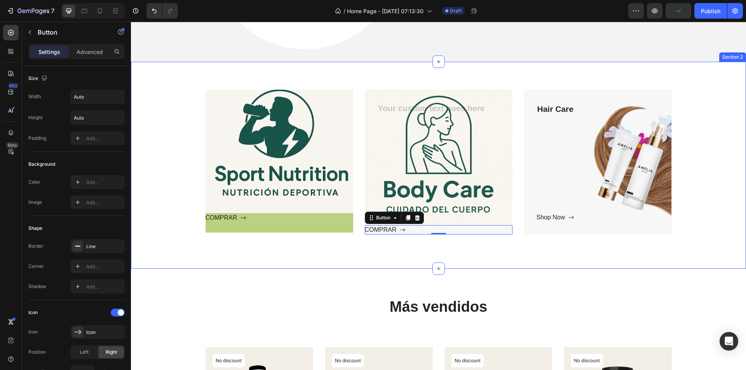
click at [407, 249] on div "Text block Row COMPRAR Button Hero Banner Text block Row COMPRAR Button 0 Hero …" at bounding box center [438, 166] width 615 height 208
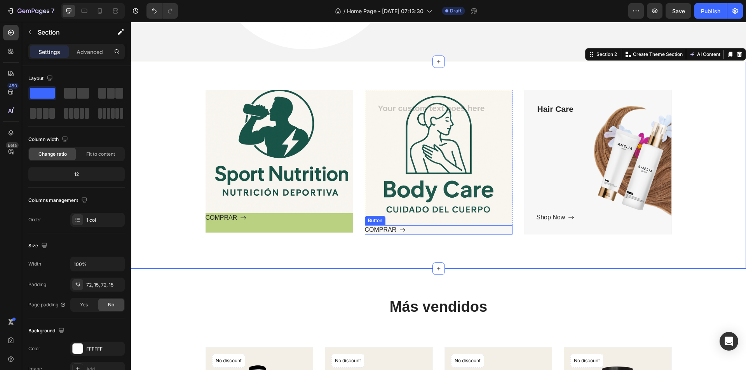
click at [405, 233] on div "COMPRAR Button" at bounding box center [439, 229] width 148 height 9
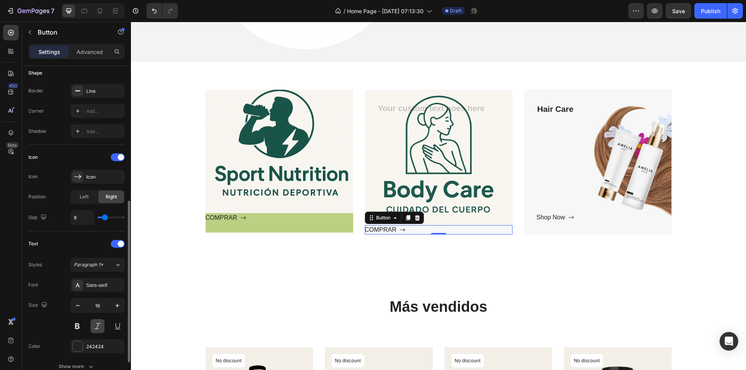
scroll to position [333, 0]
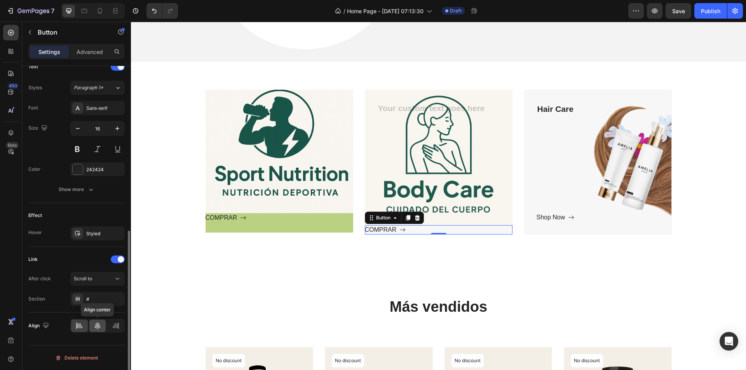
click at [98, 323] on icon at bounding box center [97, 326] width 5 height 7
click at [119, 326] on icon at bounding box center [116, 326] width 8 height 8
click at [99, 330] on div at bounding box center [97, 326] width 17 height 12
click at [215, 218] on p "COMPRAR" at bounding box center [222, 217] width 32 height 9
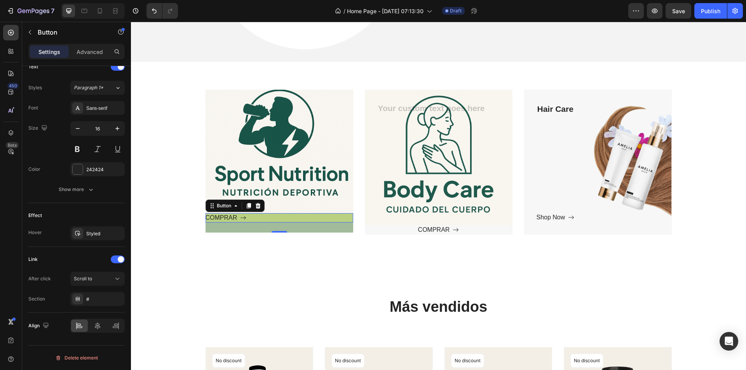
click at [227, 234] on div "Text block Row COMPRAR Button 26 Hero Banner" at bounding box center [280, 162] width 148 height 145
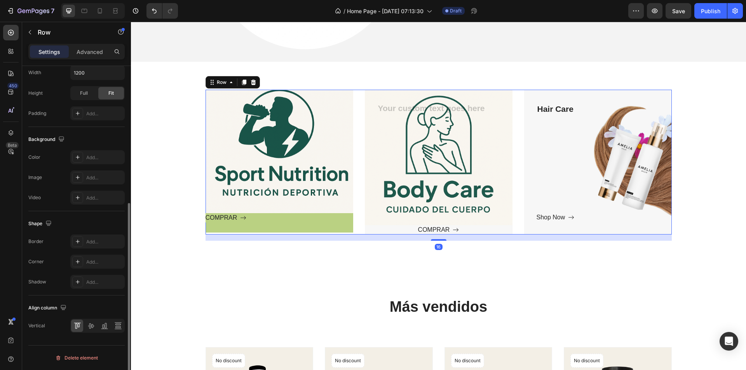
scroll to position [0, 0]
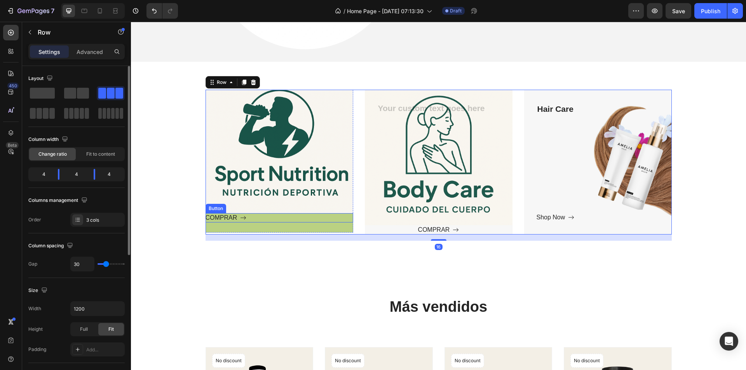
click at [240, 214] on span at bounding box center [243, 217] width 6 height 9
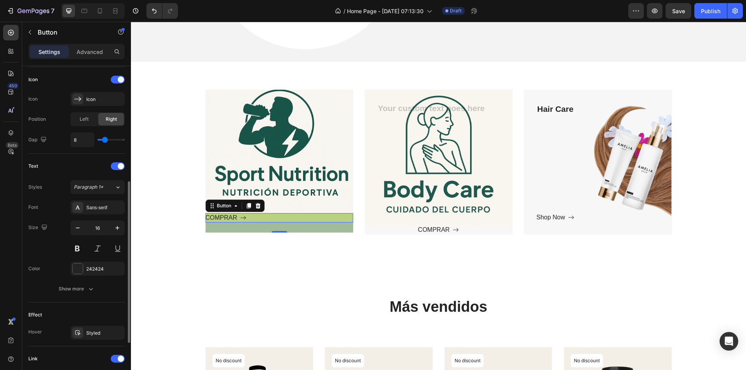
scroll to position [333, 0]
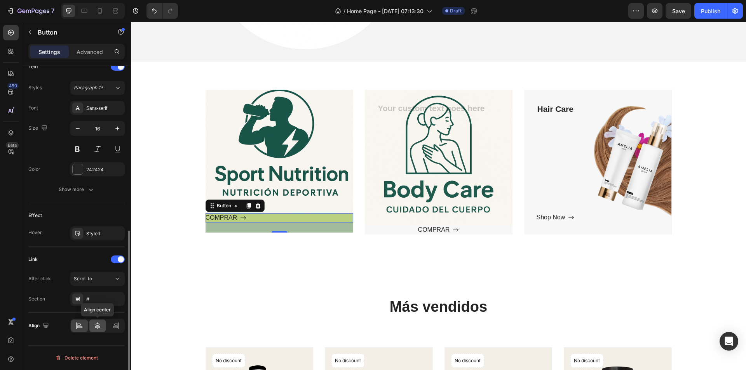
click at [102, 325] on div at bounding box center [97, 326] width 17 height 12
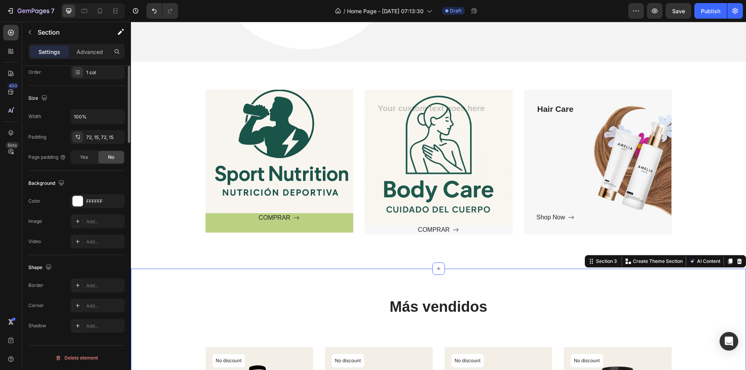
scroll to position [0, 0]
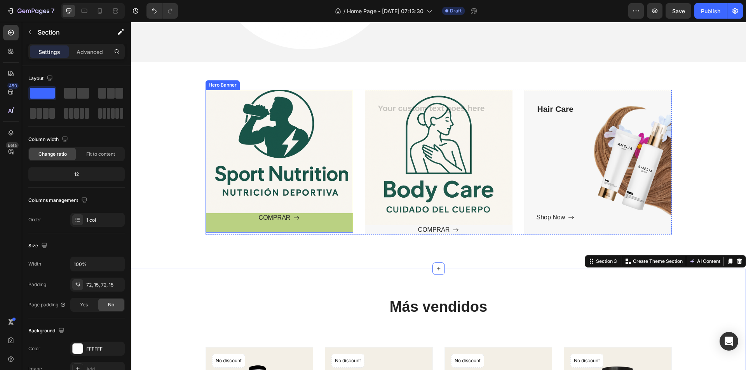
drag, startPoint x: 339, startPoint y: 228, endPoint x: 337, endPoint y: 223, distance: 5.2
click at [340, 229] on div "COMPRAR Button" at bounding box center [280, 222] width 148 height 19
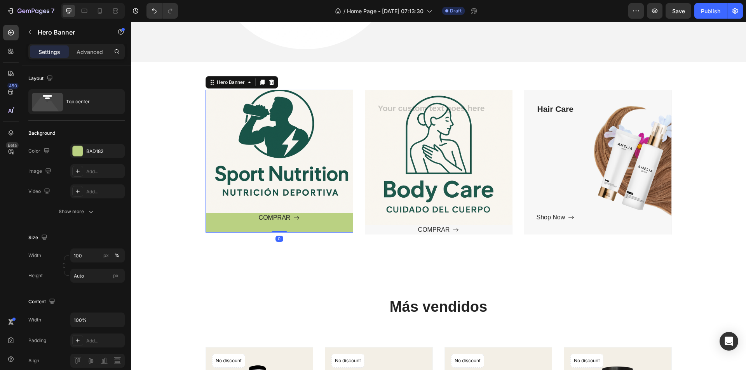
click at [259, 225] on div "COMPRAR Button" at bounding box center [280, 222] width 148 height 19
click at [211, 220] on div "COMPRAR Button" at bounding box center [280, 217] width 148 height 9
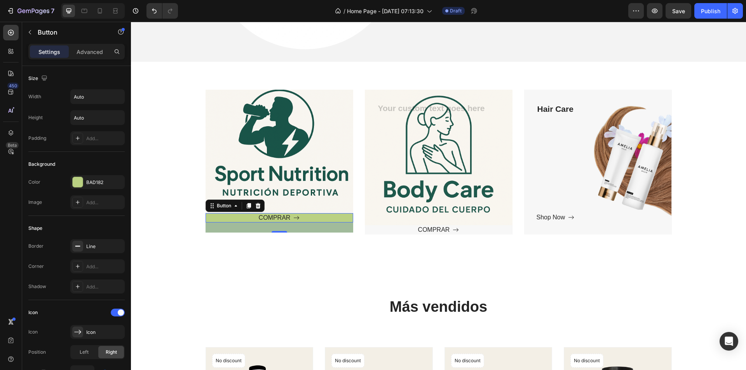
click at [213, 227] on div "26" at bounding box center [280, 228] width 148 height 10
click at [291, 231] on div "26" at bounding box center [280, 228] width 148 height 10
click at [271, 228] on div "26" at bounding box center [280, 228] width 148 height 10
click at [77, 182] on div at bounding box center [78, 182] width 10 height 10
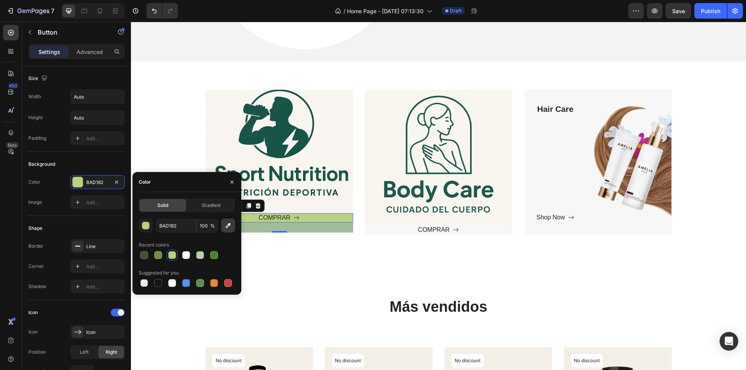
click at [229, 225] on icon "button" at bounding box center [228, 225] width 5 height 5
type input "FAF6F1"
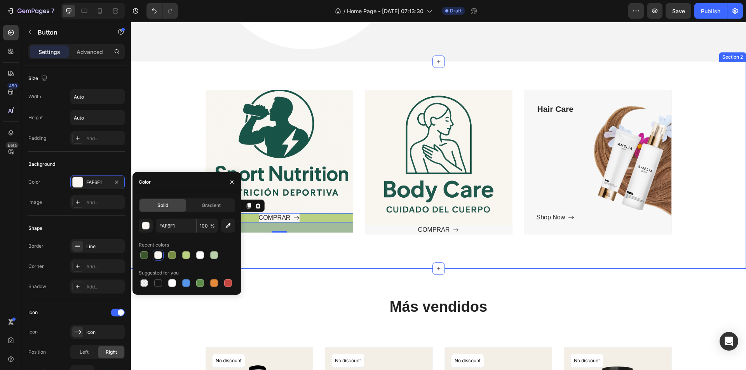
click at [272, 242] on div "Text block Row COMPRAR Button 26 Hero Banner Text block Row COMPRAR Button Hero…" at bounding box center [438, 166] width 615 height 208
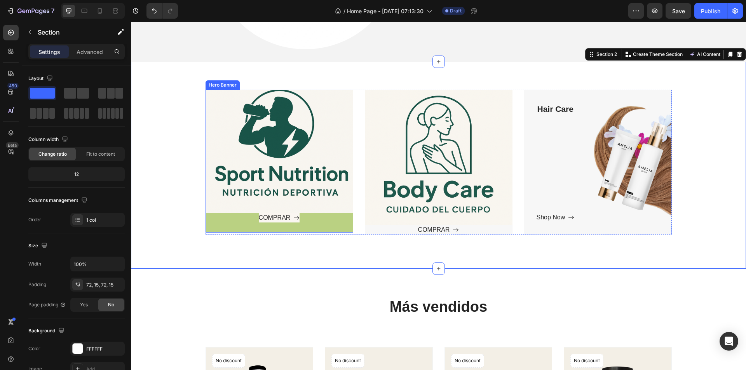
click at [325, 223] on div "COMPRAR Button" at bounding box center [280, 222] width 148 height 19
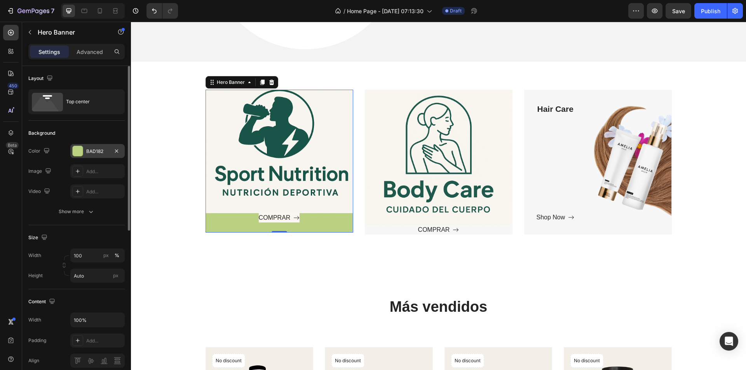
click at [81, 150] on div at bounding box center [78, 151] width 10 height 10
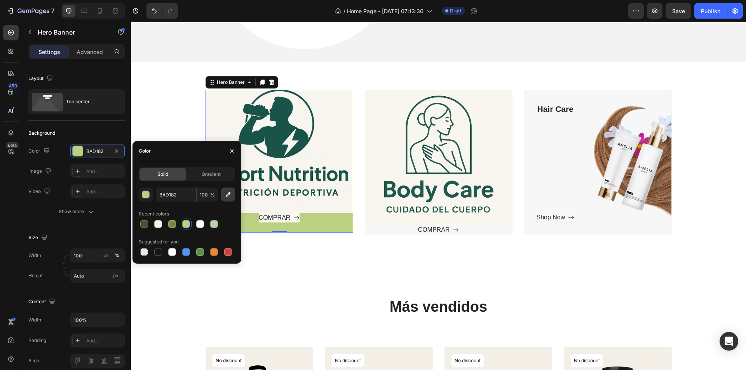
click at [225, 194] on icon "button" at bounding box center [228, 195] width 8 height 8
type input "FAF6F1"
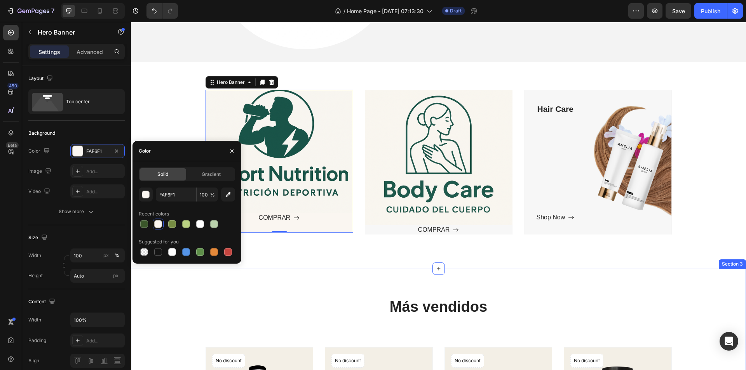
drag, startPoint x: 311, startPoint y: 284, endPoint x: 304, endPoint y: 274, distance: 12.2
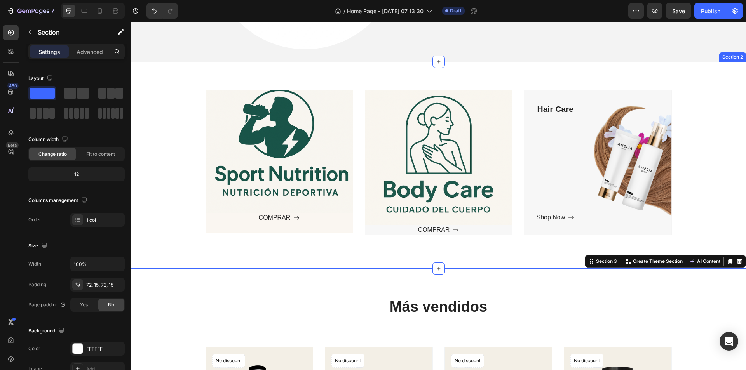
click at [700, 197] on div "Text block Row COMPRAR Button Hero Banner Text block Row COMPRAR Button Hero Ba…" at bounding box center [439, 166] width 604 height 152
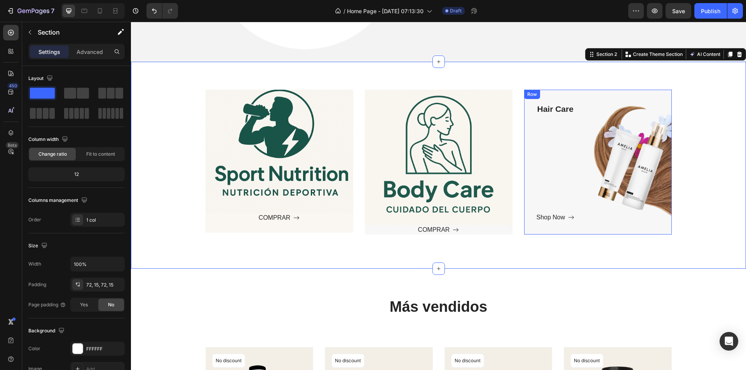
click at [632, 163] on div "Hair Care Text block Shop Now Button" at bounding box center [598, 162] width 123 height 120
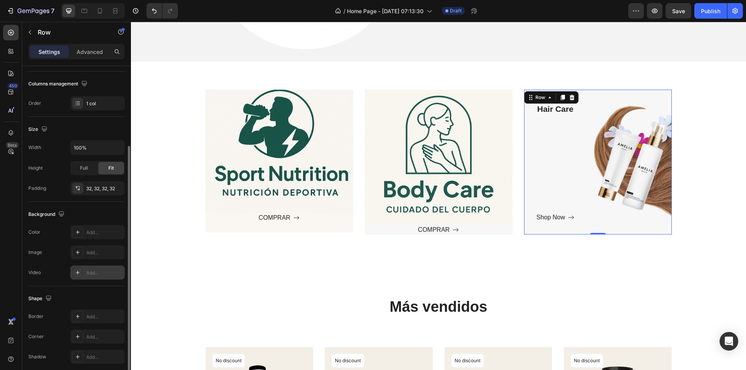
scroll to position [148, 0]
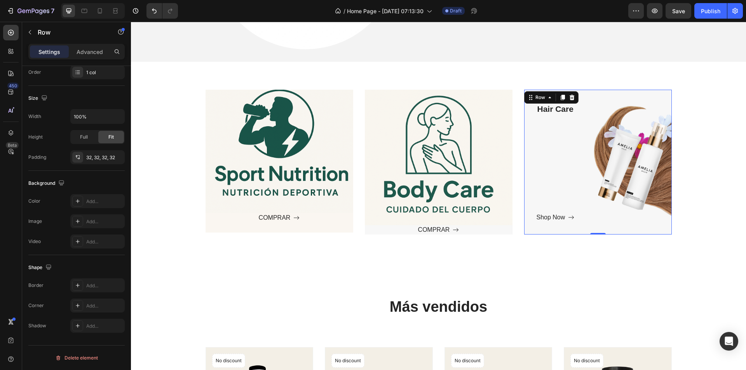
click at [588, 176] on div "Hair Care Text block Shop Now Button" at bounding box center [598, 162] width 123 height 120
click at [80, 222] on icon at bounding box center [78, 221] width 6 height 6
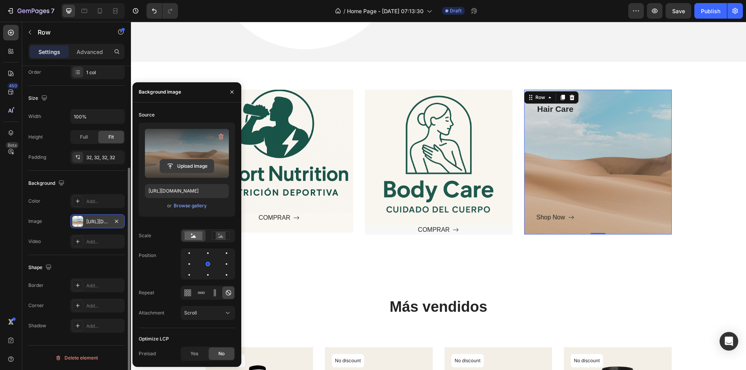
click at [194, 162] on input "file" at bounding box center [187, 166] width 54 height 13
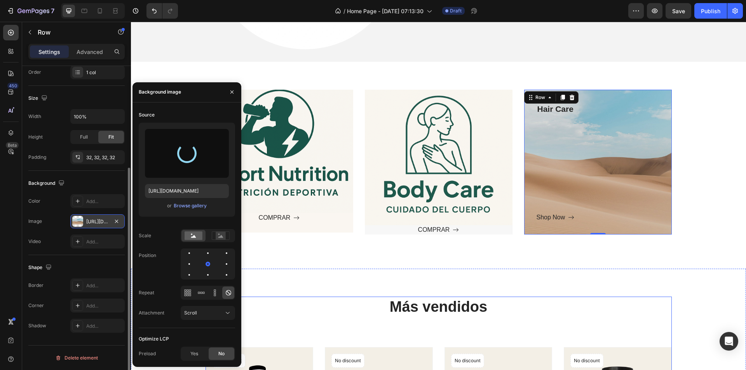
type input "[URL][DOMAIN_NAME]"
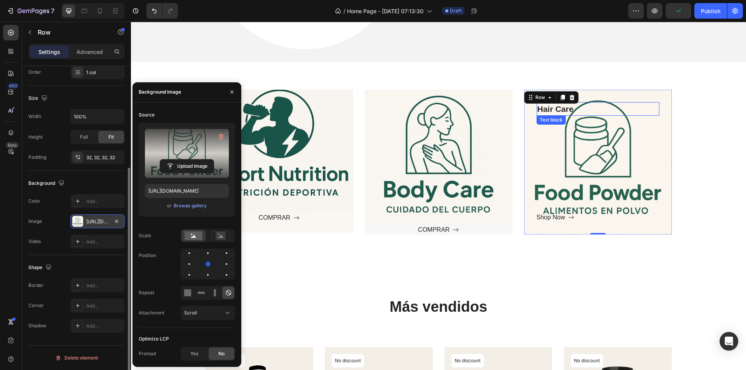
click at [555, 113] on p "Hair Care" at bounding box center [598, 109] width 121 height 12
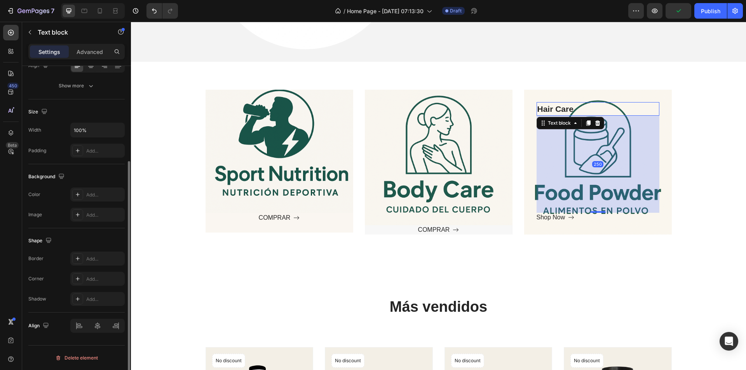
scroll to position [0, 0]
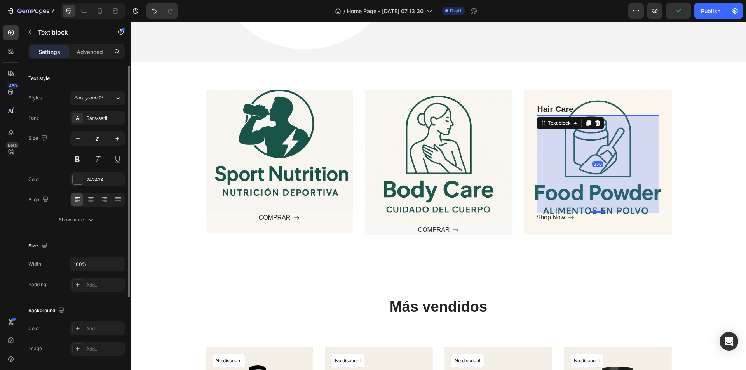
click at [579, 105] on p "Hair Care" at bounding box center [598, 109] width 121 height 12
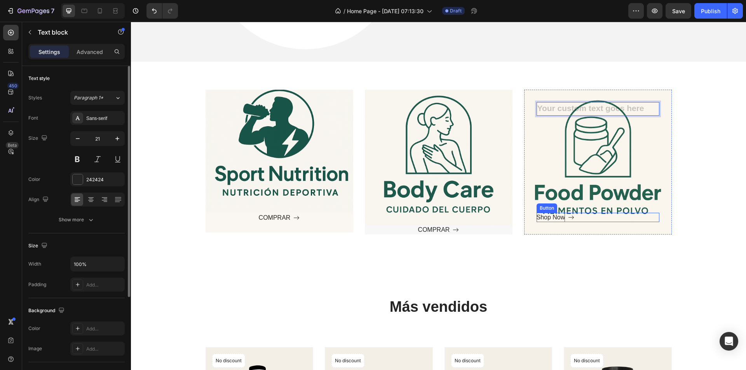
click at [552, 219] on div "Shop Now" at bounding box center [551, 217] width 29 height 9
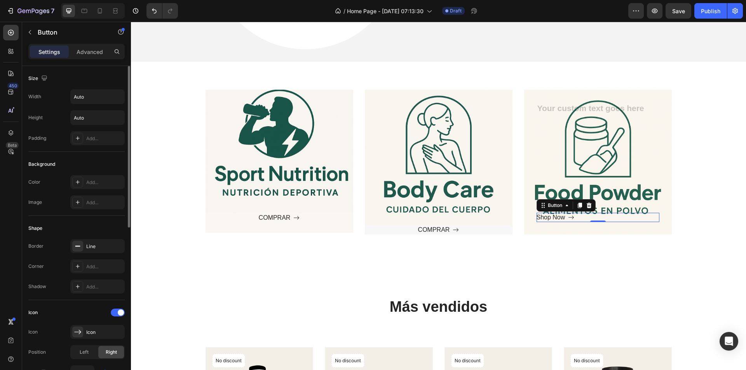
click at [563, 216] on div "Shop Now" at bounding box center [556, 217] width 38 height 9
click at [557, 253] on div "Text block Row COMPRAR Button Hero Banner Text block Row COMPRAR Button Hero Ba…" at bounding box center [438, 166] width 615 height 208
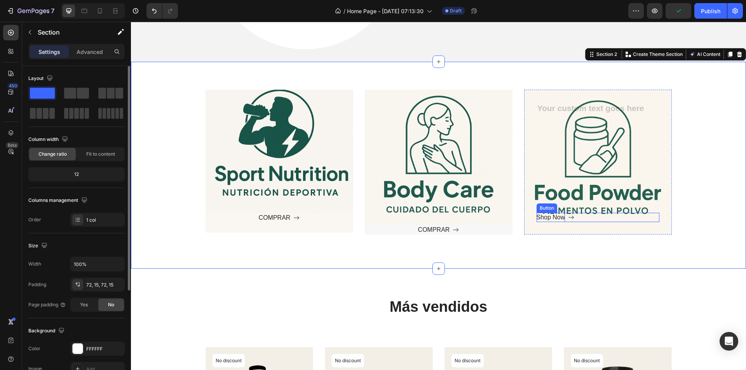
click at [559, 215] on div "Shop Now" at bounding box center [551, 217] width 29 height 9
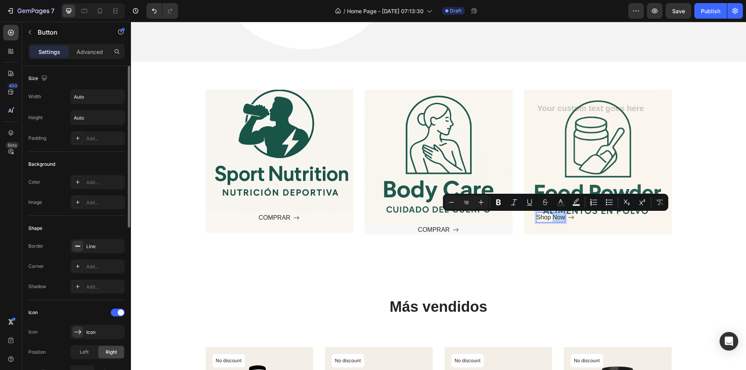
click at [562, 219] on p "Shop Now" at bounding box center [551, 217] width 29 height 9
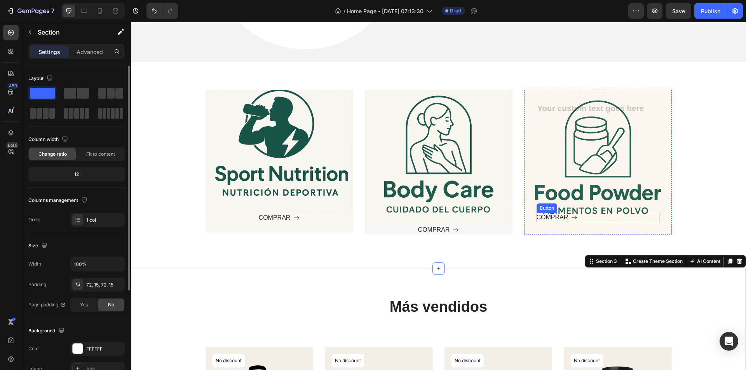
click at [545, 219] on p "COMPRAR" at bounding box center [553, 217] width 32 height 9
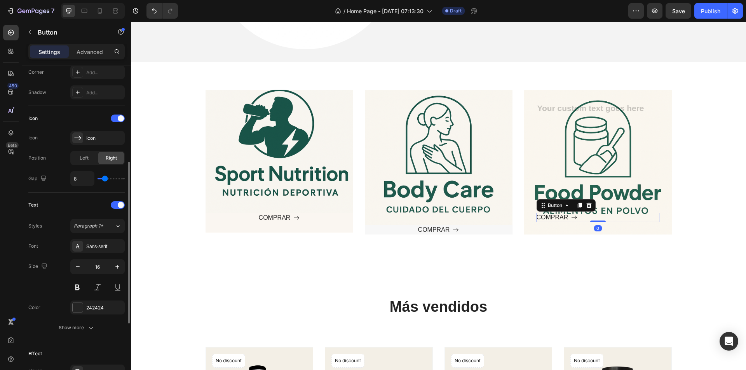
scroll to position [333, 0]
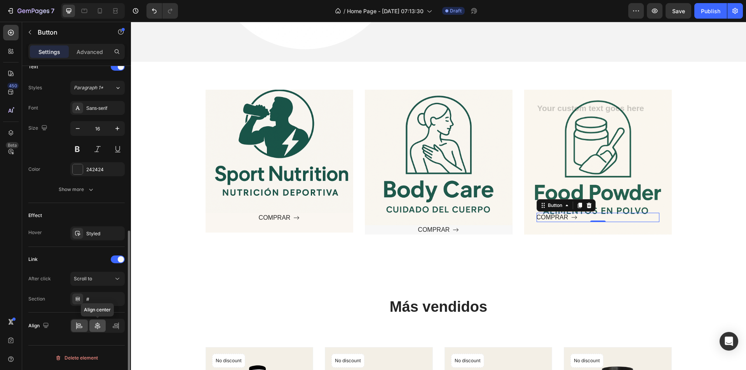
click at [101, 328] on icon at bounding box center [98, 326] width 8 height 8
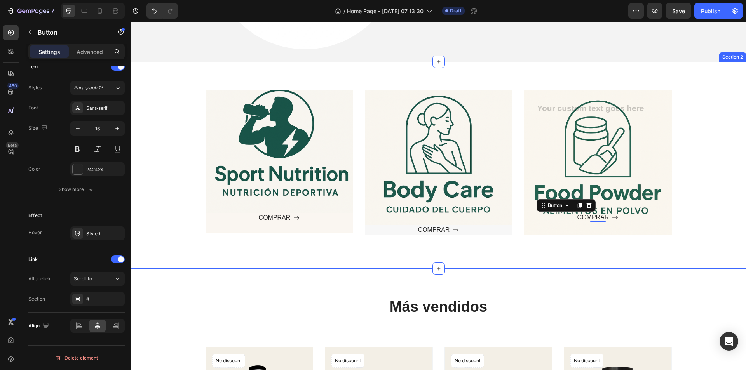
click at [583, 255] on div "Text block Row COMPRAR Button Hero Banner Text block Row COMPRAR Button Hero Ba…" at bounding box center [438, 166] width 615 height 208
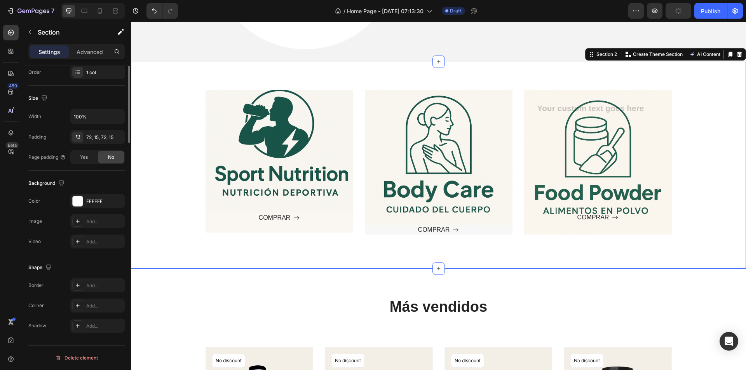
scroll to position [0, 0]
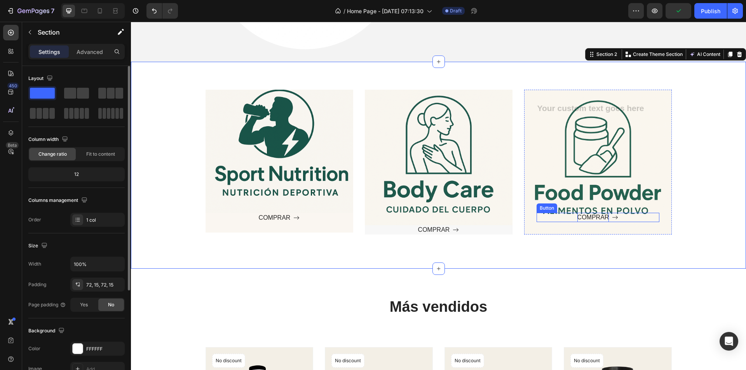
click at [583, 218] on p "COMPRAR" at bounding box center [594, 217] width 32 height 9
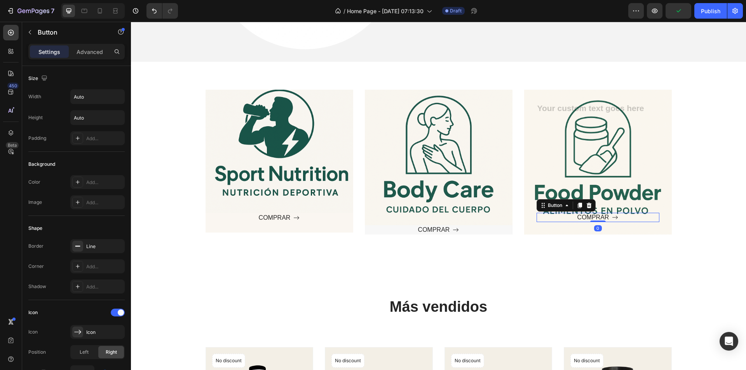
drag, startPoint x: 545, startPoint y: 210, endPoint x: 543, endPoint y: 225, distance: 15.2
click at [543, 225] on div "Text block COMPRAR Button 0 Row" at bounding box center [598, 162] width 148 height 145
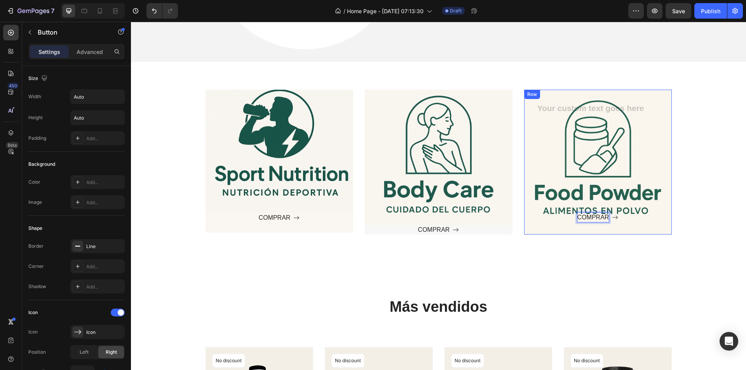
drag, startPoint x: 600, startPoint y: 219, endPoint x: 600, endPoint y: 227, distance: 8.2
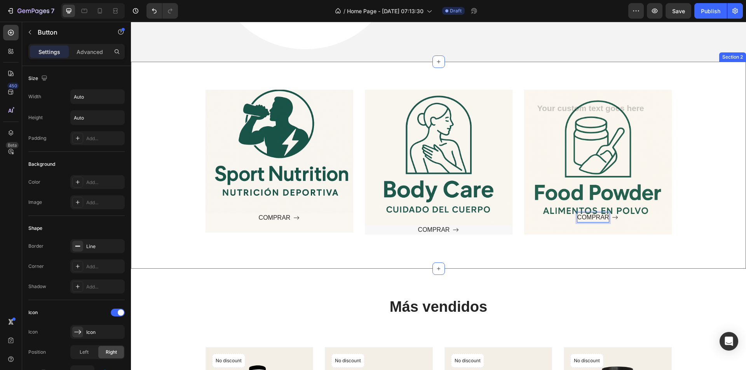
click at [583, 246] on div "Text block Row COMPRAR Button Hero Banner Text block Row COMPRAR Button Hero Ba…" at bounding box center [438, 166] width 615 height 208
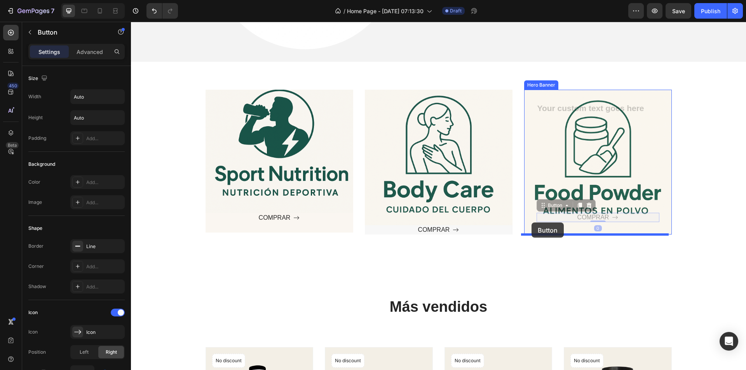
drag, startPoint x: 540, startPoint y: 207, endPoint x: 532, endPoint y: 223, distance: 17.7
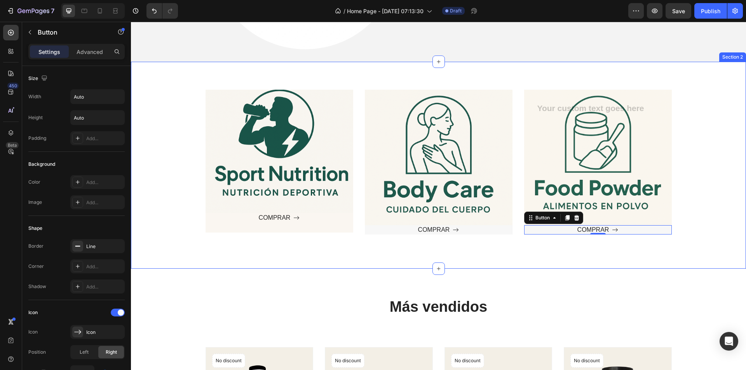
click at [575, 257] on div "Text block Row COMPRAR Button Hero Banner Text block Row COMPRAR Button Hero Ba…" at bounding box center [438, 166] width 615 height 208
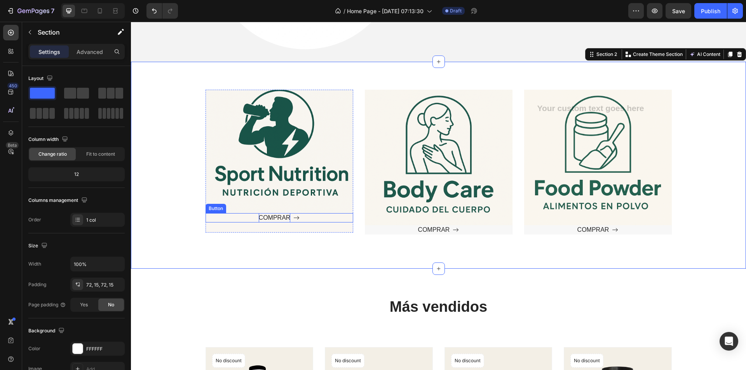
click at [279, 218] on p "COMPRAR" at bounding box center [275, 217] width 32 height 9
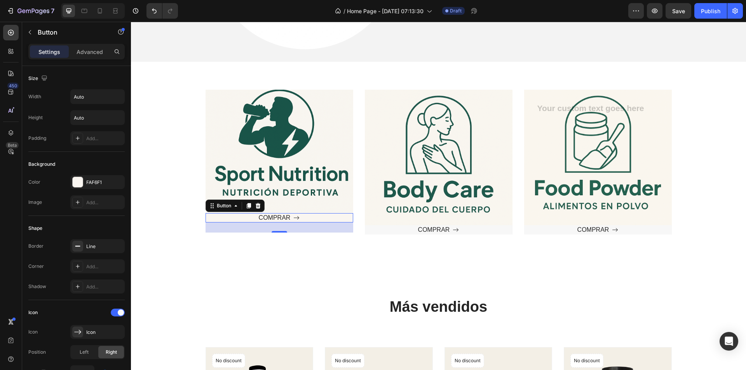
drag, startPoint x: 189, startPoint y: 237, endPoint x: 230, endPoint y: 221, distance: 43.7
click at [193, 237] on div "Text block Row COMPRAR Button 26 Hero Banner Text block Row COMPRAR Button Hero…" at bounding box center [439, 166] width 604 height 152
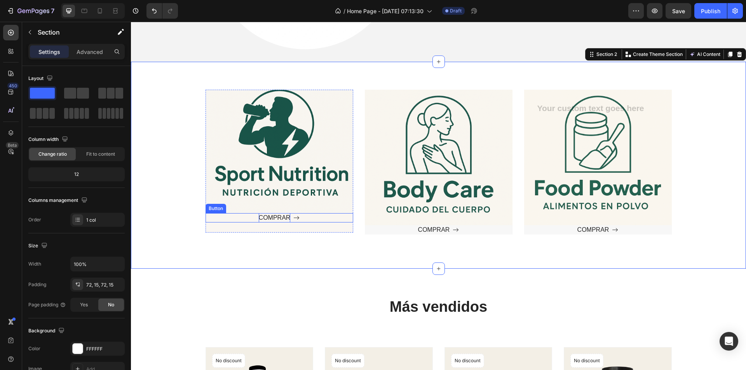
click at [267, 216] on p "COMPRAR" at bounding box center [275, 217] width 32 height 9
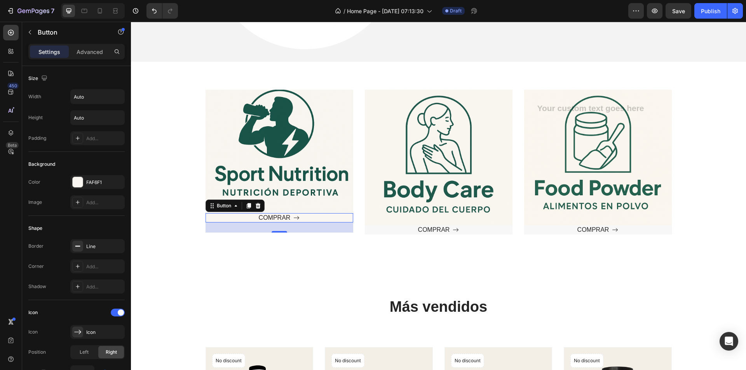
click at [216, 221] on div "COMPRAR Button 26" at bounding box center [280, 217] width 148 height 9
click at [190, 219] on div "Text block Row COMPRAR Button 26 Hero Banner Text block Row COMPRAR Button Hero…" at bounding box center [439, 166] width 604 height 152
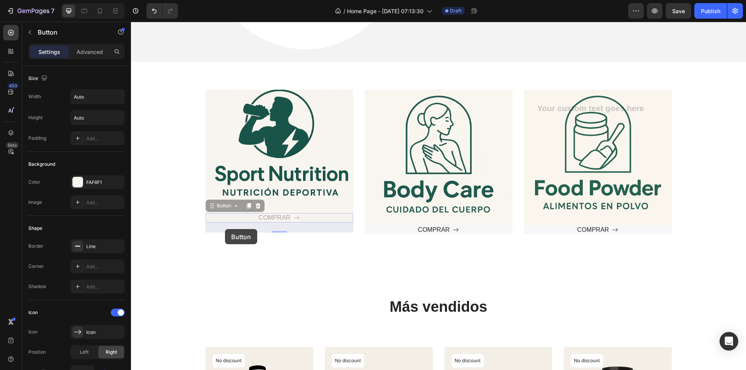
drag, startPoint x: 218, startPoint y: 209, endPoint x: 223, endPoint y: 223, distance: 15.5
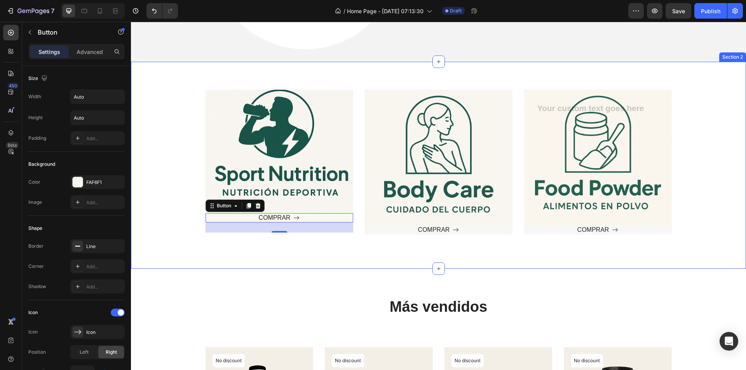
drag, startPoint x: 272, startPoint y: 241, endPoint x: 275, endPoint y: 234, distance: 7.5
click at [275, 241] on div "Text block Row COMPRAR Button 26 Hero Banner Text block Row COMPRAR Button Hero…" at bounding box center [438, 166] width 615 height 208
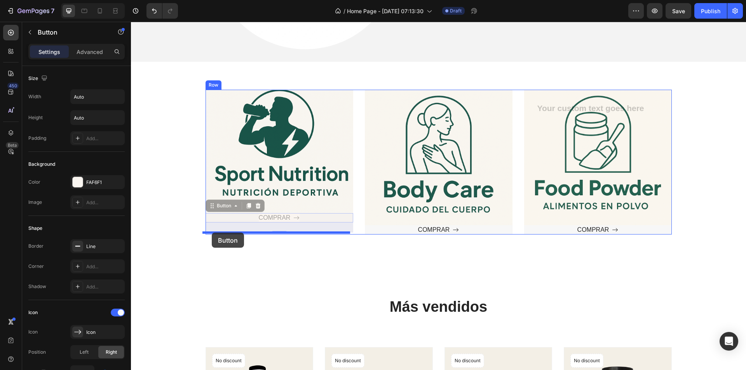
drag, startPoint x: 209, startPoint y: 210, endPoint x: 212, endPoint y: 233, distance: 23.1
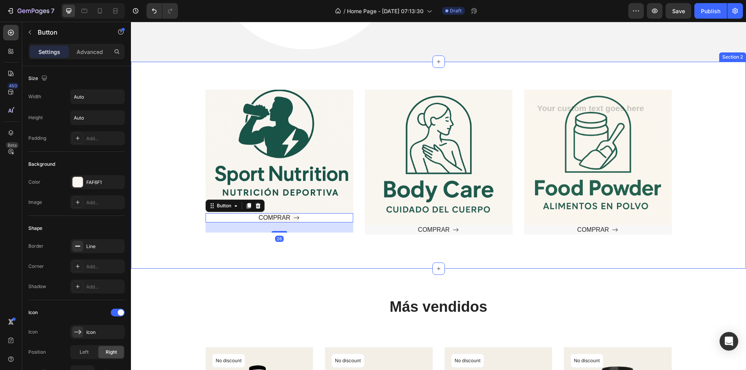
drag, startPoint x: 305, startPoint y: 255, endPoint x: 298, endPoint y: 236, distance: 19.4
click at [305, 255] on div "Text block Row Hero Banner COMPRAR Button 26 Text block Row COMPRAR Button Hero…" at bounding box center [438, 166] width 615 height 208
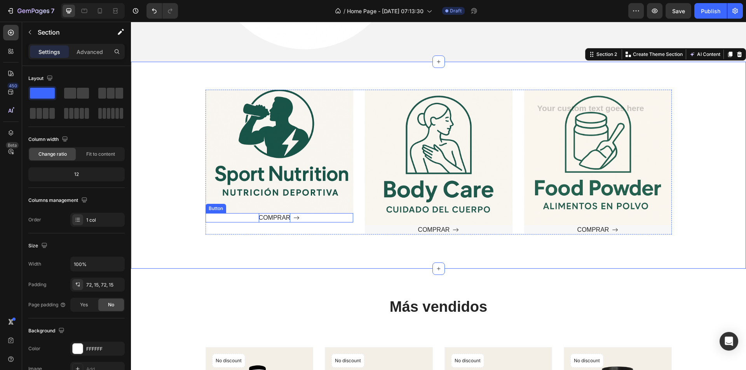
click at [281, 217] on p "COMPRAR" at bounding box center [275, 217] width 32 height 9
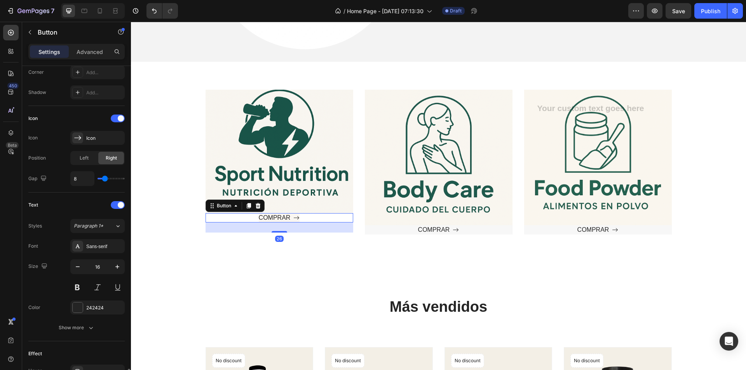
scroll to position [333, 0]
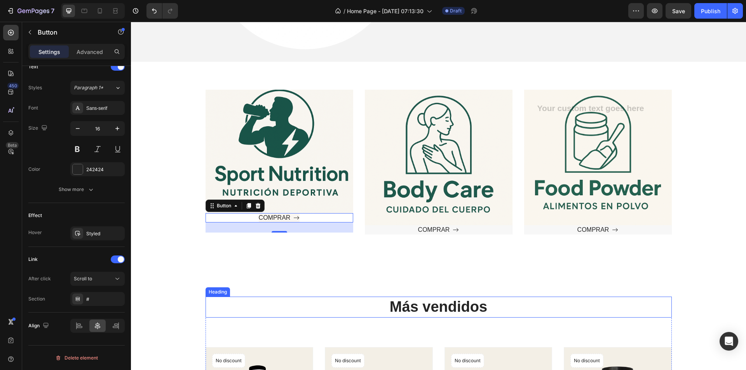
click at [336, 302] on h2 "Más vendidos" at bounding box center [439, 307] width 466 height 21
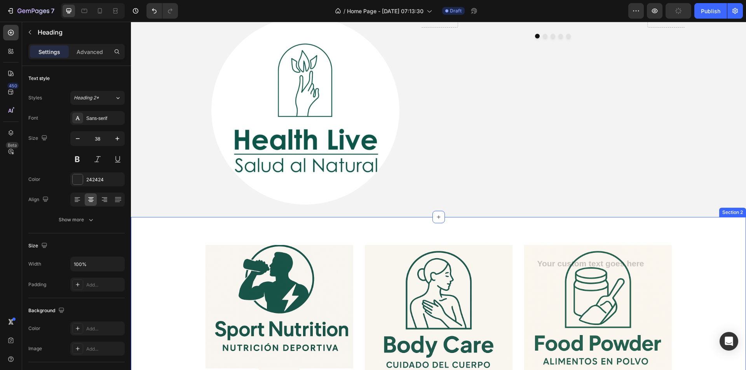
scroll to position [197, 0]
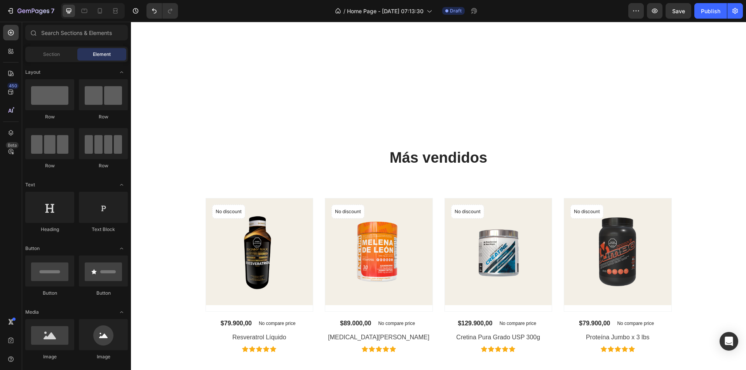
scroll to position [578, 0]
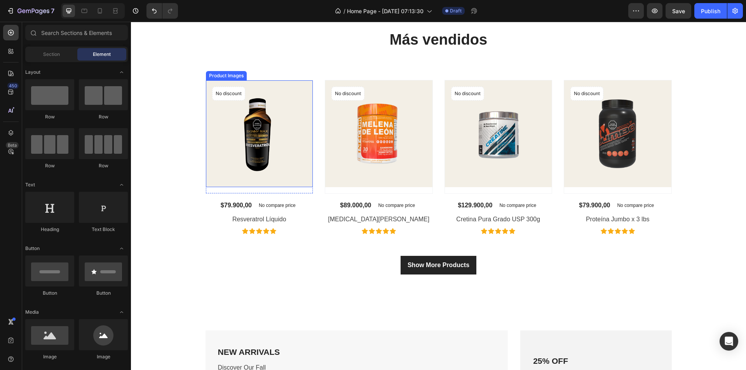
click at [288, 151] on img at bounding box center [259, 133] width 107 height 107
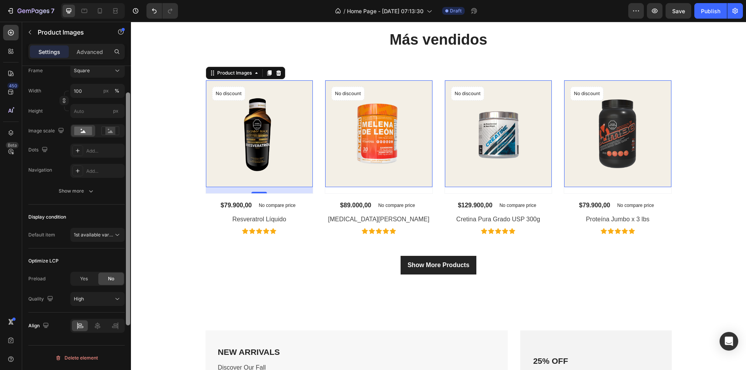
scroll to position [0, 0]
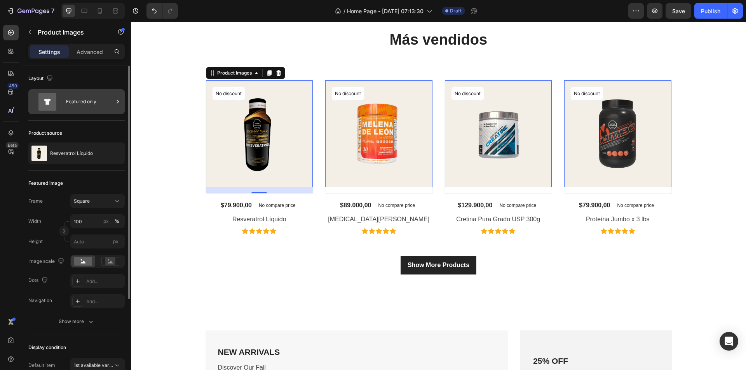
click at [99, 101] on div "Featured only" at bounding box center [89, 102] width 47 height 18
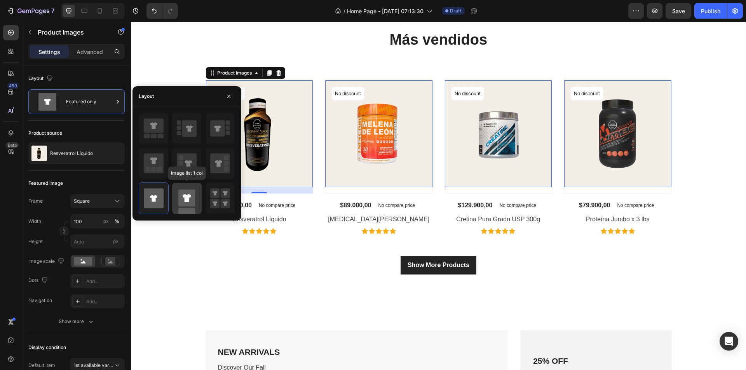
click at [186, 197] on icon at bounding box center [187, 198] width 9 height 8
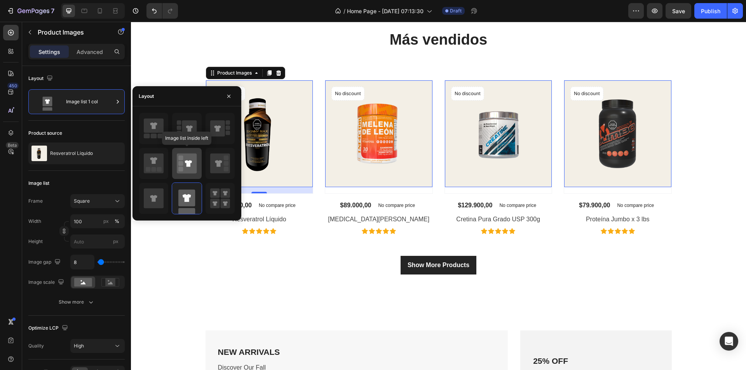
click at [182, 159] on rect at bounding box center [180, 157] width 5 height 5
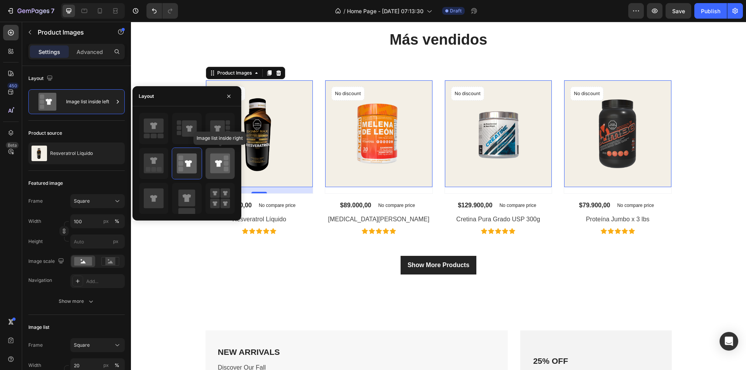
click at [215, 167] on icon at bounding box center [220, 164] width 20 height 20
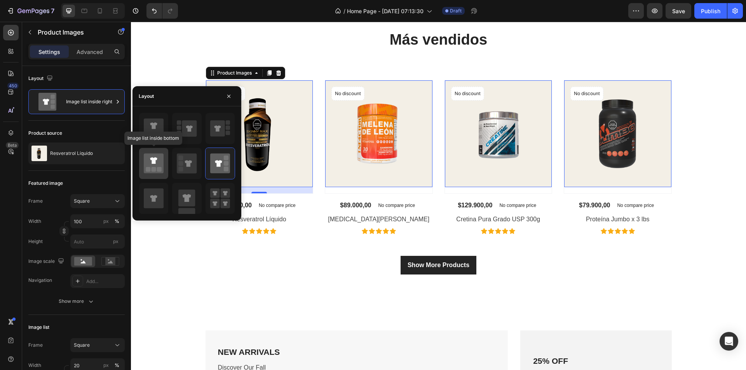
click at [161, 164] on icon at bounding box center [154, 164] width 20 height 20
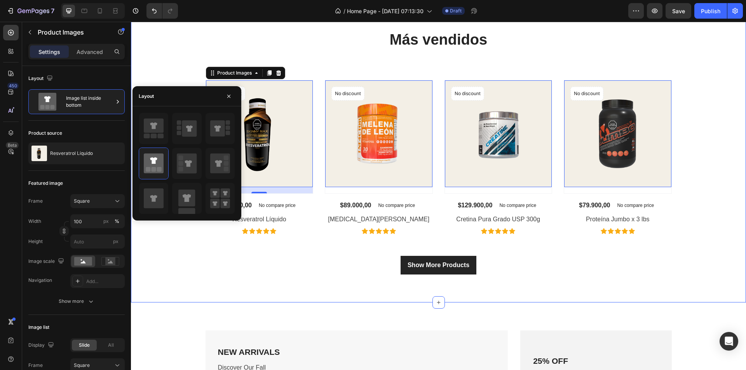
click at [190, 245] on div "Más vendidos Heading Text block Product Images 16 No discount Not be displayed …" at bounding box center [439, 152] width 604 height 245
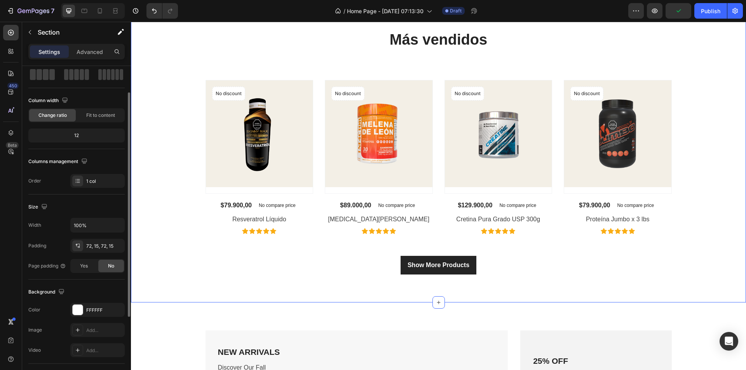
scroll to position [117, 0]
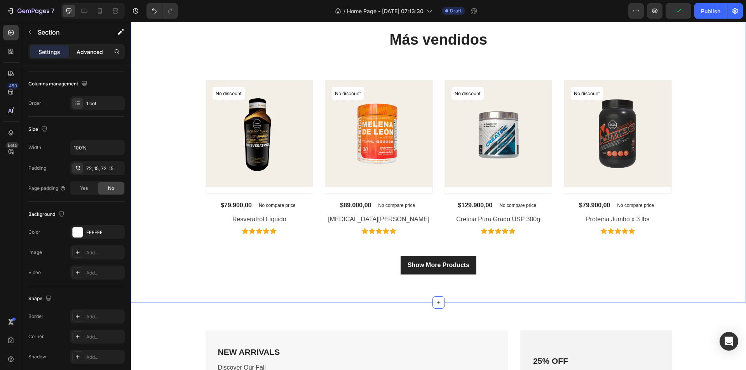
click at [100, 53] on p "Advanced" at bounding box center [90, 52] width 26 height 8
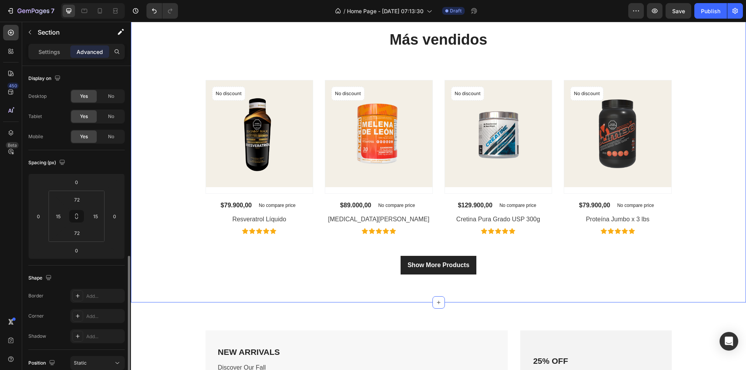
scroll to position [39, 0]
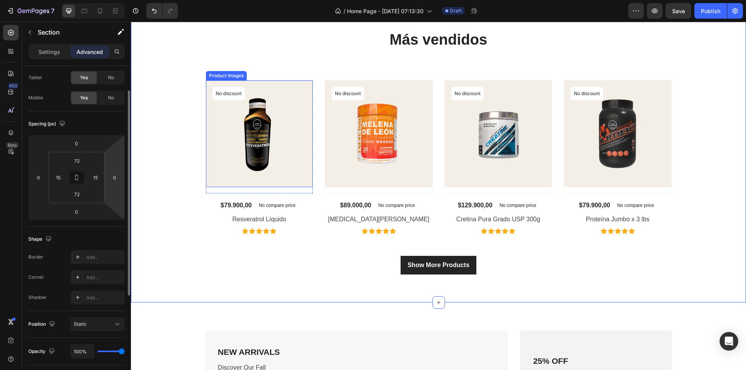
click at [237, 107] on img at bounding box center [259, 133] width 107 height 107
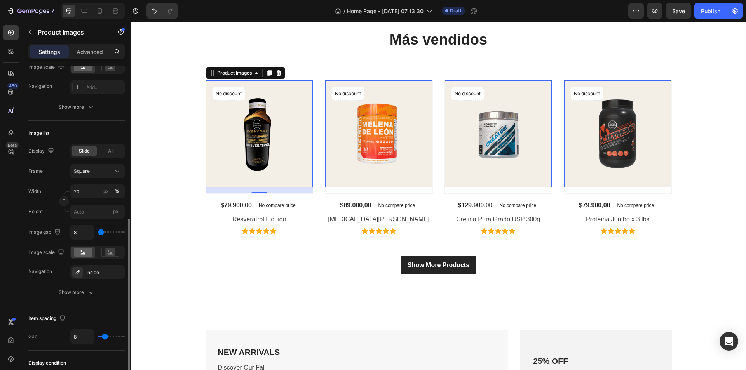
scroll to position [233, 0]
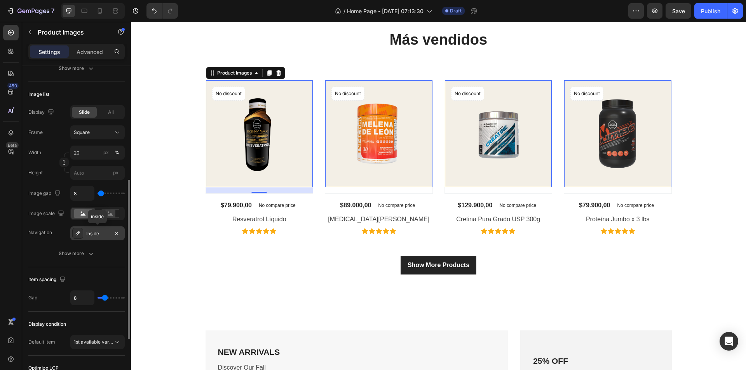
click at [82, 231] on div at bounding box center [77, 233] width 11 height 11
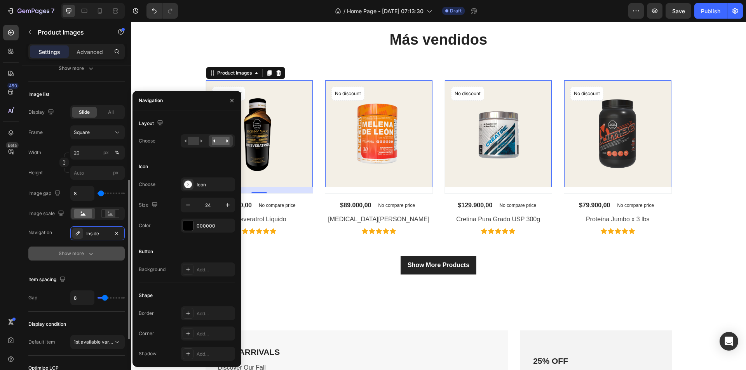
click at [81, 251] on div "Show more" at bounding box center [77, 254] width 36 height 8
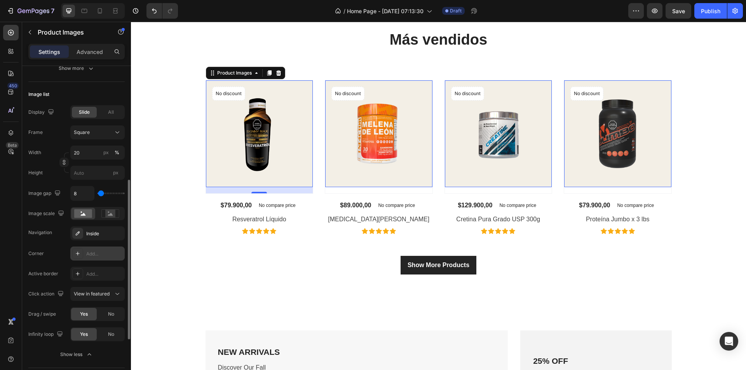
scroll to position [272, 0]
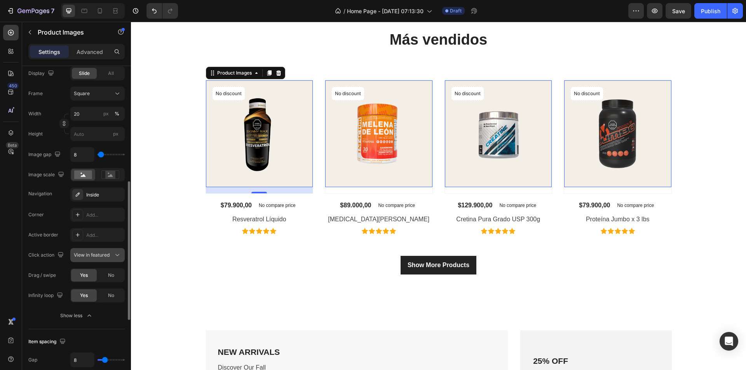
click at [108, 254] on span "View in featured" at bounding box center [92, 255] width 36 height 6
click at [110, 254] on span "View in featured" at bounding box center [92, 255] width 36 height 6
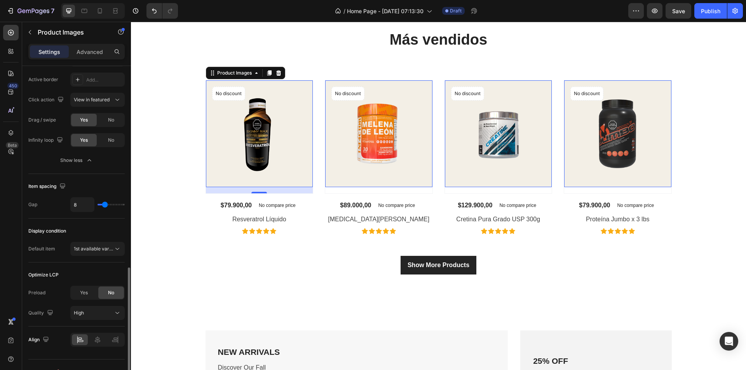
scroll to position [442, 0]
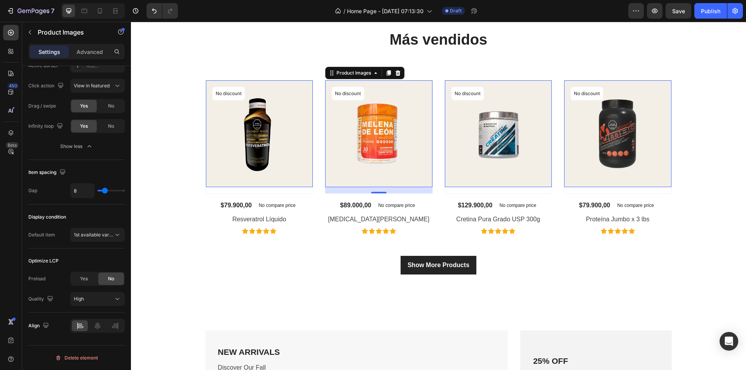
click at [383, 125] on img at bounding box center [378, 133] width 107 height 107
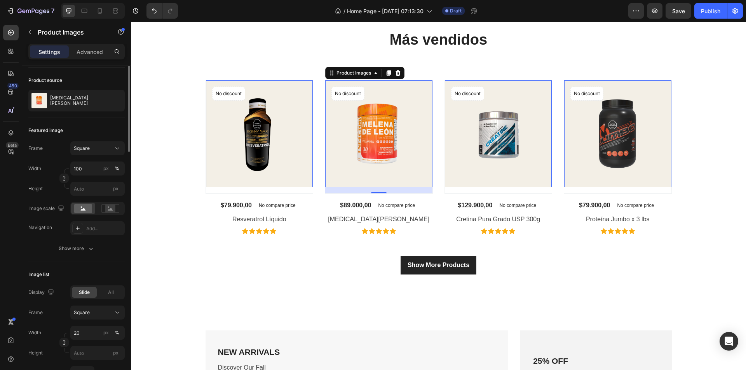
scroll to position [0, 0]
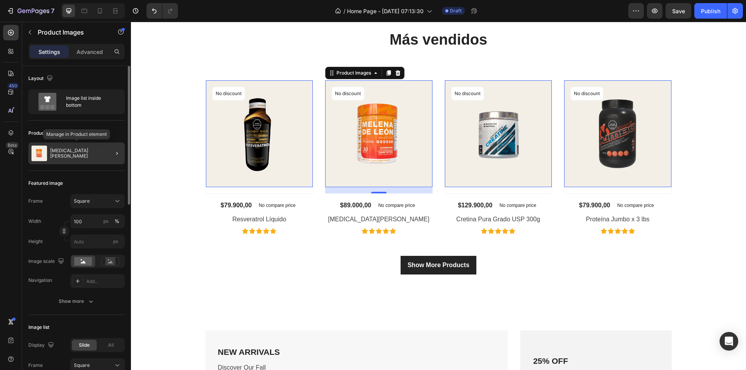
click at [78, 155] on p "[MEDICAL_DATA][PERSON_NAME]" at bounding box center [86, 153] width 72 height 11
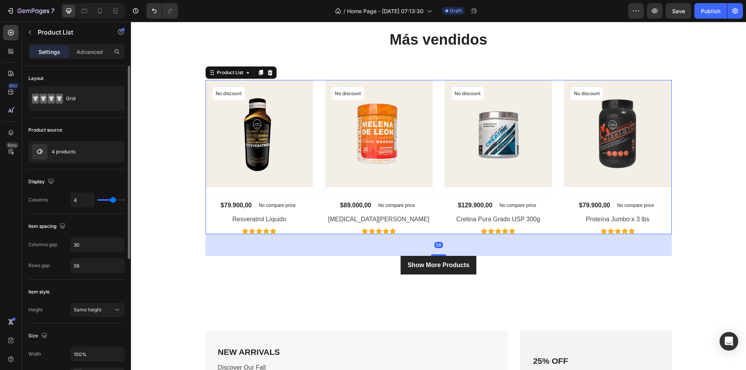
click at [78, 155] on div "4 products" at bounding box center [76, 152] width 96 height 22
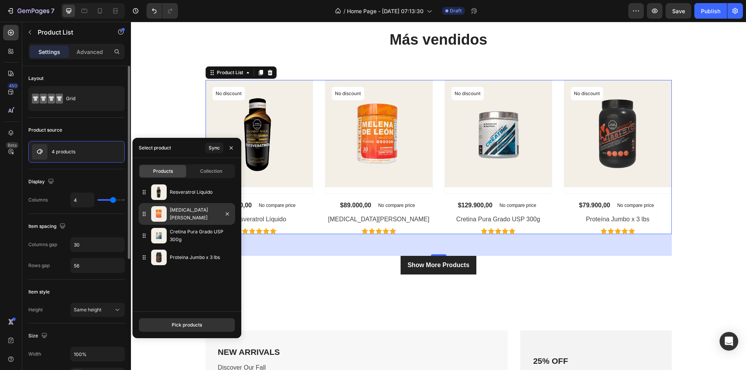
click at [185, 213] on p "[MEDICAL_DATA][PERSON_NAME]" at bounding box center [201, 214] width 62 height 16
click at [386, 113] on img at bounding box center [378, 133] width 107 height 107
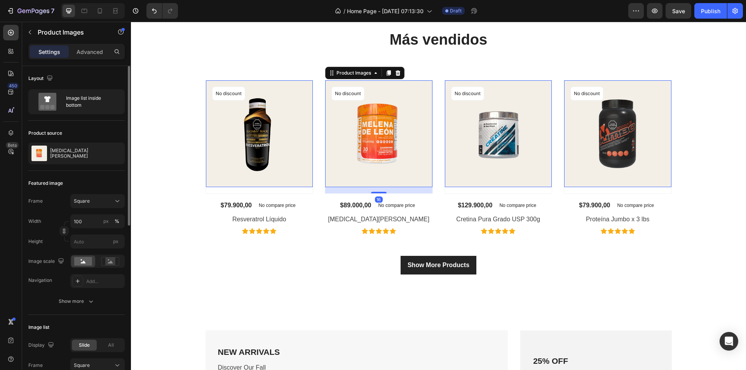
click at [377, 124] on img at bounding box center [378, 133] width 107 height 107
click at [379, 168] on img at bounding box center [378, 133] width 107 height 107
click at [499, 154] on img at bounding box center [498, 133] width 107 height 107
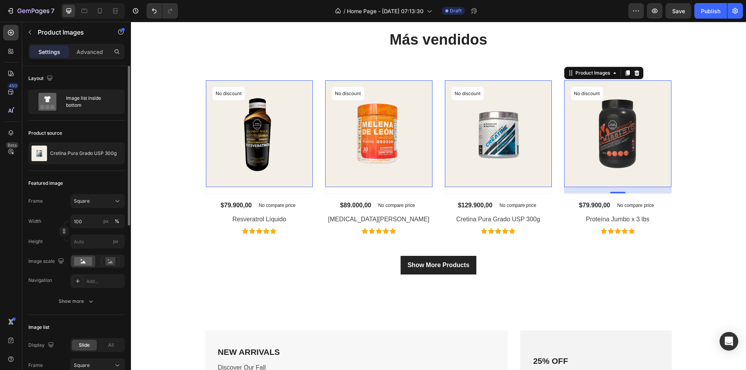
click at [620, 119] on img at bounding box center [617, 133] width 107 height 107
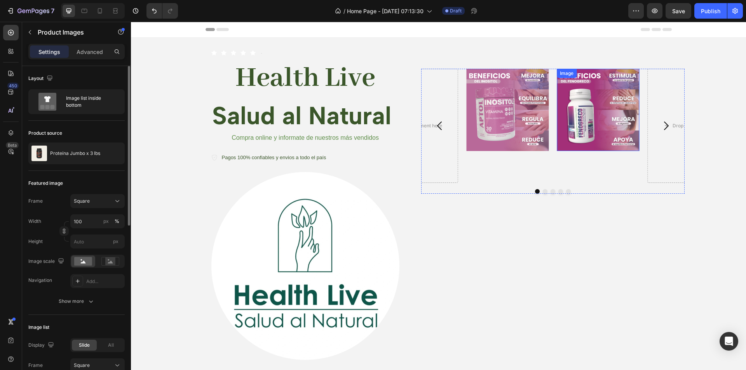
click at [582, 131] on img at bounding box center [598, 110] width 82 height 82
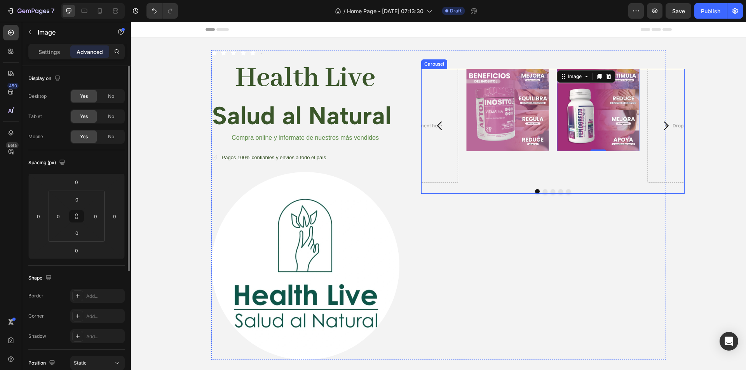
click at [664, 124] on icon "Carousel Next Arrow" at bounding box center [666, 126] width 5 height 9
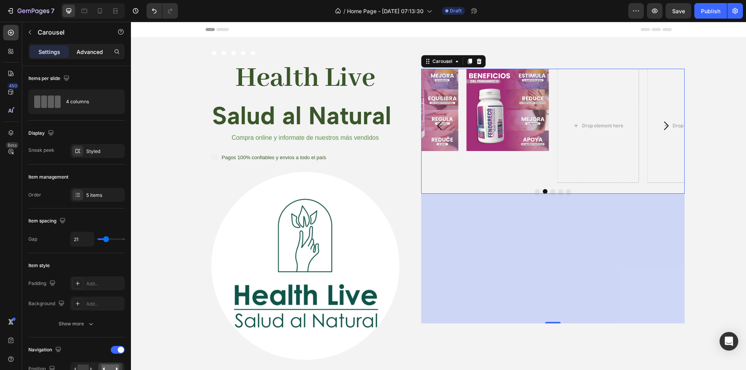
click at [84, 52] on p "Advanced" at bounding box center [90, 52] width 26 height 8
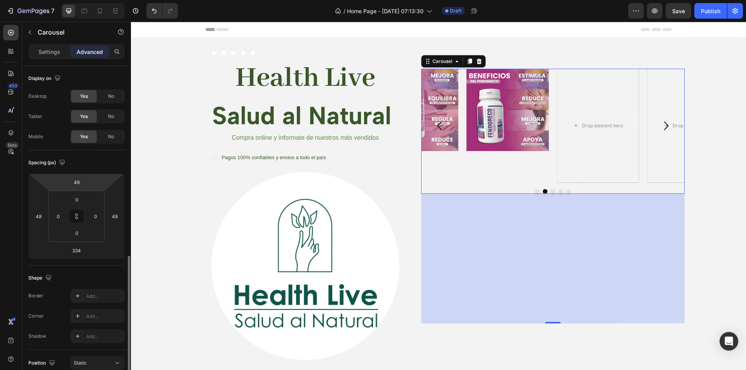
scroll to position [192, 0]
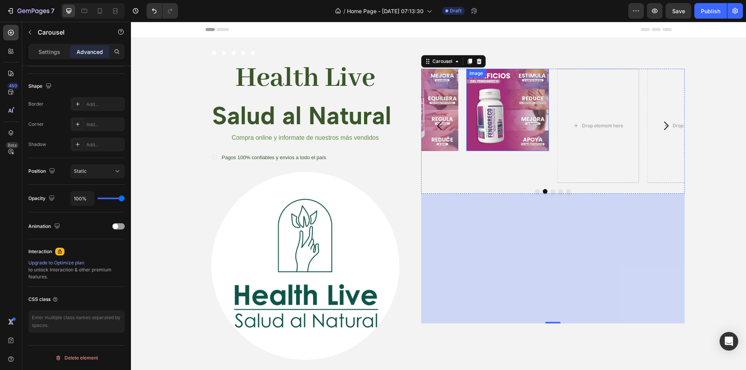
click at [503, 103] on img at bounding box center [507, 110] width 82 height 82
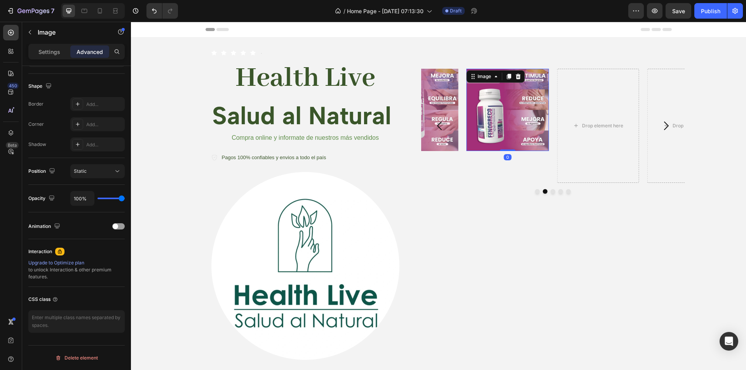
scroll to position [0, 0]
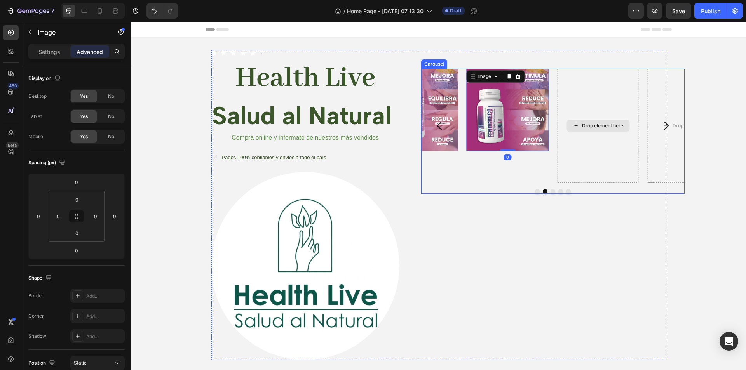
click at [581, 113] on div "Drop element here" at bounding box center [598, 126] width 82 height 114
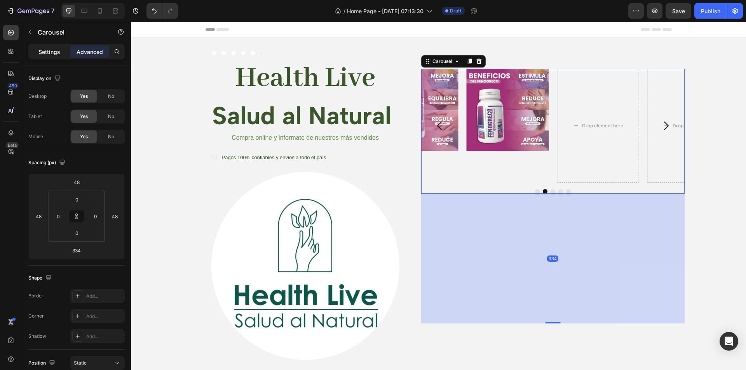
click at [59, 46] on div "Settings" at bounding box center [49, 51] width 39 height 12
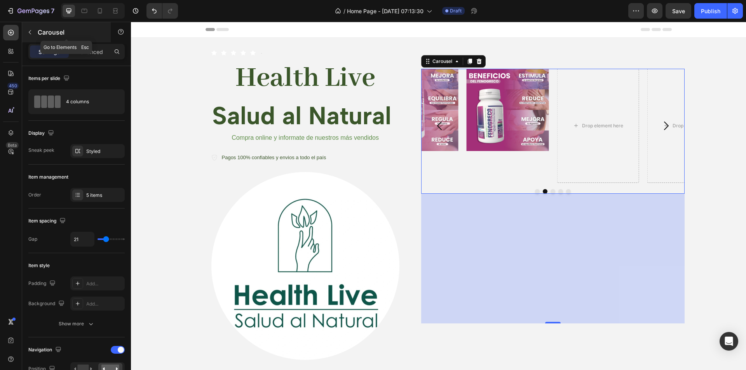
click at [24, 32] on button "button" at bounding box center [30, 32] width 12 height 12
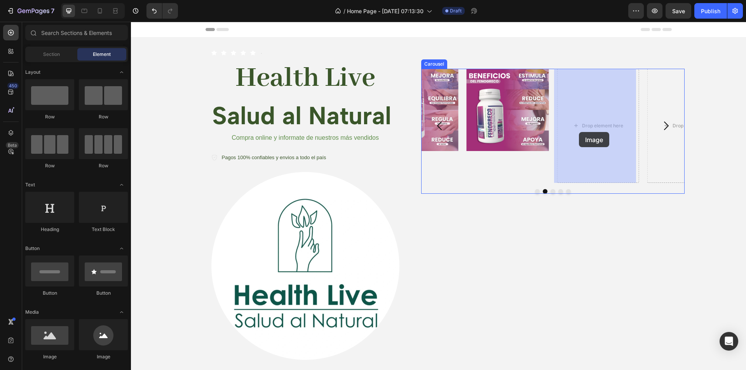
drag, startPoint x: 201, startPoint y: 199, endPoint x: 579, endPoint y: 132, distance: 384.5
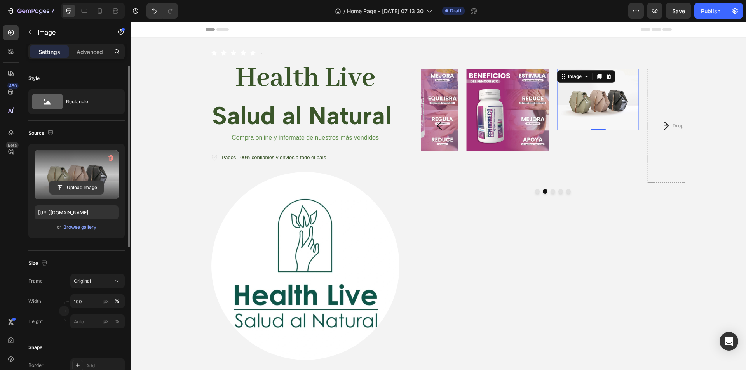
click at [78, 185] on input "file" at bounding box center [77, 187] width 54 height 13
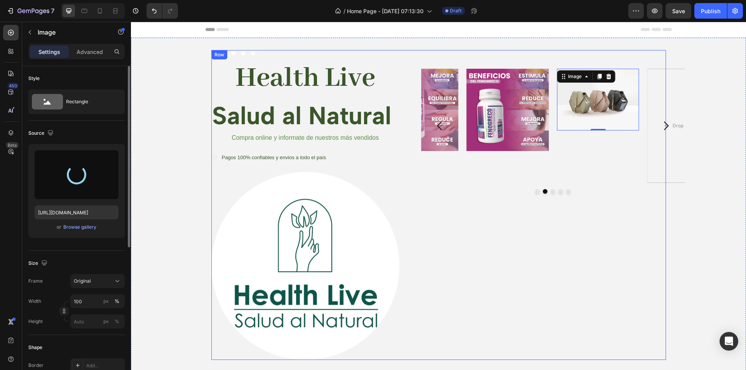
type input "[URL][DOMAIN_NAME]"
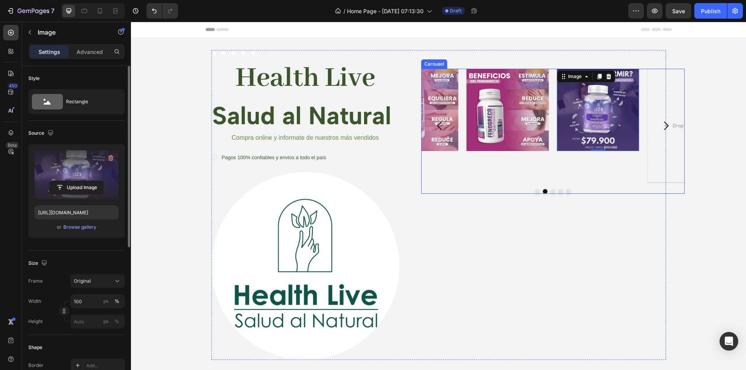
click at [663, 124] on icon "Carousel Next Arrow" at bounding box center [666, 126] width 12 height 12
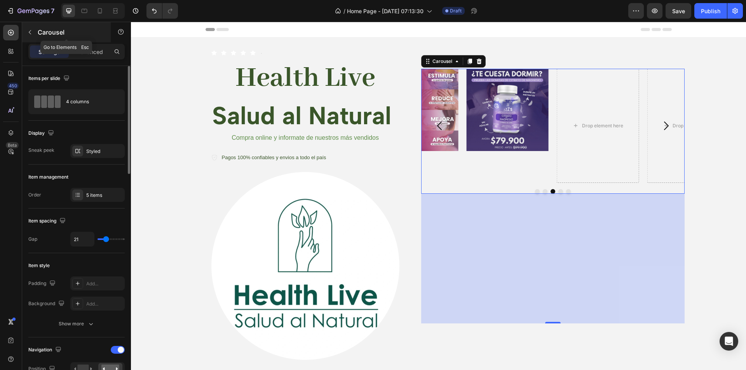
click at [33, 32] on icon "button" at bounding box center [30, 32] width 6 height 6
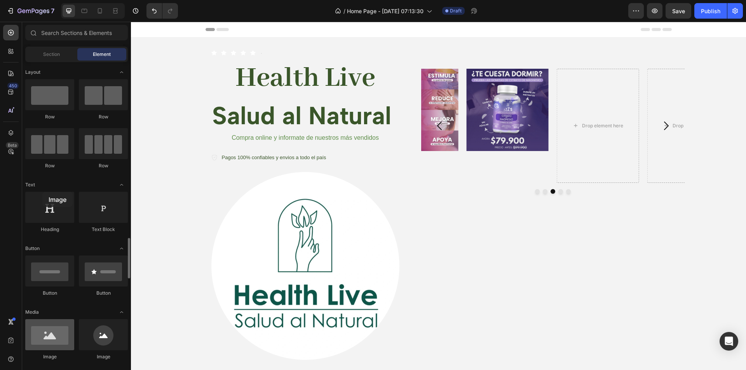
click at [42, 319] on div at bounding box center [49, 334] width 49 height 31
click at [48, 319] on div at bounding box center [49, 334] width 49 height 31
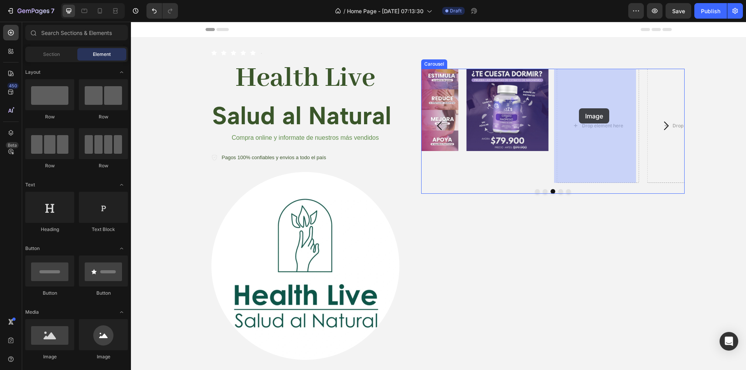
drag, startPoint x: 197, startPoint y: 209, endPoint x: 579, endPoint y: 108, distance: 395.0
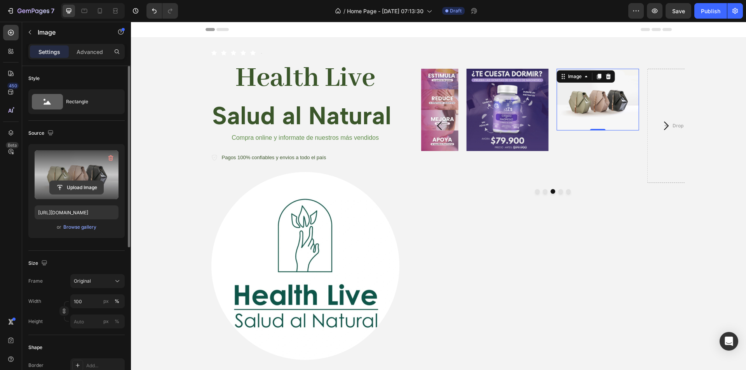
click at [73, 187] on input "file" at bounding box center [77, 187] width 54 height 13
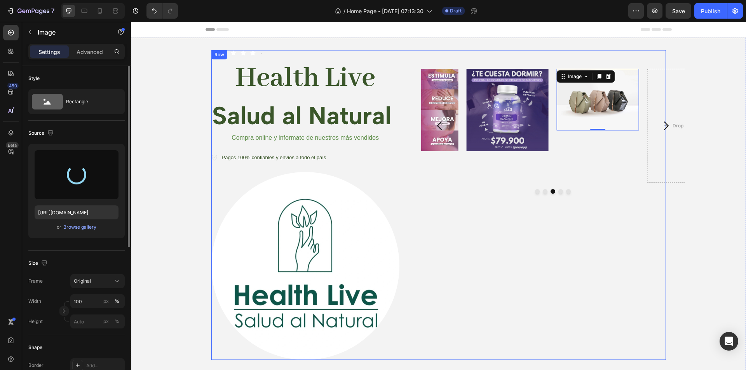
type input "[URL][DOMAIN_NAME]"
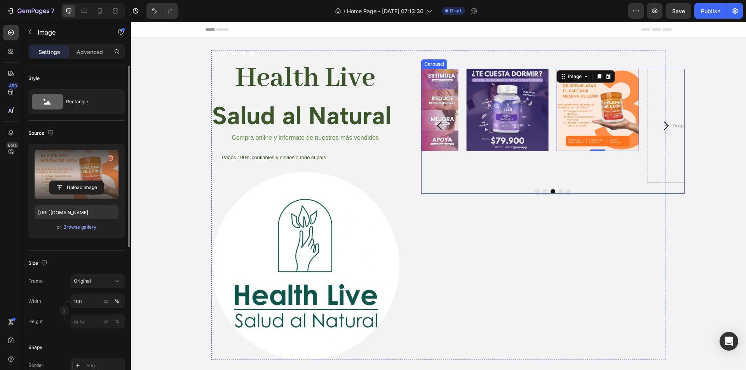
click at [662, 127] on icon "Carousel Next Arrow" at bounding box center [666, 126] width 12 height 12
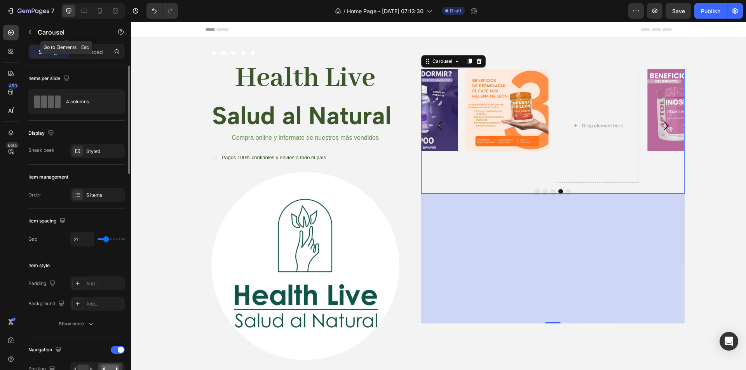
click at [34, 31] on button "button" at bounding box center [30, 32] width 12 height 12
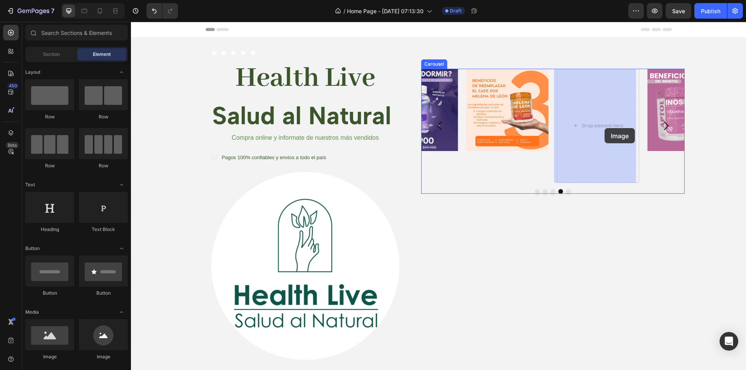
drag, startPoint x: 187, startPoint y: 196, endPoint x: 605, endPoint y: 128, distance: 423.6
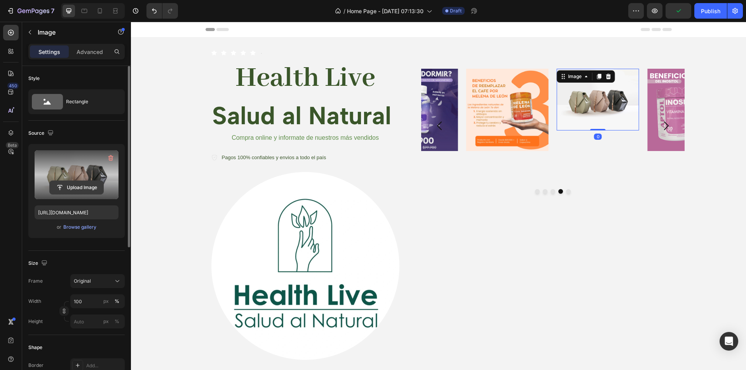
click at [63, 189] on input "file" at bounding box center [77, 187] width 54 height 13
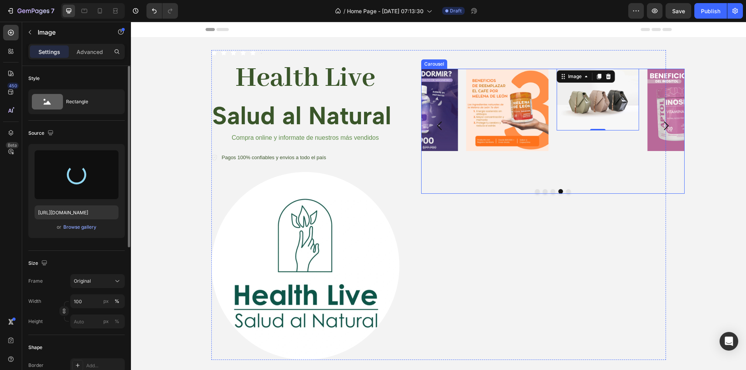
type input "[URL][DOMAIN_NAME]"
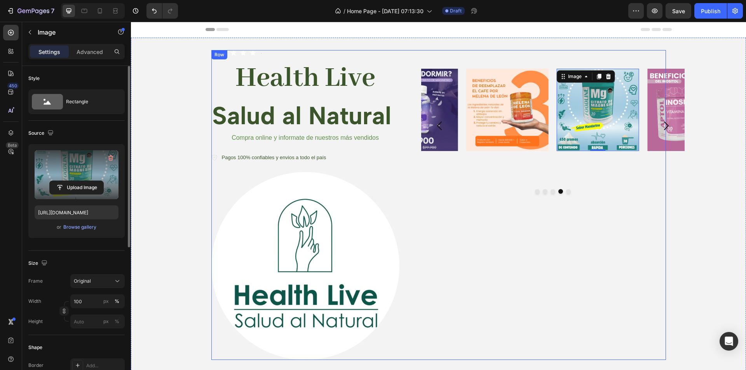
click at [587, 246] on div "Image Image Image Image Image 0 [GEOGRAPHIC_DATA]" at bounding box center [535, 187] width 264 height 274
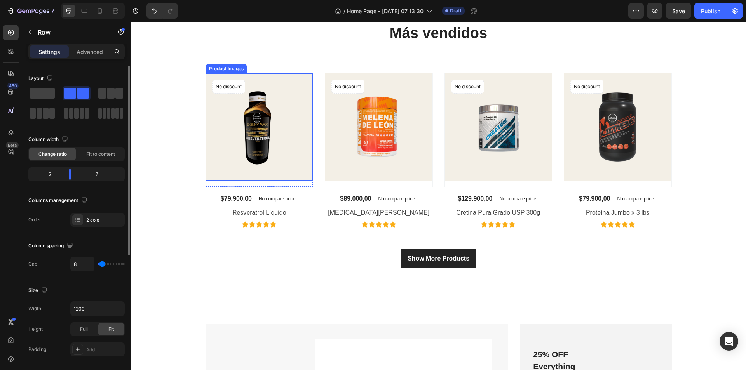
scroll to position [622, 0]
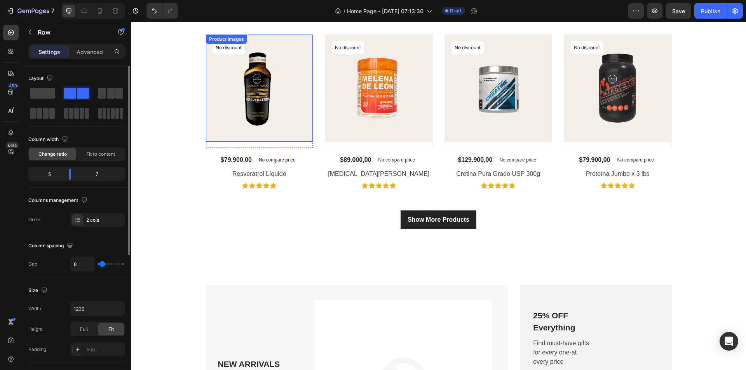
click at [294, 98] on img at bounding box center [259, 88] width 107 height 107
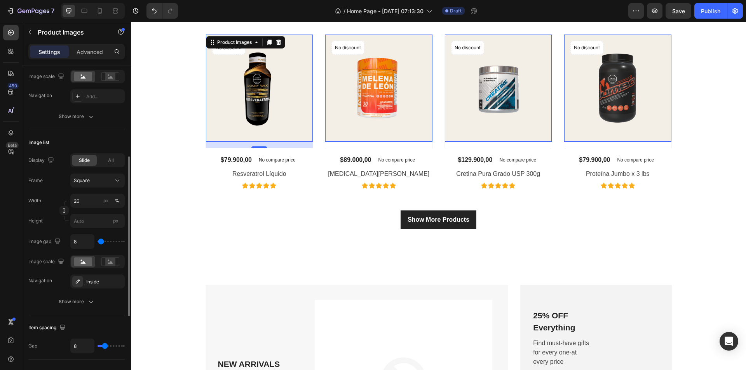
scroll to position [68, 0]
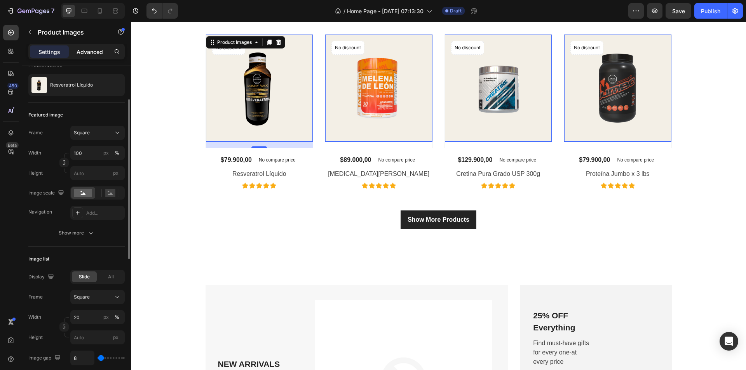
click at [83, 54] on p "Advanced" at bounding box center [90, 52] width 26 height 8
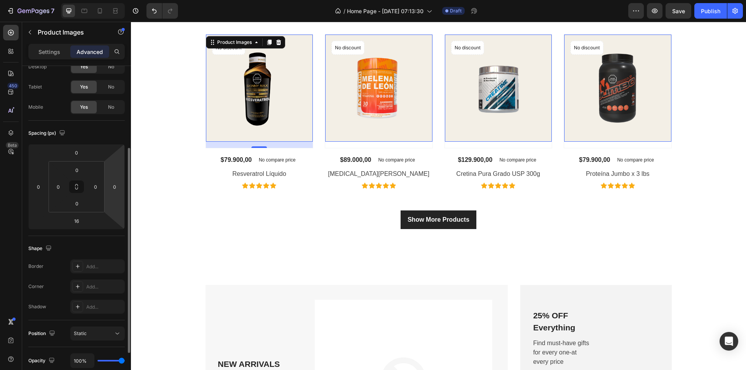
scroll to position [0, 0]
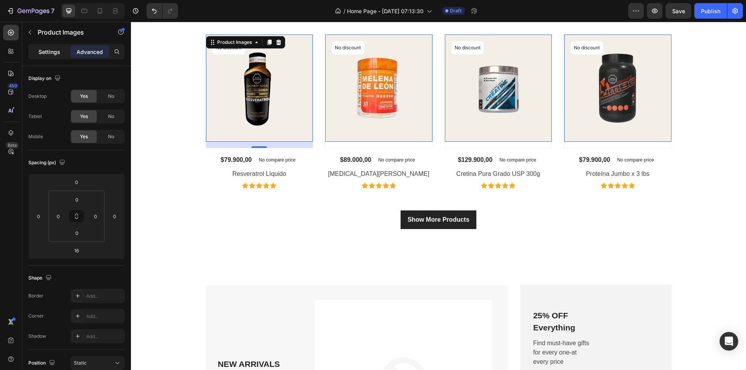
click at [56, 56] on p "Settings" at bounding box center [49, 52] width 22 height 8
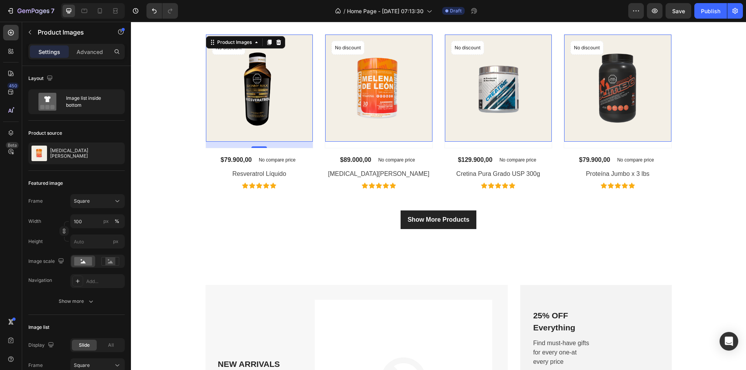
click at [372, 109] on img at bounding box center [378, 88] width 107 height 107
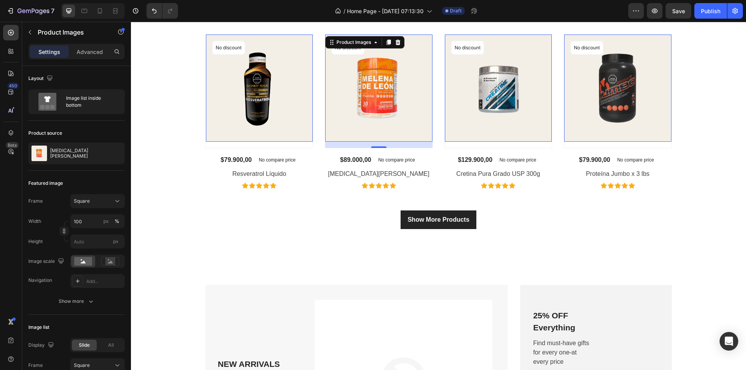
click at [292, 98] on img at bounding box center [259, 88] width 107 height 107
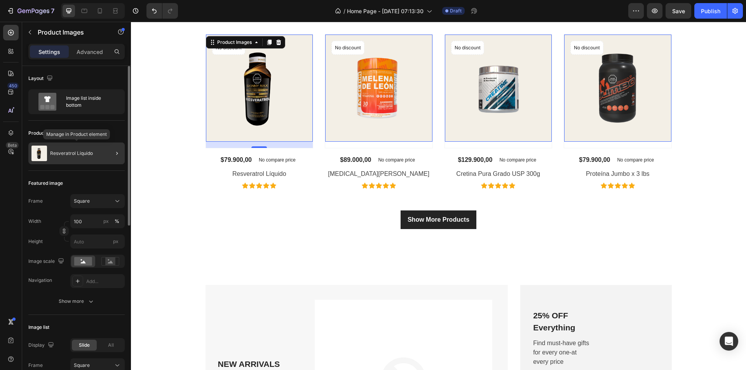
click at [66, 155] on p "Resveratrol Líquido" at bounding box center [71, 153] width 43 height 5
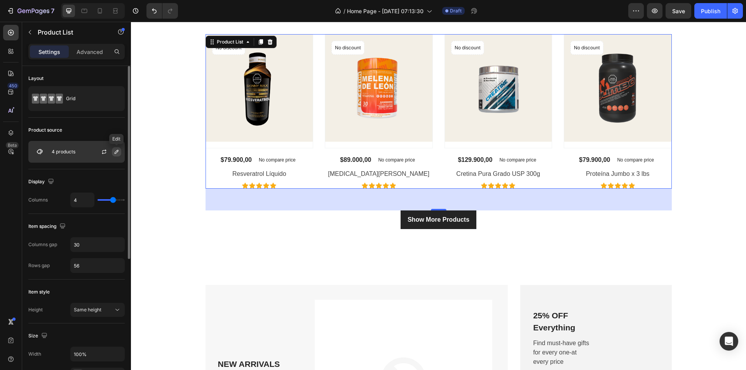
click at [117, 150] on icon "button" at bounding box center [116, 152] width 6 height 6
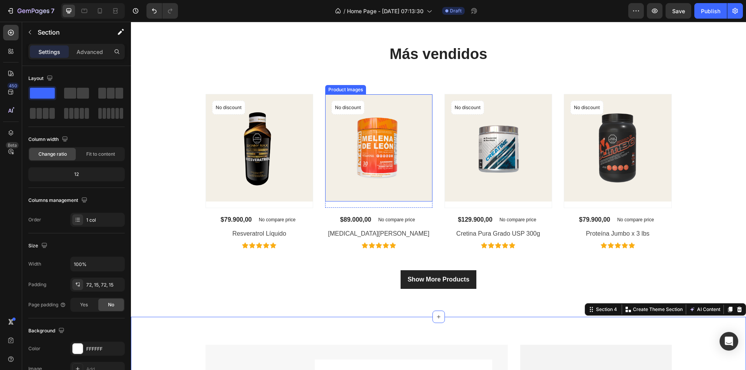
scroll to position [544, 0]
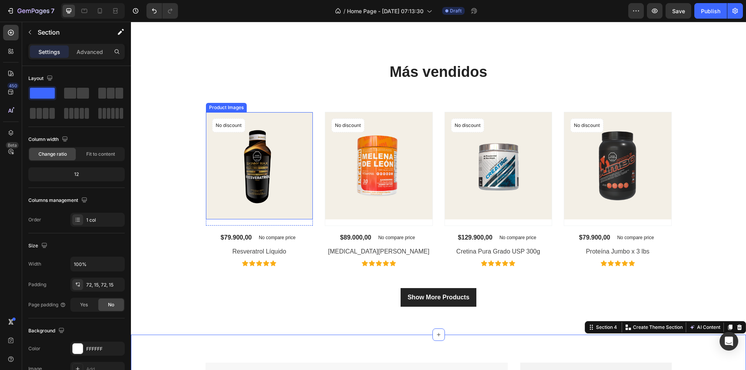
click at [289, 168] on img at bounding box center [259, 165] width 107 height 107
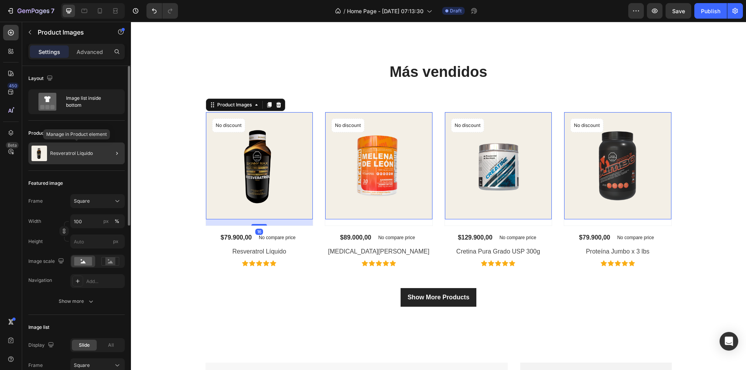
click at [76, 156] on div "Resveratrol Líquido" at bounding box center [76, 154] width 96 height 22
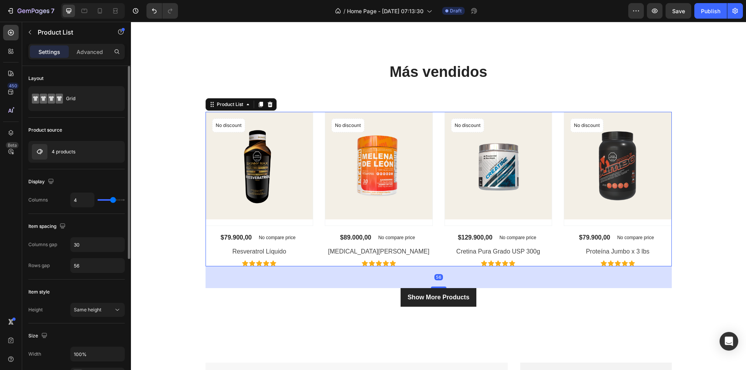
click at [76, 156] on div "4 products" at bounding box center [76, 152] width 96 height 22
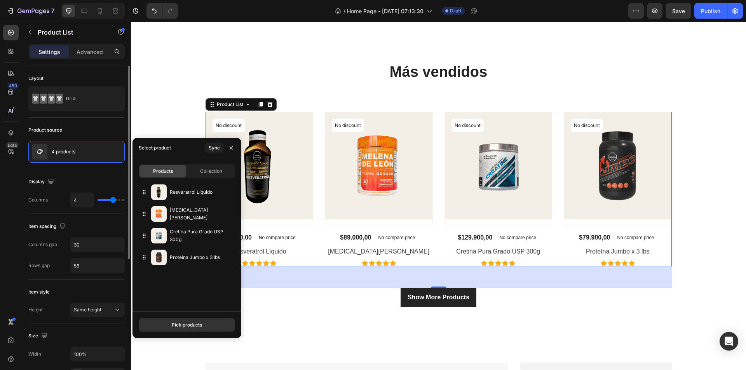
click at [116, 129] on div "Product source" at bounding box center [76, 130] width 96 height 12
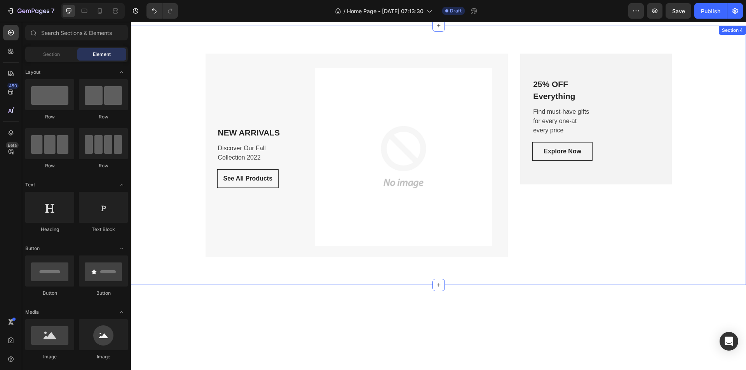
scroll to position [718, 0]
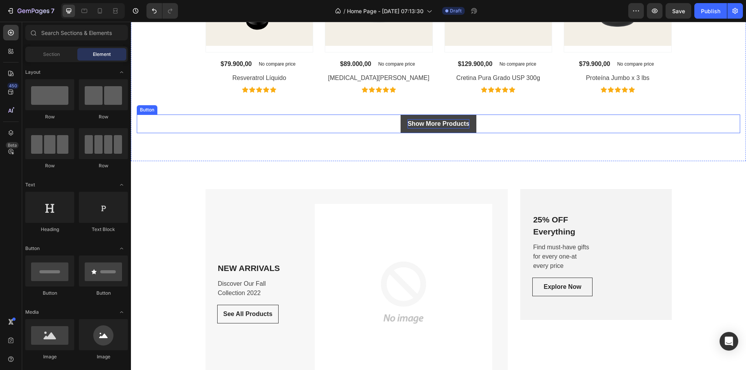
click at [429, 126] on div "Show More Products" at bounding box center [439, 123] width 62 height 9
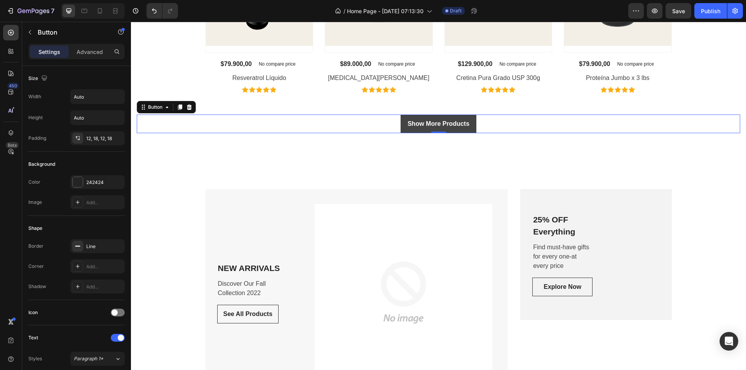
click at [403, 126] on link "Show More Products" at bounding box center [439, 124] width 76 height 19
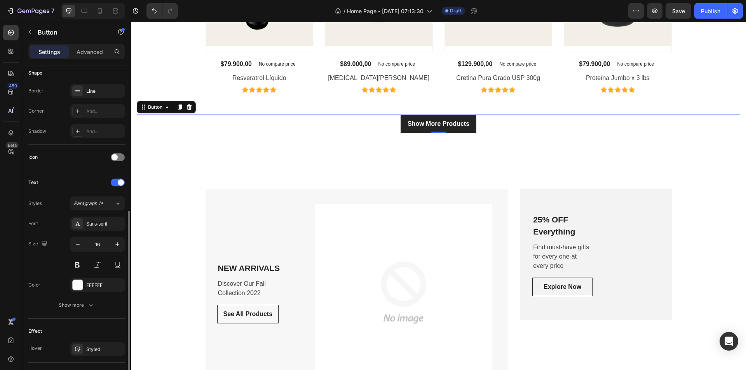
scroll to position [271, 0]
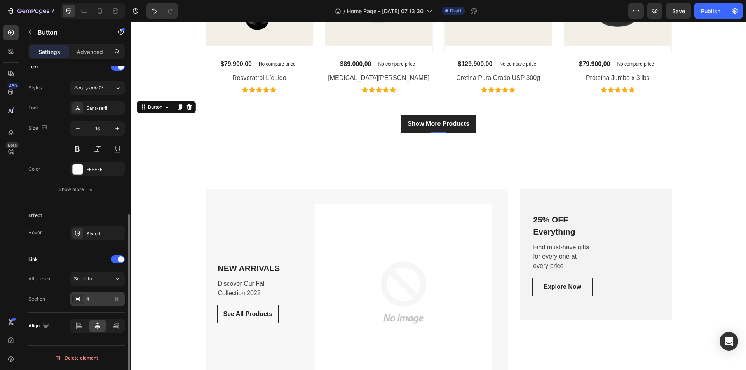
click at [83, 302] on div at bounding box center [77, 299] width 11 height 11
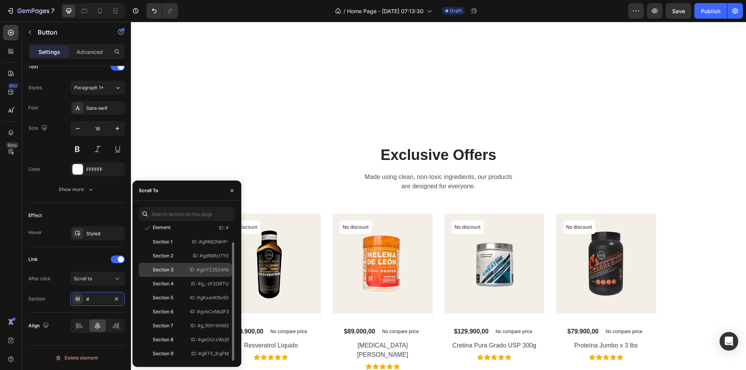
scroll to position [1029, 0]
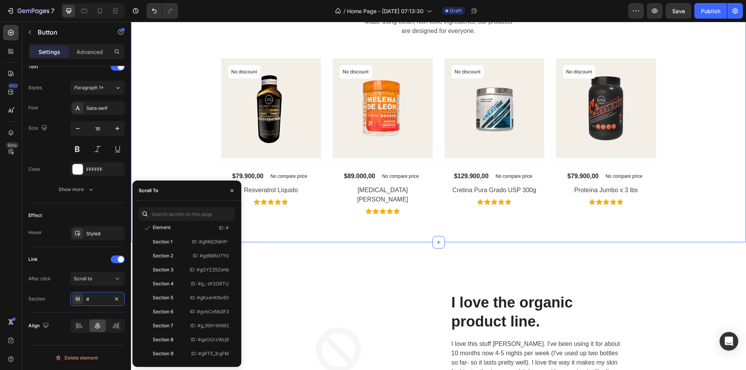
click at [679, 77] on div "Exclusive Offers Heading Made using clean, non-toxic ingredients, our products …" at bounding box center [439, 102] width 604 height 225
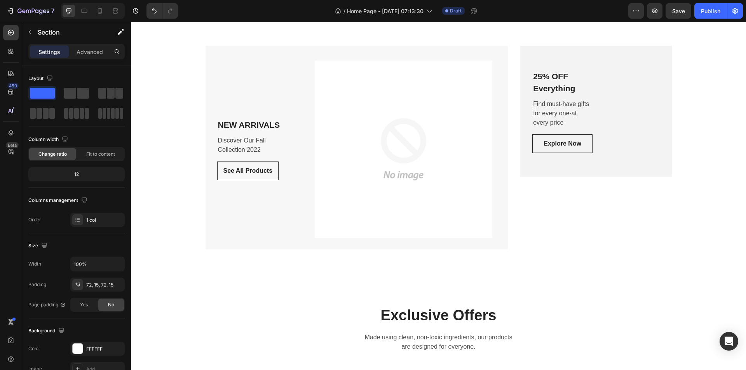
scroll to position [930, 0]
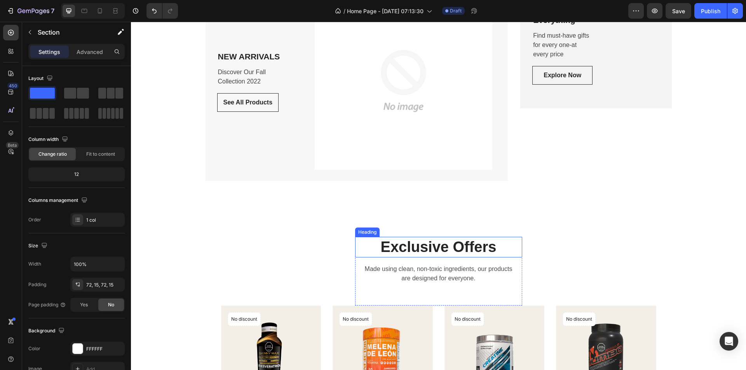
click at [494, 247] on p "Exclusive Offers" at bounding box center [439, 247] width 166 height 19
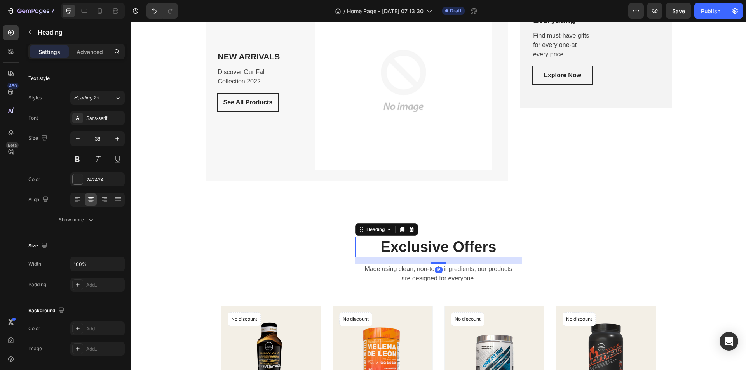
click at [494, 246] on p "Exclusive Offers" at bounding box center [439, 247] width 166 height 19
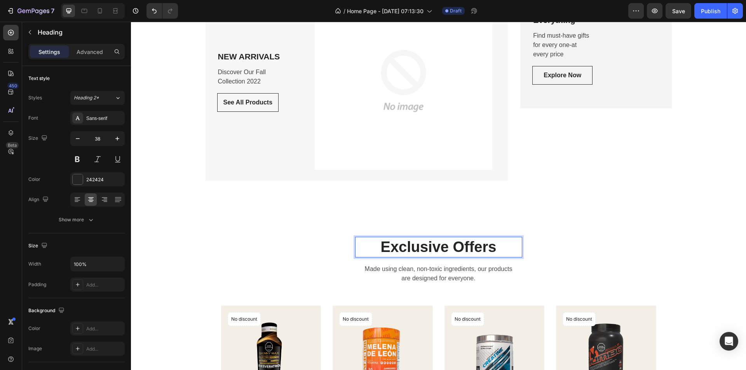
click at [494, 246] on p "Exclusive Offers" at bounding box center [439, 247] width 166 height 19
click at [465, 270] on p "Made using clean, non-toxic ingredients, our products are designed for everyone." at bounding box center [439, 274] width 166 height 19
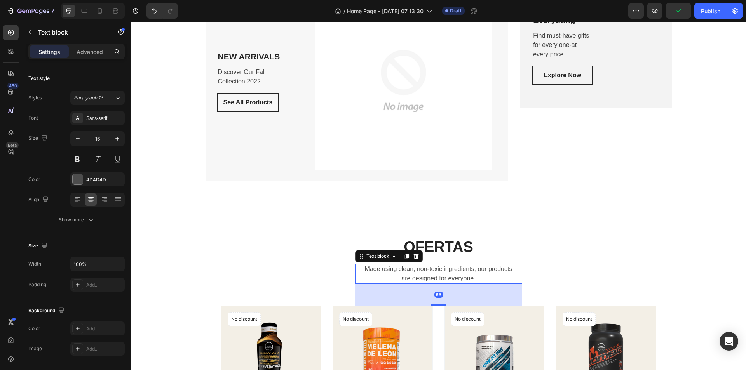
click at [475, 276] on p "Made using clean, non-toxic ingredients, our products are designed for everyone." at bounding box center [439, 274] width 166 height 19
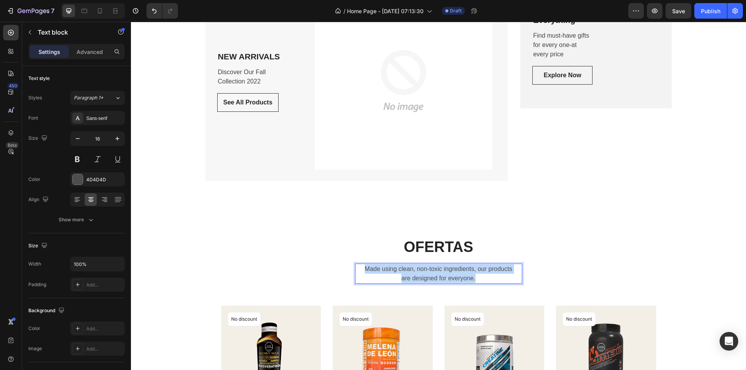
drag, startPoint x: 475, startPoint y: 276, endPoint x: 358, endPoint y: 271, distance: 116.7
click at [358, 271] on p "Made using clean, non-toxic ingredients, our products are designed for everyone." at bounding box center [439, 274] width 166 height 19
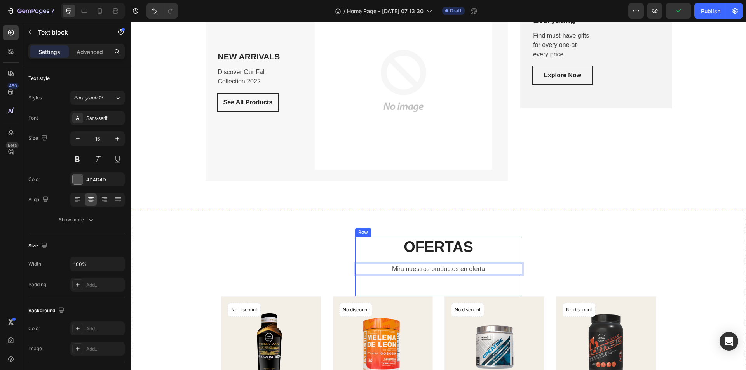
click at [353, 227] on div "OFERTAS Heading Mira nuestros productos en oferta Text block 56 Row Product Ima…" at bounding box center [438, 345] width 615 height 272
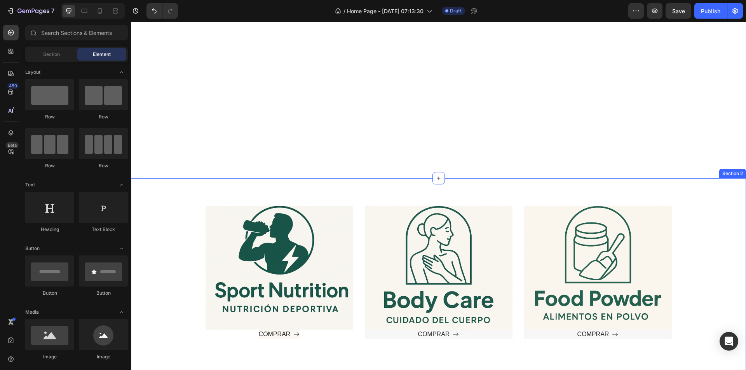
scroll to position [544, 0]
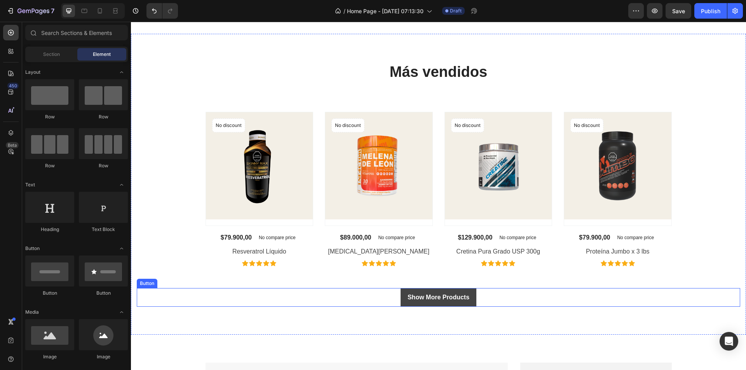
click at [404, 293] on link "Show More Products" at bounding box center [439, 297] width 76 height 19
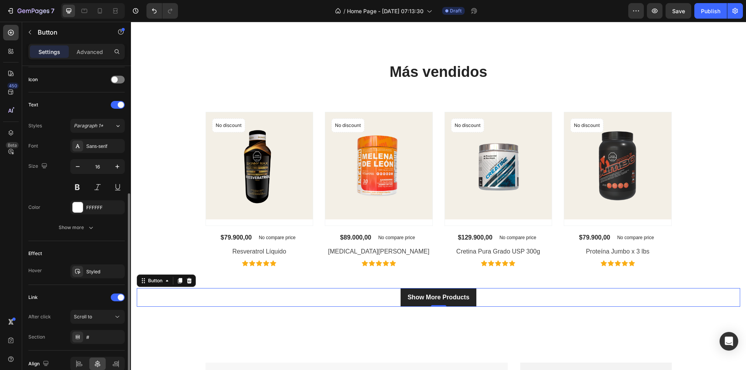
scroll to position [271, 0]
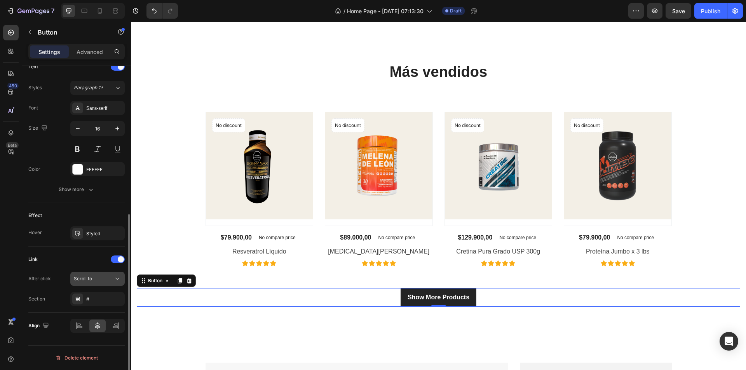
click at [86, 280] on span "Scroll to" at bounding box center [83, 279] width 18 height 6
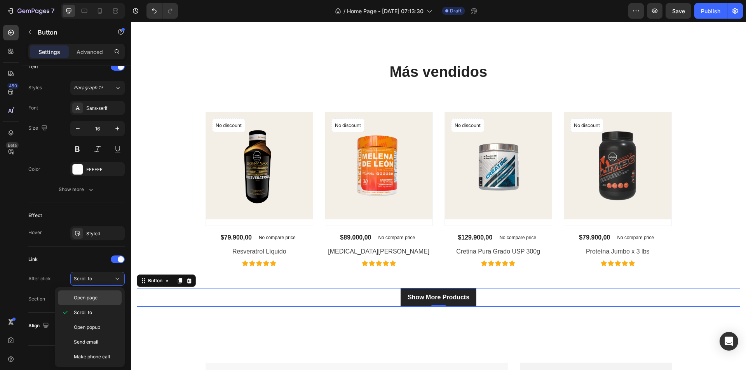
click at [97, 295] on div "Open page" at bounding box center [90, 298] width 64 height 15
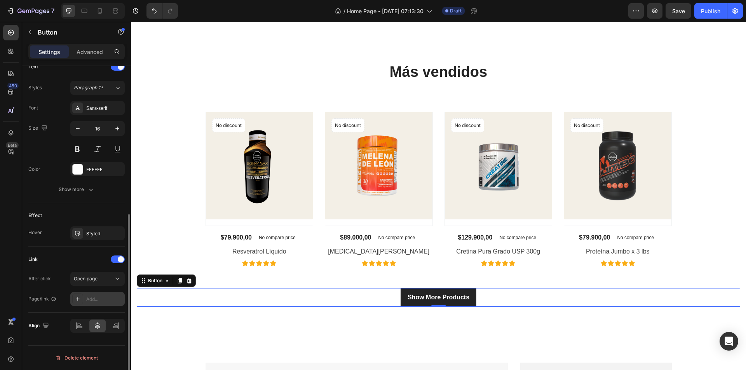
click at [80, 298] on icon at bounding box center [78, 299] width 6 height 6
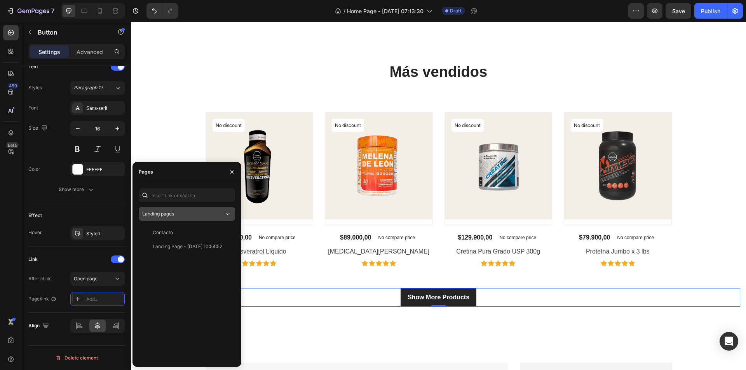
click at [191, 216] on div "Landing pages" at bounding box center [183, 214] width 82 height 7
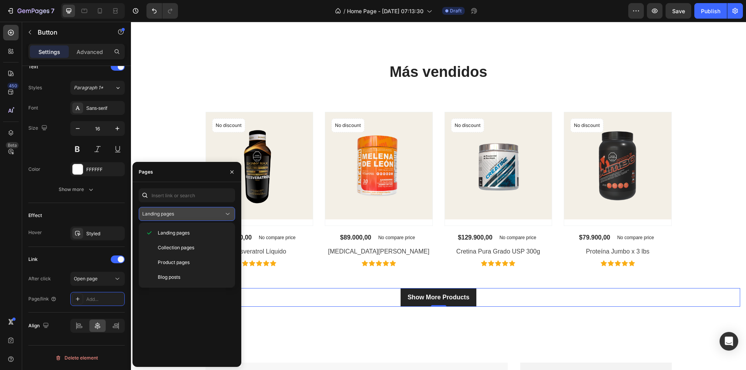
click at [191, 216] on div "Landing pages" at bounding box center [183, 214] width 82 height 7
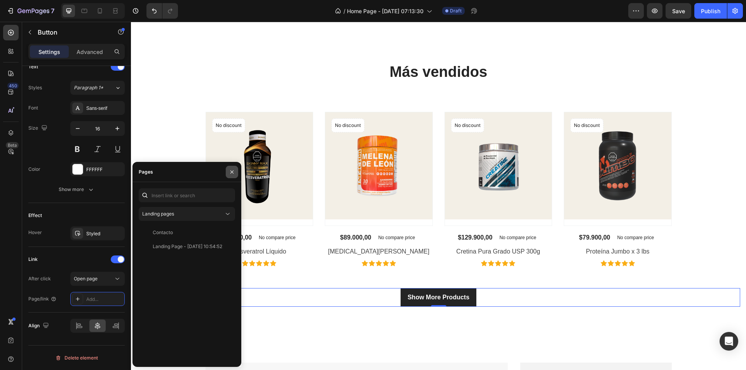
click at [228, 169] on button "button" at bounding box center [232, 172] width 12 height 12
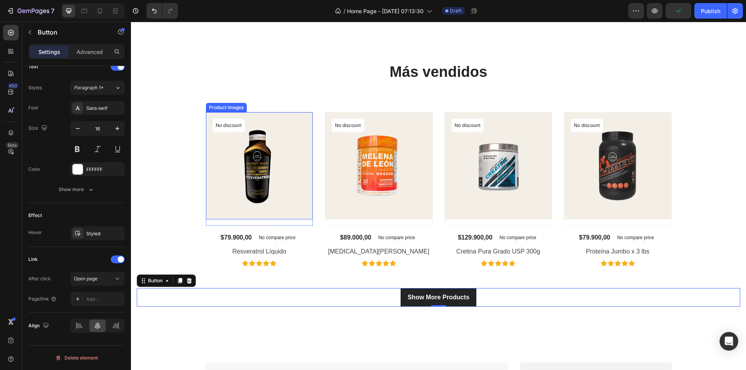
click at [252, 171] on img at bounding box center [259, 165] width 107 height 107
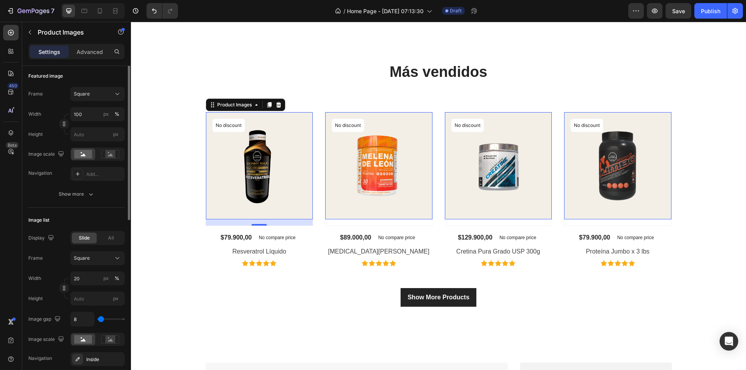
scroll to position [68, 0]
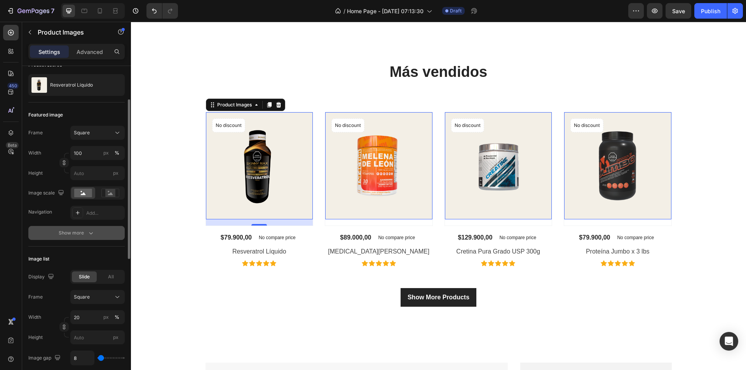
click at [89, 230] on icon "button" at bounding box center [91, 233] width 8 height 8
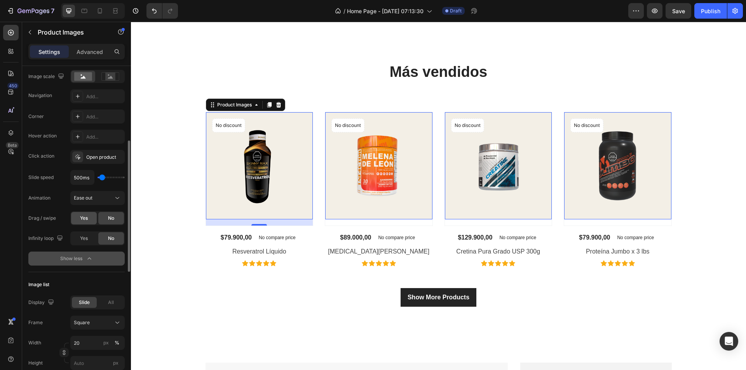
scroll to position [302, 0]
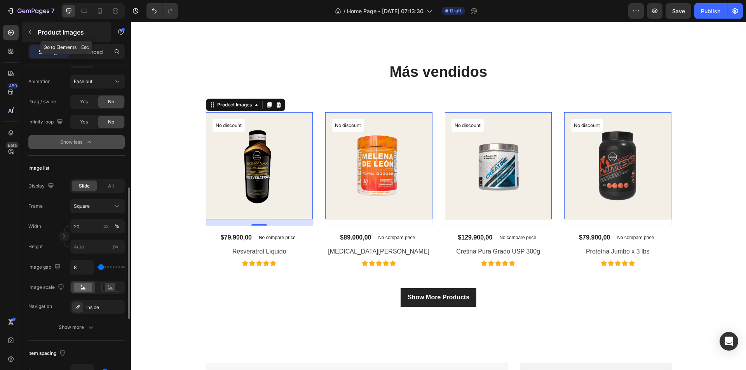
click at [90, 42] on div "Product Images" at bounding box center [66, 32] width 89 height 20
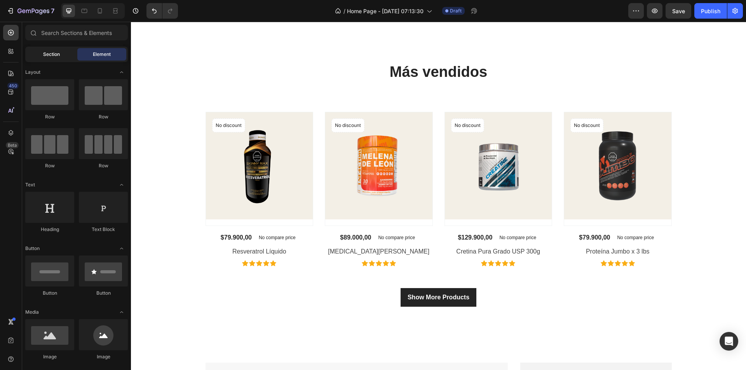
click at [66, 58] on div "Section" at bounding box center [51, 54] width 49 height 12
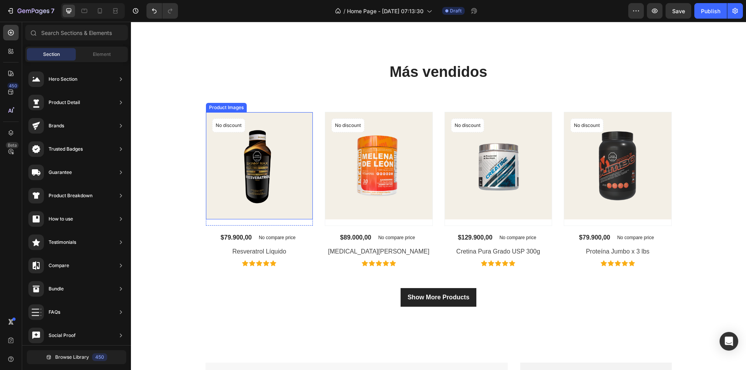
click at [284, 196] on img at bounding box center [259, 165] width 107 height 107
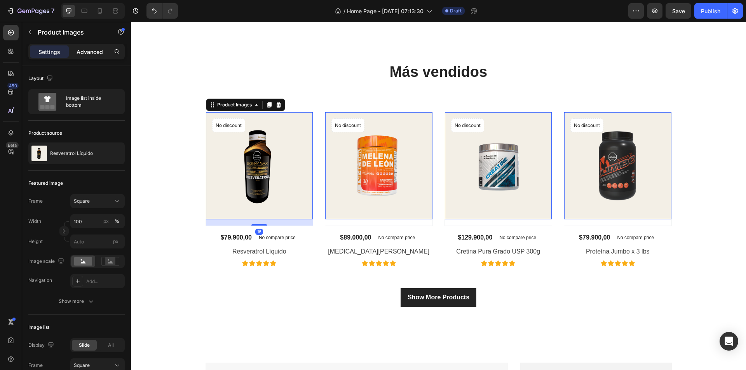
click at [79, 49] on p "Advanced" at bounding box center [90, 52] width 26 height 8
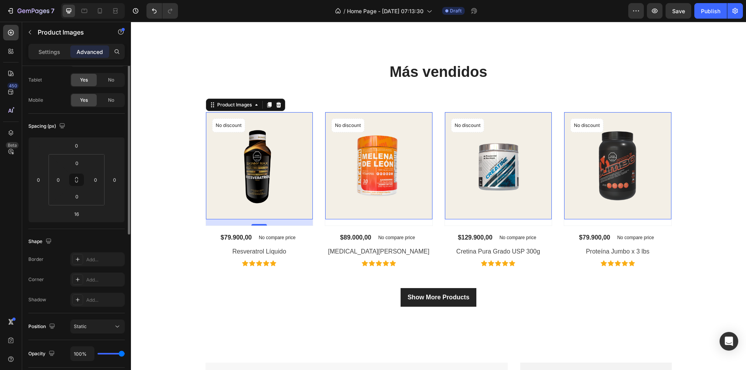
scroll to position [0, 0]
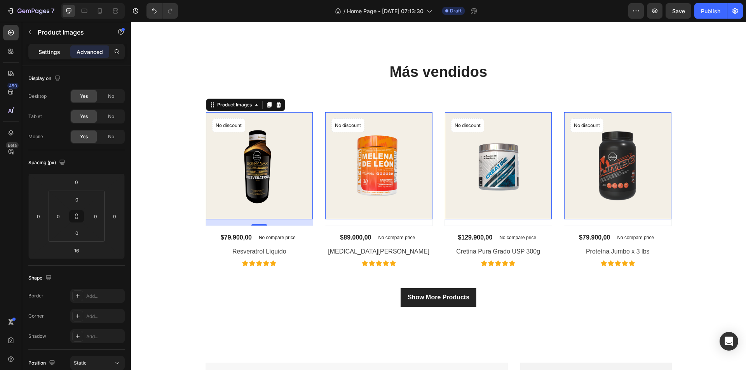
click at [47, 48] on p "Settings" at bounding box center [49, 52] width 22 height 8
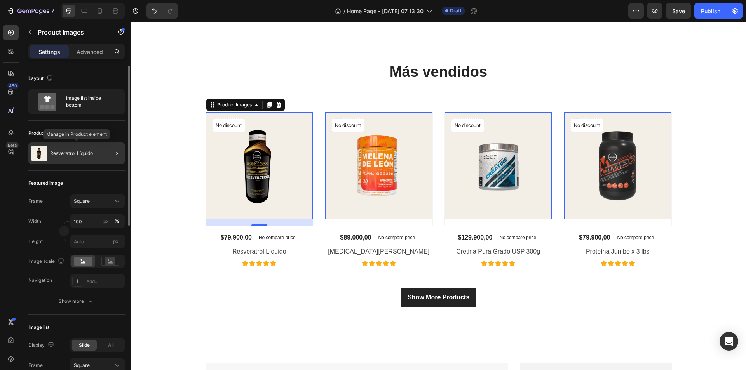
click at [93, 161] on div "Resveratrol Líquido" at bounding box center [76, 154] width 96 height 22
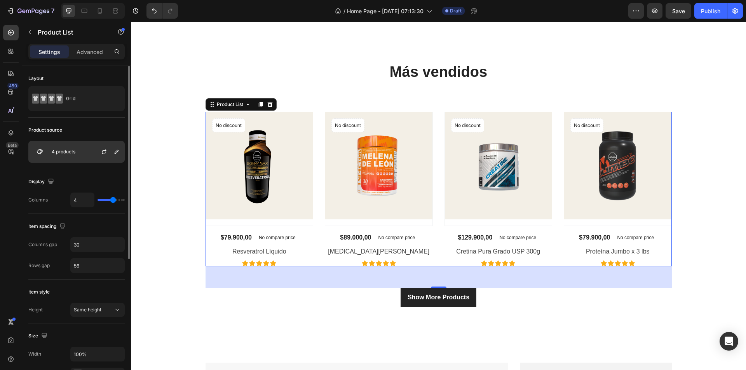
click at [77, 153] on div "4 products" at bounding box center [76, 152] width 96 height 22
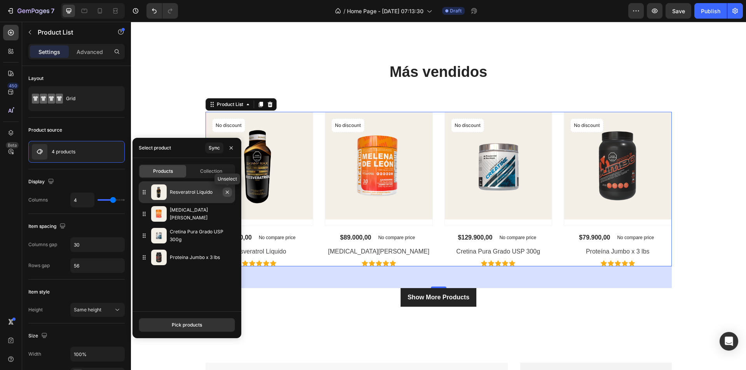
click at [226, 190] on icon "button" at bounding box center [227, 192] width 6 height 6
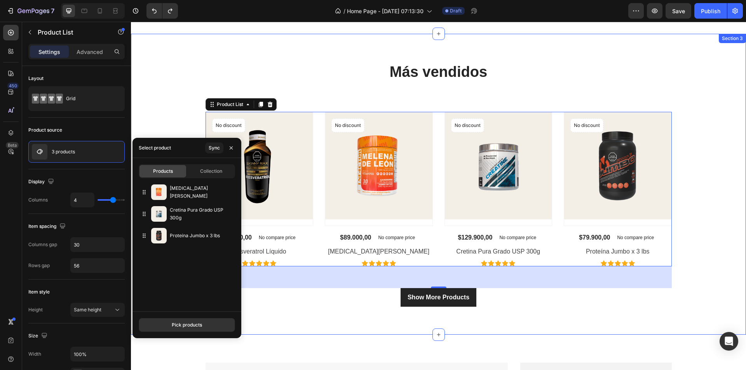
click at [158, 122] on div "Más vendidos Heading Text block Product Images No discount Not be displayed whe…" at bounding box center [439, 184] width 604 height 245
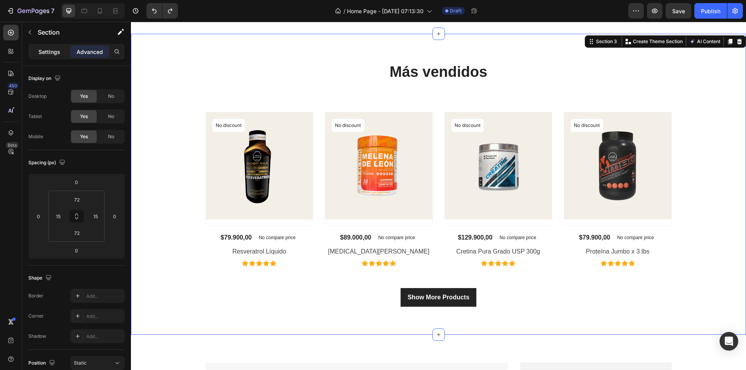
click at [45, 54] on p "Settings" at bounding box center [49, 52] width 22 height 8
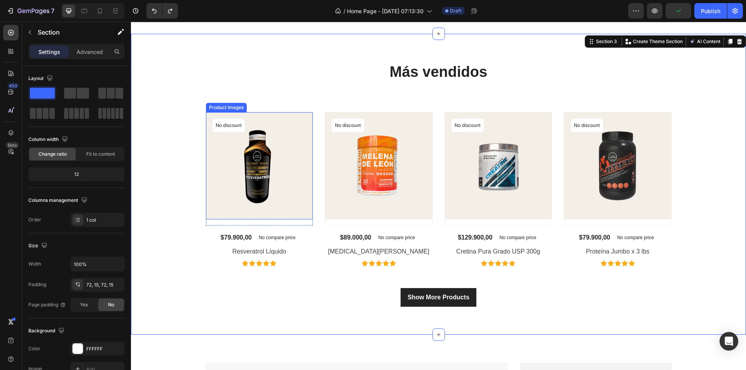
click at [263, 170] on img at bounding box center [259, 165] width 107 height 107
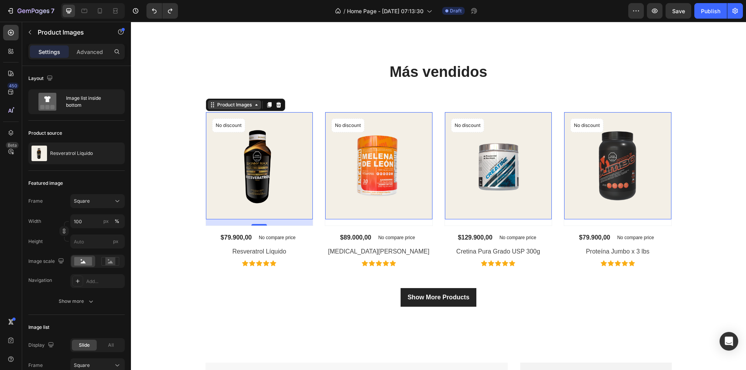
click at [239, 107] on div "Product Images" at bounding box center [235, 104] width 38 height 7
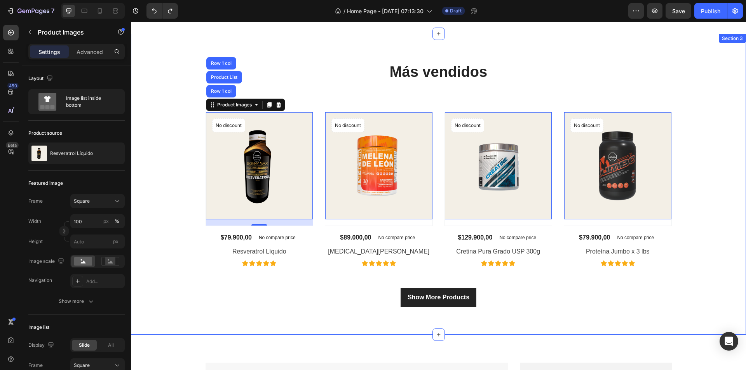
click at [176, 206] on div "Más vendidos Heading Text block Product Images Row 1 col Product List Row 1 col…" at bounding box center [439, 184] width 604 height 245
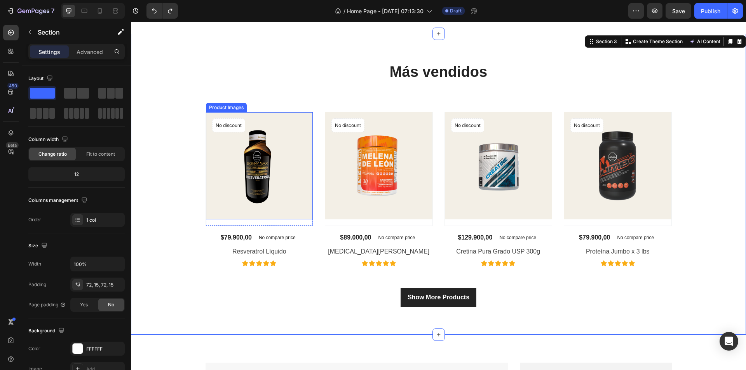
click at [271, 206] on img at bounding box center [259, 165] width 107 height 107
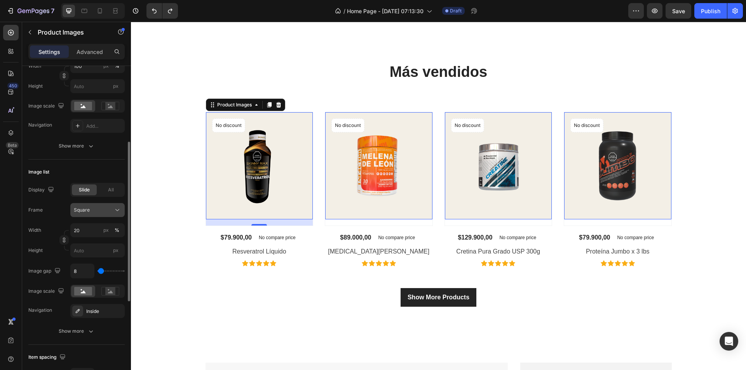
scroll to position [194, 0]
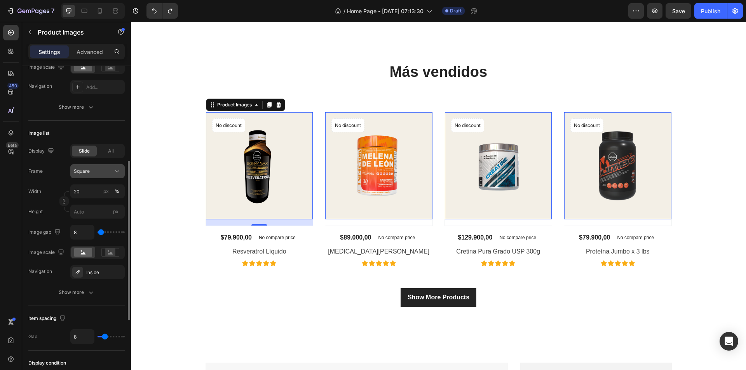
click at [104, 174] on div "Square" at bounding box center [93, 171] width 38 height 7
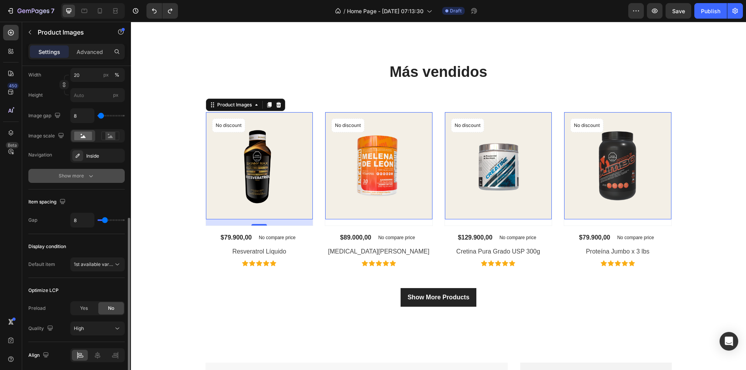
click at [92, 178] on icon "button" at bounding box center [91, 176] width 8 height 8
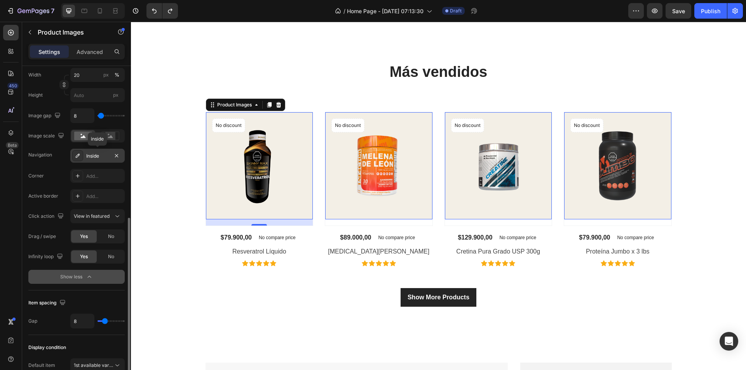
click at [91, 162] on div "Inside" at bounding box center [97, 156] width 54 height 14
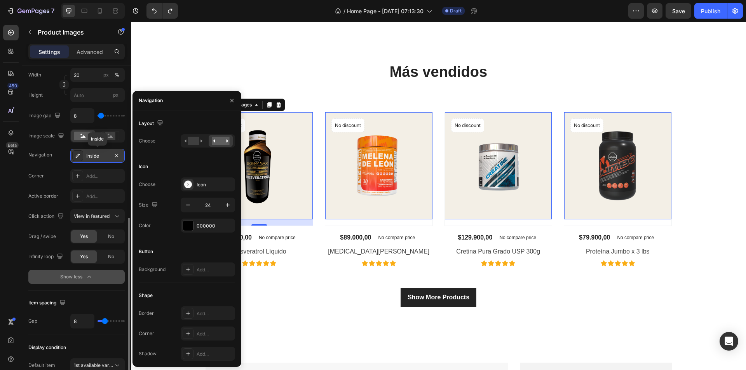
click at [91, 160] on div "Inside" at bounding box center [97, 156] width 54 height 14
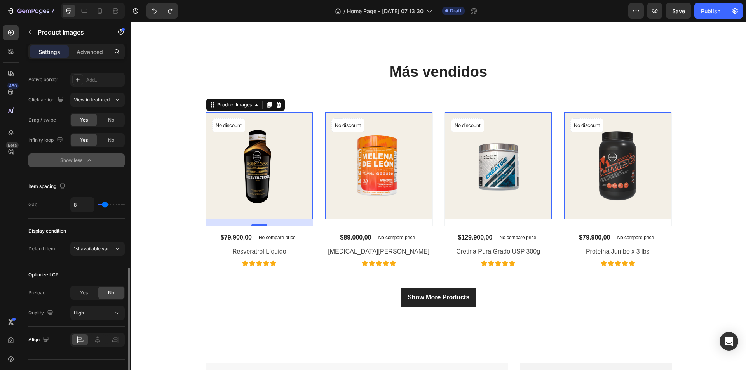
scroll to position [442, 0]
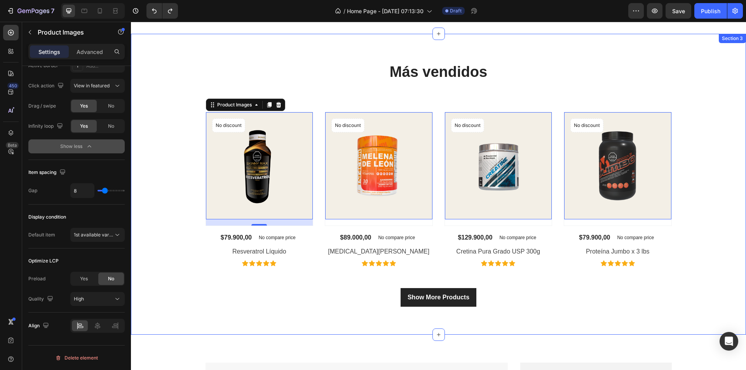
click at [174, 239] on div "Más vendidos Heading Text block Product Images 16 No discount Not be displayed …" at bounding box center [439, 184] width 604 height 245
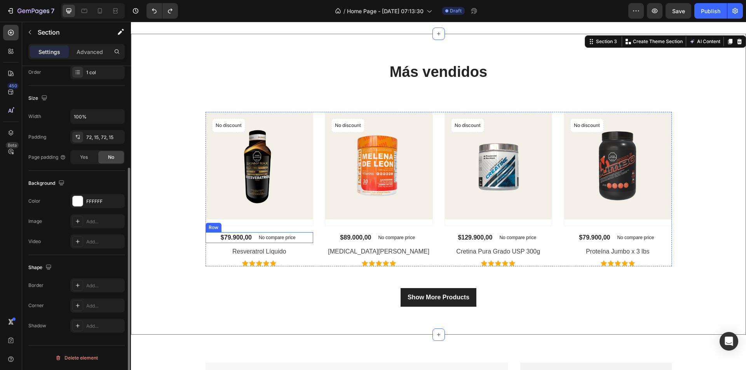
scroll to position [0, 0]
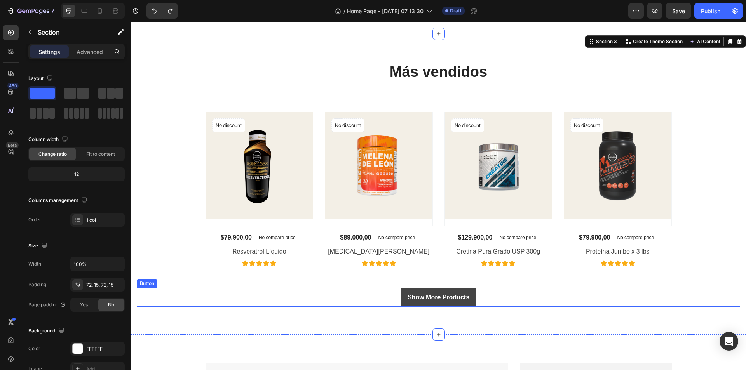
click at [421, 296] on div "Show More Products" at bounding box center [439, 297] width 62 height 9
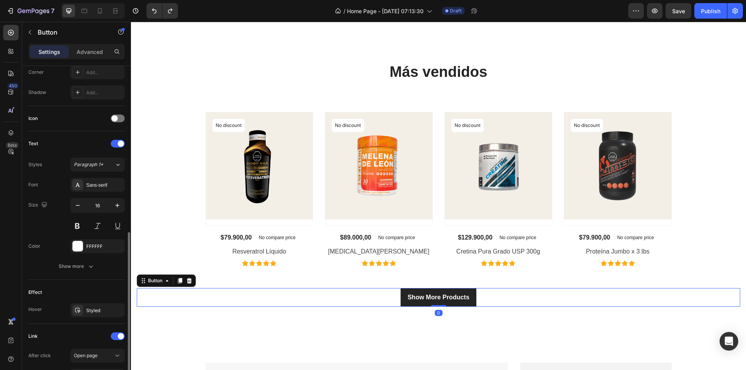
scroll to position [271, 0]
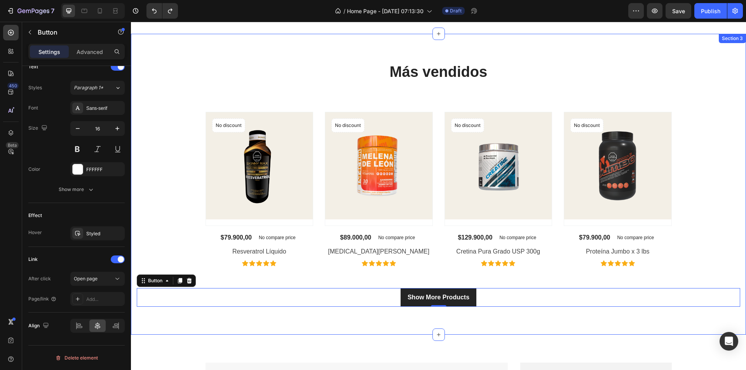
drag, startPoint x: 413, startPoint y: 329, endPoint x: 436, endPoint y: 320, distance: 24.8
click at [414, 330] on div "Más vendidos Heading Text block Product Images No discount Not be displayed whe…" at bounding box center [438, 184] width 615 height 301
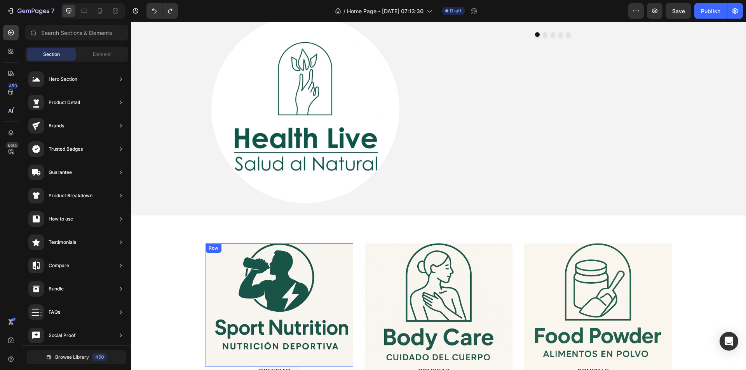
scroll to position [190, 0]
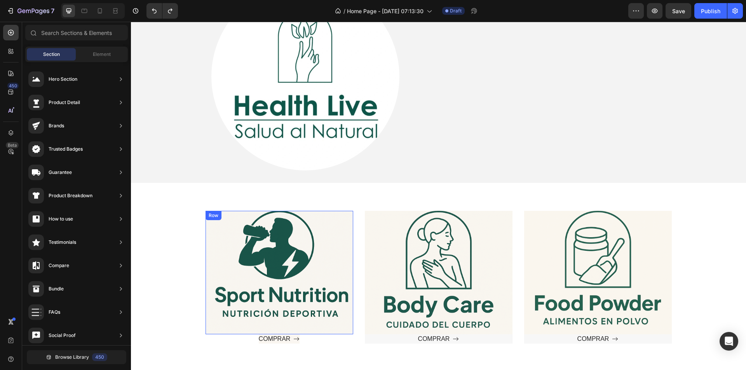
click at [250, 223] on div "Text block" at bounding box center [279, 272] width 123 height 99
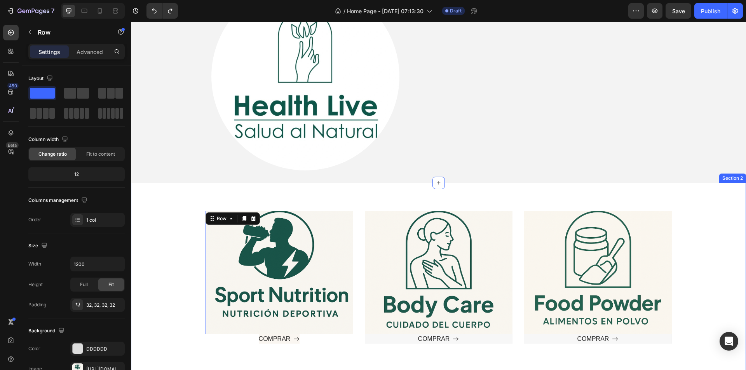
scroll to position [235, 0]
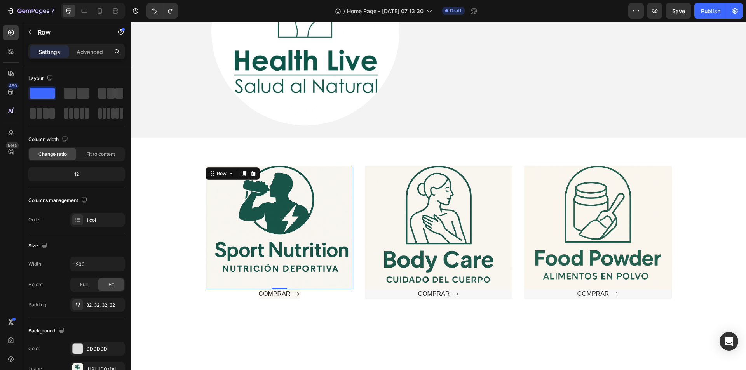
click at [275, 242] on div "Text block" at bounding box center [279, 227] width 123 height 99
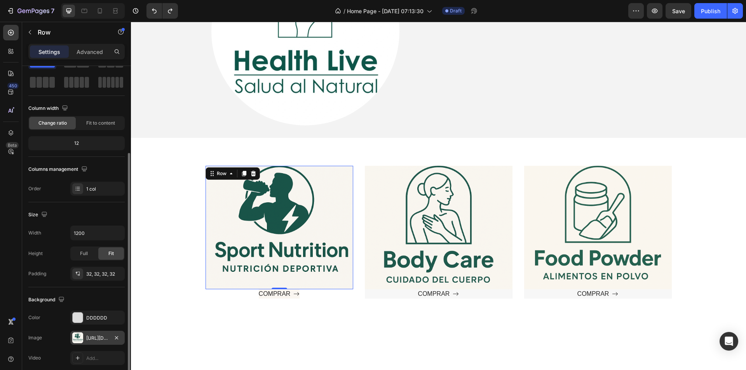
scroll to position [0, 0]
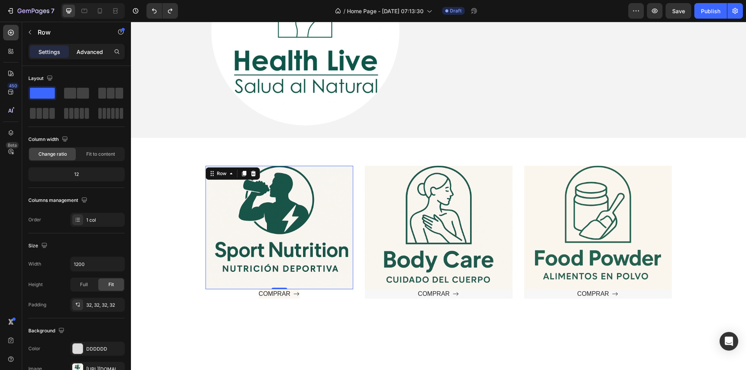
click at [84, 50] on p "Advanced" at bounding box center [90, 52] width 26 height 8
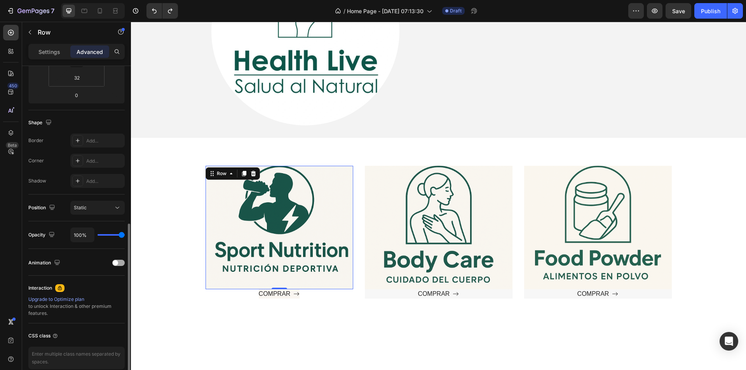
scroll to position [192, 0]
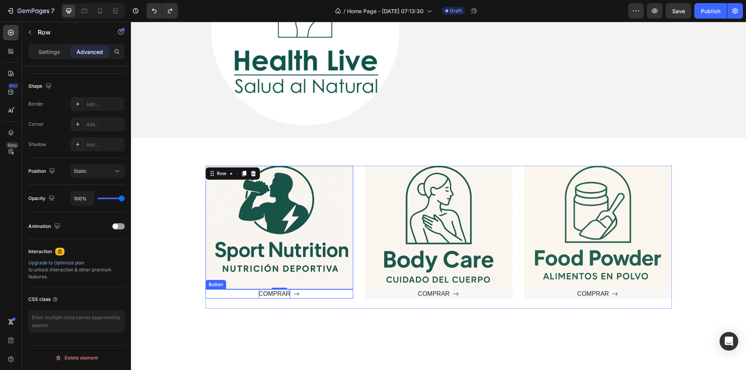
click at [270, 295] on p "COMPRAR" at bounding box center [275, 294] width 32 height 9
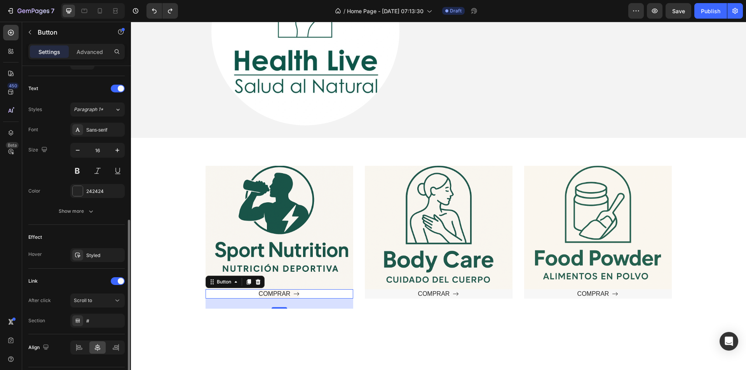
scroll to position [333, 0]
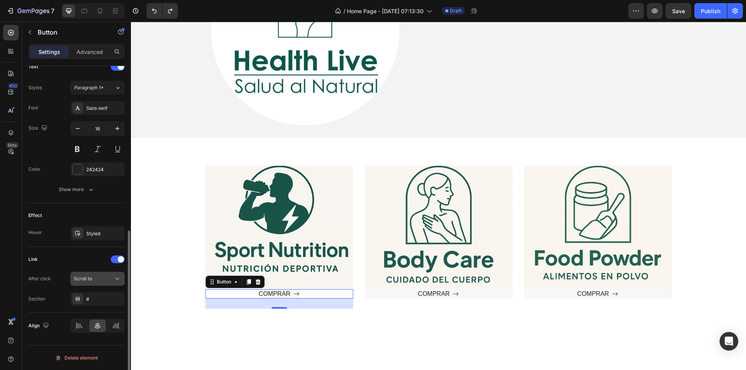
click at [104, 277] on div "Scroll to" at bounding box center [94, 279] width 40 height 7
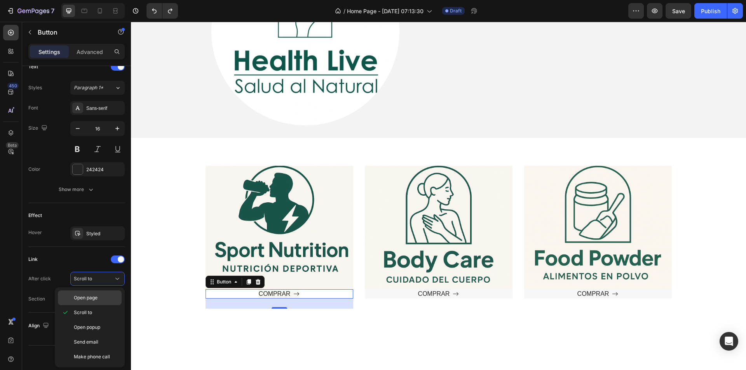
click at [101, 298] on p "Open page" at bounding box center [96, 298] width 44 height 7
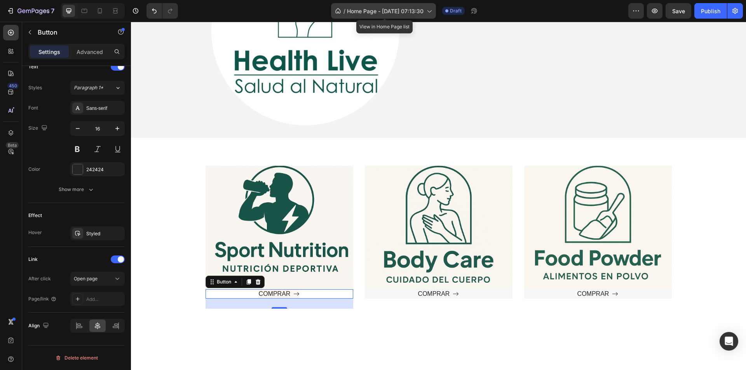
click at [372, 14] on span "Home Page - Aug 26, 07:13:30" at bounding box center [385, 11] width 77 height 8
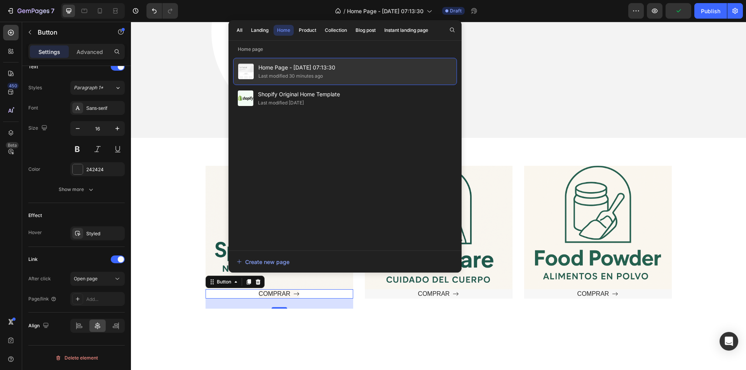
click at [294, 71] on span "Home Page - Aug 26, 07:13:30" at bounding box center [296, 67] width 77 height 9
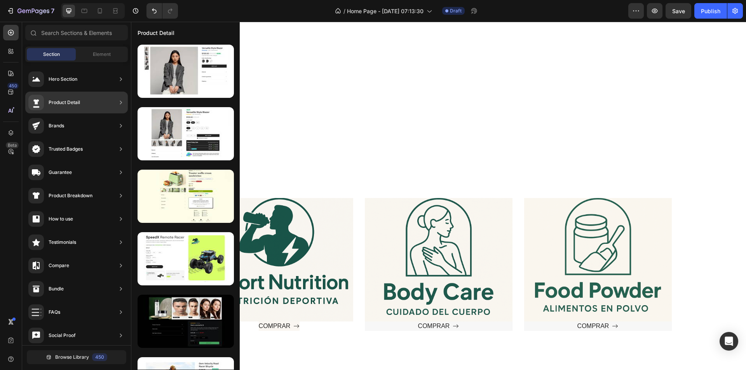
scroll to position [428, 0]
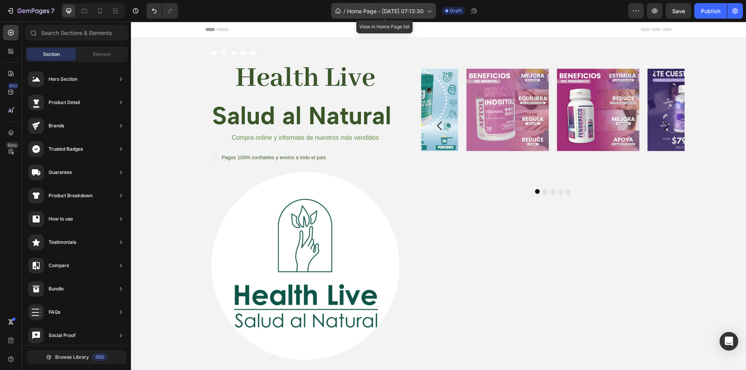
click at [377, 18] on div "/ Home Page - Aug 26, 07:13:30" at bounding box center [383, 11] width 105 height 16
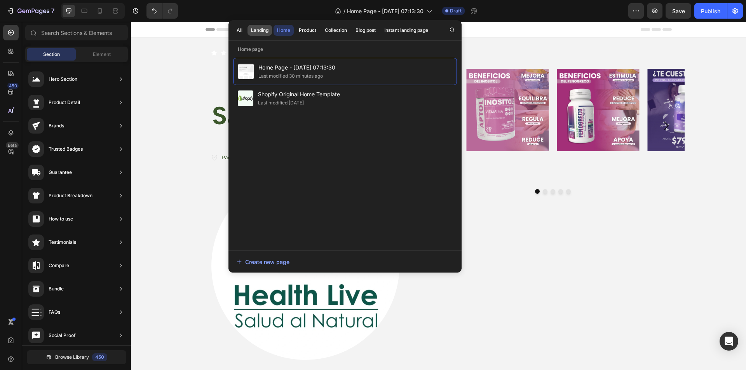
click at [270, 34] on button "Landing" at bounding box center [260, 30] width 24 height 11
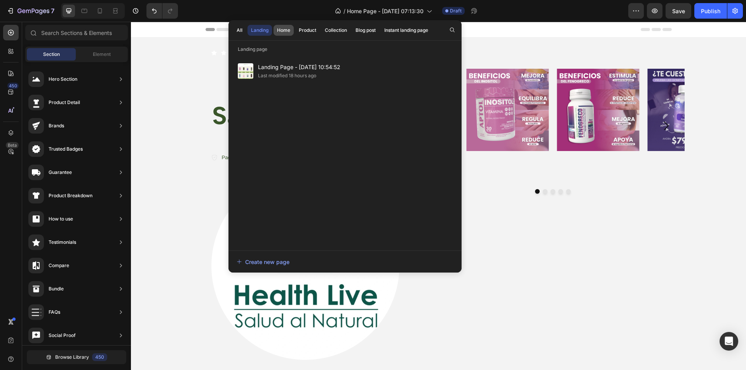
click at [282, 33] on div "Home" at bounding box center [283, 30] width 13 height 7
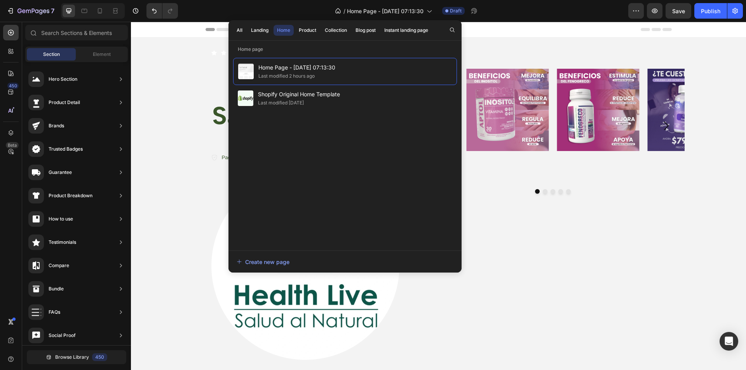
drag, startPoint x: 316, startPoint y: 66, endPoint x: 269, endPoint y: 148, distance: 94.7
click at [269, 148] on div "Home Page - Aug 26, 07:13:30 Last modified 2 hours ago Shopify Original Home Te…" at bounding box center [345, 150] width 224 height 185
click at [237, 29] on div "All" at bounding box center [240, 30] width 6 height 7
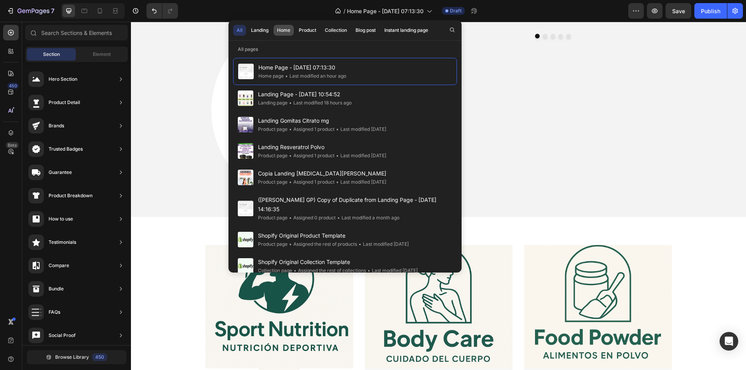
click at [287, 30] on div "Home" at bounding box center [283, 30] width 13 height 7
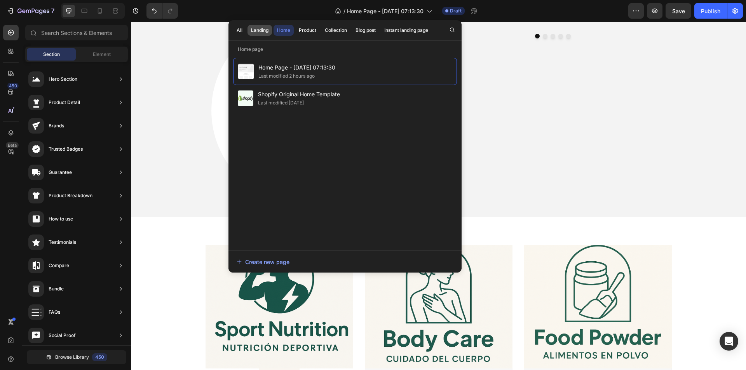
click at [253, 33] on div "Landing" at bounding box center [259, 30] width 17 height 7
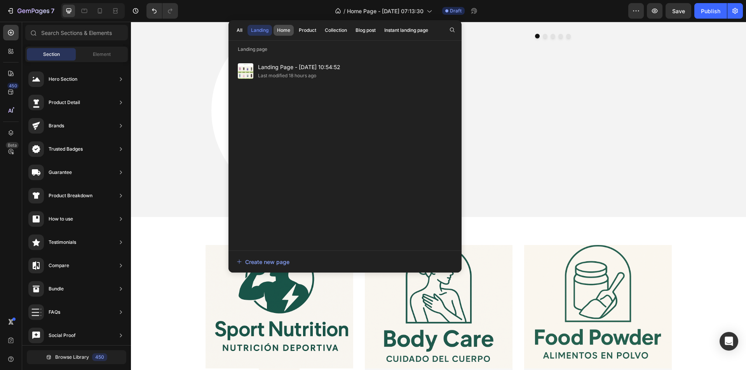
click at [295, 35] on button "Home" at bounding box center [307, 30] width 24 height 11
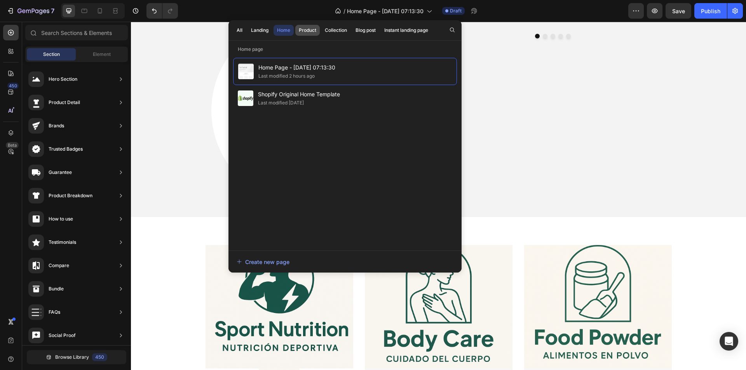
click at [305, 33] on div "Product" at bounding box center [307, 30] width 17 height 7
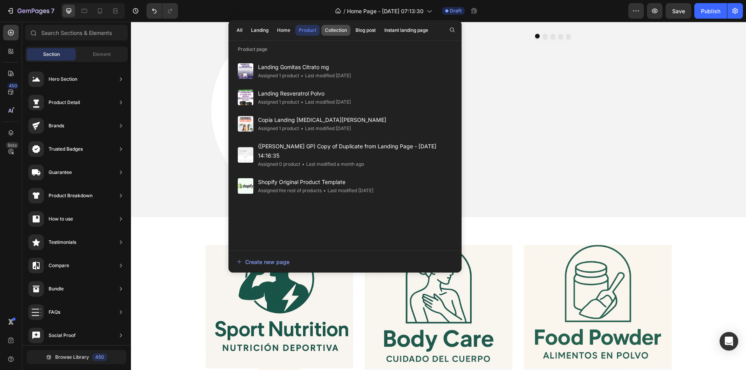
click at [342, 30] on div "Collection" at bounding box center [336, 30] width 22 height 7
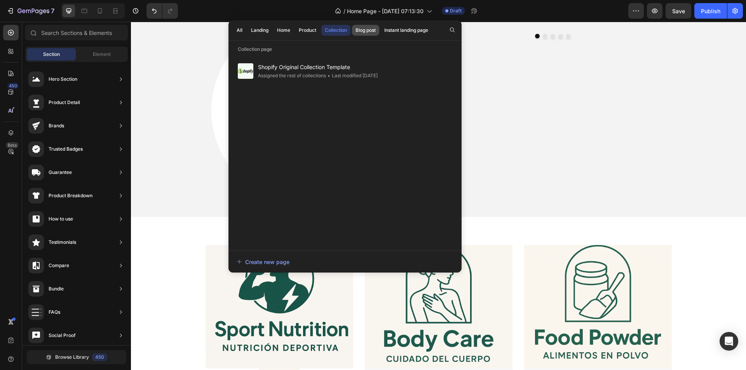
click at [381, 32] on button "Blog post" at bounding box center [406, 30] width 51 height 11
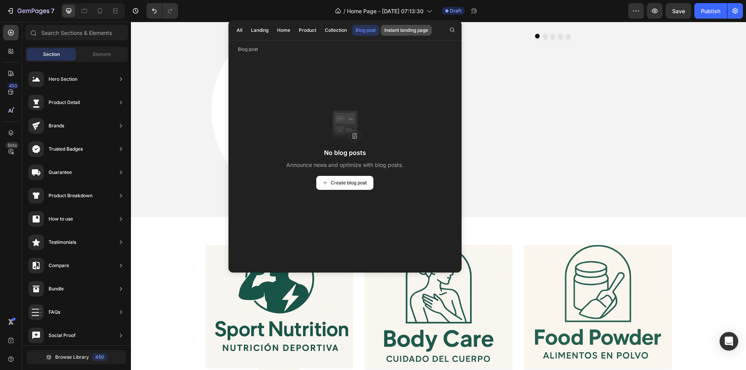
click at [397, 31] on div "Instant landing page" at bounding box center [406, 30] width 44 height 7
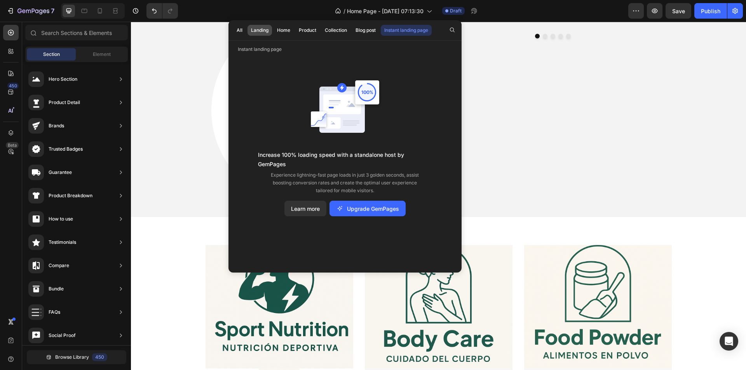
click at [255, 31] on div "Landing" at bounding box center [259, 30] width 17 height 7
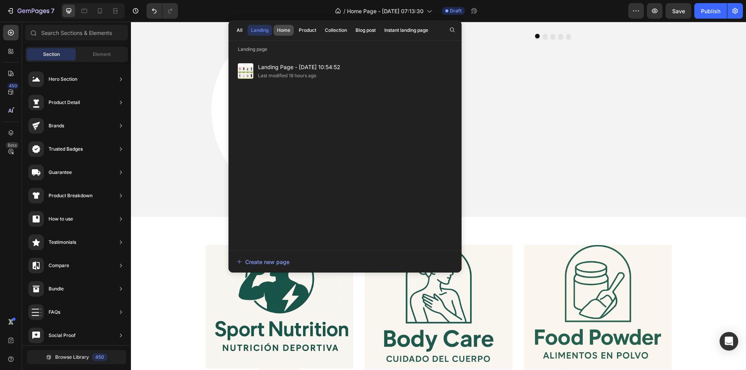
click at [281, 30] on div "Home" at bounding box center [283, 30] width 13 height 7
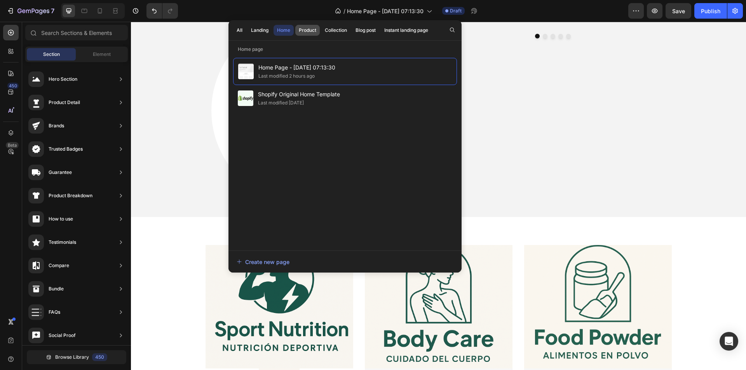
click at [311, 31] on div "Product" at bounding box center [307, 30] width 17 height 7
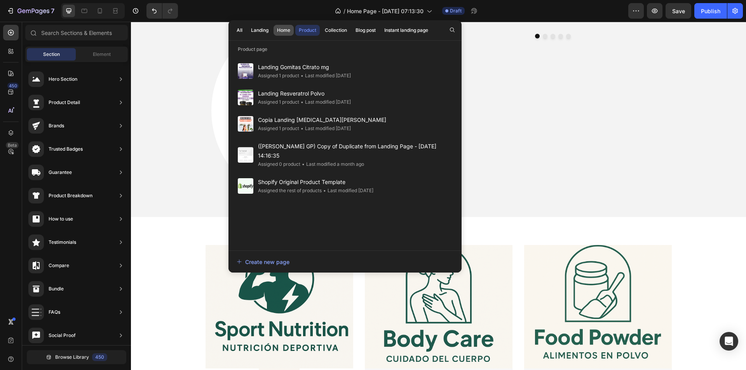
click at [281, 31] on div "Home" at bounding box center [283, 30] width 13 height 7
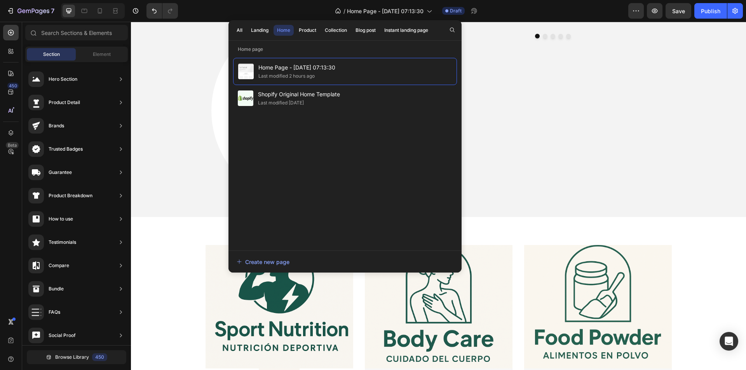
click at [300, 37] on div "All Landing Home Product Collection Blog post Instant landing page" at bounding box center [333, 30] width 208 height 20
click at [338, 29] on div "Collection" at bounding box center [336, 30] width 22 height 7
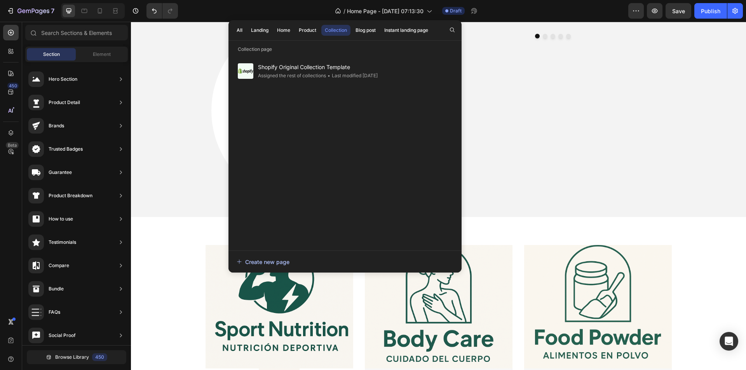
drag, startPoint x: 150, startPoint y: 253, endPoint x: 257, endPoint y: 261, distance: 107.2
click at [257, 261] on div "Create new page" at bounding box center [263, 262] width 53 height 8
click at [273, 316] on div "Text block" at bounding box center [279, 307] width 123 height 99
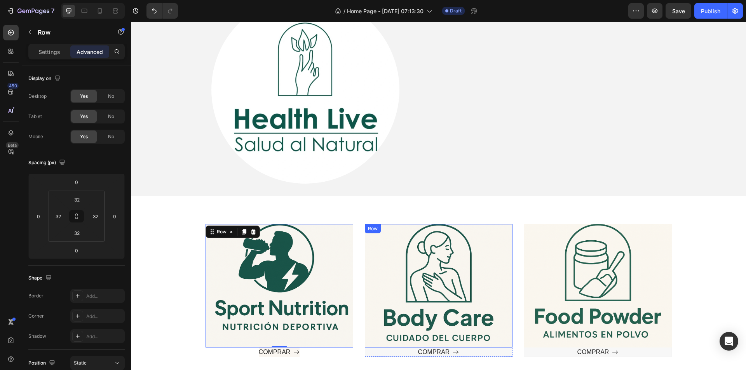
scroll to position [202, 0]
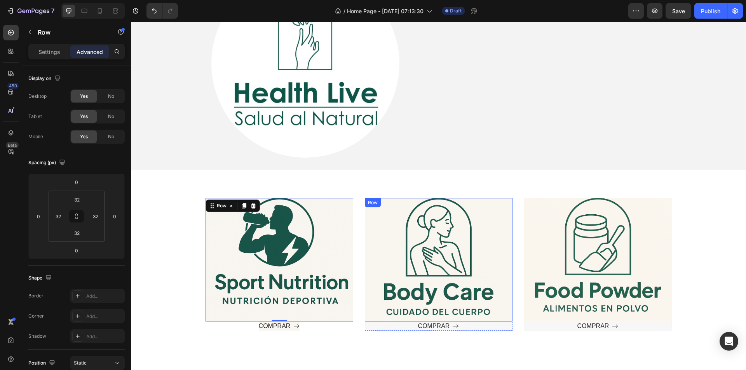
click at [589, 266] on div "Text block" at bounding box center [598, 260] width 123 height 99
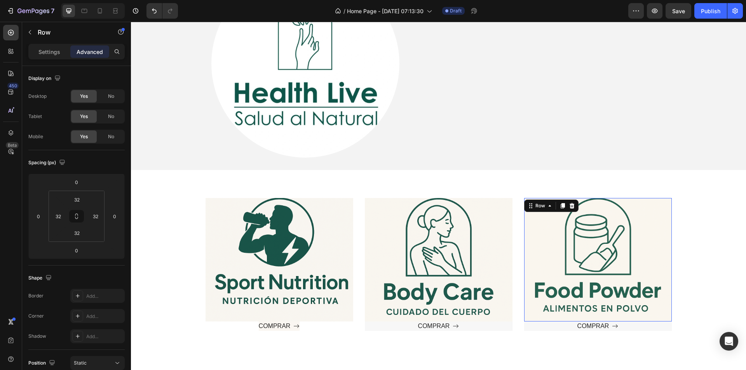
click at [588, 226] on div "Text block" at bounding box center [598, 260] width 123 height 99
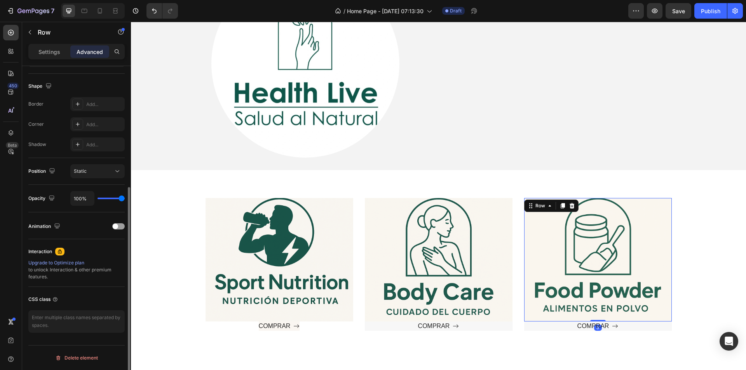
scroll to position [233, 0]
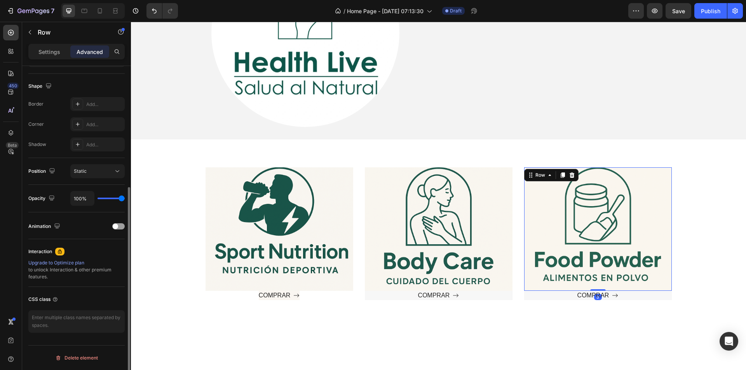
click at [415, 227] on div "Text block" at bounding box center [438, 229] width 123 height 99
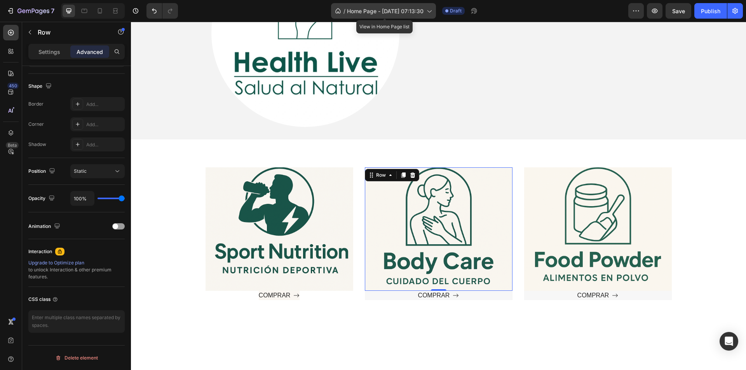
click at [410, 16] on div "/ Home Page - Aug 26, 07:13:30" at bounding box center [383, 11] width 105 height 16
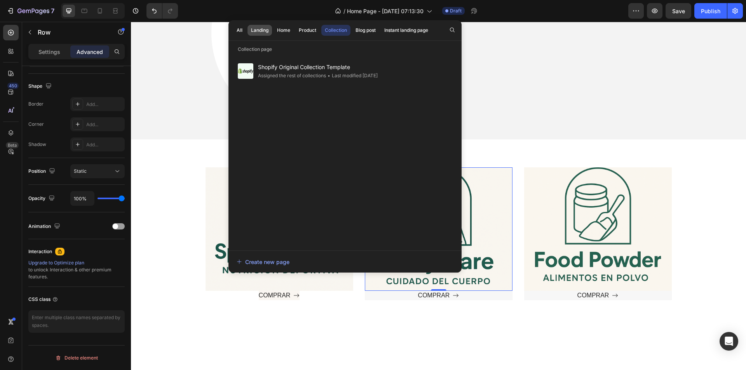
click at [266, 33] on div "Landing" at bounding box center [259, 30] width 17 height 7
click at [277, 30] on div "Home" at bounding box center [283, 30] width 13 height 7
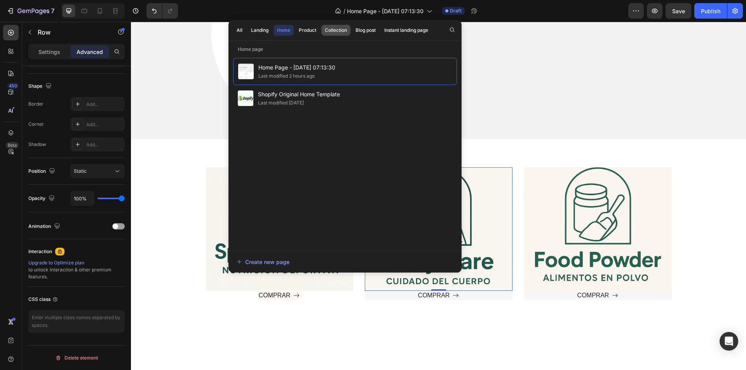
click at [352, 27] on button "Collection" at bounding box center [365, 30] width 27 height 11
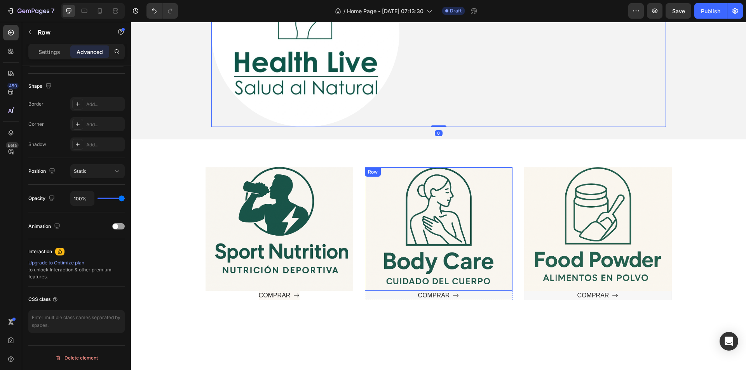
click at [445, 230] on div "Text block" at bounding box center [438, 229] width 123 height 99
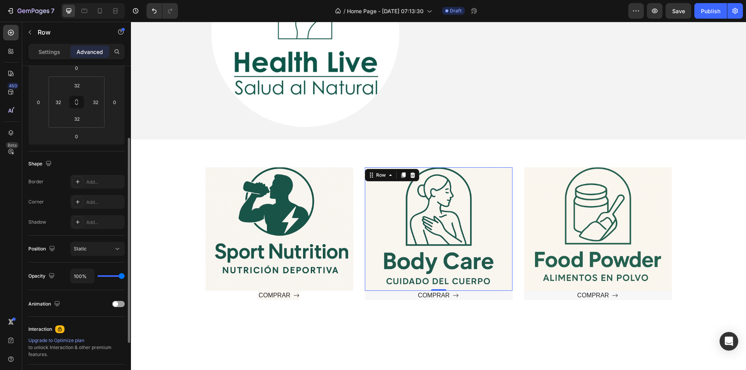
scroll to position [0, 0]
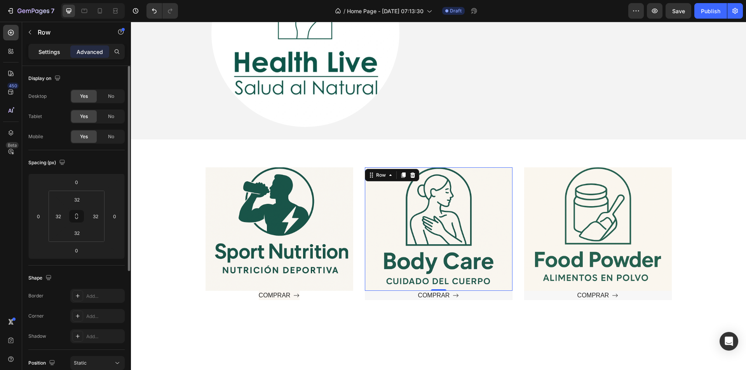
click at [52, 56] on p "Settings" at bounding box center [49, 52] width 22 height 8
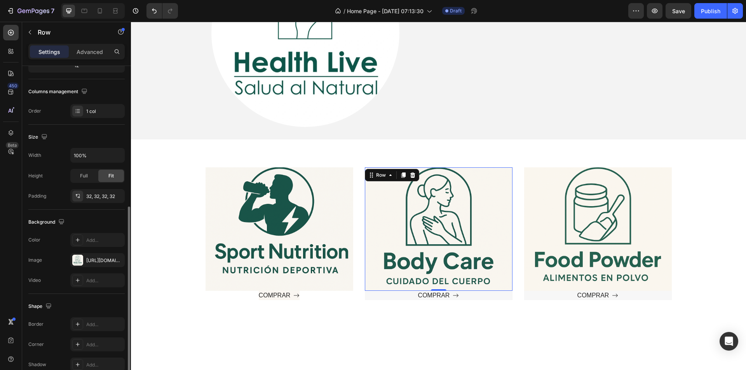
scroll to position [148, 0]
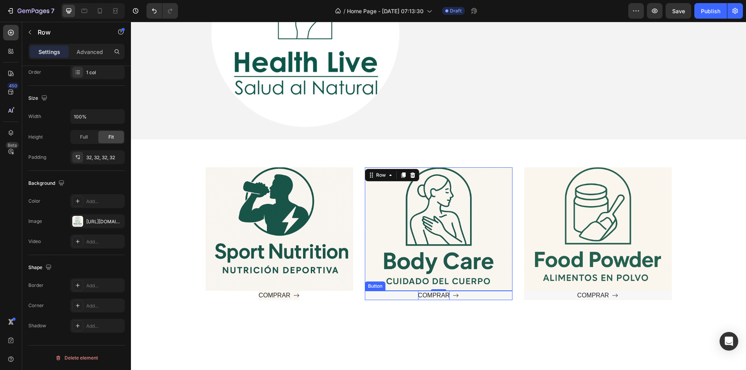
click at [418, 293] on p "COMPRAR" at bounding box center [434, 295] width 32 height 9
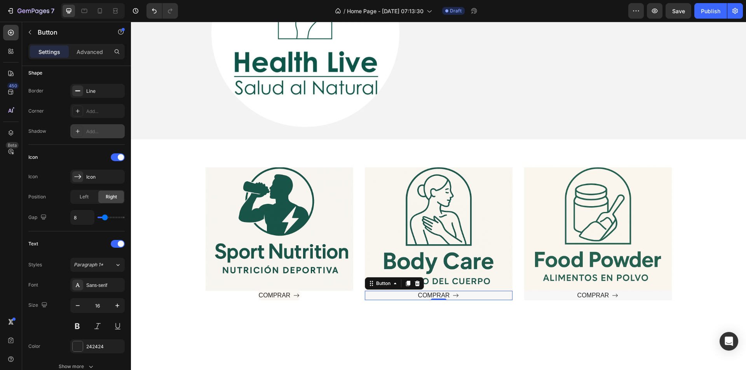
scroll to position [333, 0]
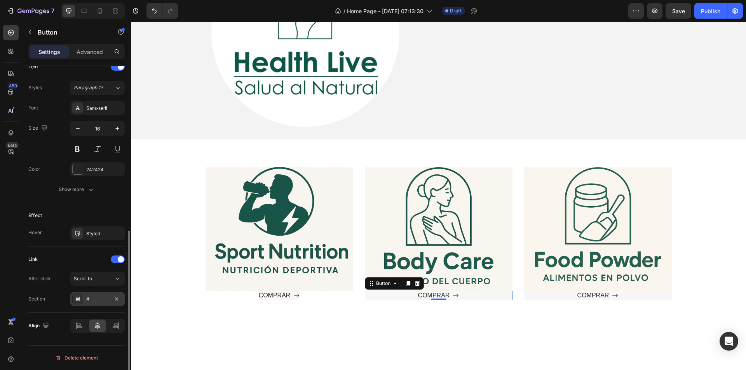
click at [101, 297] on div "#" at bounding box center [97, 299] width 23 height 7
click at [95, 270] on div "Link After click Scroll to Section #" at bounding box center [76, 279] width 96 height 53
click at [93, 277] on div "Scroll to" at bounding box center [94, 279] width 40 height 7
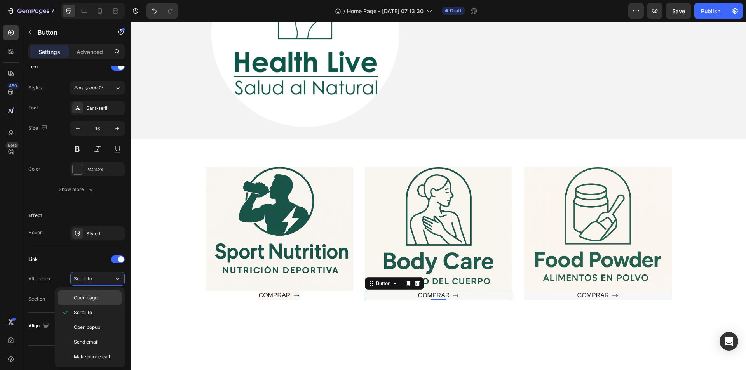
click at [99, 300] on p "Open page" at bounding box center [96, 298] width 44 height 7
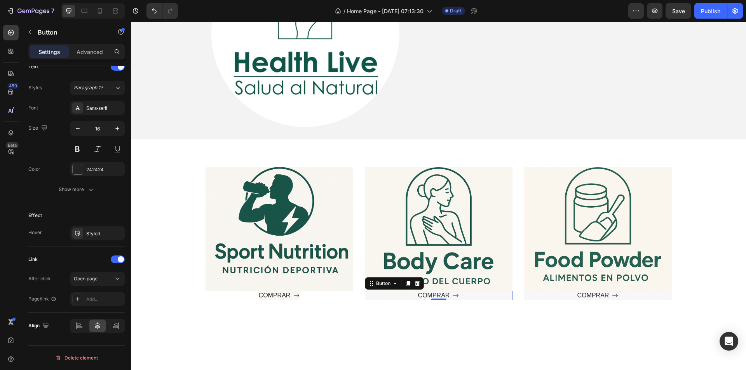
click at [99, 301] on div "Add..." at bounding box center [104, 299] width 37 height 7
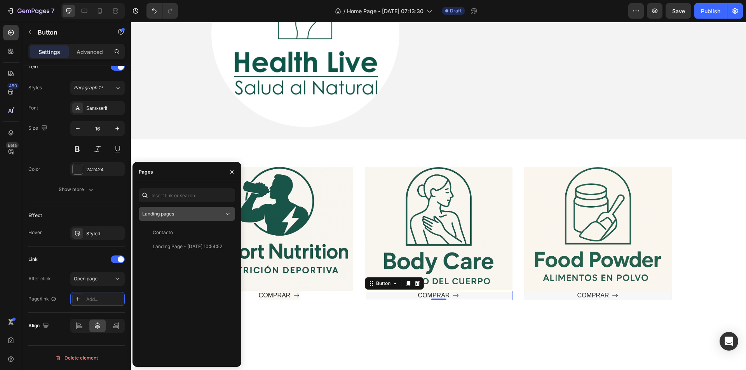
click at [165, 208] on button "Landing pages" at bounding box center [187, 214] width 96 height 14
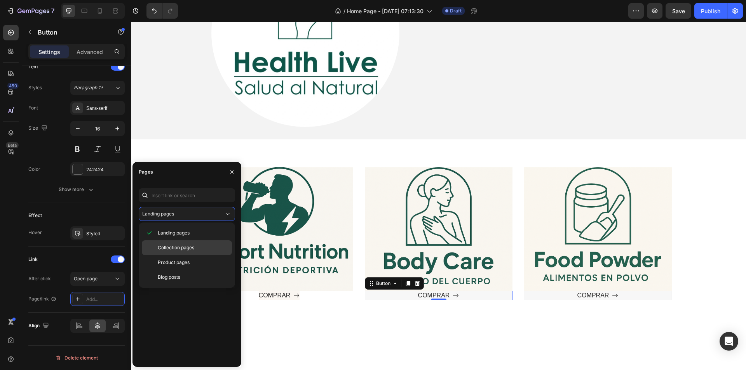
click at [165, 251] on span "Collection pages" at bounding box center [176, 247] width 37 height 7
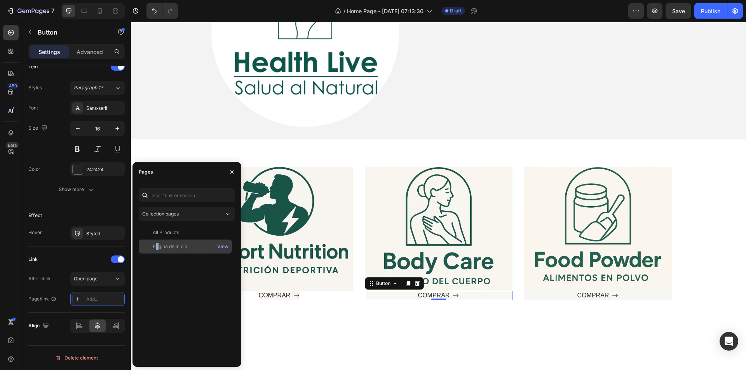
click at [157, 246] on div "Página de inicio" at bounding box center [170, 246] width 35 height 7
click at [222, 245] on div "View" at bounding box center [222, 246] width 11 height 7
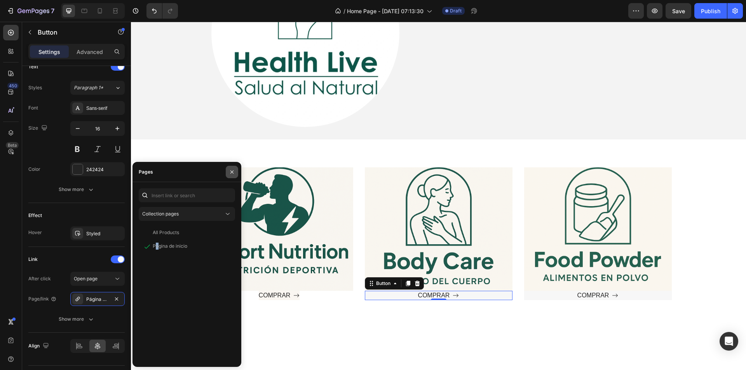
click at [227, 172] on button "button" at bounding box center [232, 172] width 12 height 12
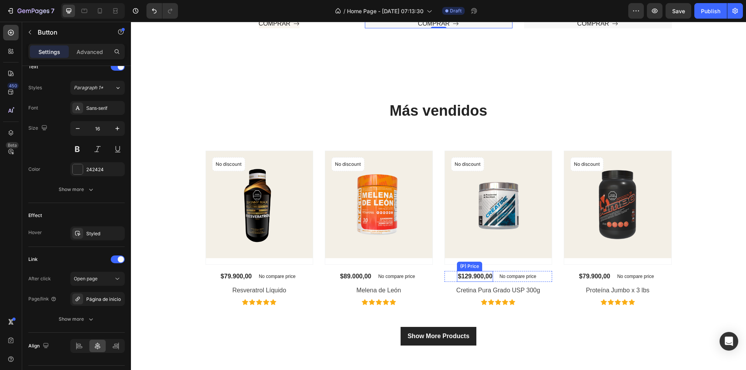
scroll to position [622, 0]
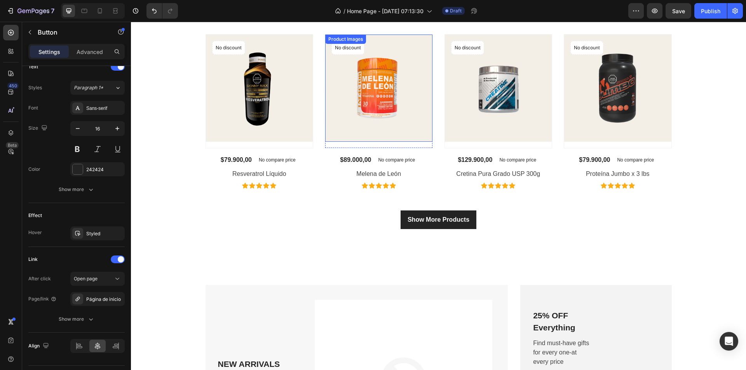
click at [353, 104] on img at bounding box center [378, 88] width 107 height 107
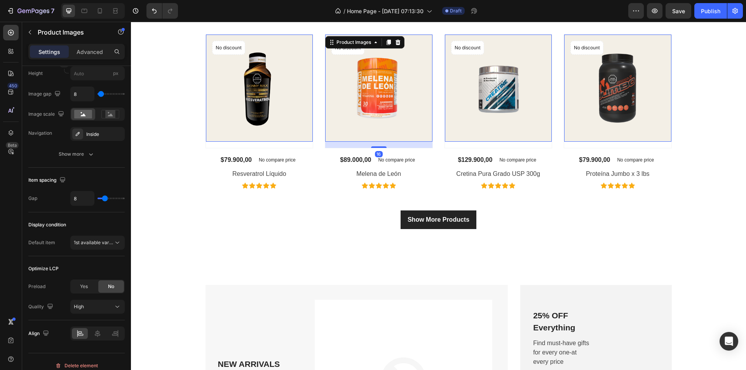
scroll to position [0, 0]
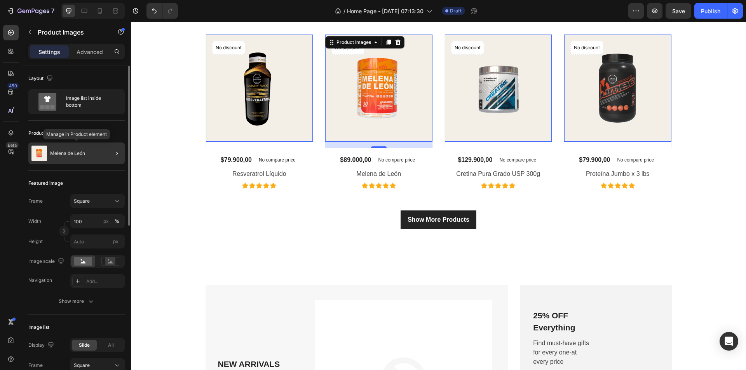
click at [82, 149] on div "Melena de León" at bounding box center [76, 154] width 96 height 22
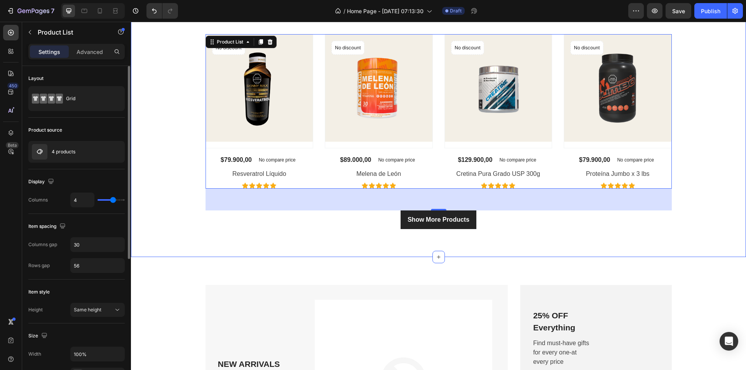
click at [287, 256] on div "Más vendidos Heading Text block Product Images No discount Not be displayed whe…" at bounding box center [438, 106] width 615 height 301
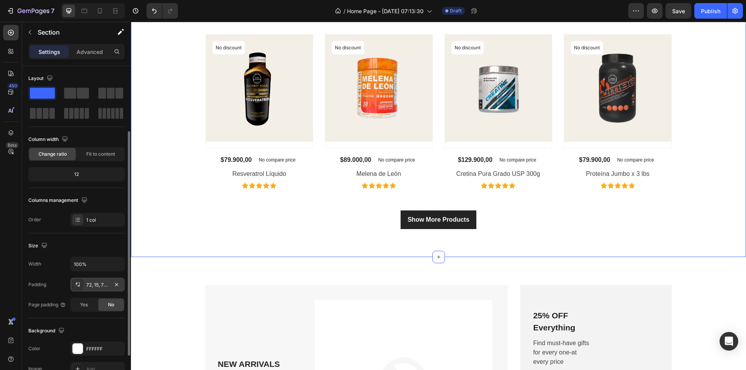
scroll to position [148, 0]
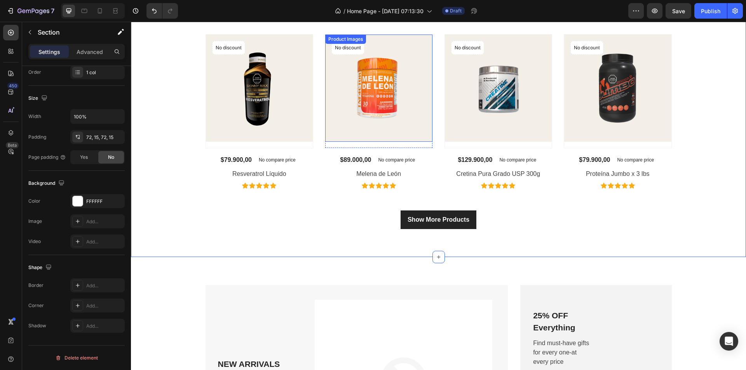
click at [385, 94] on img at bounding box center [378, 88] width 107 height 107
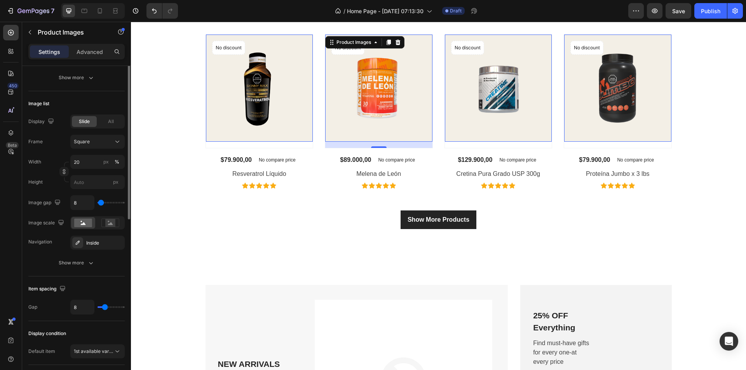
scroll to position [0, 0]
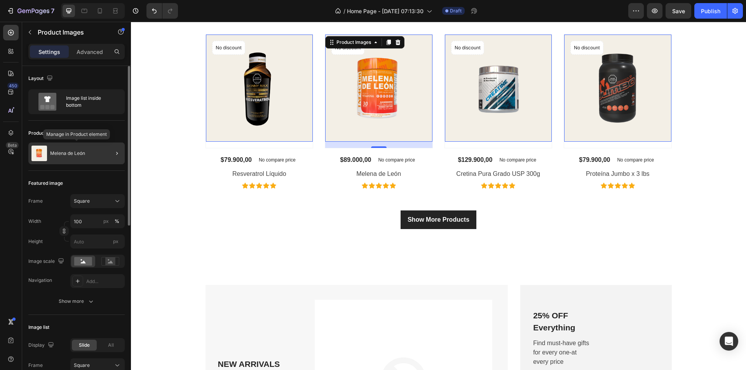
click at [72, 151] on div "Melena de León" at bounding box center [76, 154] width 96 height 22
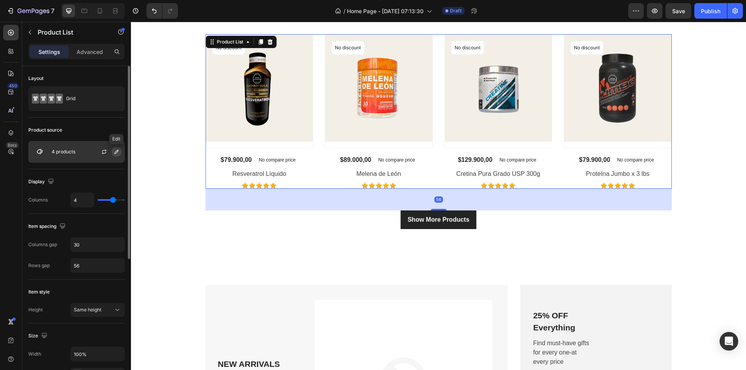
click at [117, 151] on icon "button" at bounding box center [117, 152] width 4 height 4
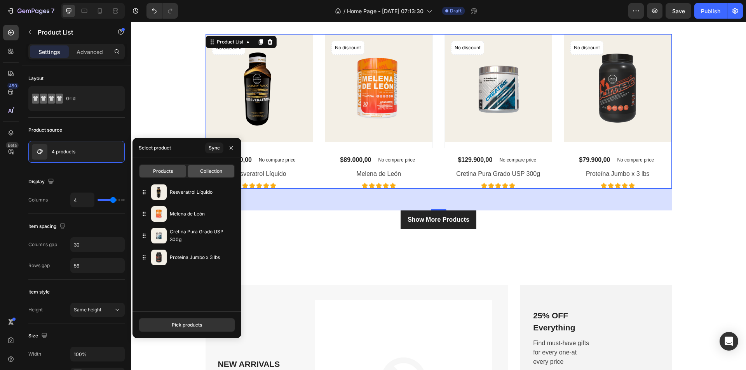
click at [207, 171] on span "Collection" at bounding box center [211, 171] width 22 height 7
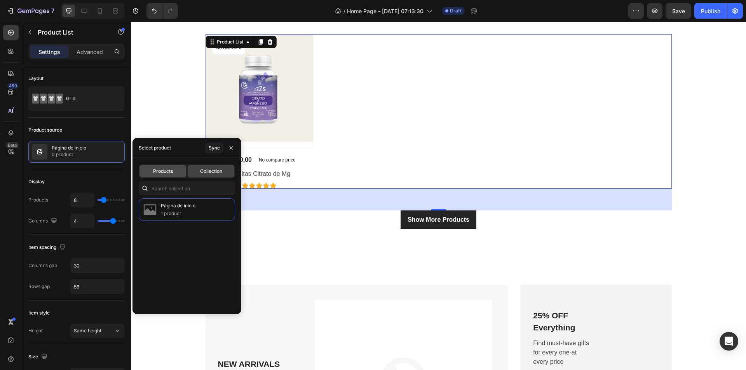
click at [161, 169] on span "Products" at bounding box center [163, 171] width 20 height 7
click at [164, 173] on span "Products" at bounding box center [163, 171] width 20 height 7
type input "4"
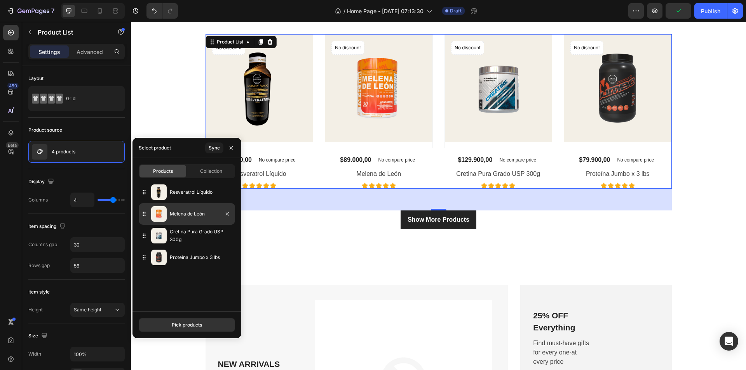
click at [196, 215] on p "Melena de León" at bounding box center [201, 214] width 62 height 8
click at [213, 146] on div "Sync" at bounding box center [214, 148] width 11 height 7
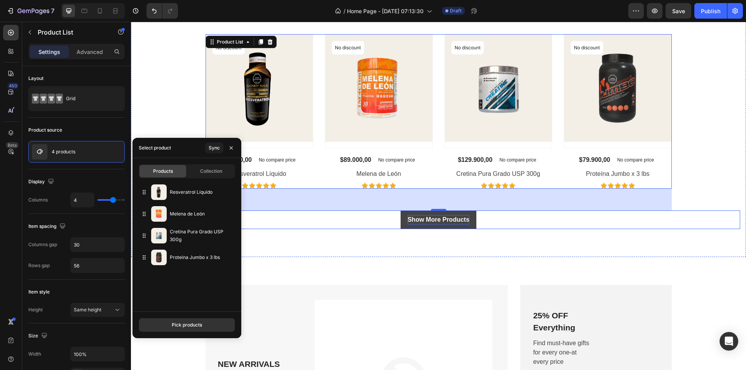
click at [410, 221] on div "Show More Products" at bounding box center [439, 219] width 62 height 9
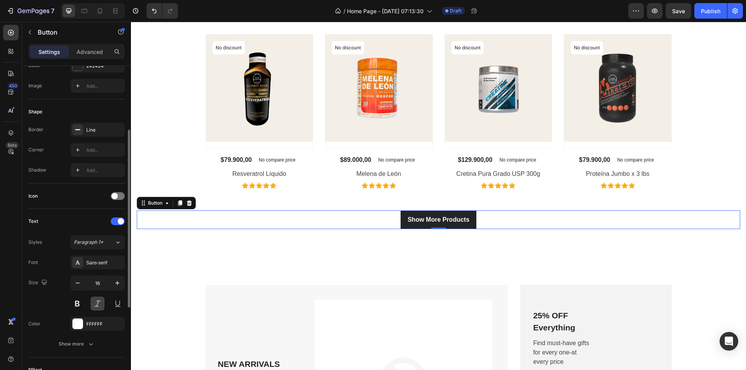
scroll to position [155, 0]
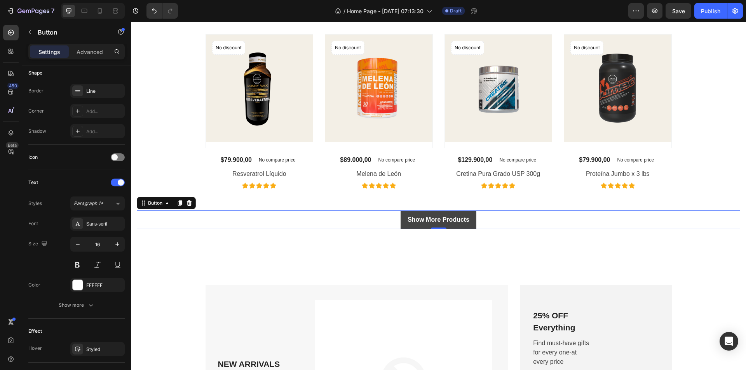
click at [429, 215] on button "Show More Products" at bounding box center [439, 220] width 76 height 19
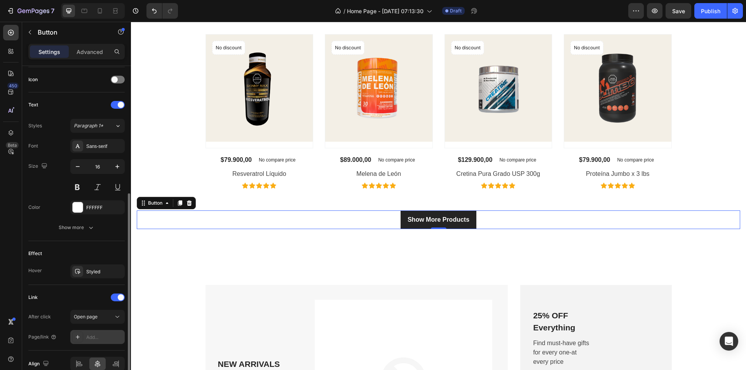
scroll to position [271, 0]
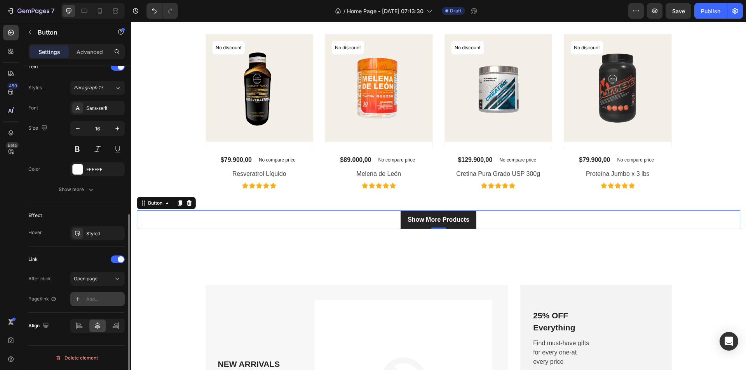
click at [79, 296] on icon at bounding box center [78, 299] width 6 height 6
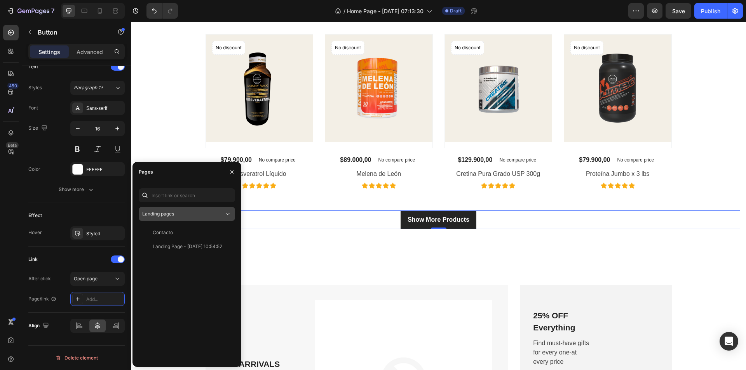
click at [160, 215] on span "Landing pages" at bounding box center [158, 214] width 32 height 6
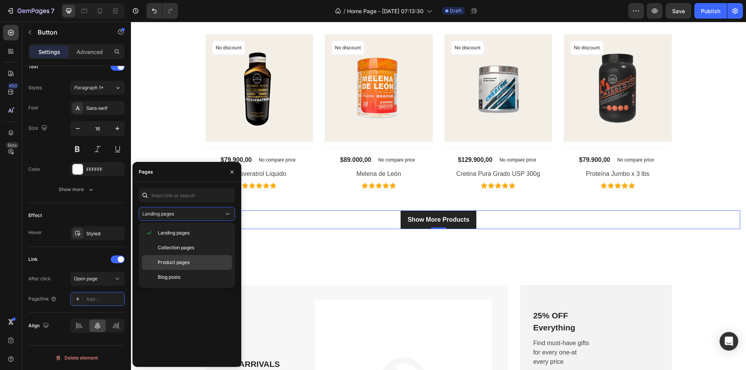
click at [177, 270] on div "Product pages" at bounding box center [187, 277] width 90 height 15
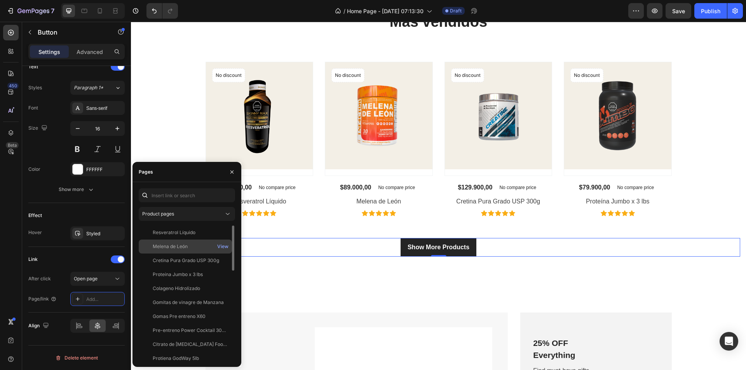
scroll to position [583, 0]
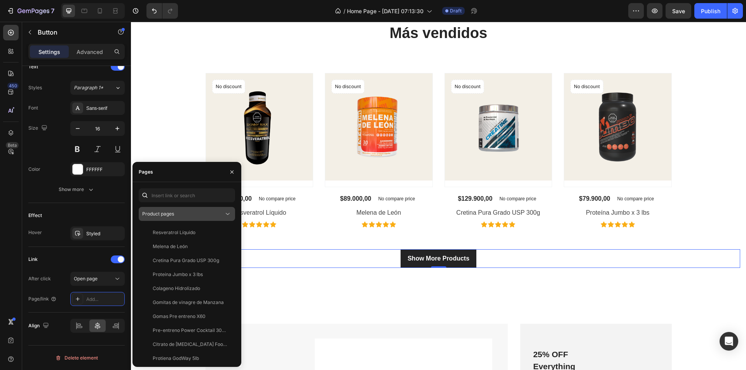
click at [176, 213] on div "Product pages" at bounding box center [183, 214] width 82 height 7
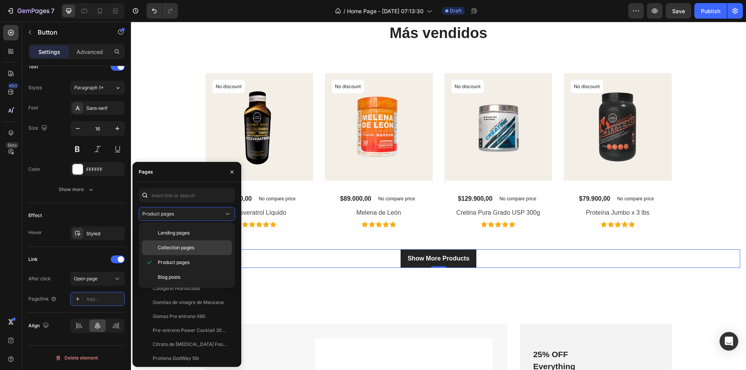
click at [182, 242] on div "Collection pages" at bounding box center [187, 248] width 90 height 15
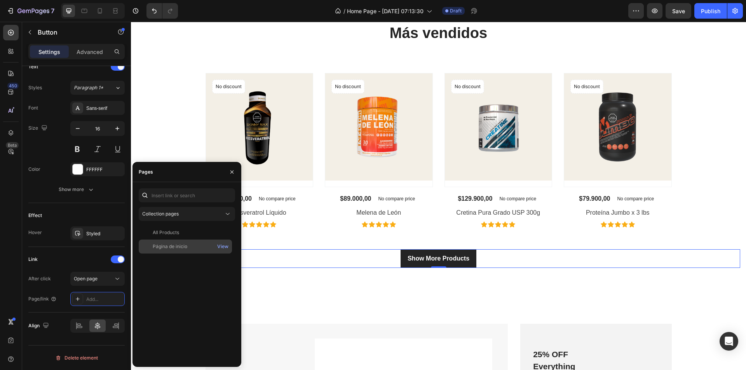
click at [183, 243] on div "Página de inicio View" at bounding box center [185, 247] width 93 height 14
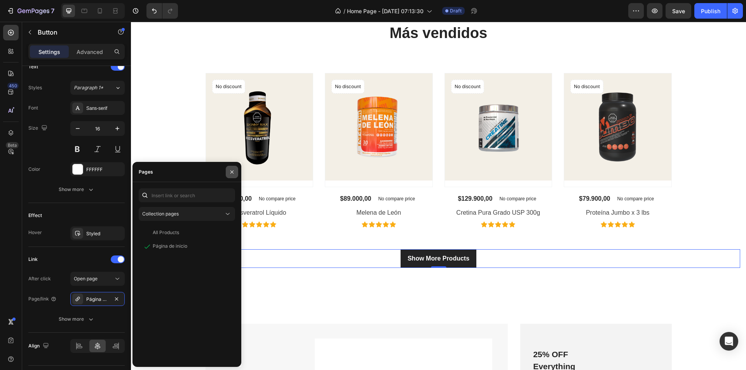
click at [231, 172] on icon "button" at bounding box center [232, 172] width 6 height 6
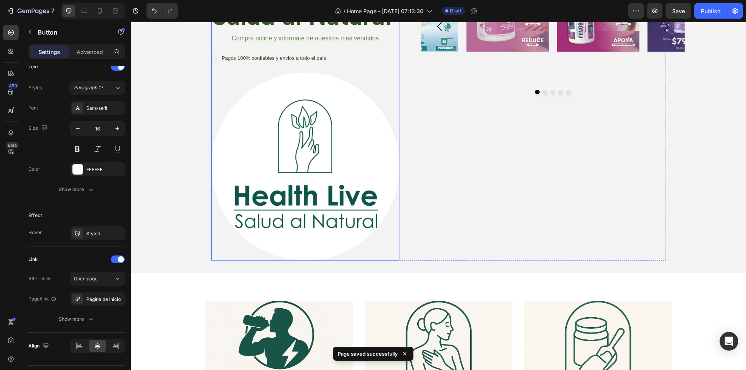
scroll to position [117, 0]
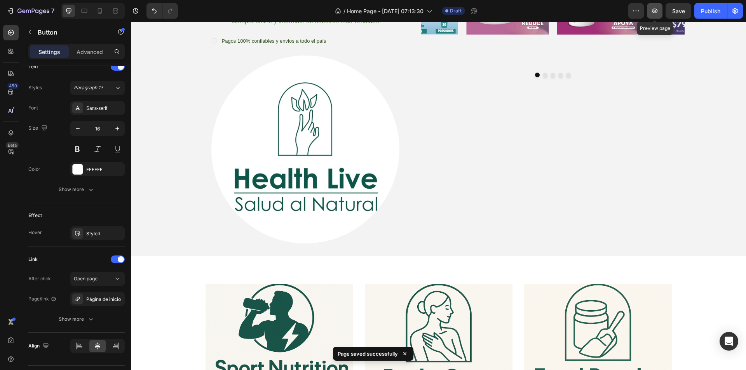
click at [660, 10] on button "button" at bounding box center [655, 11] width 16 height 16
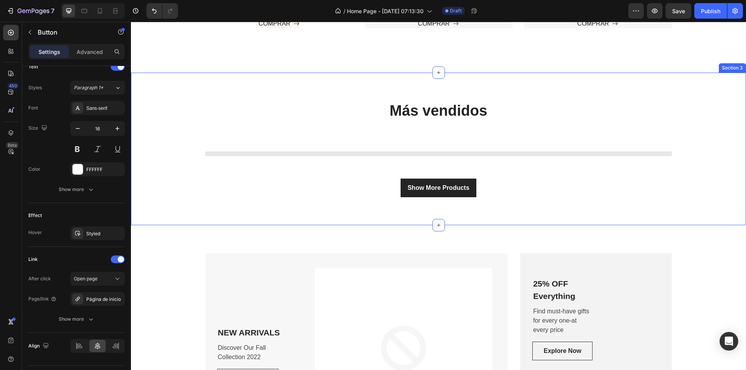
scroll to position [456, 0]
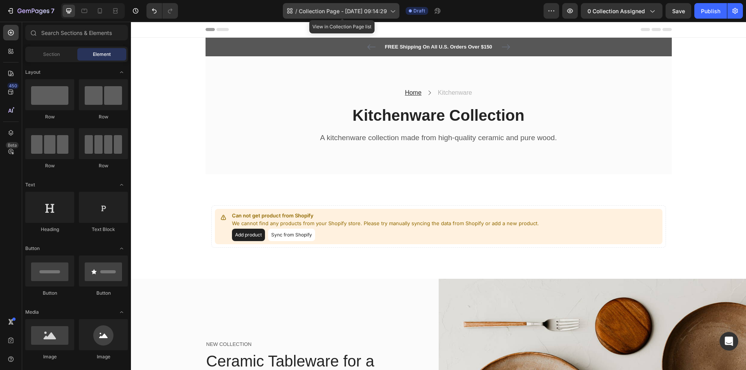
click at [344, 14] on span "Collection Page - [DATE] 09:14:29" at bounding box center [343, 11] width 88 height 8
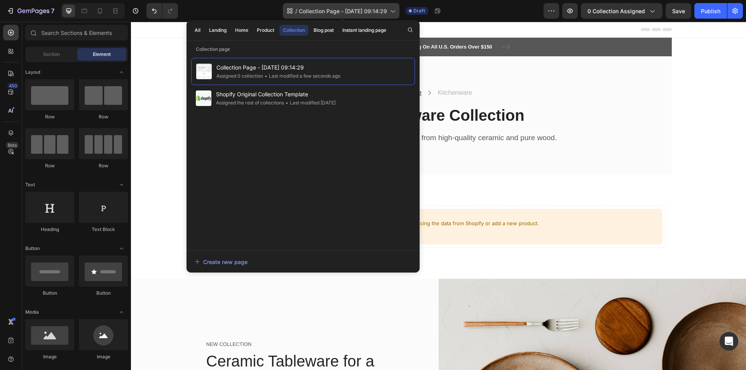
click at [337, 8] on span "Collection Page - [DATE] 09:14:29" at bounding box center [343, 11] width 88 height 8
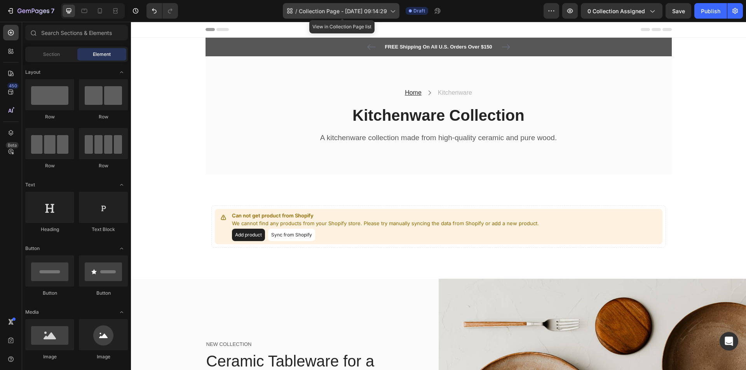
click at [337, 8] on span "Collection Page - [DATE] 09:14:29" at bounding box center [343, 11] width 88 height 8
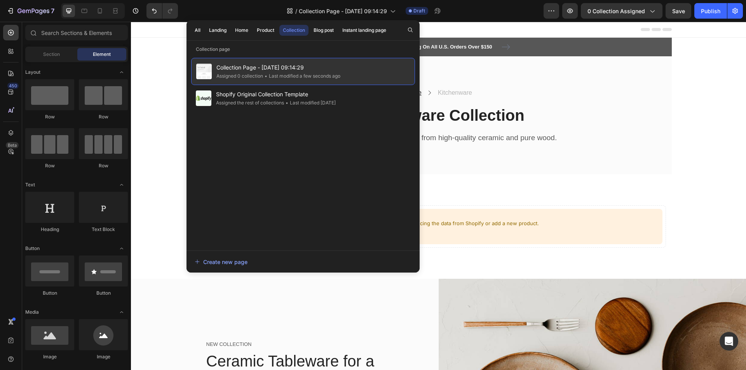
click at [297, 65] on span "Collection Page - [DATE] 09:14:29" at bounding box center [278, 67] width 124 height 9
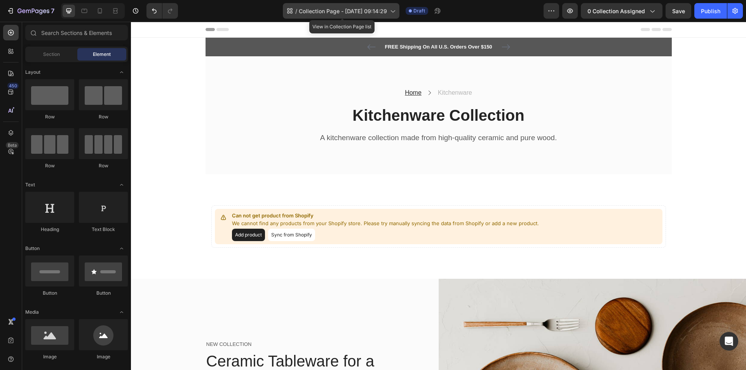
click at [387, 13] on span "Collection Page - [DATE] 09:14:29" at bounding box center [343, 11] width 88 height 8
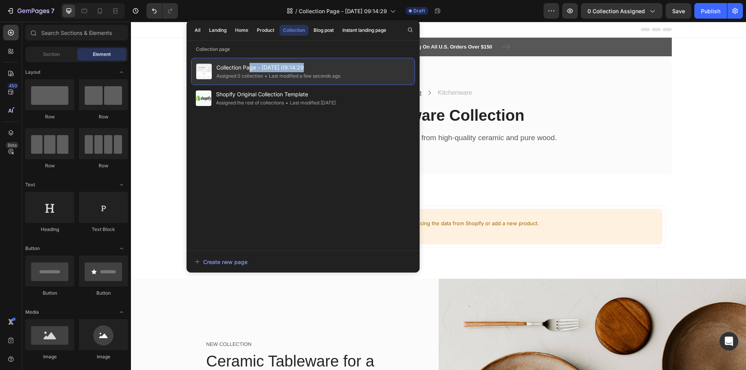
drag, startPoint x: 301, startPoint y: 64, endPoint x: 250, endPoint y: 64, distance: 51.7
click at [250, 64] on span "Collection Page - [DATE] 09:14:29" at bounding box center [278, 67] width 124 height 9
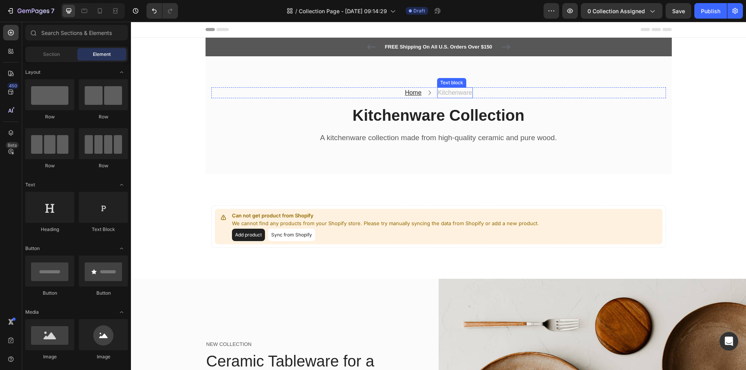
click at [459, 97] on p "Kitchenware" at bounding box center [455, 92] width 34 height 9
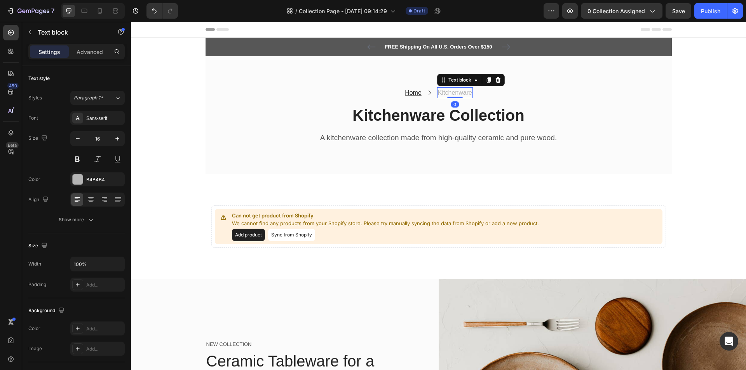
click at [469, 92] on p "Kitchenware" at bounding box center [455, 92] width 34 height 9
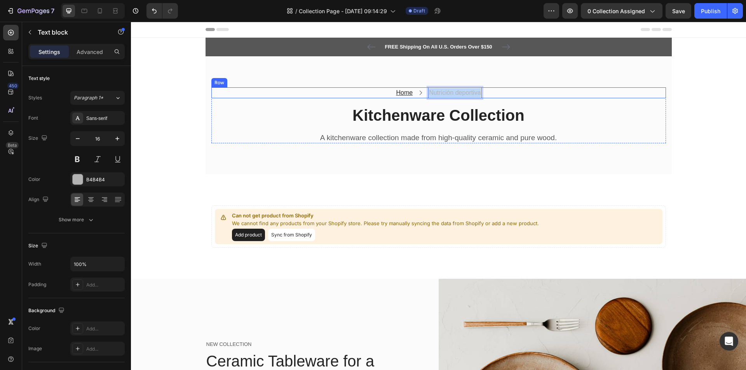
drag, startPoint x: 478, startPoint y: 94, endPoint x: 422, endPoint y: 96, distance: 55.6
click at [422, 96] on div "Home Text block Icon Nutrición deportiva Text block 0 Row" at bounding box center [438, 92] width 455 height 11
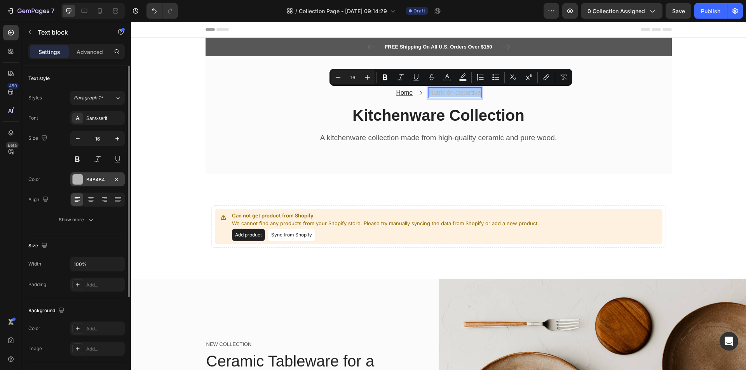
click at [74, 177] on div at bounding box center [78, 180] width 10 height 10
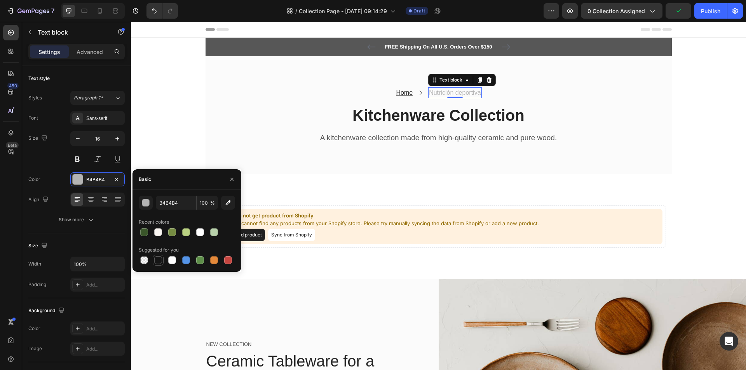
click at [157, 260] on div at bounding box center [158, 261] width 8 height 8
type input "151515"
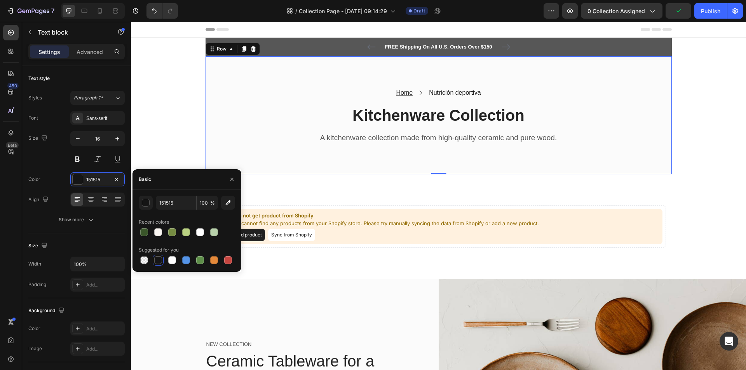
click at [428, 161] on div "Home Text block Icon Nutrición deportiva Text block Row Kitchenware Collection …" at bounding box center [439, 115] width 466 height 119
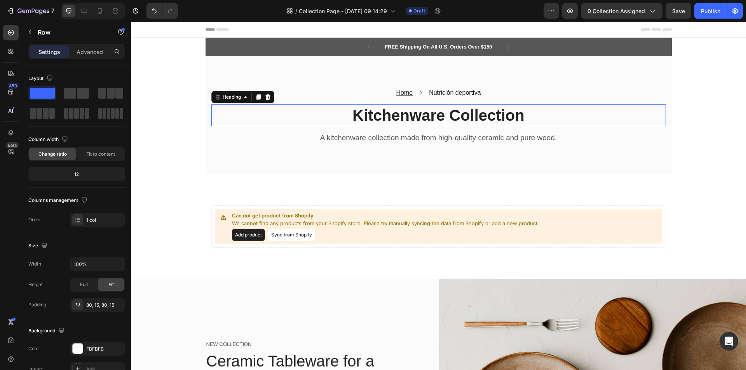
click at [443, 120] on p "Kitchenware Collection" at bounding box center [438, 115] width 453 height 20
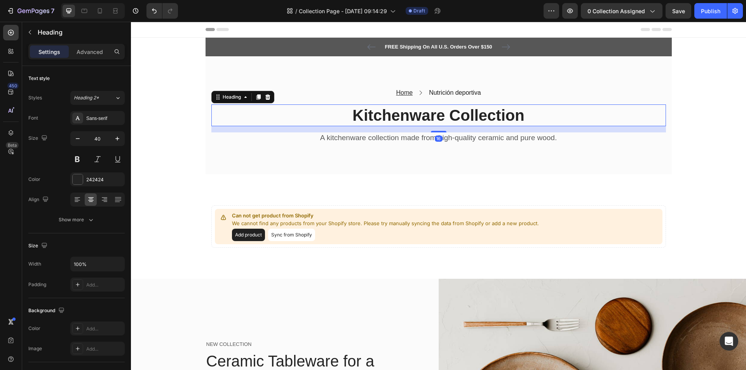
click at [443, 117] on p "Kitchenware Collection" at bounding box center [438, 115] width 453 height 20
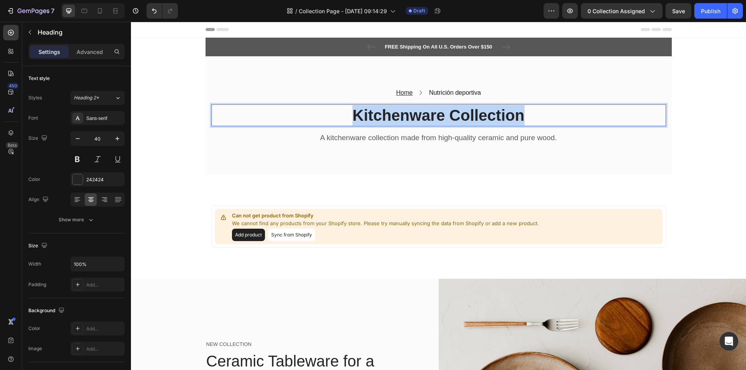
drag, startPoint x: 529, startPoint y: 117, endPoint x: 333, endPoint y: 116, distance: 196.3
click at [333, 116] on p "Kitchenware Collection" at bounding box center [438, 115] width 453 height 20
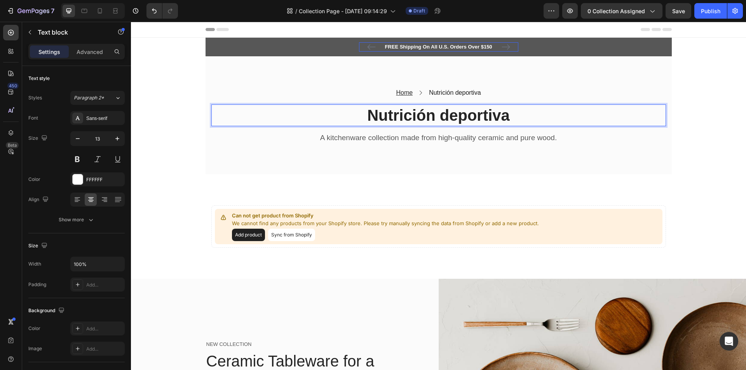
click at [483, 49] on p "FREE Shipping On All U.S. Orders Over $150" at bounding box center [439, 47] width 158 height 8
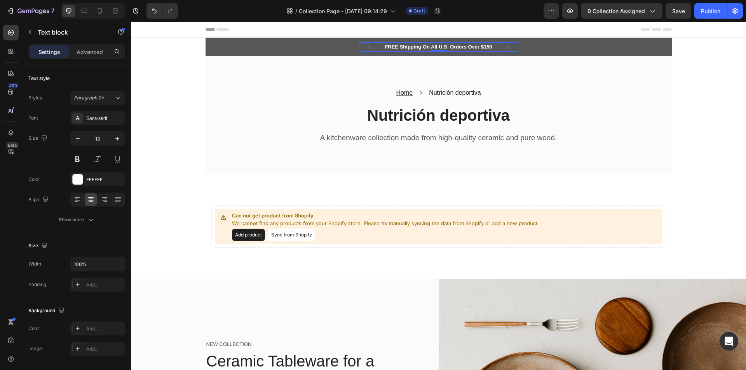
click at [484, 49] on p "FREE Shipping On All U.S. Orders Over $150" at bounding box center [439, 47] width 158 height 8
click at [491, 49] on p "FREE Shipping On All U.S. Orders Over $150" at bounding box center [439, 47] width 158 height 8
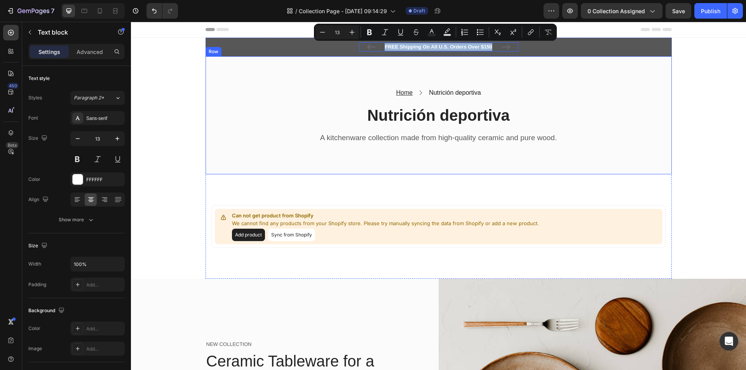
drag, startPoint x: 491, startPoint y: 49, endPoint x: 381, endPoint y: 60, distance: 111.0
click at [381, 60] on div "FREE Shipping On All U.S. Orders Over $150 Text block 0 5000+ Text block Icon I…" at bounding box center [439, 158] width 466 height 241
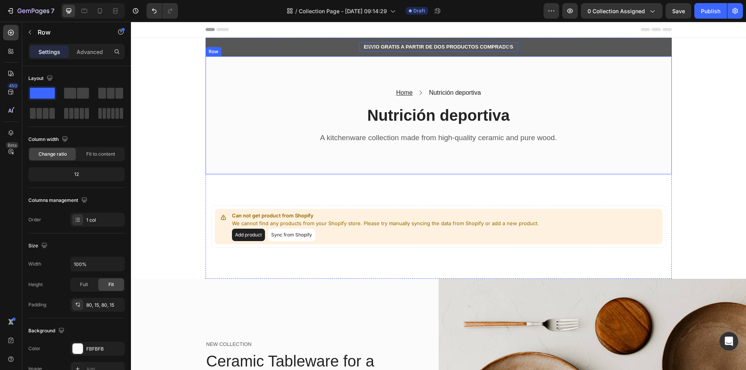
click at [344, 60] on div "Home Text block Icon Nutrición deportiva Text block Row Nutrición deportiva Hea…" at bounding box center [439, 115] width 466 height 119
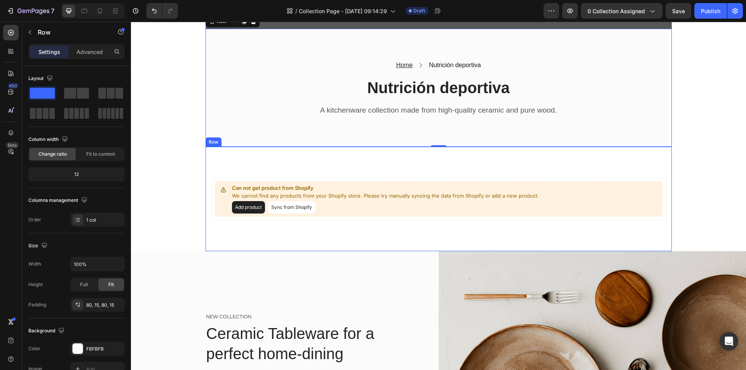
scroll to position [39, 0]
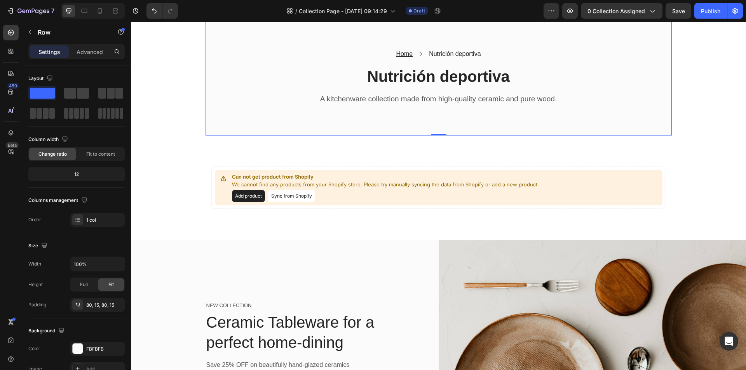
click at [461, 98] on p "A kitchenware collection made from high-quality ceramic and pure wood." at bounding box center [438, 99] width 453 height 10
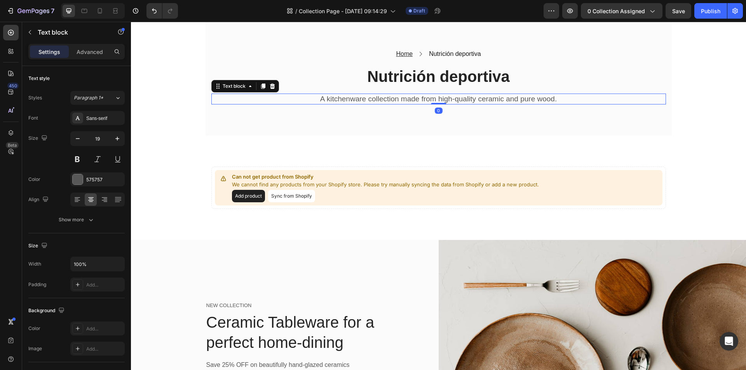
click at [555, 96] on p "A kitchenware collection made from high-quality ceramic and pure wood." at bounding box center [438, 99] width 453 height 10
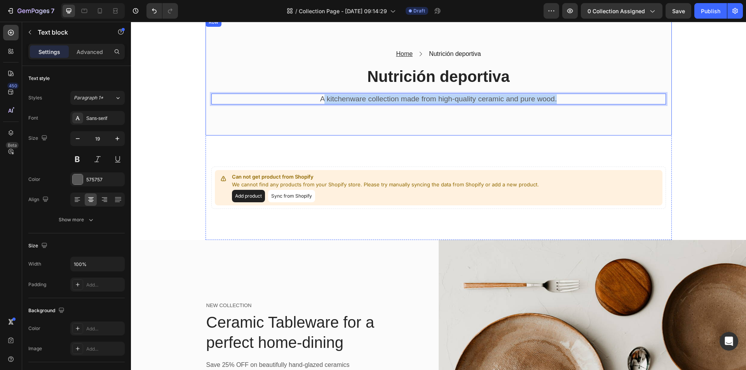
drag, startPoint x: 562, startPoint y: 96, endPoint x: 322, endPoint y: 106, distance: 240.8
click at [322, 106] on div "Home Text block Icon Nutrición deportiva Text block Row Nutrición deportiva Hea…" at bounding box center [439, 76] width 466 height 119
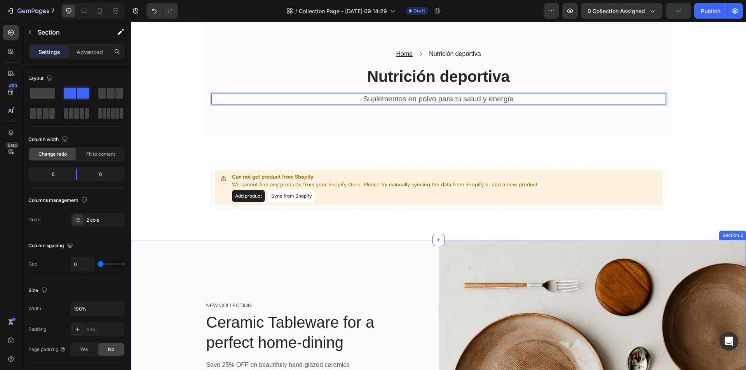
click at [318, 254] on div "NEW COLLECTION Text block Ceramic Tableware for a perfect home-dining Heading S…" at bounding box center [285, 359] width 308 height 238
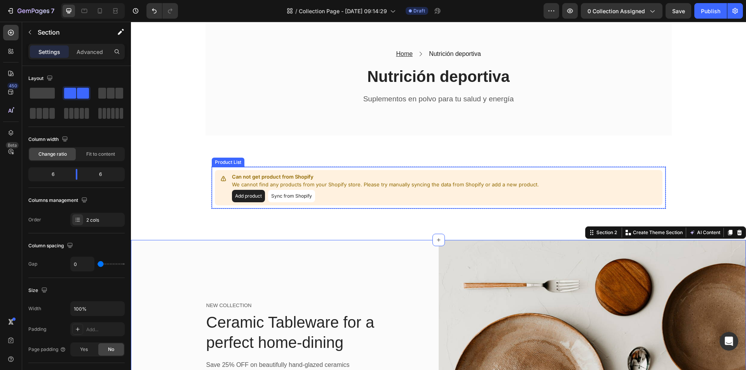
click at [279, 192] on button "Sync from Shopify" at bounding box center [291, 196] width 47 height 12
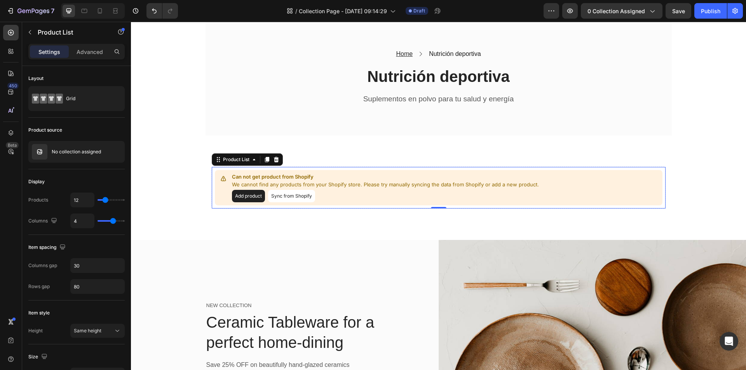
click at [290, 195] on button "Sync from Shopify" at bounding box center [291, 196] width 47 height 12
click at [290, 198] on button "Sync from Shopify" at bounding box center [291, 196] width 47 height 12
click at [301, 192] on button "Sync from Shopify" at bounding box center [291, 196] width 47 height 12
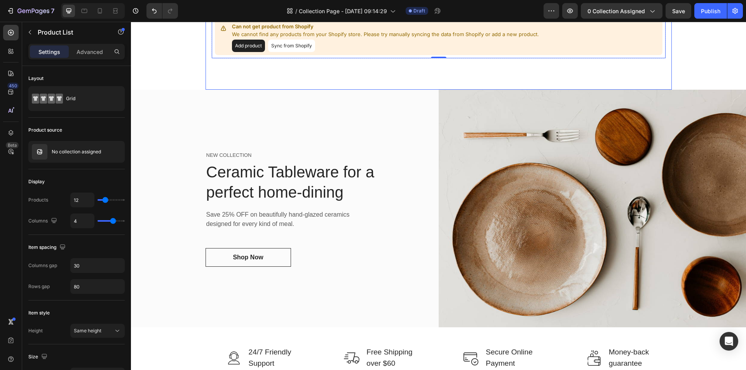
scroll to position [194, 0]
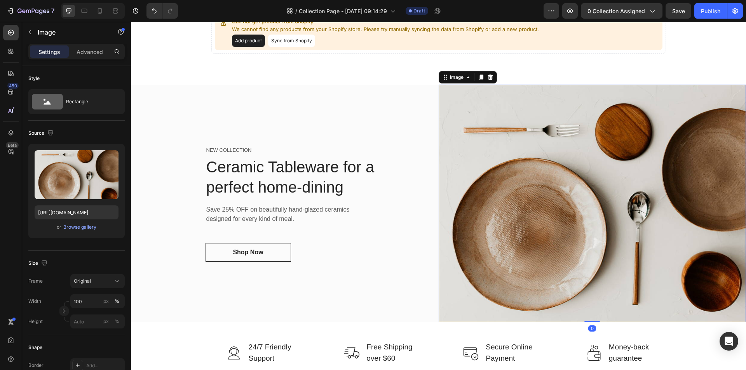
click at [531, 191] on img at bounding box center [593, 204] width 308 height 238
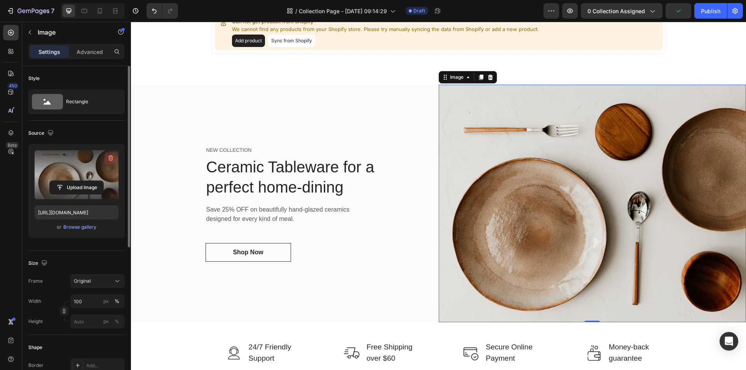
click at [109, 154] on button "button" at bounding box center [111, 158] width 12 height 12
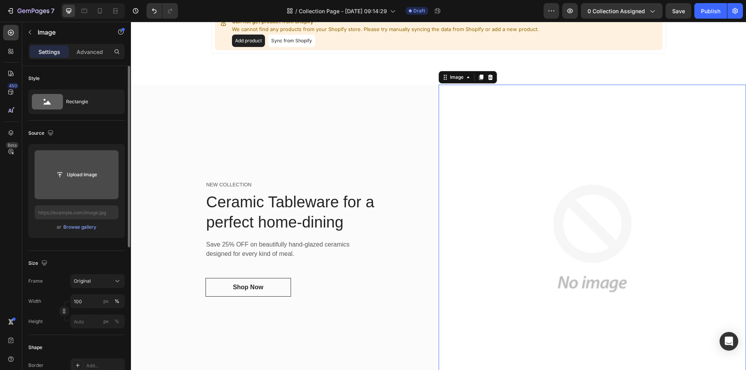
click at [95, 177] on input "file" at bounding box center [77, 174] width 54 height 13
type input "[URL][DOMAIN_NAME]"
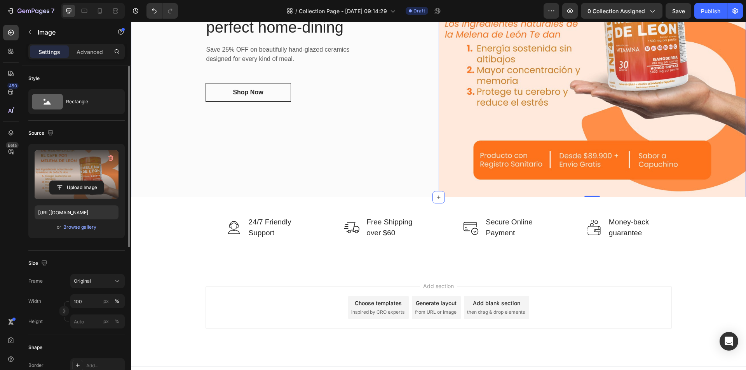
scroll to position [399, 0]
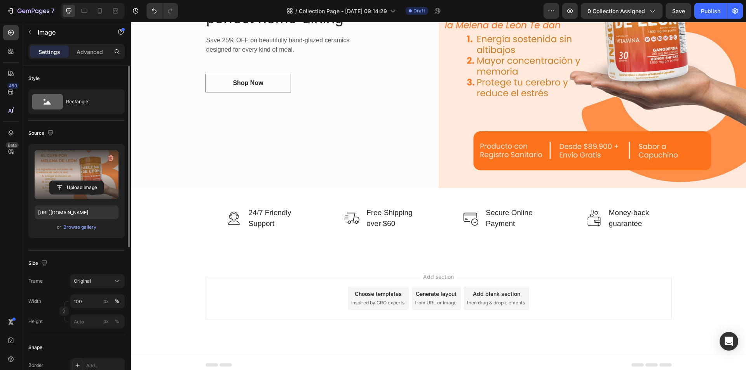
click at [382, 290] on div "Choose templates" at bounding box center [378, 294] width 47 height 8
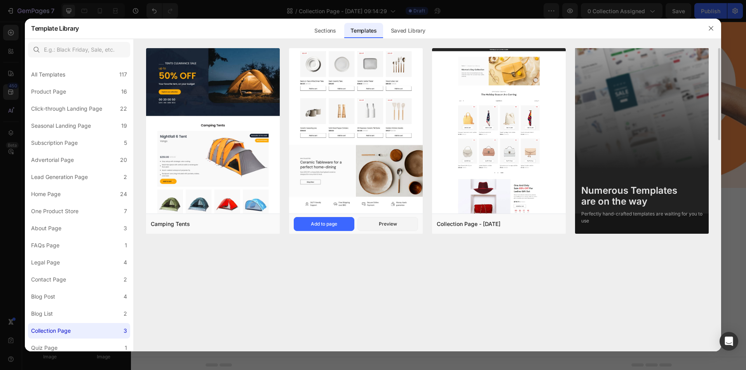
click at [354, 178] on img at bounding box center [356, 89] width 134 height 248
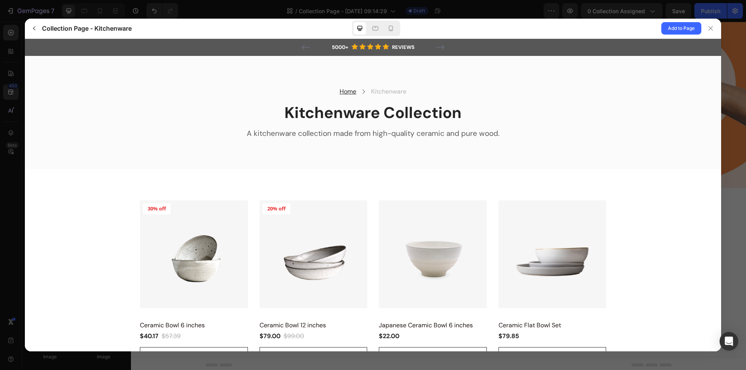
scroll to position [0, 0]
click at [686, 23] on button "Add to Page" at bounding box center [682, 28] width 40 height 12
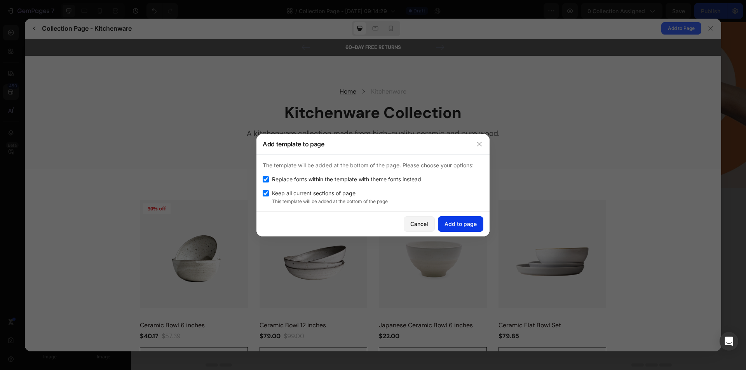
click at [463, 229] on button "Add to page" at bounding box center [460, 224] width 45 height 16
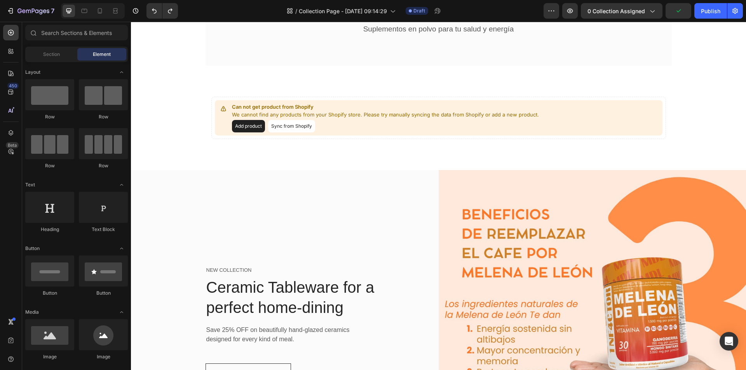
scroll to position [10, 0]
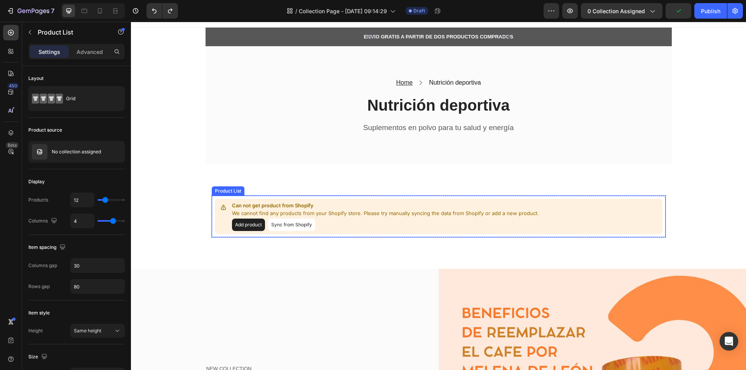
click at [242, 220] on button "Add product" at bounding box center [248, 225] width 33 height 12
click at [276, 221] on button "Sync from Shopify" at bounding box center [291, 225] width 47 height 12
click at [289, 227] on button "Sync from Shopify" at bounding box center [291, 225] width 47 height 12
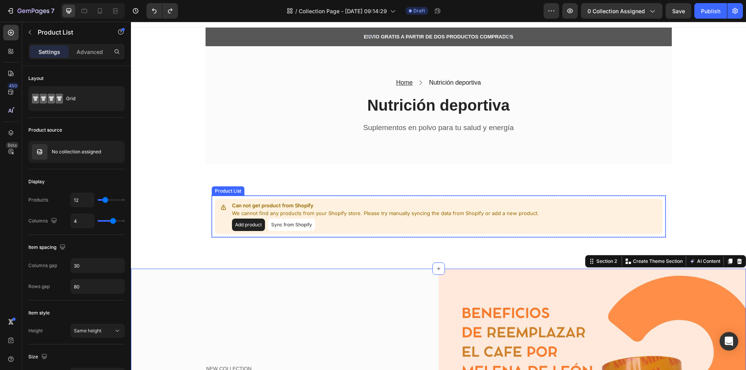
click at [416, 221] on div "Add product Sync from Shopify" at bounding box center [385, 225] width 307 height 12
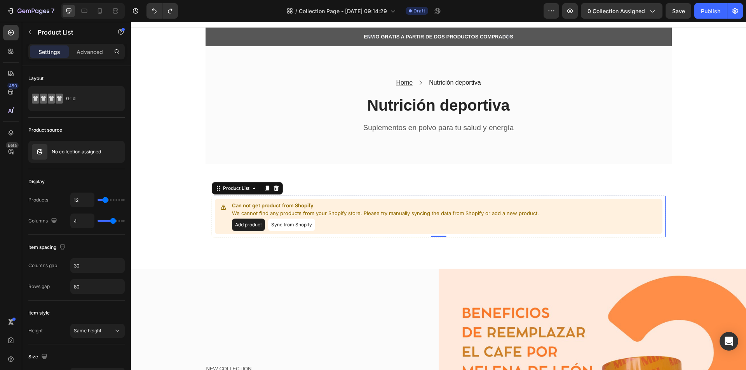
click at [293, 225] on button "Sync from Shopify" at bounding box center [291, 225] width 47 height 12
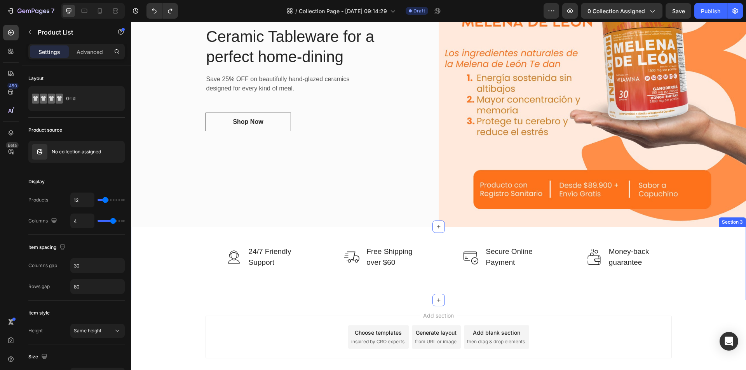
scroll to position [399, 0]
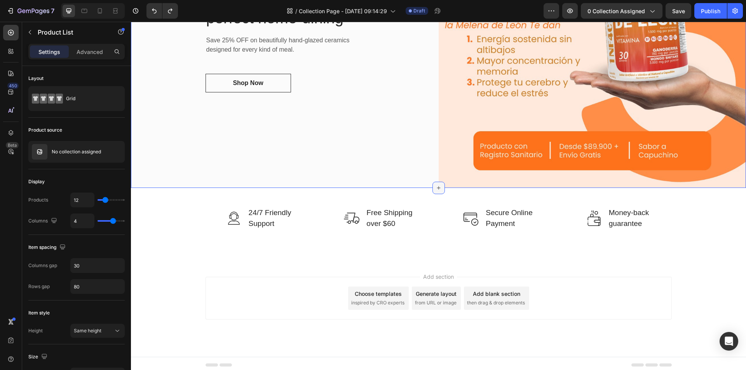
click at [436, 188] on icon at bounding box center [439, 188] width 6 height 6
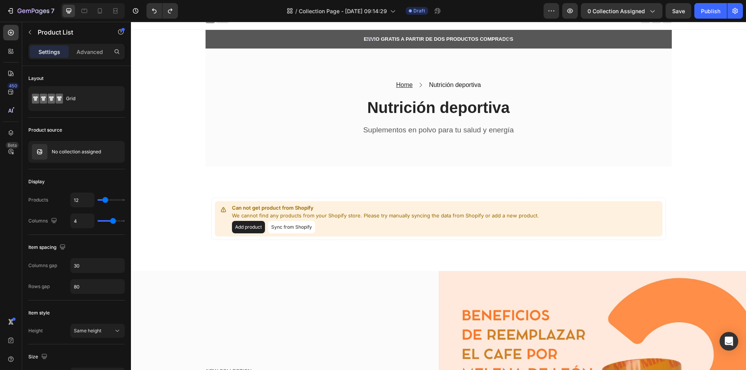
scroll to position [0, 0]
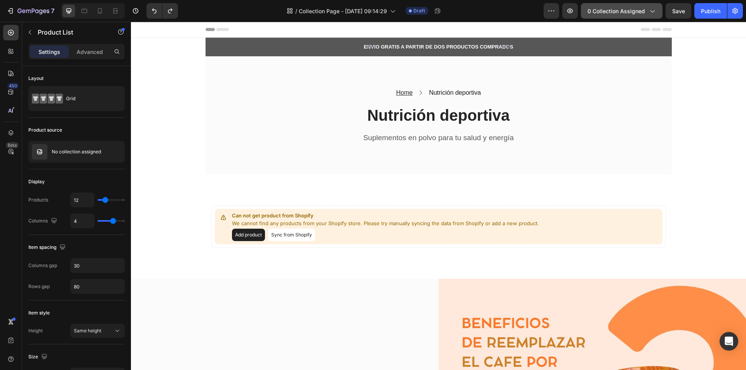
click at [602, 16] on button "0 collection assigned" at bounding box center [622, 11] width 82 height 16
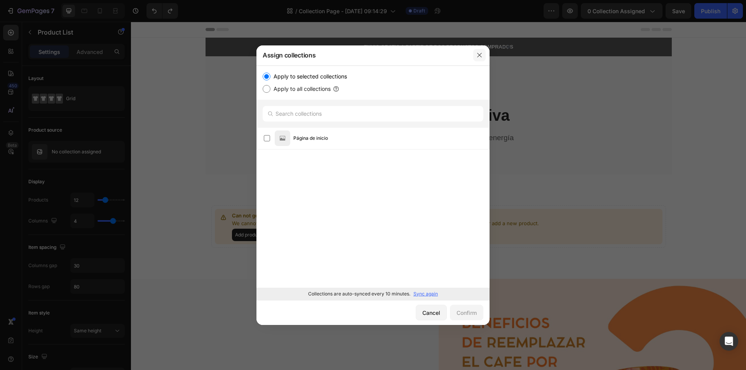
click at [482, 55] on icon "button" at bounding box center [480, 55] width 6 height 6
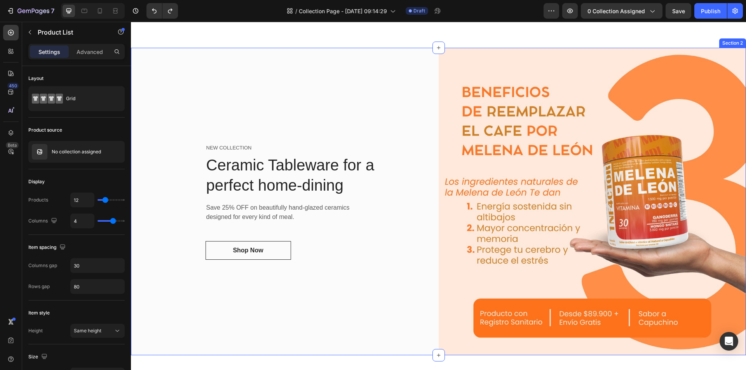
scroll to position [399, 0]
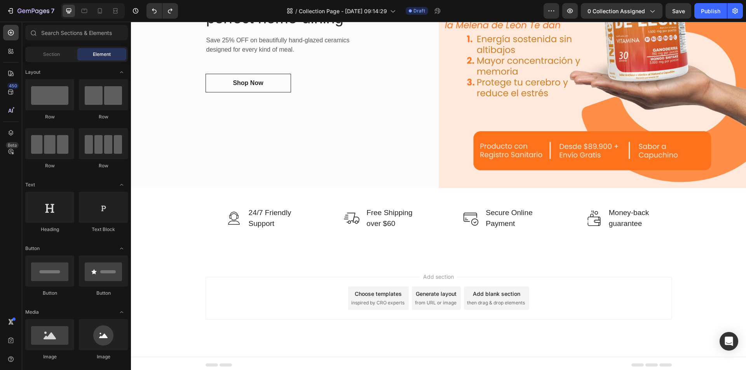
click at [436, 300] on span "from URL or image" at bounding box center [436, 303] width 42 height 7
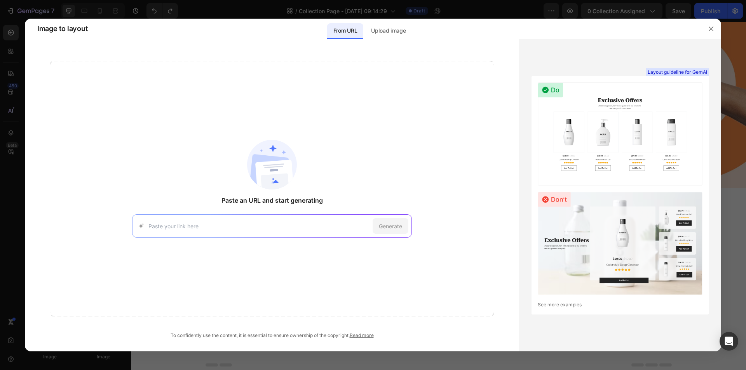
click at [605, 126] on img at bounding box center [620, 133] width 165 height 103
click at [405, 35] on p "Upload image" at bounding box center [388, 30] width 35 height 9
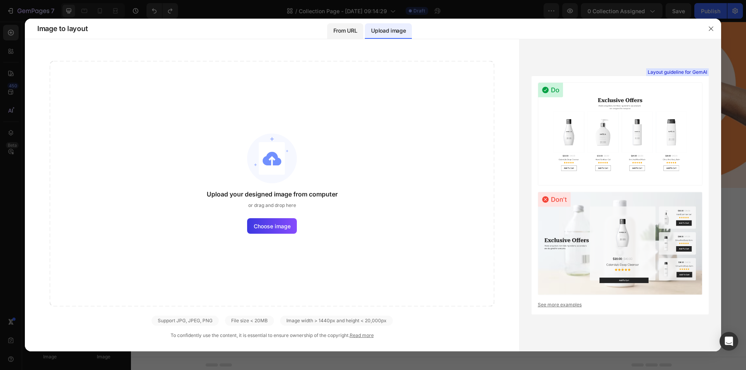
click at [351, 28] on p "From URL" at bounding box center [345, 30] width 24 height 9
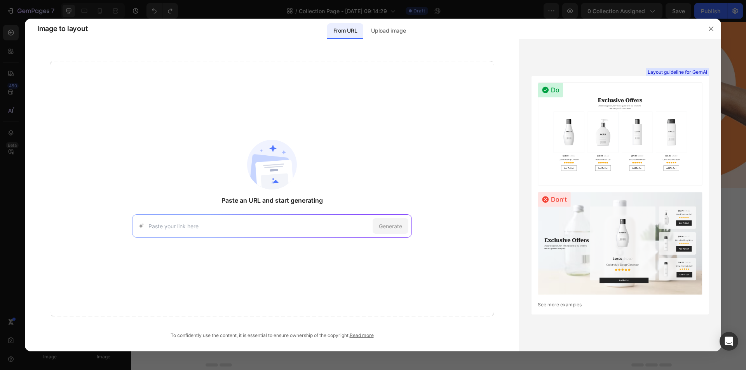
click at [619, 112] on img at bounding box center [620, 133] width 165 height 103
click at [599, 205] on img at bounding box center [620, 243] width 165 height 103
click at [607, 134] on img at bounding box center [620, 133] width 165 height 103
drag, startPoint x: 607, startPoint y: 134, endPoint x: 517, endPoint y: 133, distance: 90.2
click at [526, 133] on div "Layout guideline for [PERSON_NAME] See more examples" at bounding box center [620, 195] width 202 height 312
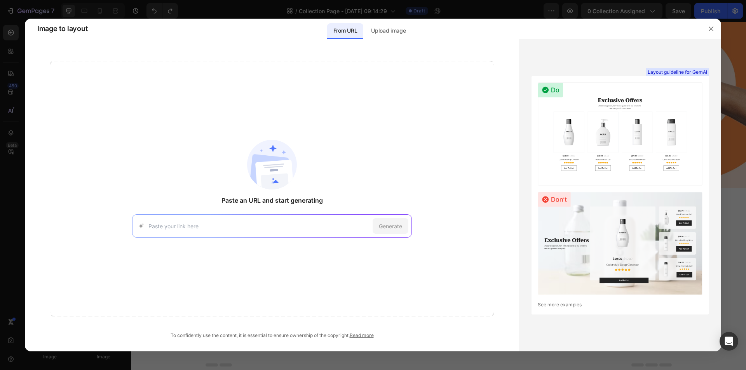
click at [548, 303] on link "See more examples" at bounding box center [620, 305] width 165 height 7
click at [710, 25] on button "button" at bounding box center [711, 29] width 12 height 12
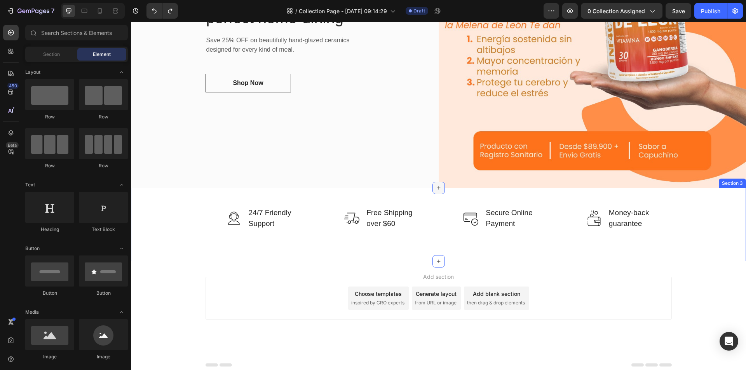
click at [436, 188] on icon at bounding box center [439, 188] width 6 height 6
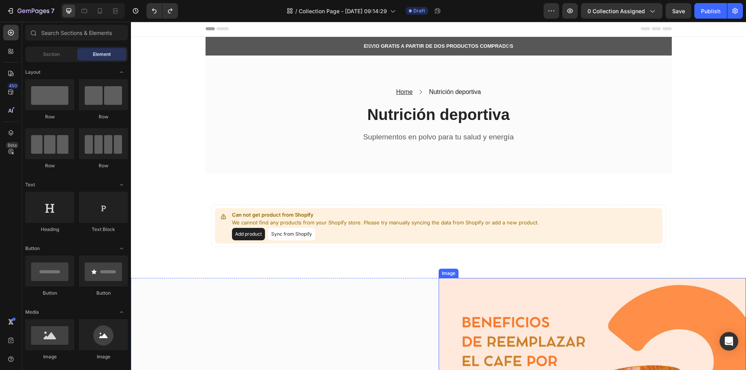
scroll to position [0, 0]
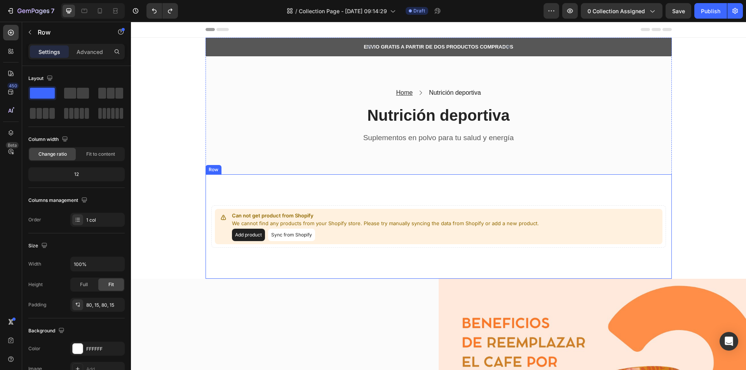
click at [381, 192] on div "Can not get product from Shopify We cannot find any products from your Shopify …" at bounding box center [439, 227] width 466 height 105
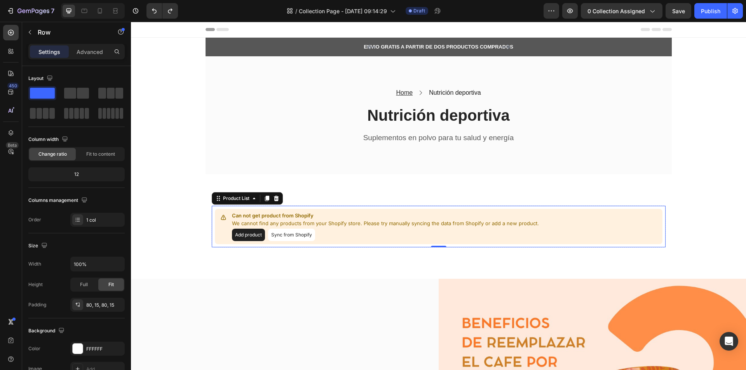
click at [316, 238] on div "Add product Sync from Shopify" at bounding box center [385, 235] width 307 height 12
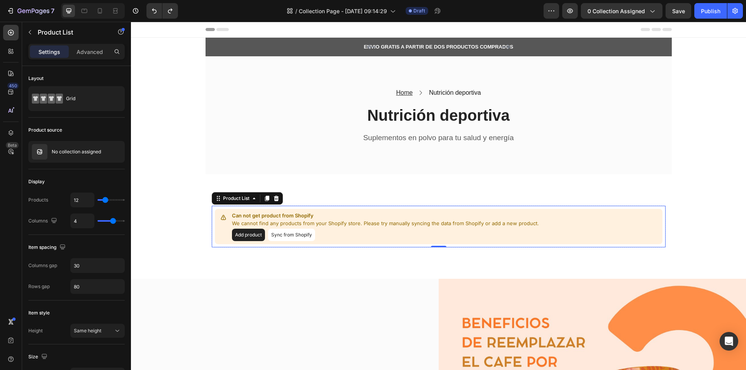
click at [275, 198] on icon at bounding box center [276, 199] width 6 height 6
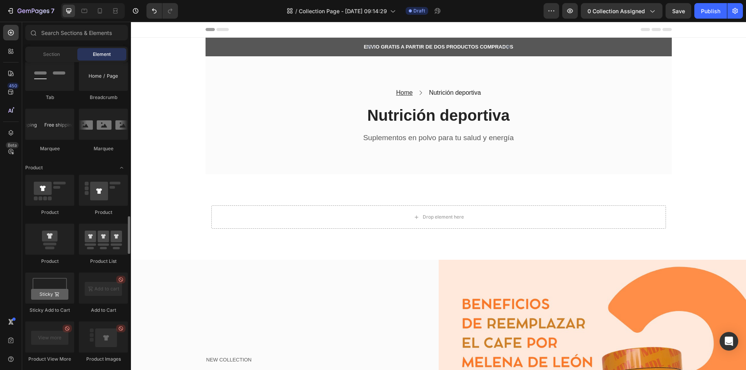
scroll to position [933, 0]
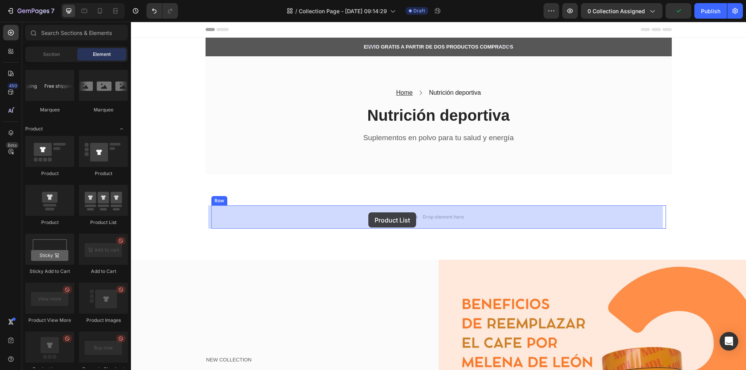
drag, startPoint x: 240, startPoint y: 225, endPoint x: 368, endPoint y: 213, distance: 128.9
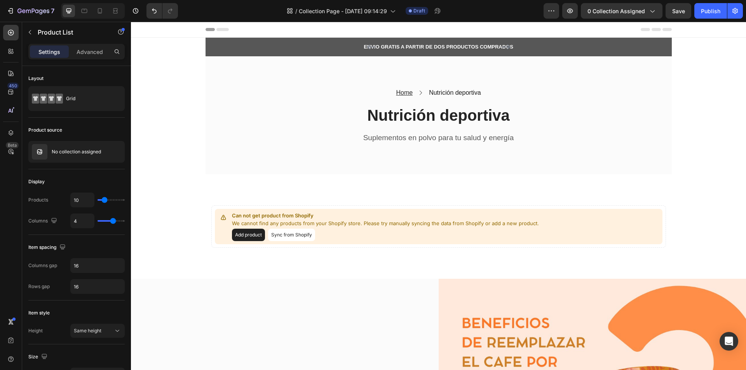
click at [286, 233] on button "Sync from Shopify" at bounding box center [291, 235] width 47 height 12
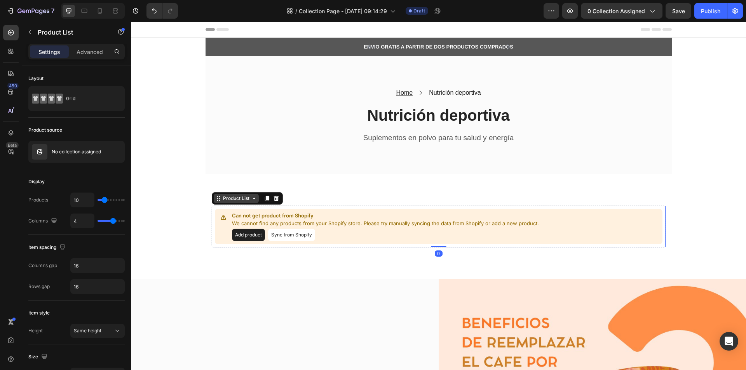
click at [230, 203] on div "Product List" at bounding box center [236, 198] width 45 height 9
click at [275, 197] on icon at bounding box center [276, 198] width 5 height 5
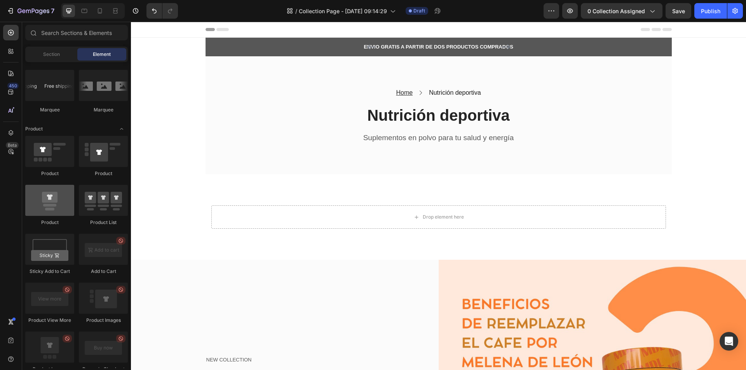
click at [42, 210] on div at bounding box center [49, 200] width 49 height 31
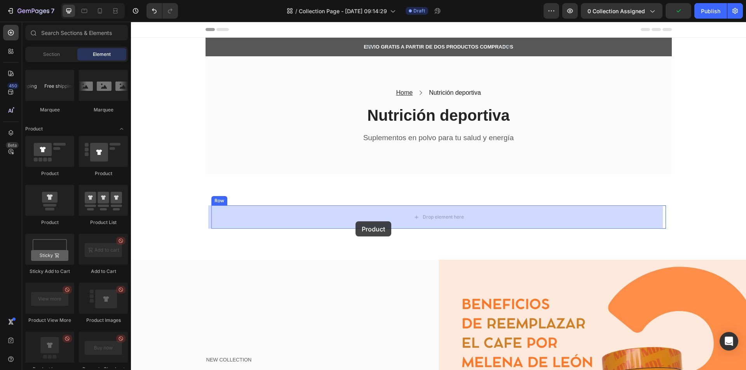
drag, startPoint x: 241, startPoint y: 229, endPoint x: 356, endPoint y: 217, distance: 115.7
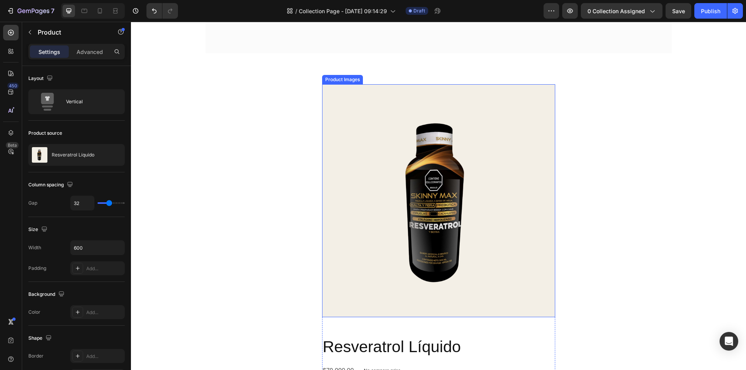
scroll to position [0, 0]
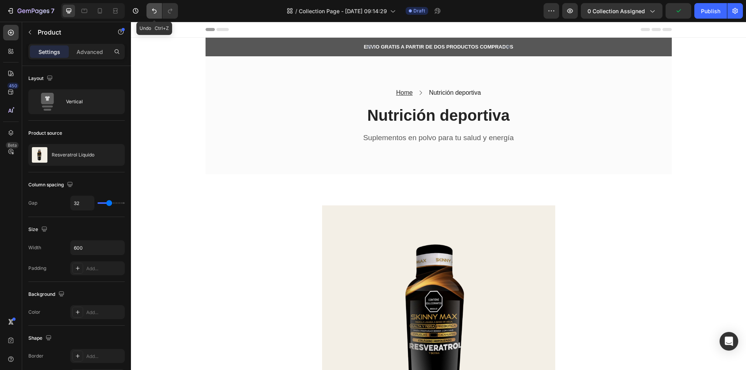
click at [151, 14] on icon "Undo/Redo" at bounding box center [154, 11] width 8 height 8
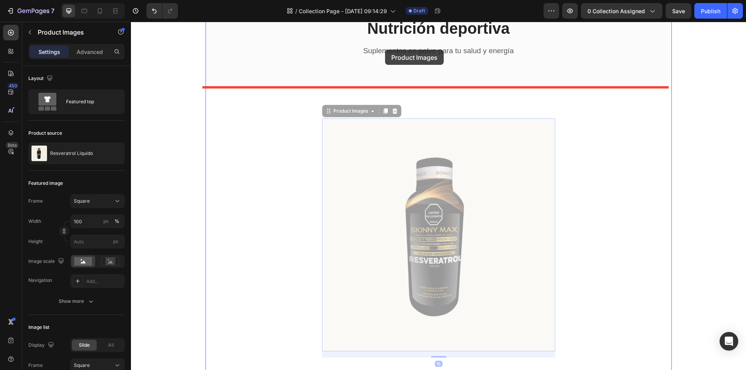
scroll to position [77, 0]
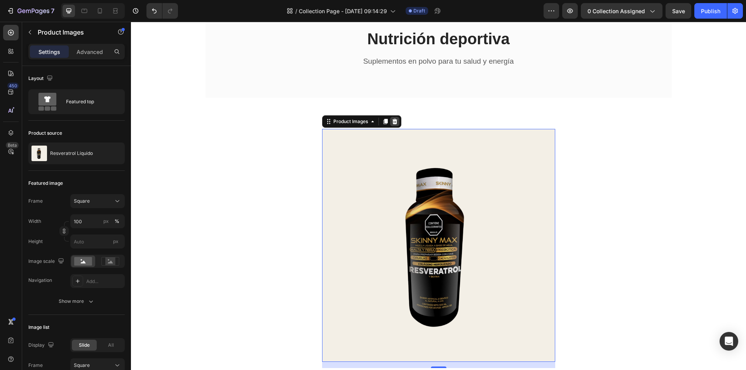
click at [392, 119] on icon at bounding box center [395, 122] width 6 height 6
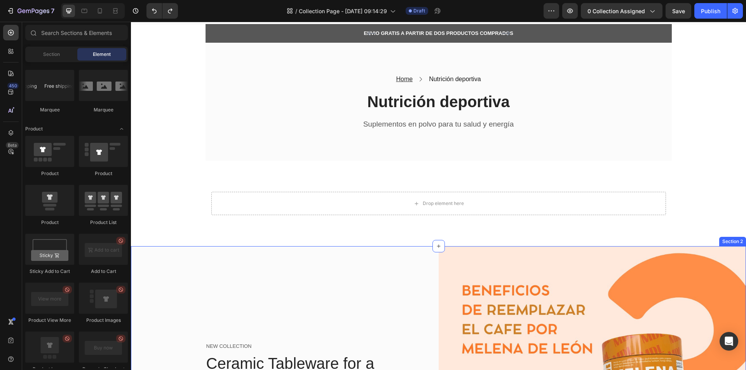
scroll to position [0, 0]
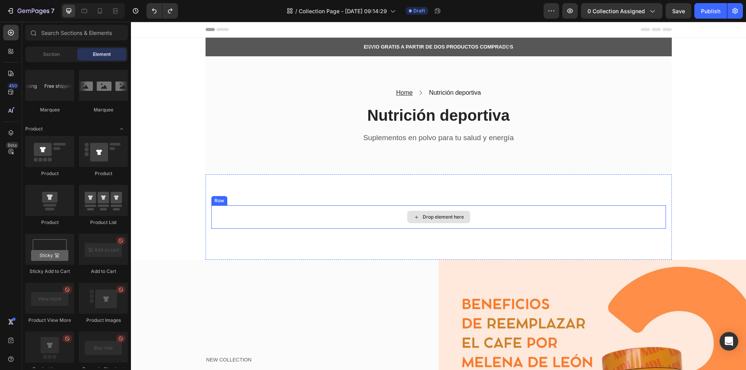
click at [396, 212] on div "Drop element here" at bounding box center [438, 217] width 455 height 23
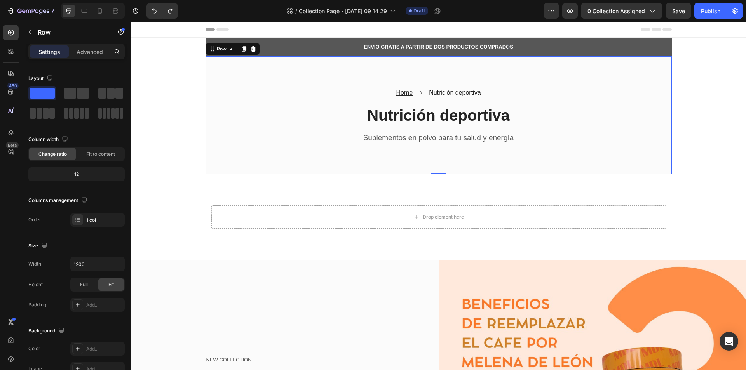
click at [253, 173] on div "Home Text block Icon Nutrición deportiva Text block Row Nutrición deportiva Hea…" at bounding box center [439, 115] width 466 height 119
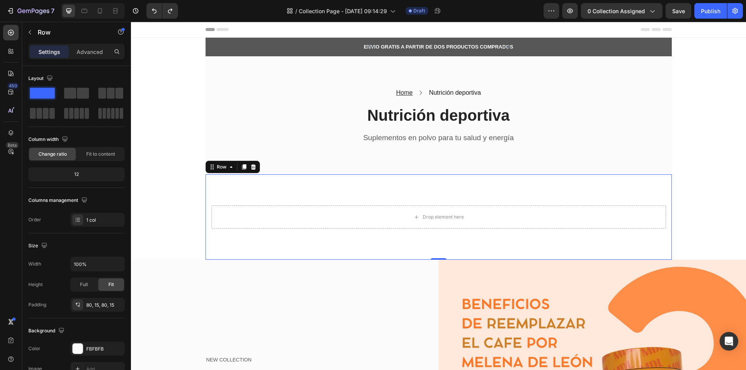
click at [255, 188] on div "Drop element here Row Row 0" at bounding box center [439, 218] width 466 height 86
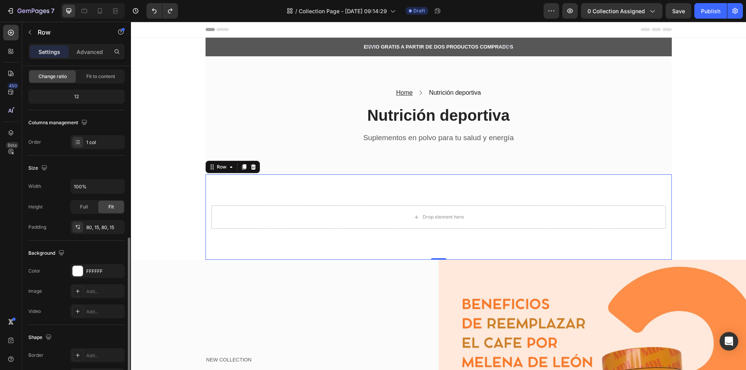
scroll to position [148, 0]
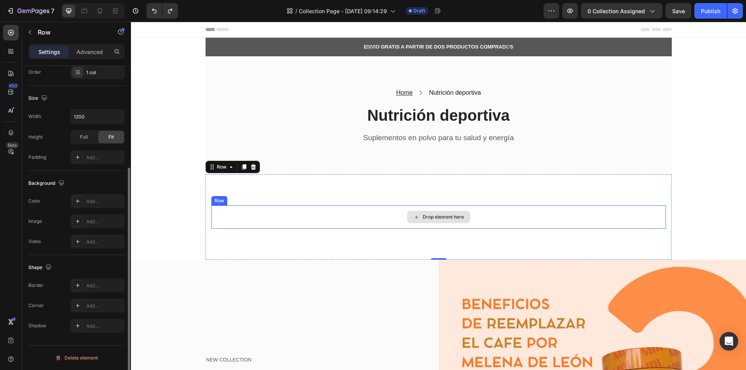
click at [302, 218] on div "Drop element here" at bounding box center [438, 217] width 455 height 23
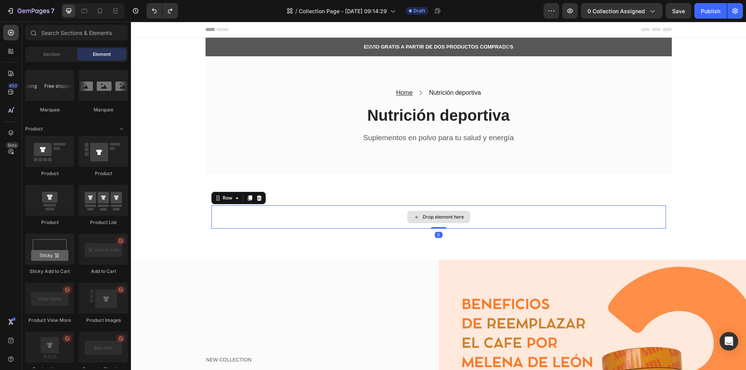
click at [447, 217] on div "Drop element here" at bounding box center [443, 217] width 41 height 6
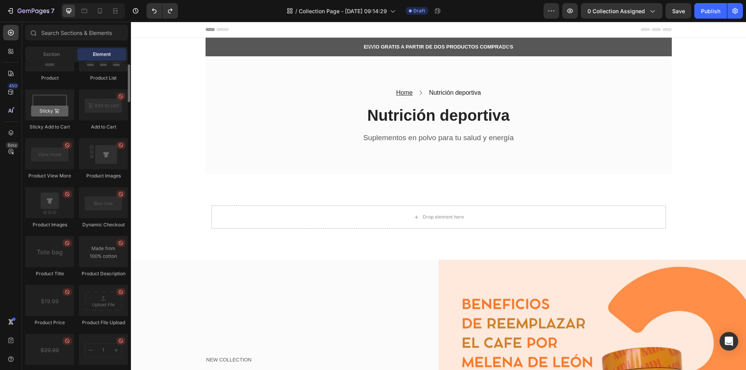
scroll to position [883, 0]
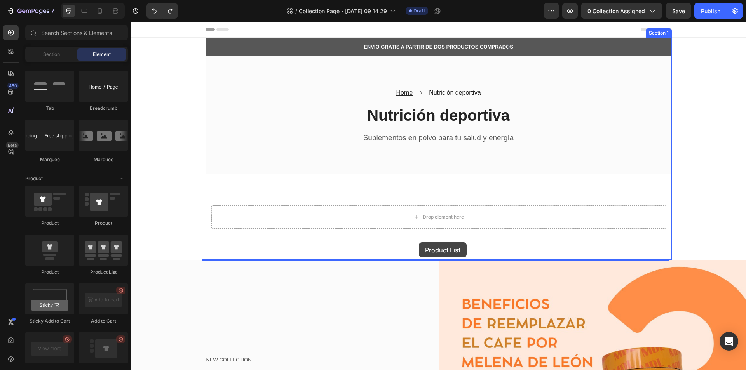
drag, startPoint x: 234, startPoint y: 284, endPoint x: 419, endPoint y: 243, distance: 189.6
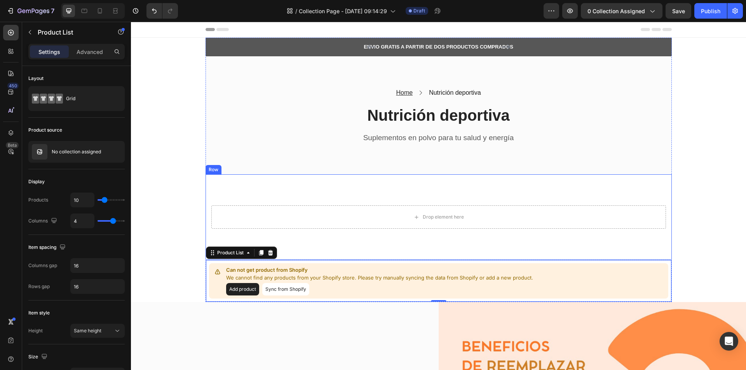
type input "4"
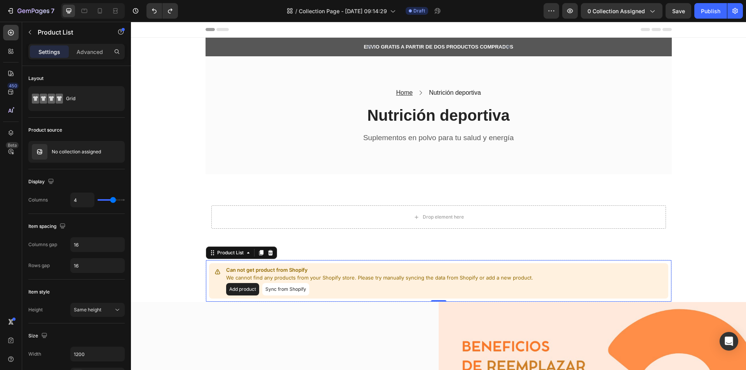
click at [265, 248] on div "Product List" at bounding box center [241, 253] width 71 height 12
click at [268, 252] on icon at bounding box center [270, 252] width 5 height 5
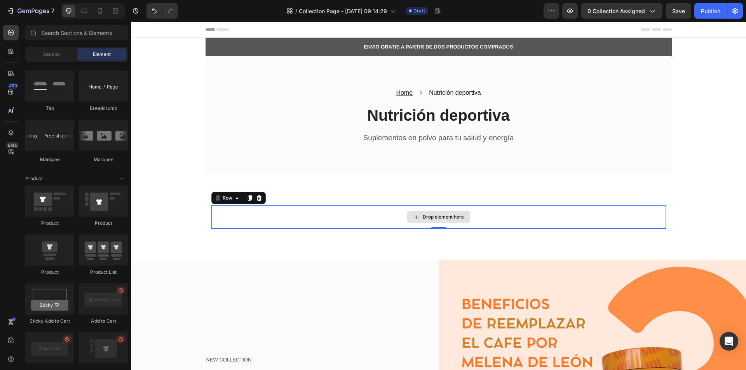
click at [335, 226] on div "Drop element here" at bounding box center [438, 217] width 455 height 23
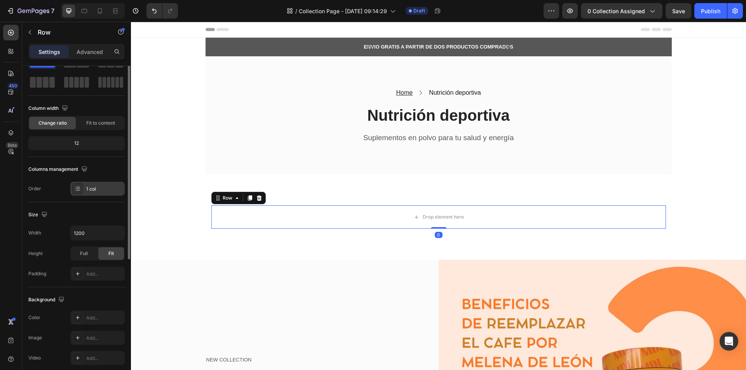
scroll to position [0, 0]
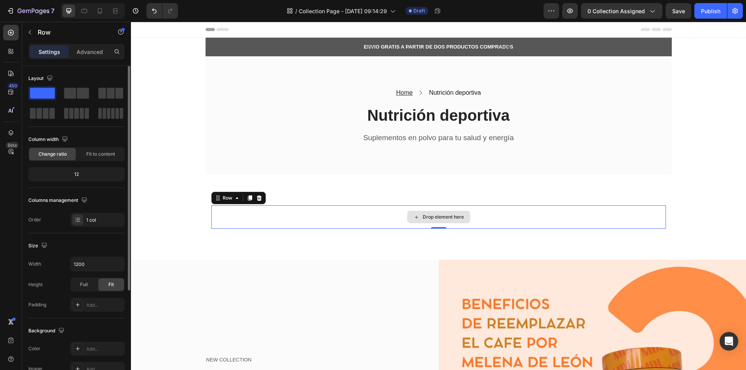
click at [445, 215] on div "Drop element here" at bounding box center [443, 217] width 41 height 6
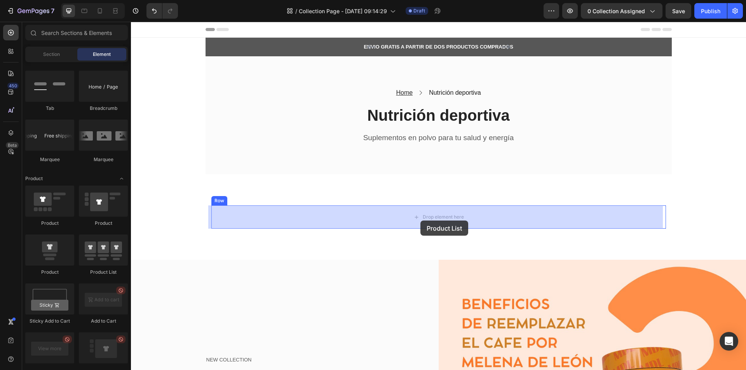
drag, startPoint x: 231, startPoint y: 267, endPoint x: 421, endPoint y: 221, distance: 195.2
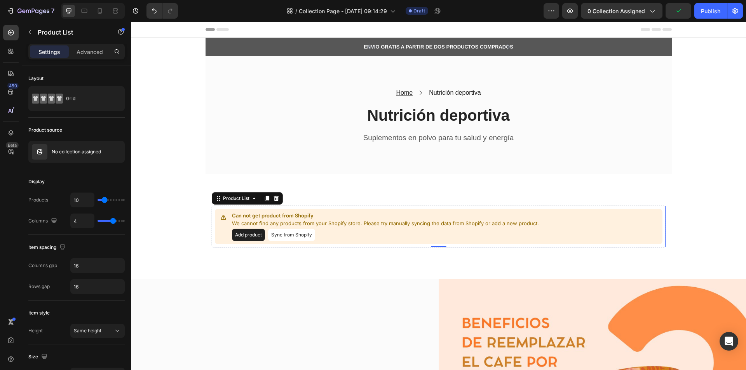
click at [239, 234] on button "Add product" at bounding box center [248, 235] width 33 height 12
click at [281, 235] on button "Sync from Shopify" at bounding box center [291, 235] width 47 height 12
click at [281, 236] on button "Sync from Shopify" at bounding box center [291, 235] width 47 height 12
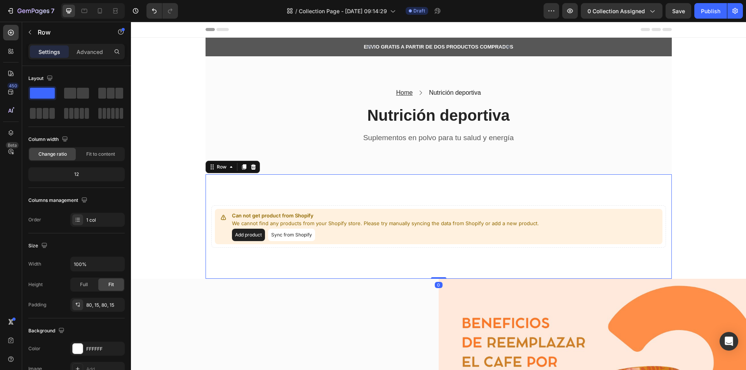
click at [276, 271] on div "Can not get product from Shopify We cannot find any products from your Shopify …" at bounding box center [439, 227] width 466 height 105
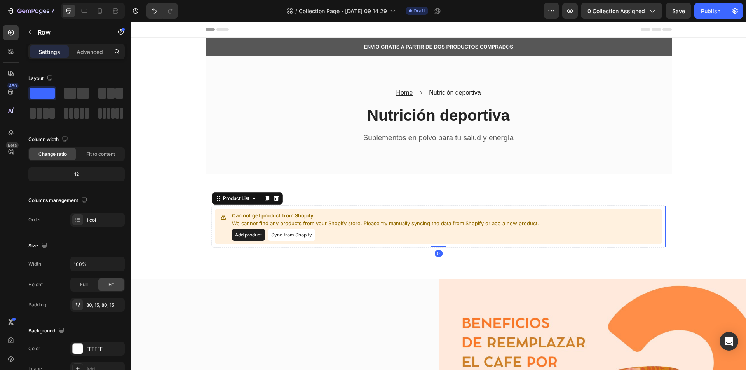
click at [291, 233] on button "Sync from Shopify" at bounding box center [291, 235] width 47 height 12
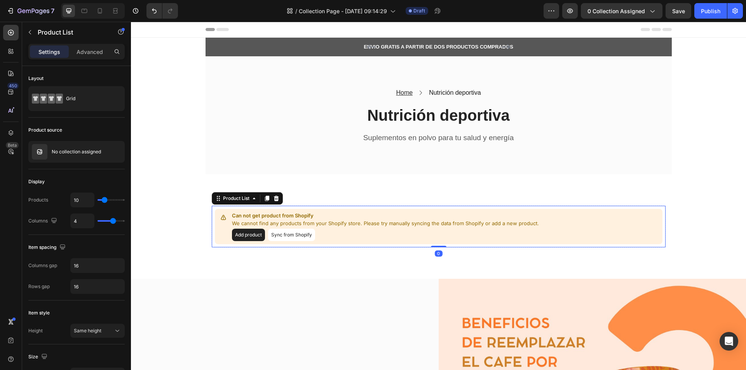
click at [292, 234] on button "Sync from Shopify" at bounding box center [291, 235] width 47 height 12
click at [73, 155] on div "No collection assigned" at bounding box center [76, 152] width 96 height 22
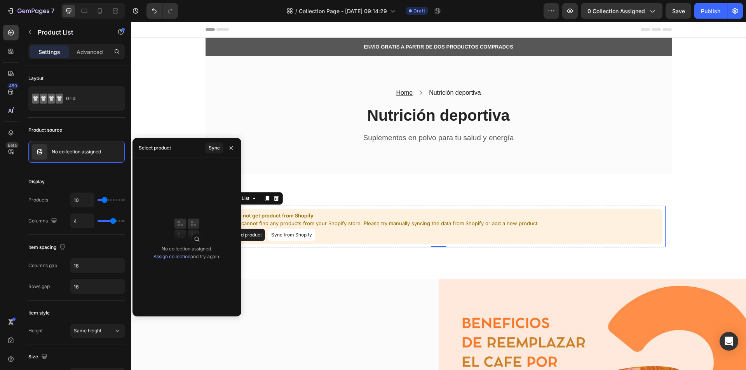
click at [161, 257] on link "Assign collection" at bounding box center [172, 257] width 37 height 6
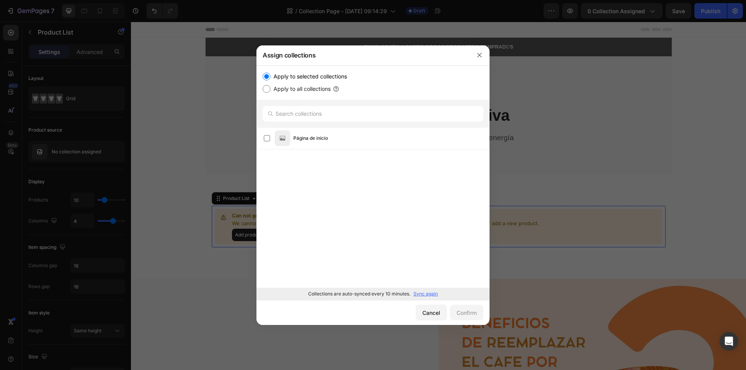
click at [289, 93] on label "Apply to all collections" at bounding box center [301, 88] width 60 height 9
click at [271, 93] on input "Apply to all collections" at bounding box center [267, 89] width 8 height 8
radio input "true"
click at [264, 74] on input "Apply to selected collections" at bounding box center [267, 77] width 8 height 8
radio input "true"
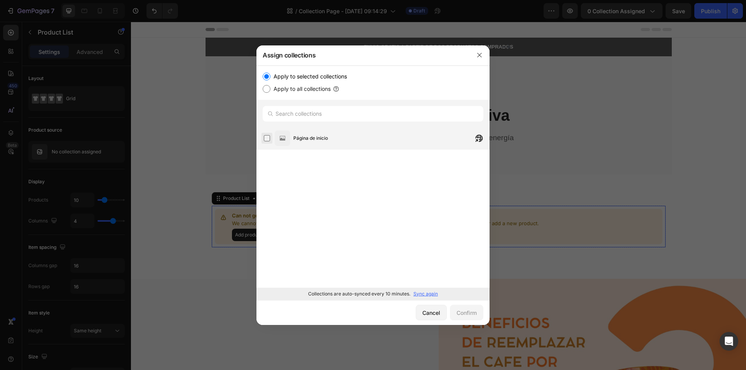
click at [264, 141] on label at bounding box center [267, 138] width 6 height 6
click at [461, 312] on div "Confirm" at bounding box center [467, 313] width 20 height 8
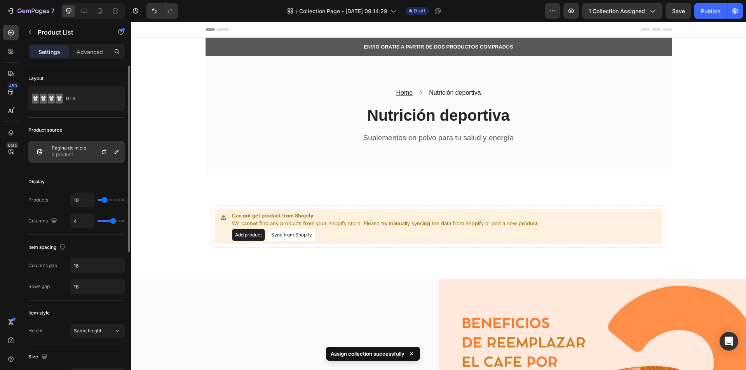
click at [81, 152] on p "0 product" at bounding box center [69, 155] width 35 height 8
click at [107, 154] on icon "button" at bounding box center [104, 152] width 6 height 6
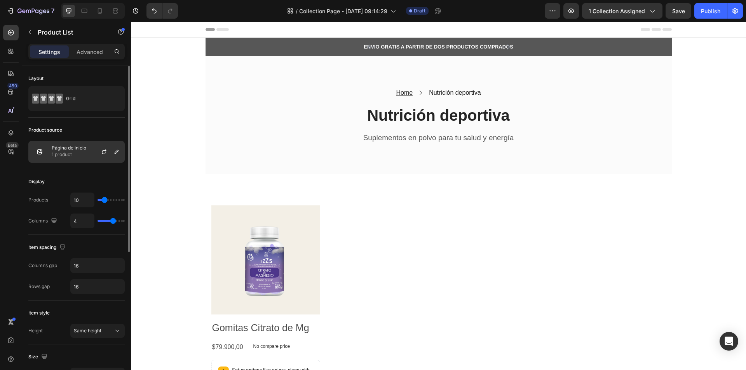
click at [78, 143] on div "Página de inicio 1 product" at bounding box center [76, 152] width 96 height 22
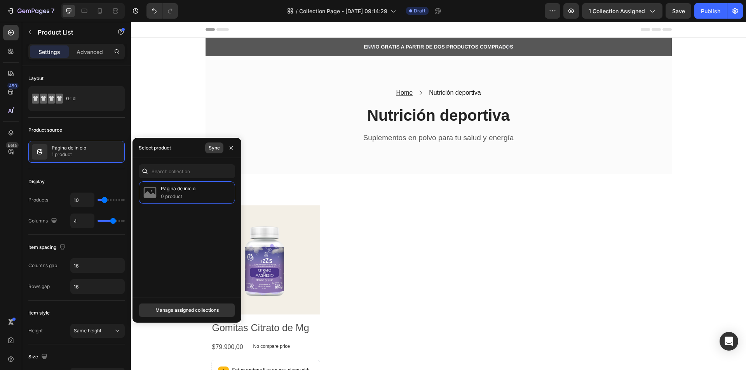
click at [218, 147] on div "Sync" at bounding box center [214, 148] width 11 height 7
click at [206, 233] on div "Página de inicio 0 product" at bounding box center [187, 237] width 109 height 110
click at [197, 311] on div "Manage assigned collections" at bounding box center [186, 310] width 63 height 7
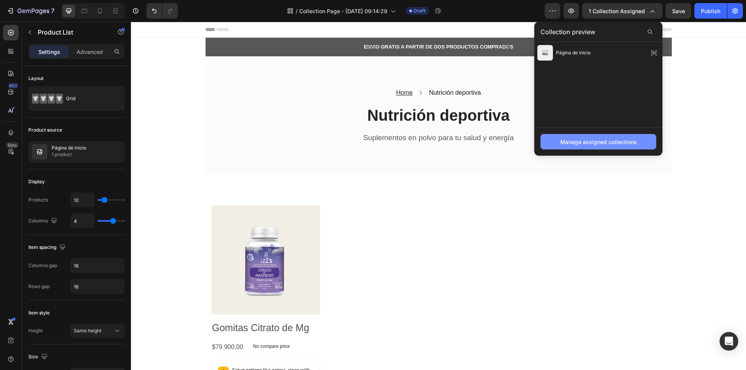
click at [595, 143] on div "Manage assigned collections" at bounding box center [598, 142] width 77 height 8
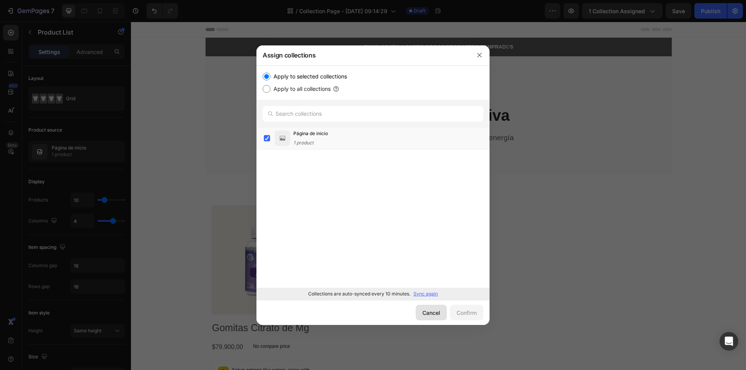
click at [422, 318] on button "Cancel" at bounding box center [431, 313] width 31 height 16
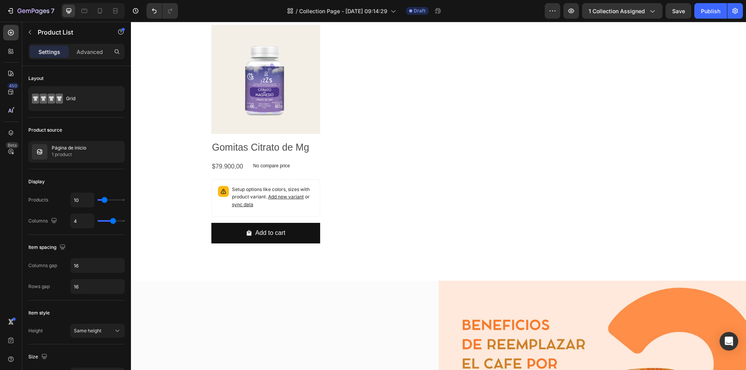
scroll to position [194, 0]
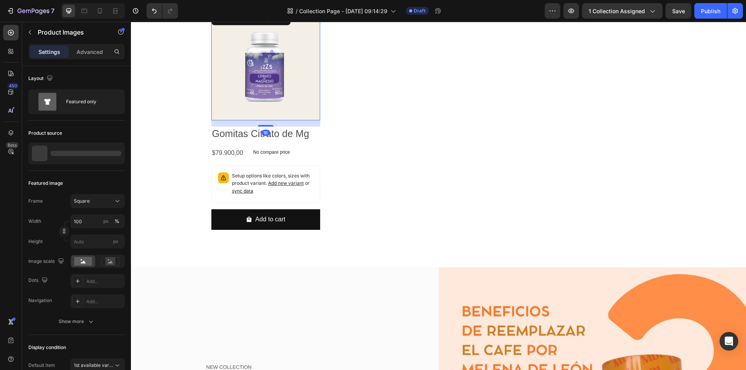
click at [285, 83] on img at bounding box center [265, 65] width 109 height 109
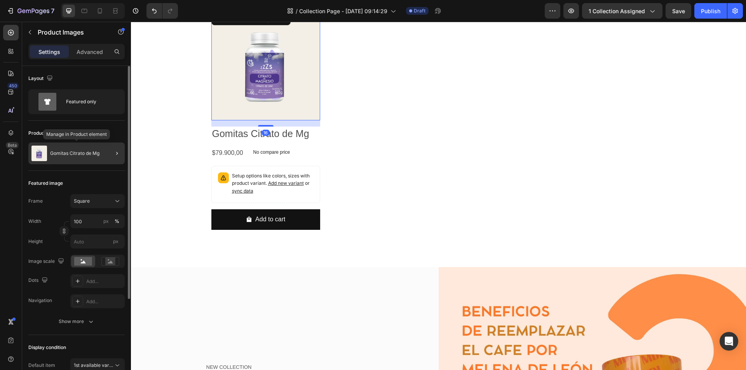
click at [85, 148] on div "Gomitas Citrato de Mg" at bounding box center [76, 154] width 96 height 22
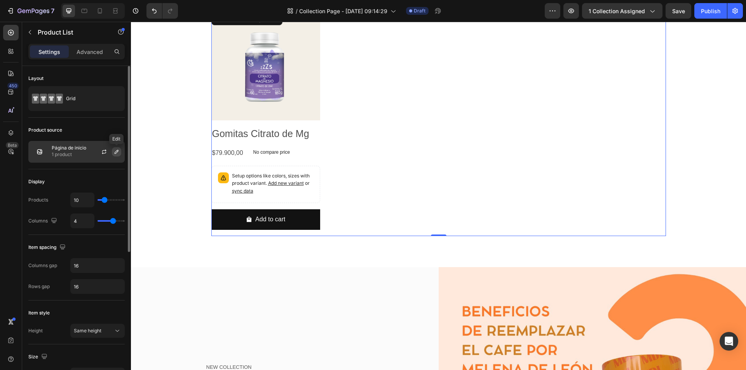
click at [119, 154] on icon "button" at bounding box center [116, 152] width 6 height 6
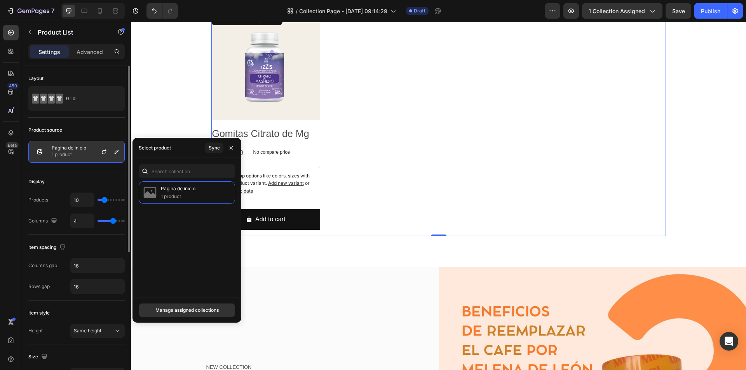
click at [94, 157] on div at bounding box center [107, 151] width 34 height 21
click at [96, 345] on div "Product source Página de inicio 1 product" at bounding box center [76, 377] width 96 height 65
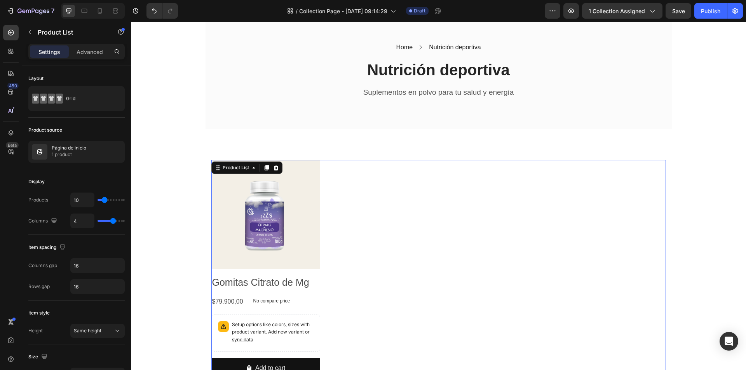
scroll to position [39, 0]
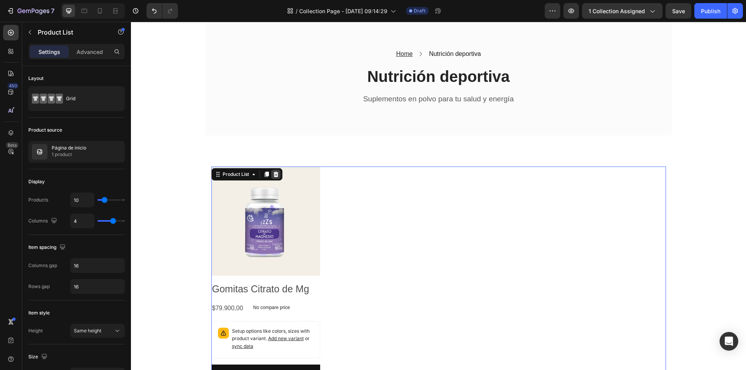
click at [273, 174] on icon at bounding box center [275, 174] width 5 height 5
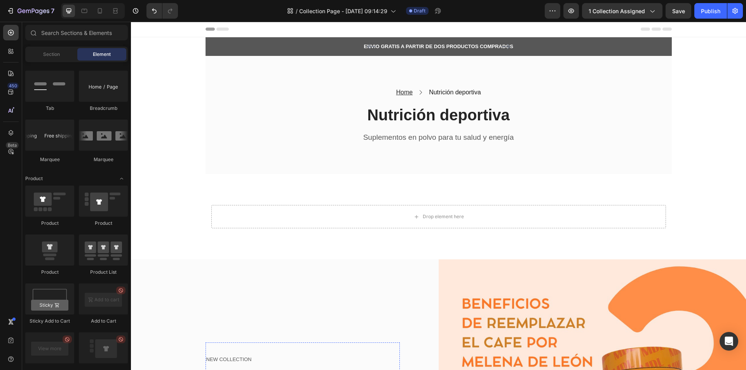
scroll to position [0, 0]
click at [423, 216] on div "Drop element here" at bounding box center [443, 217] width 41 height 6
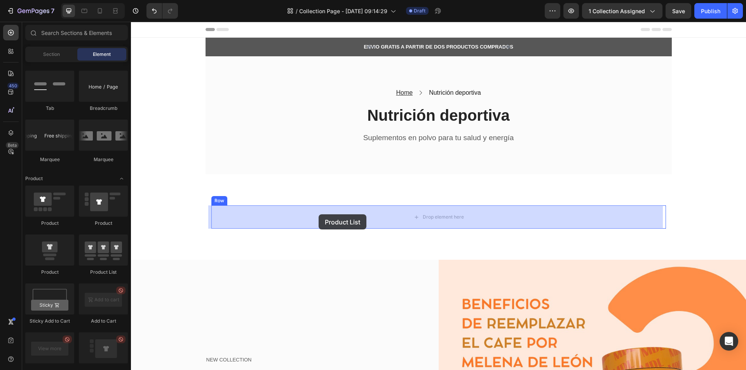
drag, startPoint x: 257, startPoint y: 272, endPoint x: 319, endPoint y: 215, distance: 84.7
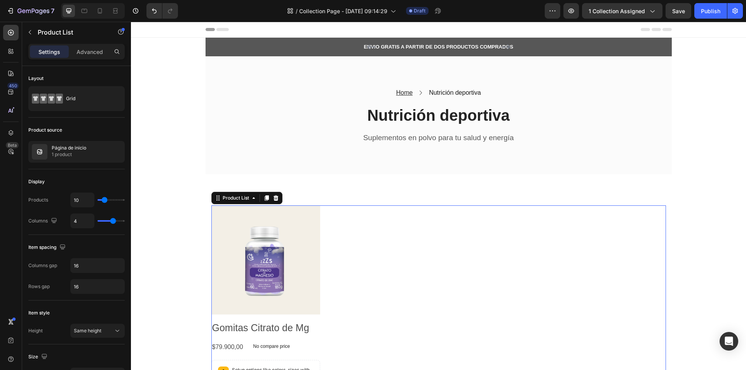
click at [347, 251] on div "Product Images Gomitas Citrato de Mg Product Title $79.900,00 Product Price Pro…" at bounding box center [438, 318] width 455 height 225
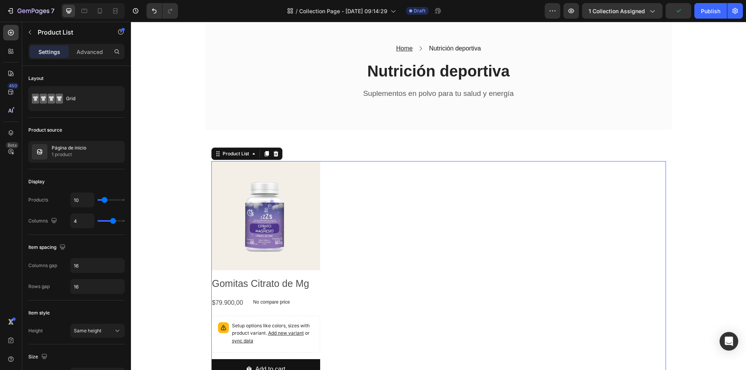
scroll to position [39, 0]
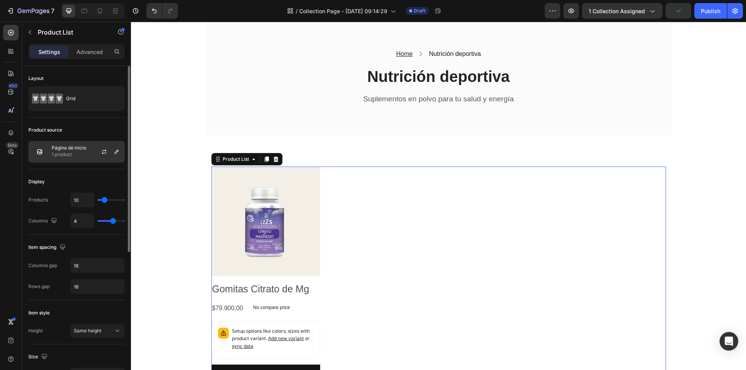
click at [89, 157] on div "Página de inicio 1 product" at bounding box center [76, 152] width 96 height 22
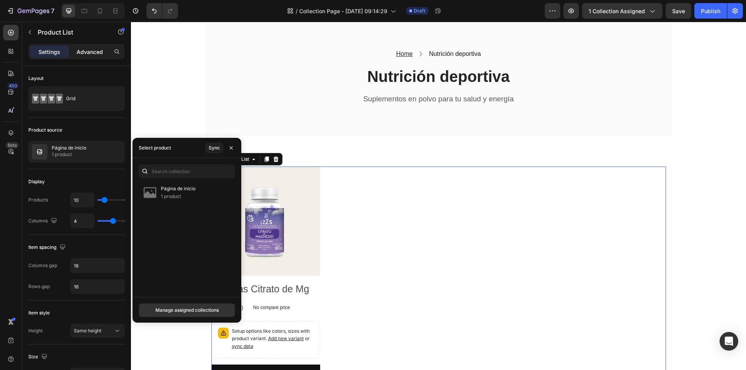
click at [97, 46] on div "Advanced" at bounding box center [89, 51] width 39 height 12
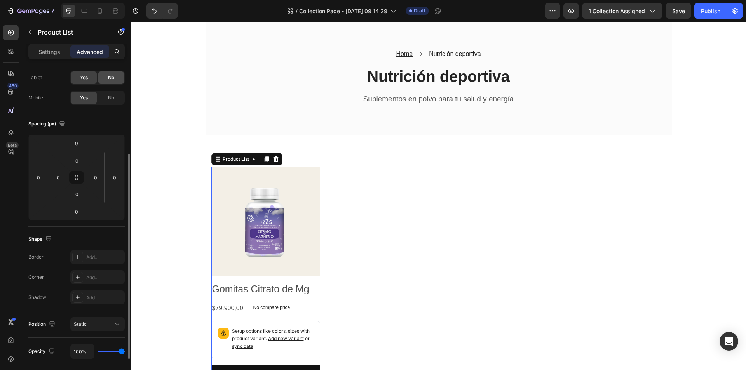
scroll to position [0, 0]
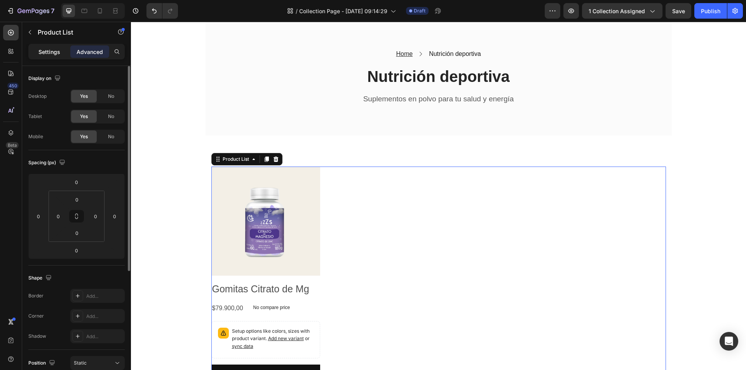
click at [54, 51] on p "Settings" at bounding box center [49, 52] width 22 height 8
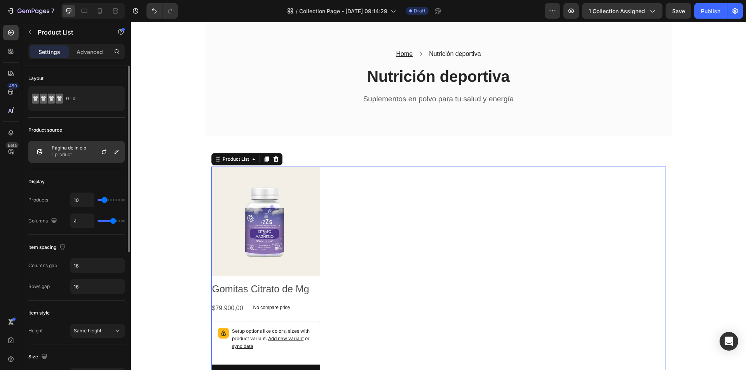
click at [75, 155] on p "1 product" at bounding box center [69, 155] width 35 height 8
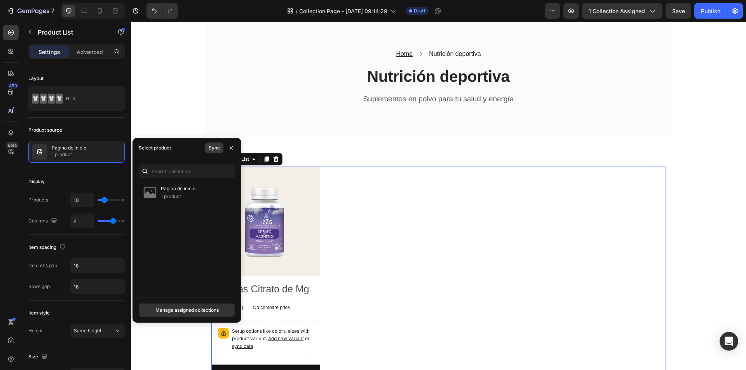
click at [217, 147] on div "Sync" at bounding box center [214, 148] width 11 height 7
click at [182, 174] on input "text" at bounding box center [187, 171] width 96 height 14
click at [194, 312] on div "Manage assigned collections" at bounding box center [186, 310] width 63 height 7
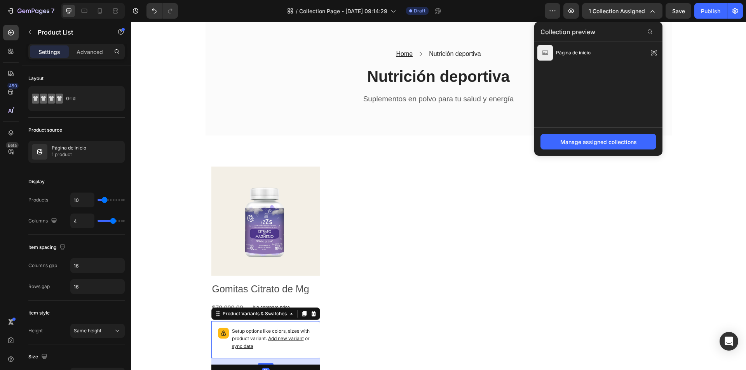
click at [291, 339] on span "Add new variant" at bounding box center [286, 339] width 36 height 6
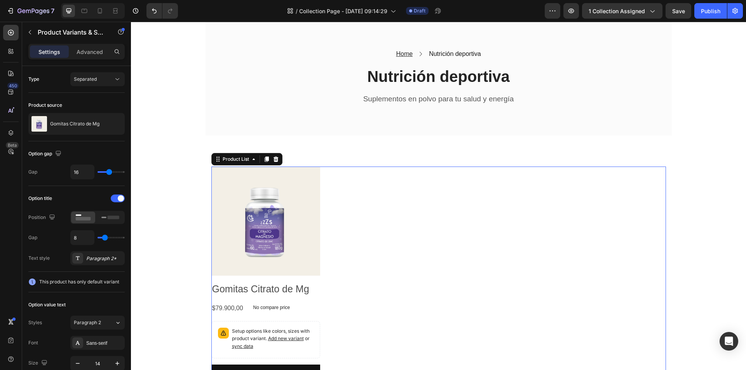
click at [367, 264] on div "Product Images Gomitas Citrato de Mg Product Title $79.900,00 Product Price Pro…" at bounding box center [438, 279] width 455 height 225
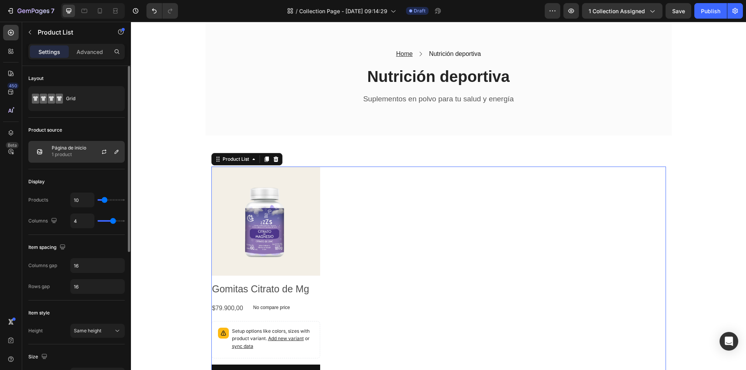
click at [83, 153] on p "1 product" at bounding box center [69, 155] width 35 height 8
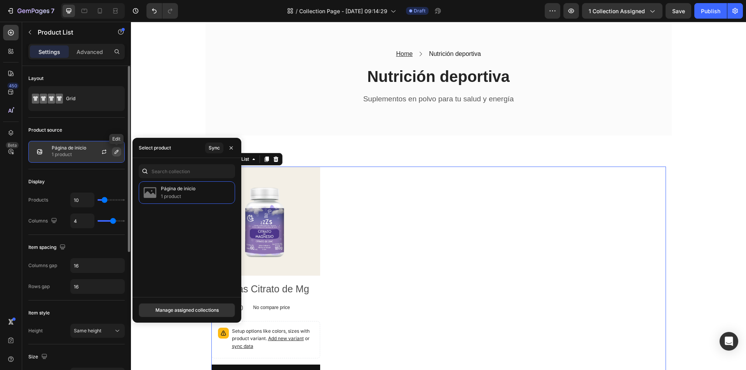
click at [119, 154] on icon "button" at bounding box center [116, 152] width 6 height 6
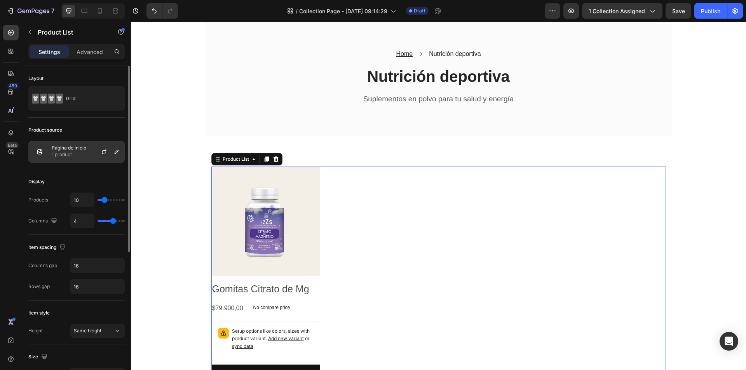
click at [79, 157] on p "1 product" at bounding box center [69, 155] width 35 height 8
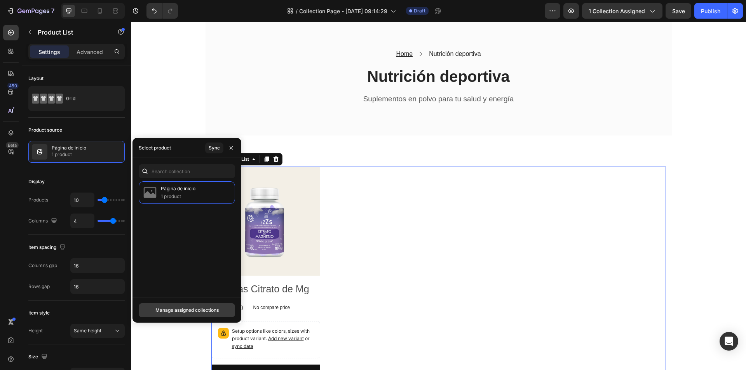
click at [188, 311] on div "Manage assigned collections" at bounding box center [186, 310] width 63 height 7
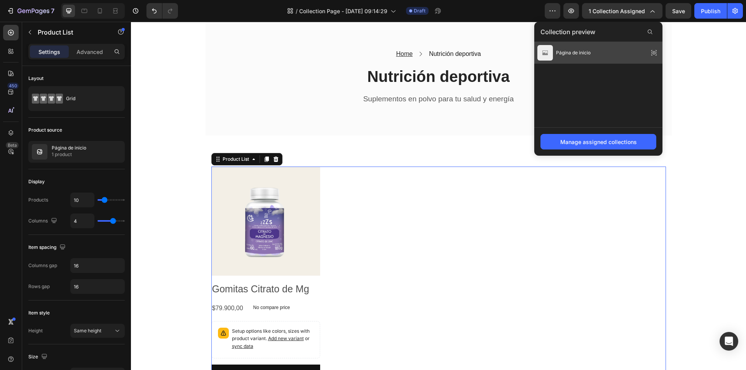
click at [656, 53] on icon at bounding box center [656, 53] width 0 height 0
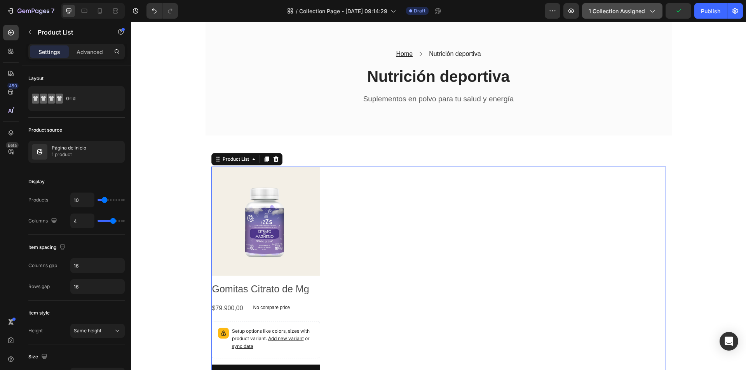
click at [628, 17] on button "1 collection assigned" at bounding box center [622, 11] width 80 height 16
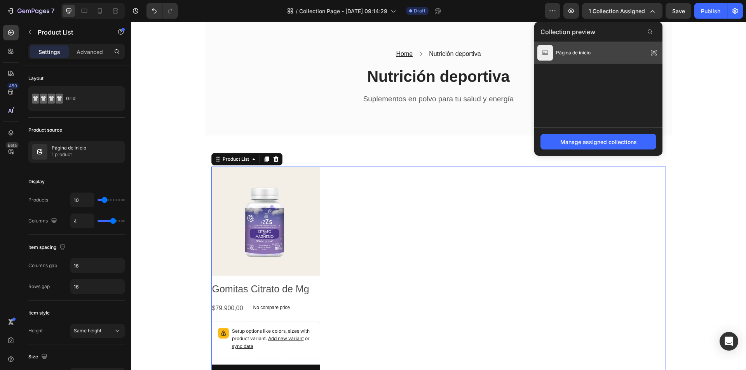
click at [579, 52] on span "Página de inicio" at bounding box center [573, 52] width 35 height 7
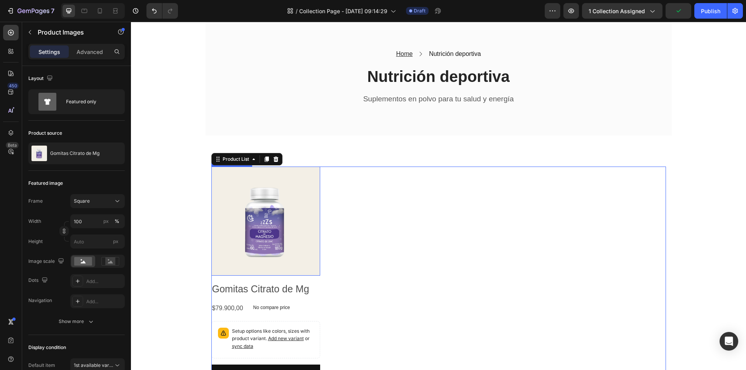
click at [297, 196] on img at bounding box center [265, 221] width 109 height 109
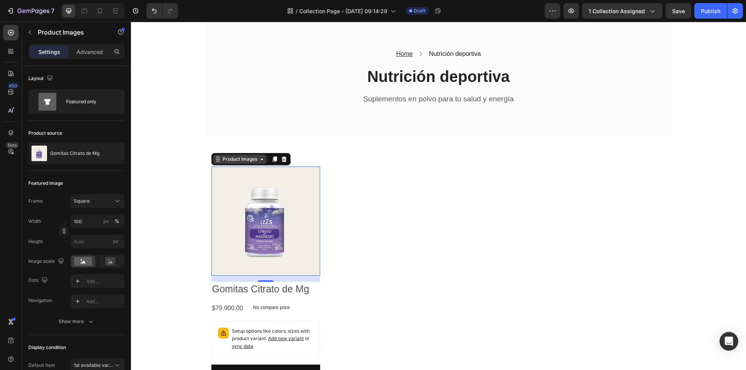
click at [239, 162] on div "Product Images" at bounding box center [240, 159] width 38 height 7
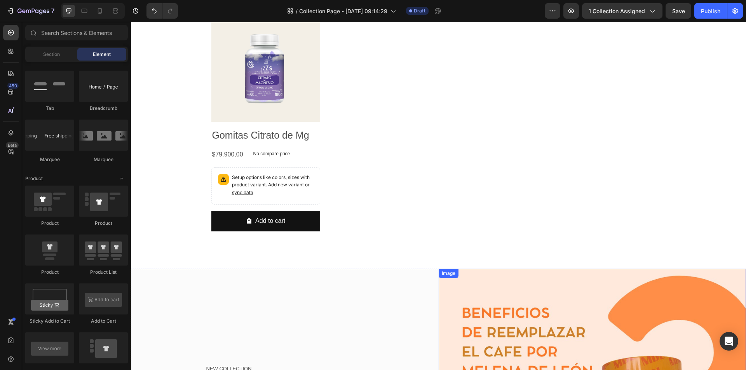
scroll to position [37, 0]
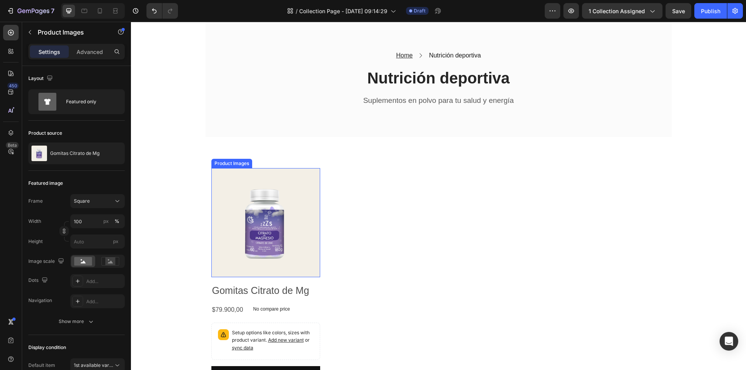
click at [311, 199] on img at bounding box center [265, 222] width 109 height 109
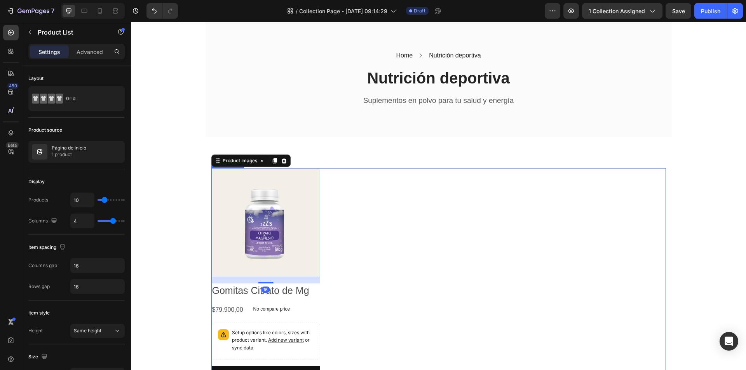
click at [404, 204] on div "Product Images 16 Gomitas Citrato de Mg Product Title $79.900,00 Product Price …" at bounding box center [438, 280] width 455 height 225
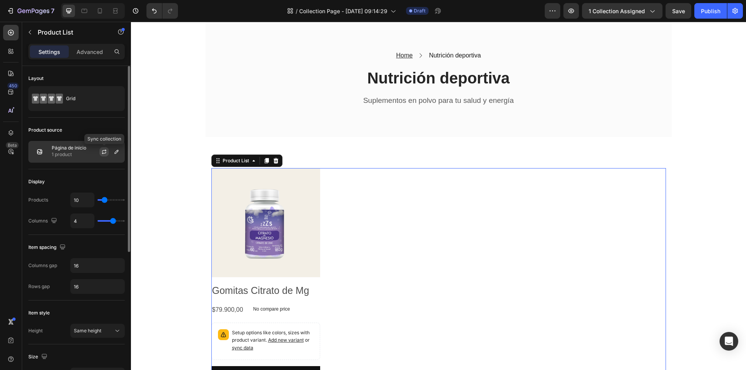
click at [106, 152] on icon "button" at bounding box center [104, 152] width 6 height 6
click at [113, 154] on button "button" at bounding box center [116, 151] width 9 height 9
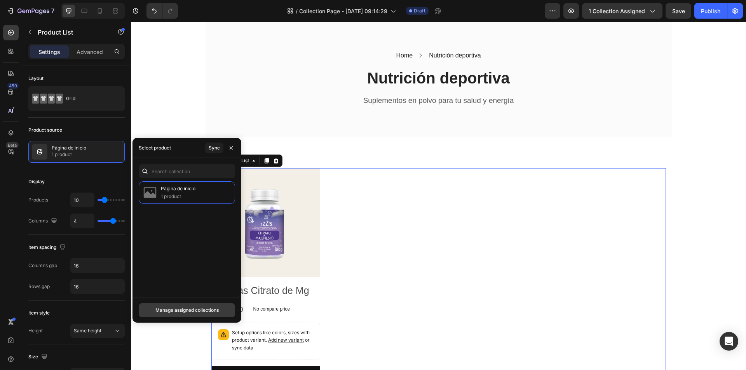
click at [212, 307] on button "Manage assigned collections" at bounding box center [187, 311] width 96 height 14
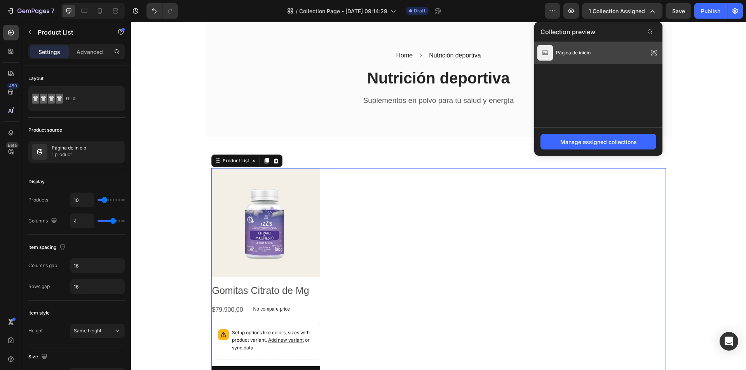
click at [559, 45] on div "Página de inicio" at bounding box center [598, 53] width 128 height 22
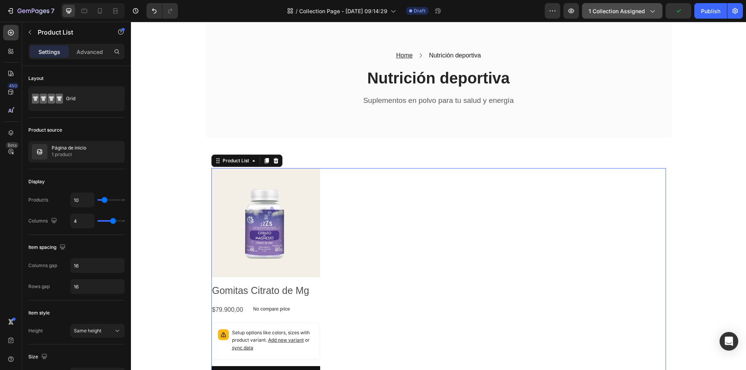
click at [620, 18] on button "1 collection assigned" at bounding box center [622, 11] width 80 height 16
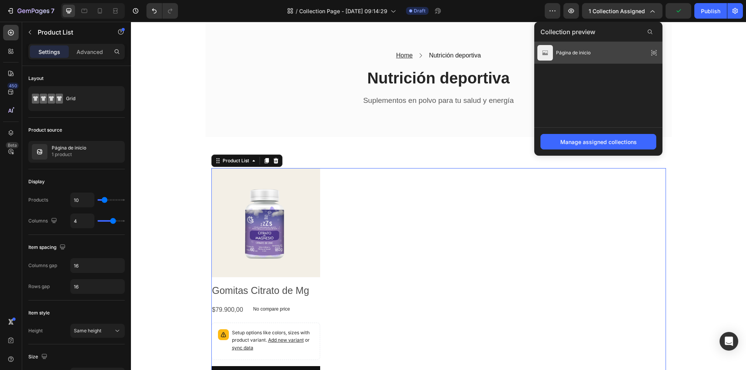
click at [613, 52] on div "Página de inicio" at bounding box center [598, 53] width 128 height 22
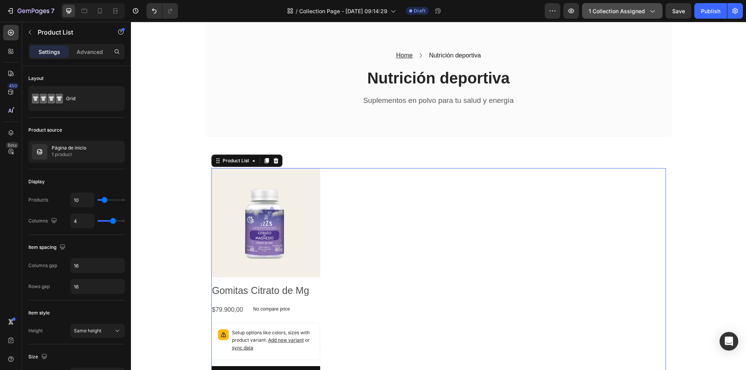
click at [630, 10] on span "1 collection assigned" at bounding box center [617, 11] width 56 height 8
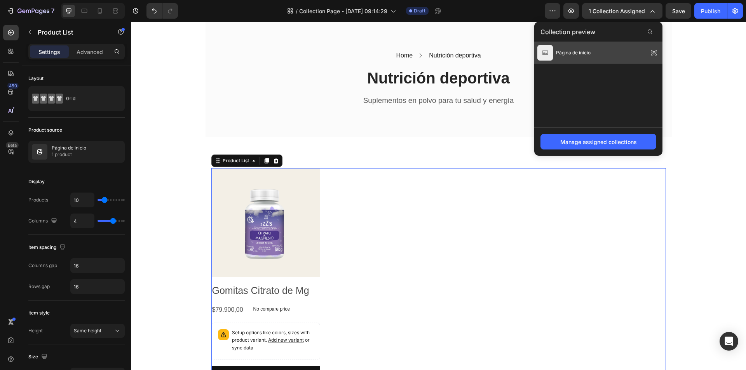
click at [602, 54] on div "Página de inicio" at bounding box center [598, 53] width 128 height 22
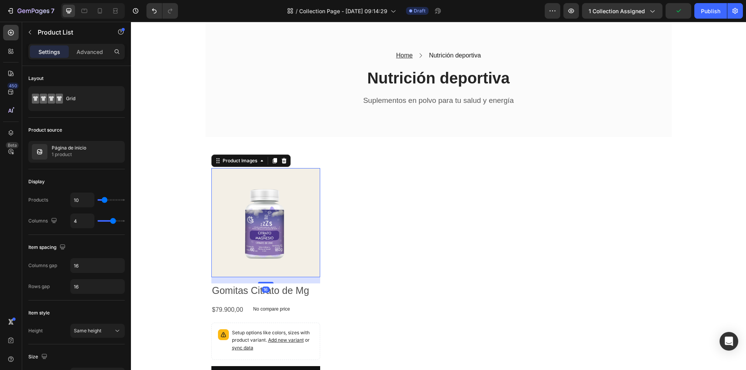
click at [285, 244] on img at bounding box center [265, 222] width 109 height 109
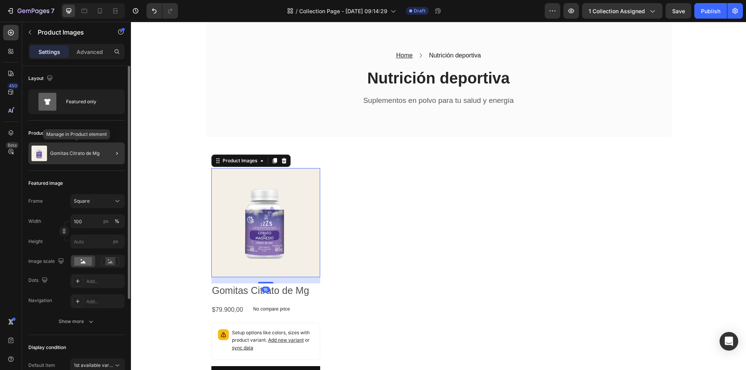
click at [56, 155] on p "Gomitas Citrato de Mg" at bounding box center [74, 153] width 49 height 5
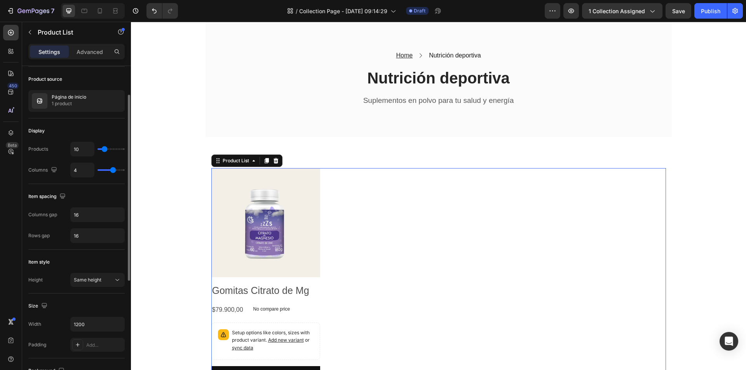
scroll to position [12, 0]
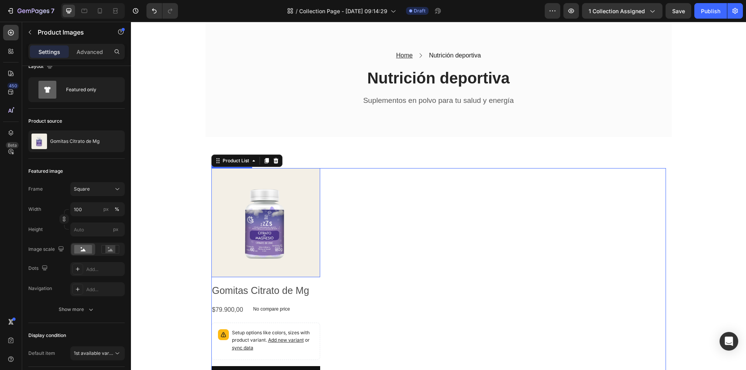
click at [284, 263] on img at bounding box center [265, 222] width 109 height 109
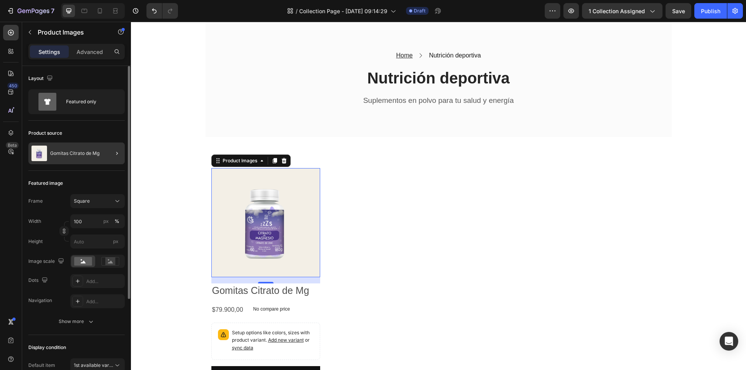
click at [106, 155] on div at bounding box center [114, 154] width 22 height 22
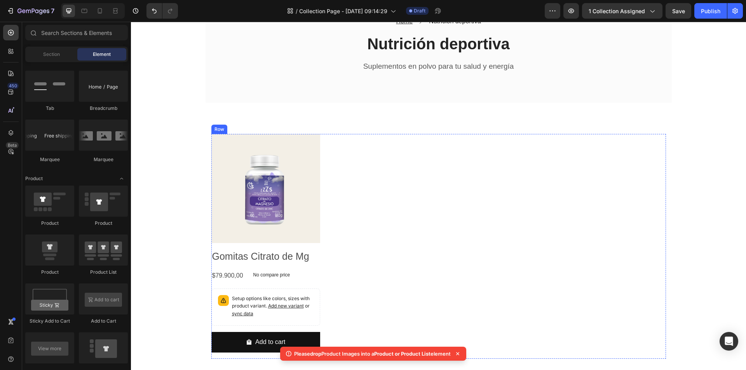
scroll to position [115, 0]
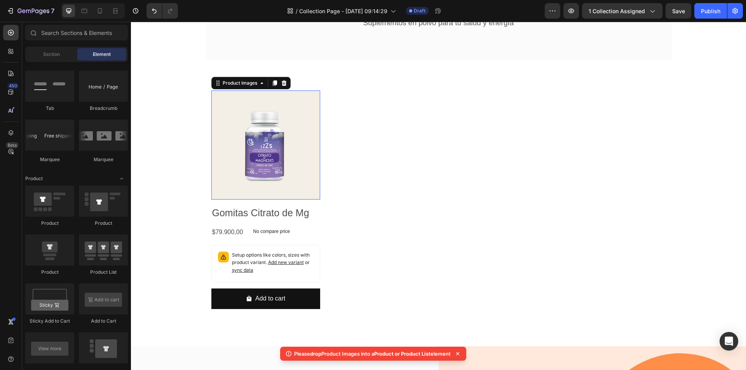
click at [270, 181] on img at bounding box center [265, 145] width 109 height 109
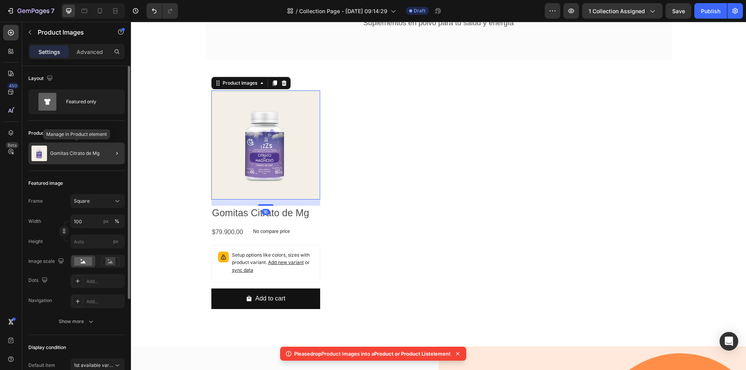
click at [58, 144] on div "Gomitas Citrato de Mg" at bounding box center [76, 154] width 96 height 22
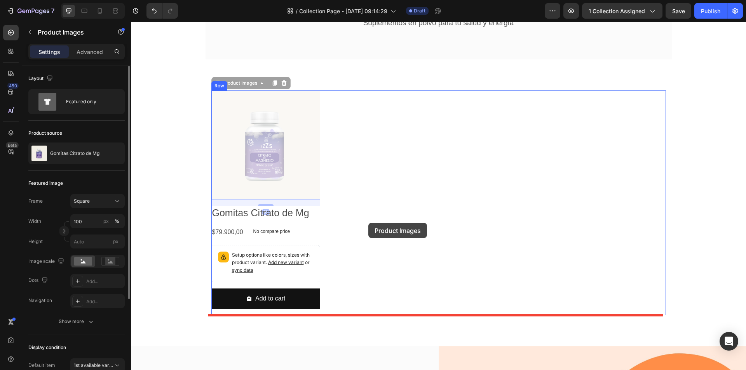
click at [368, 223] on div at bounding box center [438, 373] width 615 height 933
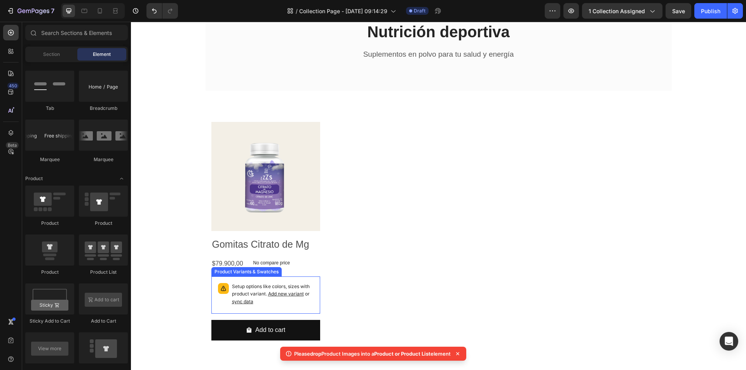
scroll to position [37, 0]
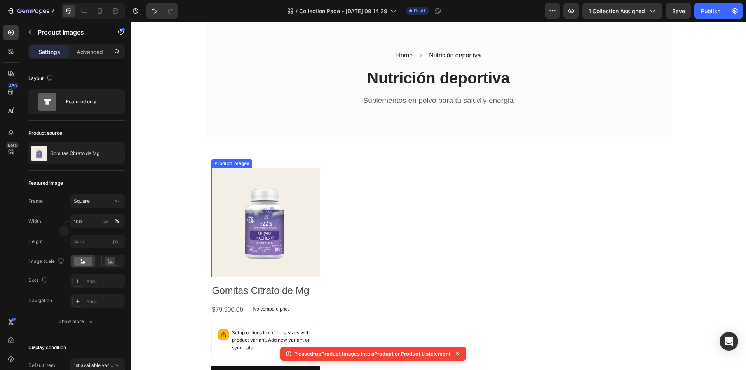
click at [312, 234] on img at bounding box center [265, 222] width 109 height 109
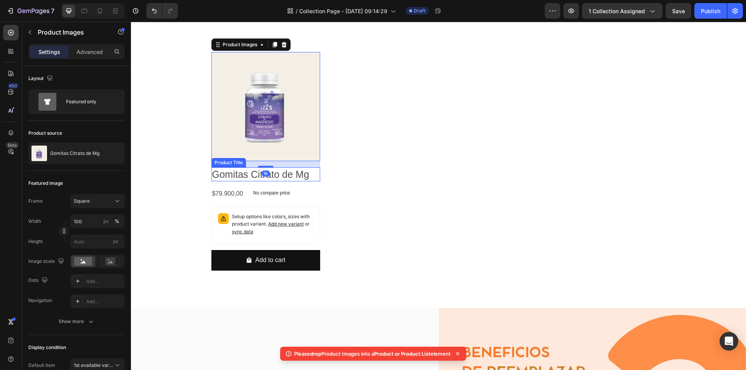
scroll to position [154, 0]
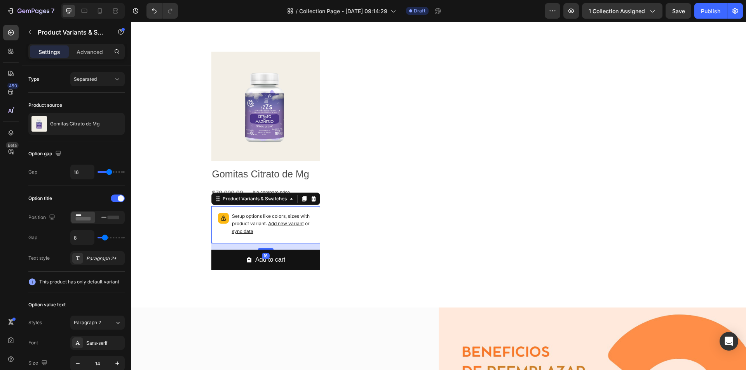
click at [289, 224] on span "Add new variant" at bounding box center [286, 224] width 36 height 6
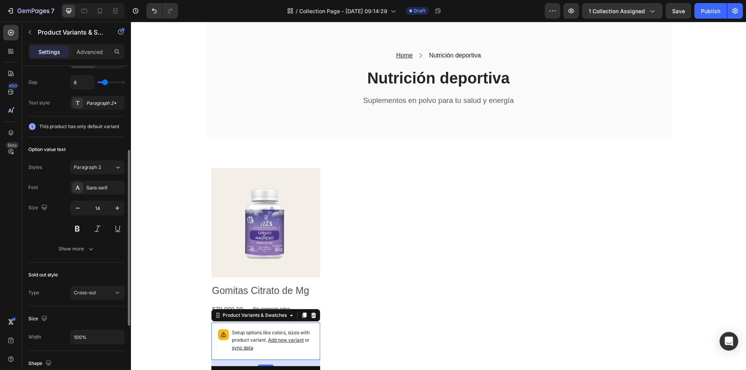
scroll to position [278, 0]
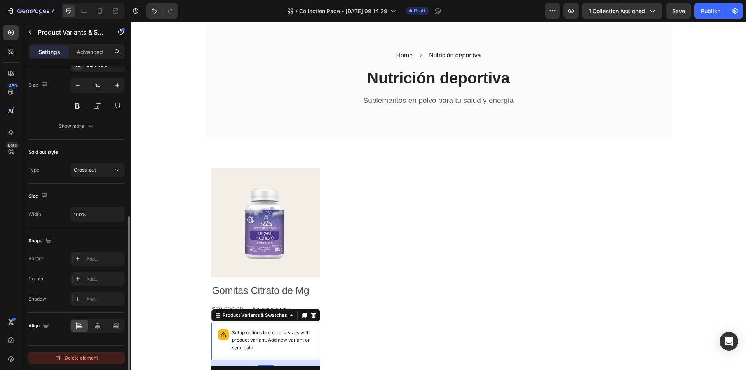
click at [85, 356] on div "Delete element" at bounding box center [76, 358] width 43 height 9
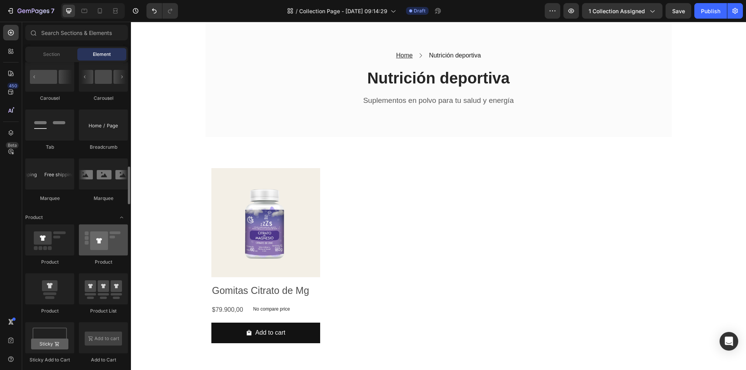
scroll to position [805, 0]
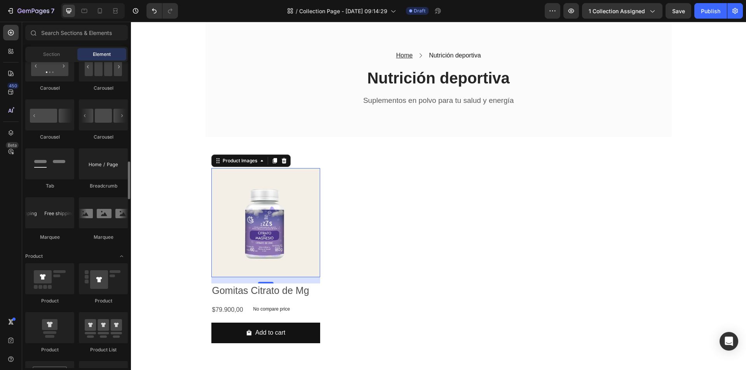
click at [261, 203] on img at bounding box center [265, 222] width 109 height 109
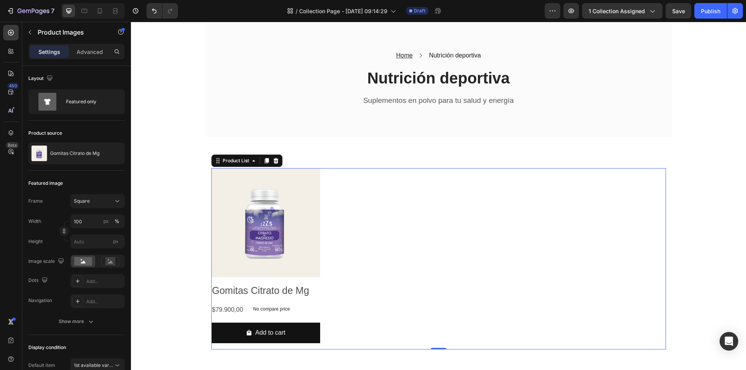
click at [377, 229] on div "Product Images Gomitas Citrato de Mg Product Title $79.900,00 Product Price Pro…" at bounding box center [438, 259] width 455 height 182
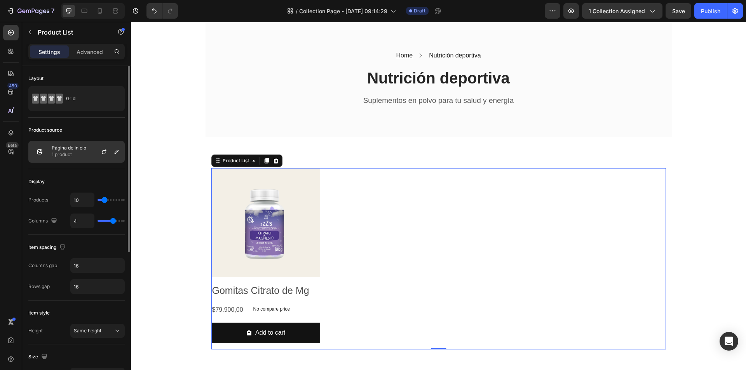
click at [80, 146] on p "Página de inicio" at bounding box center [69, 147] width 35 height 5
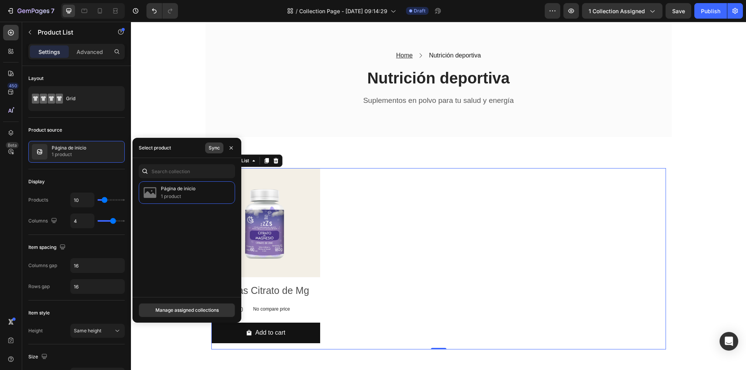
click at [211, 149] on div "Sync" at bounding box center [214, 148] width 11 height 7
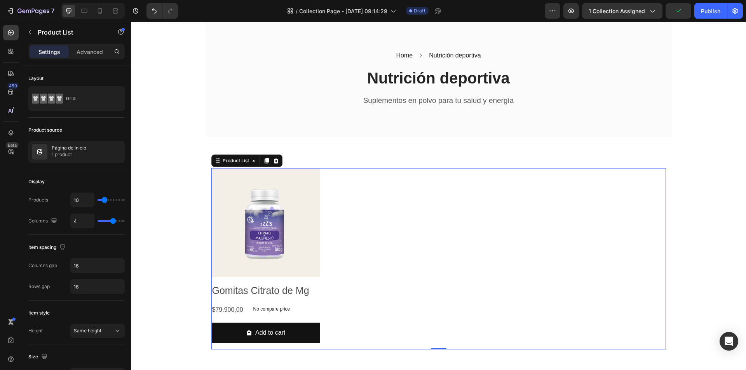
click at [335, 224] on div "Product Images Gomitas Citrato de Mg Product Title $79.900,00 Product Price Pro…" at bounding box center [438, 259] width 455 height 182
click at [93, 54] on p "Advanced" at bounding box center [90, 52] width 26 height 8
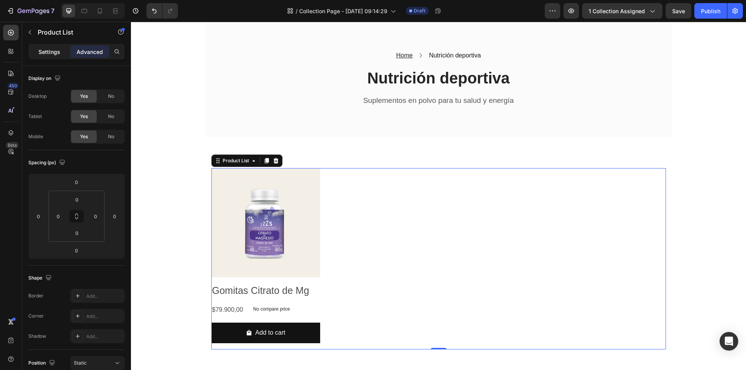
click at [52, 50] on p "Settings" at bounding box center [49, 52] width 22 height 8
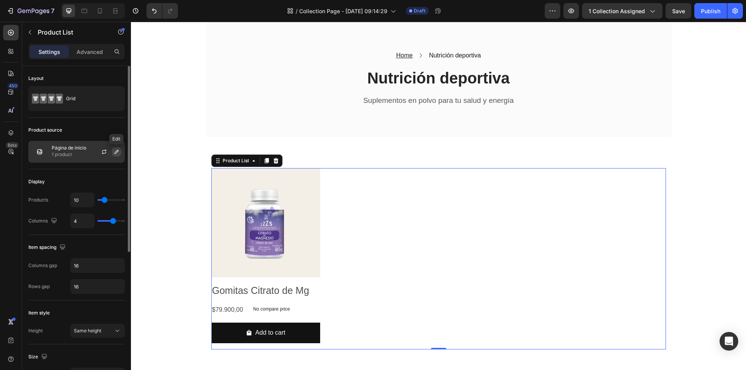
click at [118, 152] on icon "button" at bounding box center [117, 152] width 4 height 4
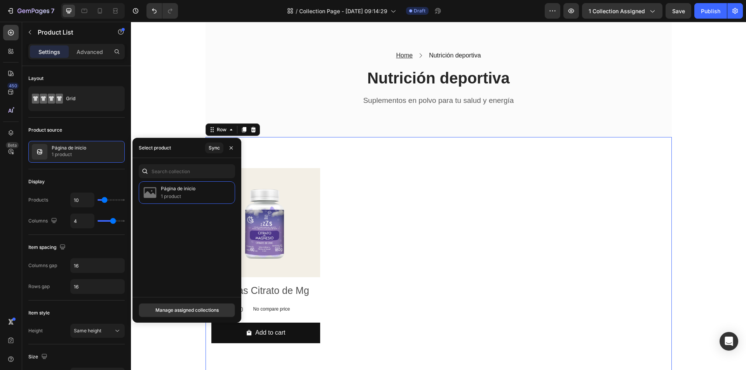
click at [419, 142] on div "Product Images Gomitas Citrato de Mg Product Title $79.900,00 Product Price Pro…" at bounding box center [439, 259] width 466 height 244
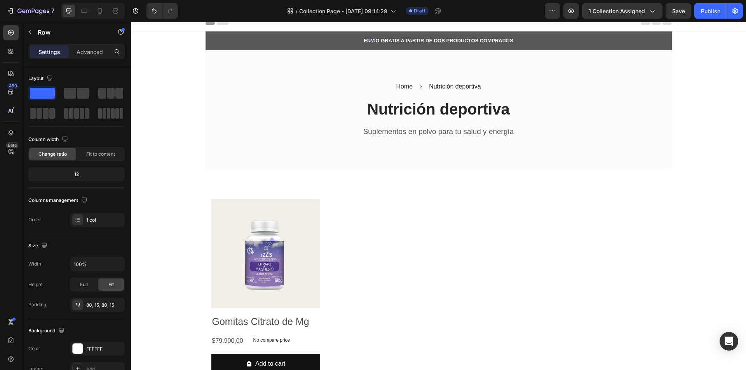
scroll to position [0, 0]
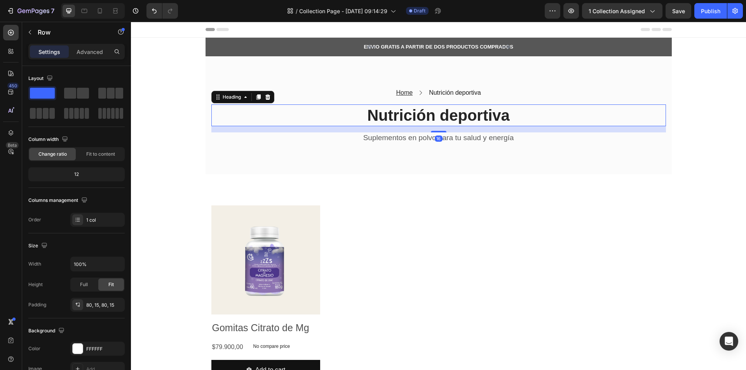
click at [463, 122] on h2 "Nutrición deportiva" at bounding box center [438, 116] width 455 height 22
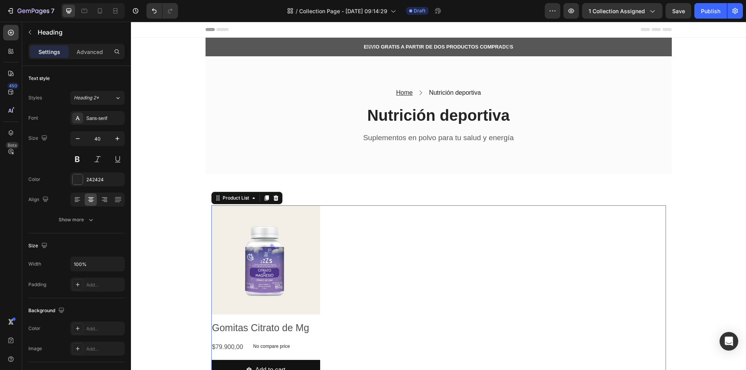
click at [459, 213] on div "Product Images Gomitas Citrato de Mg Product Title $79.900,00 Product Price Pro…" at bounding box center [438, 297] width 455 height 182
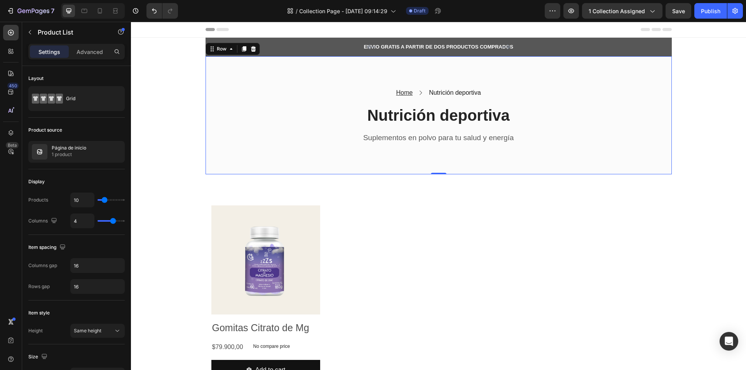
click at [239, 59] on div "Home Text block Icon Nutrición deportiva Text block Row Nutrición deportiva Hea…" at bounding box center [439, 115] width 466 height 119
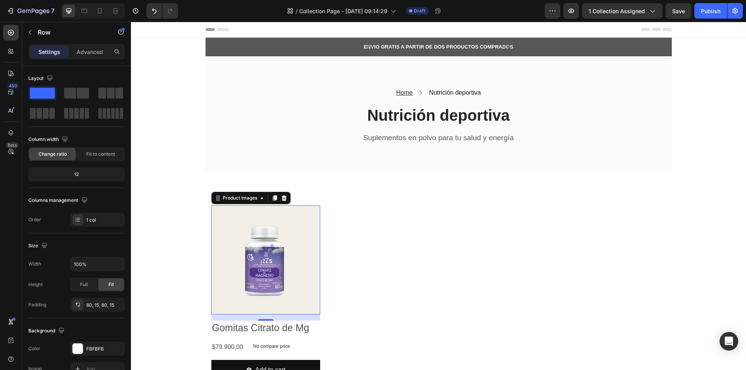
click at [305, 249] on img at bounding box center [265, 260] width 109 height 109
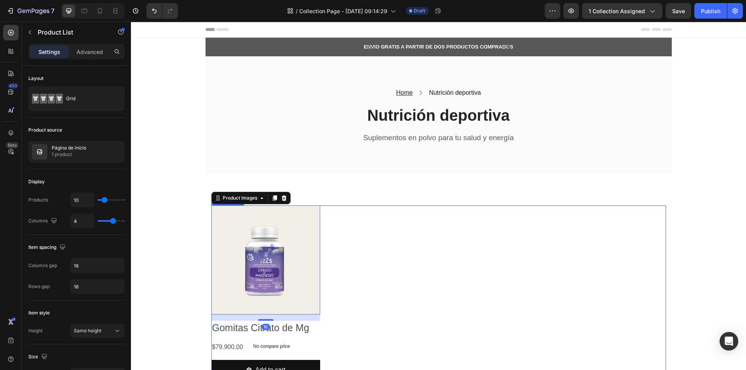
click at [374, 216] on div "Product Images 16 Gomitas Citrato de Mg Product Title $79.900,00 Product Price …" at bounding box center [438, 297] width 455 height 182
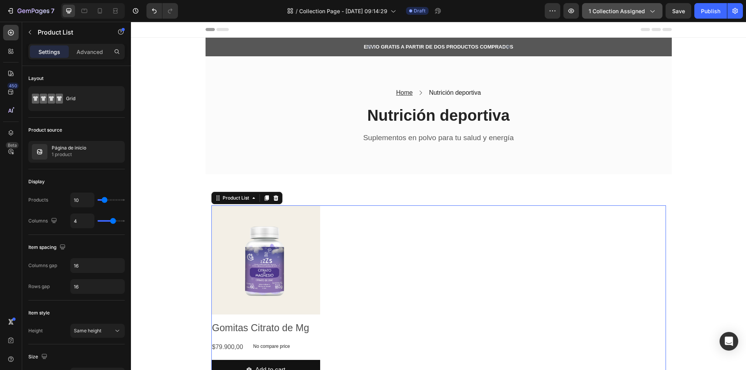
click at [595, 18] on button "1 collection assigned" at bounding box center [622, 11] width 80 height 16
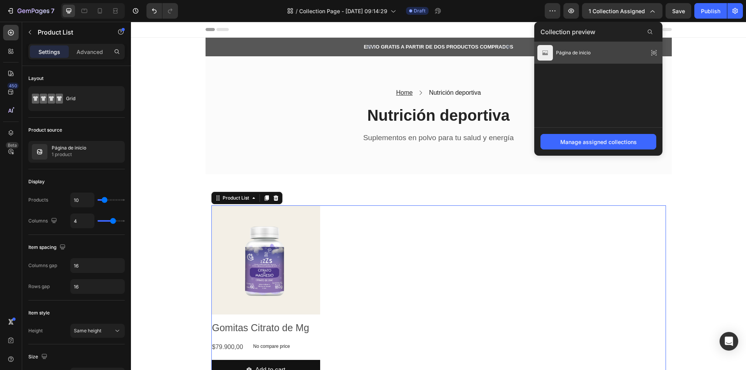
click at [654, 52] on icon at bounding box center [654, 52] width 11 height 11
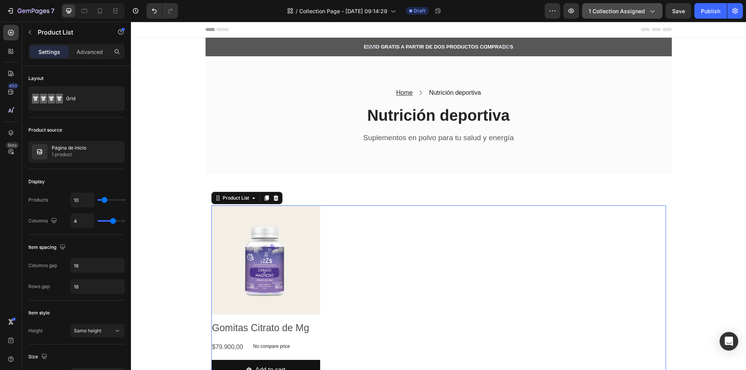
click at [635, 11] on span "1 collection assigned" at bounding box center [617, 11] width 56 height 8
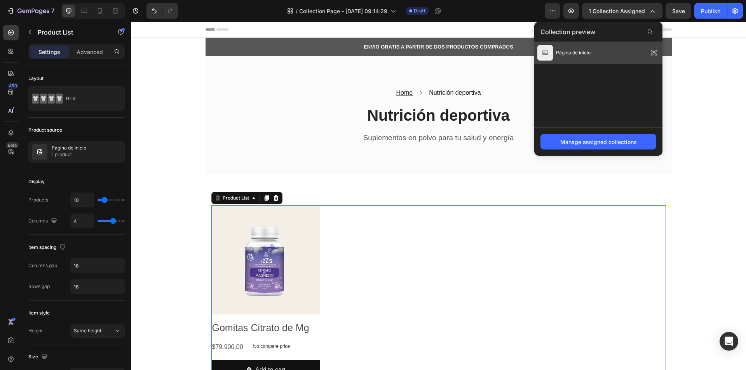
click at [655, 49] on icon at bounding box center [654, 52] width 11 height 11
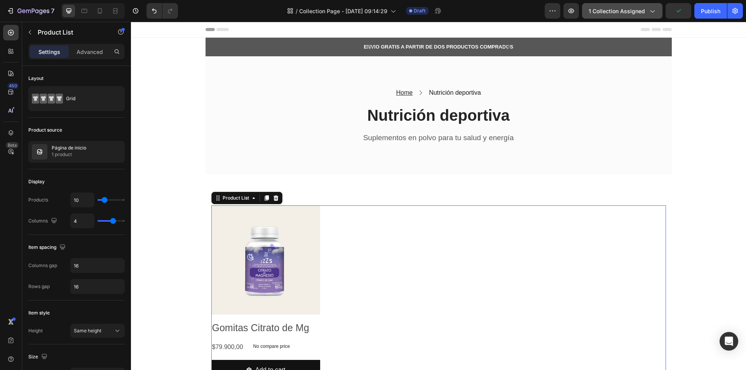
click at [621, 12] on span "1 collection assigned" at bounding box center [617, 11] width 56 height 8
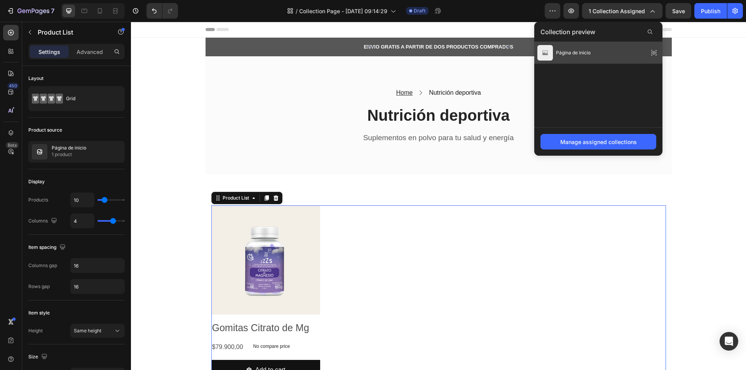
click at [554, 50] on div "Página de inicio" at bounding box center [564, 53] width 53 height 16
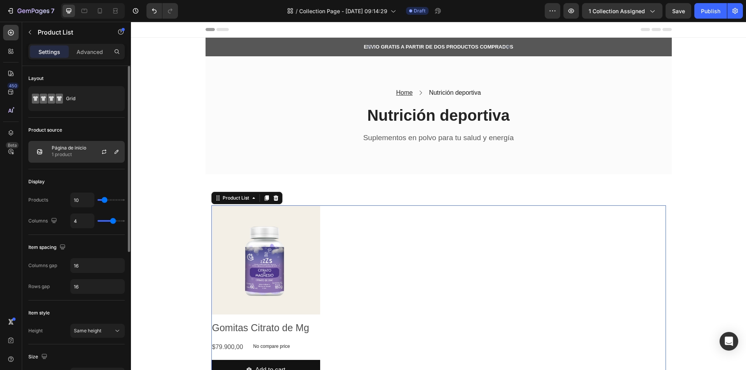
click at [77, 159] on div "Página de inicio 1 product" at bounding box center [76, 152] width 96 height 22
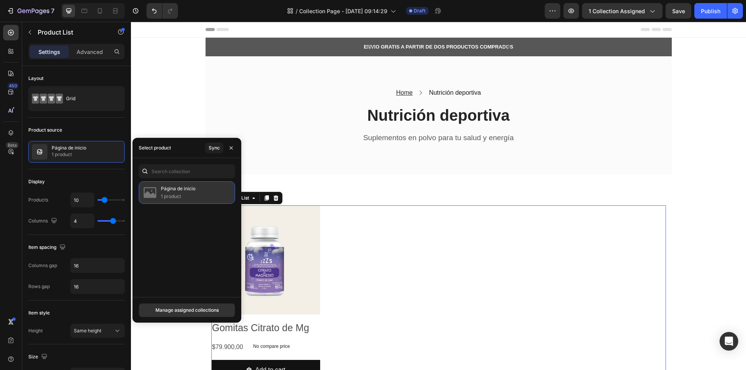
click at [171, 201] on div "Página de inicio 1 product" at bounding box center [187, 193] width 96 height 23
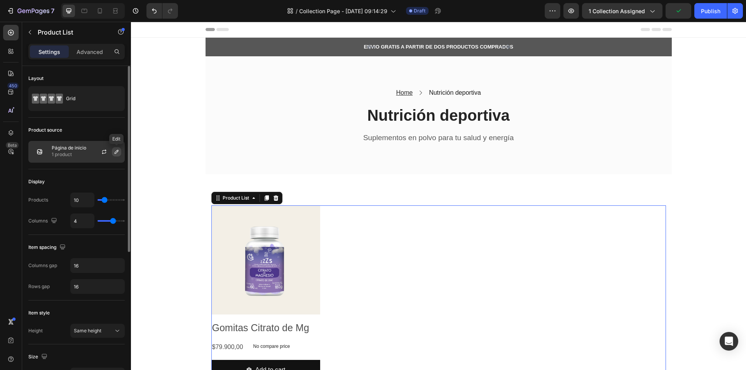
click at [114, 149] on icon "button" at bounding box center [116, 152] width 6 height 6
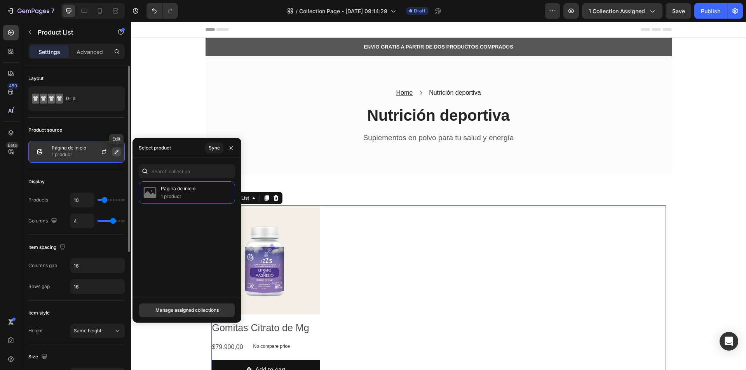
click at [114, 149] on icon "button" at bounding box center [116, 152] width 6 height 6
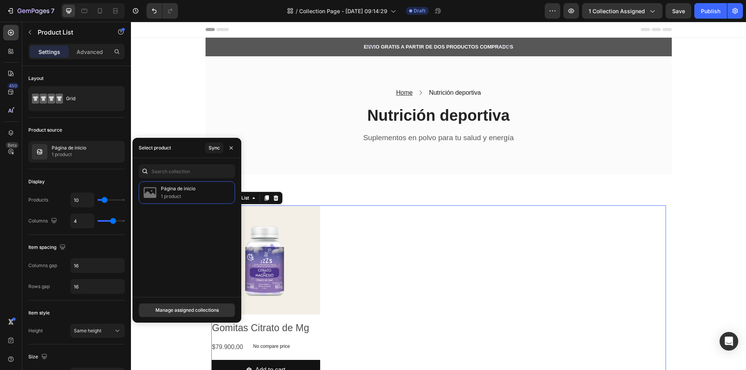
click at [381, 282] on div "Product Images Gomitas Citrato de Mg Product Title $79.900,00 Product Price Pro…" at bounding box center [438, 297] width 455 height 182
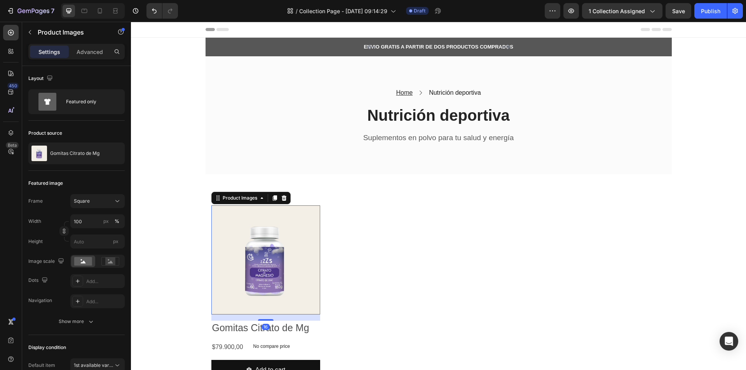
click at [294, 239] on img at bounding box center [265, 260] width 109 height 109
click at [281, 198] on icon at bounding box center [283, 198] width 5 height 5
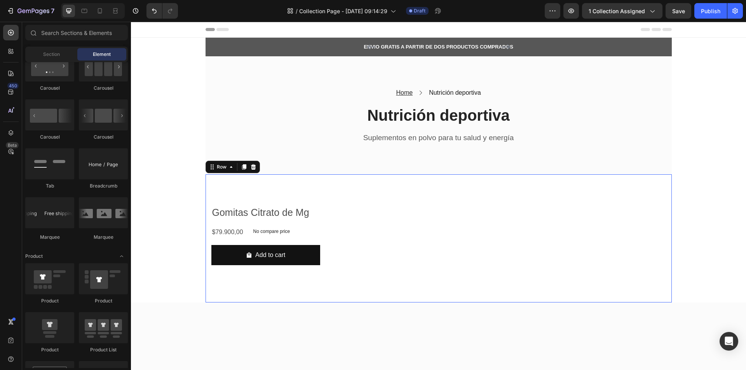
click at [224, 190] on div "Gomitas Citrato de Mg Product Title $79.900,00 Product Price Product Price No c…" at bounding box center [439, 239] width 466 height 128
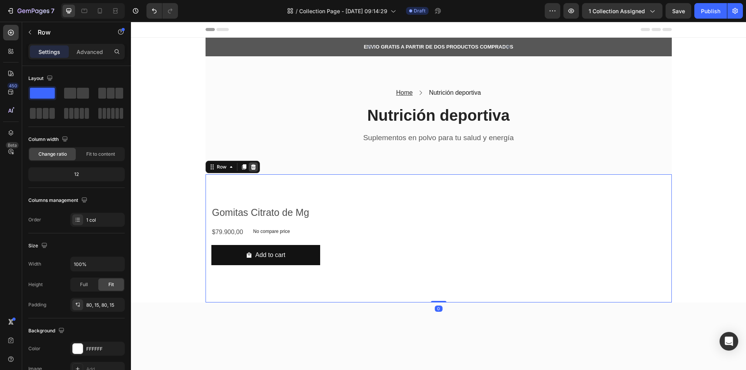
click at [251, 169] on icon at bounding box center [253, 166] width 5 height 5
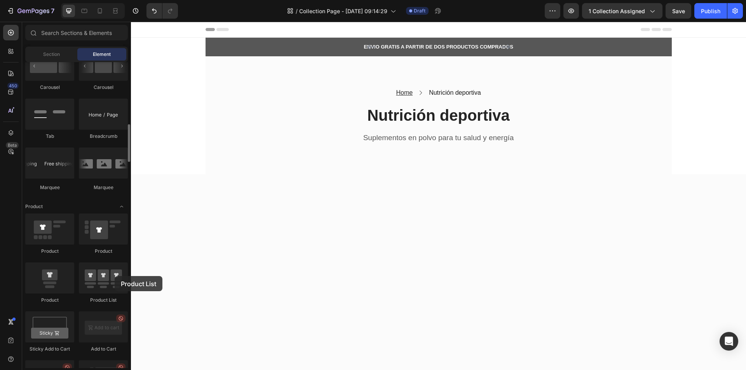
scroll to position [816, 0]
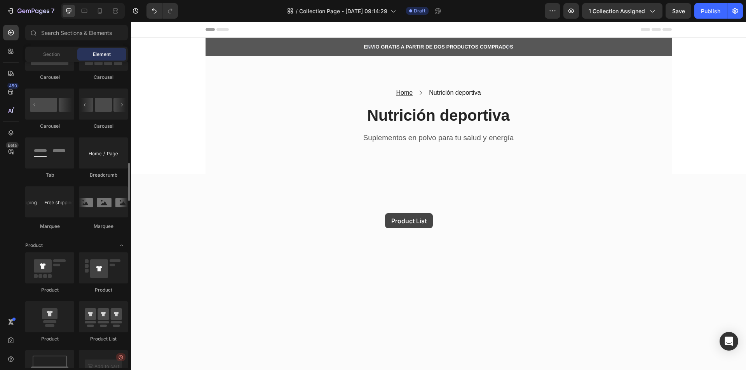
drag, startPoint x: 231, startPoint y: 297, endPoint x: 385, endPoint y: 213, distance: 175.3
click at [384, 213] on div at bounding box center [285, 327] width 308 height 305
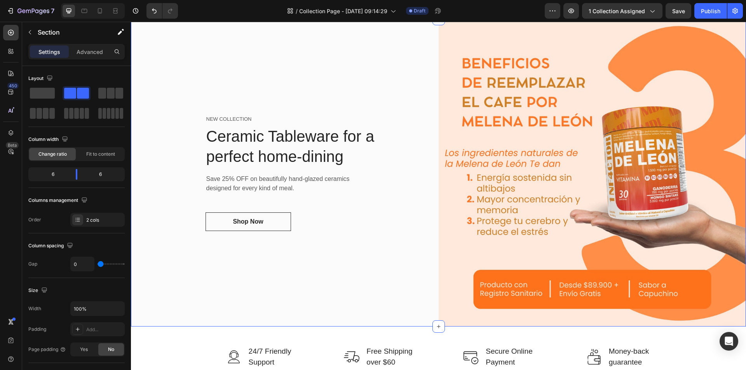
scroll to position [0, 0]
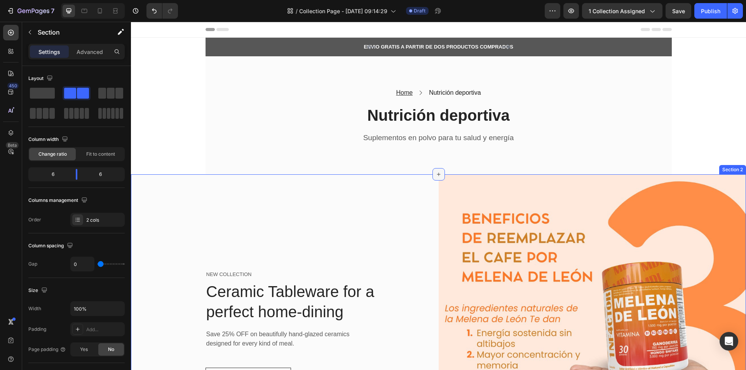
click at [436, 172] on icon at bounding box center [439, 174] width 6 height 6
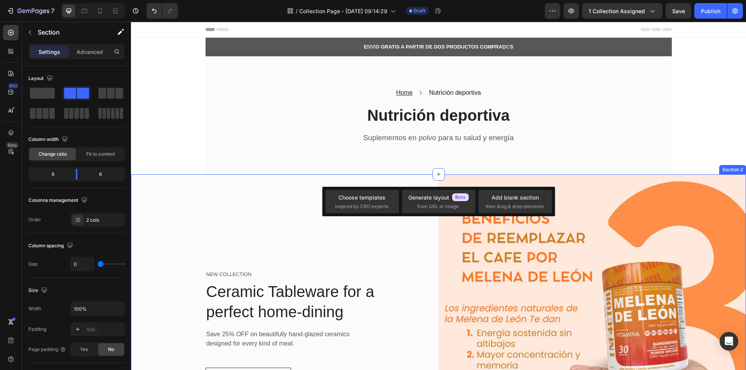
click at [281, 216] on div "NEW COLLECTION Text block Ceramic Tableware for a perfect home-dining Heading S…" at bounding box center [285, 329] width 308 height 308
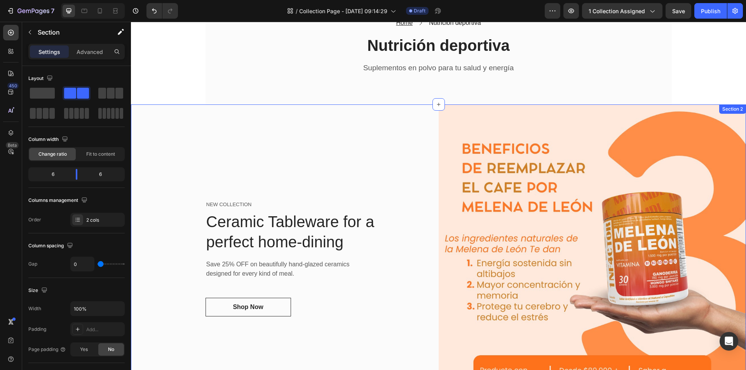
scroll to position [61, 0]
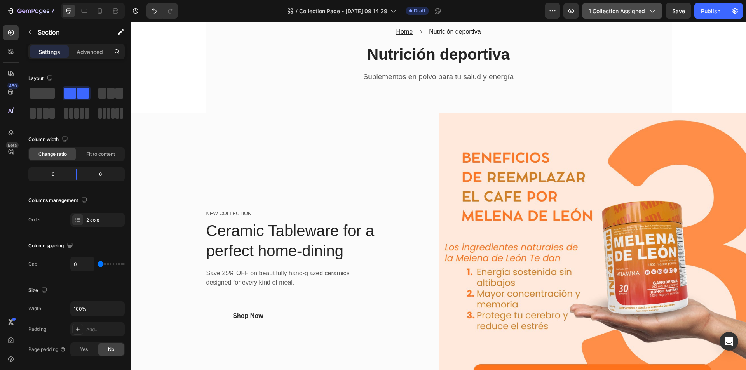
click at [627, 9] on span "1 collection assigned" at bounding box center [617, 11] width 56 height 8
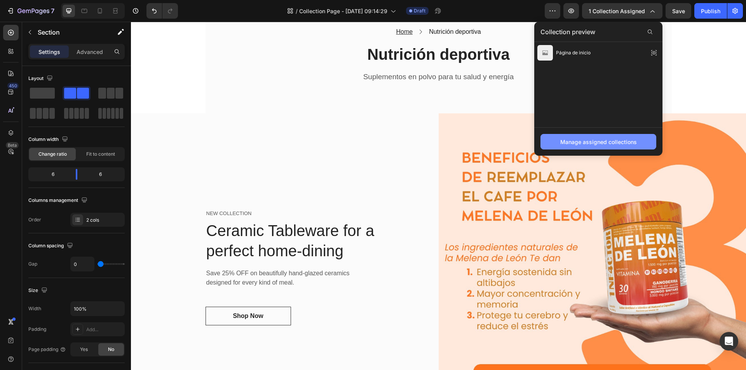
click at [571, 139] on div "Manage assigned collections" at bounding box center [598, 142] width 77 height 8
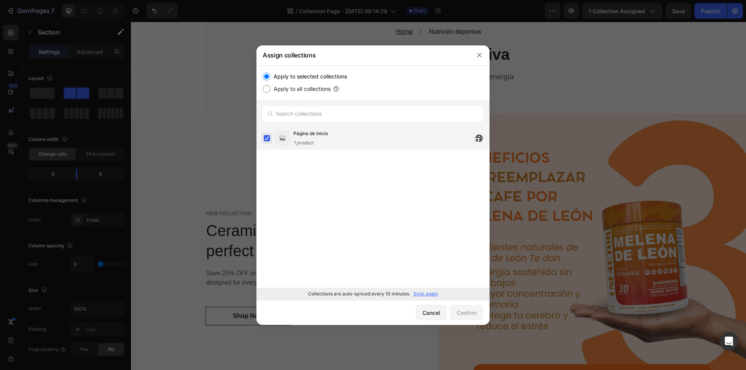
click at [264, 135] on label at bounding box center [267, 138] width 6 height 6
click at [482, 136] on icon "button" at bounding box center [479, 138] width 8 height 8
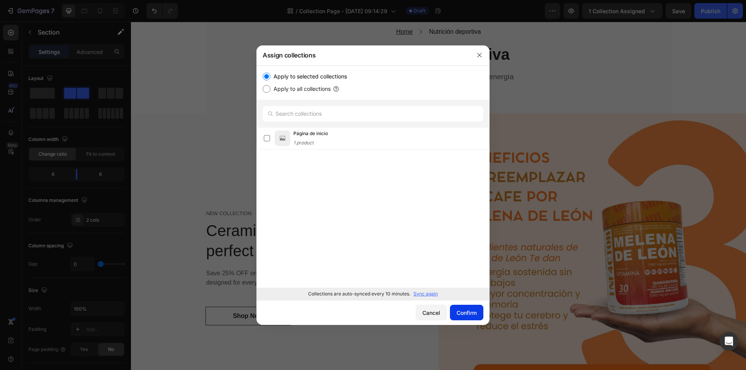
click at [457, 314] on div "Confirm" at bounding box center [467, 313] width 20 height 8
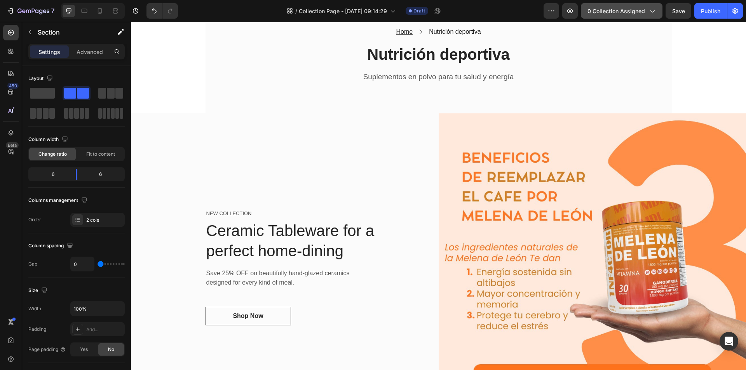
click at [639, 4] on button "0 collection assigned" at bounding box center [622, 11] width 82 height 16
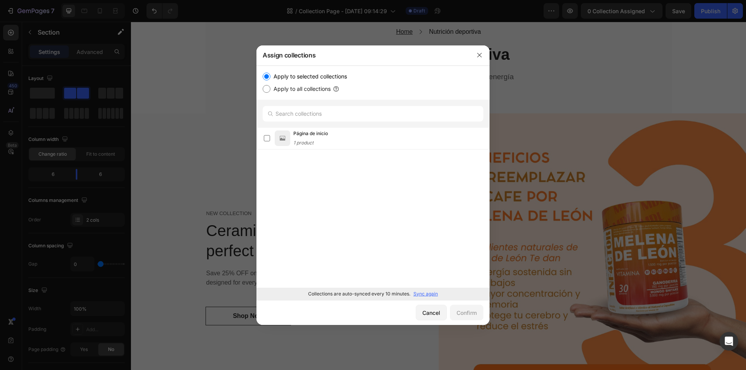
click at [419, 292] on p "Sync again" at bounding box center [426, 294] width 24 height 7
drag, startPoint x: 477, startPoint y: 55, endPoint x: 346, endPoint y: 33, distance: 132.8
click at [477, 55] on icon "button" at bounding box center [480, 55] width 6 height 6
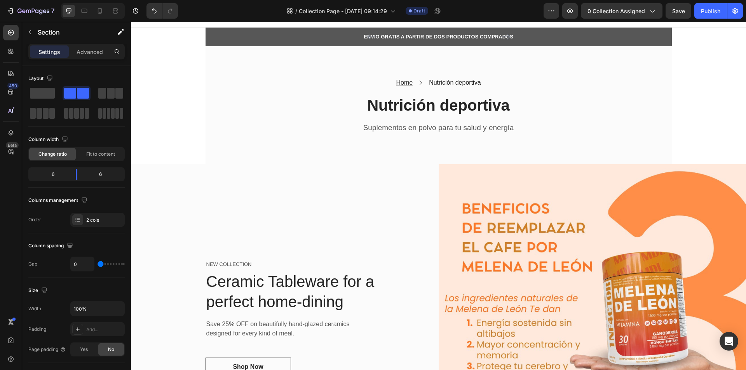
scroll to position [0, 0]
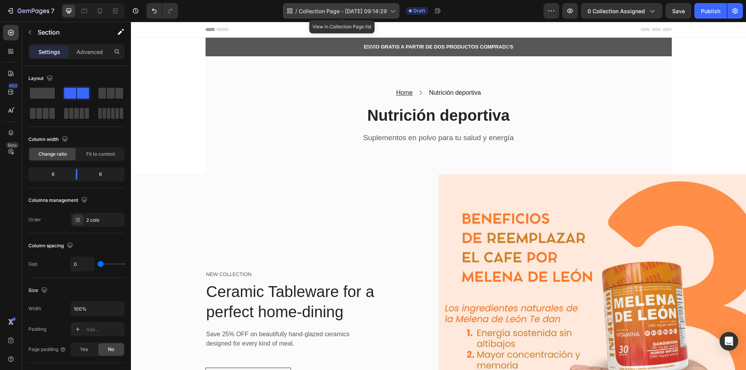
click at [375, 12] on span "Collection Page - [DATE] 09:14:29" at bounding box center [343, 11] width 88 height 8
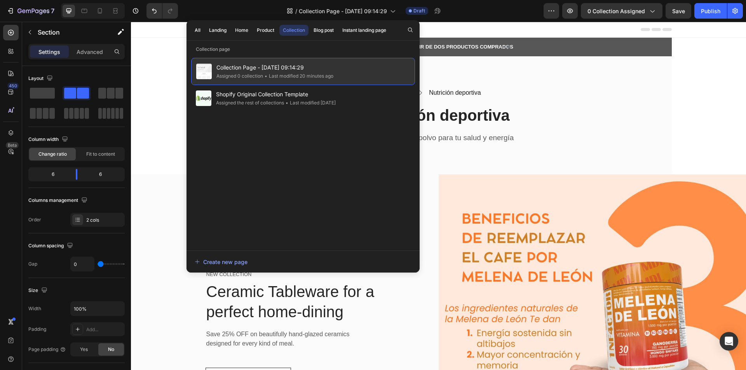
click at [302, 73] on div "• Last modified 20 minutes ago" at bounding box center [298, 76] width 70 height 8
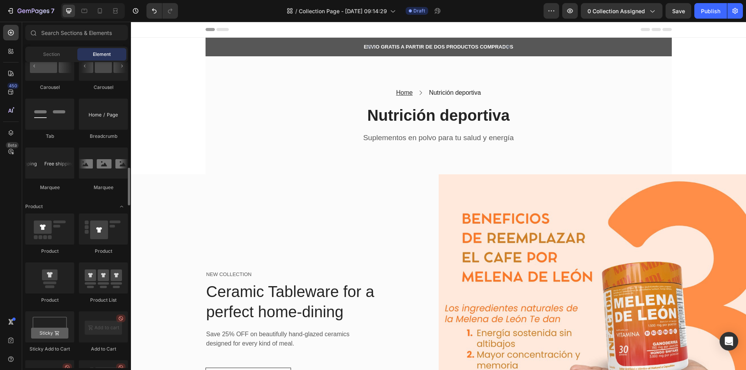
scroll to position [894, 0]
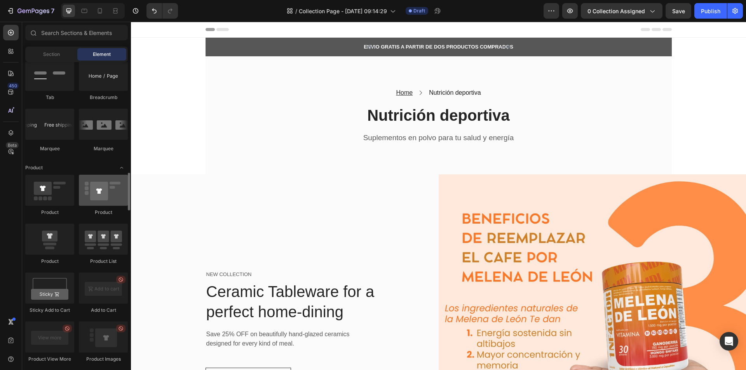
click at [109, 202] on div at bounding box center [103, 190] width 49 height 31
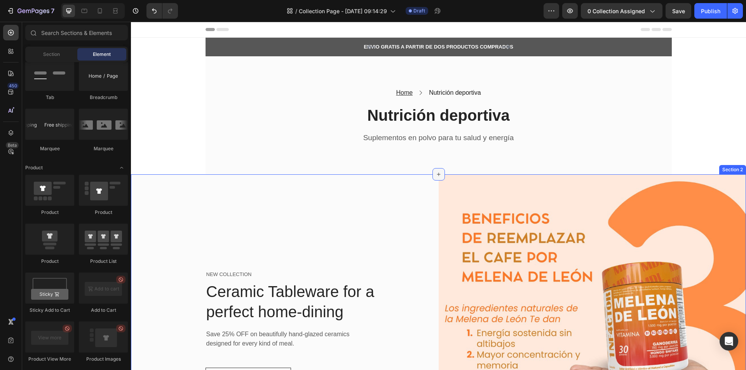
click at [438, 172] on icon at bounding box center [439, 174] width 6 height 6
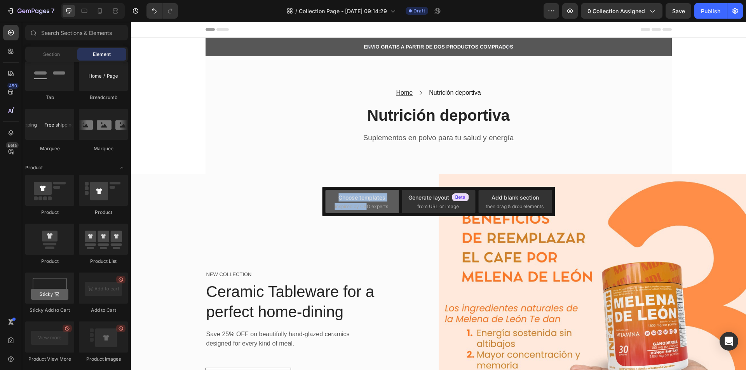
drag, startPoint x: 371, startPoint y: 214, endPoint x: 378, endPoint y: 213, distance: 7.2
click at [378, 213] on div "Choose templates inspired by CRO experts Generate layout from URL or image Add …" at bounding box center [438, 202] width 233 height 30
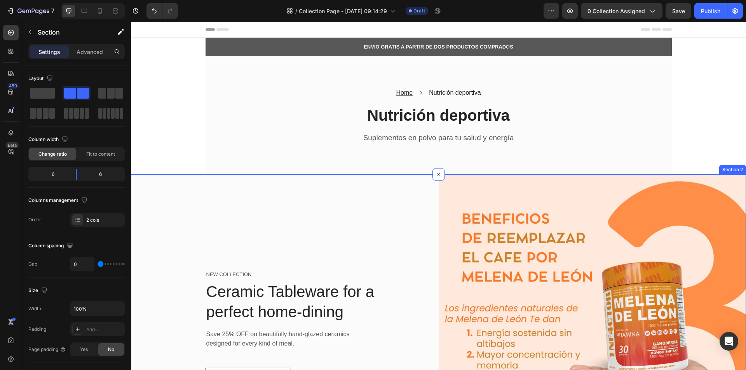
click at [410, 238] on div "NEW COLLECTION Text block Ceramic Tableware for a perfect home-dining Heading S…" at bounding box center [285, 329] width 308 height 308
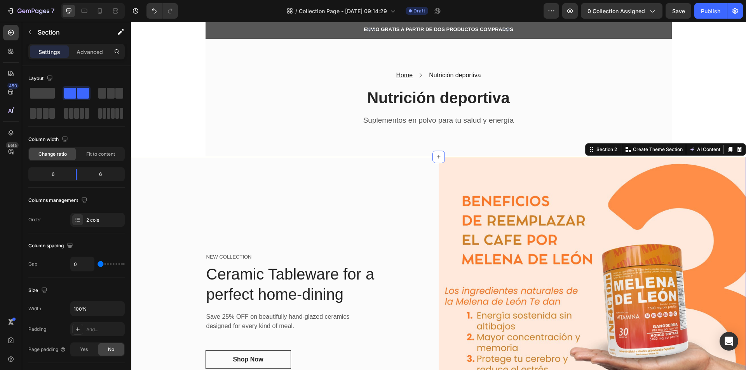
scroll to position [0, 0]
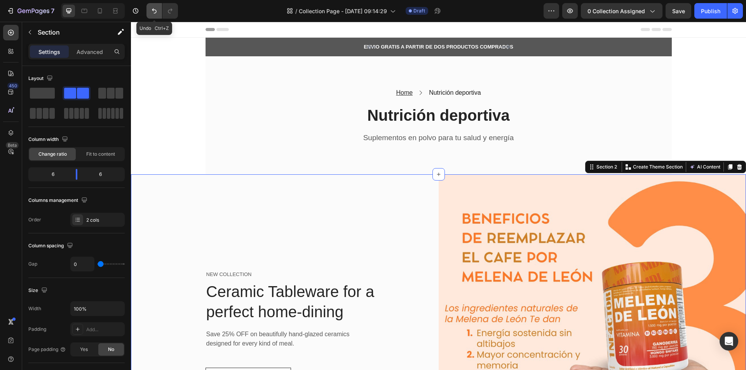
click at [155, 11] on icon "Undo/Redo" at bounding box center [154, 11] width 8 height 8
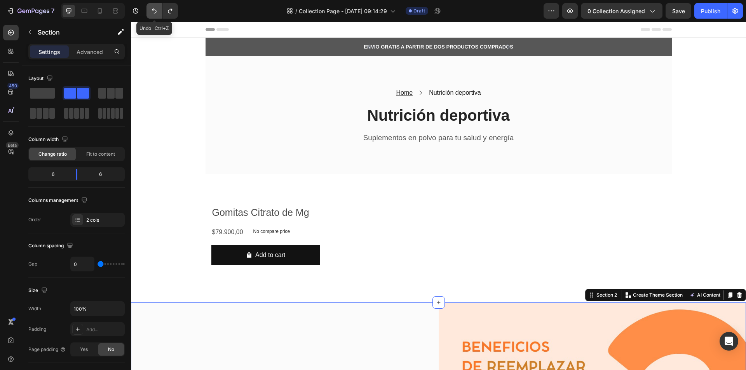
click at [155, 11] on icon "Undo/Redo" at bounding box center [154, 11] width 8 height 8
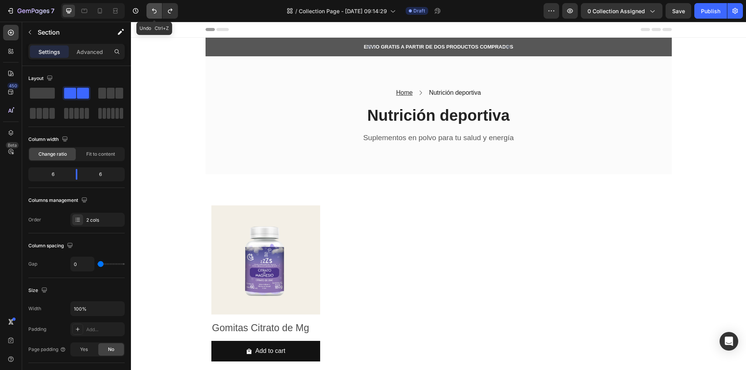
click at [155, 10] on icon "Undo/Redo" at bounding box center [154, 11] width 5 height 5
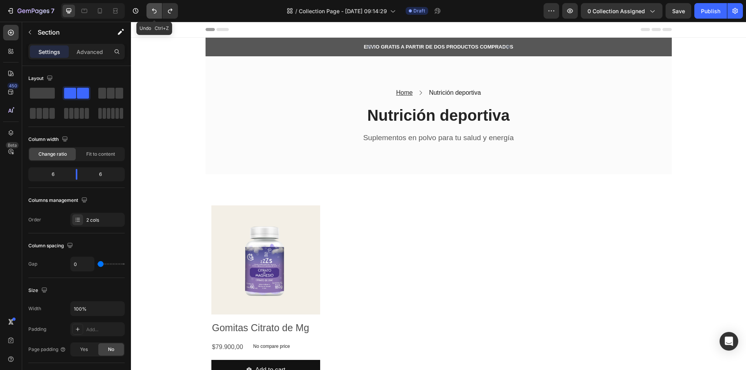
click at [155, 10] on icon "Undo/Redo" at bounding box center [154, 11] width 5 height 5
click at [199, 151] on section "ENVIO GRATIS A PARTIR DE DOS PRODUCTOS COMPRADOS Text block 5000+ Text block Ic…" at bounding box center [438, 228] width 479 height 381
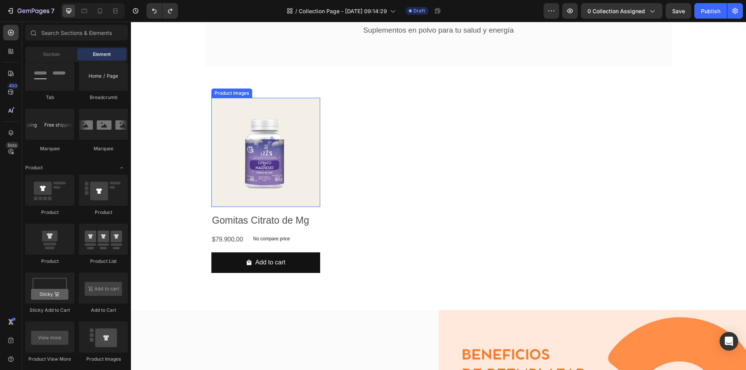
scroll to position [117, 0]
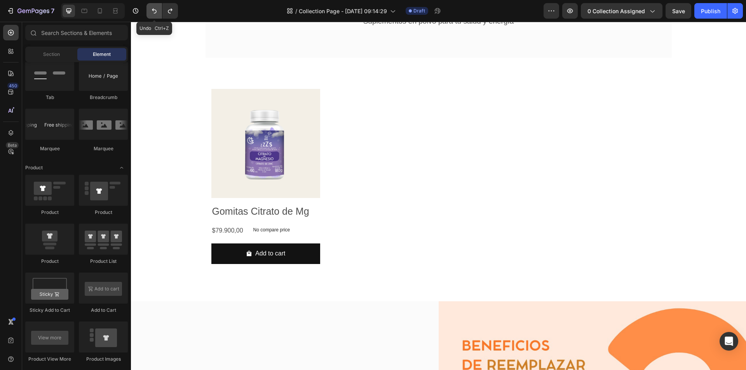
click at [150, 9] on button "Undo/Redo" at bounding box center [155, 11] width 16 height 16
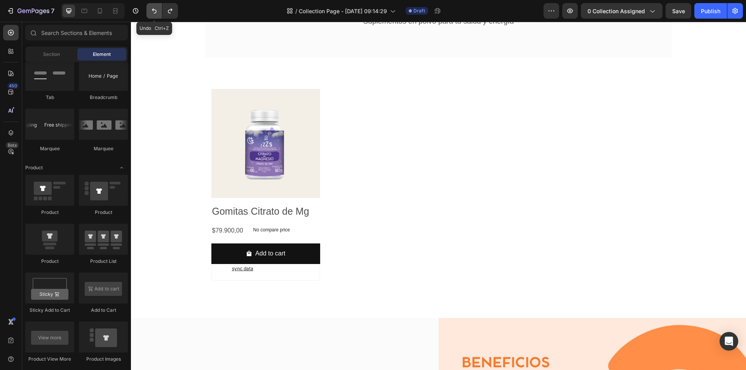
click at [150, 9] on button "Undo/Redo" at bounding box center [155, 11] width 16 height 16
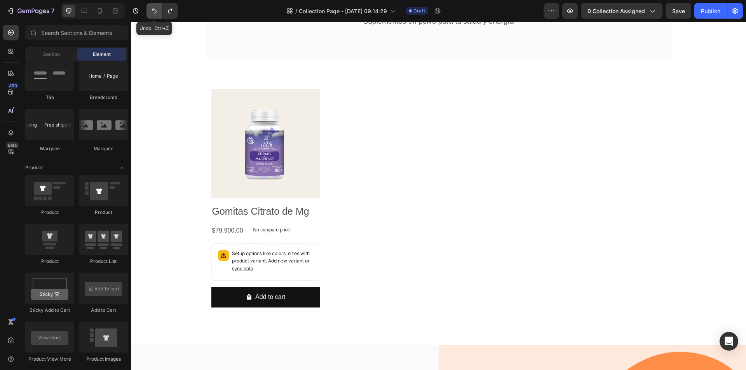
click at [150, 9] on button "Undo/Redo" at bounding box center [155, 11] width 16 height 16
click at [155, 12] on icon "Undo/Redo" at bounding box center [154, 11] width 8 height 8
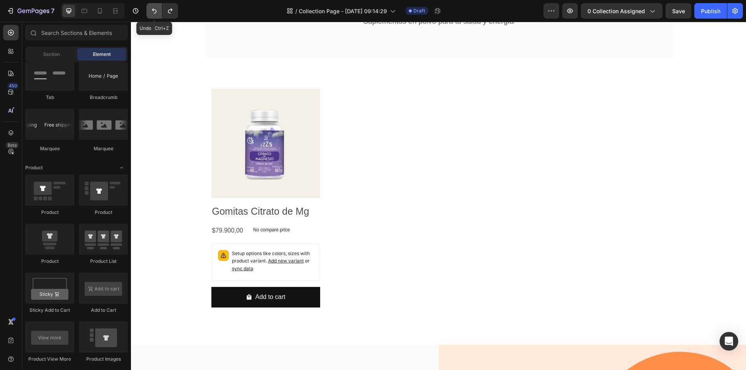
click at [155, 13] on icon "Undo/Redo" at bounding box center [154, 11] width 8 height 8
click at [155, 13] on icon "Undo/Redo" at bounding box center [154, 11] width 5 height 5
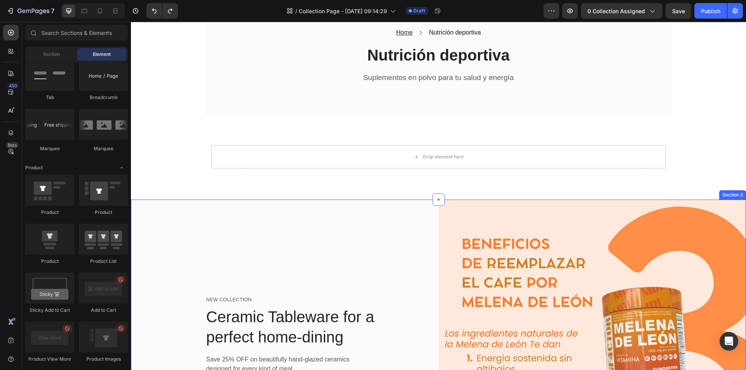
scroll to position [0, 0]
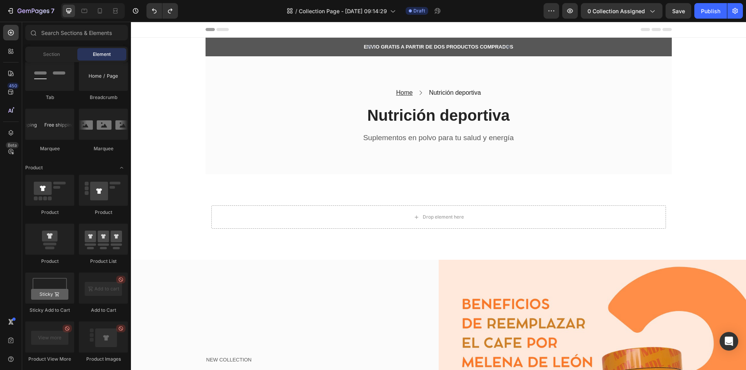
click at [592, 2] on div "7 Version history / Collection Page - [DATE] 09:14:29 Draft Preview 0 collectio…" at bounding box center [373, 11] width 746 height 22
click at [592, 7] on button "0 collection assigned" at bounding box center [622, 11] width 82 height 16
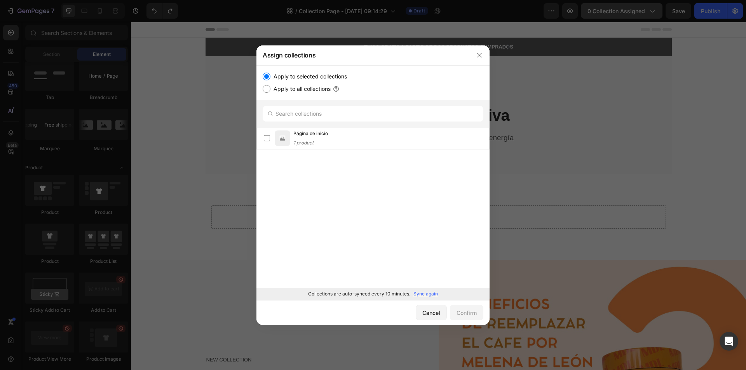
click at [592, 7] on div at bounding box center [373, 185] width 746 height 370
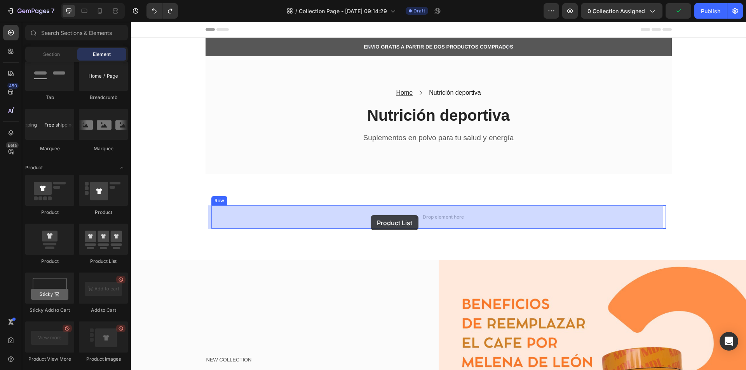
drag, startPoint x: 241, startPoint y: 274, endPoint x: 371, endPoint y: 215, distance: 142.3
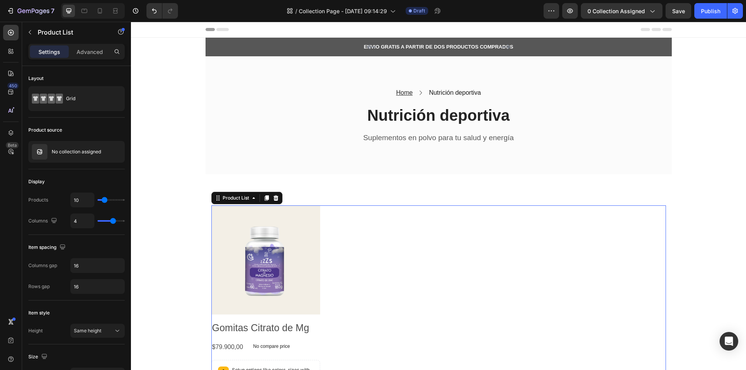
type input "4"
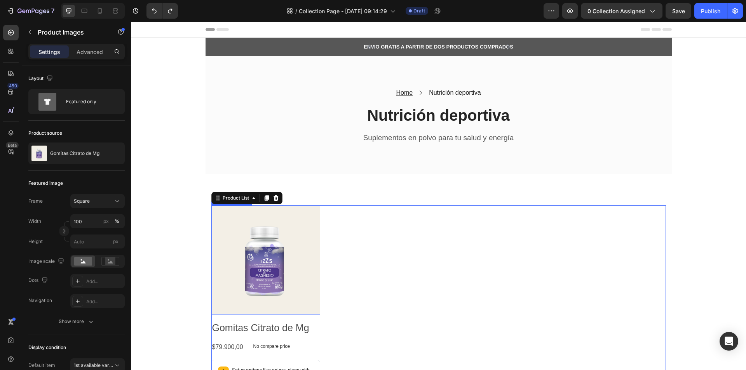
click at [276, 262] on img at bounding box center [265, 260] width 109 height 109
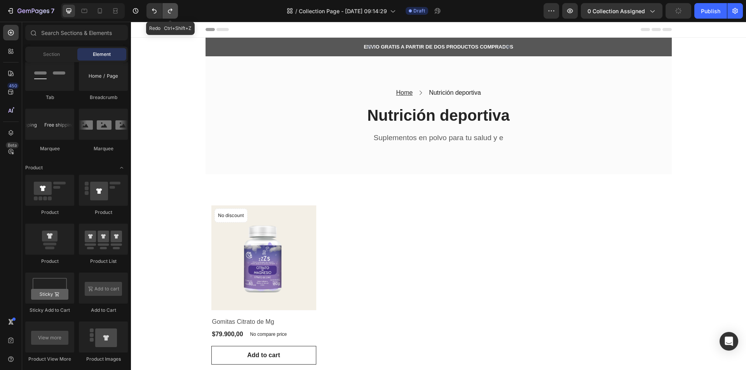
click at [168, 9] on icon "Undo/Redo" at bounding box center [170, 11] width 8 height 8
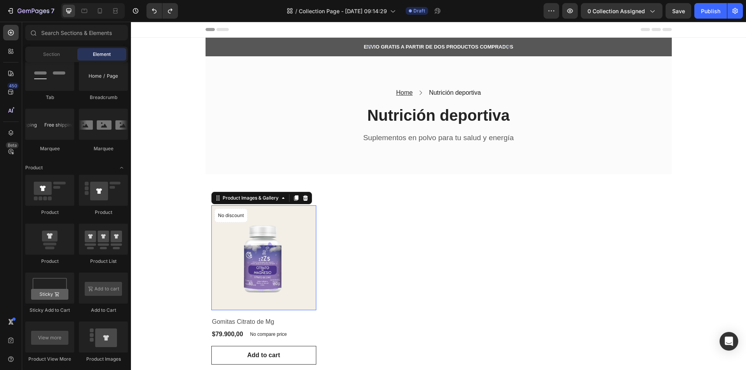
click at [226, 265] on img at bounding box center [263, 258] width 105 height 105
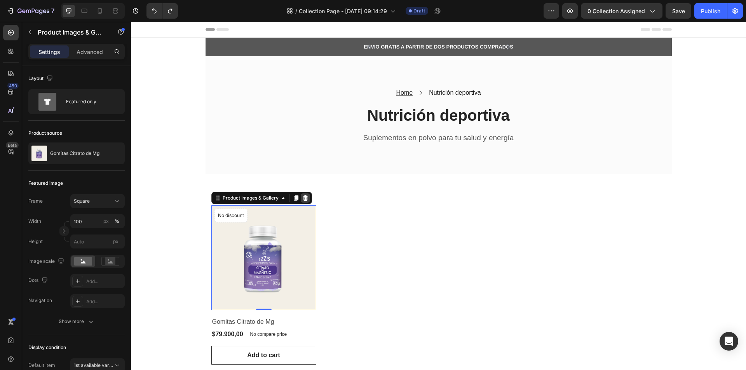
click at [303, 199] on icon at bounding box center [305, 198] width 6 height 6
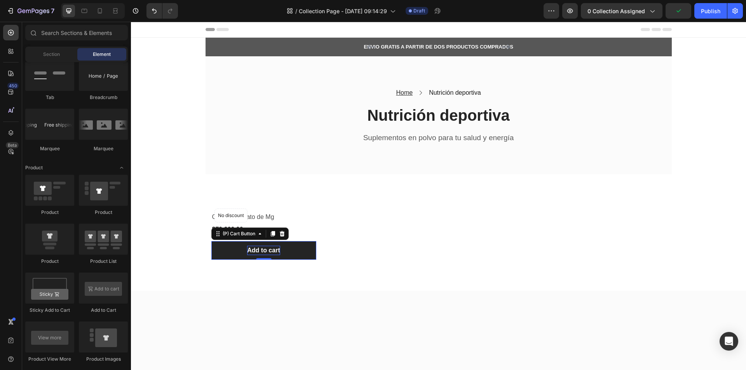
click at [267, 254] on div "Add to cart" at bounding box center [263, 250] width 33 height 9
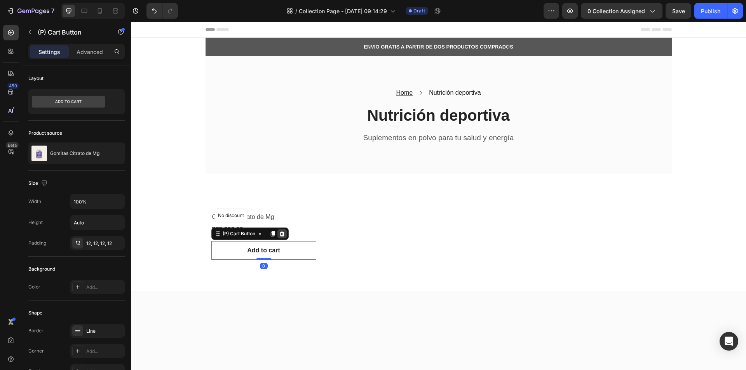
click at [281, 234] on icon at bounding box center [281, 233] width 5 height 5
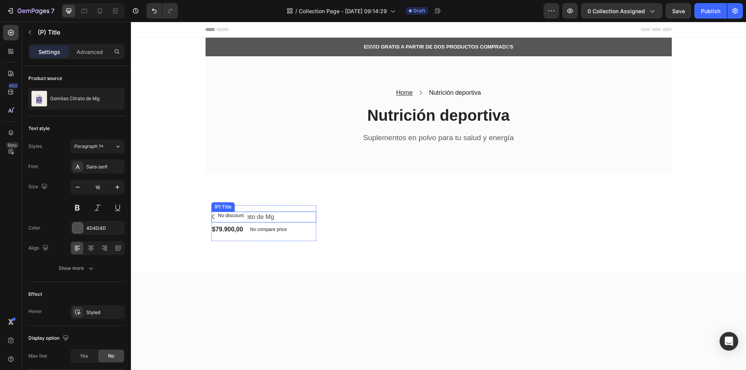
click at [273, 219] on h2 "Gomitas Citrato de Mg" at bounding box center [263, 217] width 105 height 11
click at [275, 202] on icon at bounding box center [276, 204] width 6 height 6
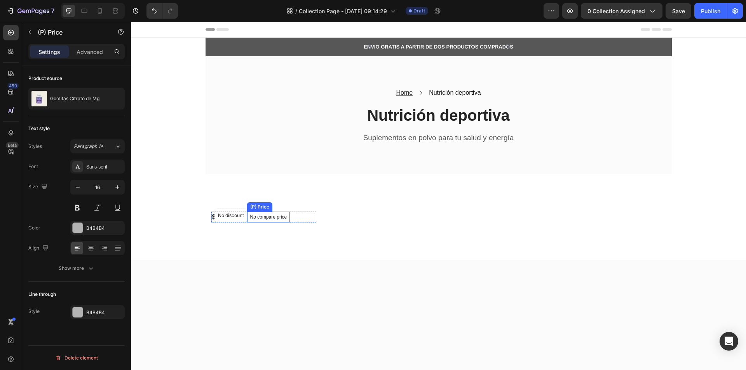
click at [275, 220] on p "No compare price" at bounding box center [268, 217] width 37 height 5
click at [311, 206] on icon at bounding box center [314, 204] width 6 height 6
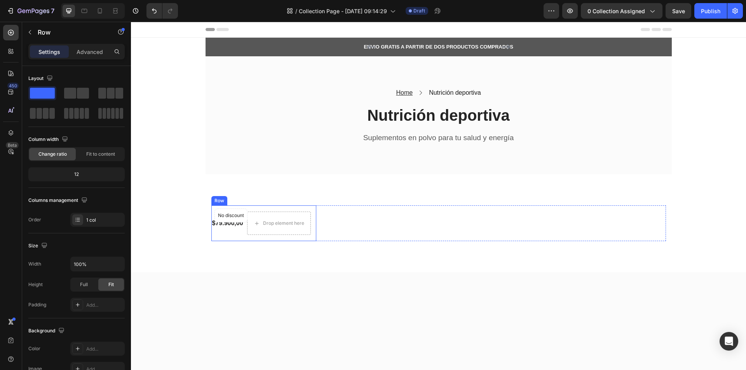
click at [221, 204] on div "Row" at bounding box center [219, 200] width 16 height 9
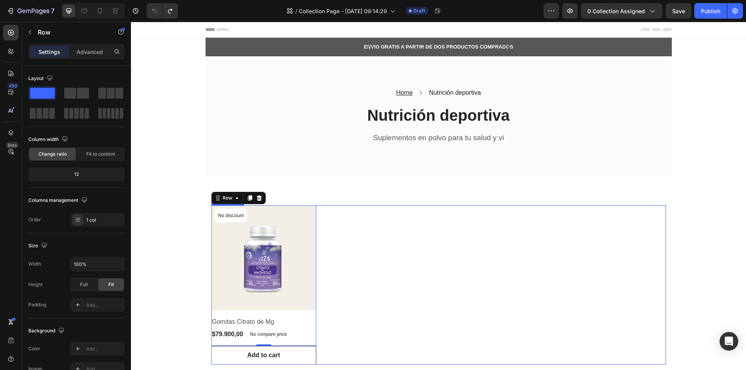
click at [314, 239] on div "Product Images & Gallery No discount Not be displayed when published Product Ba…" at bounding box center [438, 285] width 455 height 159
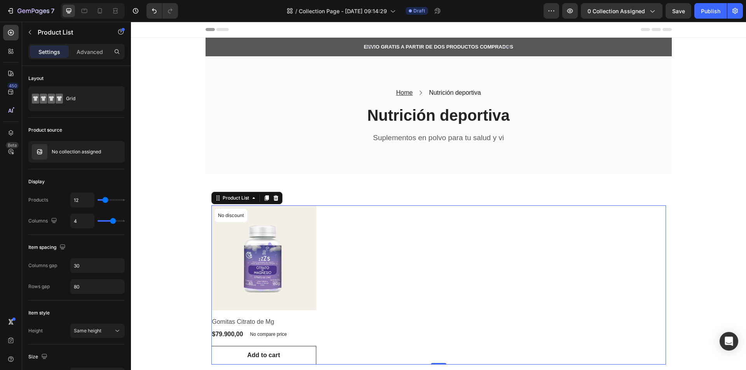
click at [418, 246] on div "Product Images & Gallery No discount Not be displayed when published Product Ba…" at bounding box center [438, 285] width 455 height 159
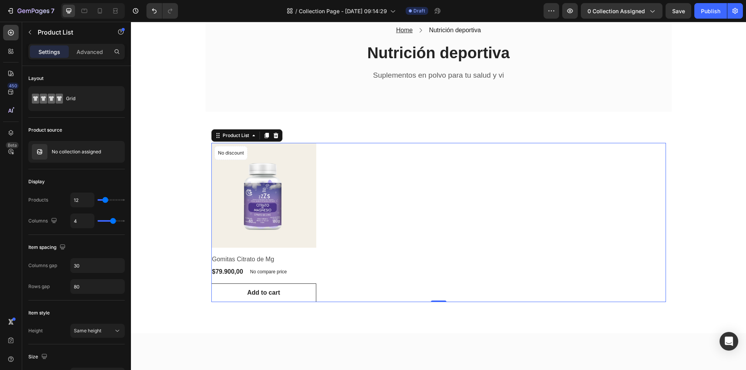
scroll to position [78, 0]
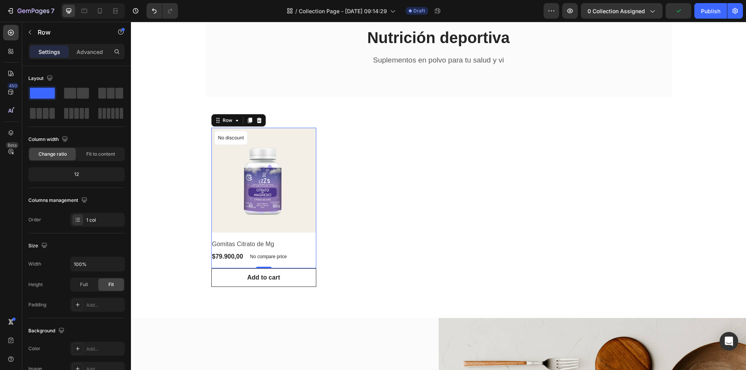
click at [298, 237] on div "Product Images & Gallery No discount Not be displayed when published Product Ba…" at bounding box center [263, 198] width 105 height 141
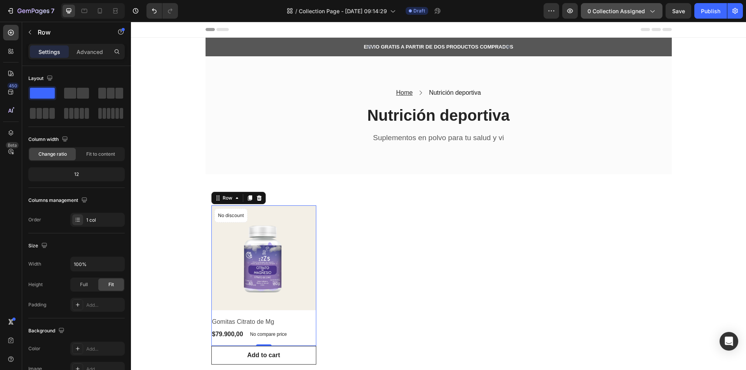
click at [618, 12] on span "0 collection assigned" at bounding box center [617, 11] width 58 height 8
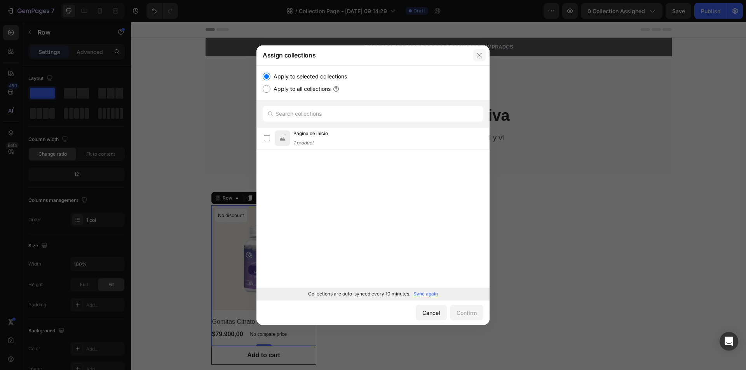
click at [481, 54] on icon "button" at bounding box center [480, 55] width 6 height 6
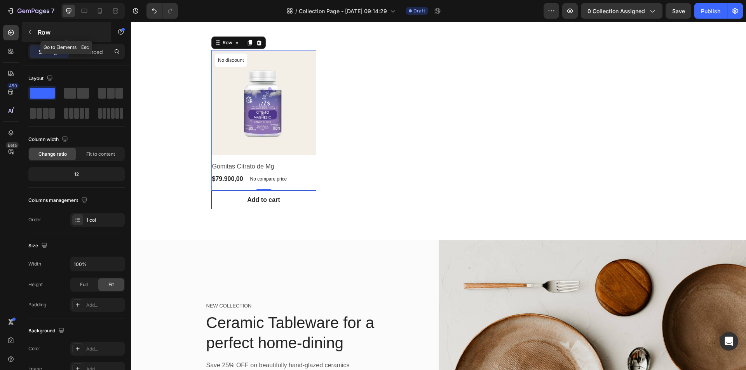
click at [28, 28] on button "button" at bounding box center [30, 32] width 12 height 12
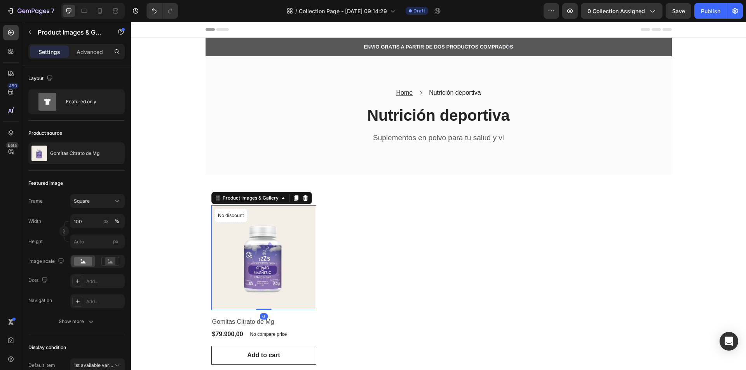
click at [263, 255] on img at bounding box center [263, 258] width 105 height 105
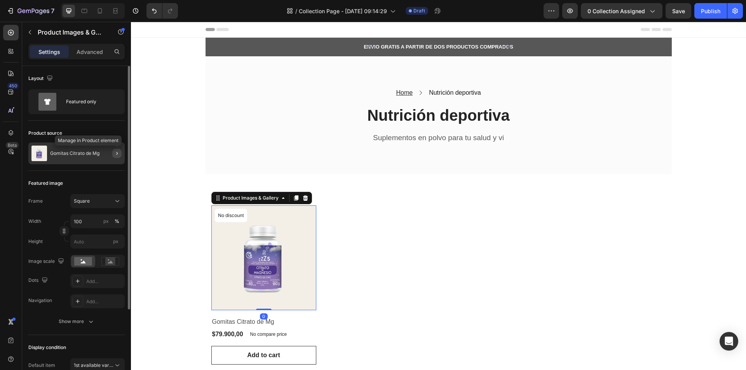
click at [114, 150] on icon "button" at bounding box center [117, 153] width 6 height 6
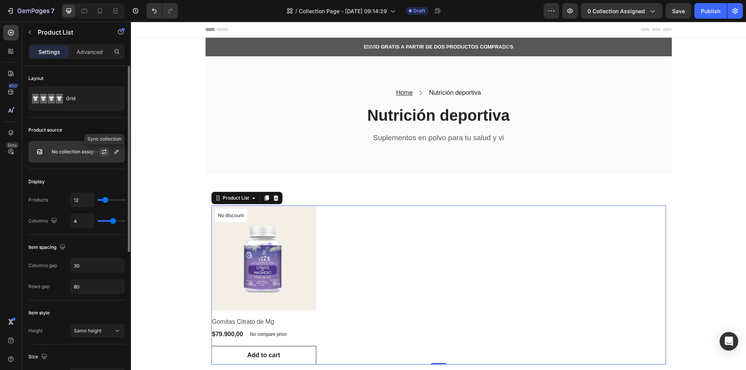
click at [106, 152] on icon "button" at bounding box center [104, 153] width 4 height 2
click at [119, 153] on icon "button" at bounding box center [116, 152] width 6 height 6
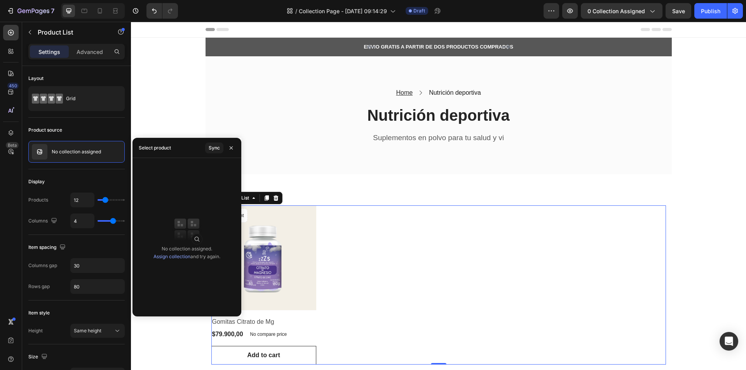
click at [178, 255] on link "Assign collection" at bounding box center [172, 257] width 37 height 6
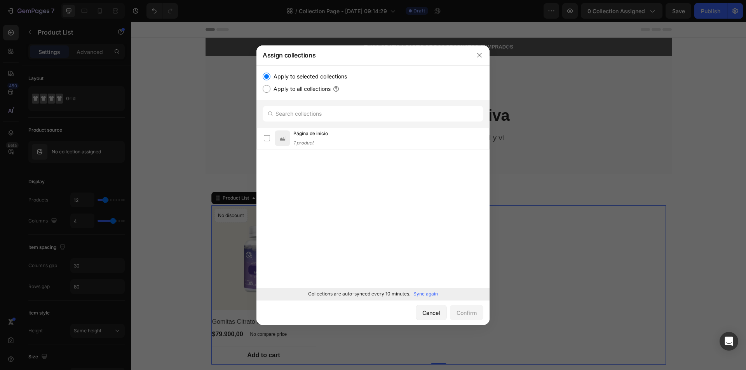
click at [270, 86] on input "Apply to all collections" at bounding box center [267, 89] width 8 height 8
radio input "true"
click at [270, 73] on input "Apply to selected collections" at bounding box center [267, 77] width 8 height 8
radio input "true"
click at [310, 112] on input "text" at bounding box center [373, 114] width 221 height 16
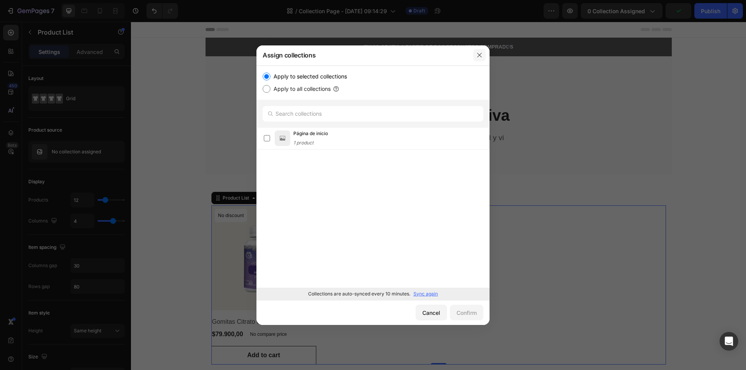
drag, startPoint x: 477, startPoint y: 52, endPoint x: 346, endPoint y: 31, distance: 132.7
click at [477, 53] on button "button" at bounding box center [479, 55] width 12 height 12
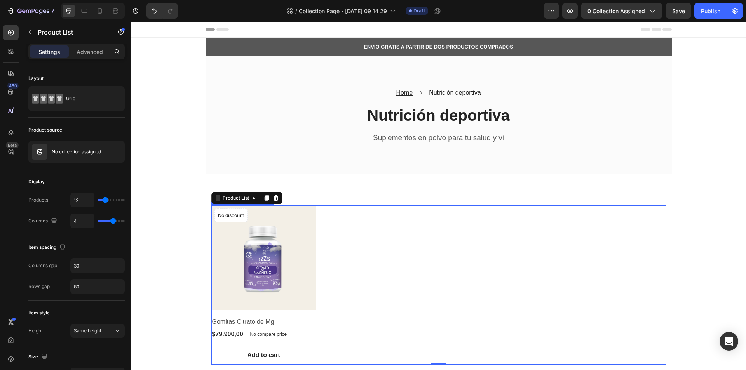
scroll to position [39, 0]
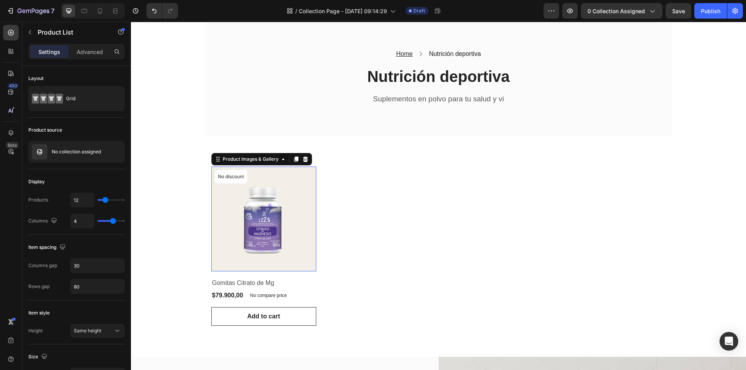
click at [280, 239] on img at bounding box center [263, 219] width 105 height 105
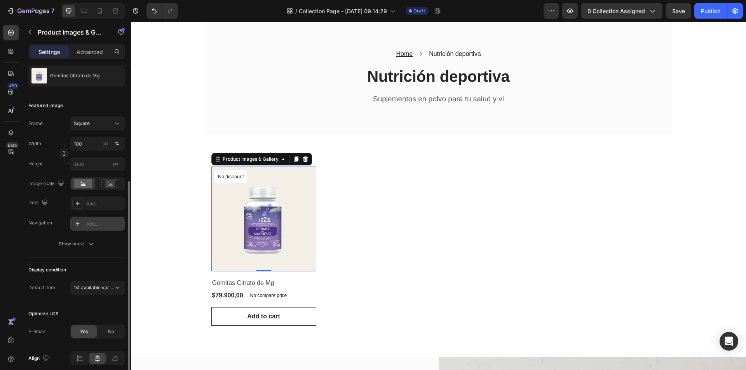
scroll to position [110, 0]
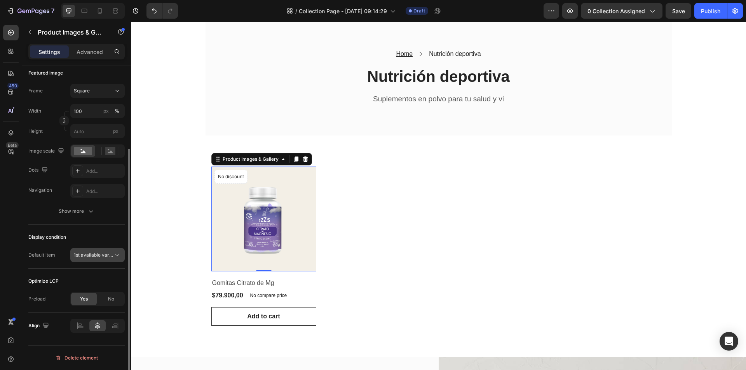
click at [96, 252] on span "1st available variant" at bounding box center [96, 255] width 44 height 6
click at [72, 361] on div "Delete element" at bounding box center [76, 358] width 43 height 9
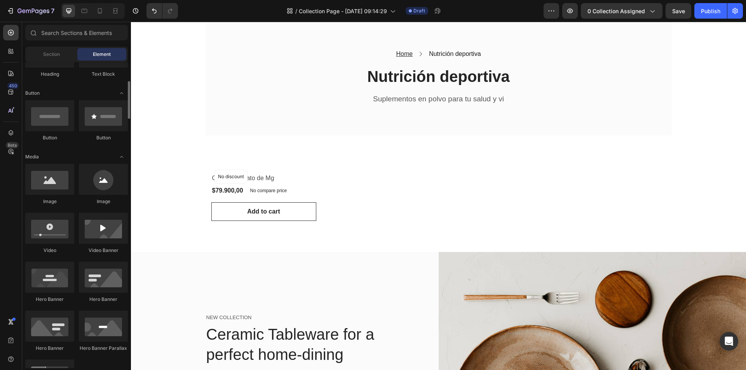
scroll to position [0, 0]
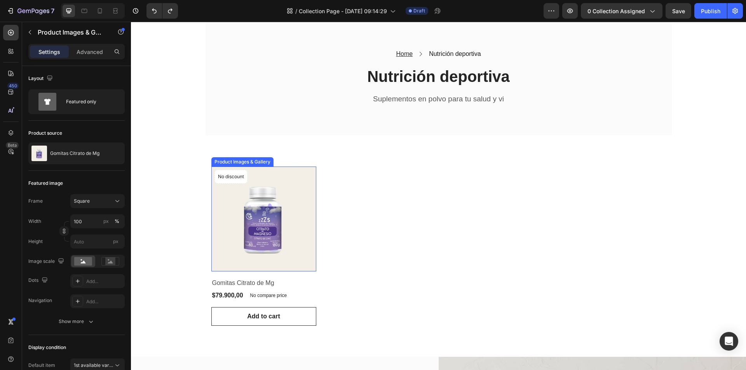
click at [227, 191] on img at bounding box center [263, 219] width 105 height 105
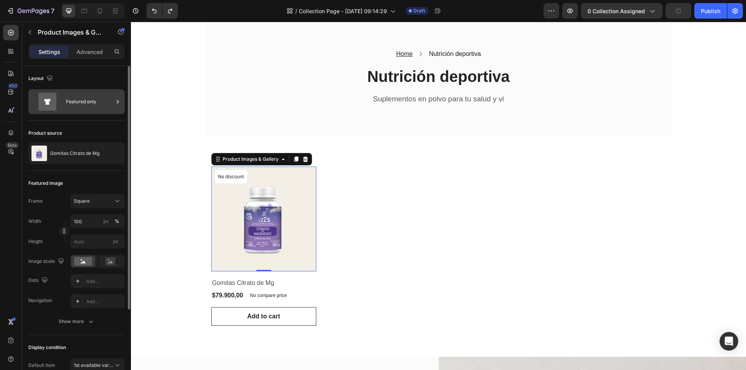
click at [55, 104] on icon at bounding box center [47, 102] width 18 height 18
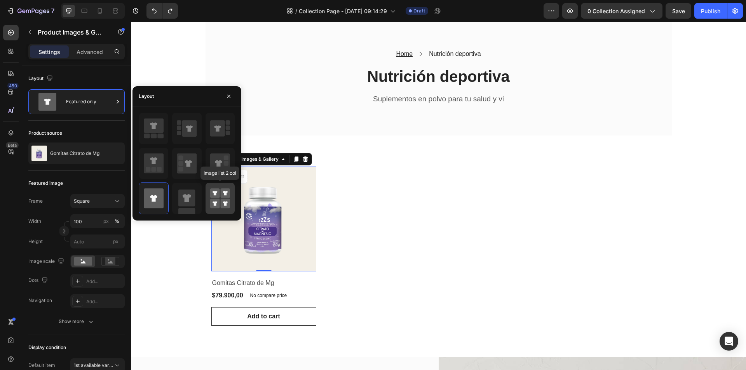
click at [219, 208] on rect at bounding box center [215, 204] width 10 height 10
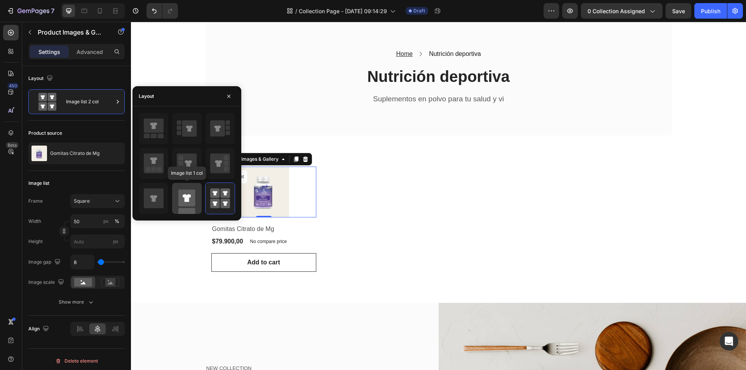
click at [184, 204] on rect at bounding box center [186, 198] width 17 height 17
type input "100"
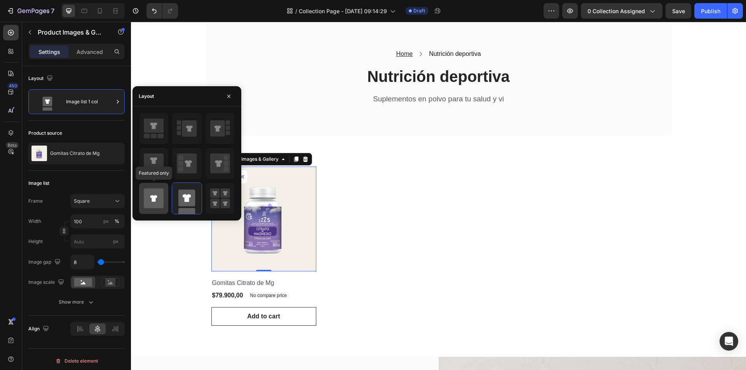
click at [161, 200] on icon at bounding box center [154, 199] width 20 height 20
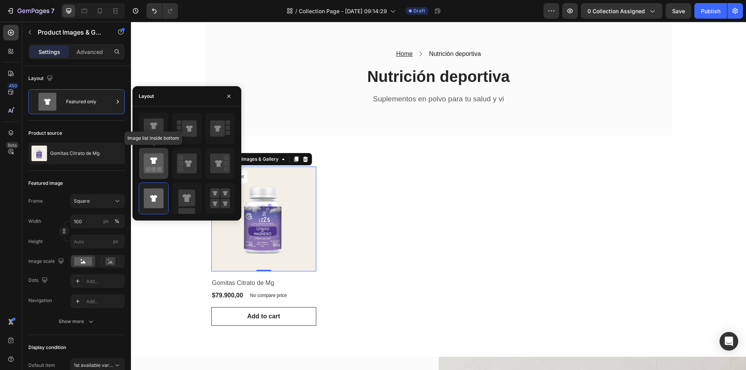
click at [163, 161] on icon at bounding box center [154, 164] width 20 height 20
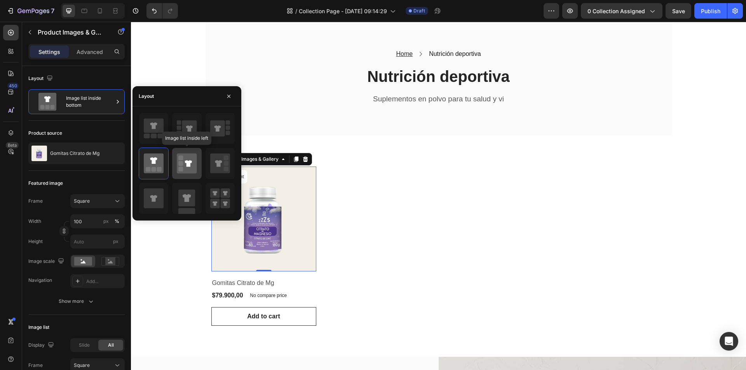
click at [186, 161] on icon at bounding box center [188, 163] width 7 height 7
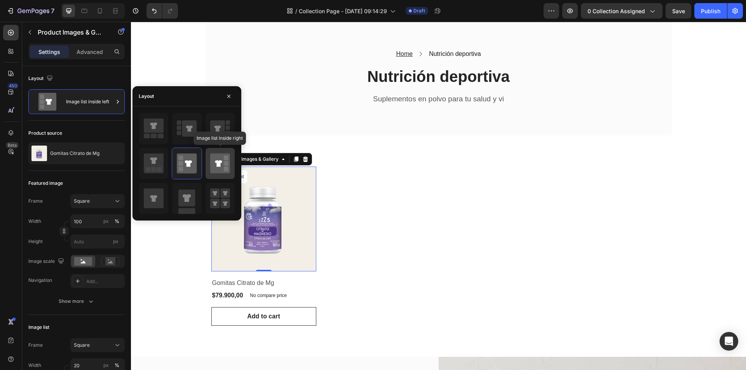
click at [216, 163] on icon at bounding box center [218, 163] width 7 height 7
click at [223, 131] on icon at bounding box center [217, 128] width 15 height 16
type input "100"
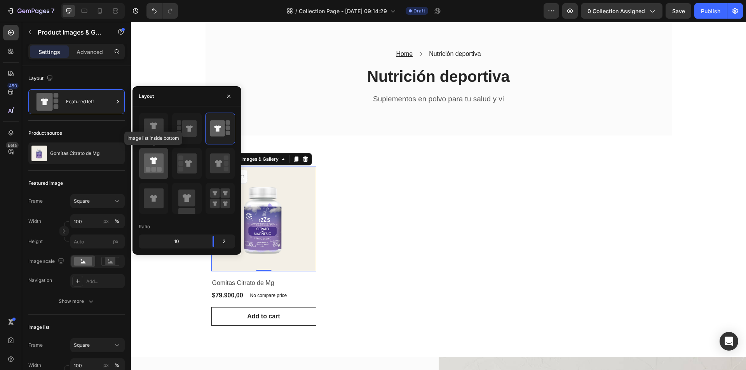
click at [167, 167] on div at bounding box center [153, 163] width 29 height 31
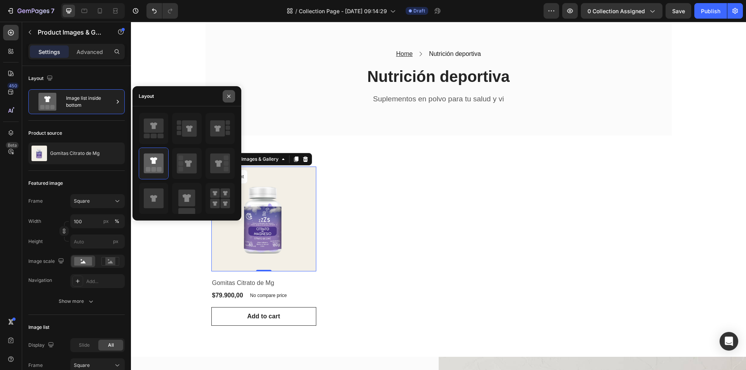
click at [228, 96] on icon "button" at bounding box center [228, 95] width 3 height 3
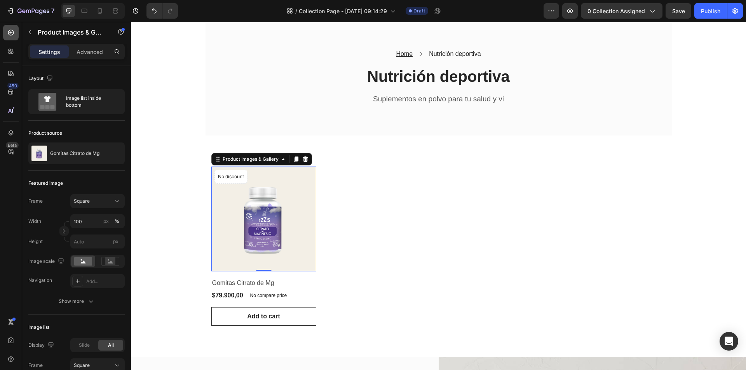
click at [13, 33] on icon at bounding box center [11, 33] width 6 height 6
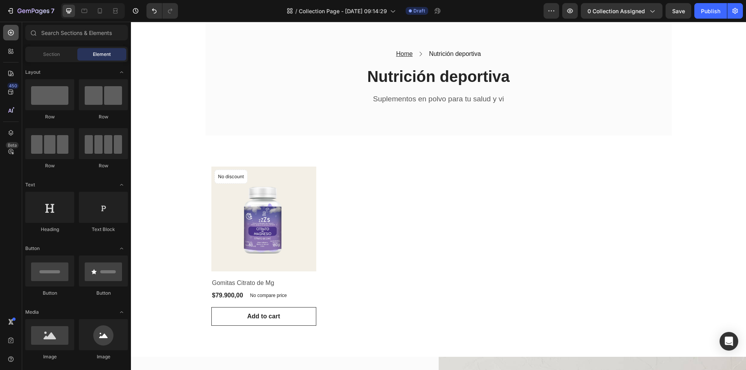
click at [13, 33] on icon at bounding box center [11, 33] width 6 height 6
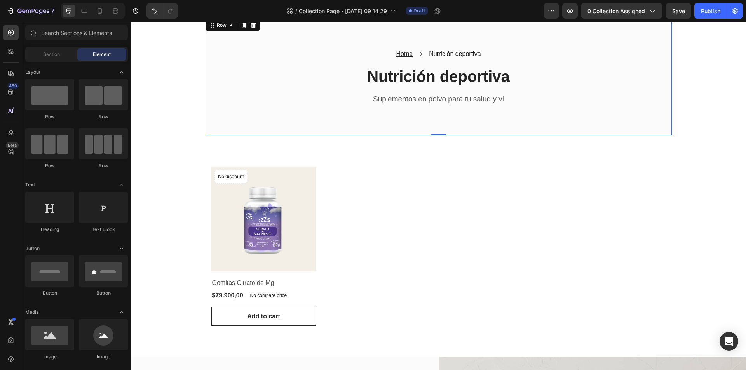
click at [215, 135] on div "Home Text block Icon Nutrición deportiva Text block Row Nutrición deportiva Hea…" at bounding box center [439, 76] width 466 height 119
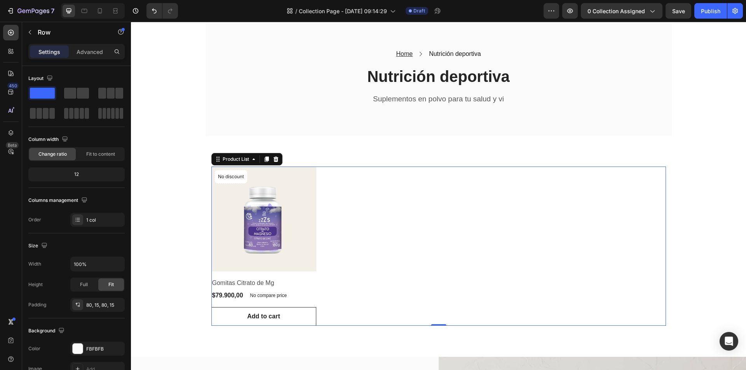
click at [412, 249] on div "Product Images & Gallery No discount Not be displayed when published Product Ba…" at bounding box center [438, 246] width 455 height 159
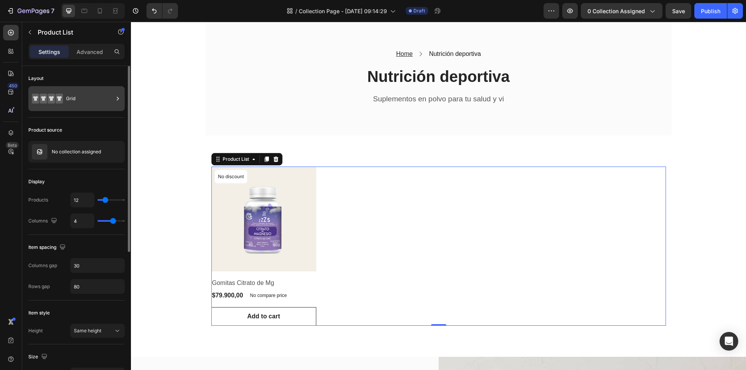
click at [60, 103] on icon at bounding box center [59, 99] width 7 height 10
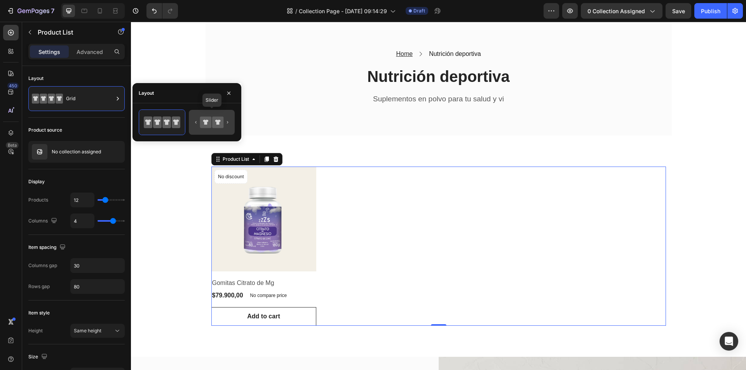
click at [208, 126] on icon at bounding box center [205, 122] width 11 height 11
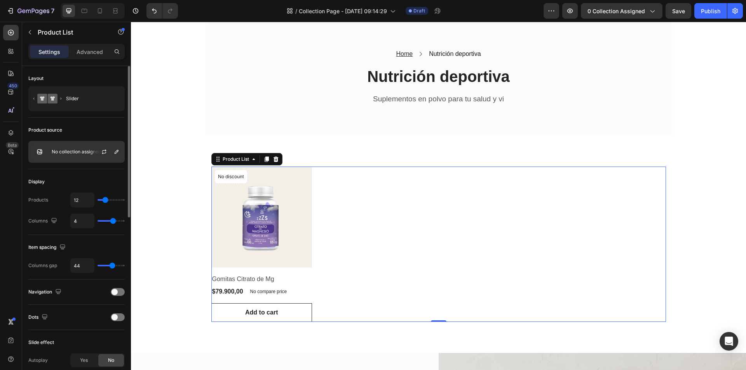
click at [91, 156] on div at bounding box center [107, 151] width 34 height 21
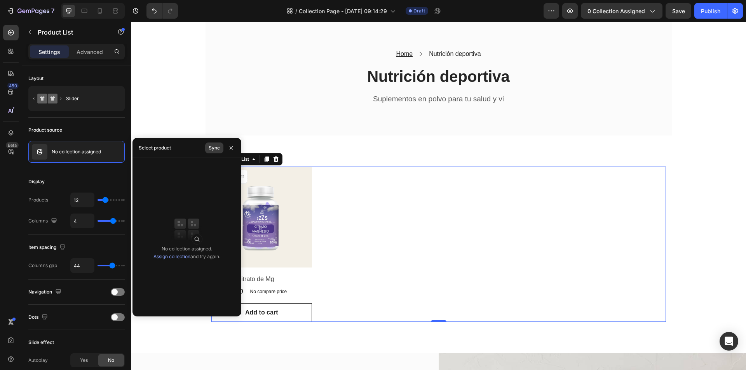
click at [213, 145] on div "Sync" at bounding box center [214, 148] width 11 height 7
click at [93, 187] on div "Display" at bounding box center [76, 182] width 96 height 12
